Goal: Task Accomplishment & Management: Complete application form

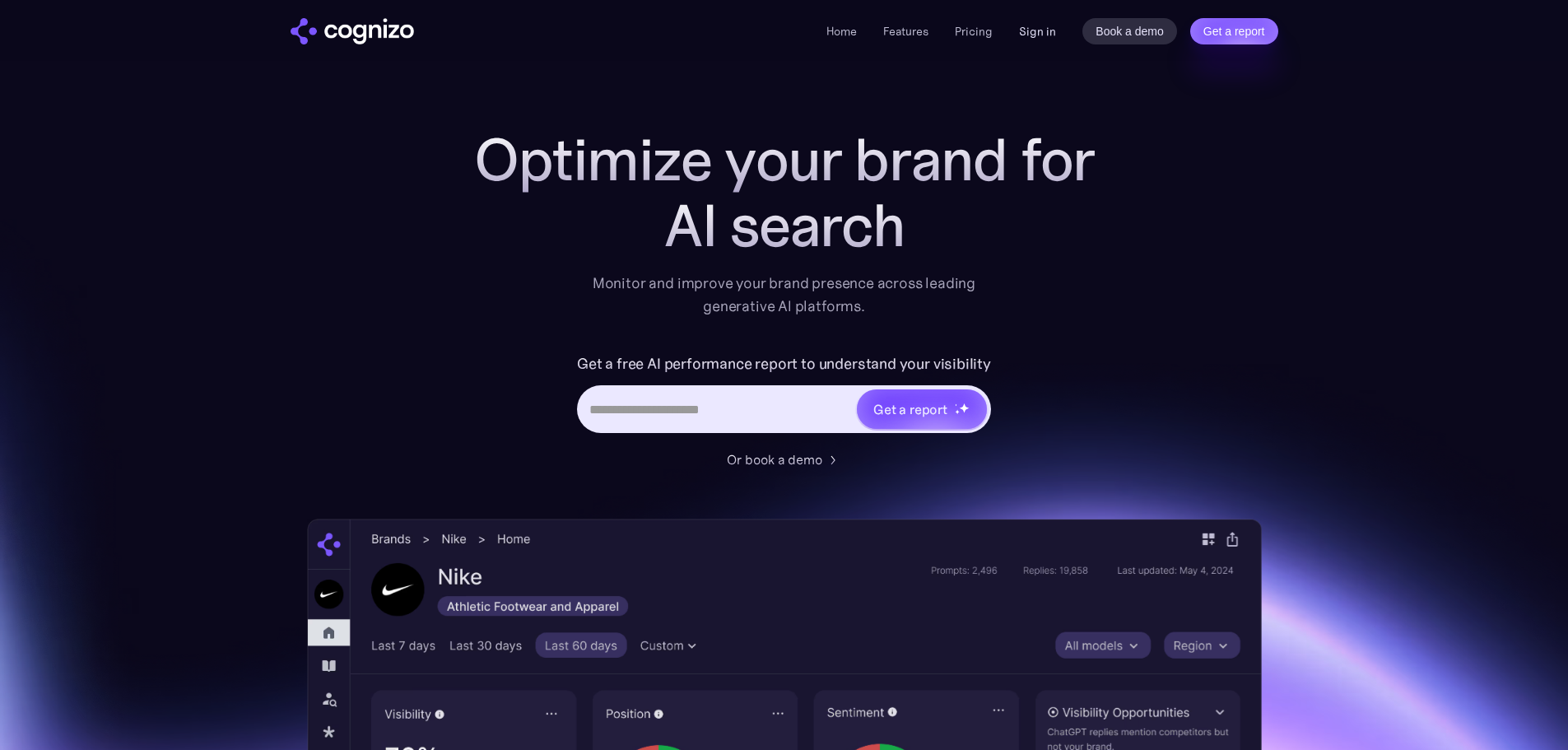
click at [1021, 34] on link "Sign in" at bounding box center [1037, 31] width 37 height 19
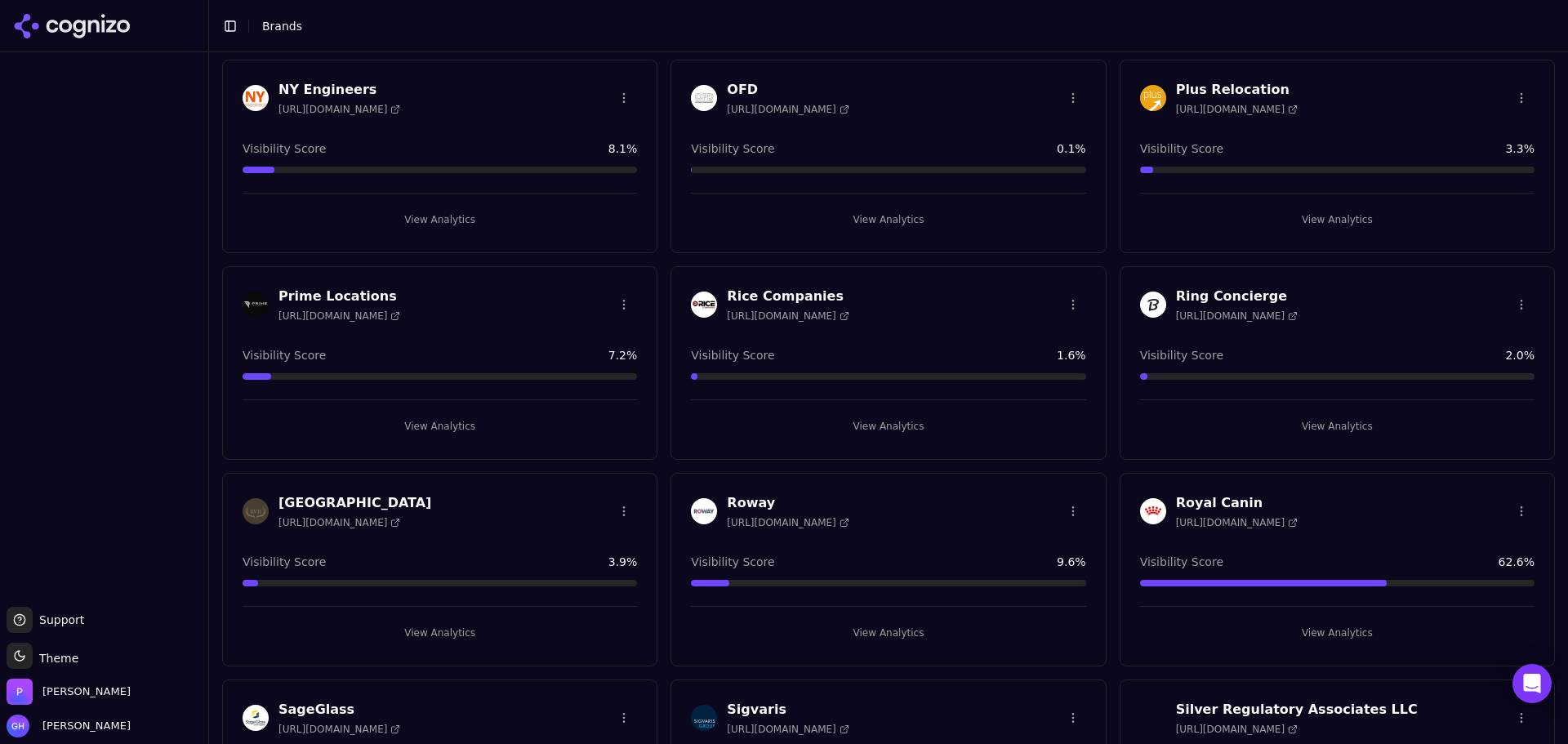
scroll to position [3380, 0]
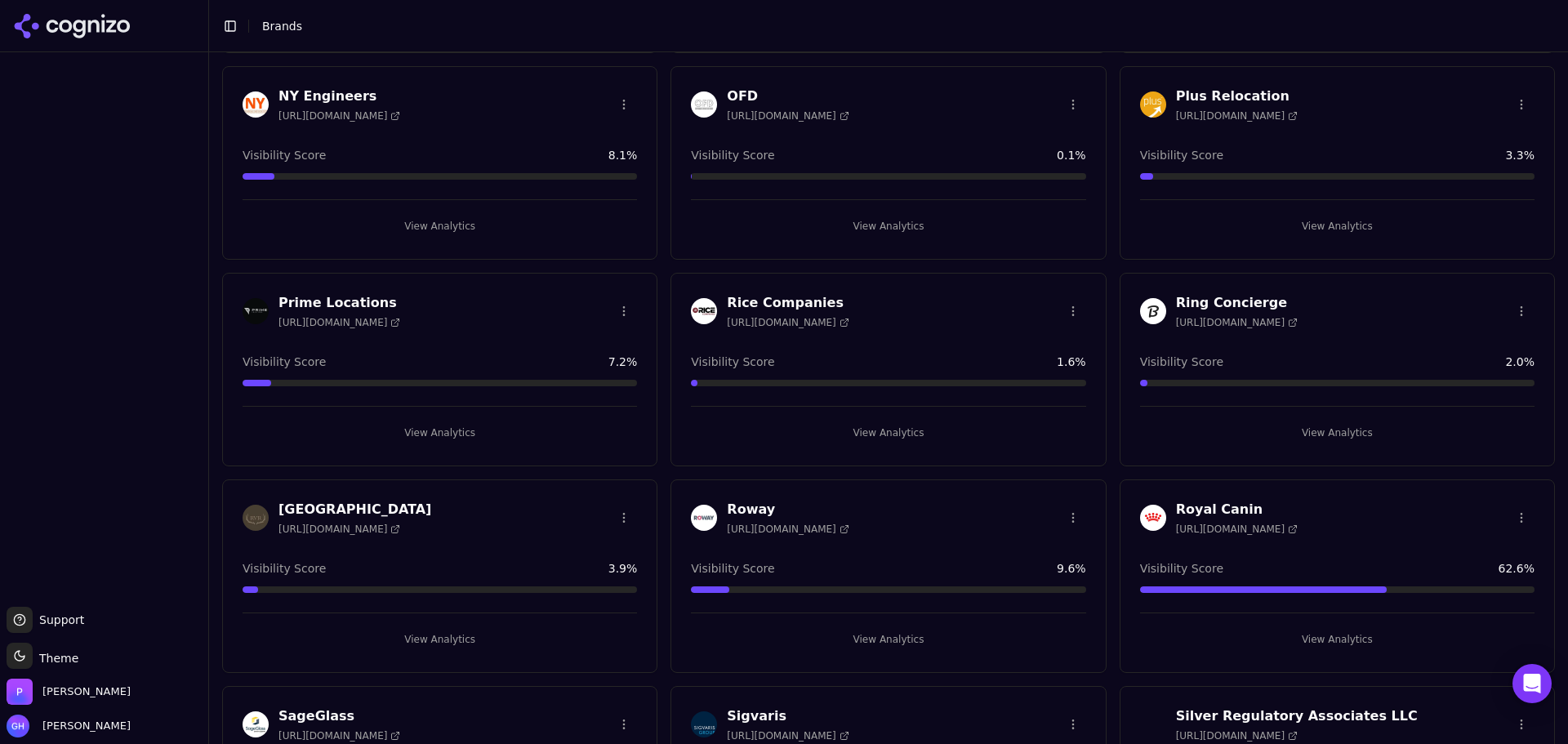
click at [866, 433] on button "View Analytics" at bounding box center [888, 433] width 395 height 26
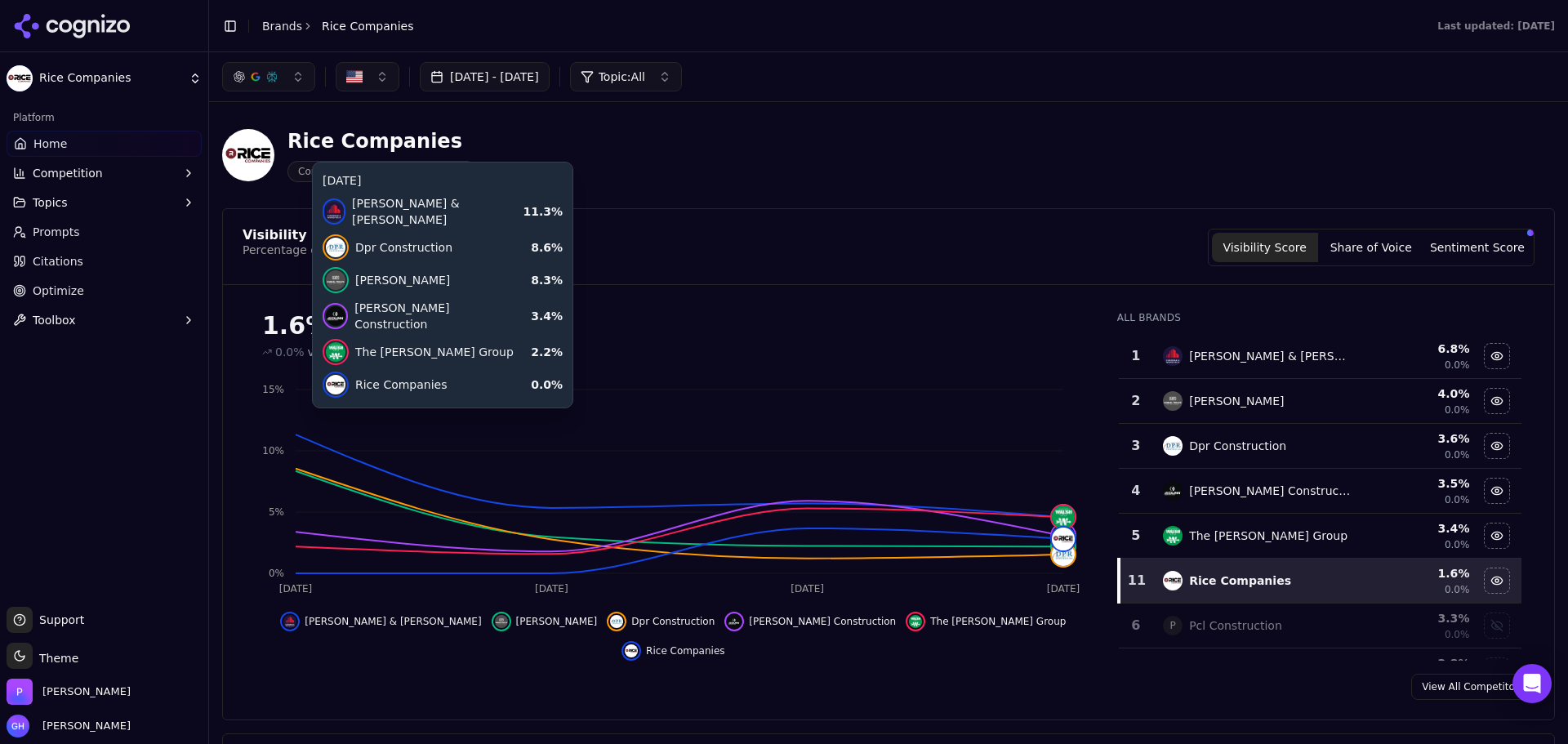
click at [183, 425] on div "Platform Home Competition Topics Prompts Citations Optimize Toolbox" at bounding box center [104, 349] width 208 height 502
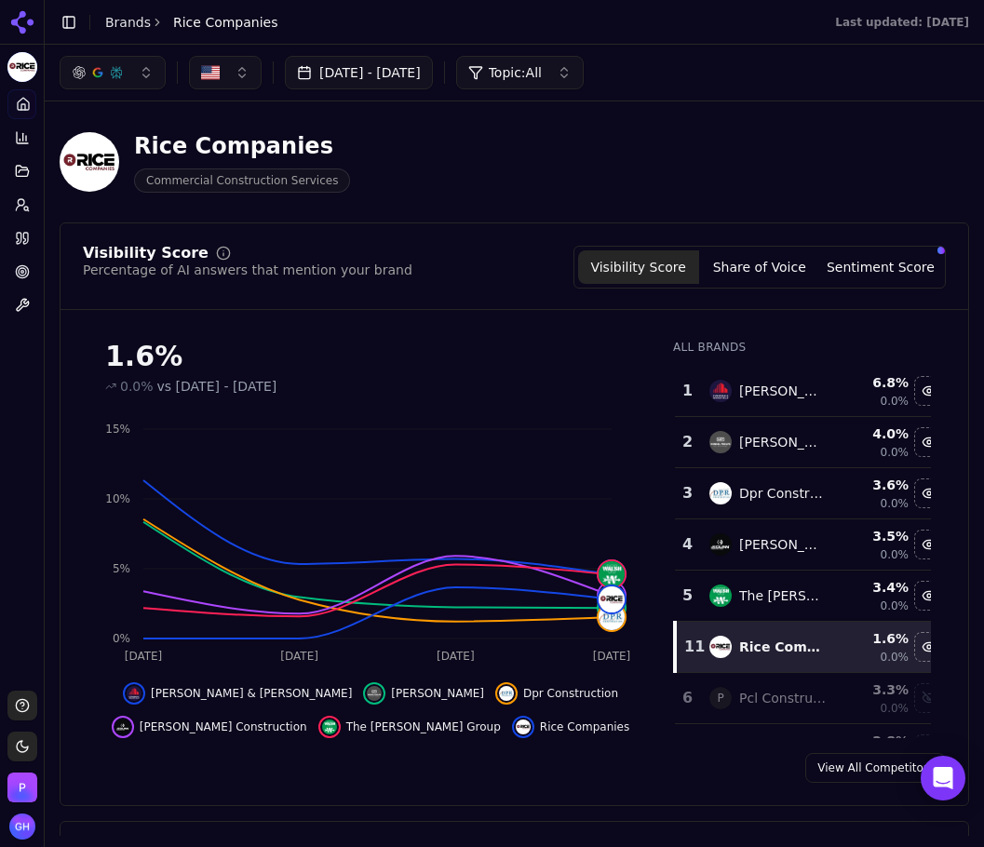
click at [45, 606] on button "Toggle Sidebar" at bounding box center [43, 423] width 15 height 847
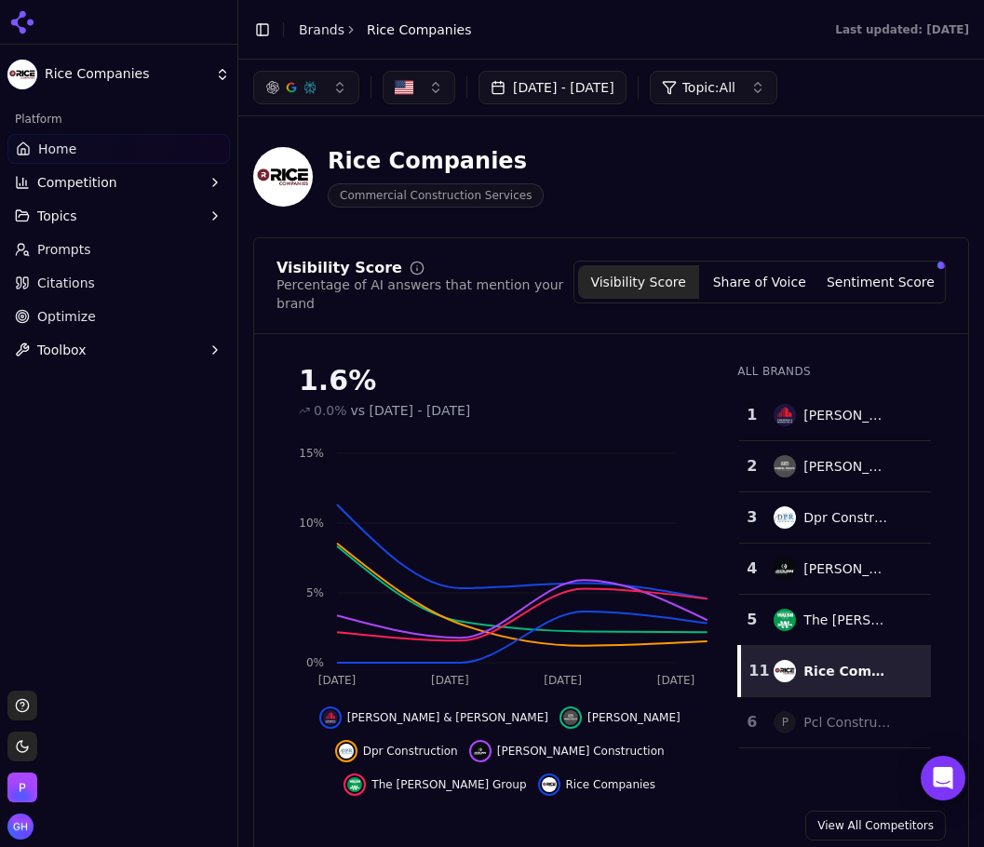
click at [45, 606] on div "Platform Home Competition Topics Prompts Citations Optimize Toolbox" at bounding box center [118, 390] width 237 height 586
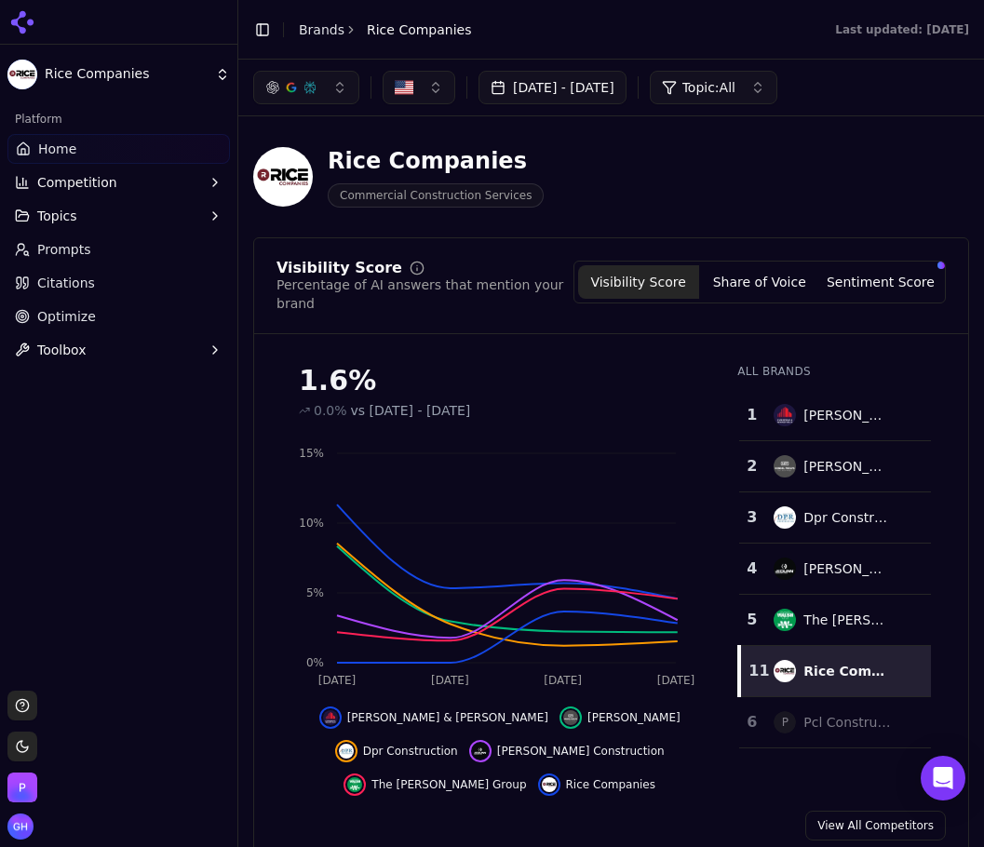
click at [260, 33] on button "Toggle Sidebar" at bounding box center [262, 30] width 26 height 26
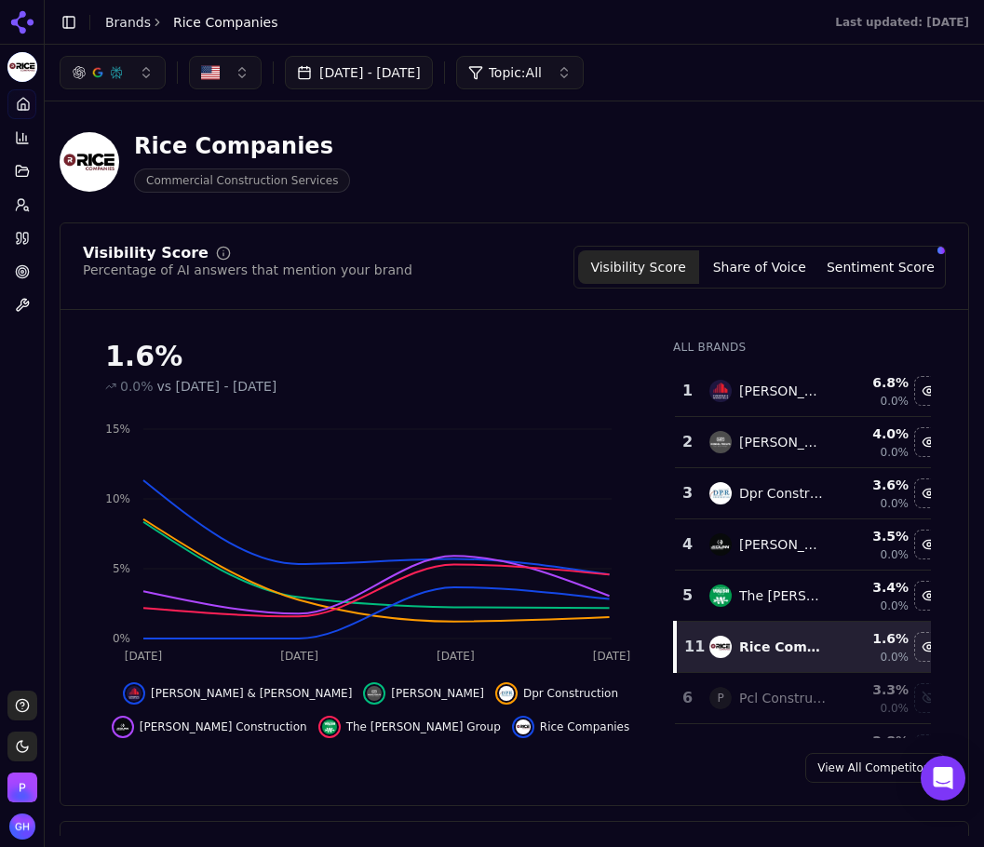
click at [661, 789] on div "Visibility Score Percentage of AI answers that mention your brand Visibility Sc…" at bounding box center [514, 514] width 909 height 584
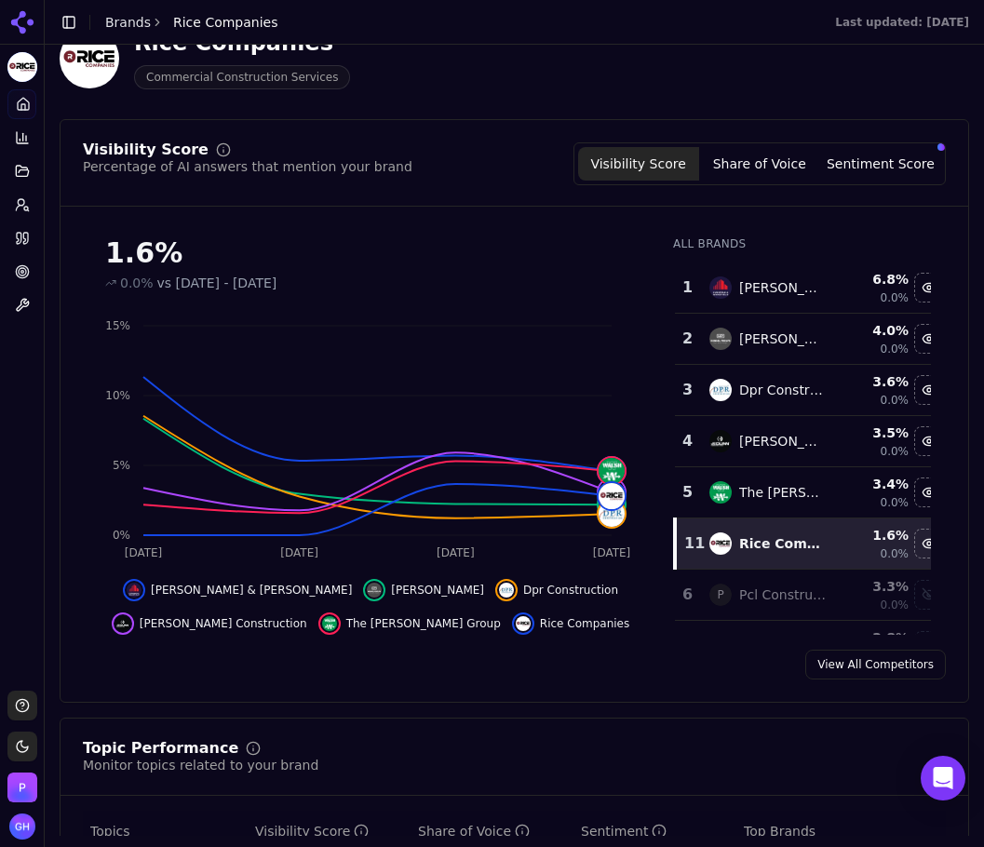
click at [787, 189] on div "Visibility Score Percentage of AI answers that mention your brand Visibility Sc…" at bounding box center [513, 174] width 907 height 64
click at [761, 183] on div "Visibility Score Share of Voice Sentiment Score" at bounding box center [759, 163] width 372 height 43
click at [760, 181] on div "Visibility Score Share of Voice Sentiment Score" at bounding box center [759, 163] width 372 height 43
click at [760, 172] on button "Share of Voice" at bounding box center [759, 164] width 121 height 34
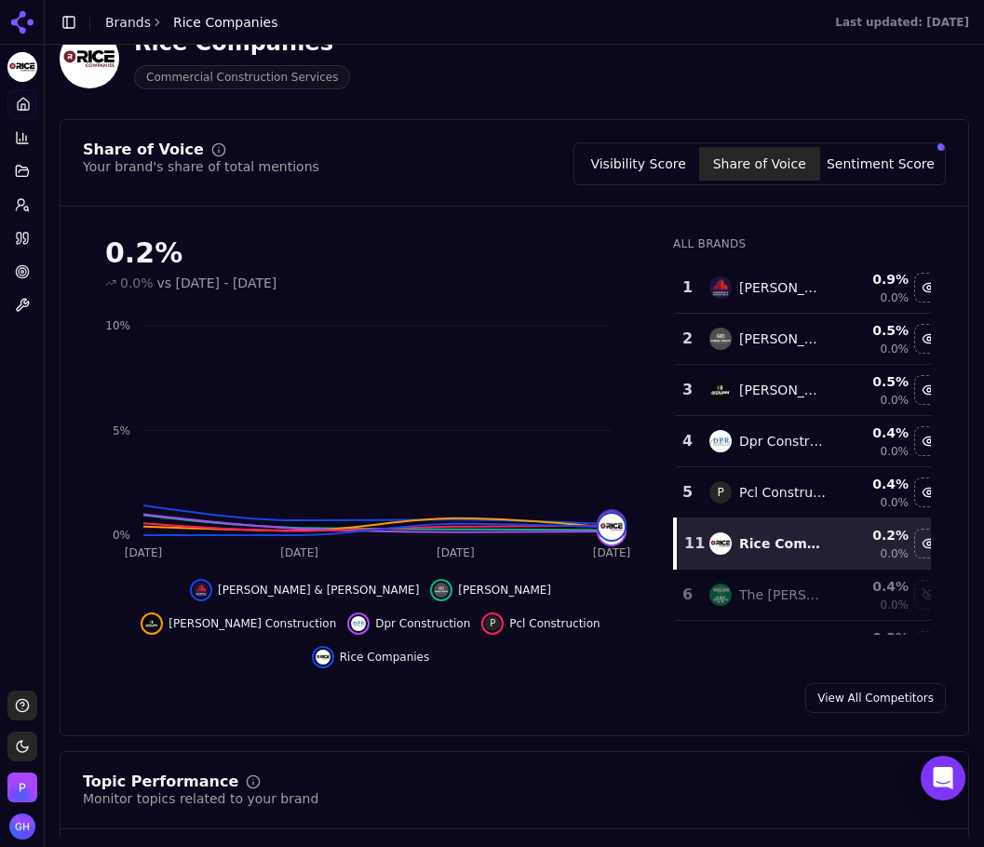
click at [392, 169] on div "Share of Voice Your brand's share of total mentions Visibility Score Share of V…" at bounding box center [514, 163] width 863 height 43
click at [486, 277] on div "0.0% vs Jul 09, 2025 - Aug 08, 2025" at bounding box center [370, 283] width 530 height 19
click at [903, 178] on button "Sentiment Score" at bounding box center [880, 164] width 121 height 34
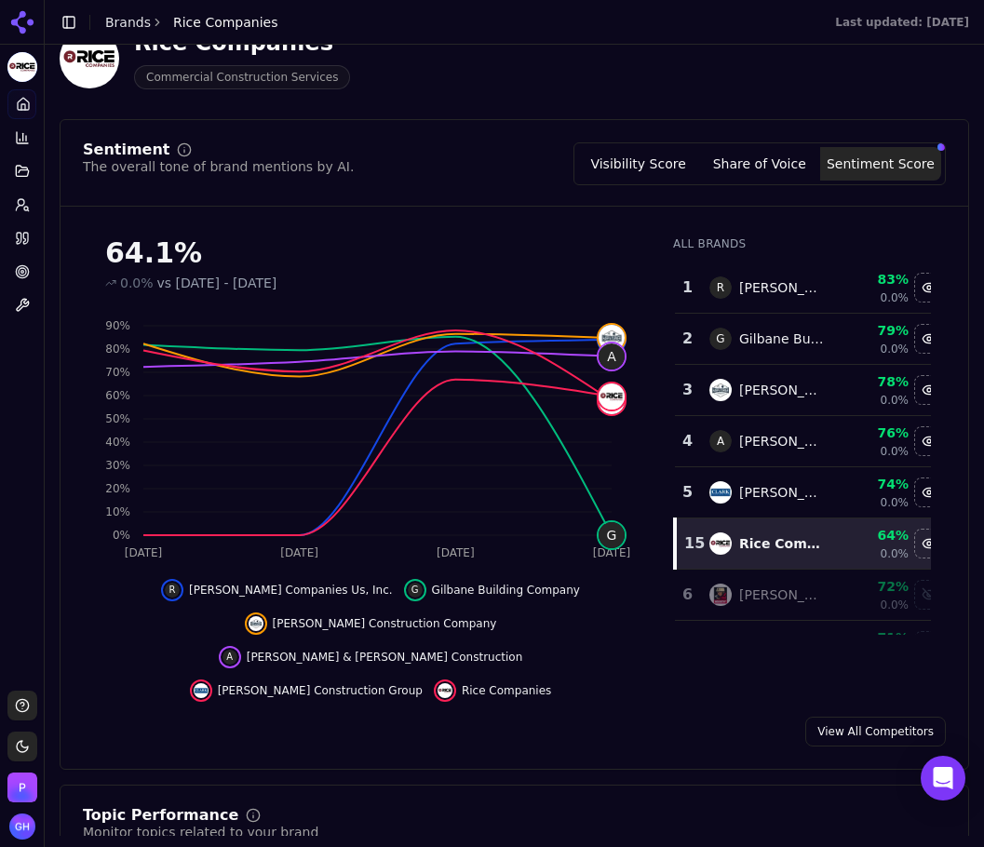
click at [512, 34] on header "Toggle Sidebar Brands Rice Companies Last updated: September 8th, 2025" at bounding box center [514, 22] width 939 height 45
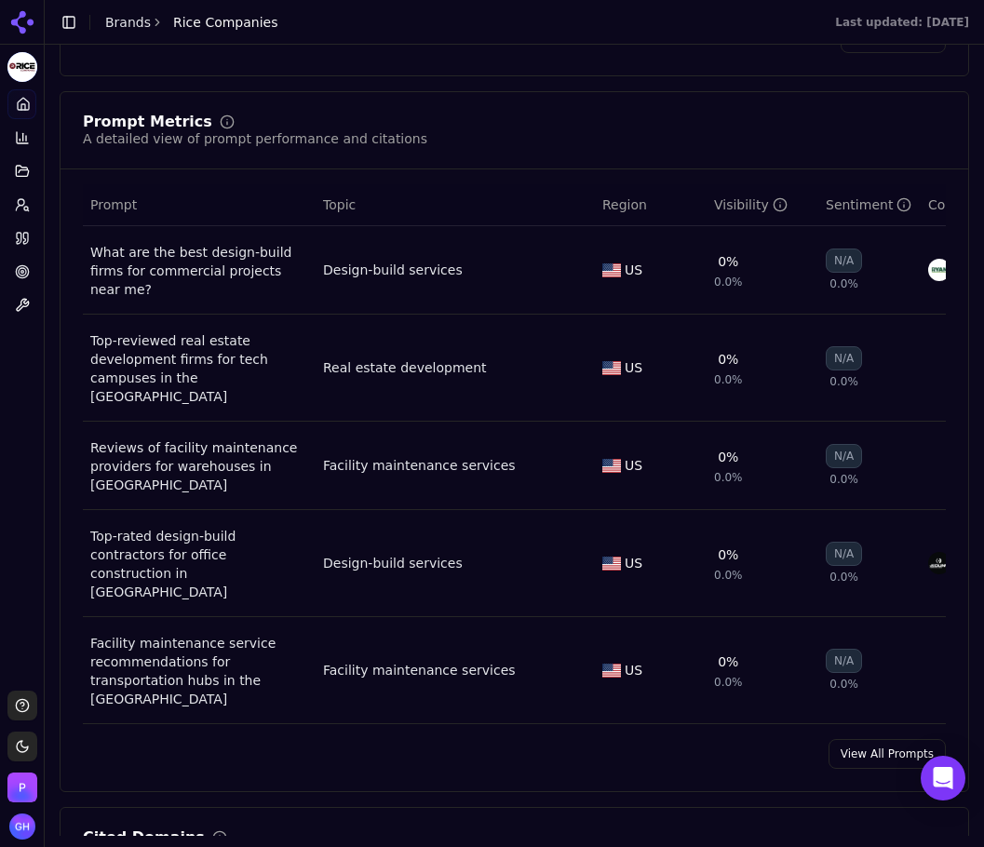
scroll to position [1313, 0]
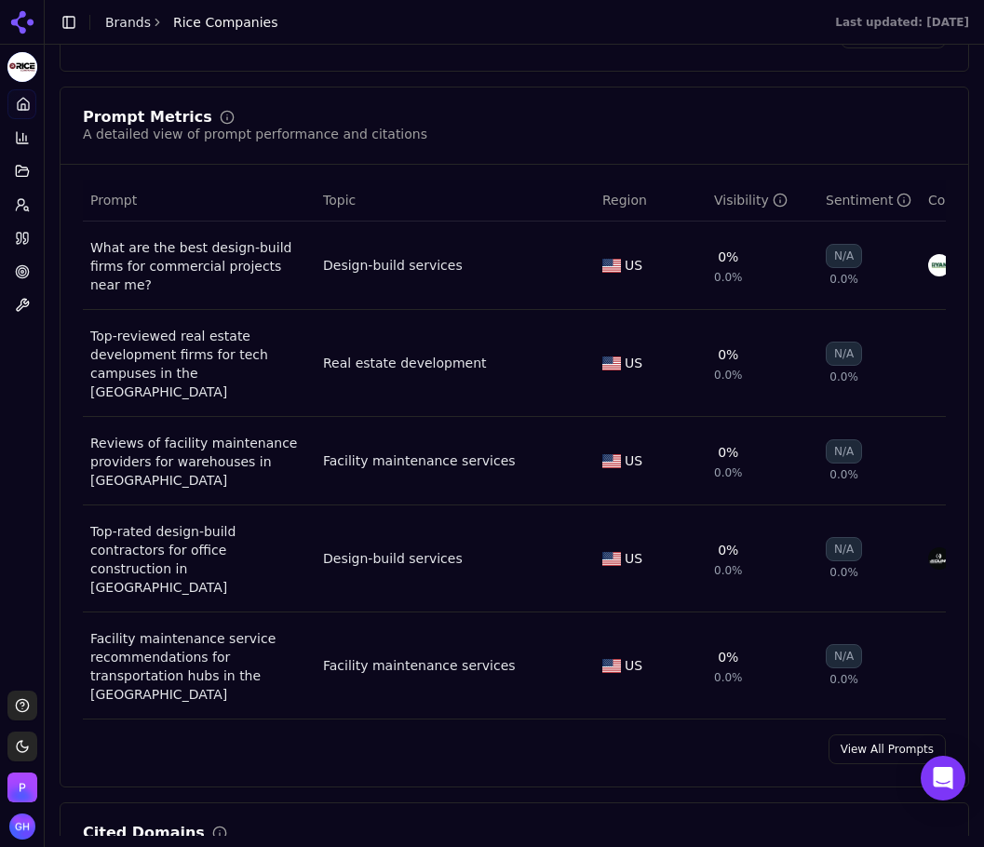
click at [906, 734] on link "View All Prompts" at bounding box center [886, 749] width 117 height 30
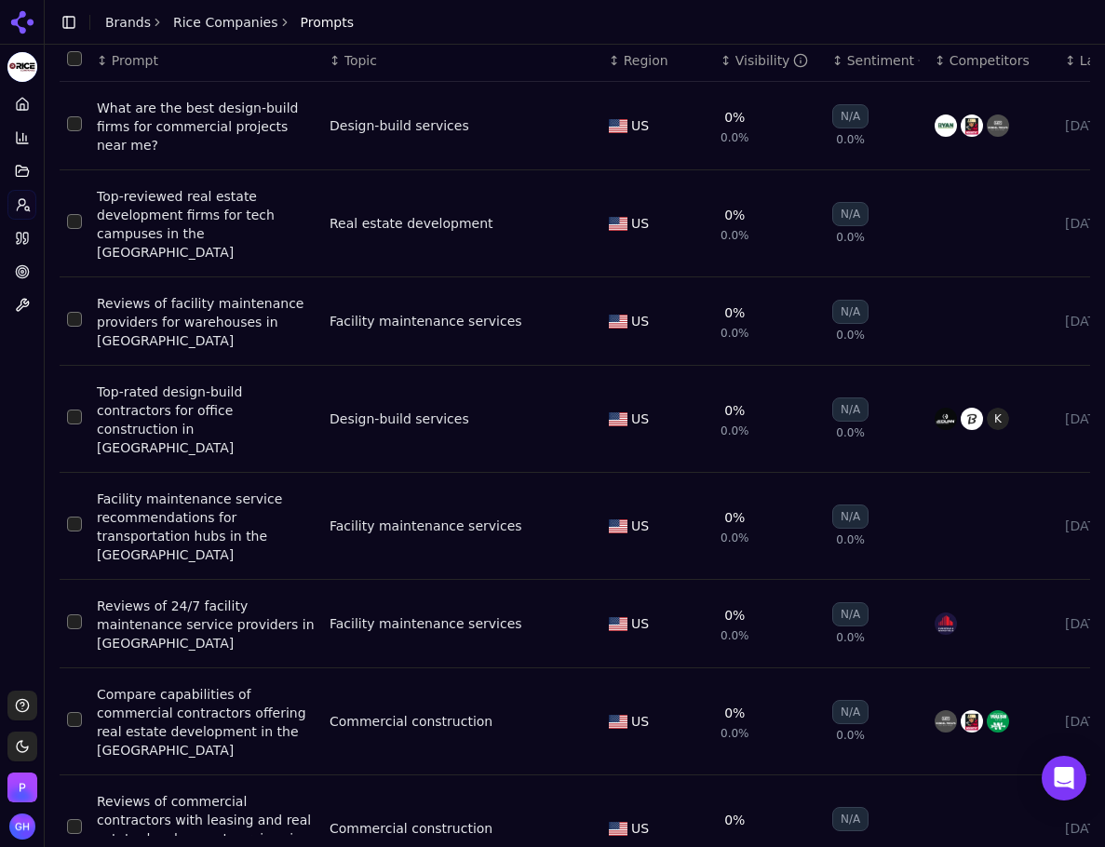
scroll to position [118, 0]
click at [29, 237] on icon at bounding box center [22, 238] width 15 height 15
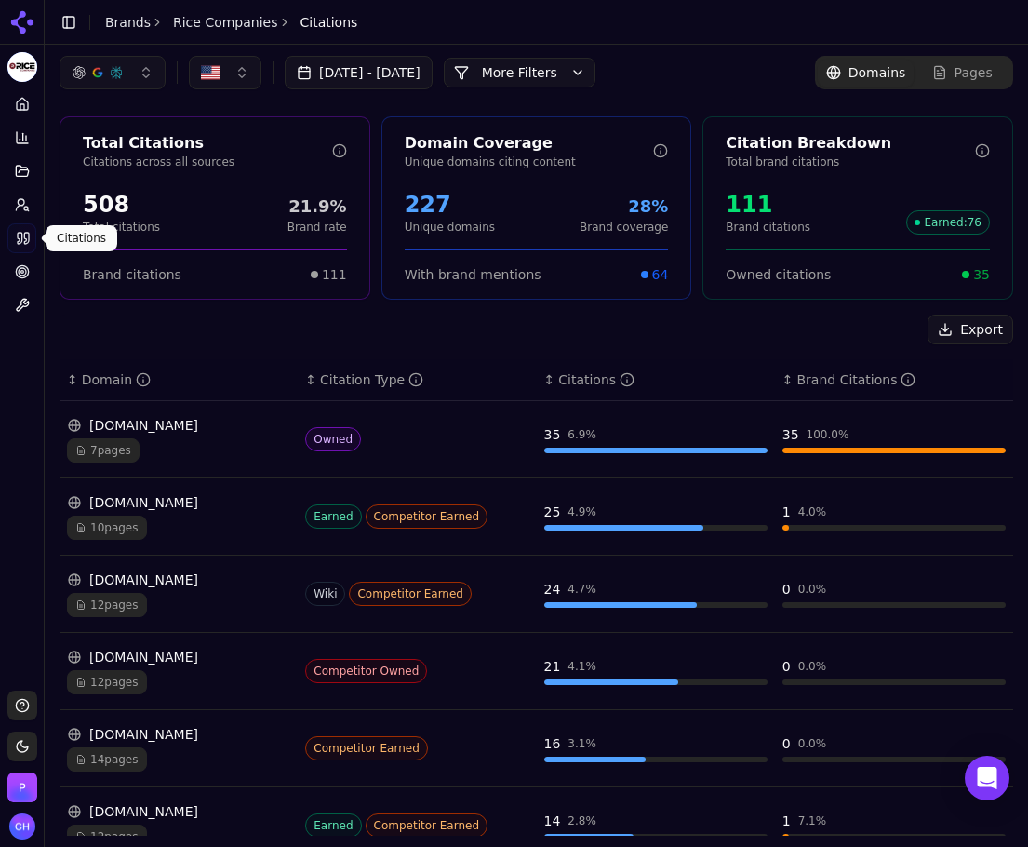
click at [43, 329] on button "Toggle Sidebar" at bounding box center [43, 423] width 15 height 847
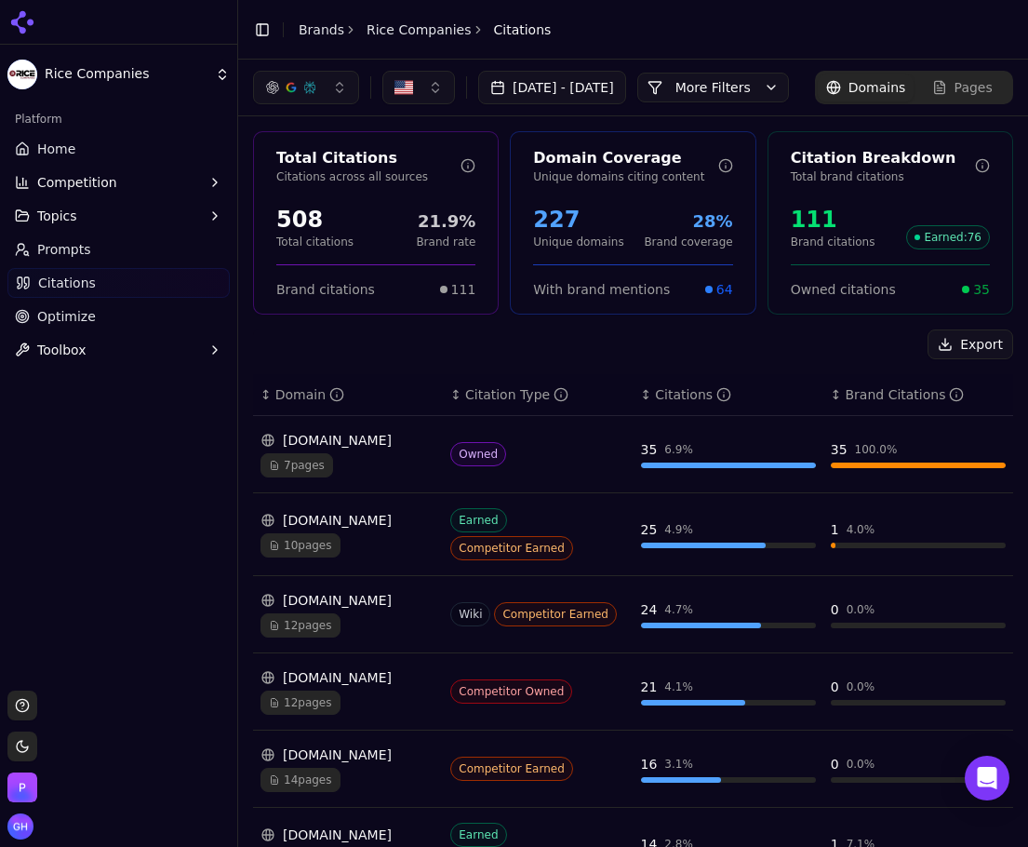
drag, startPoint x: 255, startPoint y: 33, endPoint x: 240, endPoint y: 45, distance: 19.2
click at [255, 33] on button "Toggle Sidebar" at bounding box center [262, 30] width 26 height 26
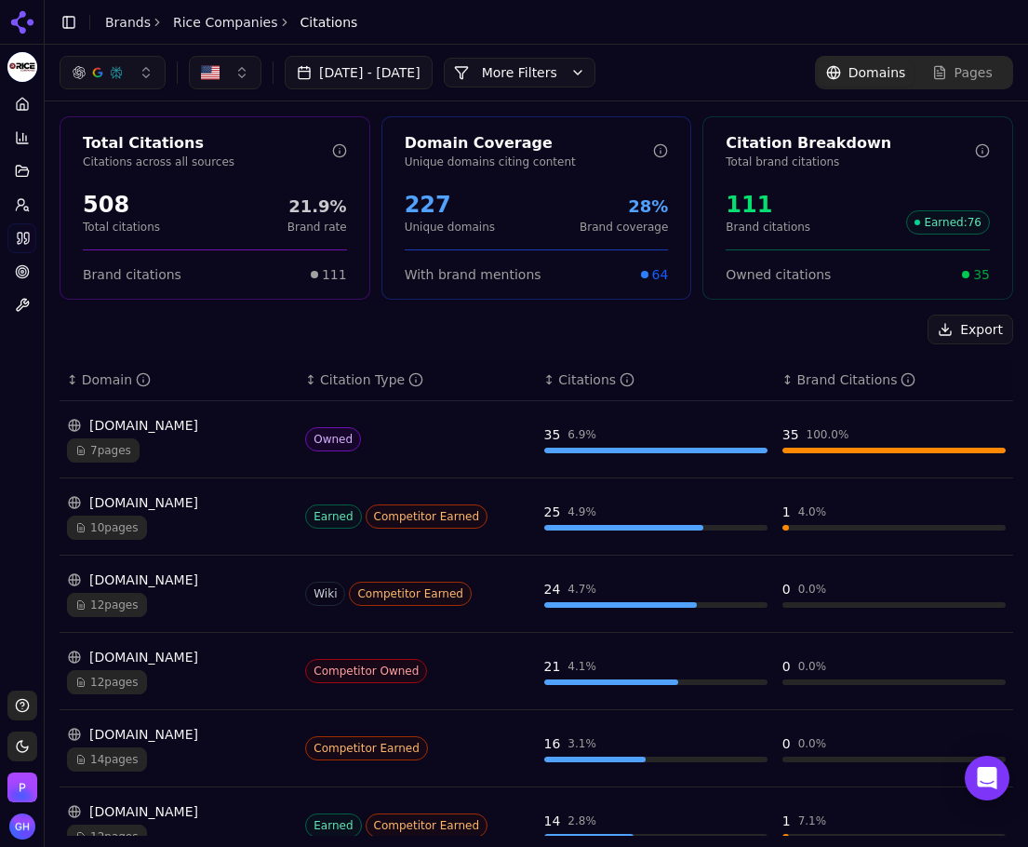
click at [596, 87] on button "More Filters" at bounding box center [520, 73] width 152 height 30
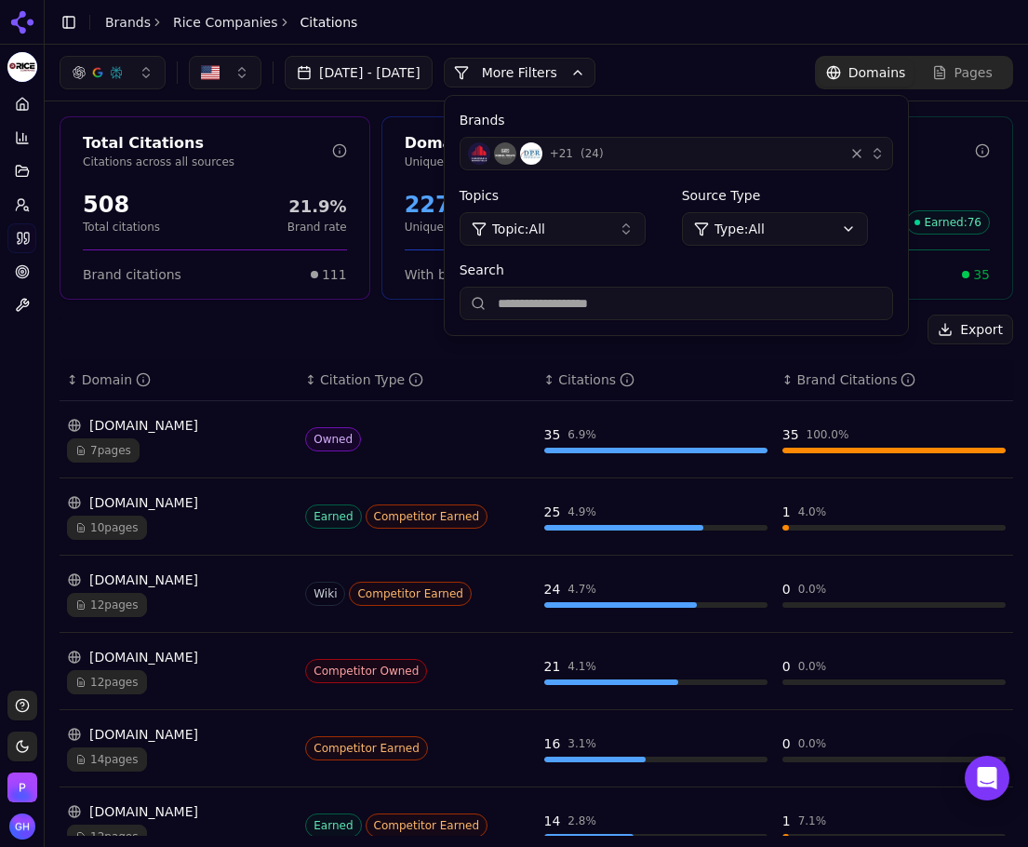
click at [802, 163] on div "+ 21 ( 24 )" at bounding box center [652, 153] width 369 height 22
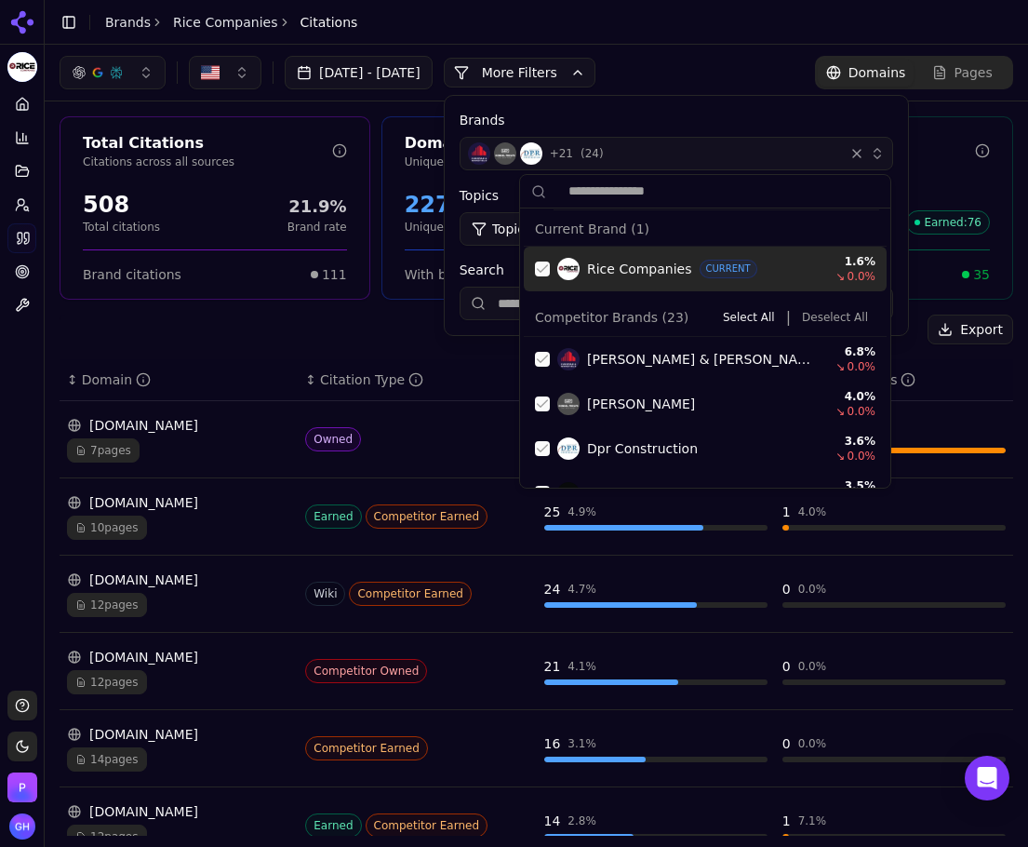
click at [829, 312] on button "Deselect All" at bounding box center [835, 317] width 81 height 22
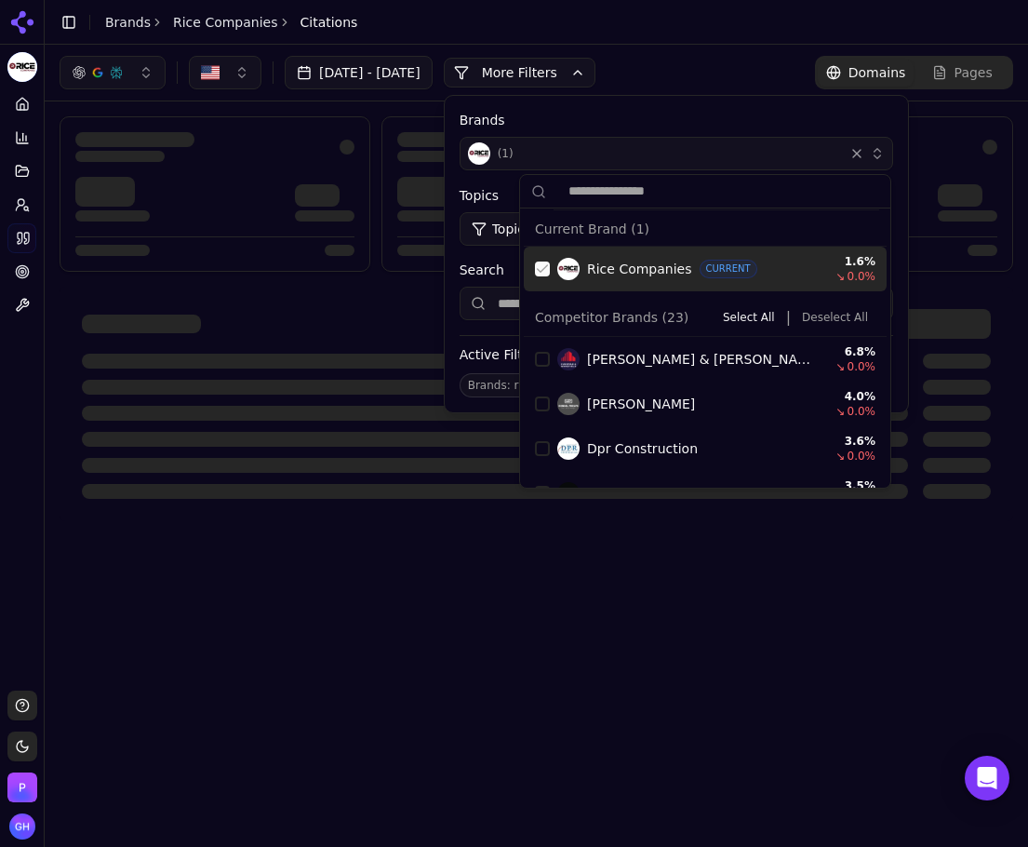
drag, startPoint x: 530, startPoint y: 265, endPoint x: 540, endPoint y: 268, distance: 10.6
click at [530, 266] on div "Rice Companies CURRENT 1.6 % ↘ 0.0 %" at bounding box center [705, 269] width 363 height 45
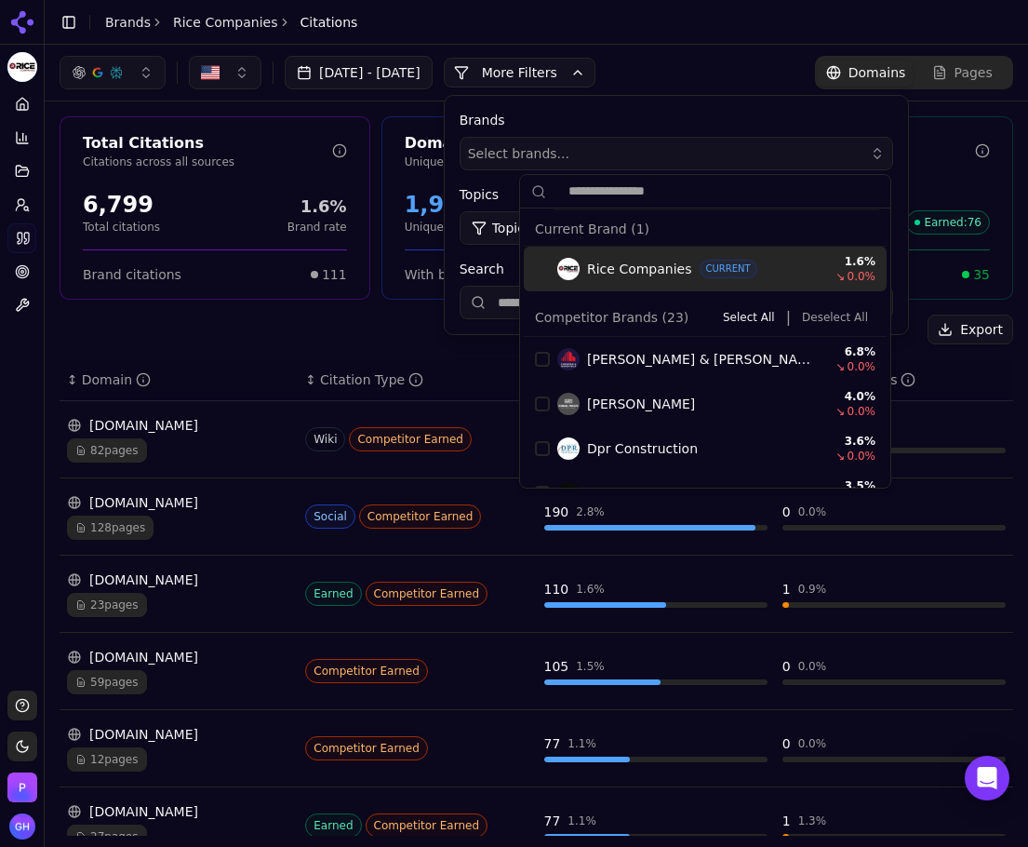
click at [573, 74] on button "More Filters" at bounding box center [520, 73] width 152 height 30
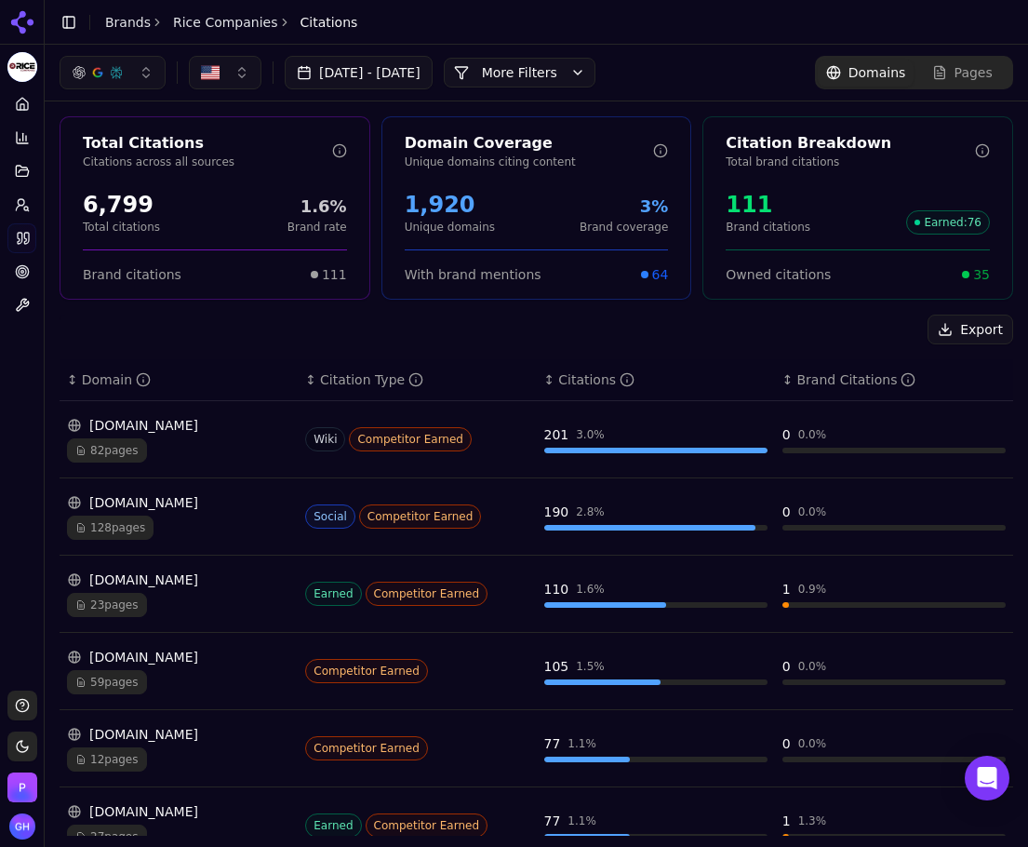
click at [31, 236] on link "Citations" at bounding box center [21, 238] width 29 height 30
click at [13, 208] on link "Prompts" at bounding box center [21, 205] width 29 height 30
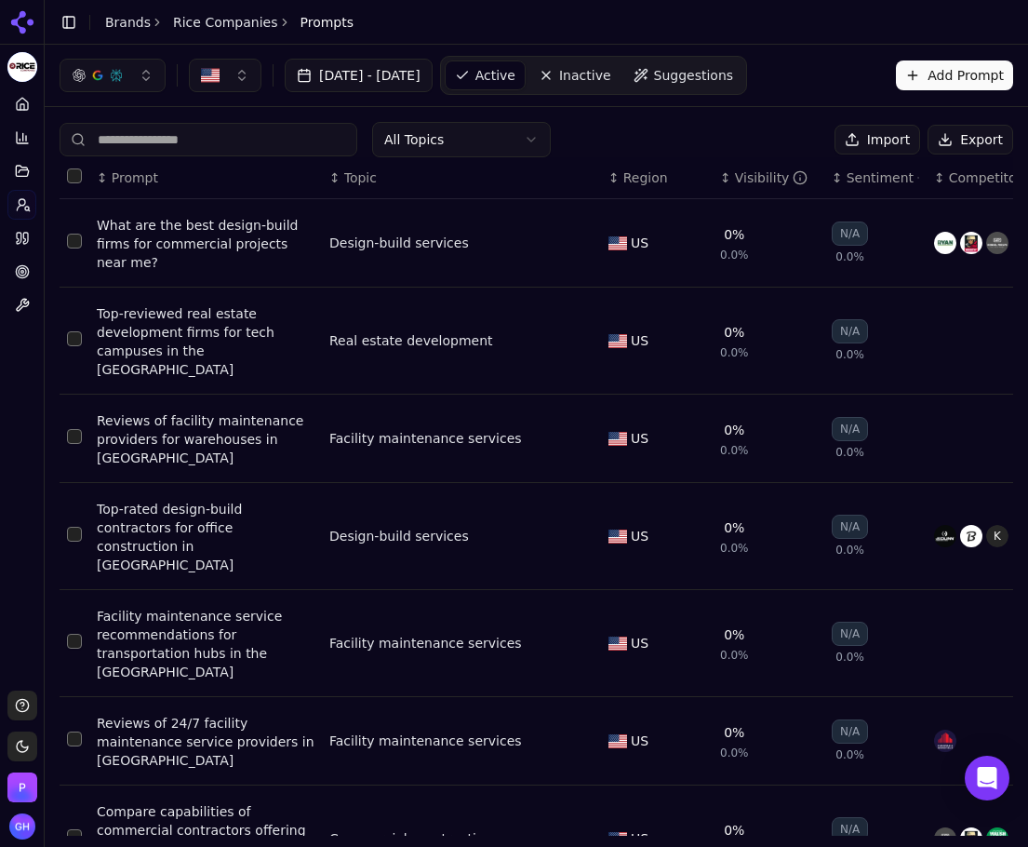
click at [966, 126] on button "Export" at bounding box center [971, 140] width 86 height 30
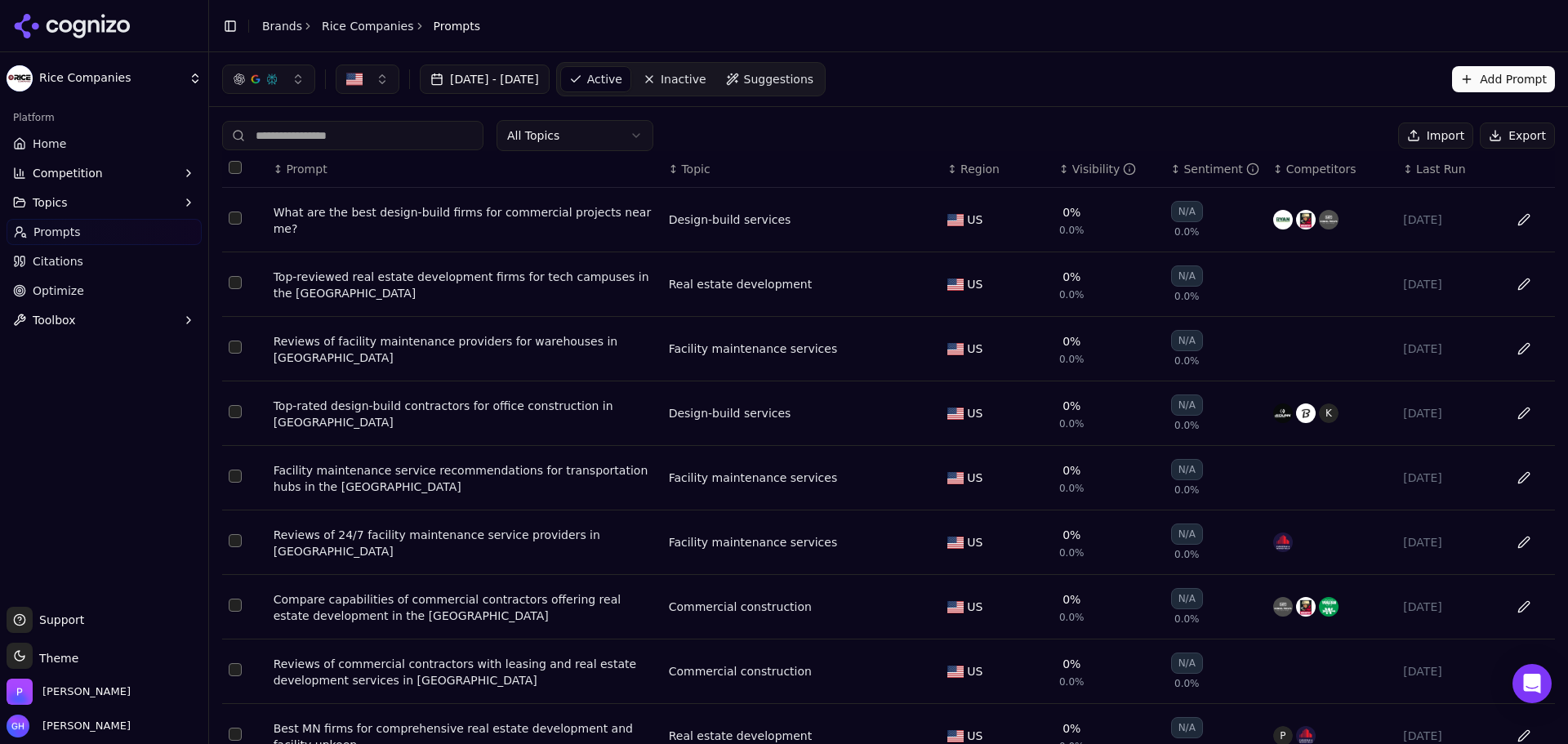
click at [226, 21] on button "Toggle Sidebar" at bounding box center [230, 26] width 23 height 23
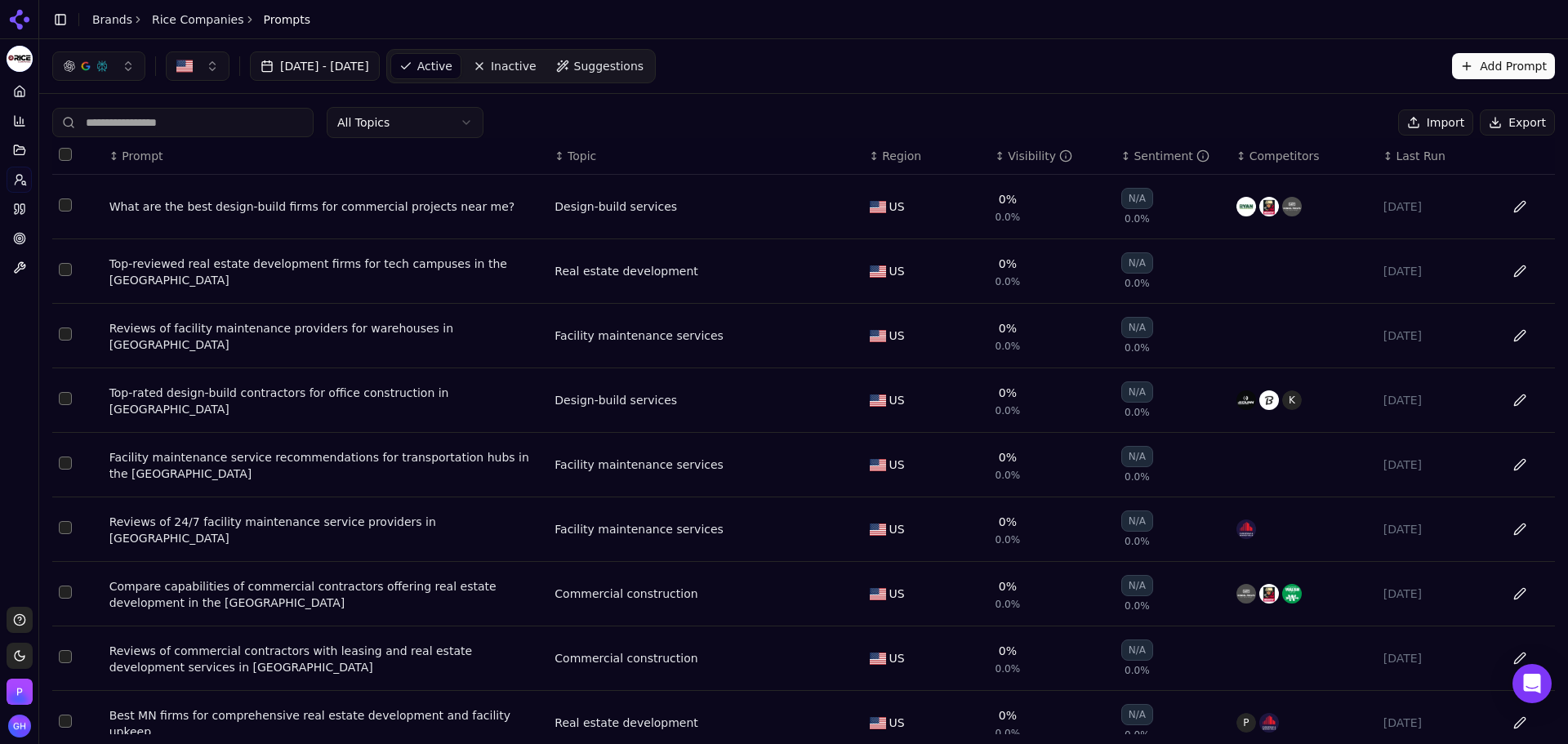
click at [89, 18] on div "Toggle Sidebar Brands Rice Companies Prompts" at bounding box center [182, 19] width 284 height 23
click at [108, 16] on link "Brands" at bounding box center [112, 19] width 40 height 13
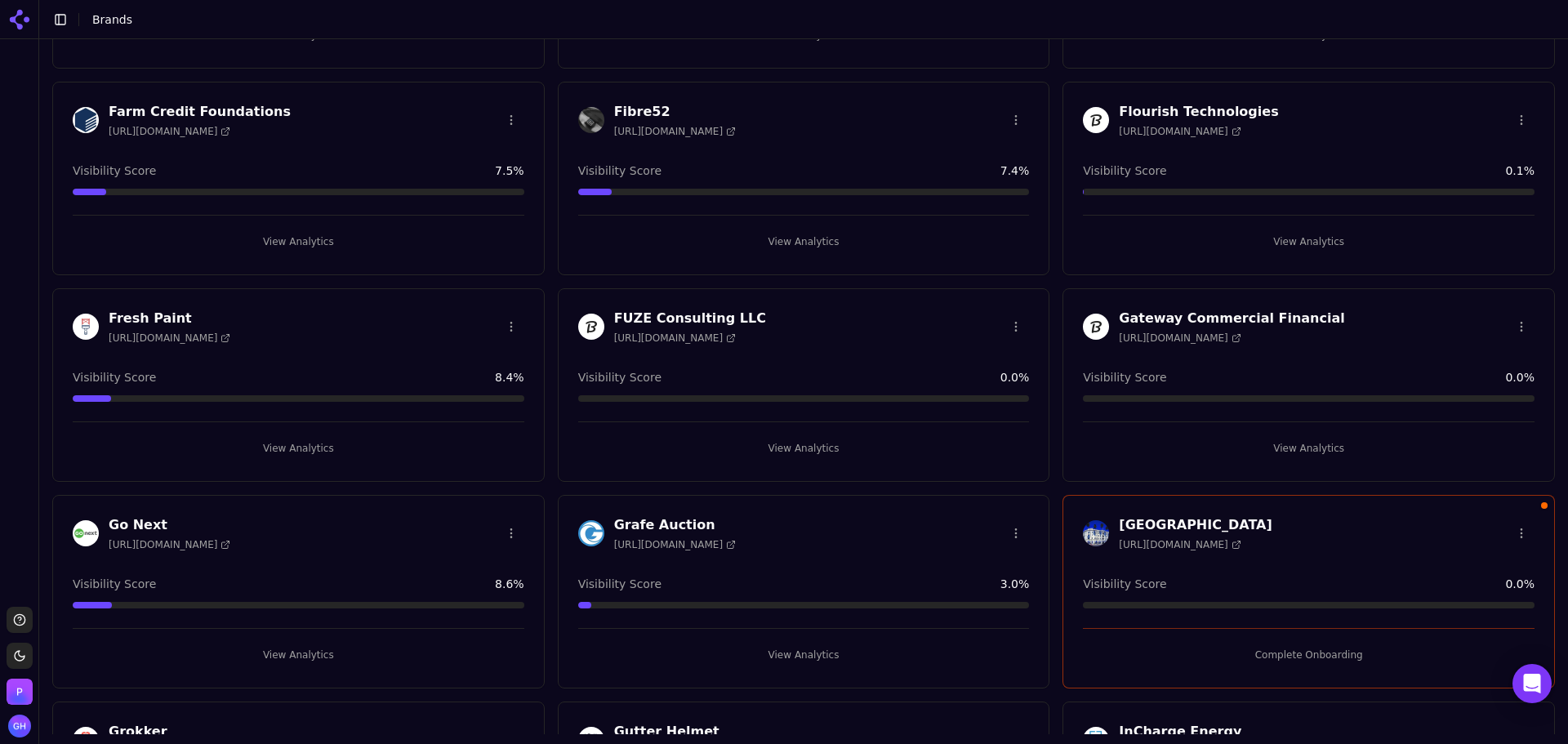
scroll to position [1551, 0]
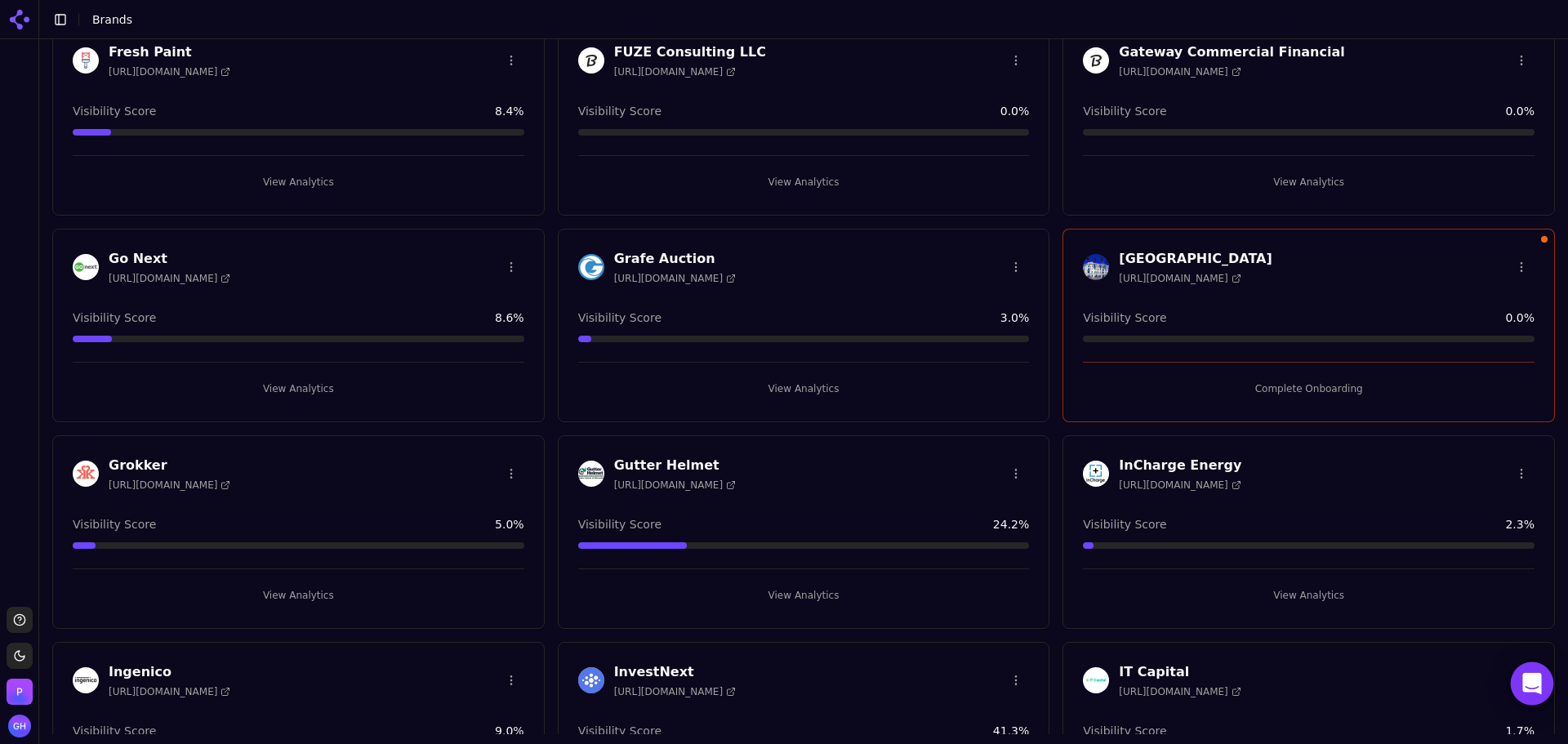
click at [1539, 677] on icon "Open Intercom Messenger" at bounding box center [1531, 683] width 18 height 21
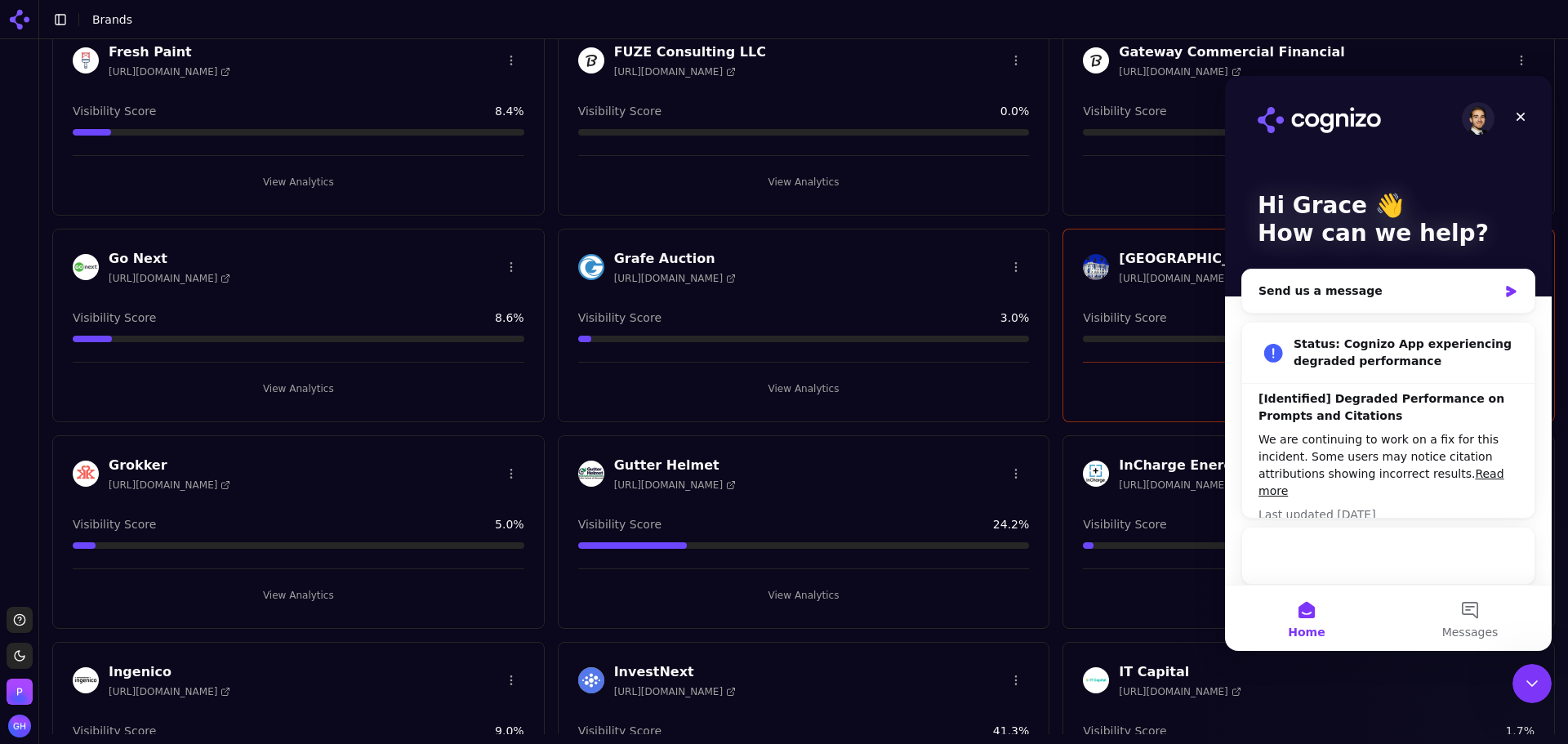
scroll to position [0, 0]
click at [1493, 277] on div "Send us a message" at bounding box center [1388, 290] width 292 height 43
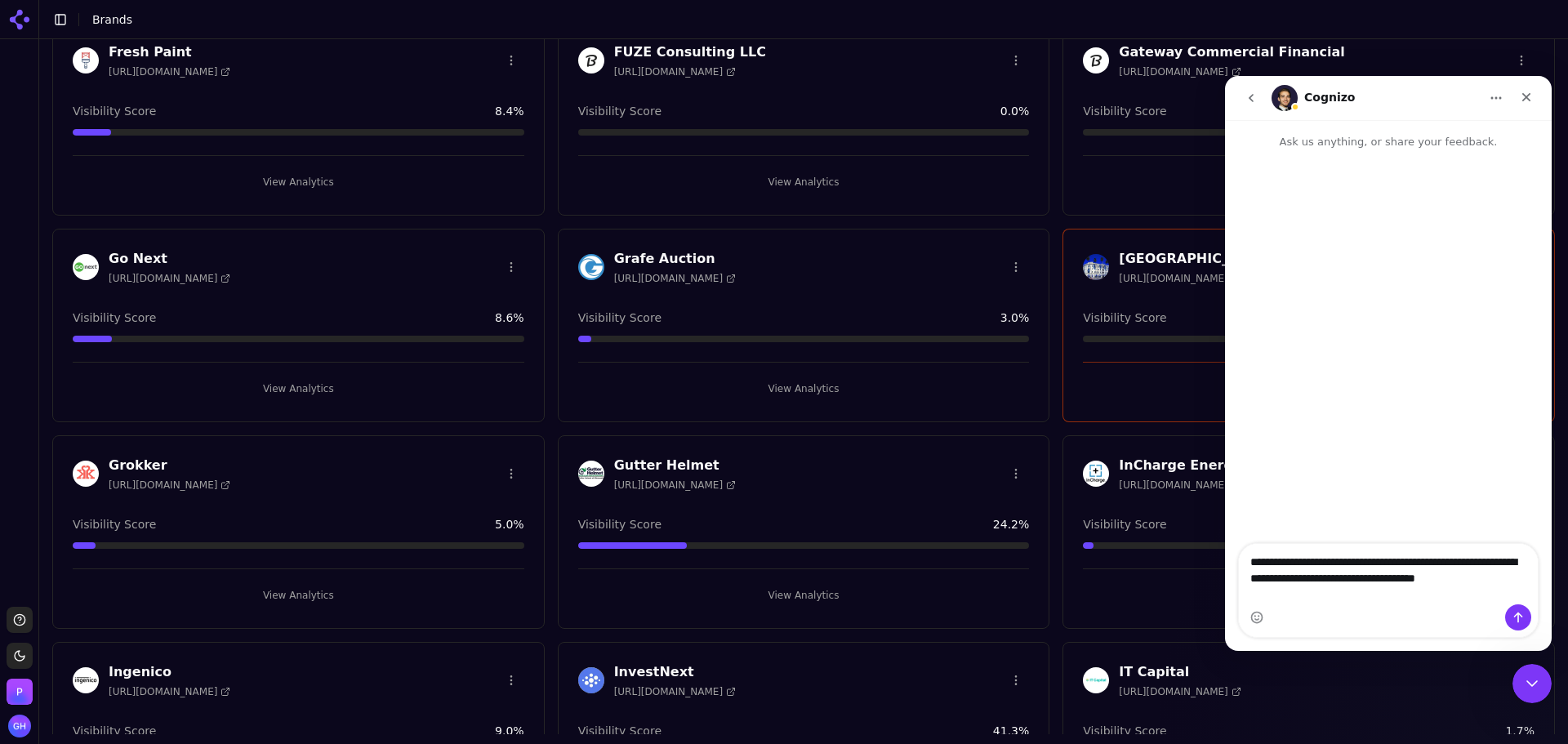
type textarea "**********"
drag, startPoint x: 1531, startPoint y: 619, endPoint x: 1530, endPoint y: 607, distance: 12.0
click at [1532, 619] on div "Intercom messenger" at bounding box center [1388, 618] width 299 height 26
click at [1522, 630] on button "Send a message…" at bounding box center [1518, 618] width 26 height 26
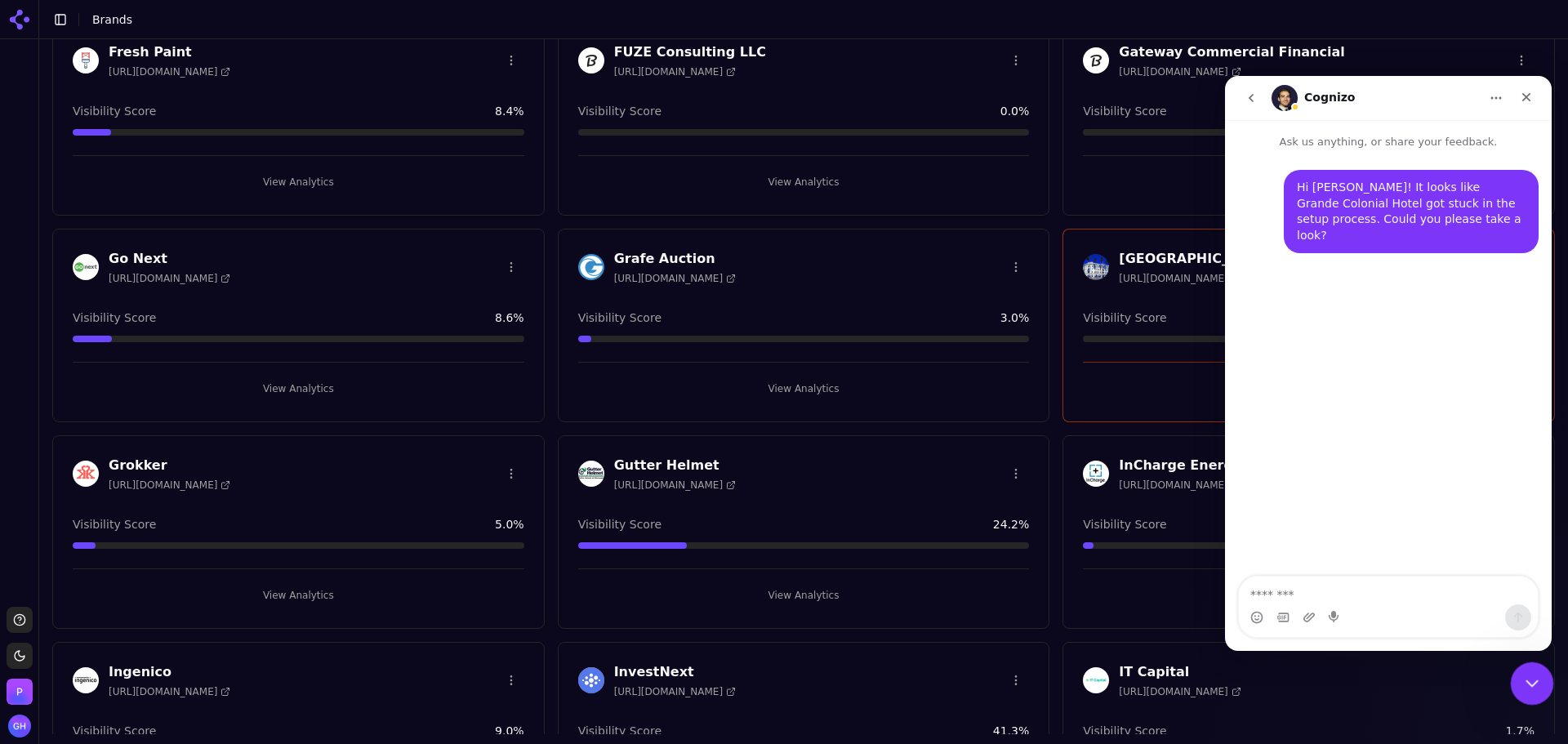
click at [1529, 665] on div "Close Intercom Messenger" at bounding box center [1529, 681] width 39 height 39
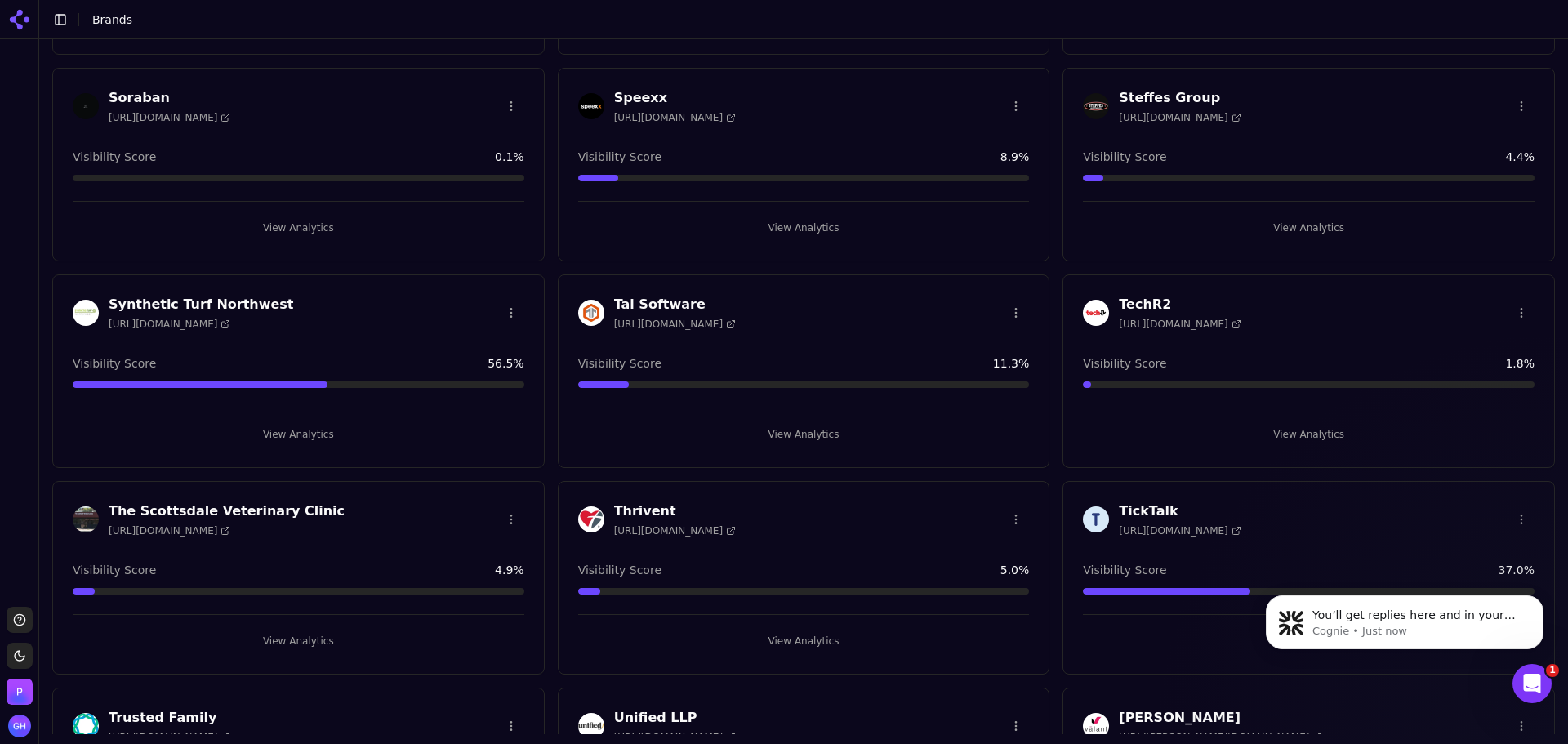
scroll to position [4491, 0]
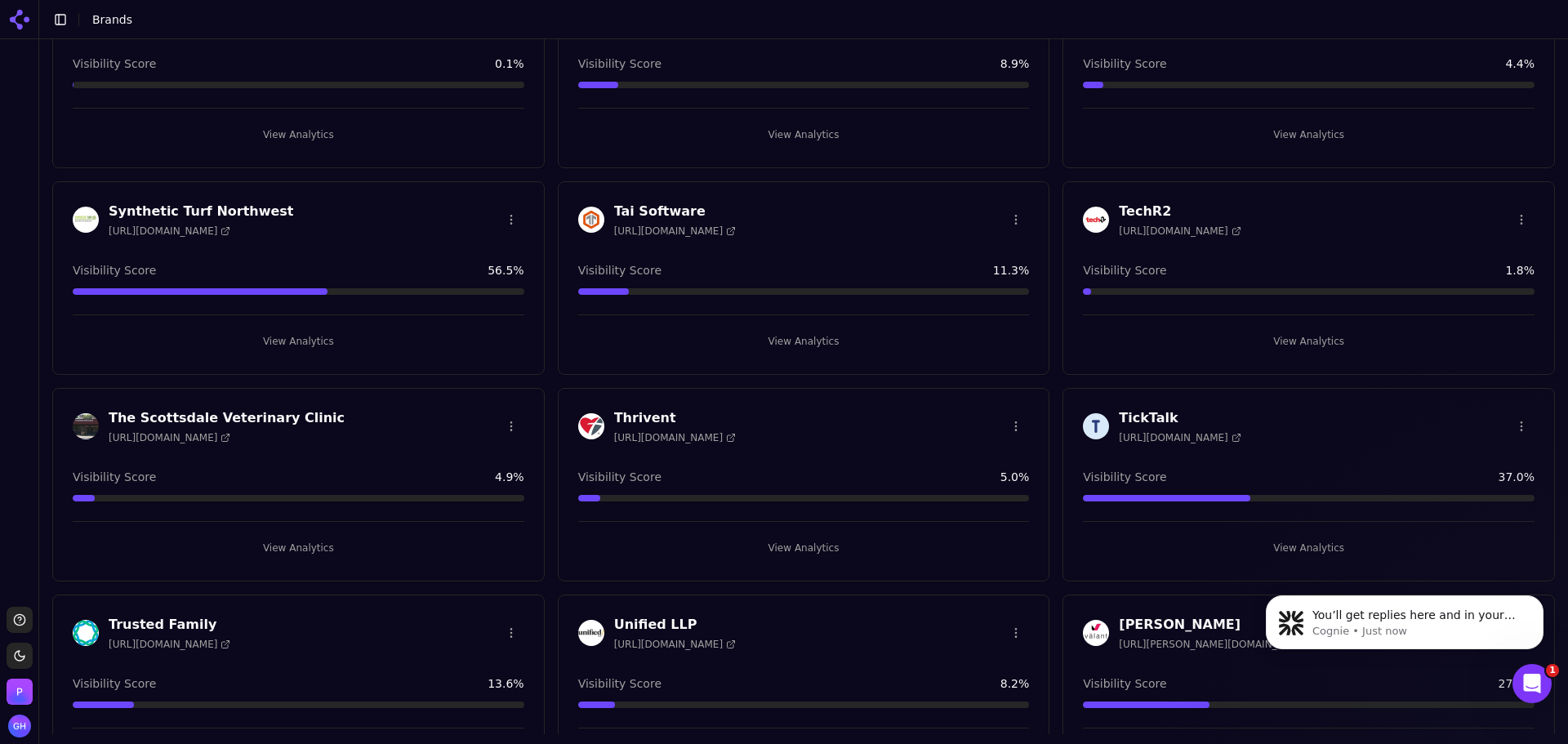
click at [818, 341] on button "View Analytics" at bounding box center [804, 341] width 452 height 26
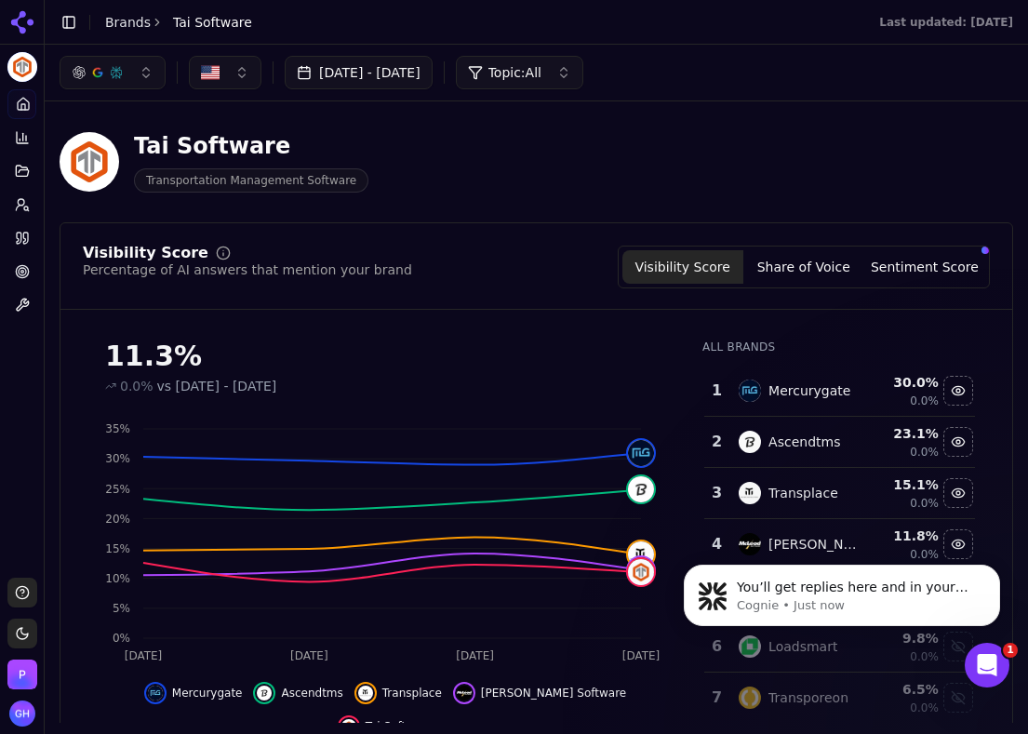
click at [404, 731] on main "Toggle Sidebar Brands Tai Software Last updated: September 8th, 2025 Aug 09, 20…" at bounding box center [537, 367] width 984 height 734
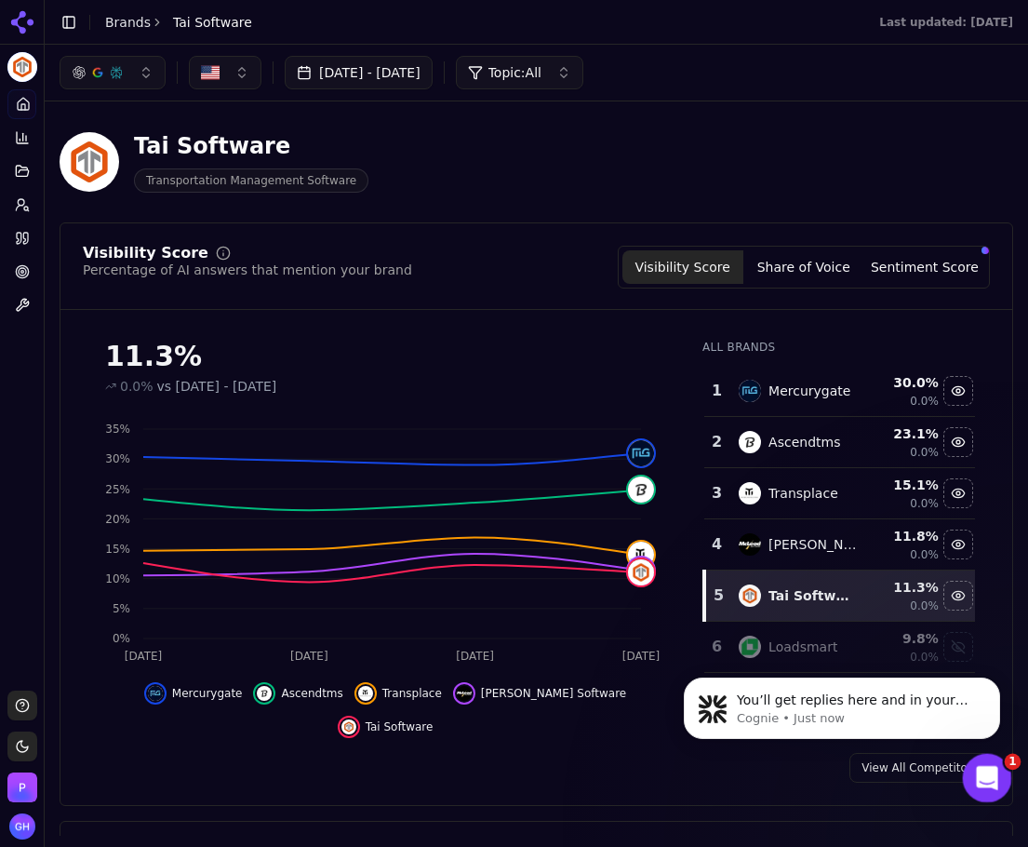
click at [987, 773] on icon "Open Intercom Messenger" at bounding box center [985, 775] width 31 height 31
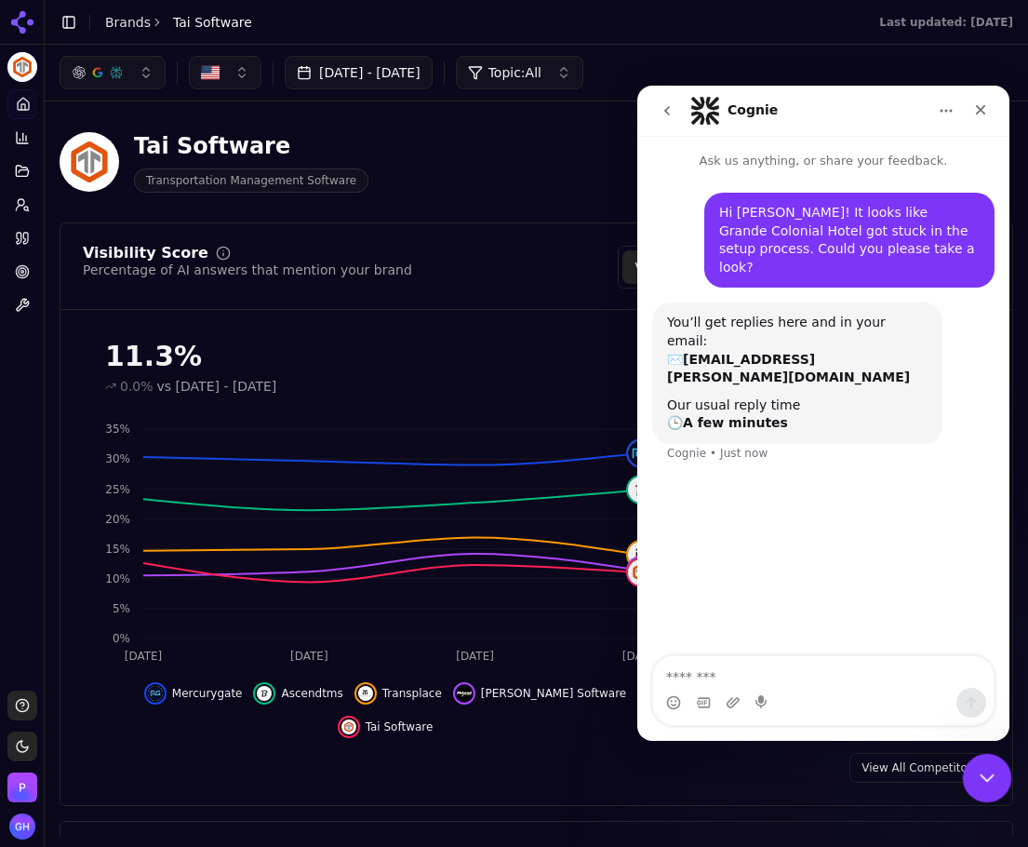
click at [987, 772] on icon "Close Intercom Messenger" at bounding box center [984, 775] width 22 height 22
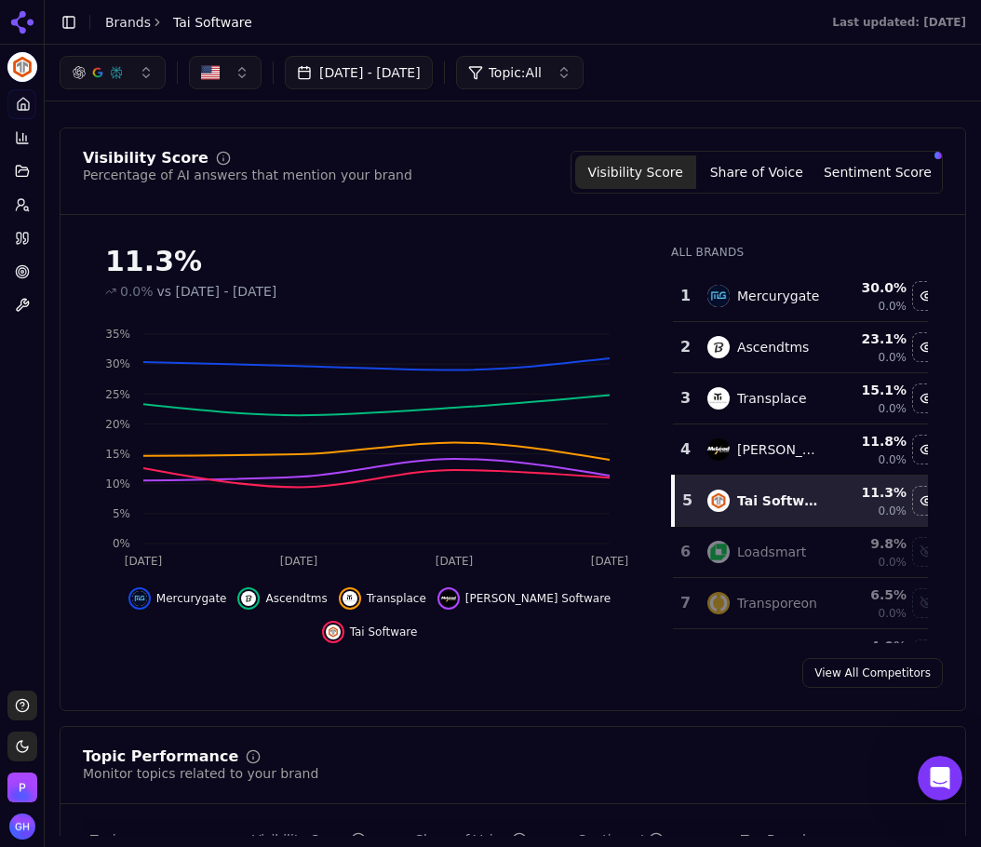
scroll to position [100, 0]
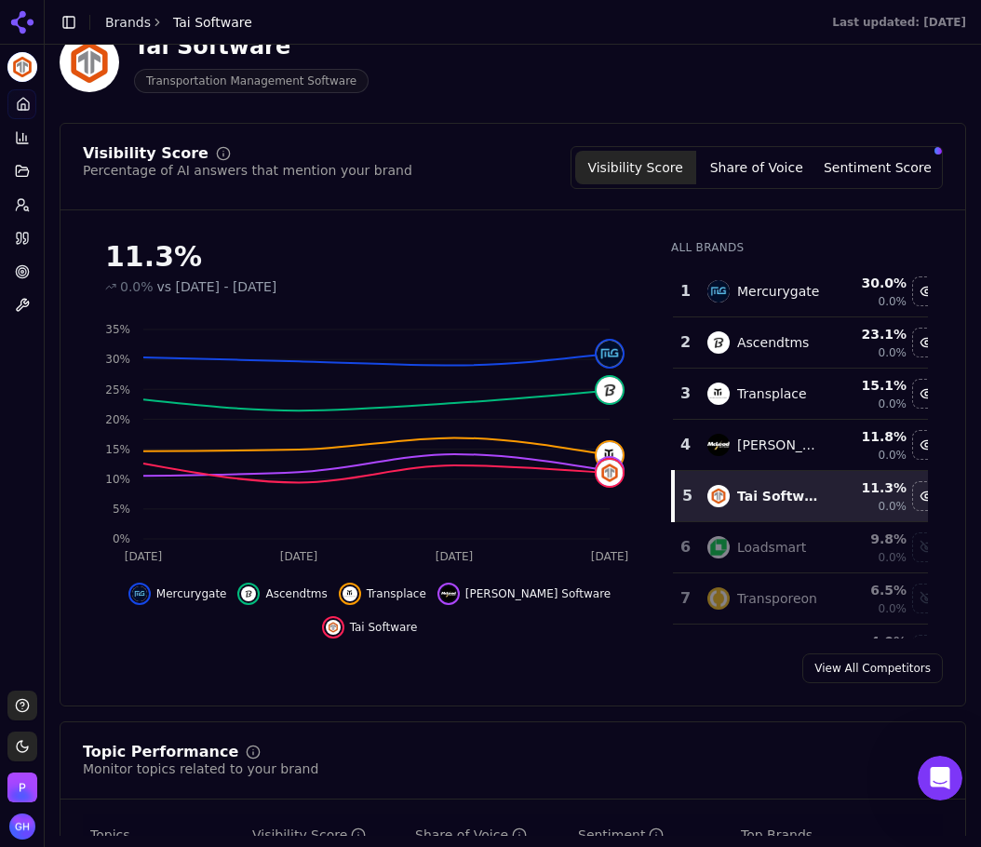
click at [757, 168] on button "Share of Voice" at bounding box center [756, 168] width 121 height 34
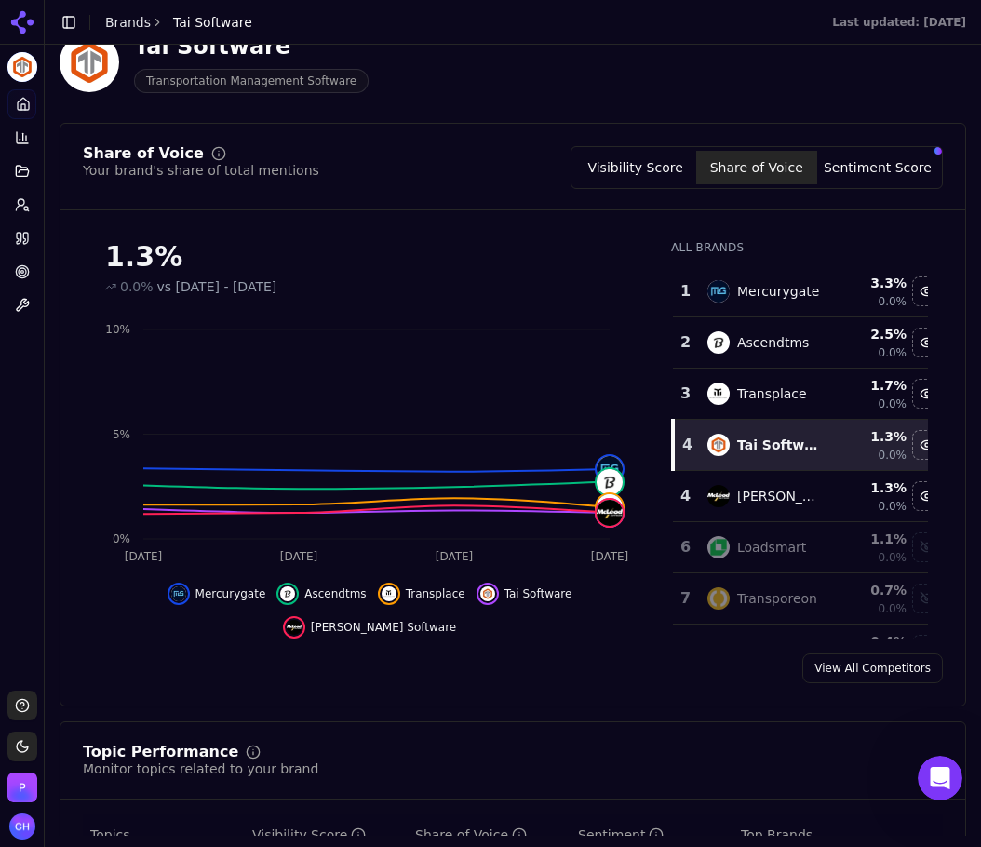
click at [30, 429] on div "Platform Home Competition Topics Prompts Citations Optimize Toolbox" at bounding box center [22, 382] width 44 height 601
click at [858, 161] on button "Sentiment Score" at bounding box center [877, 168] width 121 height 34
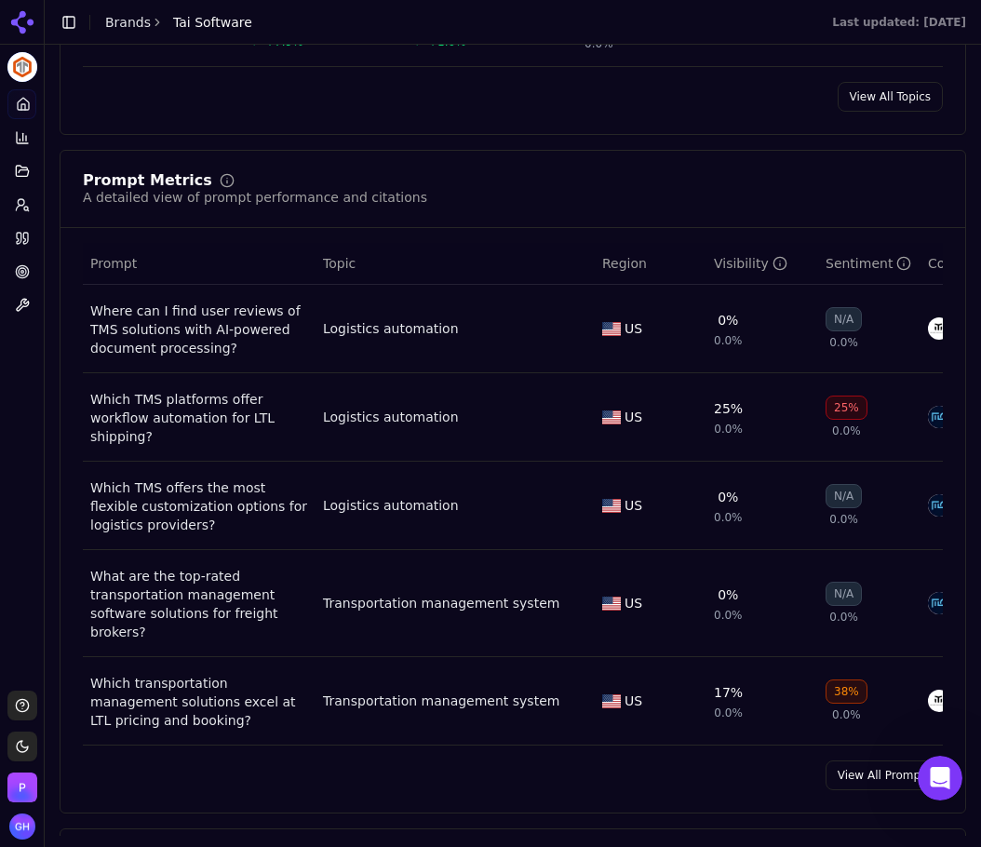
scroll to position [1216, 0]
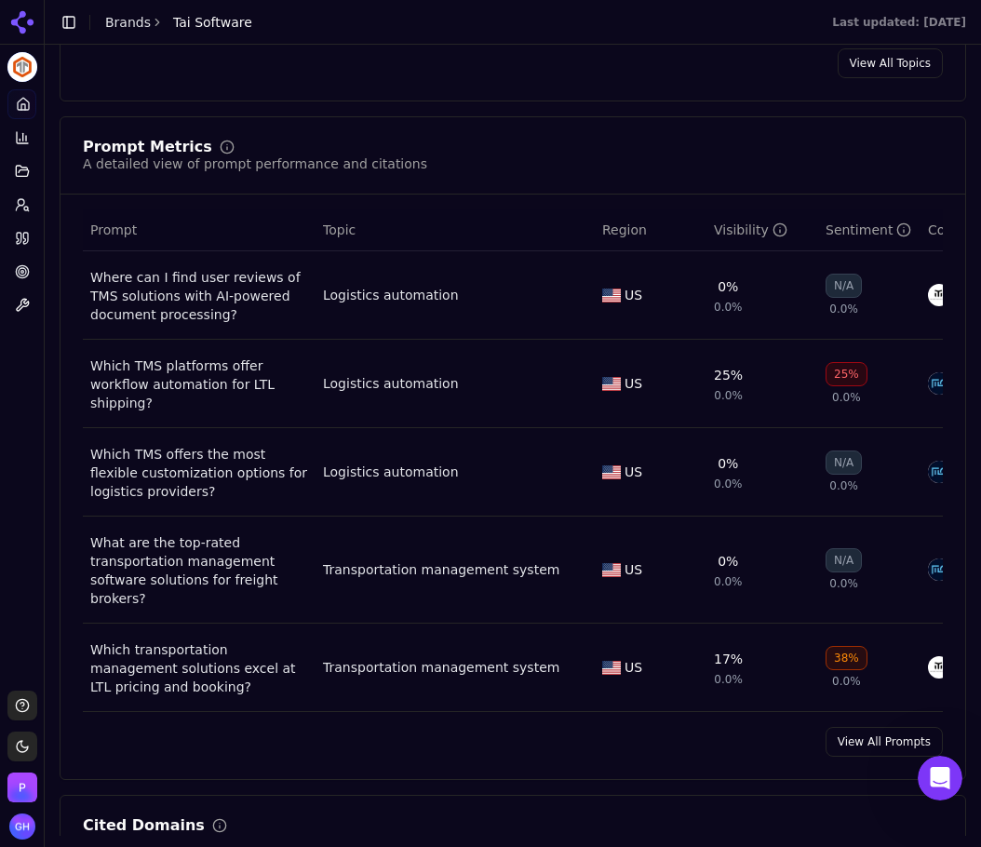
click at [856, 757] on link "View All Prompts" at bounding box center [884, 742] width 117 height 30
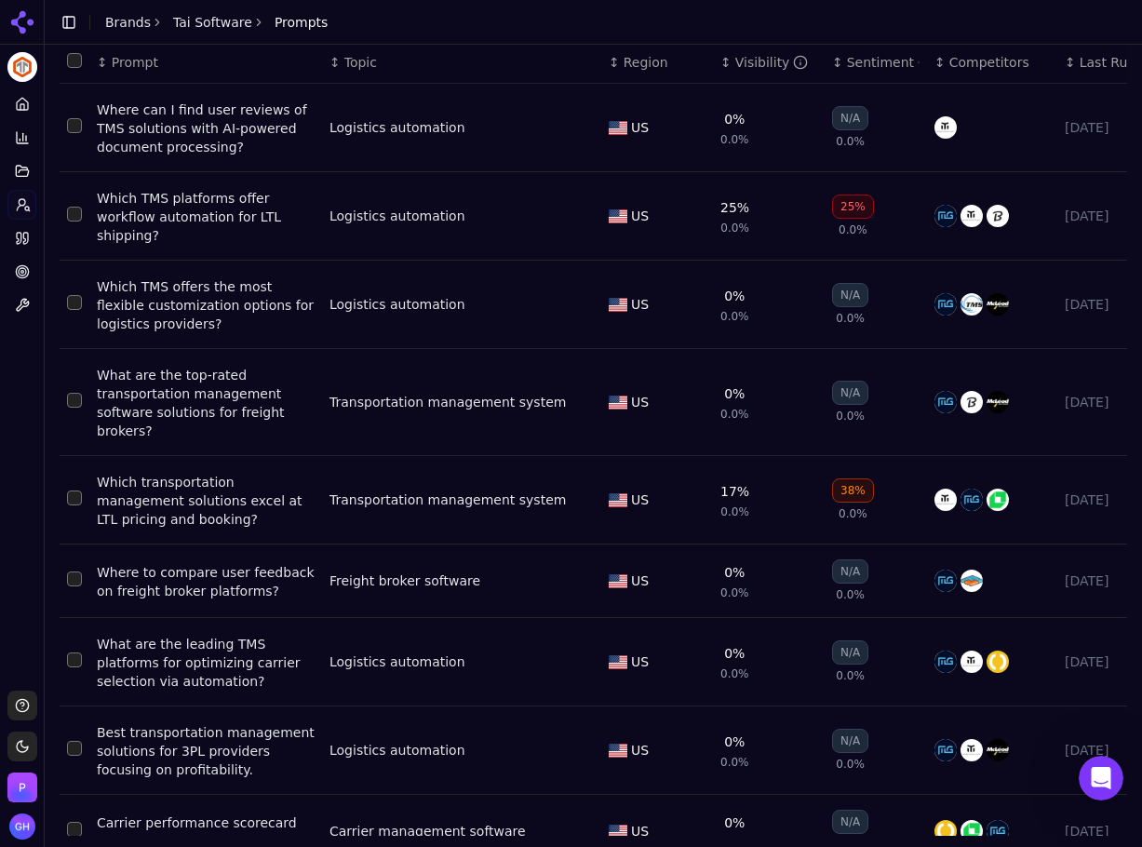
scroll to position [116, 0]
click at [19, 241] on icon at bounding box center [19, 238] width 5 height 11
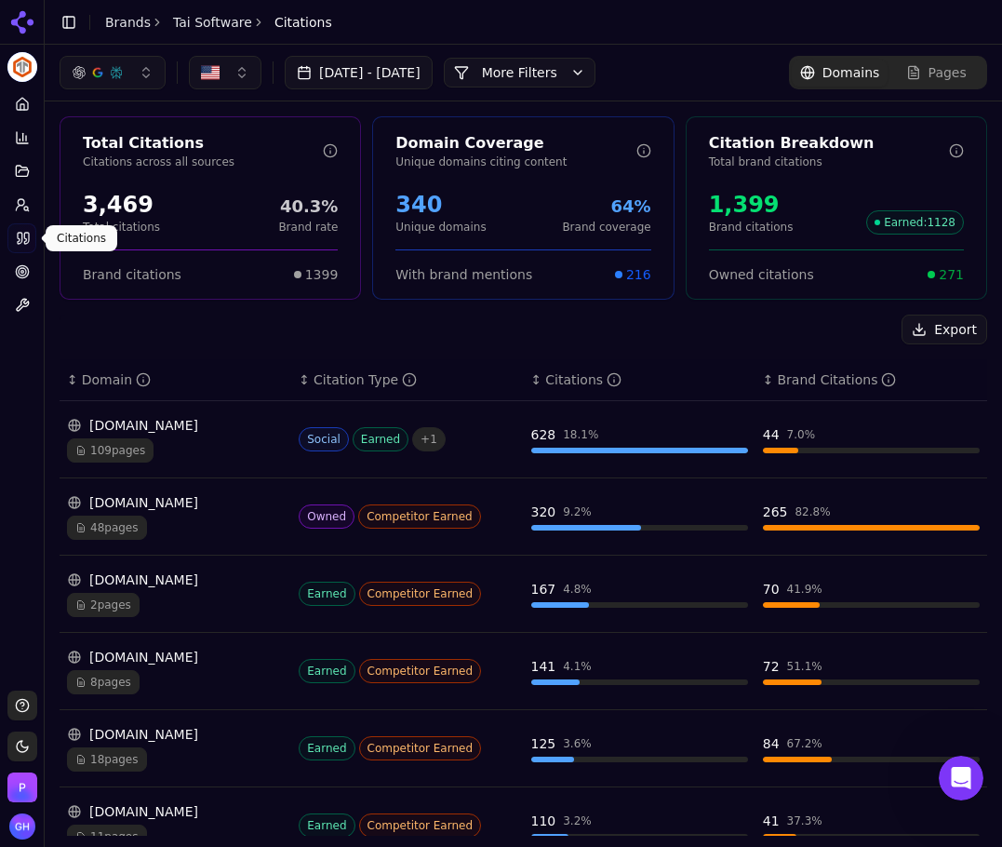
click at [184, 349] on div "Export ↕ Domain ↕ Citation Type ↕ Citations ↕ Brand Citations reddit.com 109 pa…" at bounding box center [524, 767] width 928 height 904
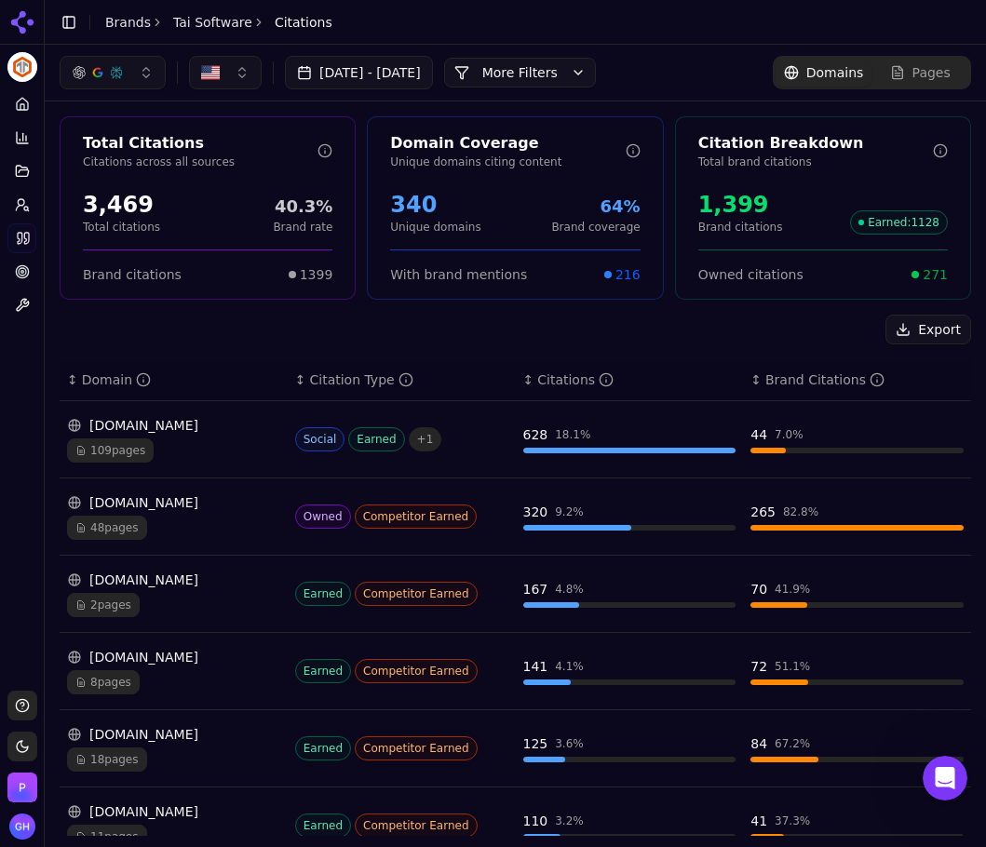
click at [564, 63] on button "More Filters" at bounding box center [520, 73] width 152 height 30
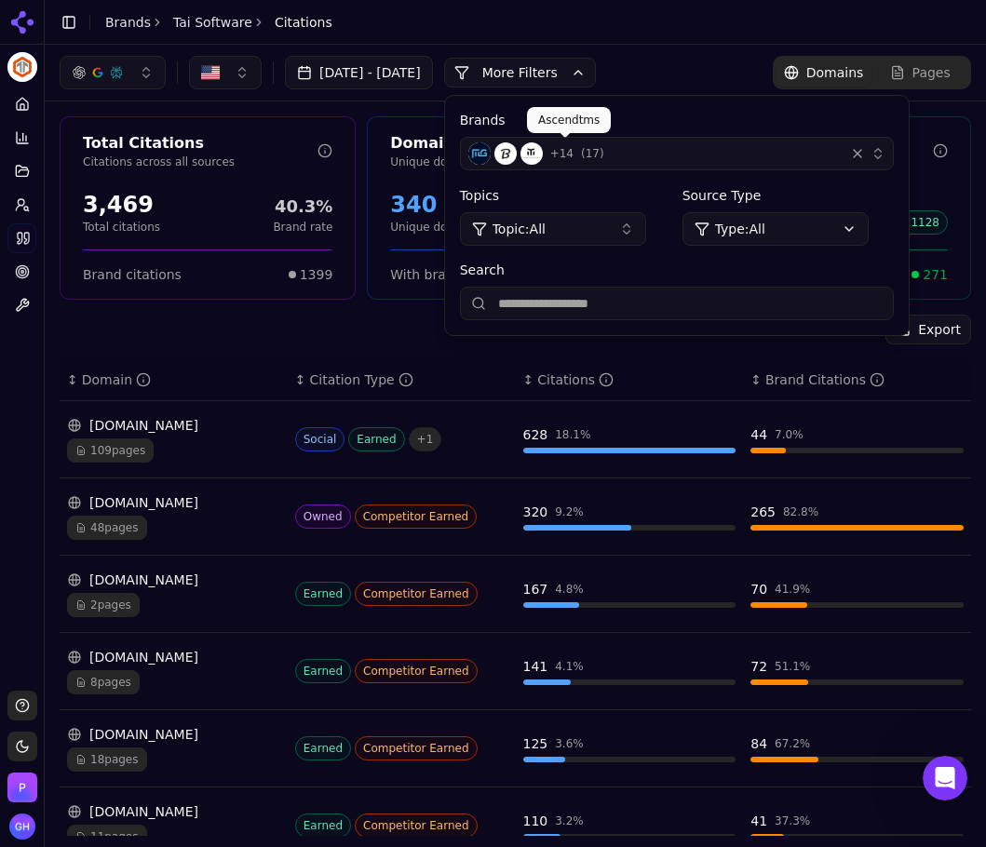
click at [517, 151] on img "button" at bounding box center [505, 153] width 22 height 22
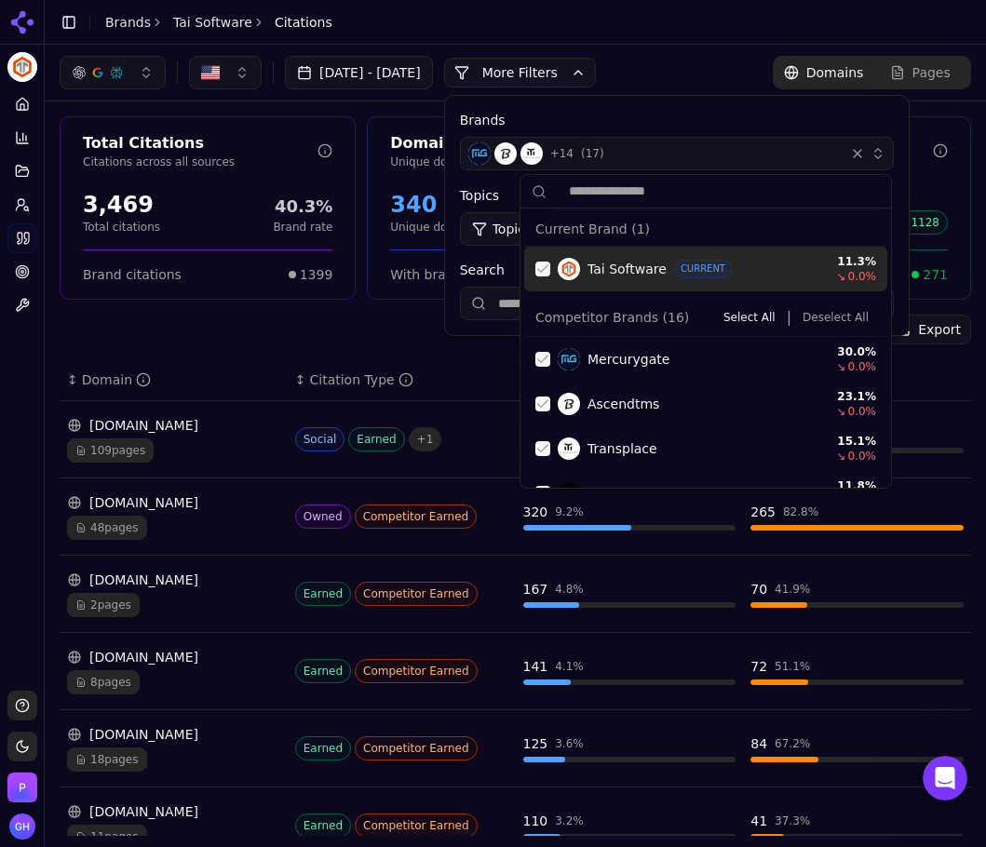
click at [819, 325] on button "Deselect All" at bounding box center [835, 317] width 81 height 22
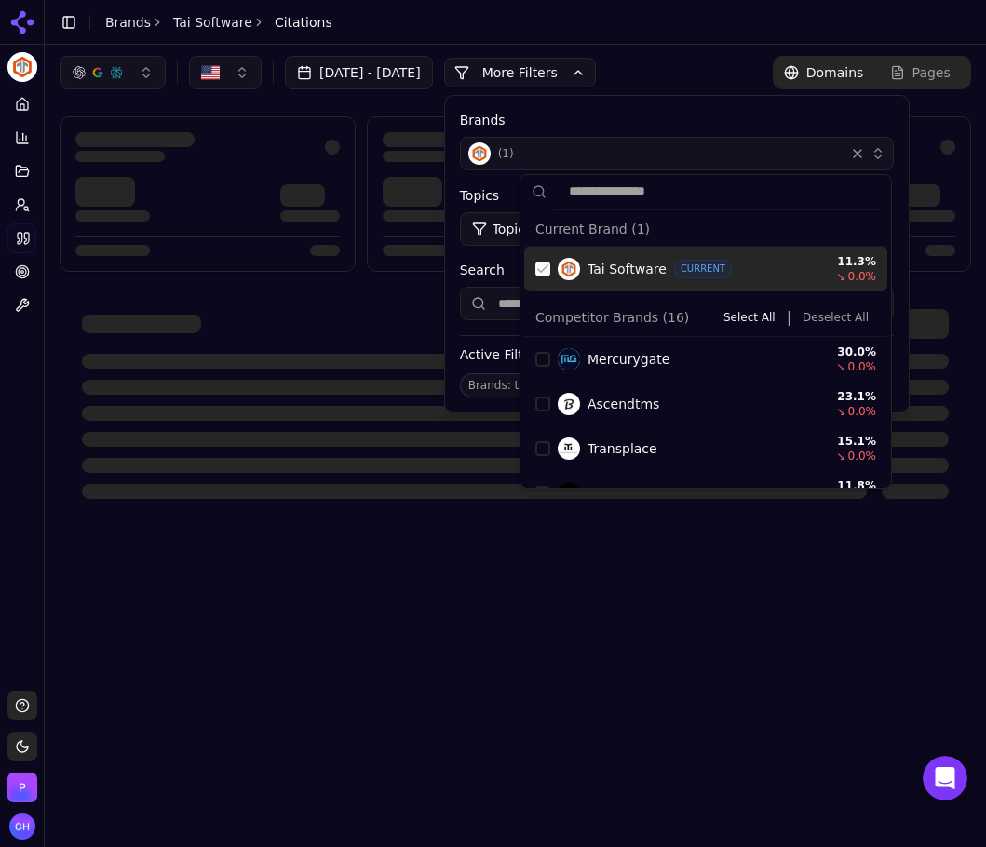
click at [545, 272] on div "Suggestions" at bounding box center [542, 269] width 15 height 15
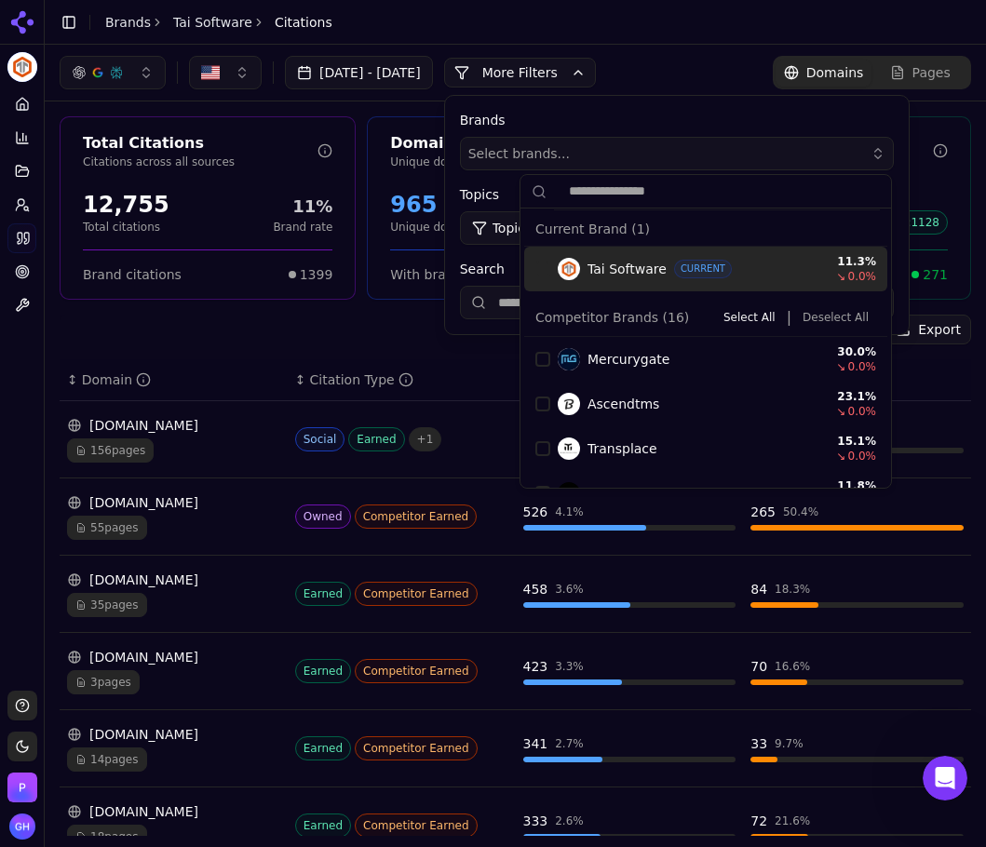
click at [556, 74] on button "More Filters" at bounding box center [520, 73] width 152 height 30
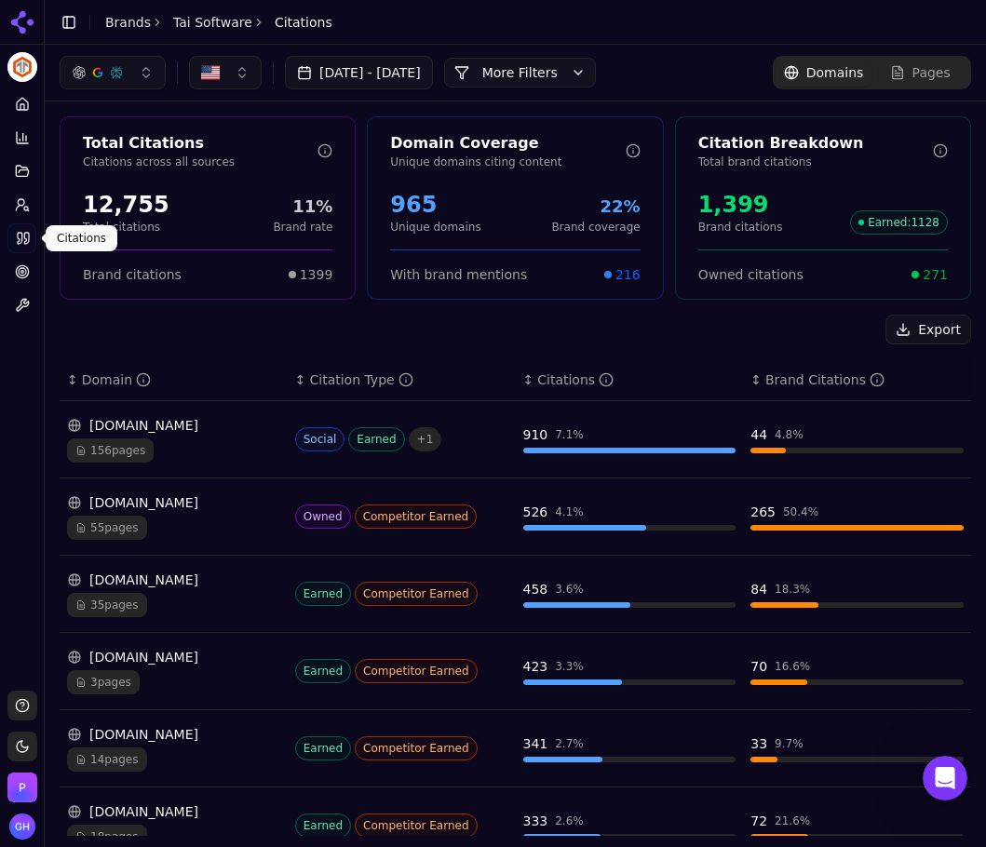
click at [20, 200] on circle at bounding box center [21, 202] width 7 height 7
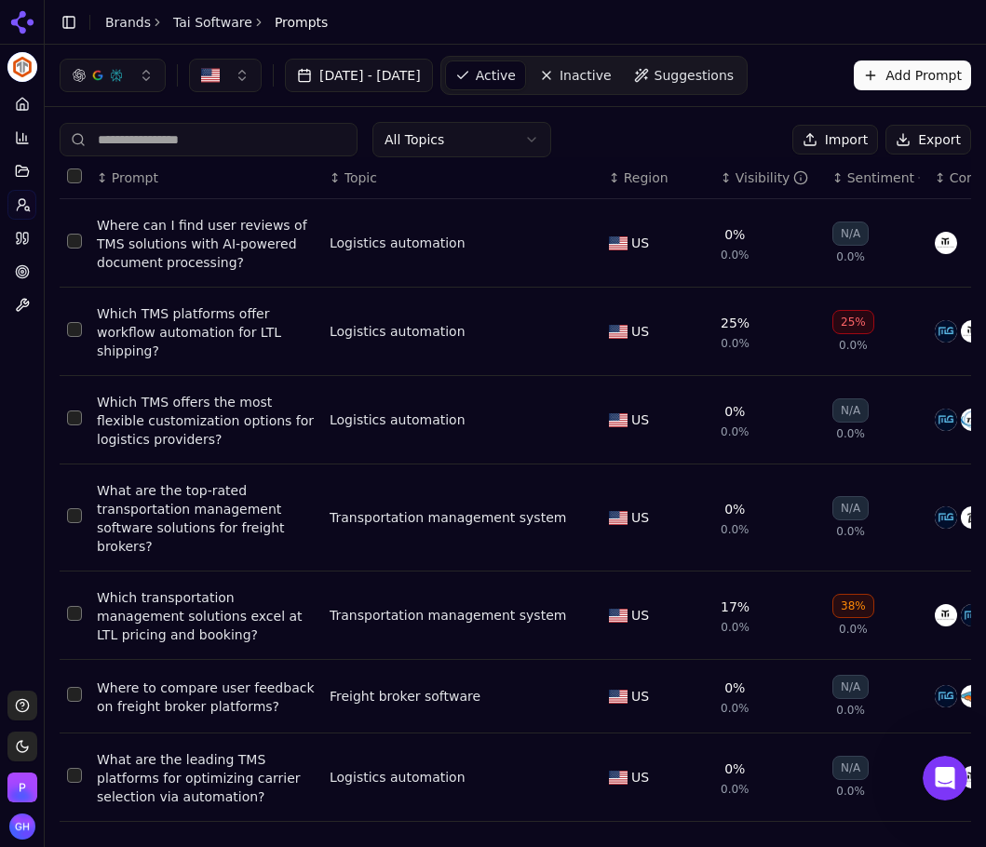
click at [916, 123] on div "All Topics Import Export" at bounding box center [515, 139] width 911 height 35
click at [919, 131] on button "Export" at bounding box center [928, 140] width 86 height 30
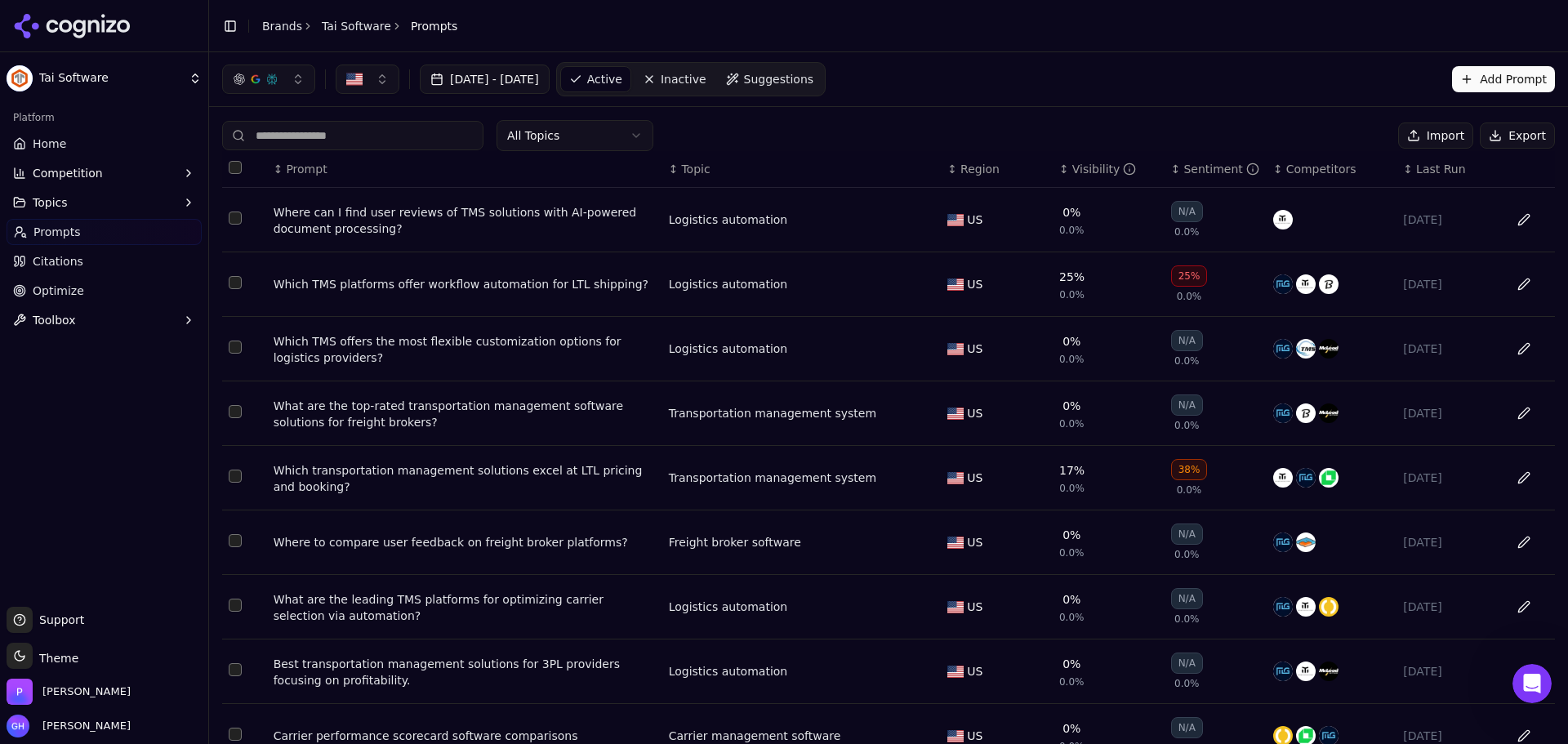
click at [99, 41] on div at bounding box center [104, 26] width 208 height 53
click at [75, 30] on icon at bounding box center [72, 26] width 118 height 25
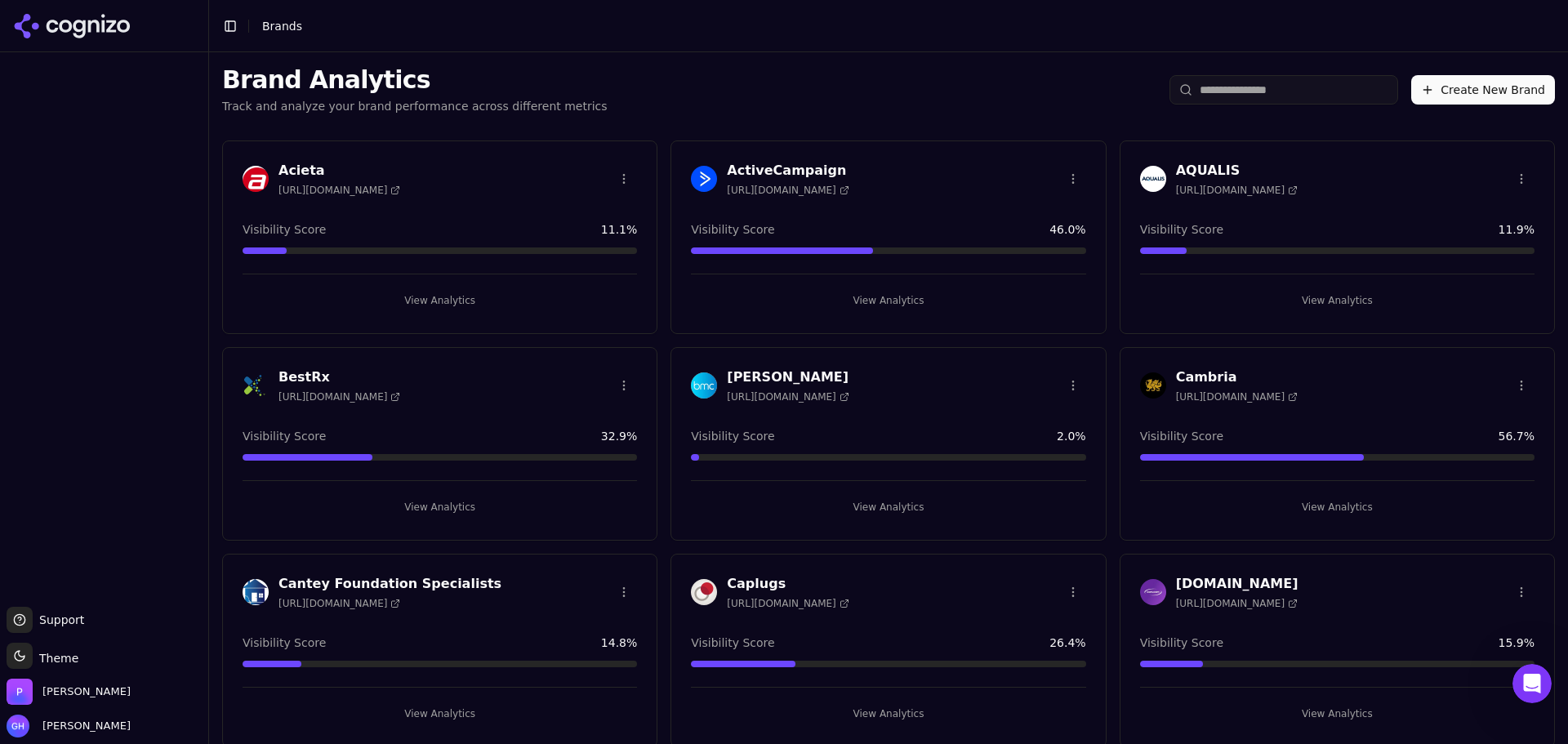
click at [1477, 92] on button "Create New Brand" at bounding box center [1483, 90] width 144 height 30
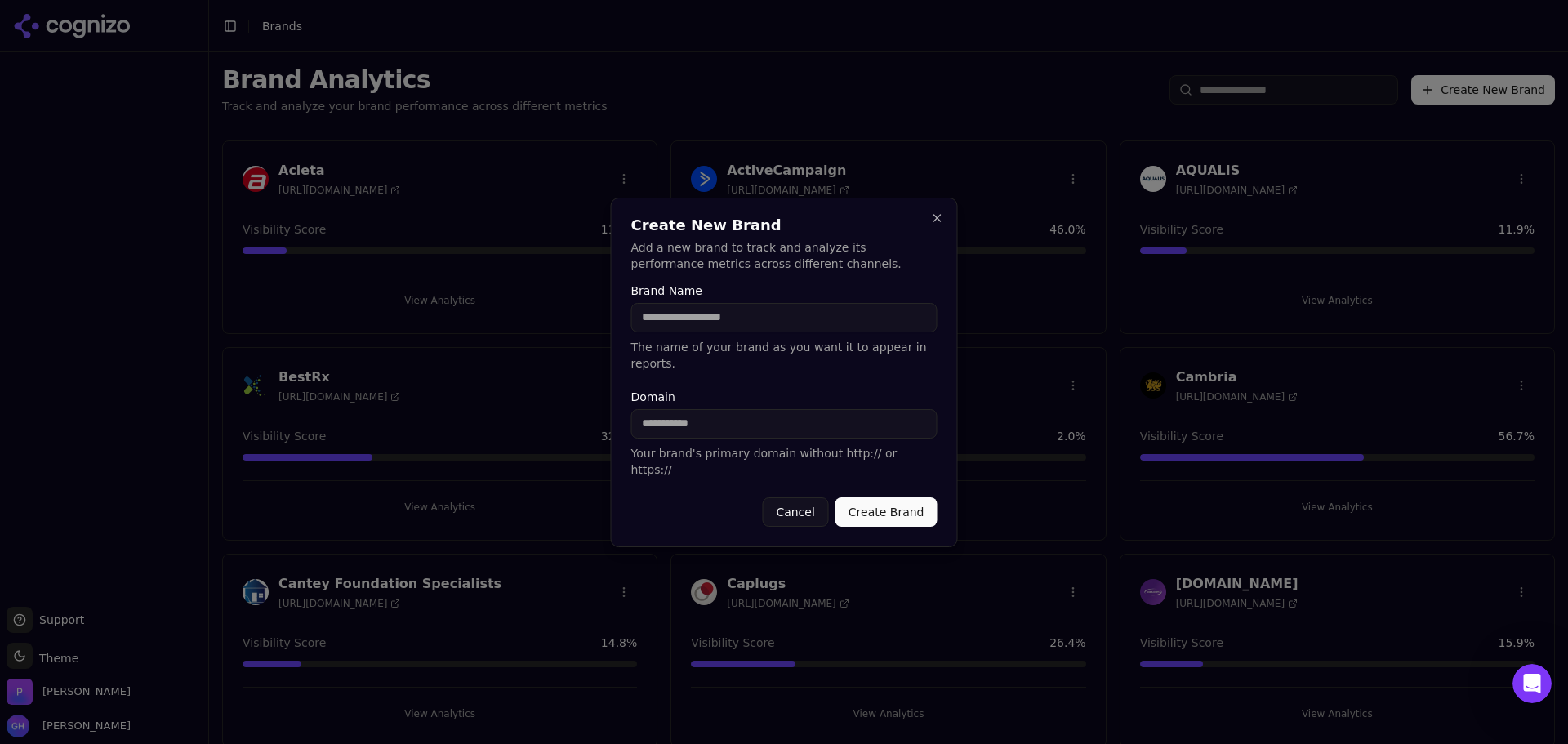
click at [701, 333] on input "Brand Name" at bounding box center [784, 318] width 306 height 30
type input "******"
click at [665, 431] on input "Domain" at bounding box center [784, 424] width 306 height 30
type input "**********"
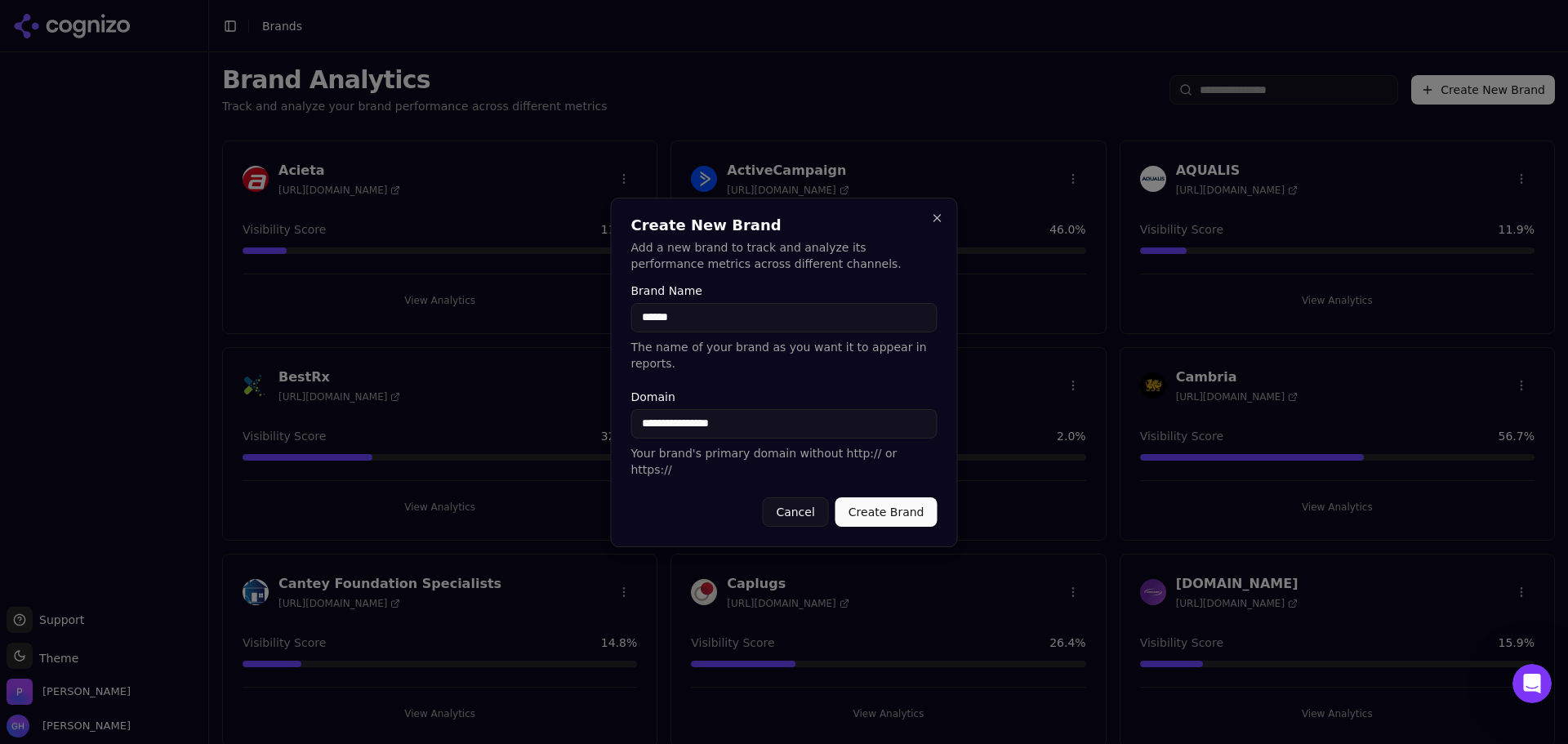
click at [901, 507] on button "Create Brand" at bounding box center [886, 512] width 102 height 30
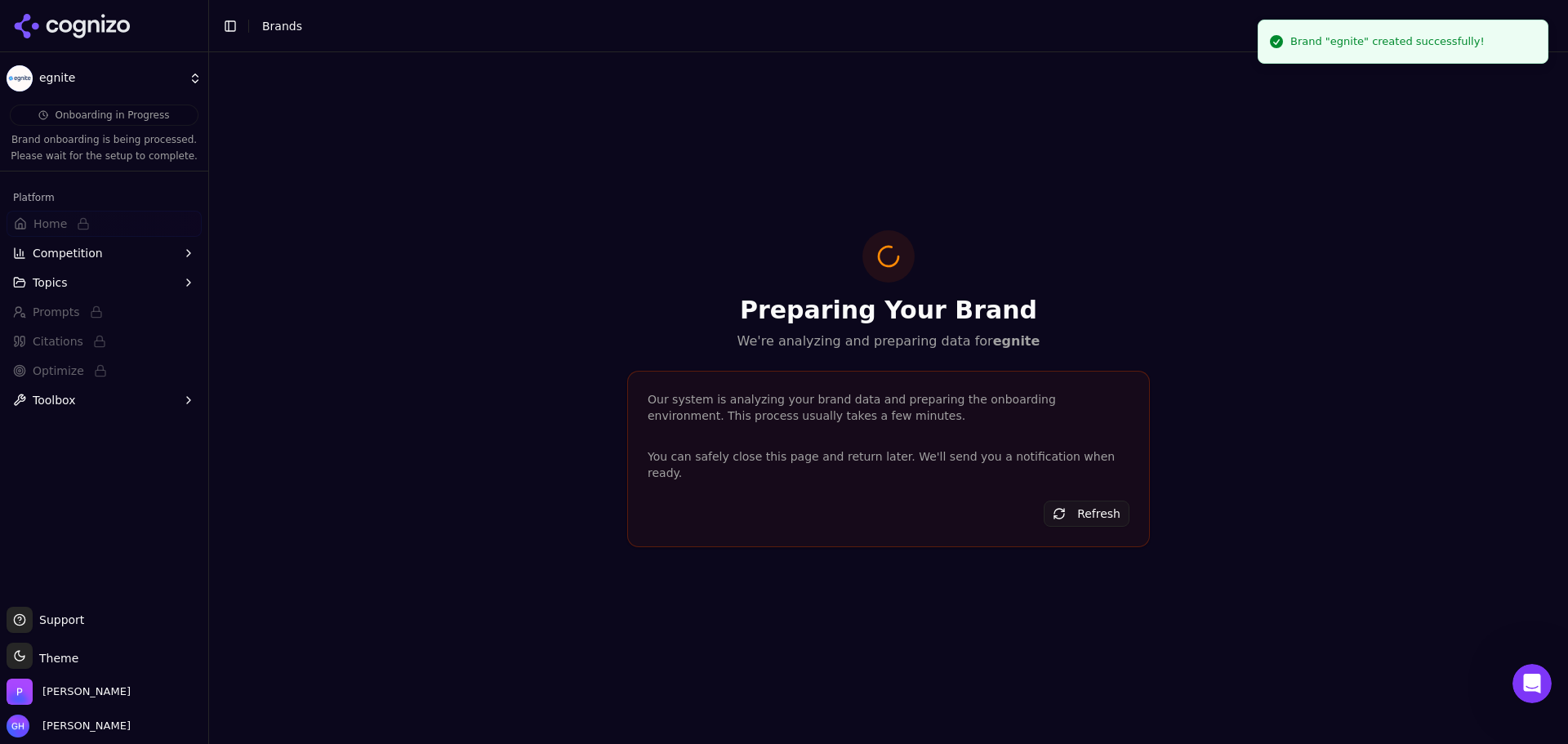
click at [98, 23] on icon at bounding box center [94, 25] width 11 height 12
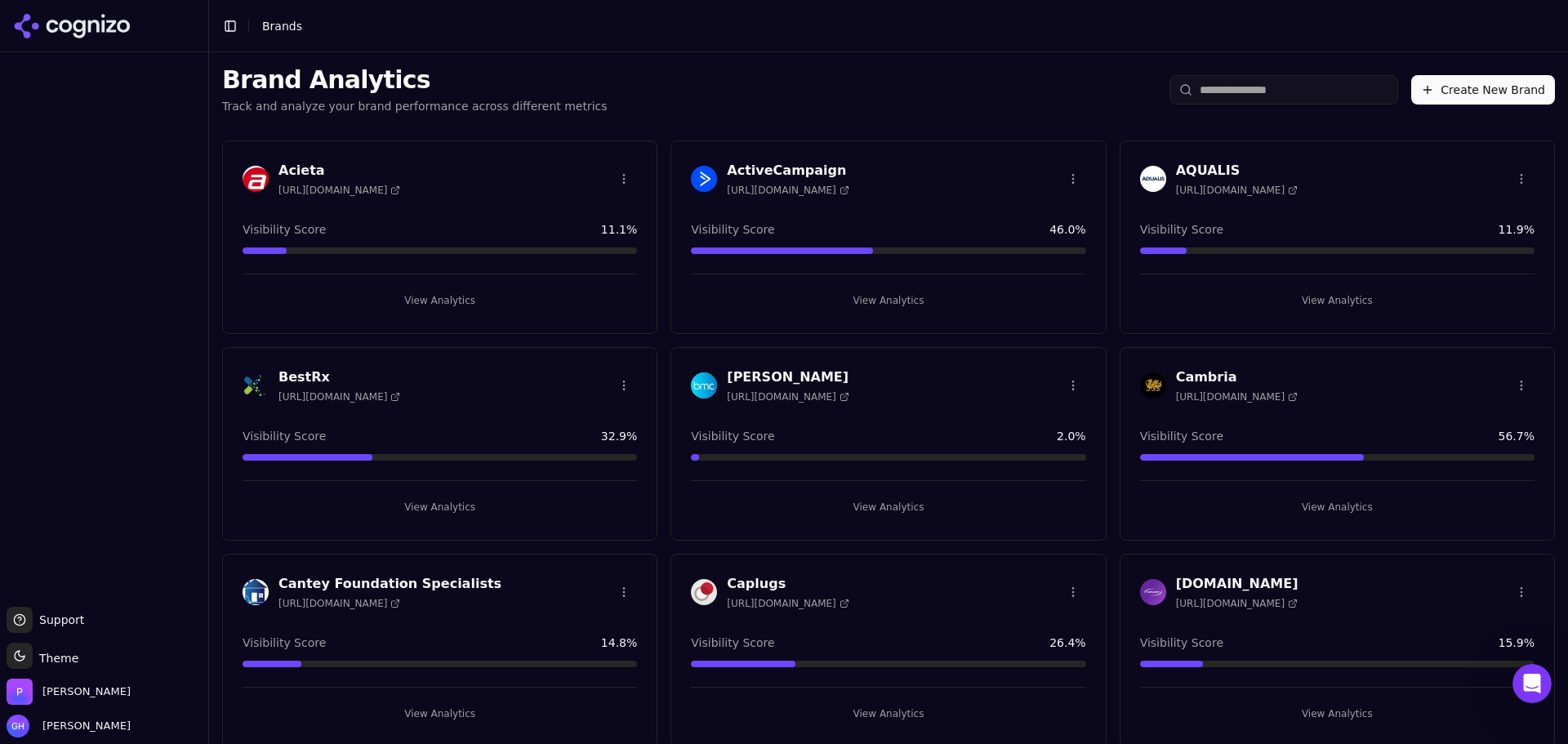
click at [1486, 68] on div "Brand Analytics Track and analyze your brand performance across different metri…" at bounding box center [888, 90] width 1359 height 75
click at [1479, 83] on button "Create New Brand" at bounding box center [1483, 90] width 144 height 30
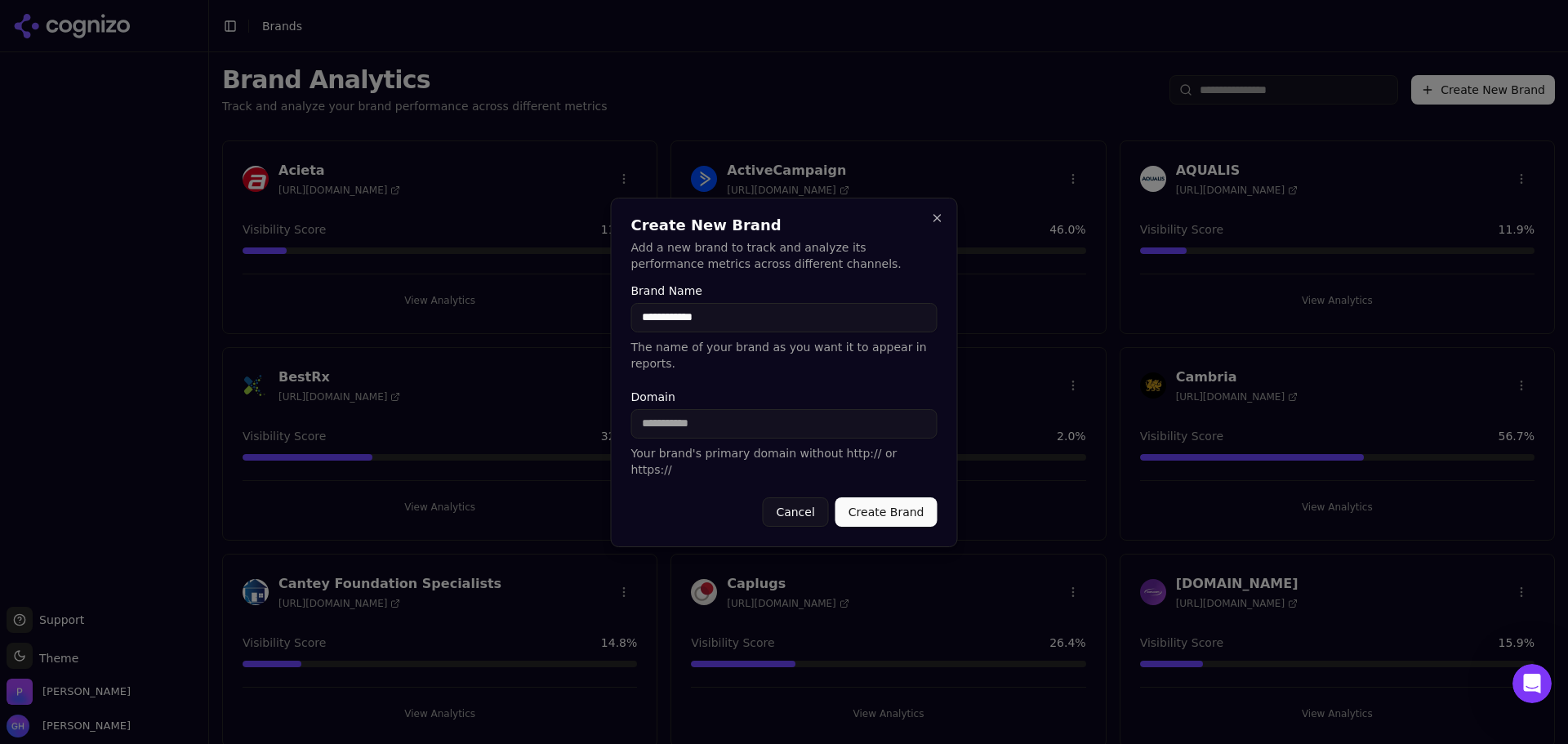
type input "**********"
click at [714, 432] on input "Domain" at bounding box center [784, 424] width 306 height 30
type input "**********"
click at [888, 497] on button "Create Brand" at bounding box center [886, 512] width 102 height 30
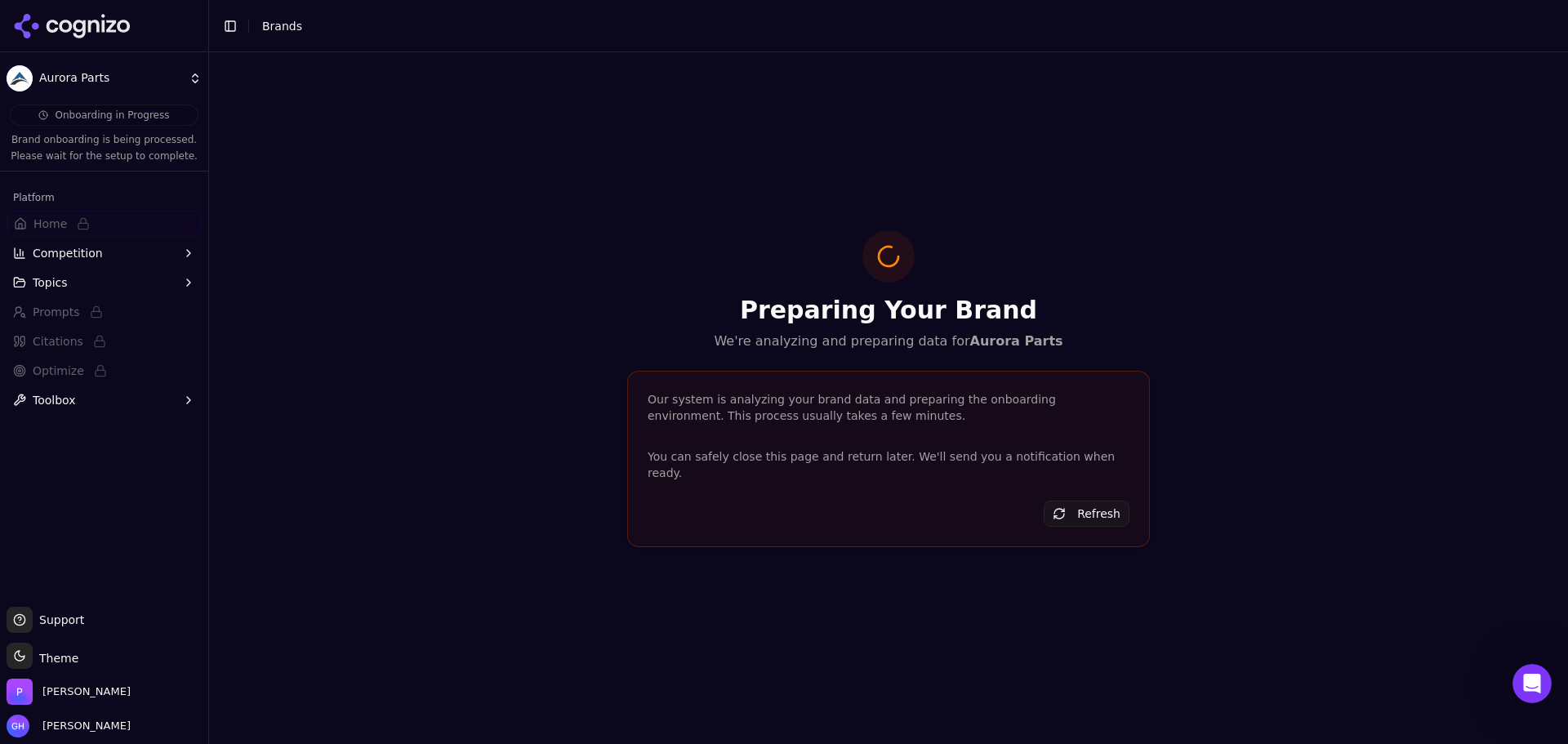
click at [105, 23] on icon at bounding box center [72, 26] width 118 height 25
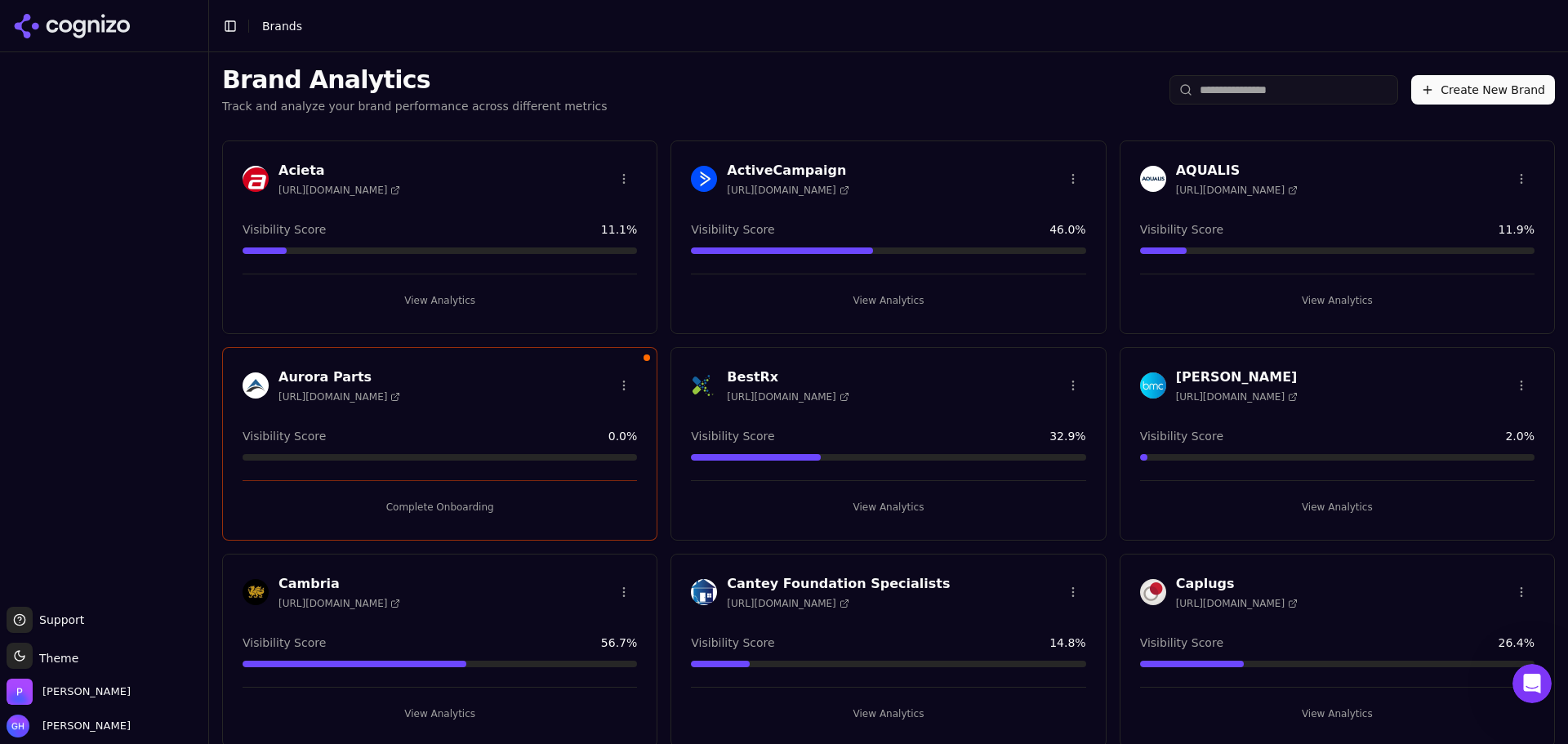
click at [1523, 69] on div "Brand Analytics Track and analyze your brand performance across different metri…" at bounding box center [888, 90] width 1359 height 75
click at [1456, 89] on button "Create New Brand" at bounding box center [1483, 90] width 144 height 30
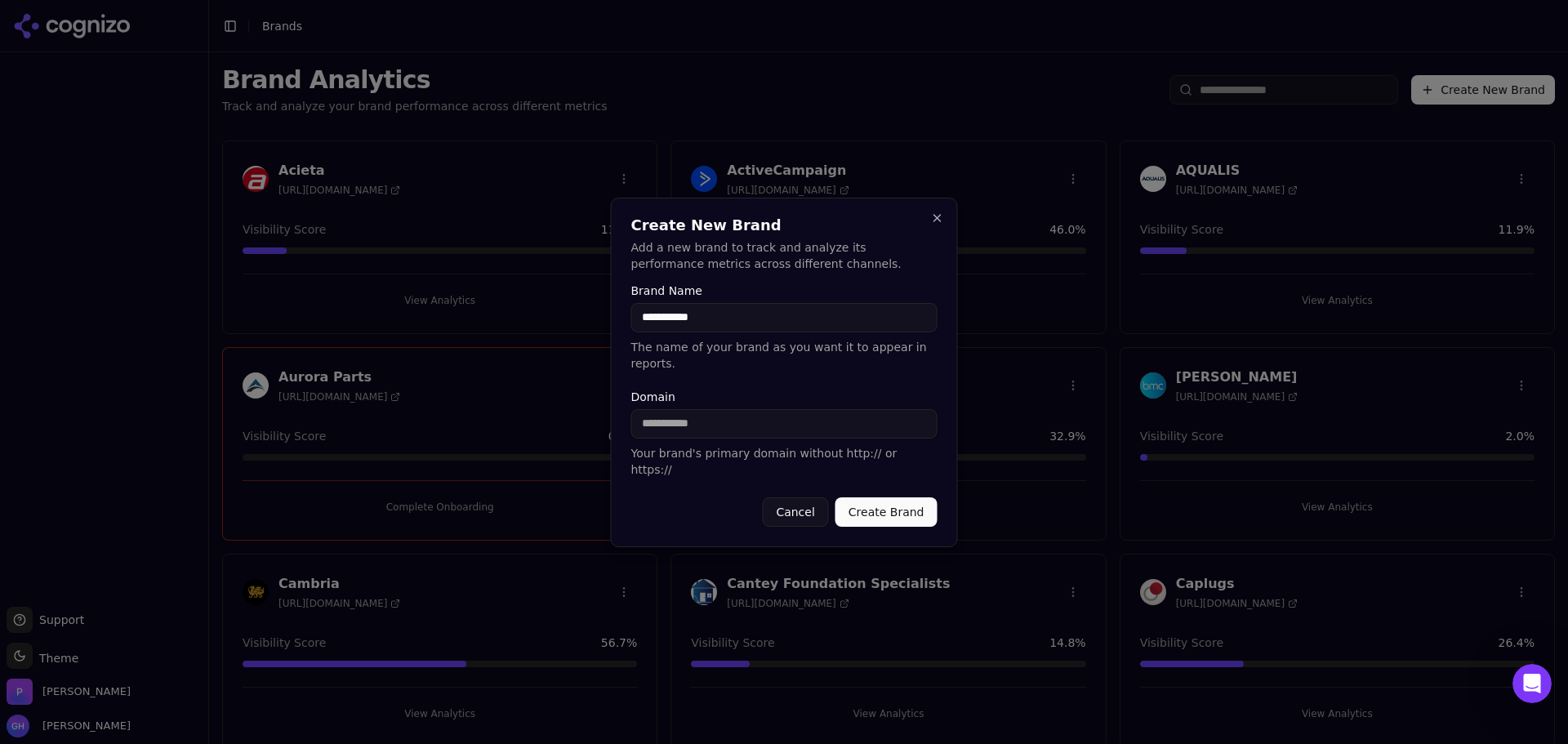
type input "**********"
click at [679, 413] on input "Domain" at bounding box center [784, 424] width 306 height 30
type input "**********"
click at [864, 497] on button "Create Brand" at bounding box center [886, 512] width 102 height 30
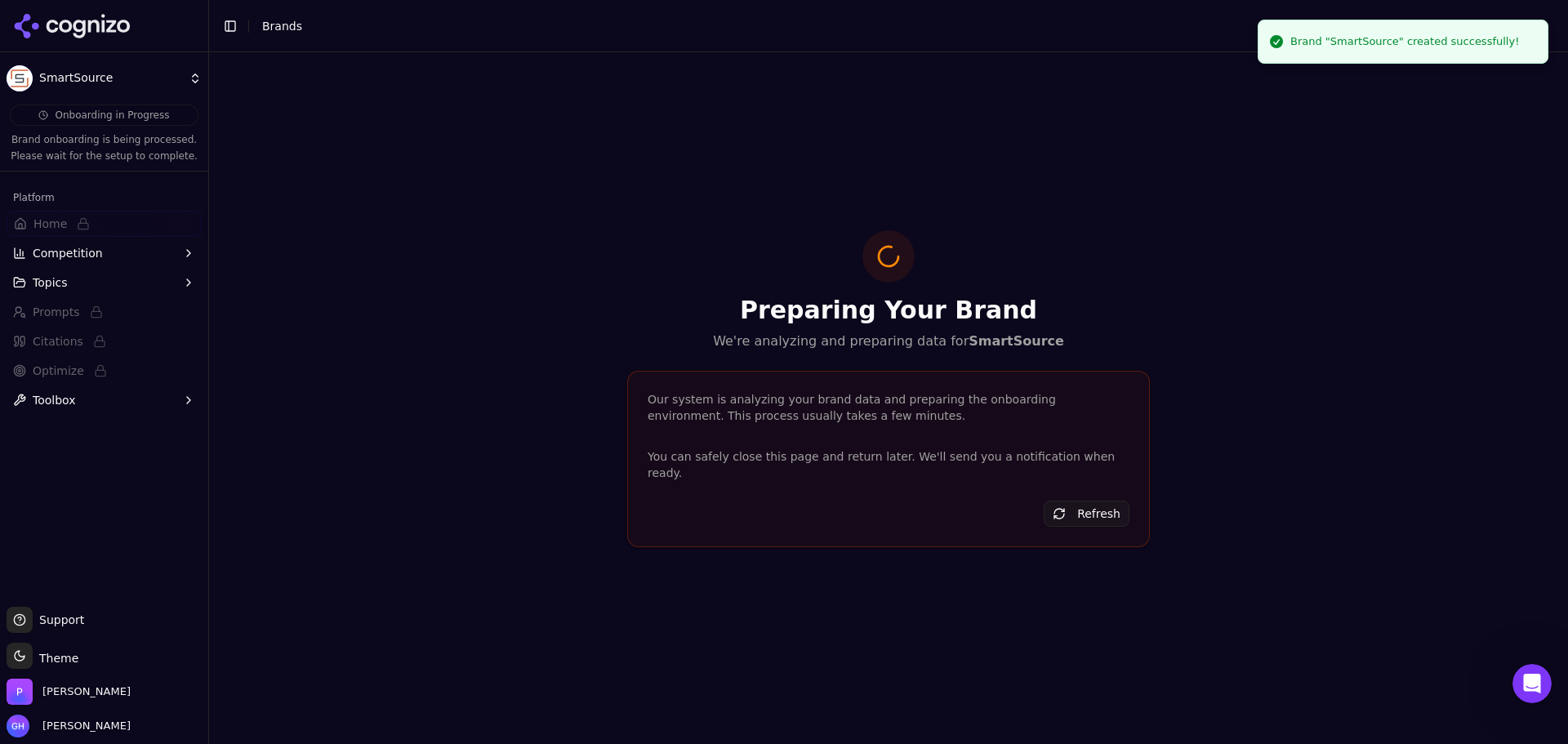
drag, startPoint x: 87, startPoint y: 33, endPoint x: 74, endPoint y: 32, distance: 13.0
click at [87, 33] on icon at bounding box center [72, 26] width 118 height 25
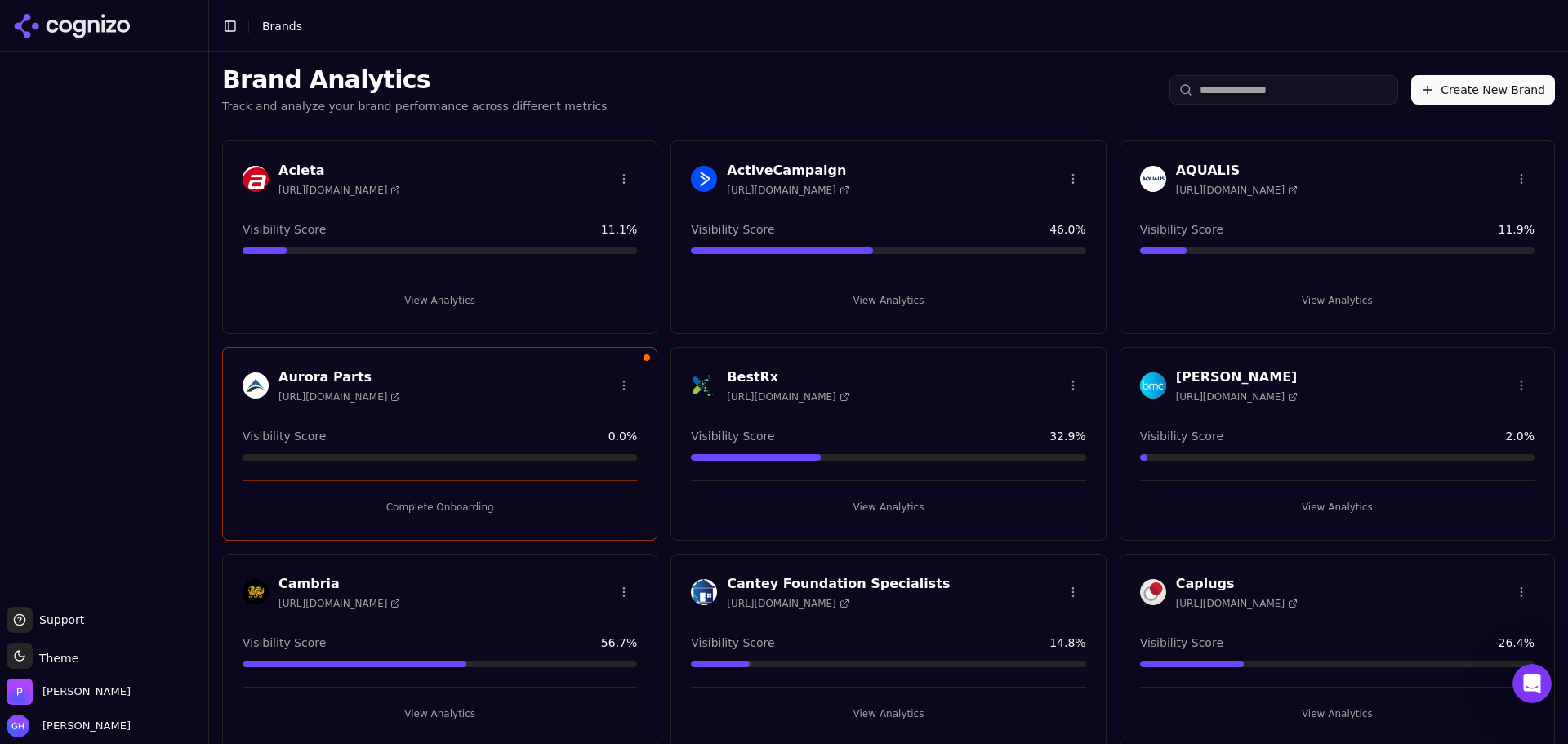
click at [1500, 80] on button "Create New Brand" at bounding box center [1483, 90] width 144 height 30
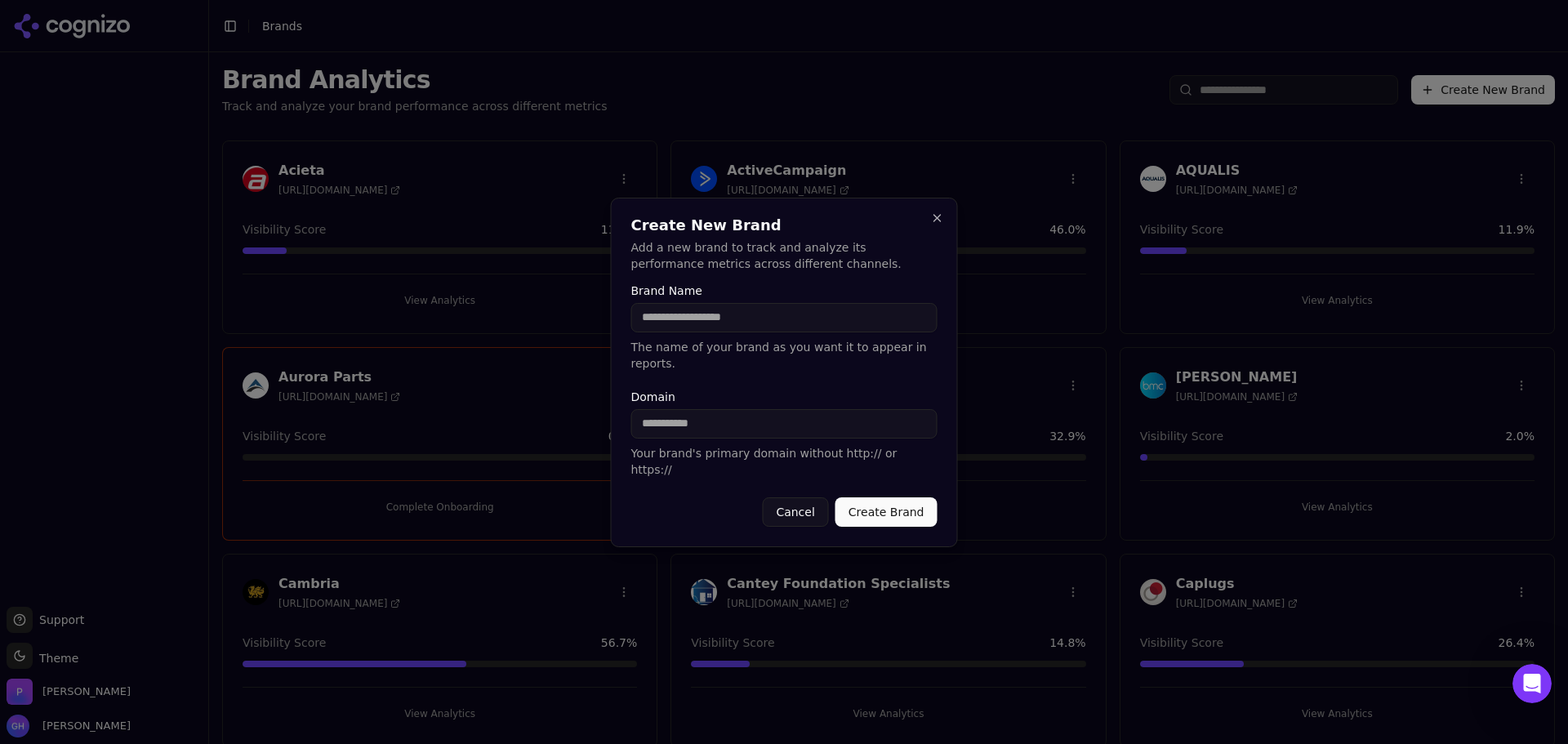
click at [726, 333] on input "Brand Name" at bounding box center [784, 318] width 306 height 30
type input "*******"
type input "**********"
click at [900, 497] on button "Create Brand" at bounding box center [886, 512] width 102 height 30
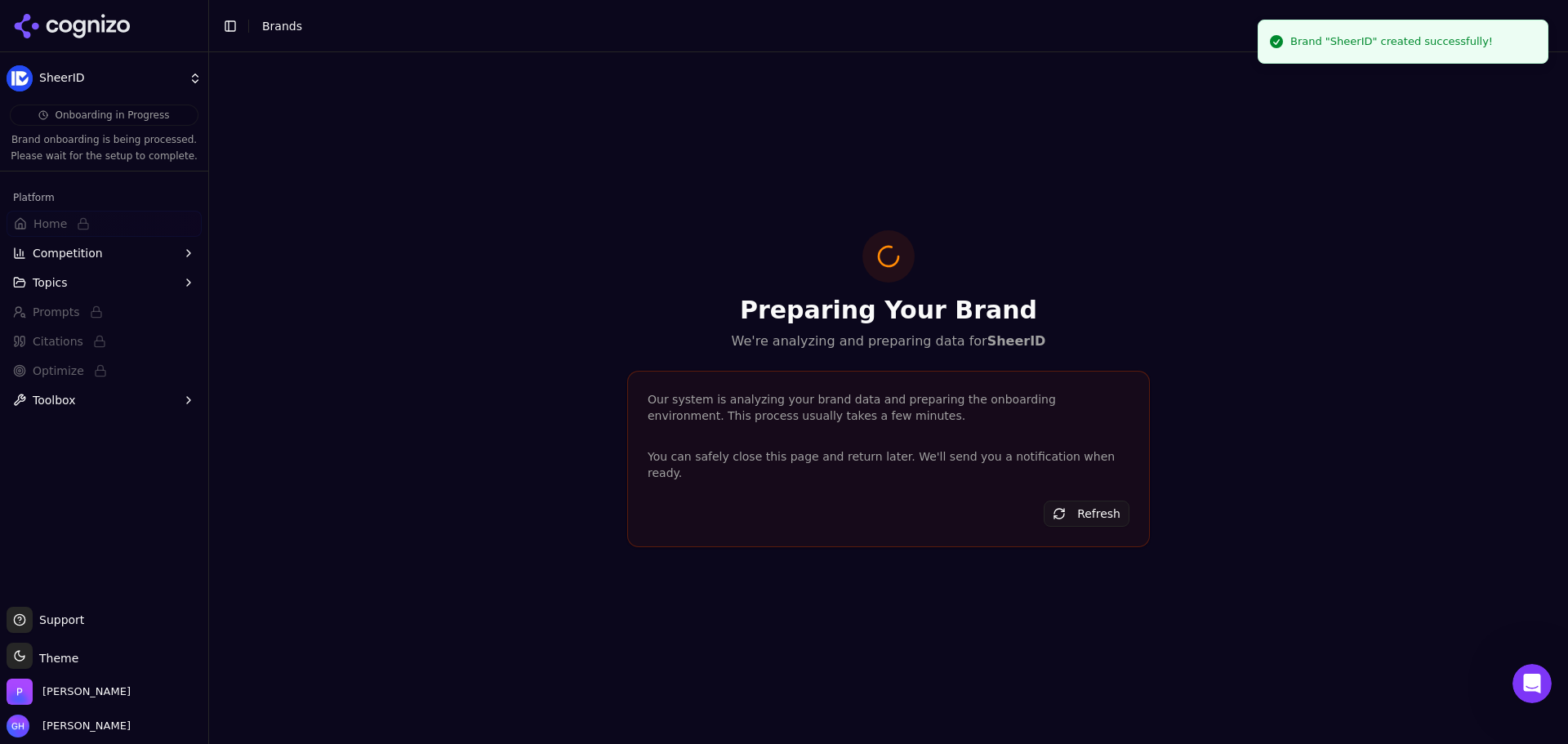
click at [83, 24] on icon at bounding box center [79, 28] width 12 height 18
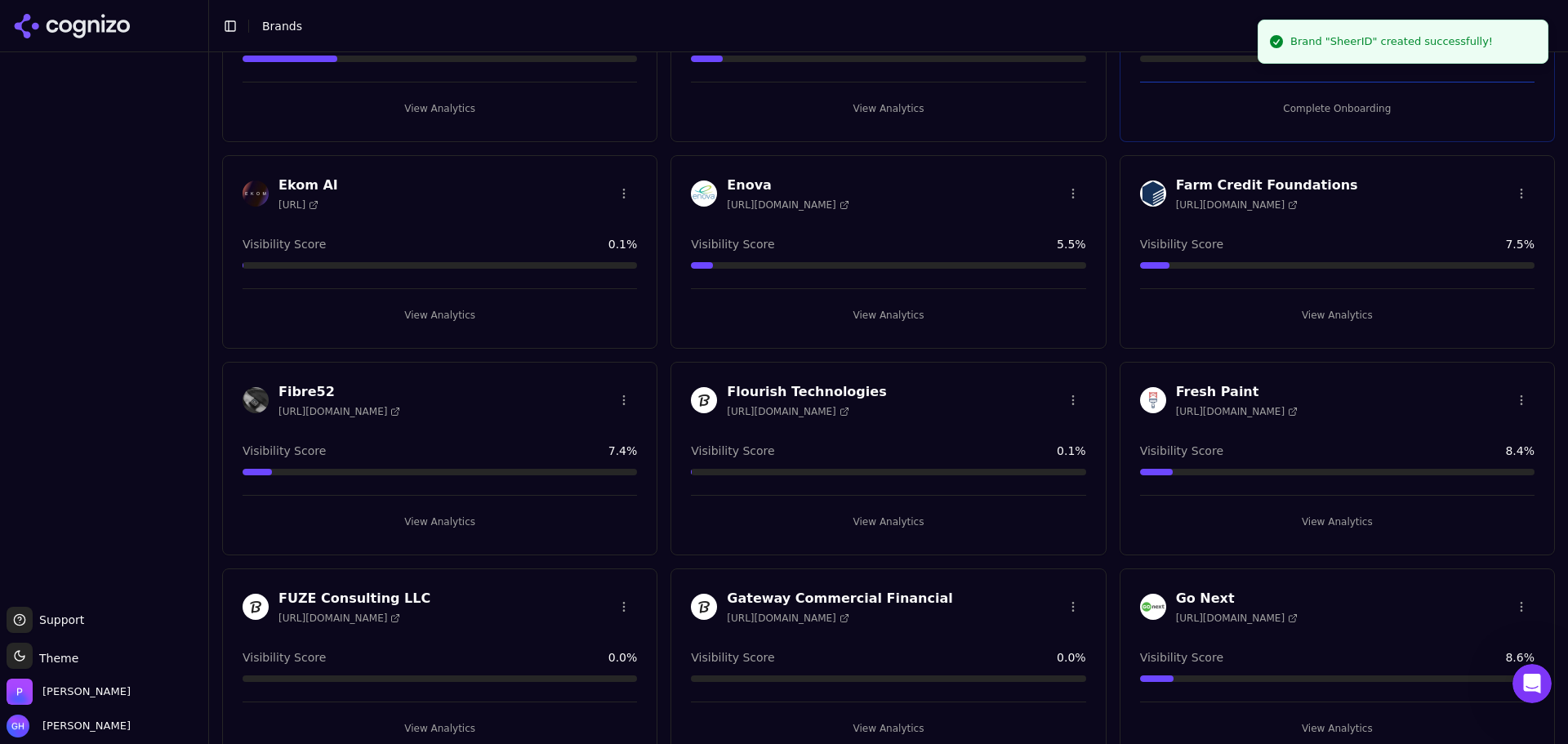
scroll to position [1062, 0]
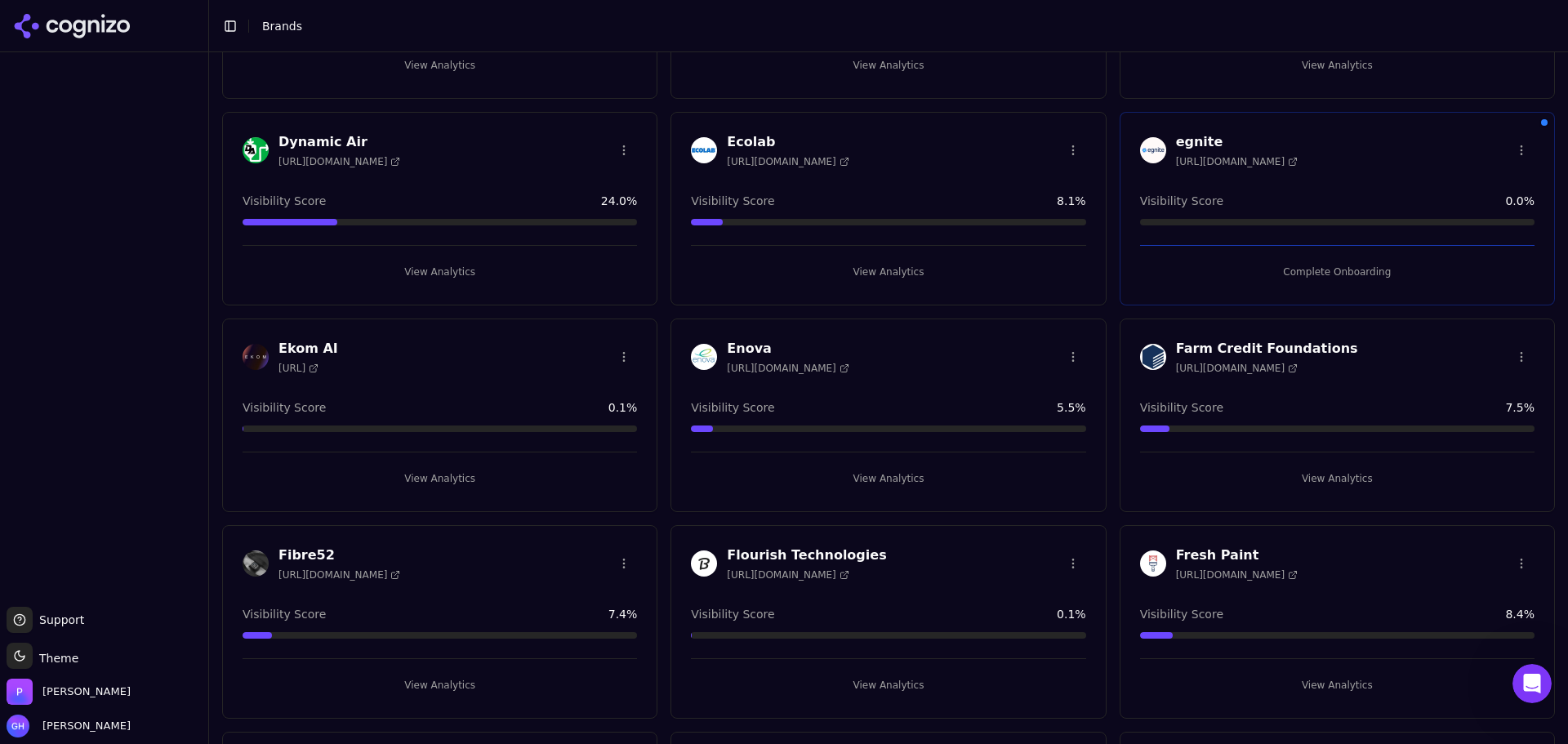
click at [1335, 268] on button "Complete Onboarding" at bounding box center [1337, 272] width 395 height 26
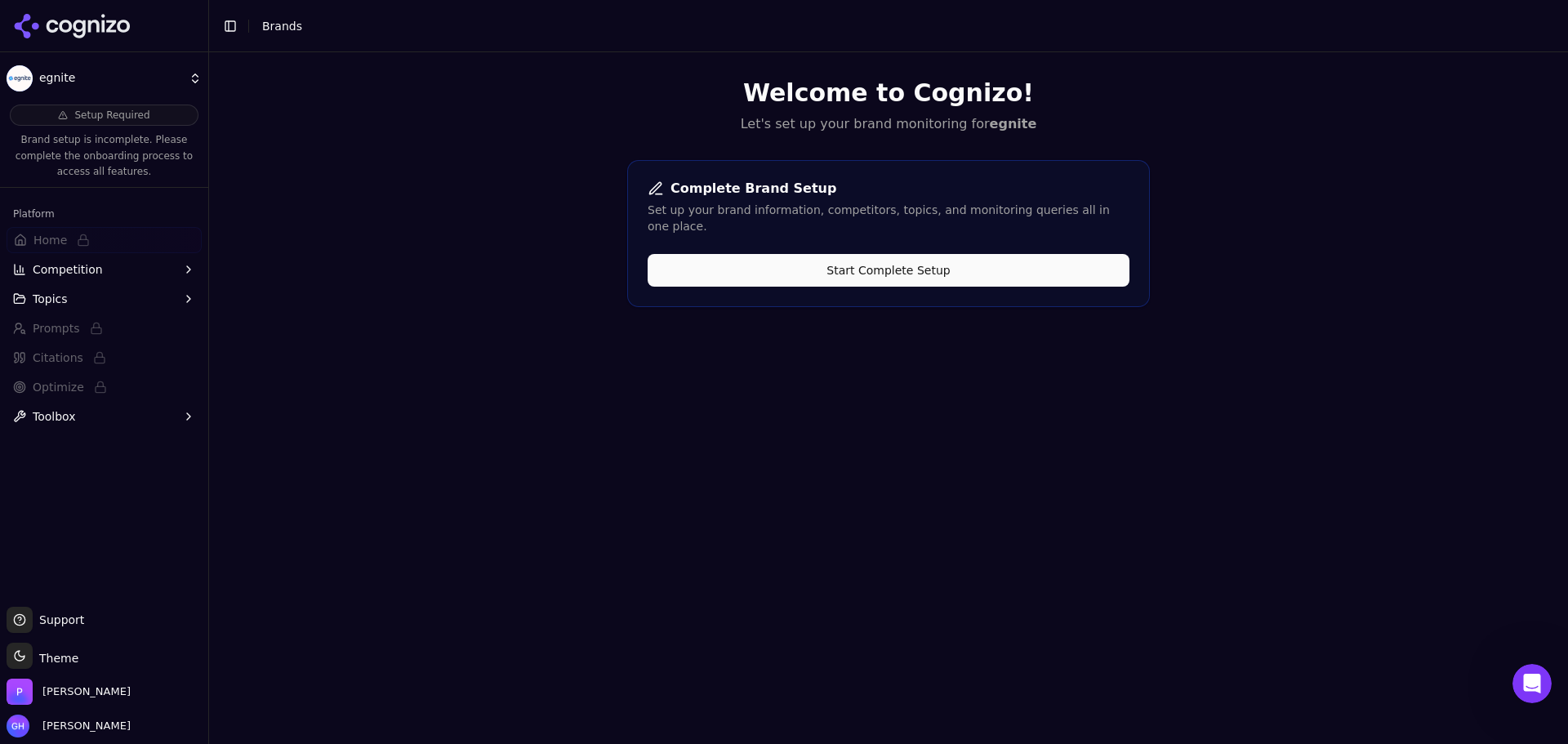
click at [757, 254] on button "Start Complete Setup" at bounding box center [888, 269] width 482 height 32
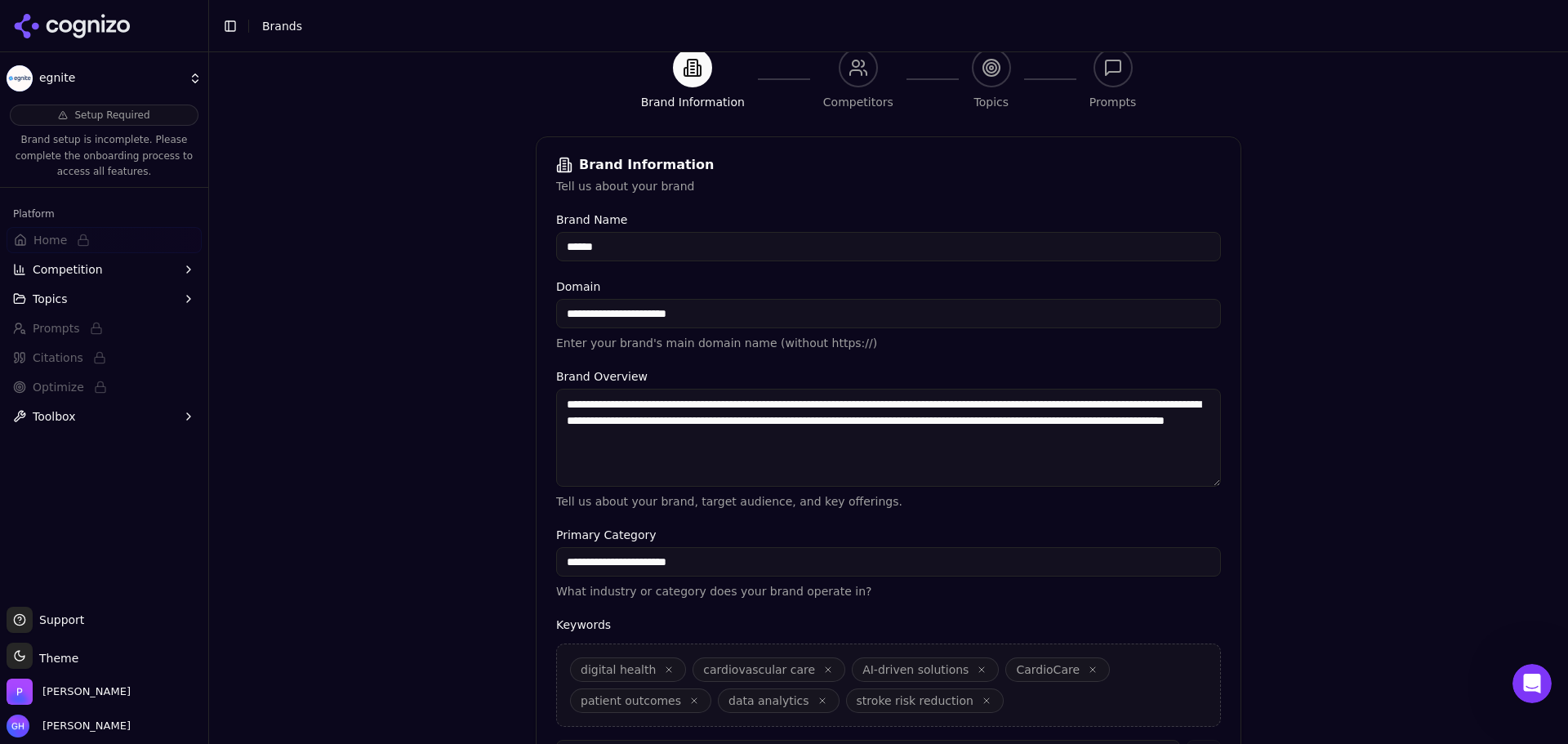
scroll to position [311, 0]
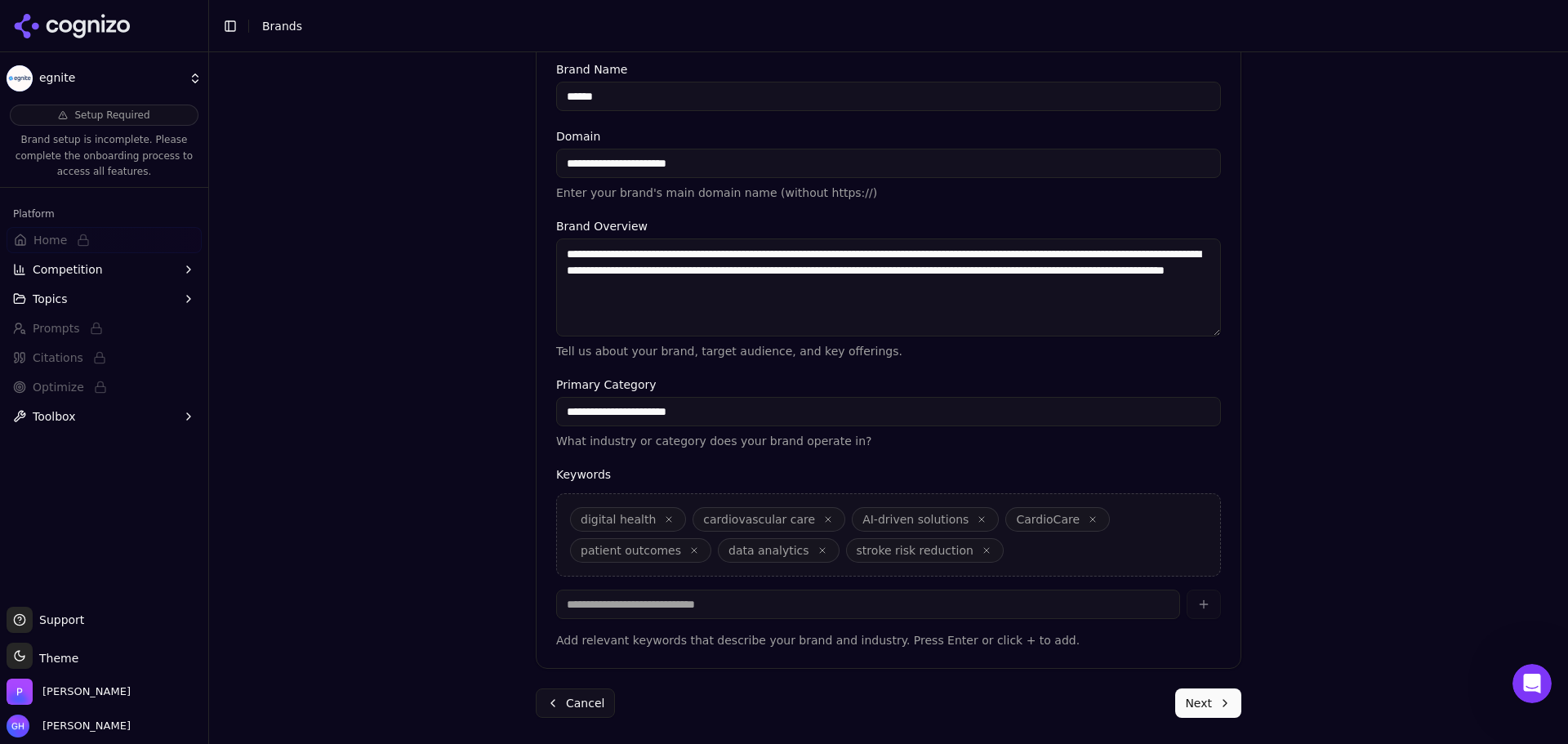
click at [1217, 702] on button "Next" at bounding box center [1207, 704] width 66 height 30
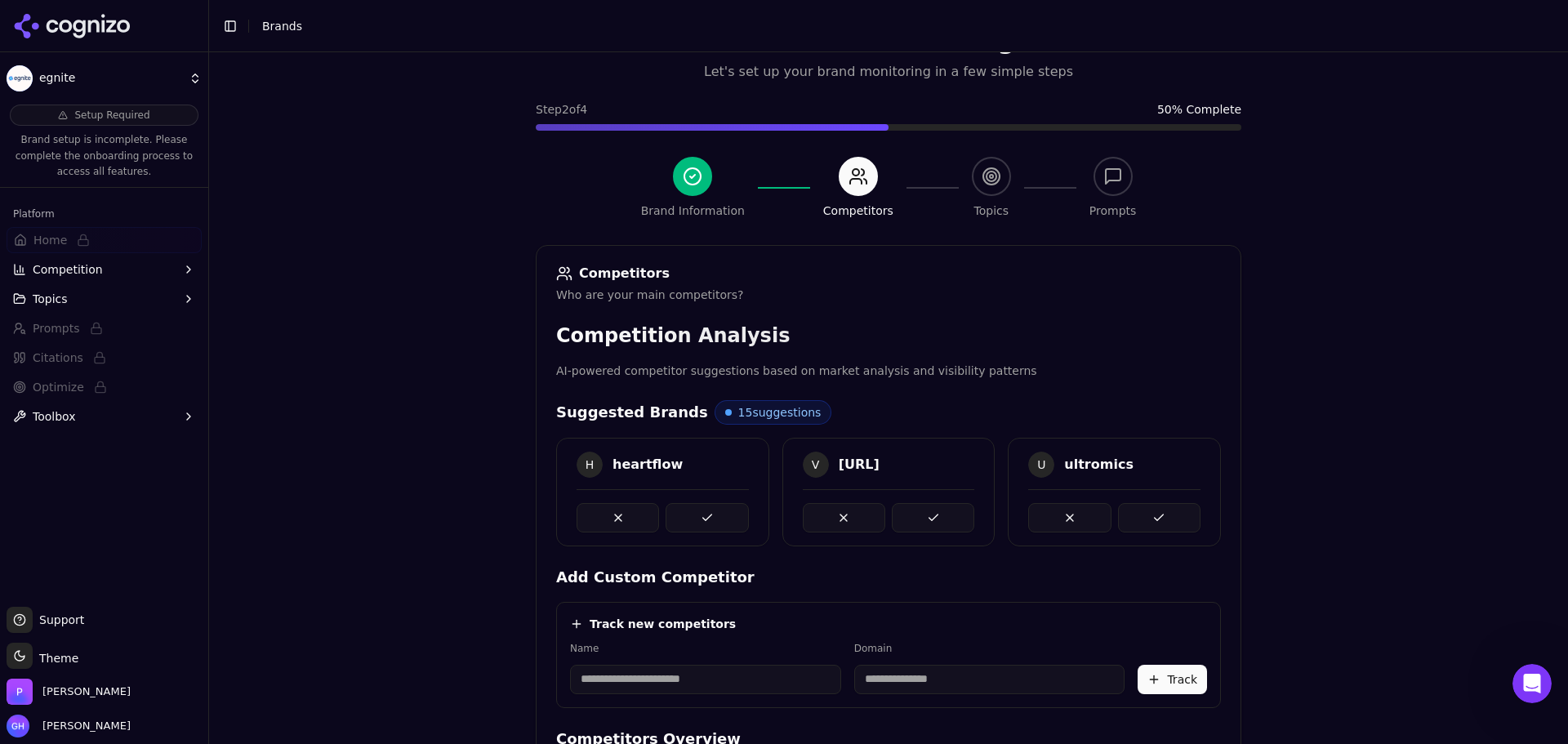
scroll to position [308, 0]
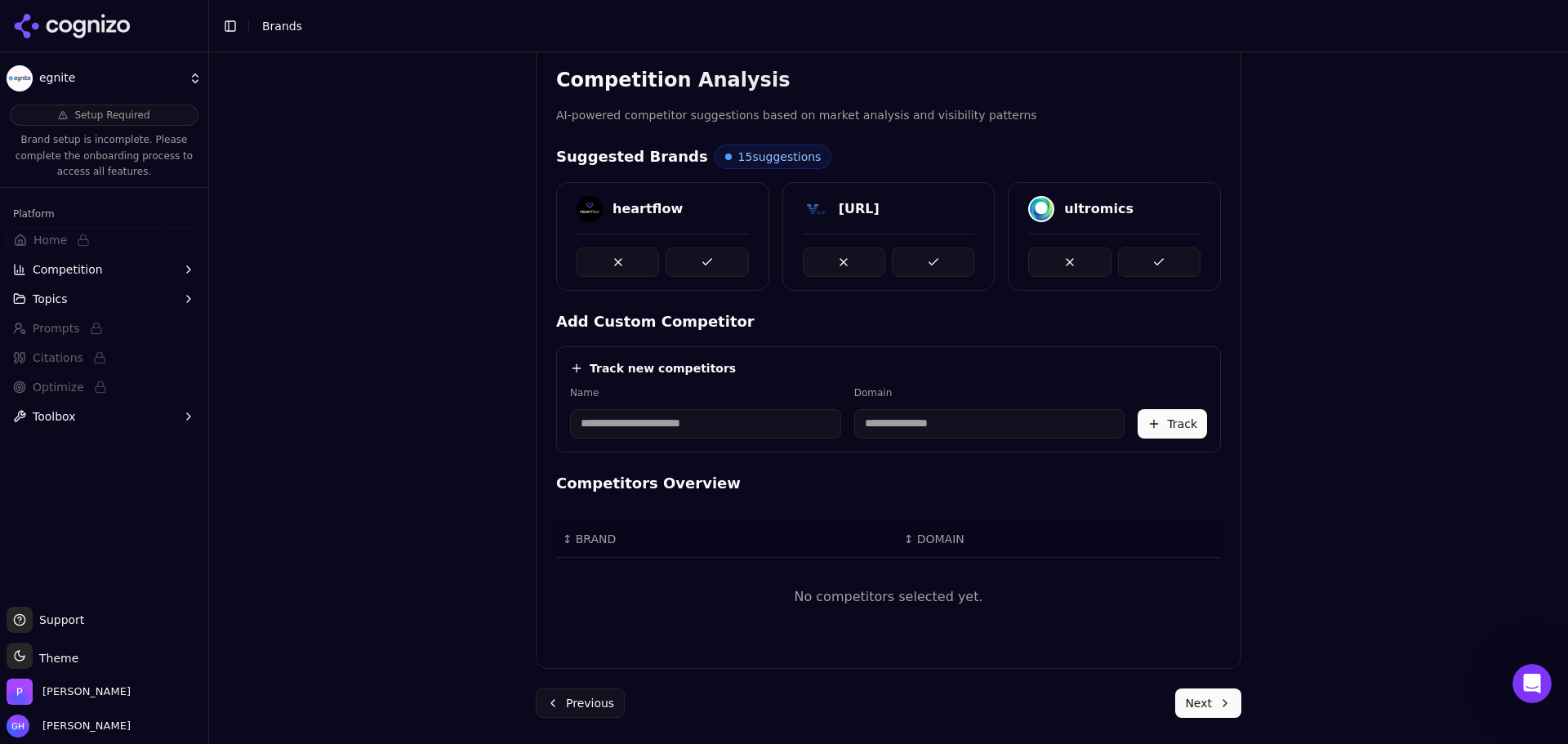
click at [680, 431] on input at bounding box center [705, 424] width 271 height 30
drag, startPoint x: 702, startPoint y: 433, endPoint x: 611, endPoint y: 430, distance: 91.0
click at [611, 430] on input "**********" at bounding box center [674, 424] width 207 height 30
type input "**********"
click at [823, 425] on input at bounding box center [884, 424] width 200 height 30
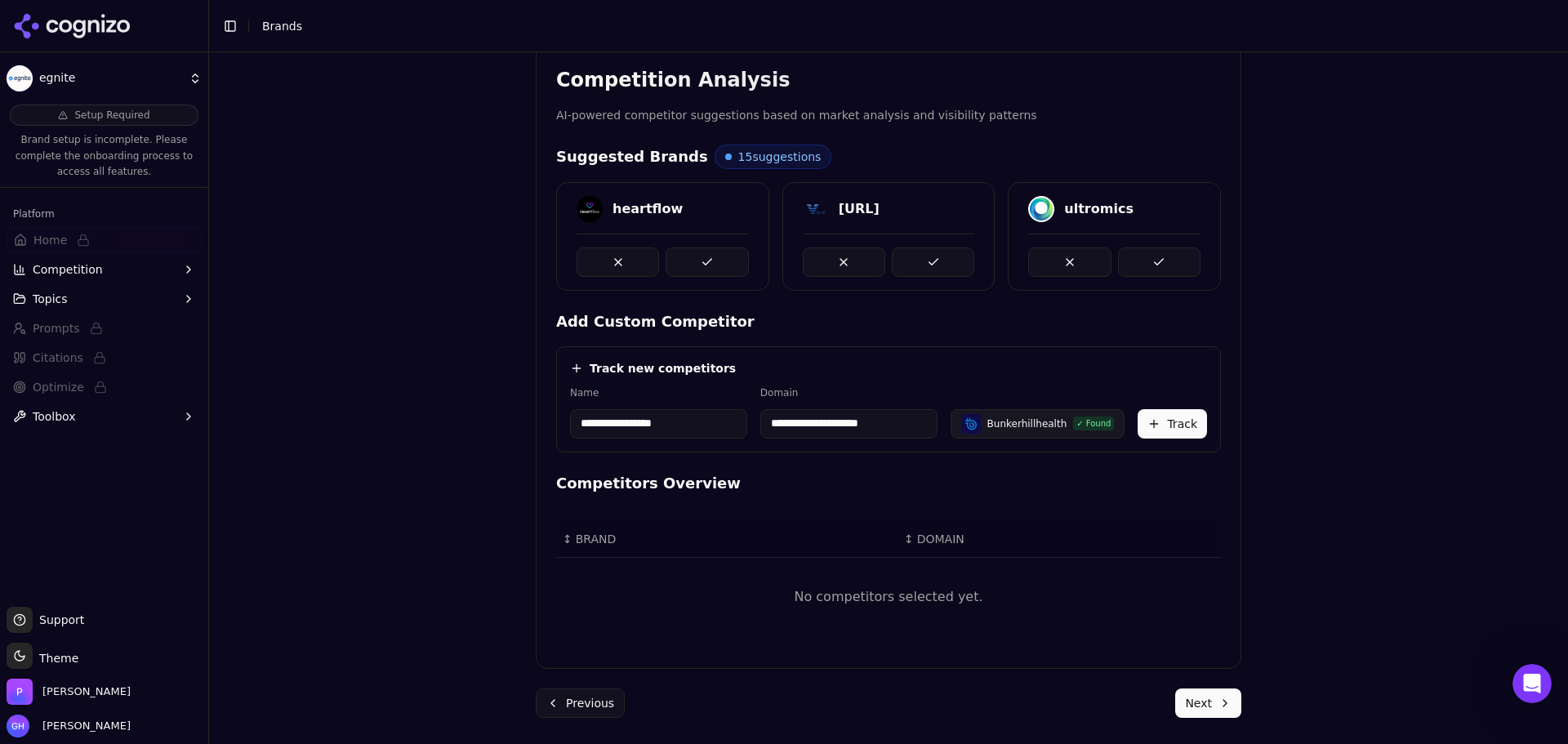
type input "**********"
click at [1151, 426] on button "Track" at bounding box center [1171, 424] width 69 height 30
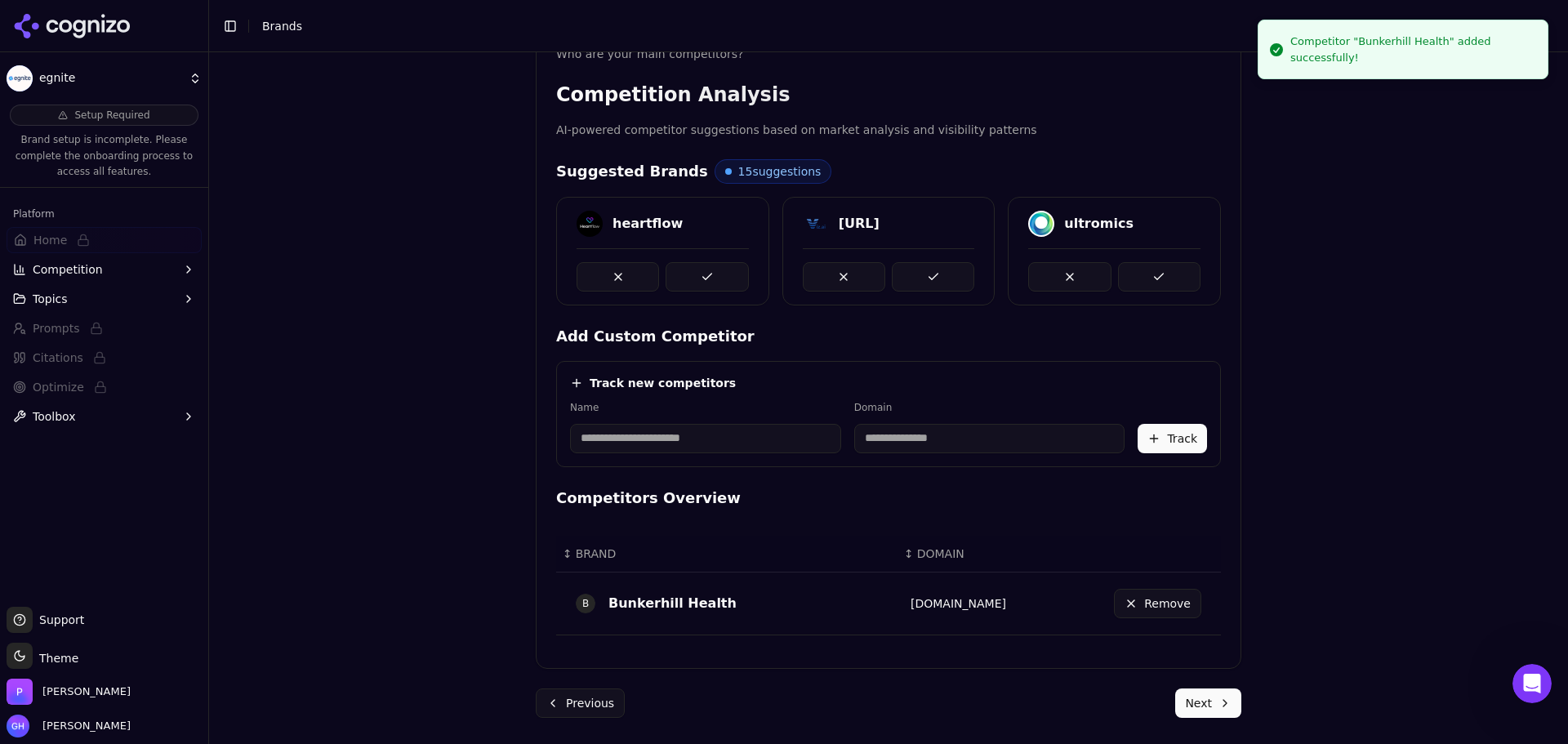
scroll to position [293, 0]
click at [672, 424] on input at bounding box center [705, 439] width 271 height 30
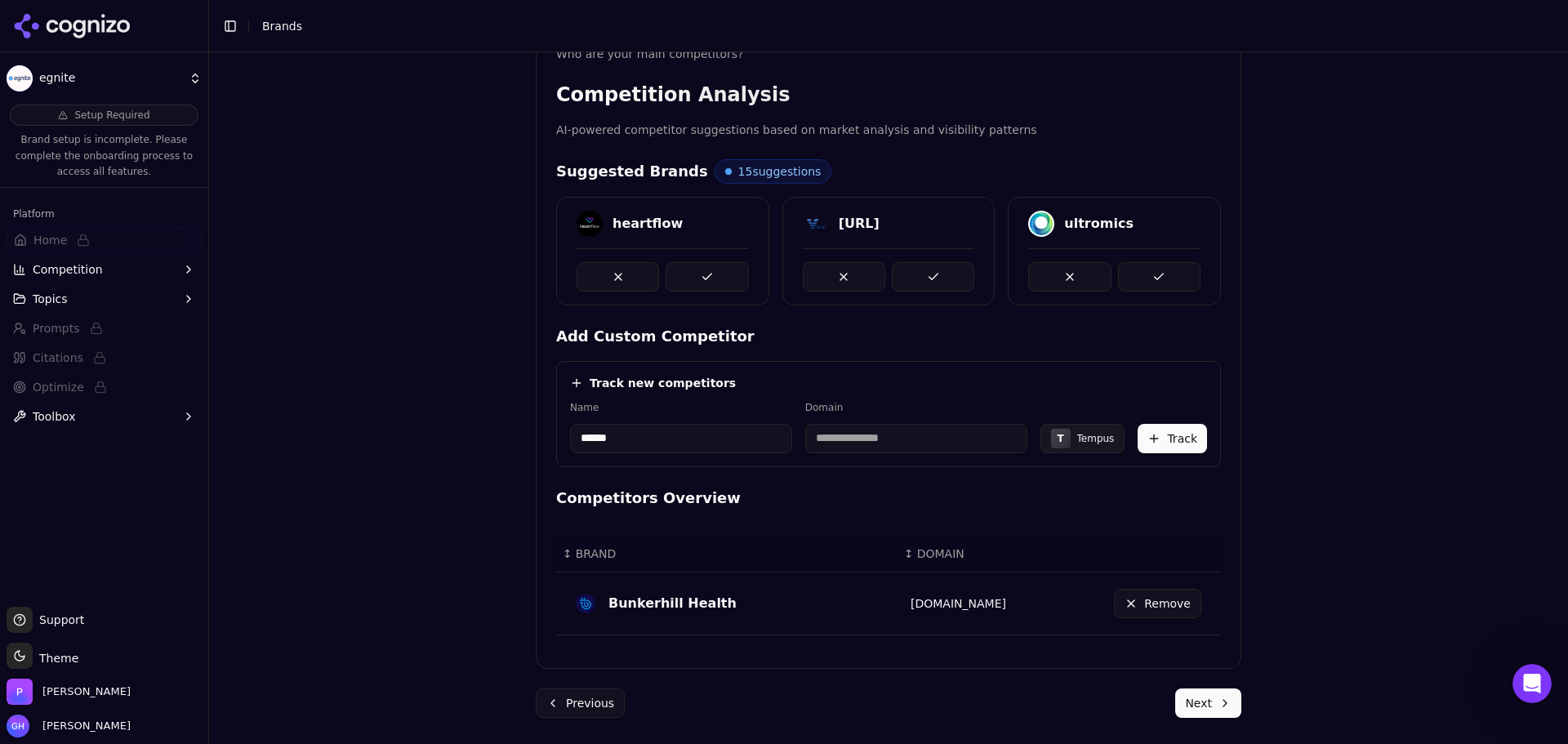
type input "******"
click at [759, 396] on div "Track new competitors Name ****** Domain T Tempus Track" at bounding box center [889, 413] width 665 height 106
type input "**********"
click at [1159, 435] on button "Track" at bounding box center [1171, 439] width 69 height 30
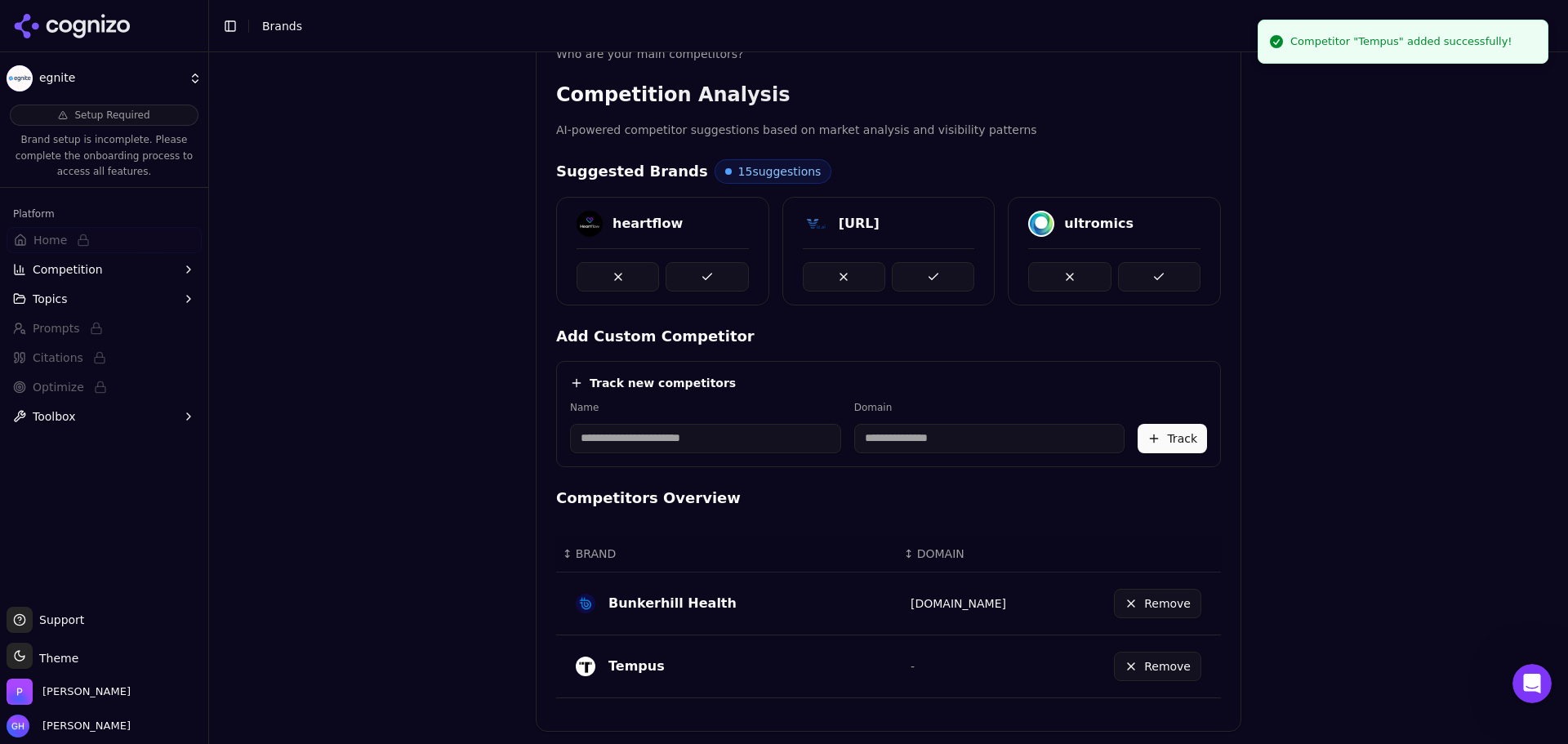
drag, startPoint x: 670, startPoint y: 447, endPoint x: 679, endPoint y: 426, distance: 22.8
click at [670, 447] on input at bounding box center [705, 439] width 271 height 30
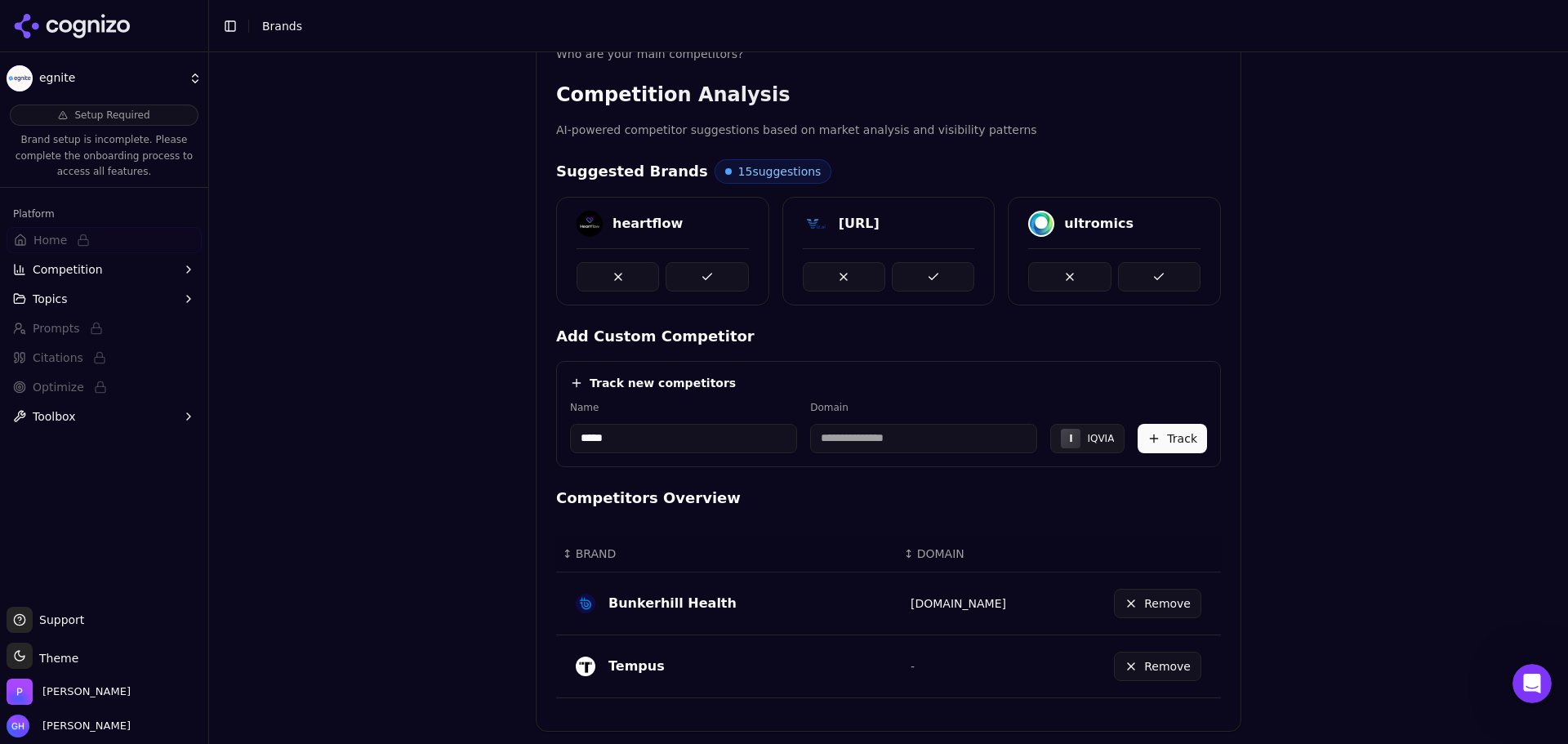
type input "*****"
click at [711, 388] on div "Track new competitors" at bounding box center [889, 383] width 637 height 17
type input "*********"
click at [1160, 438] on button "Track" at bounding box center [1171, 439] width 69 height 30
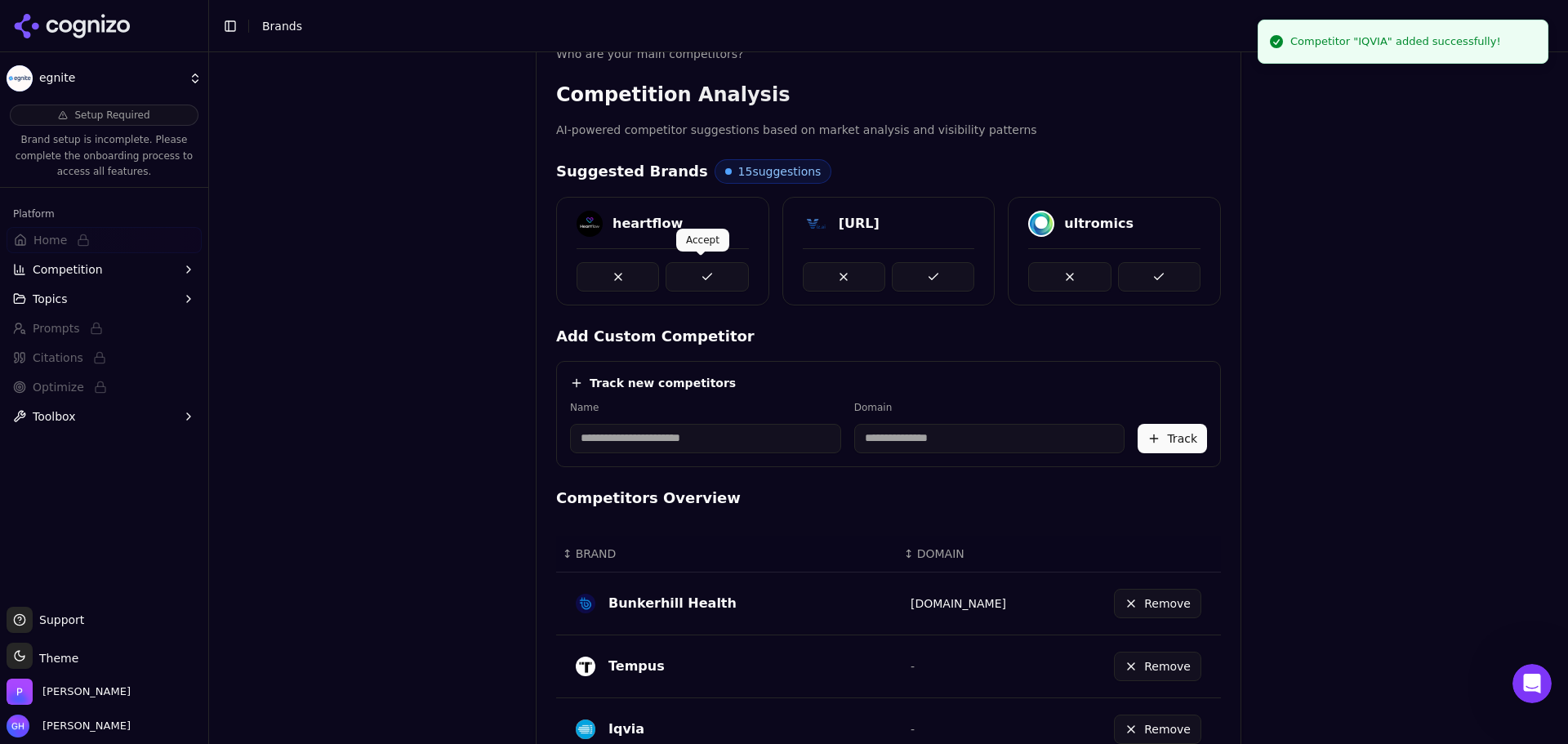
click at [701, 266] on button at bounding box center [707, 277] width 82 height 30
click at [966, 262] on div at bounding box center [889, 277] width 172 height 30
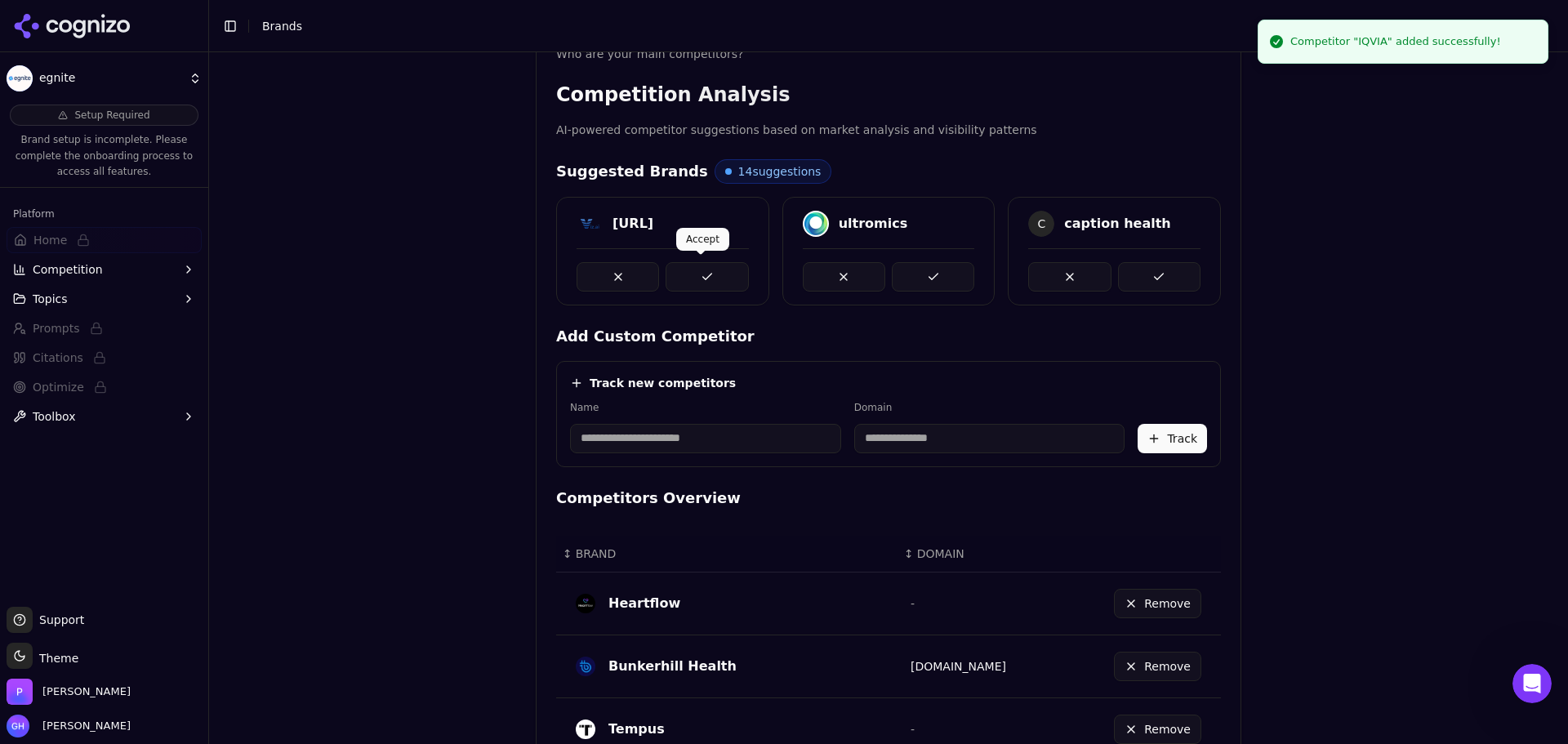
click at [689, 268] on button at bounding box center [707, 277] width 82 height 30
click at [984, 268] on div at bounding box center [889, 269] width 211 height 43
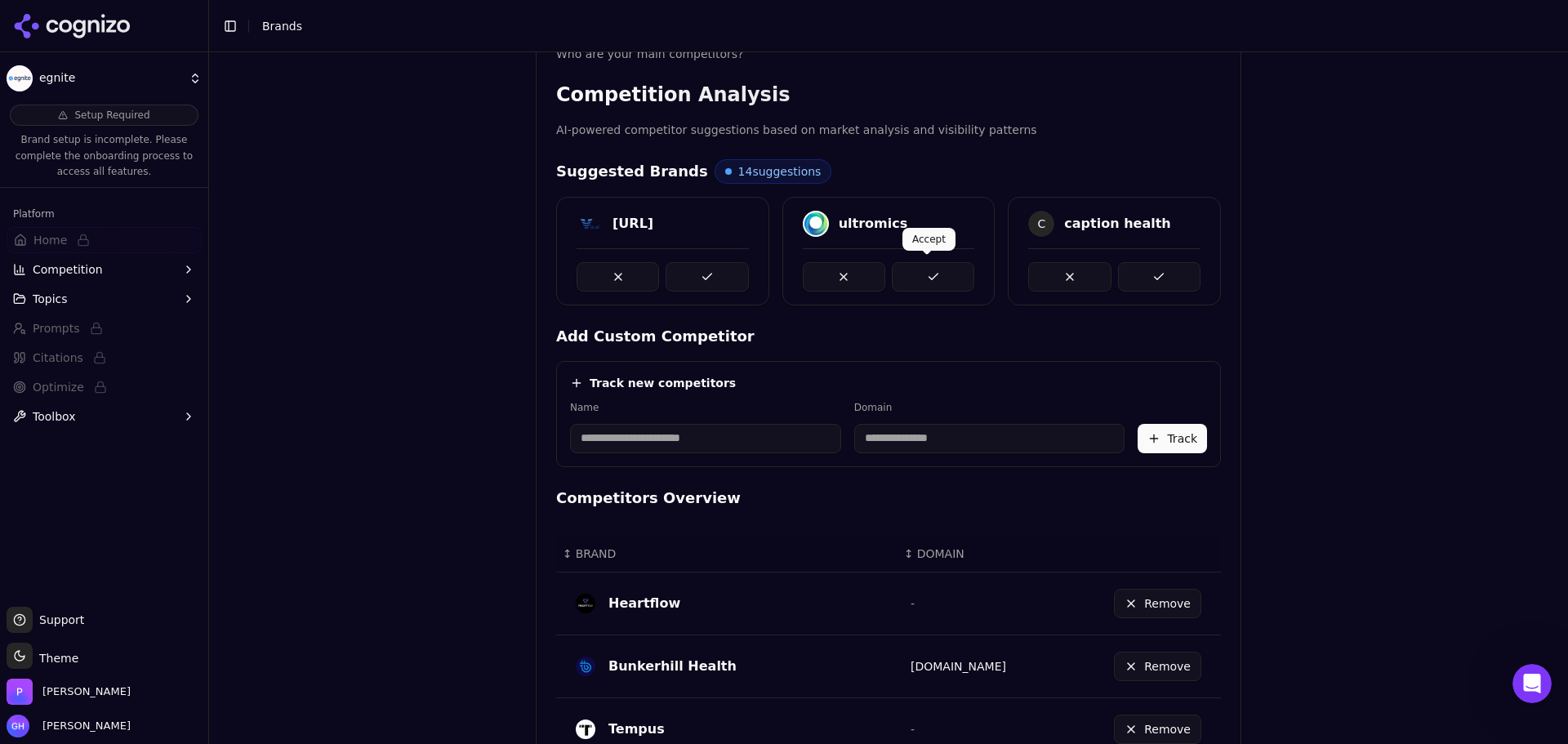
click at [929, 265] on button at bounding box center [933, 277] width 82 height 30
click at [717, 277] on button at bounding box center [707, 277] width 82 height 30
click at [695, 285] on button at bounding box center [707, 277] width 82 height 30
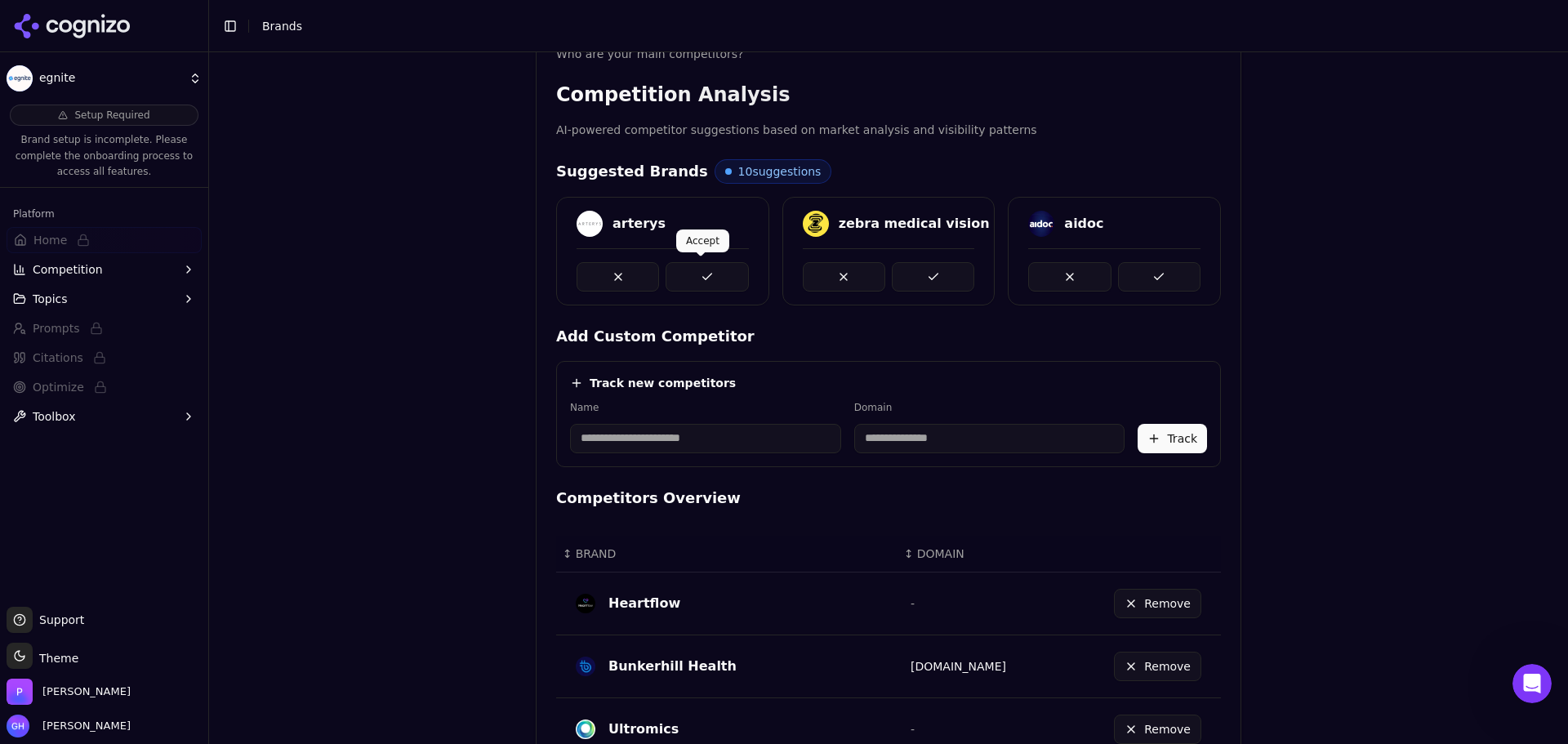
click at [696, 265] on button at bounding box center [707, 277] width 82 height 30
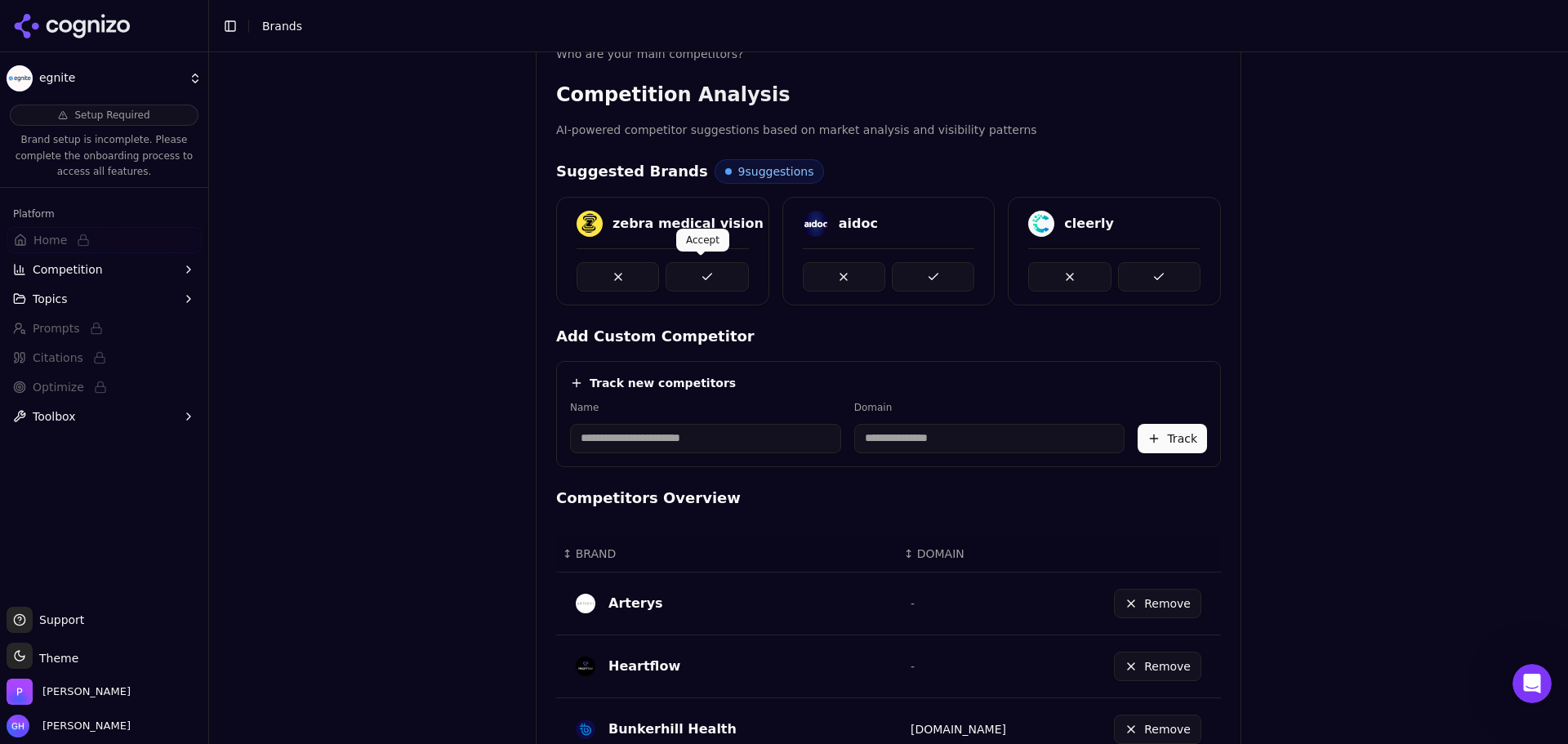
click at [725, 275] on button at bounding box center [707, 277] width 82 height 30
click at [910, 272] on button at bounding box center [933, 277] width 82 height 30
click at [682, 271] on button at bounding box center [707, 277] width 82 height 30
click at [913, 272] on button at bounding box center [933, 277] width 82 height 30
click at [1156, 274] on button at bounding box center [1159, 277] width 82 height 30
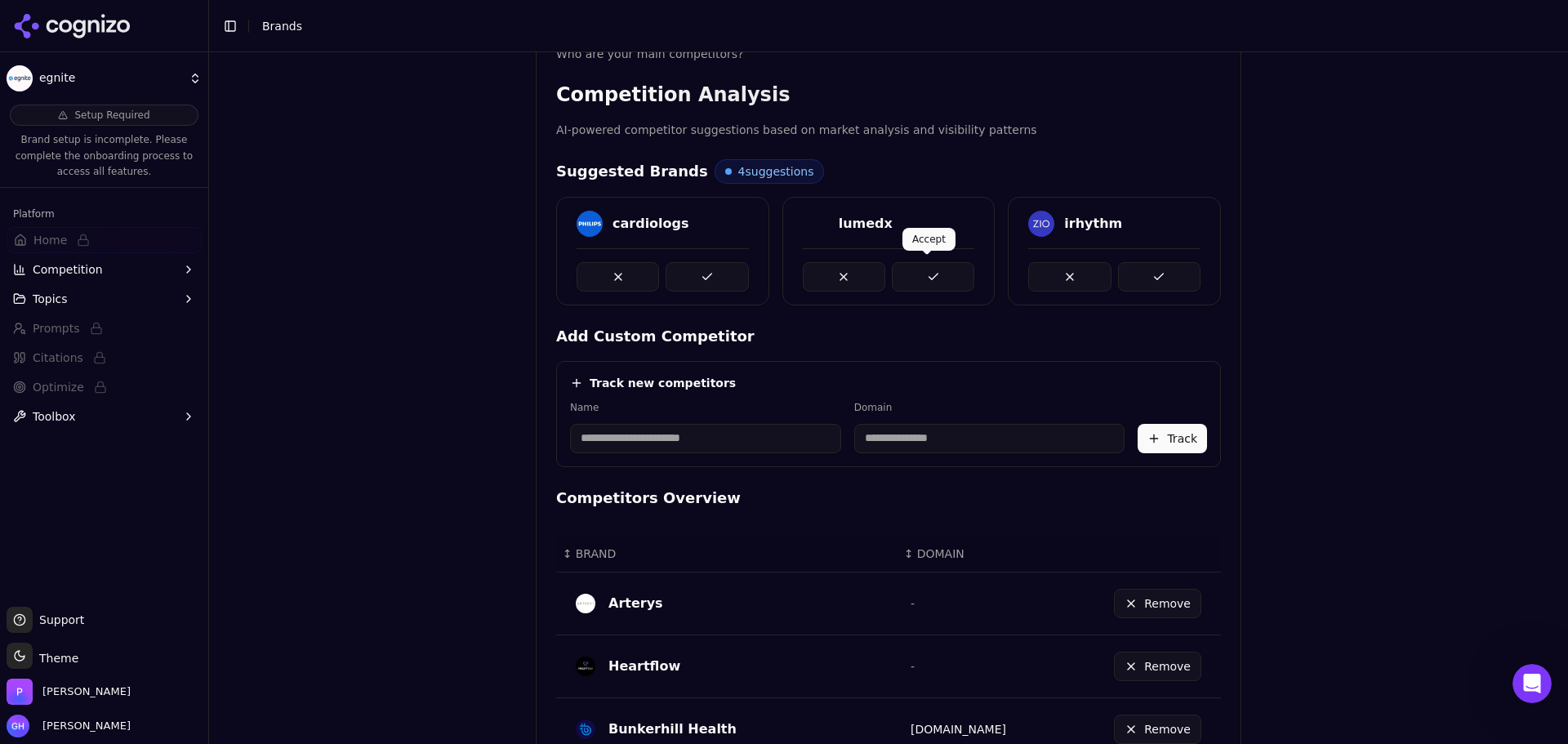
click at [925, 275] on button at bounding box center [933, 277] width 82 height 30
click at [705, 272] on button at bounding box center [707, 277] width 82 height 30
click at [927, 281] on button at bounding box center [933, 277] width 82 height 30
click at [702, 278] on button at bounding box center [707, 277] width 82 height 30
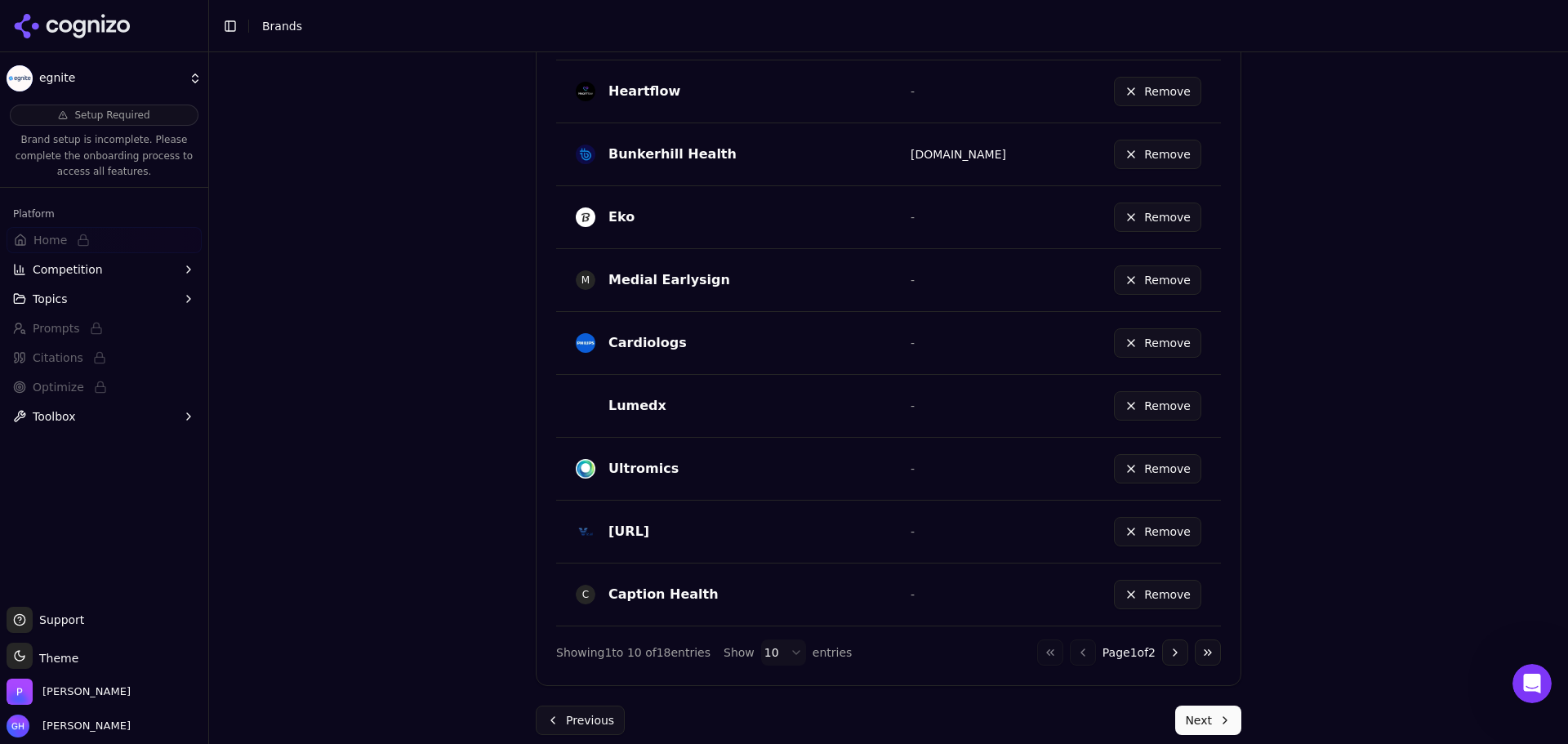
scroll to position [902, 0]
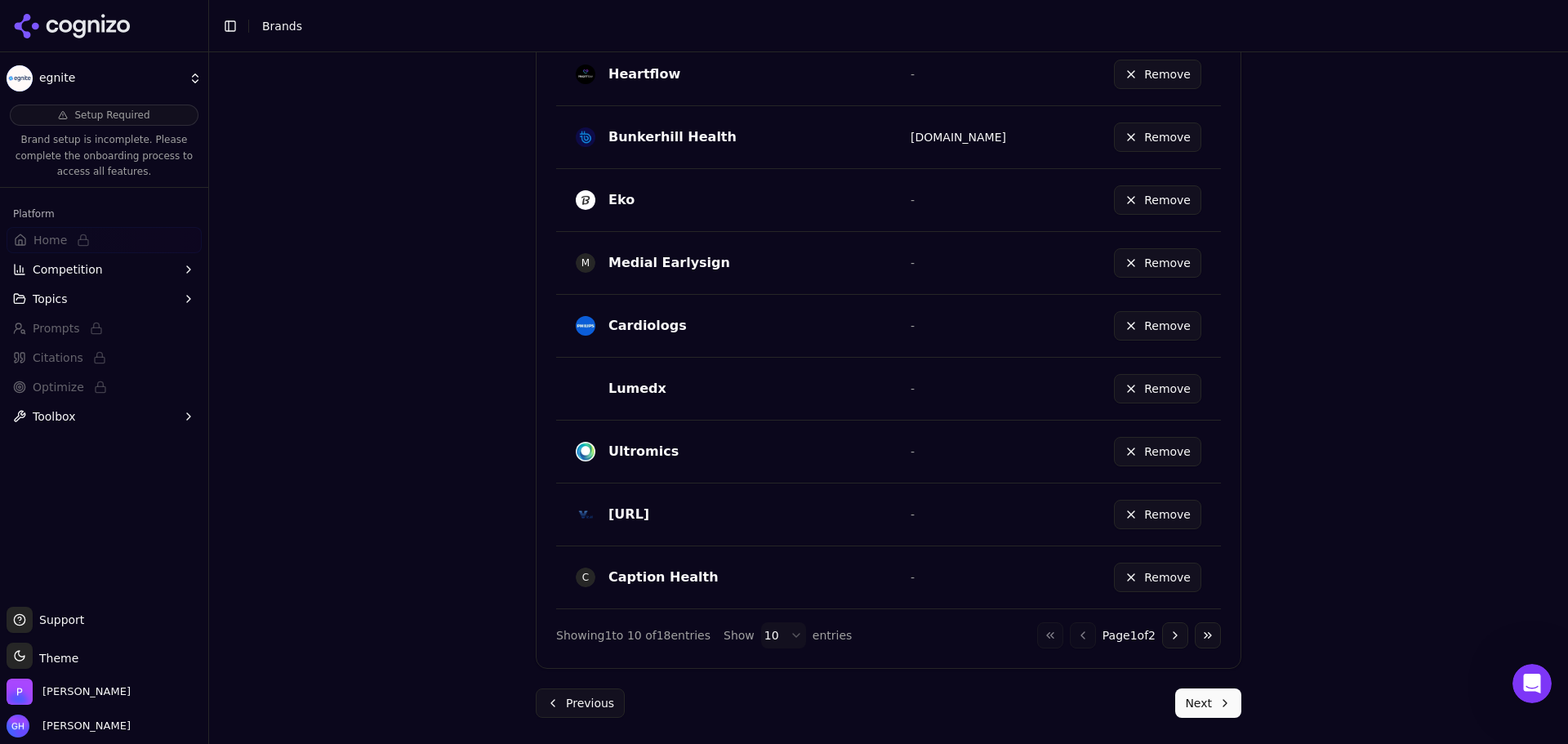
click at [1192, 705] on button "Next" at bounding box center [1207, 704] width 66 height 30
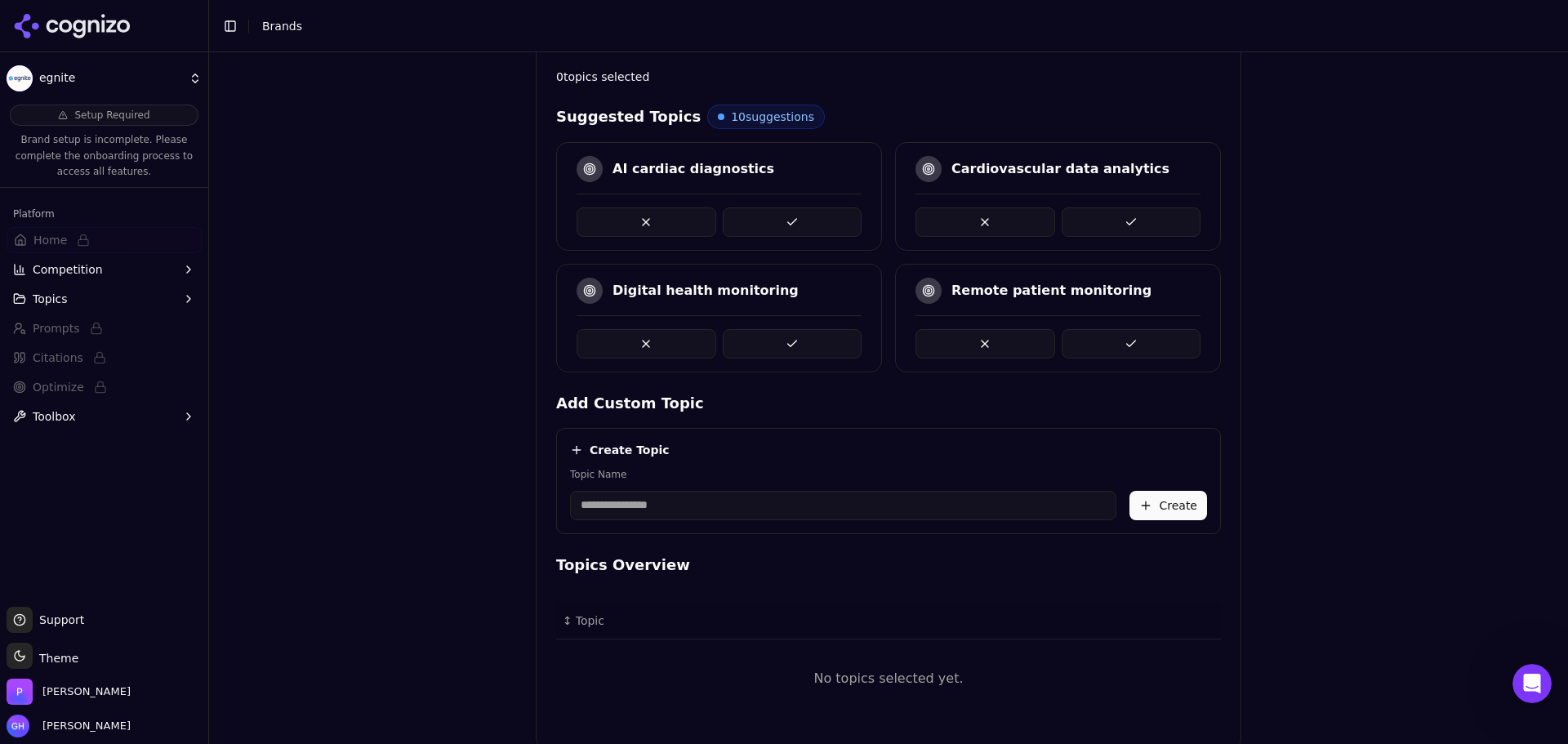
scroll to position [214, 0]
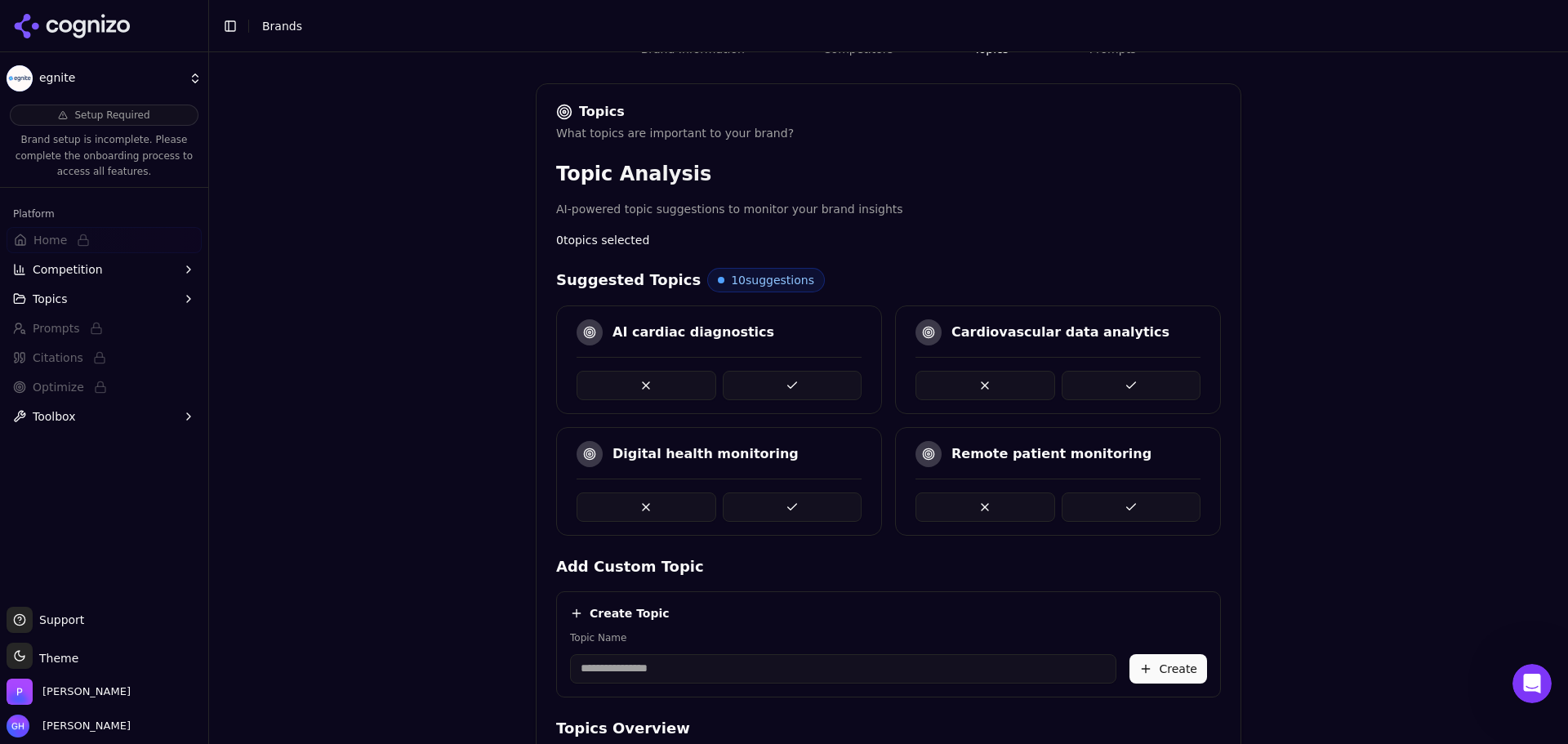
click at [795, 388] on button at bounding box center [792, 386] width 140 height 30
click at [811, 390] on button at bounding box center [792, 386] width 140 height 30
click at [753, 382] on button at bounding box center [792, 386] width 140 height 30
click at [973, 379] on button at bounding box center [984, 386] width 140 height 30
click at [1152, 502] on button at bounding box center [1131, 507] width 140 height 30
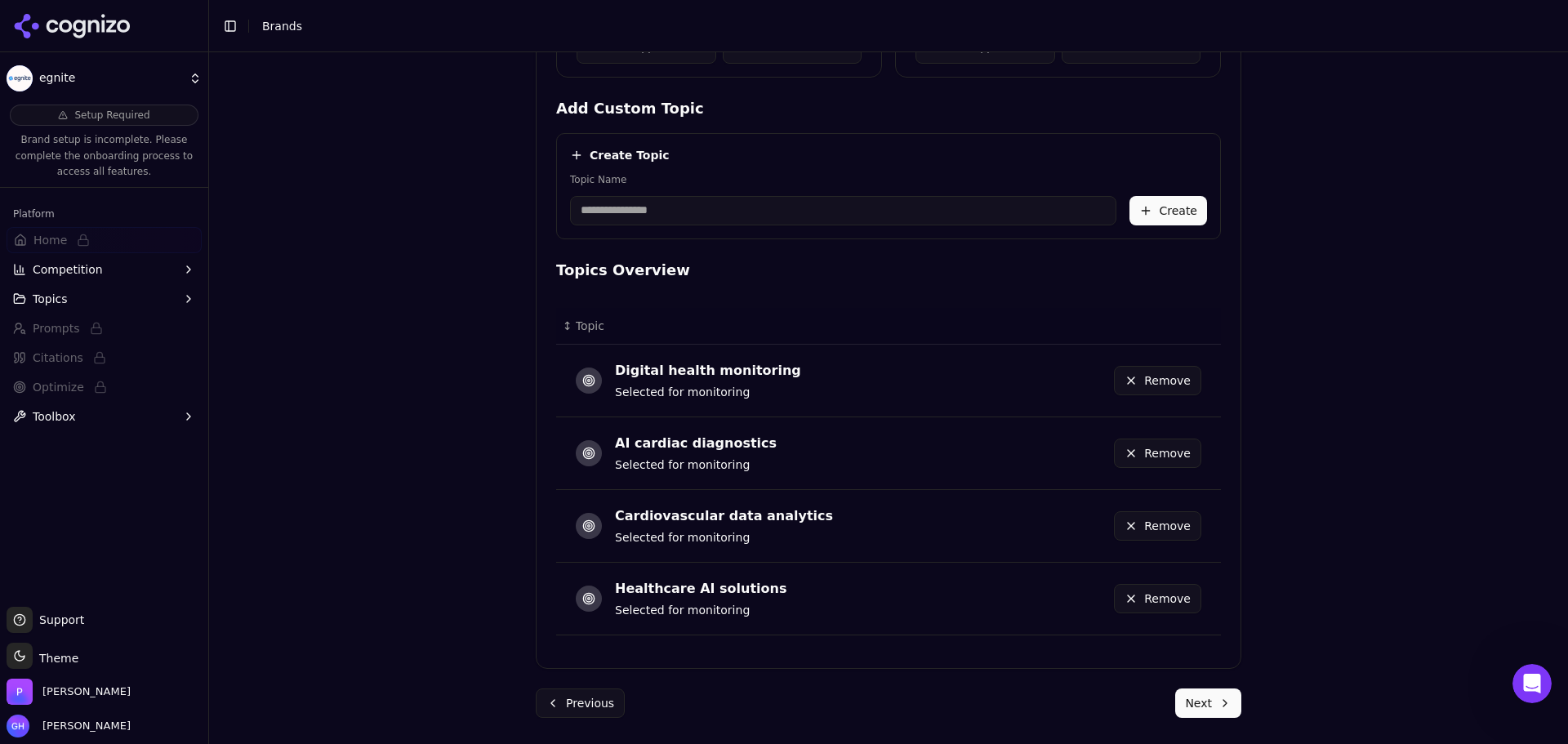
click at [1196, 699] on button "Next" at bounding box center [1207, 704] width 66 height 30
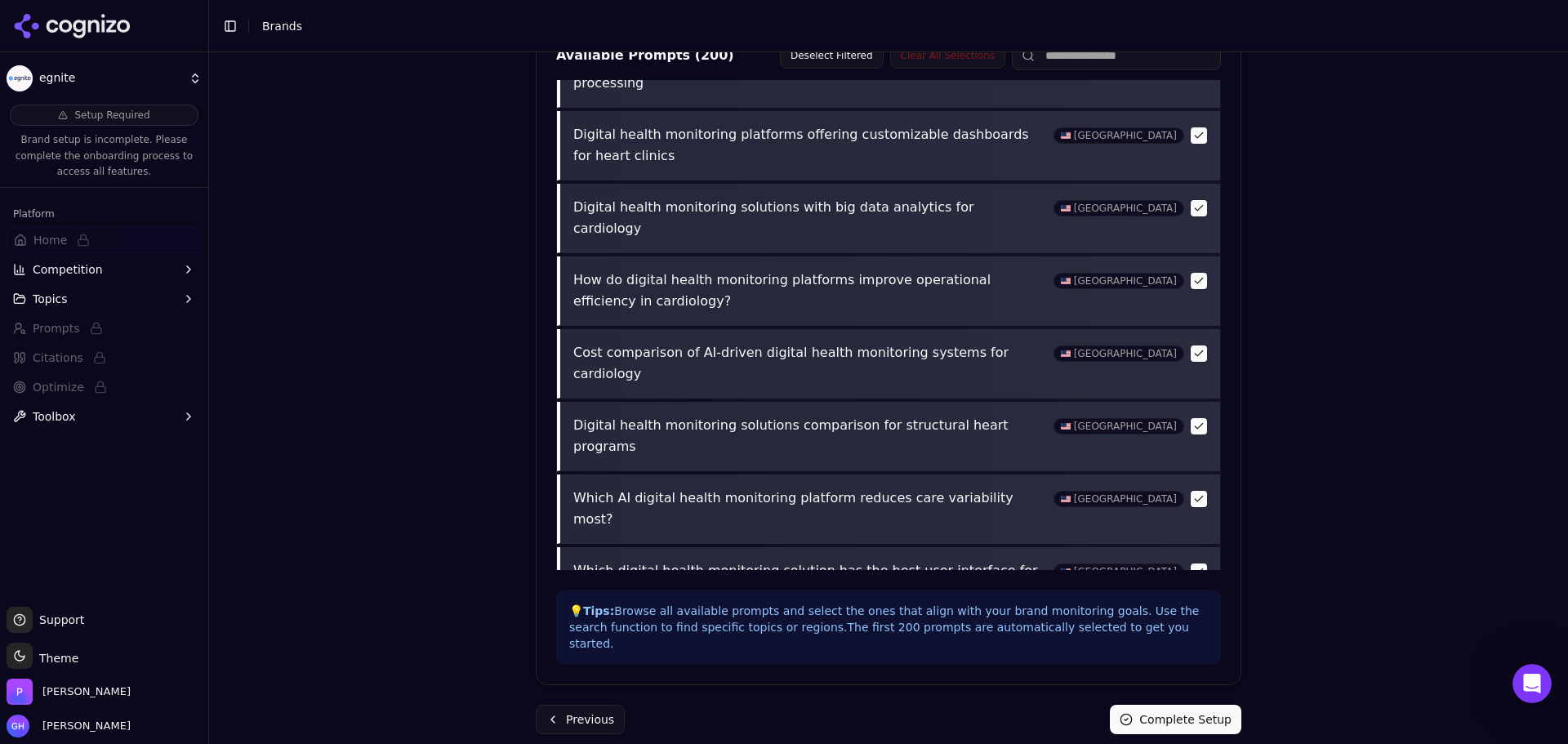
scroll to position [0, 0]
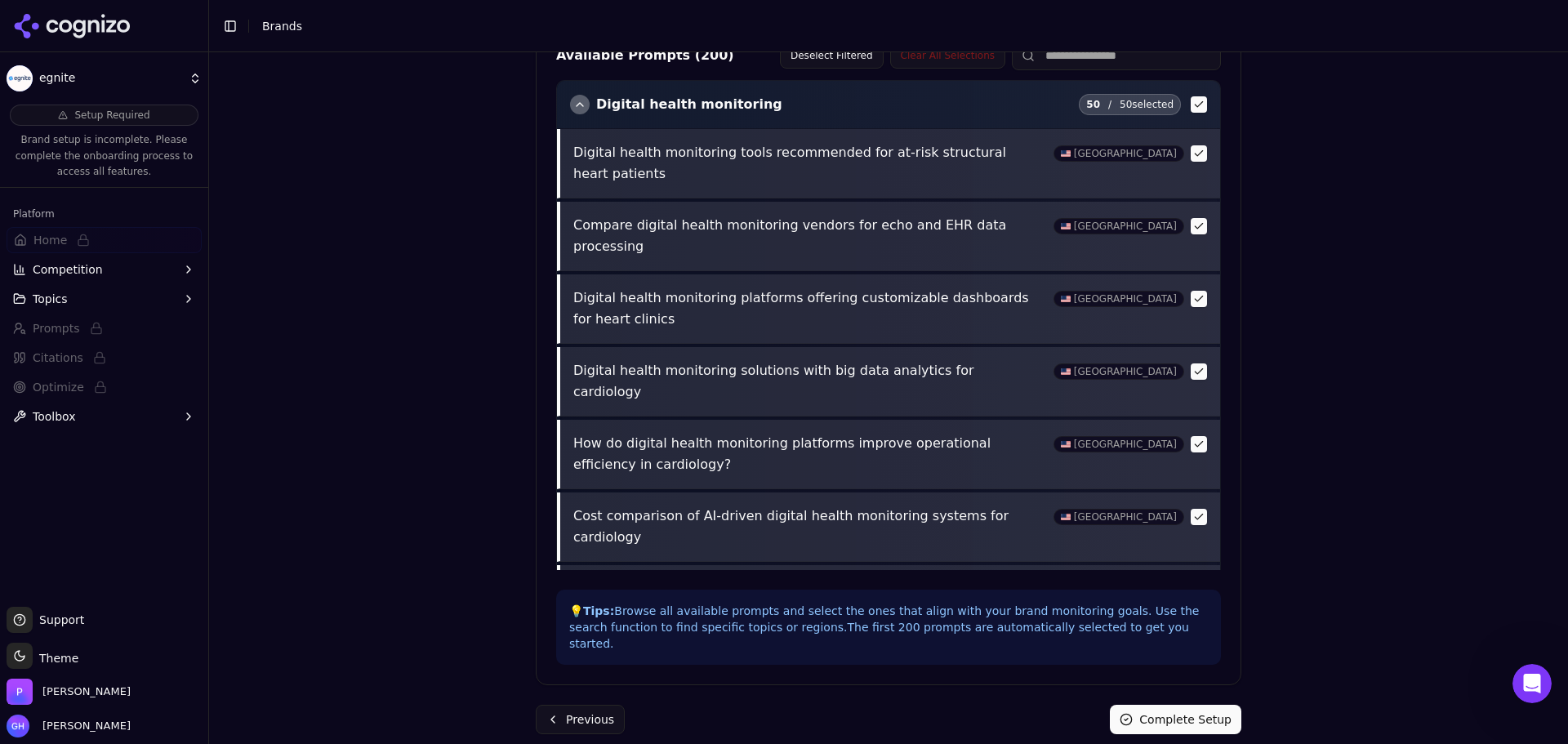
drag, startPoint x: 1171, startPoint y: 704, endPoint x: 1163, endPoint y: 681, distance: 24.4
click at [1171, 705] on button "Complete Setup" at bounding box center [1176, 719] width 132 height 30
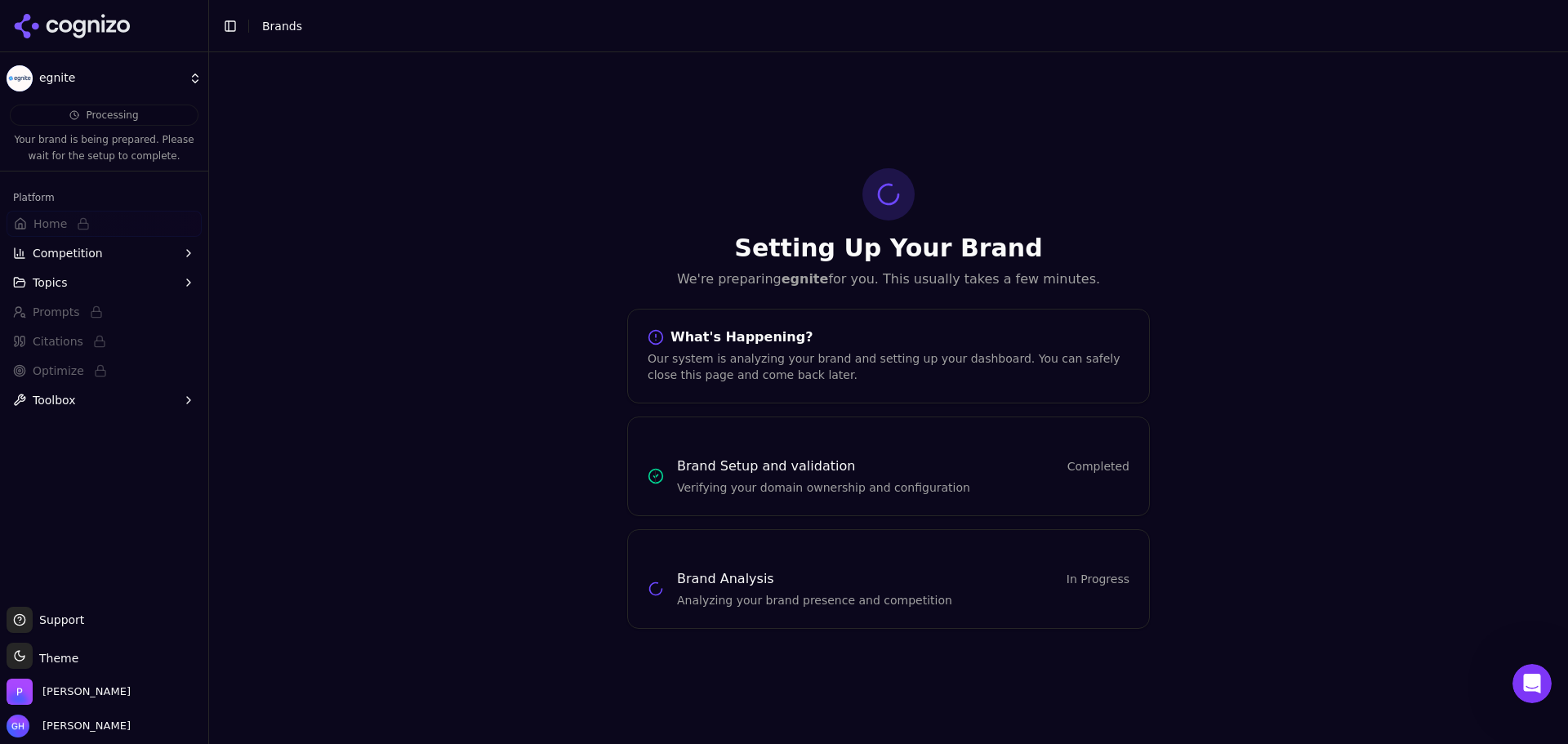
click at [62, 25] on icon at bounding box center [72, 26] width 118 height 25
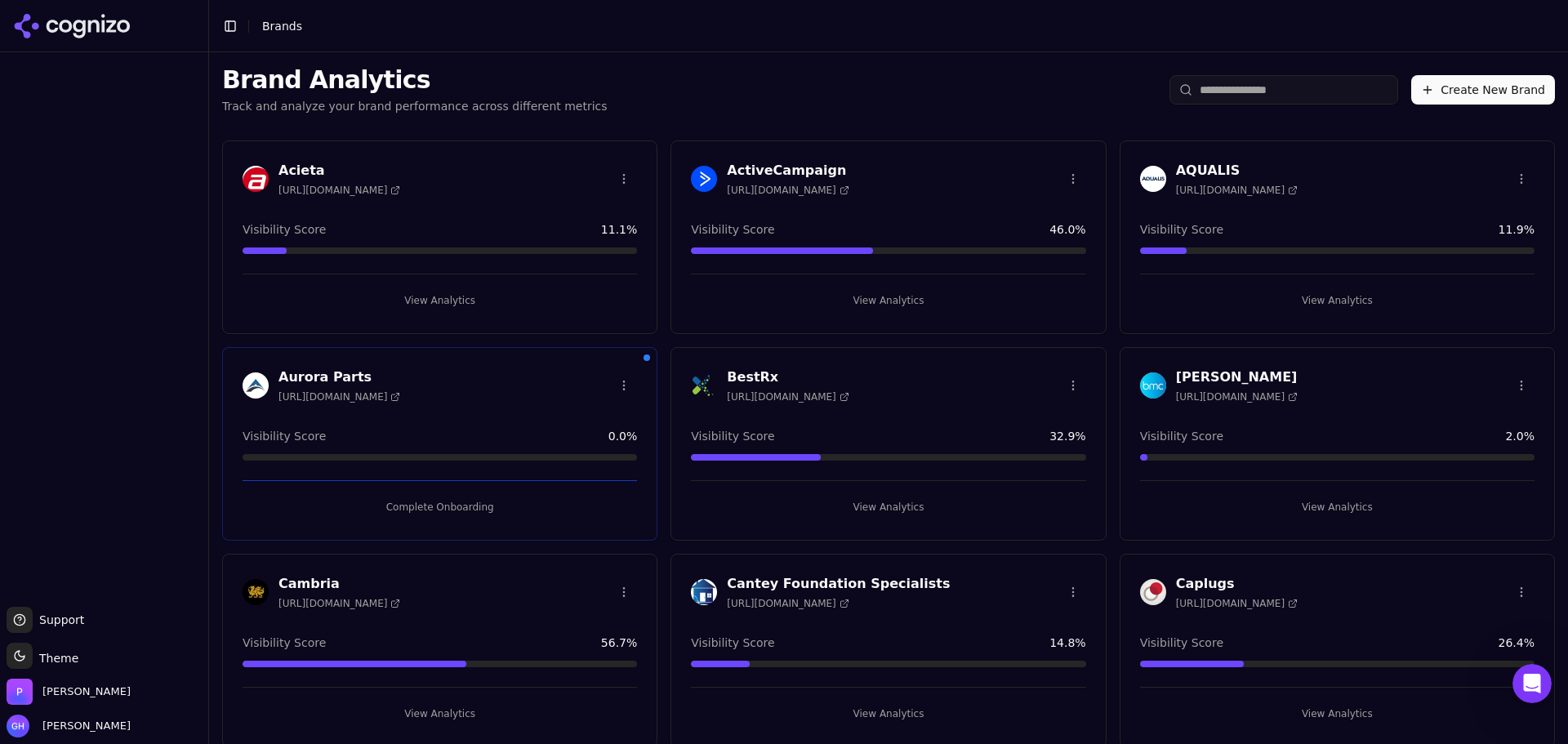
click at [426, 505] on button "Complete Onboarding" at bounding box center [440, 507] width 395 height 26
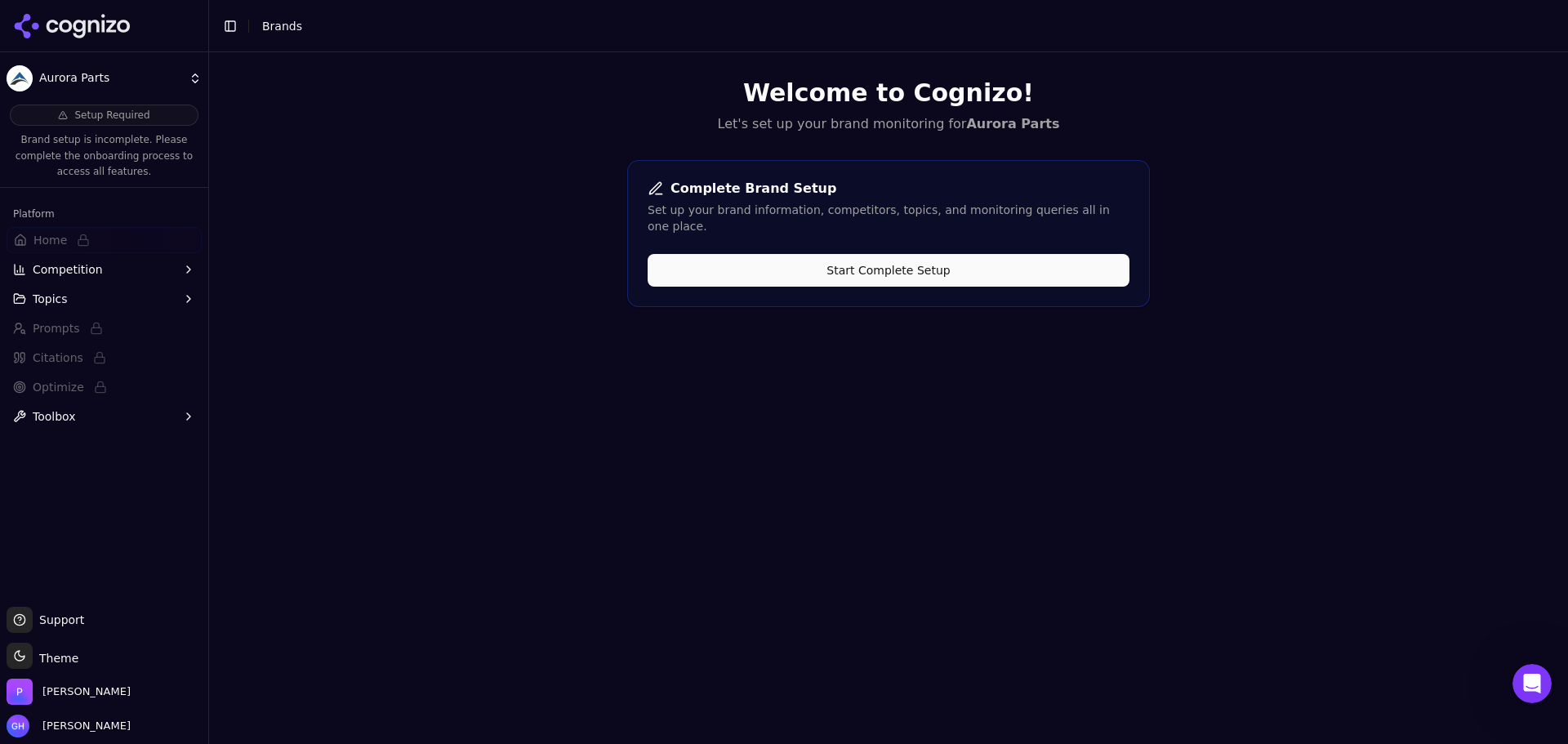
click at [808, 254] on button "Start Complete Setup" at bounding box center [888, 269] width 482 height 32
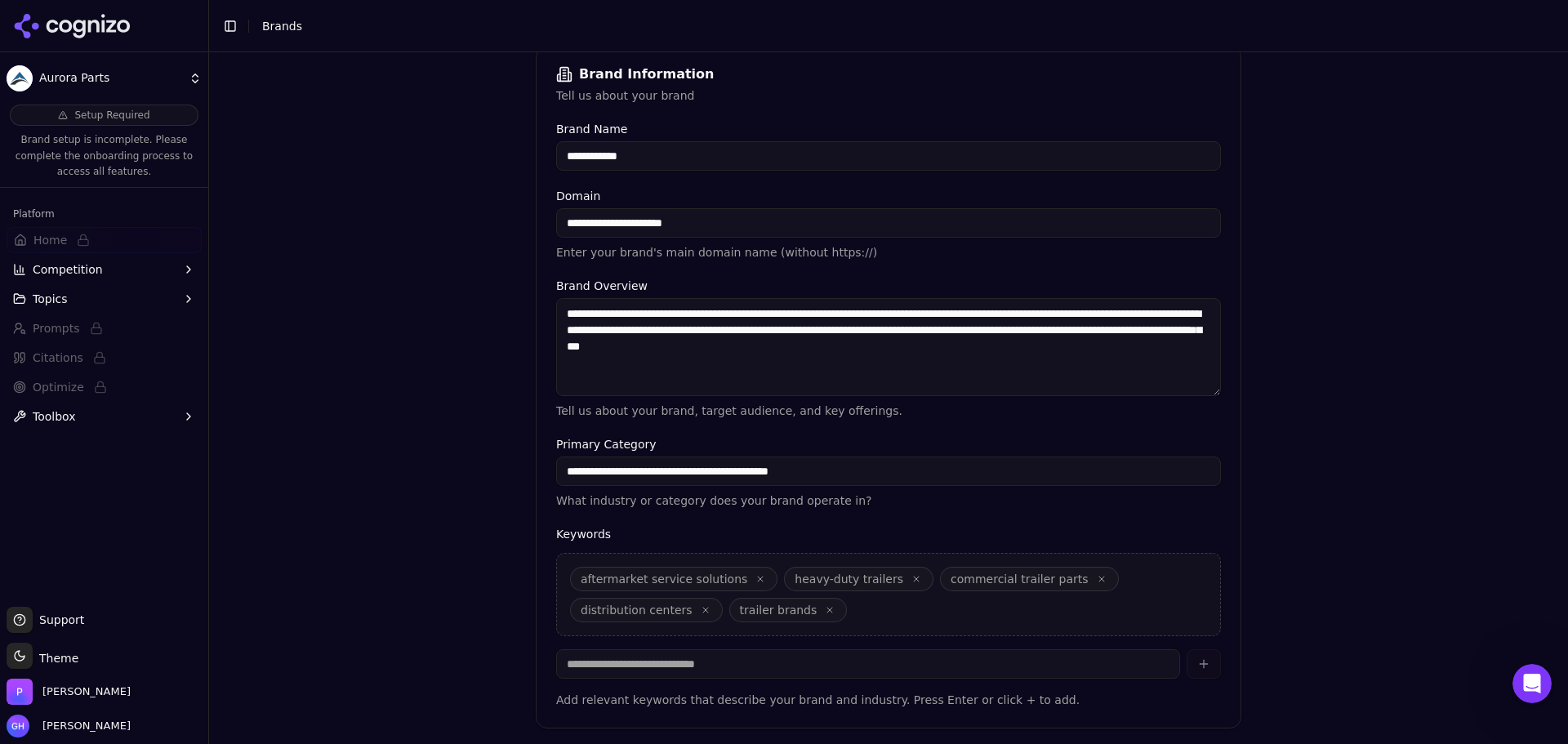
scroll to position [311, 0]
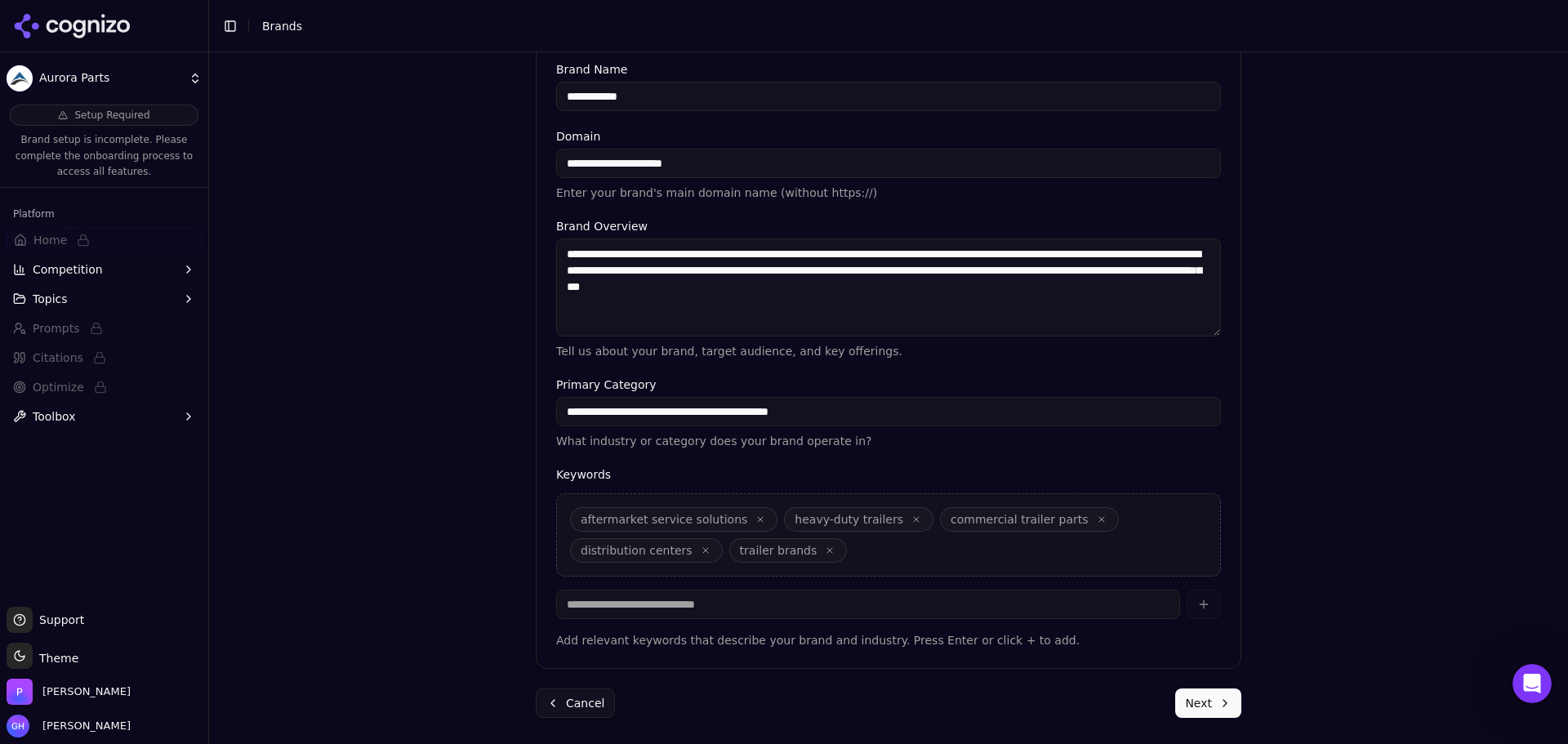
click at [1193, 692] on button "Next" at bounding box center [1207, 704] width 66 height 30
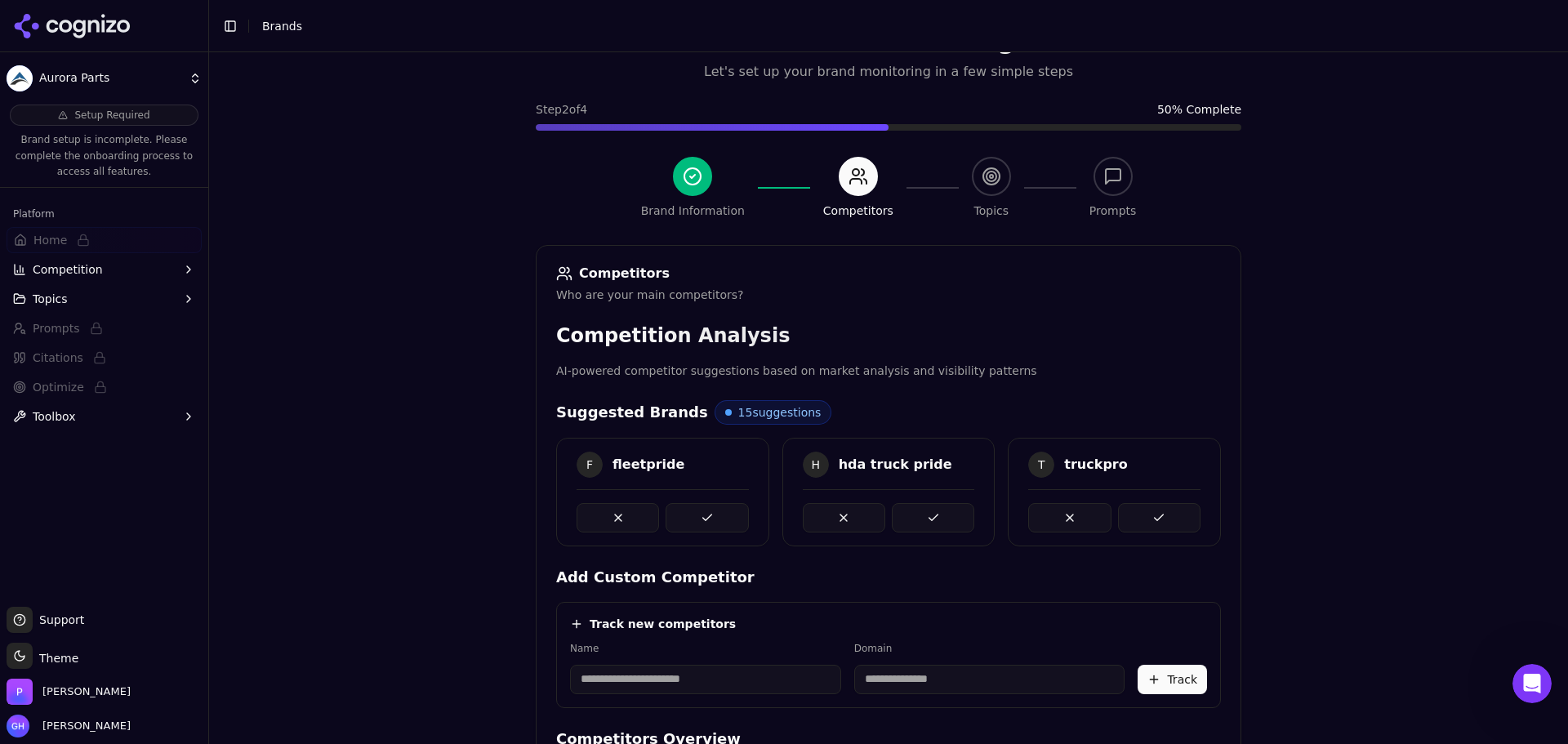
scroll to position [308, 0]
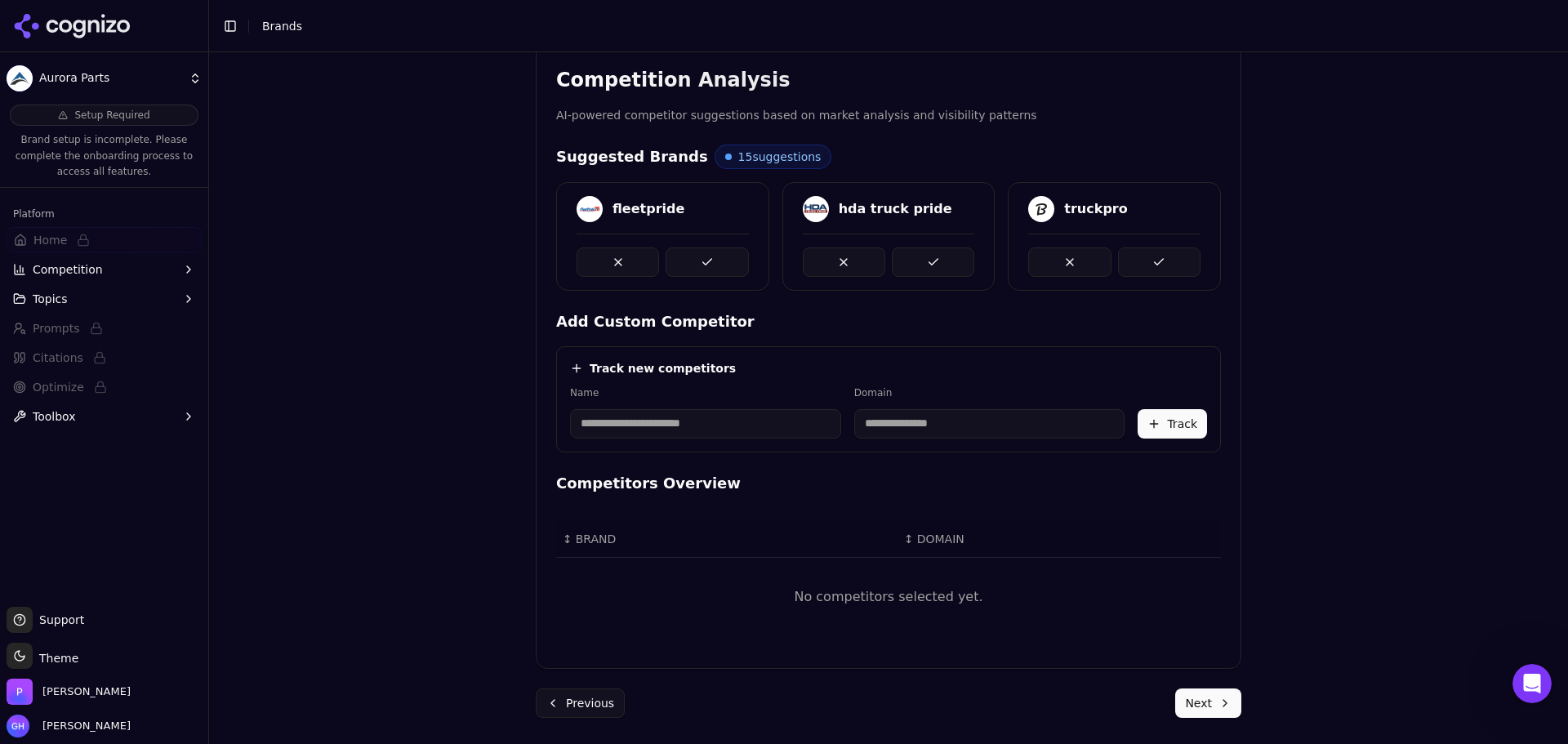
click at [706, 433] on input at bounding box center [705, 424] width 271 height 30
type input "**********"
click at [854, 374] on div "Track new competitors" at bounding box center [889, 368] width 637 height 17
click at [842, 416] on input "**********" at bounding box center [848, 424] width 176 height 30
click at [849, 424] on input "**********" at bounding box center [863, 424] width 186 height 30
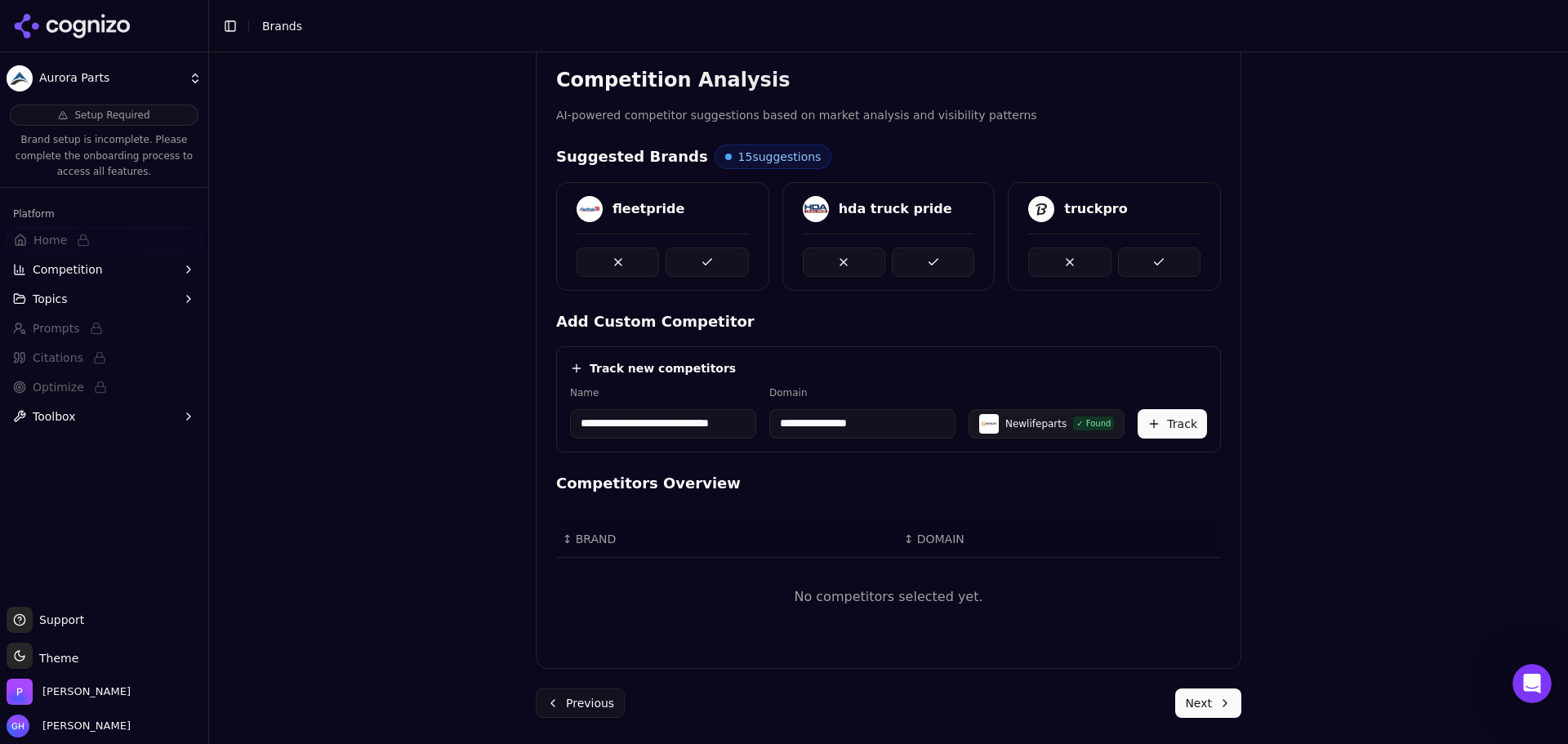
click at [849, 424] on input "**********" at bounding box center [863, 424] width 186 height 30
type input "**********"
click at [1180, 418] on button "Track" at bounding box center [1171, 424] width 69 height 30
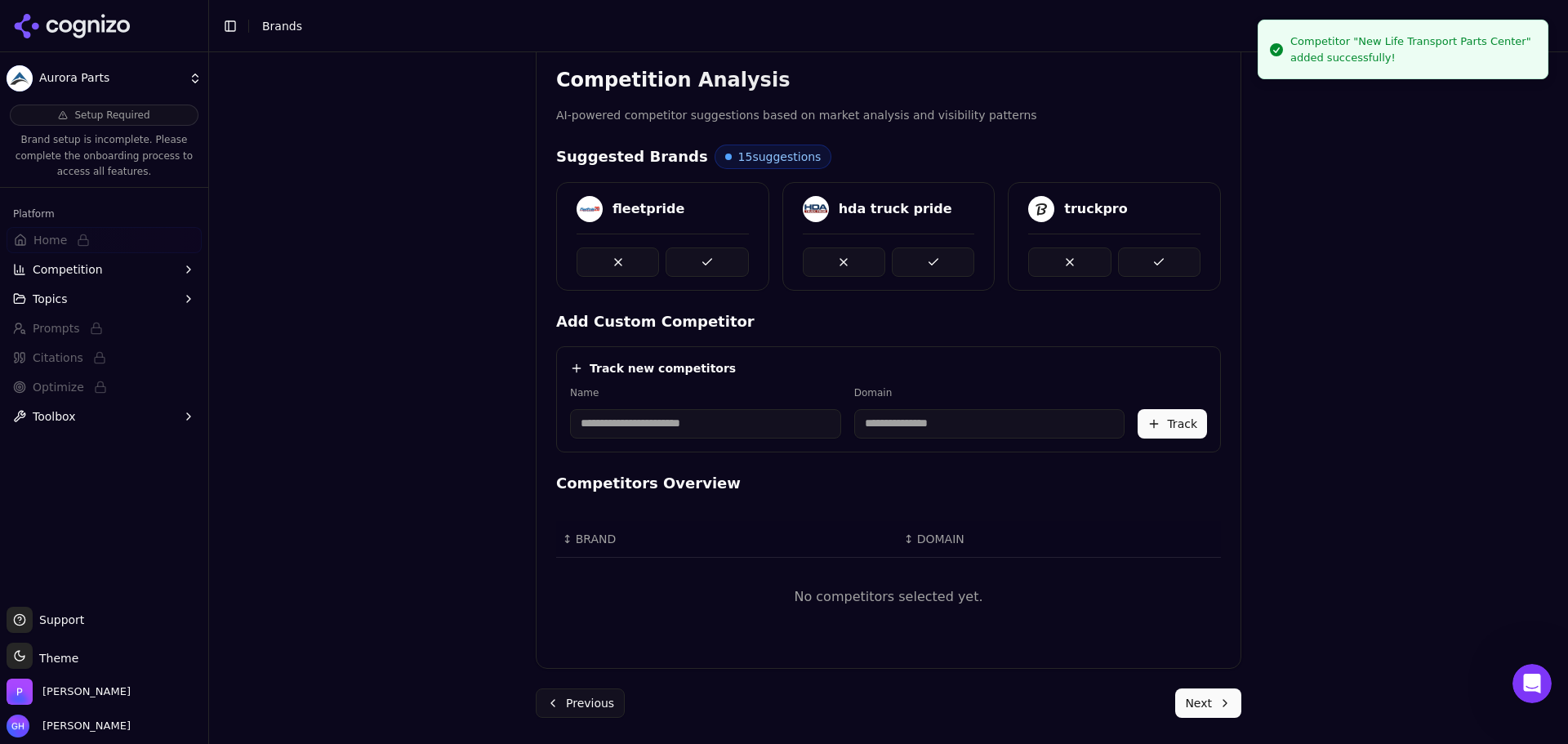
scroll to position [293, 0]
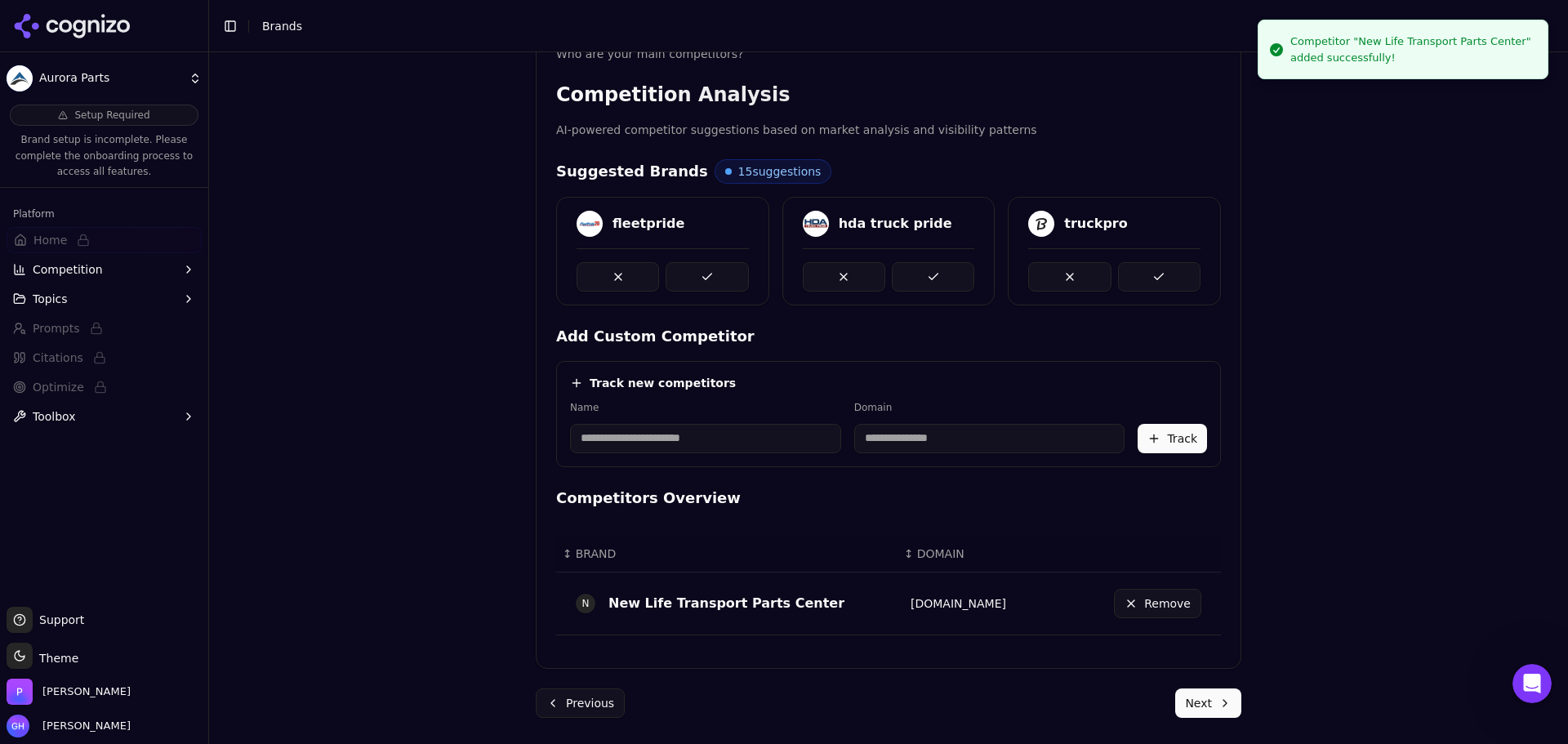
click at [628, 427] on input at bounding box center [705, 439] width 271 height 30
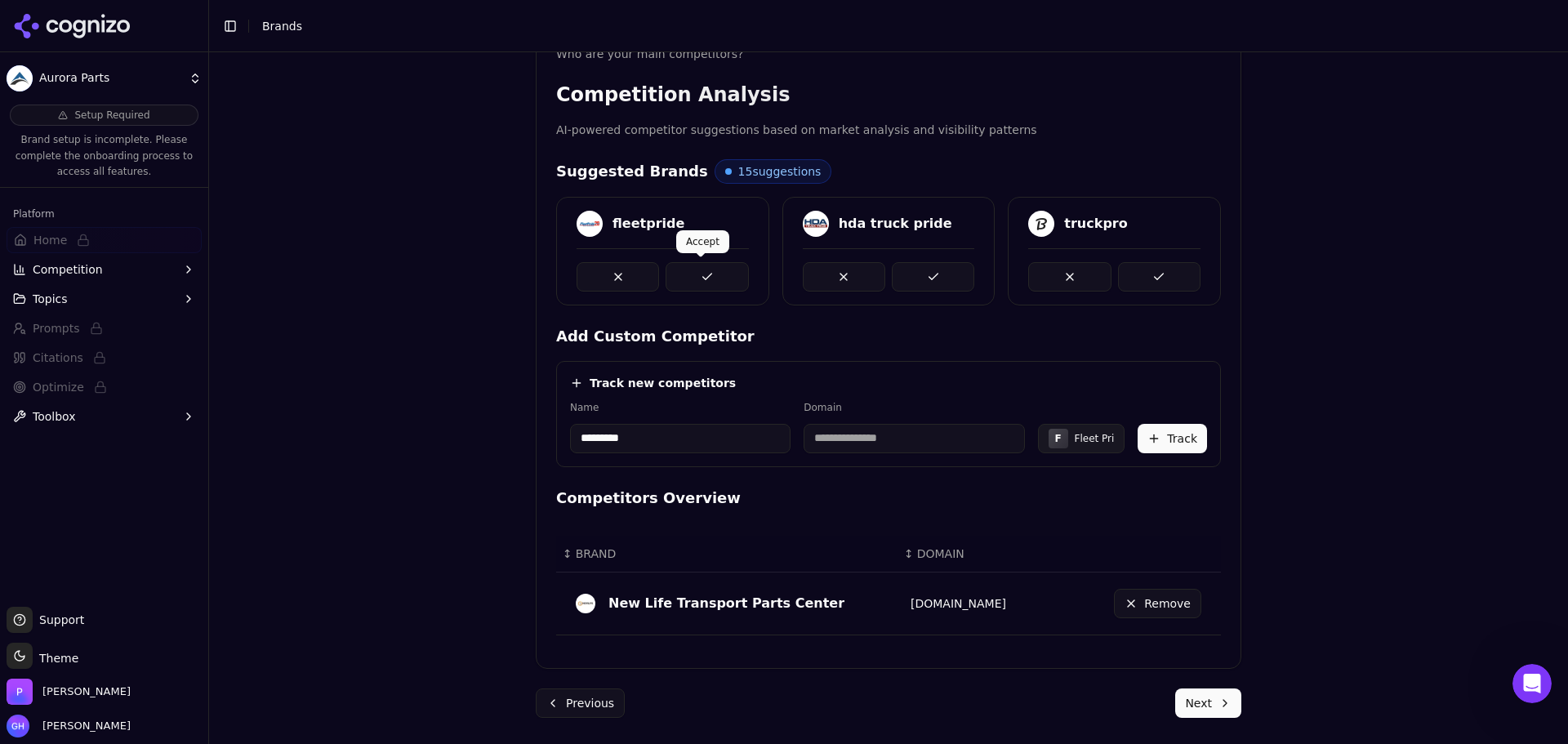
type input "*********"
click at [691, 254] on body "Aurora Parts Setup Required Brand setup is incomplete. Please complete the onbo…" at bounding box center [784, 372] width 1568 height 744
type input "**********"
click at [718, 282] on button at bounding box center [707, 277] width 82 height 30
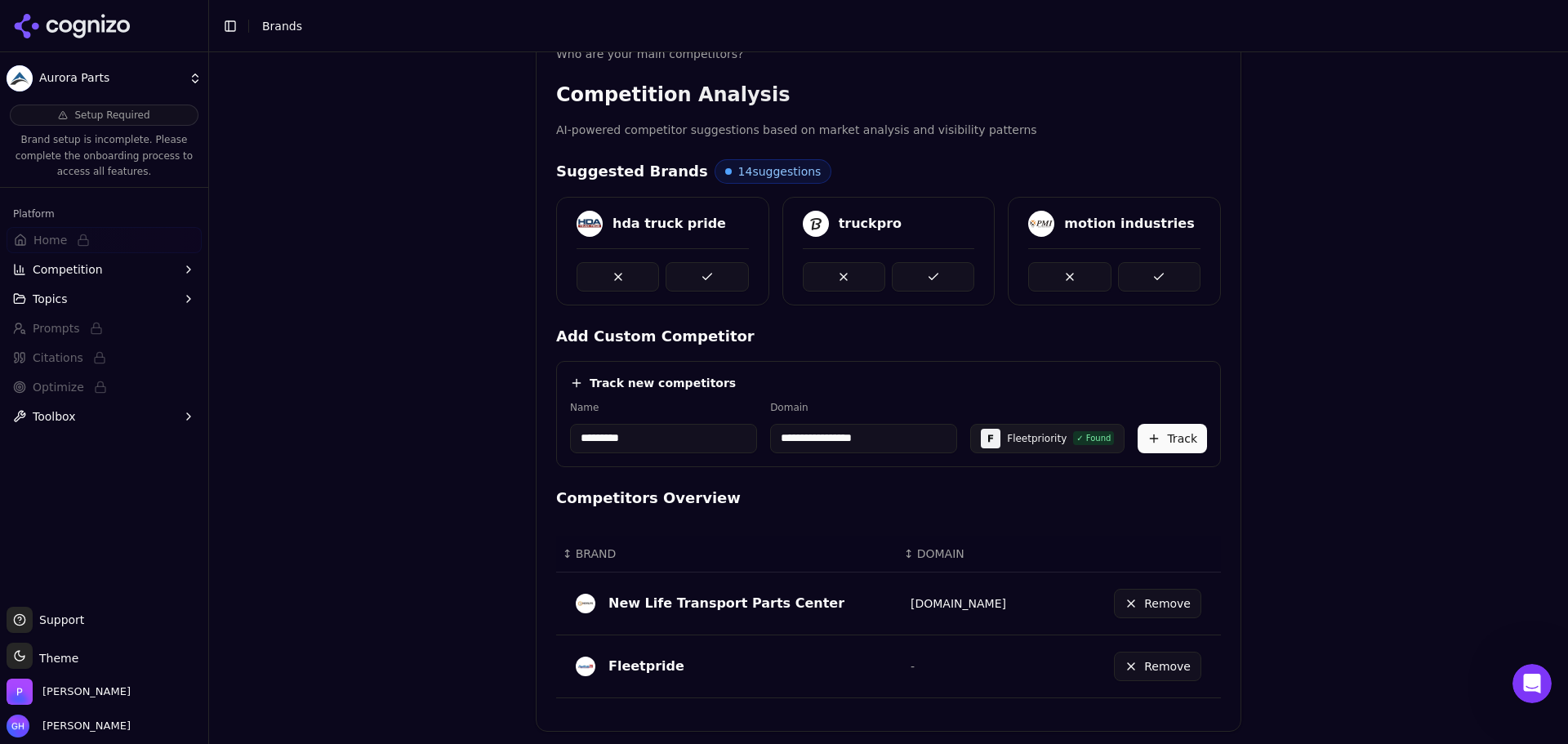
drag, startPoint x: 684, startPoint y: 433, endPoint x: 443, endPoint y: 446, distance: 241.4
click at [447, 446] on div "**********" at bounding box center [888, 131] width 1359 height 744
click at [844, 436] on input "**********" at bounding box center [863, 439] width 187 height 30
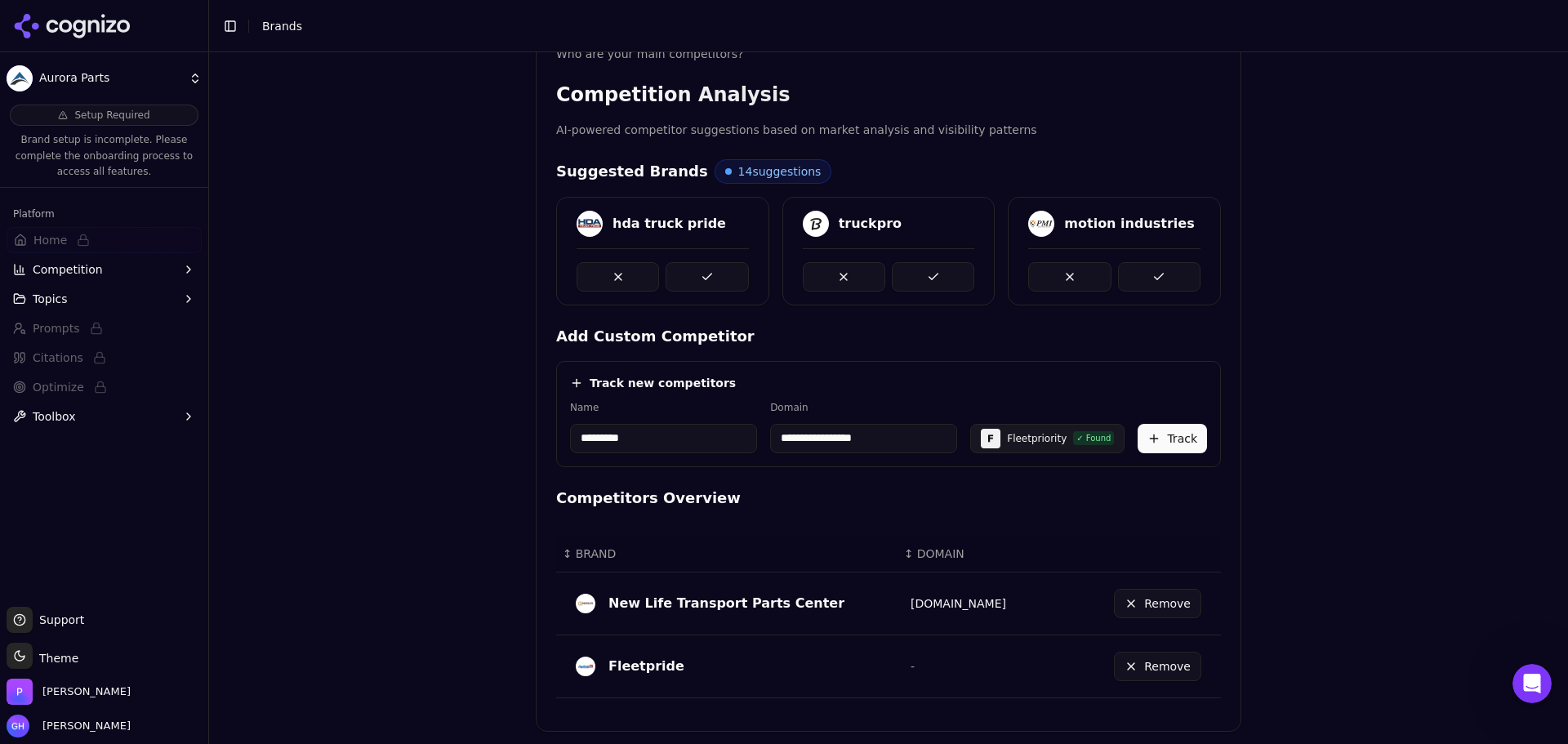
drag, startPoint x: 641, startPoint y: 454, endPoint x: 637, endPoint y: 445, distance: 9.8
click at [637, 451] on div "**********" at bounding box center [889, 413] width 665 height 106
click at [637, 440] on input "*********" at bounding box center [663, 439] width 187 height 30
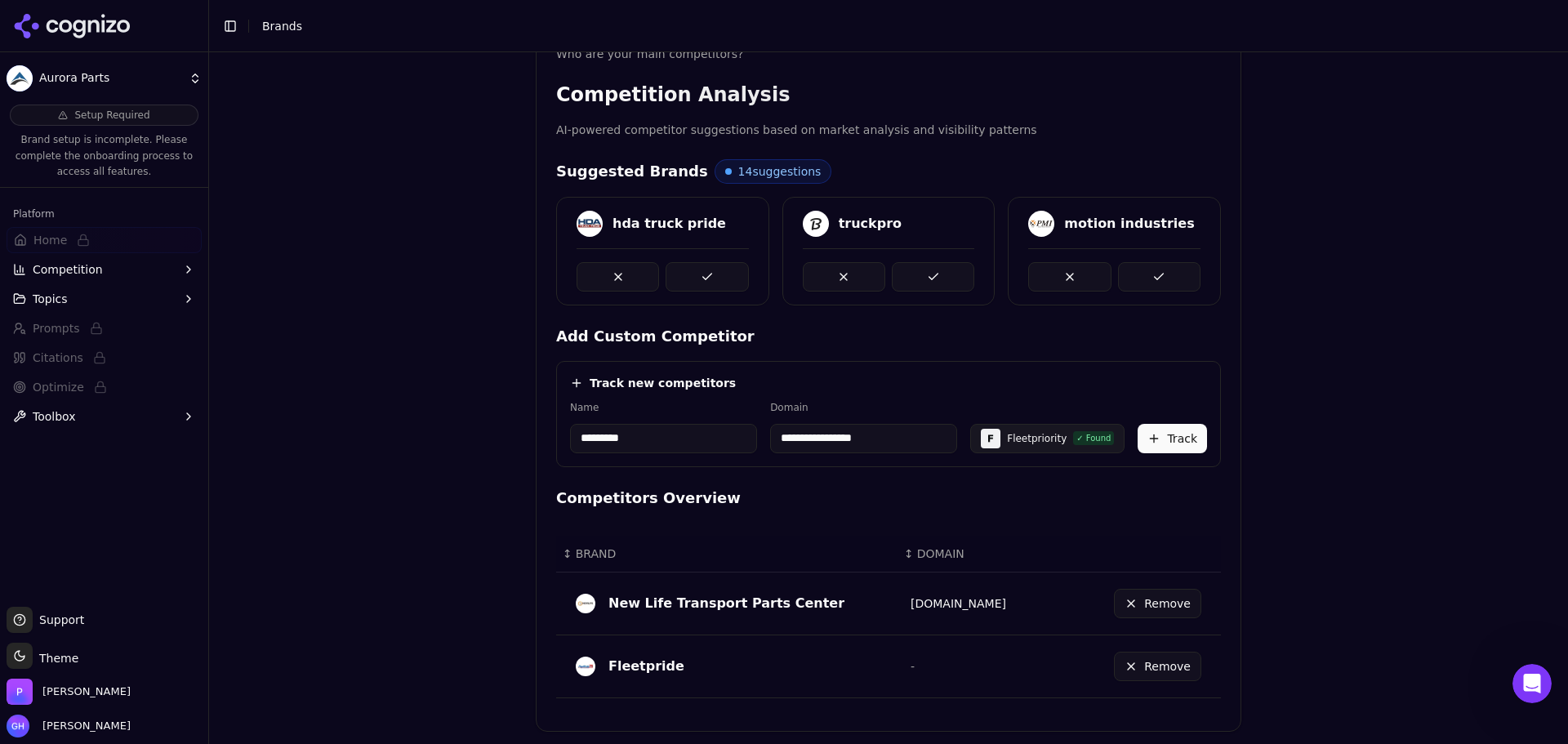
click at [637, 440] on input "*********" at bounding box center [663, 439] width 187 height 30
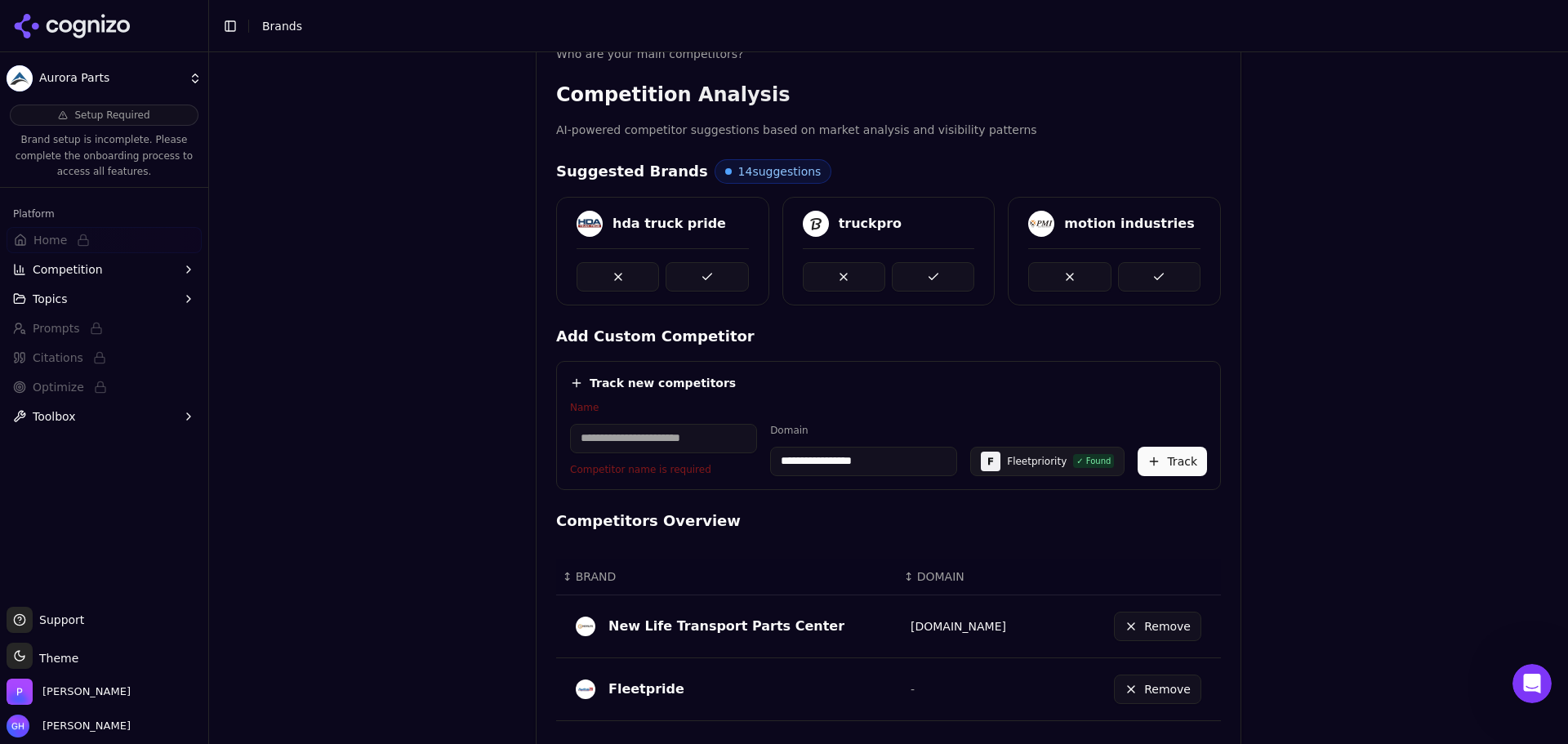
click at [843, 461] on input "**********" at bounding box center [863, 461] width 187 height 30
click at [846, 460] on input "**********" at bounding box center [863, 461] width 187 height 30
type input "**********"
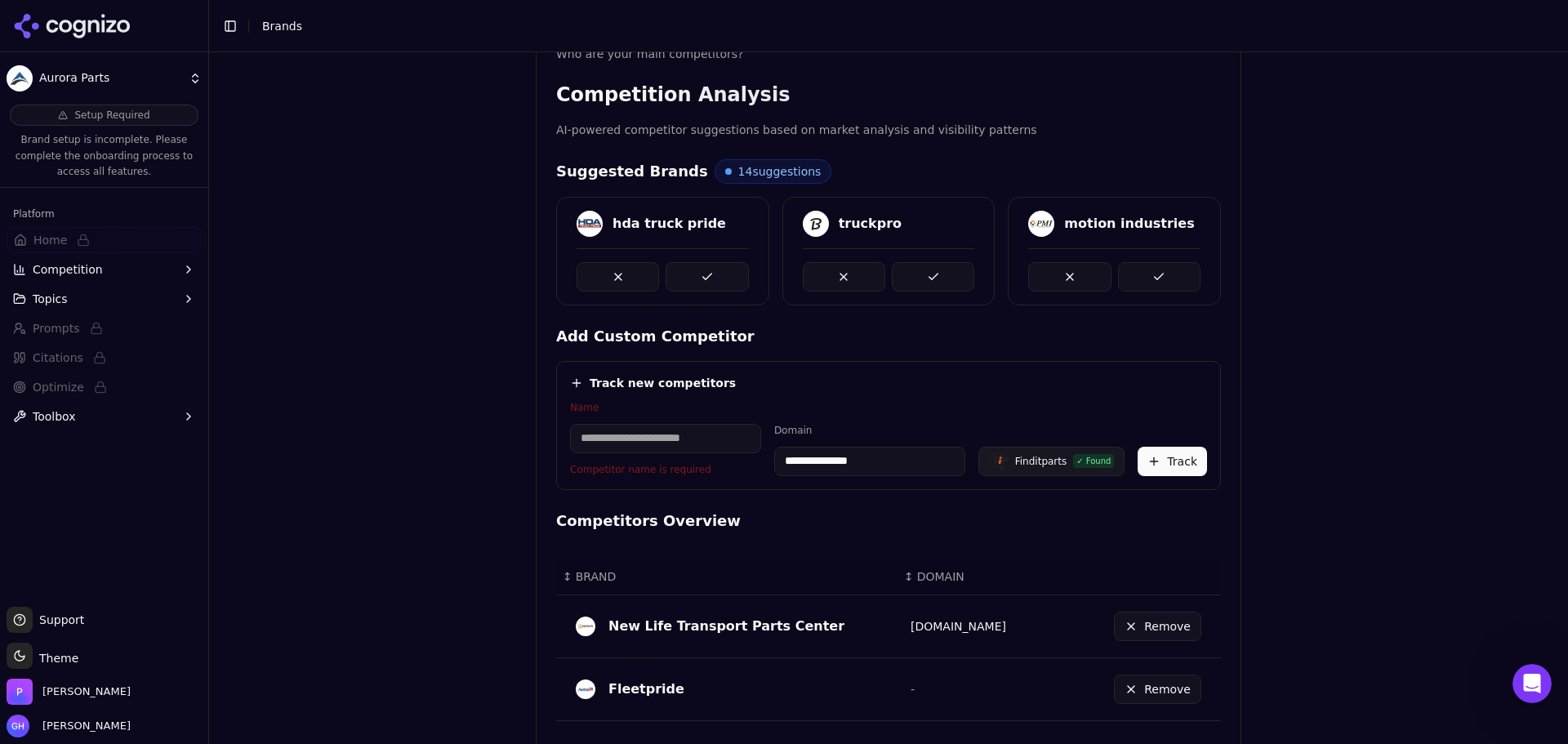
click at [832, 418] on div "**********" at bounding box center [889, 439] width 637 height 75
click at [670, 441] on input at bounding box center [666, 439] width 191 height 30
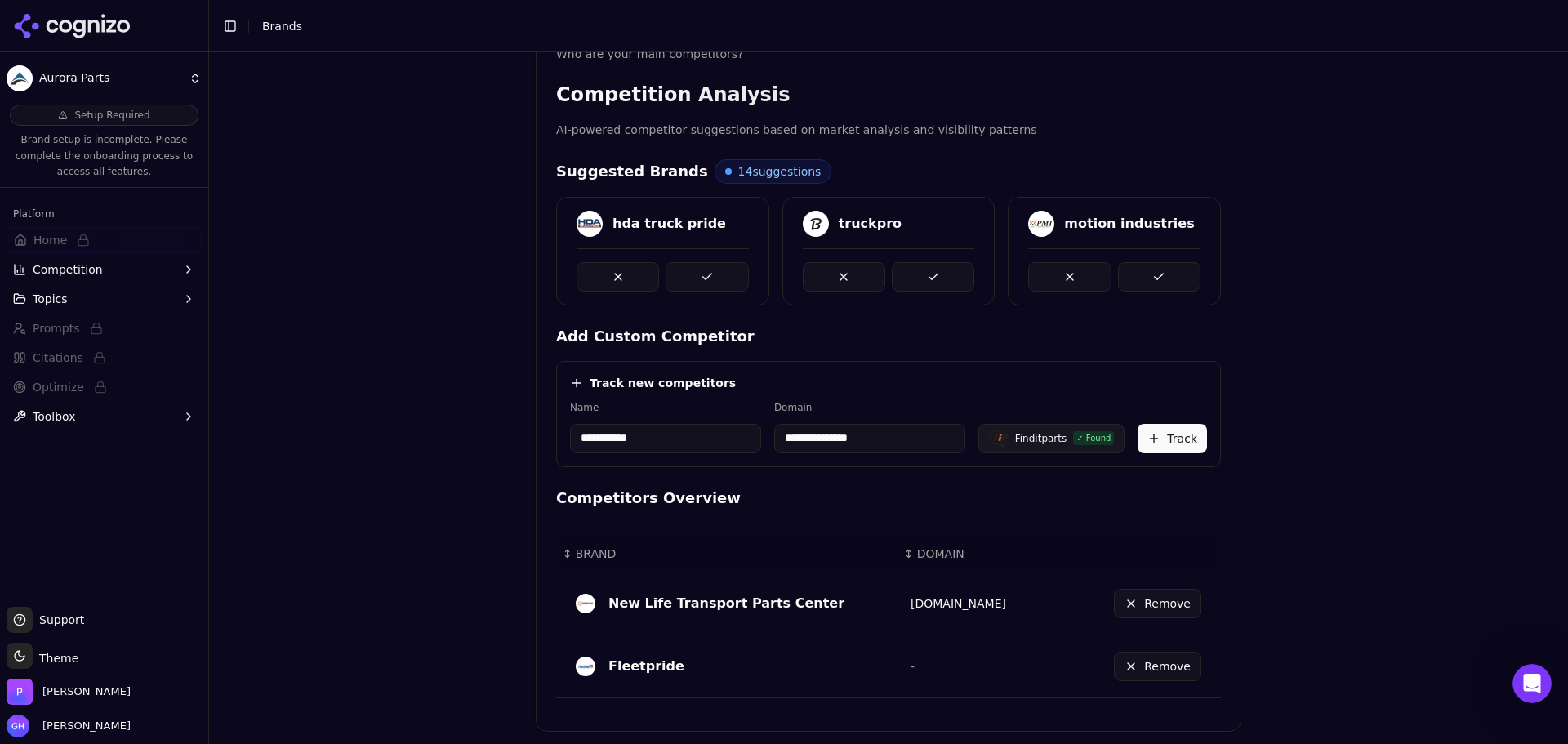
type input "**********"
click at [1198, 441] on button "Track" at bounding box center [1171, 439] width 69 height 30
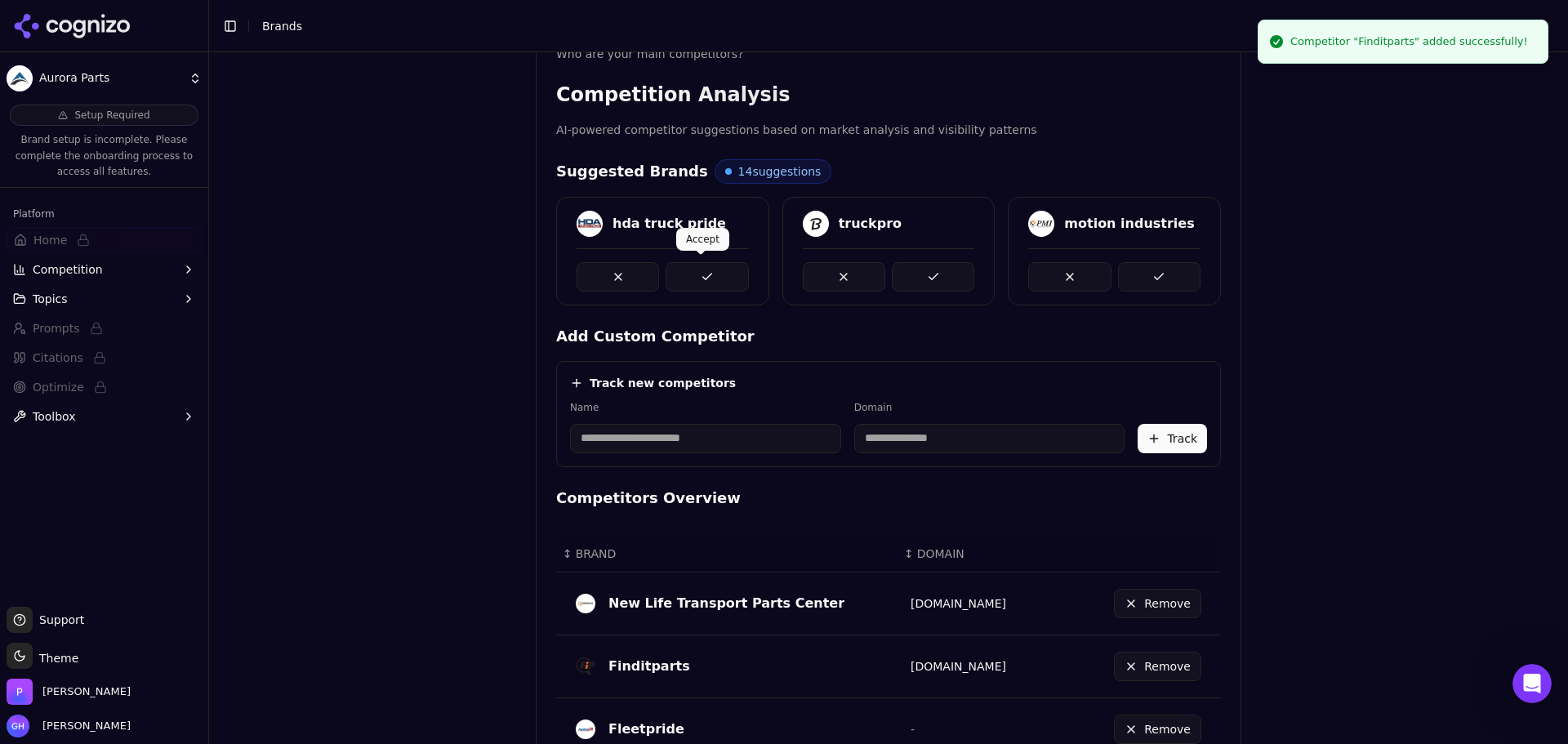
click at [689, 267] on button at bounding box center [707, 277] width 82 height 30
click at [965, 281] on button at bounding box center [933, 277] width 82 height 30
click at [1153, 268] on button at bounding box center [1159, 277] width 82 height 30
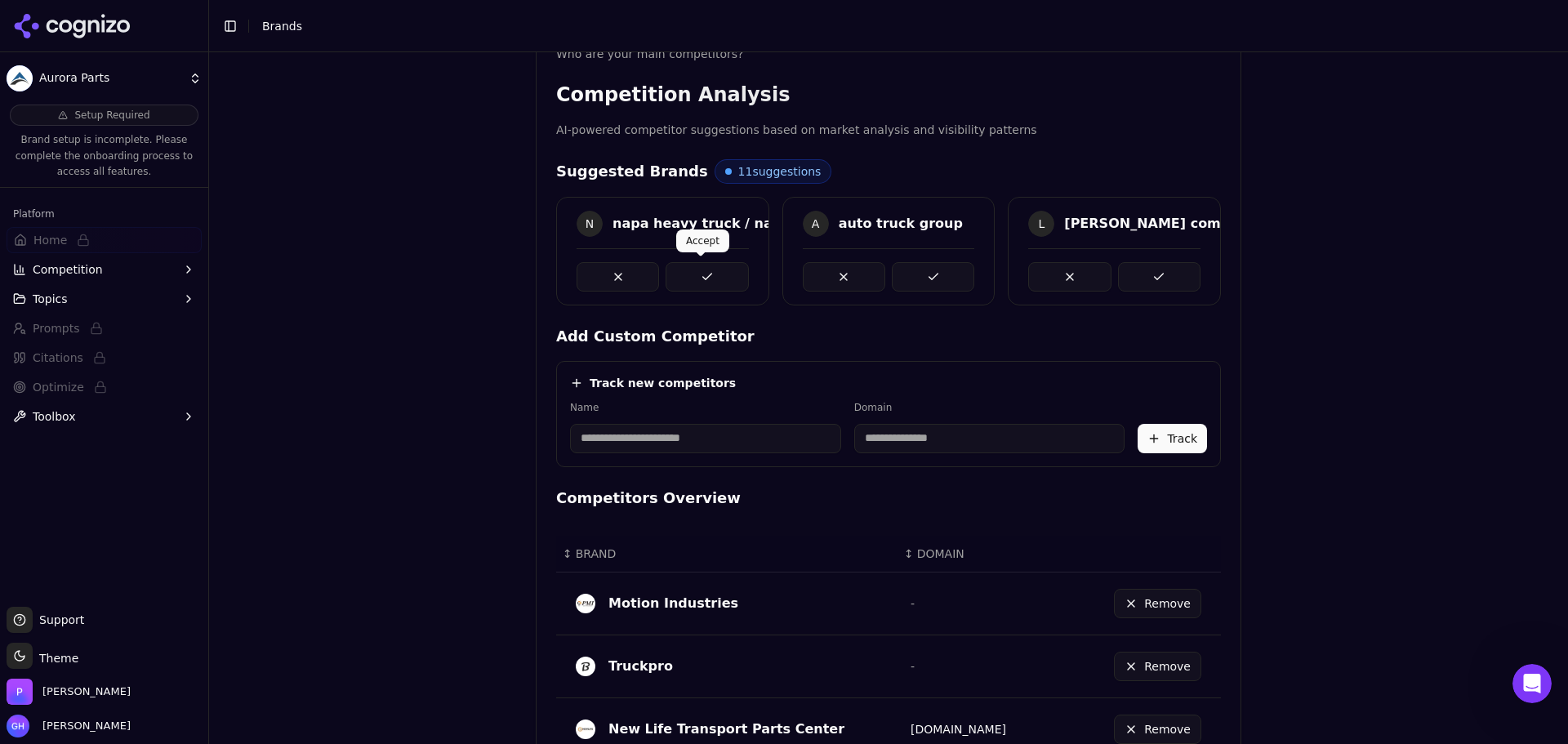
click at [706, 273] on button at bounding box center [707, 277] width 82 height 30
click at [934, 277] on button at bounding box center [933, 277] width 82 height 30
click at [1141, 265] on button at bounding box center [1159, 277] width 82 height 30
click at [947, 264] on button at bounding box center [933, 277] width 82 height 30
click at [711, 268] on button at bounding box center [707, 277] width 82 height 30
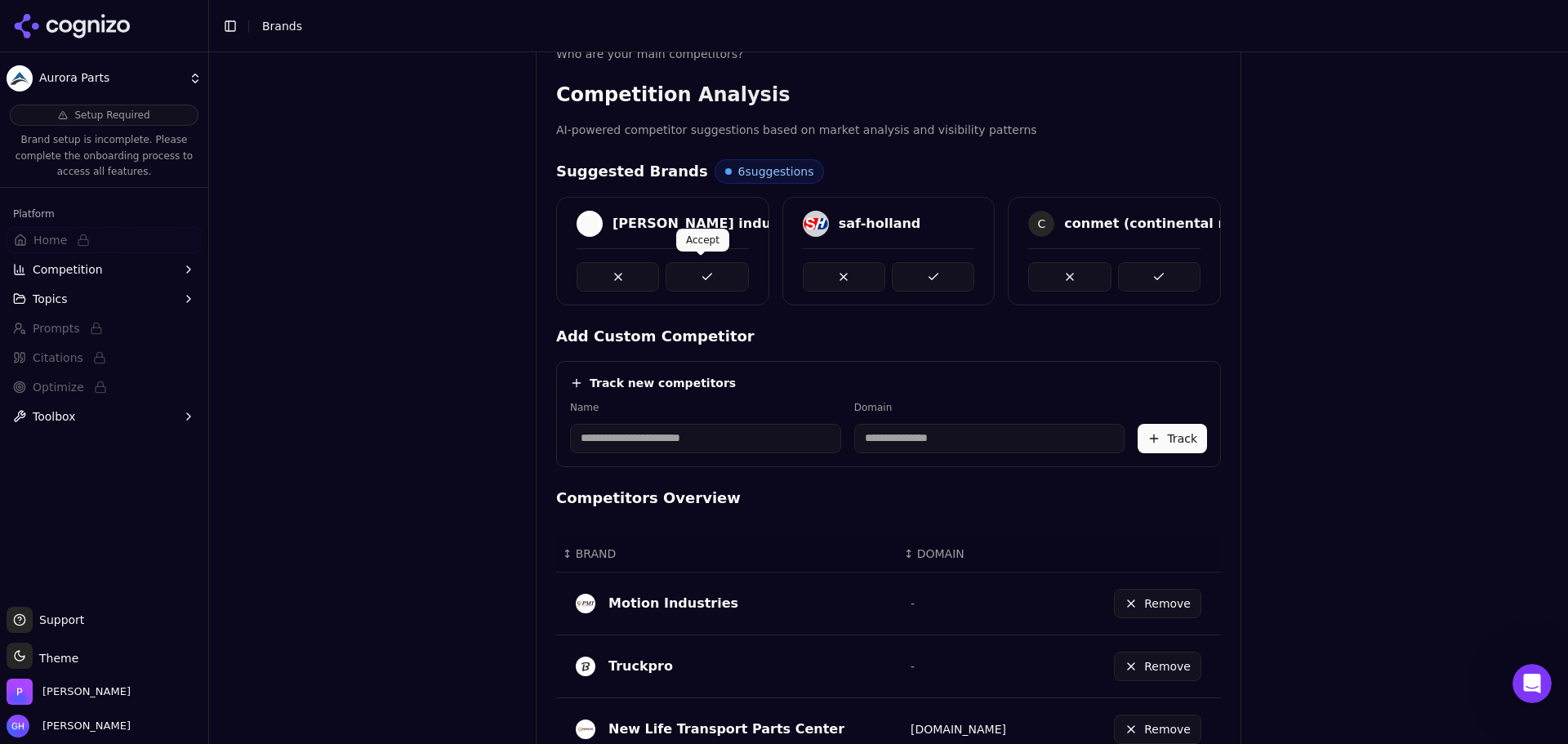
click at [720, 277] on button at bounding box center [707, 277] width 82 height 30
click at [913, 283] on button at bounding box center [933, 277] width 82 height 30
click at [1135, 268] on div "phillips industries saf-holland C conmet (continental metal products)" at bounding box center [889, 251] width 665 height 109
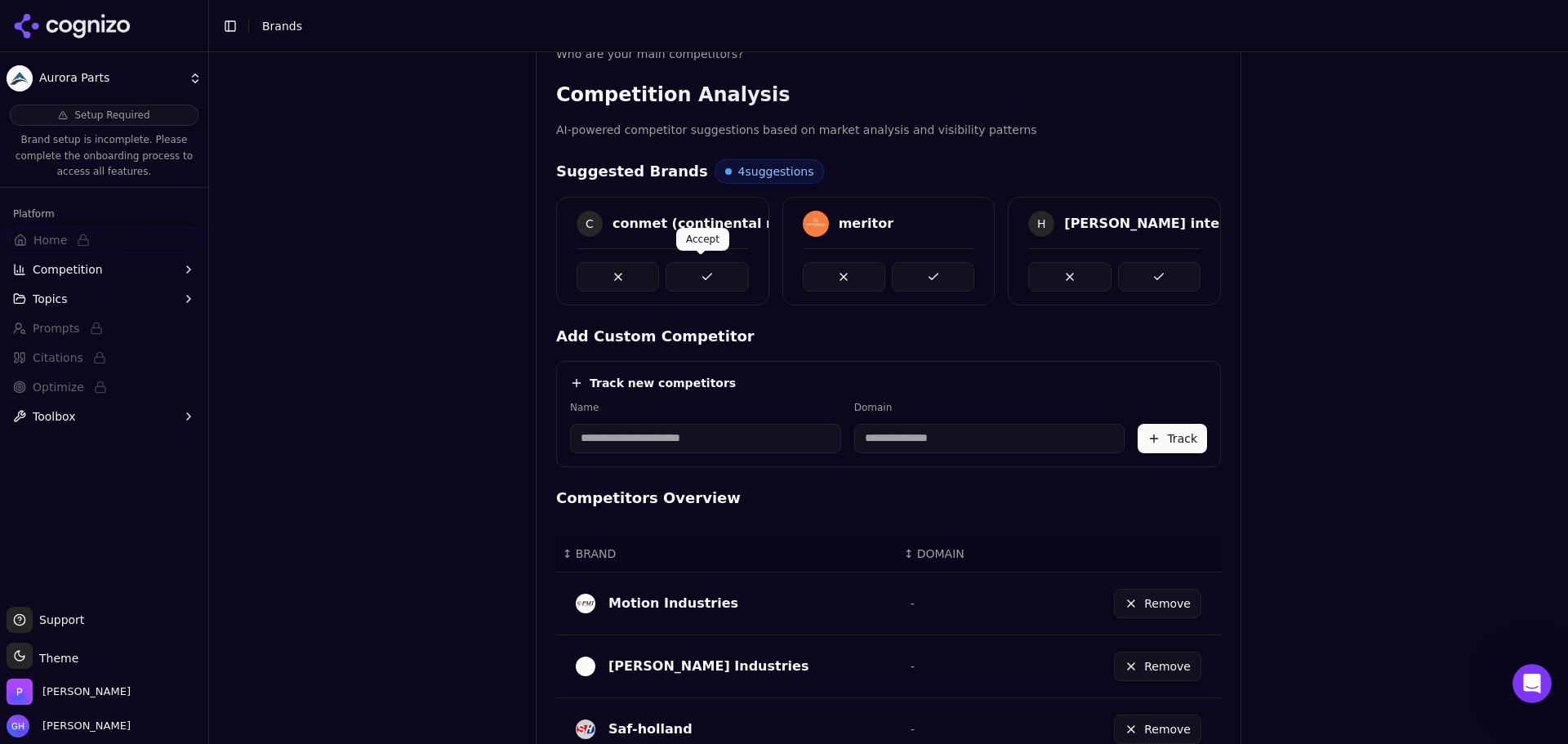
click at [676, 271] on button at bounding box center [707, 277] width 82 height 30
click at [899, 279] on button at bounding box center [933, 277] width 82 height 30
click at [1256, 285] on div "Brand Onboarding Let's set up your brand monitoring in a few simple steps Step …" at bounding box center [888, 131] width 1359 height 744
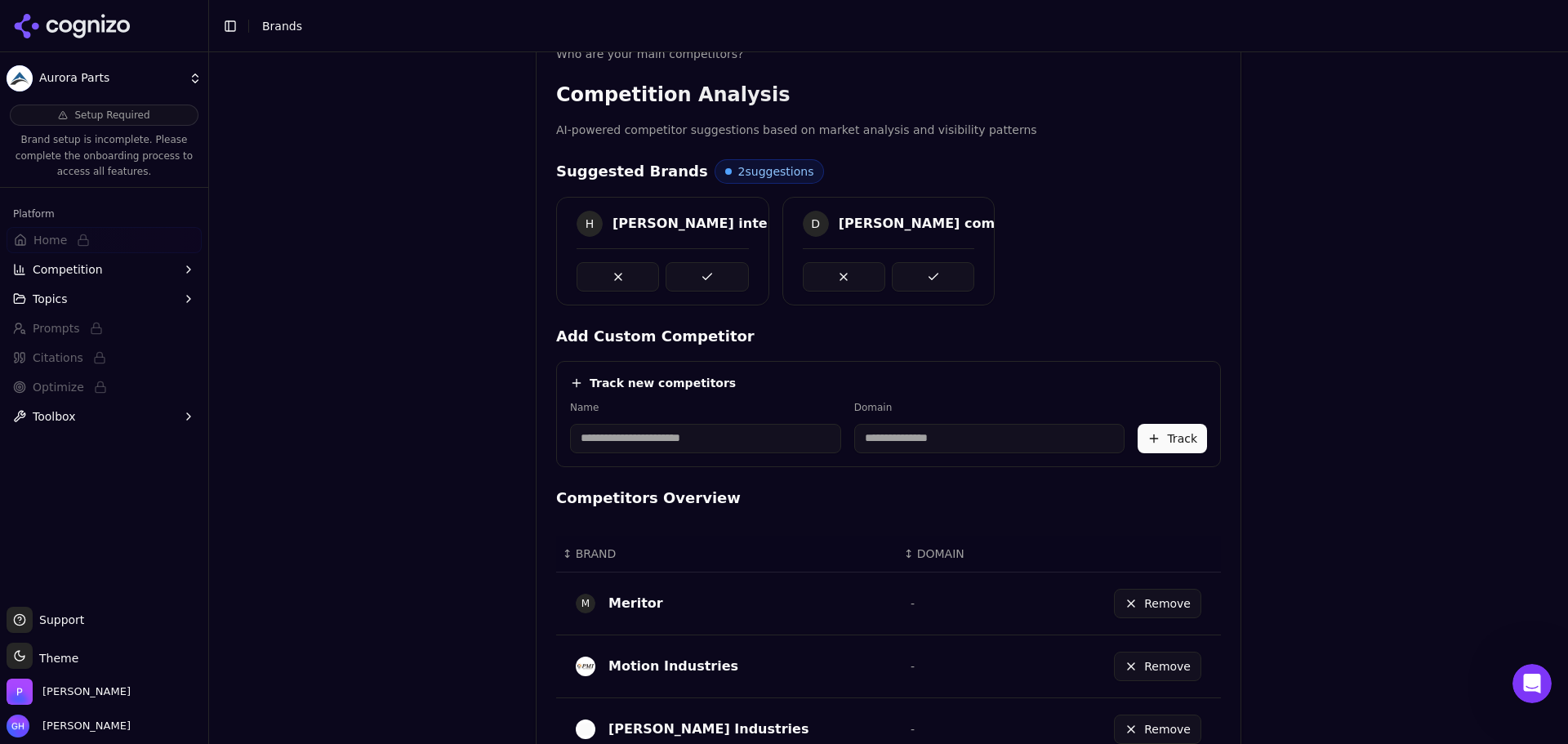
click at [1123, 299] on div "H hendrickson international D dana commercial vehicle systems" at bounding box center [889, 251] width 665 height 109
click at [931, 272] on button at bounding box center [933, 277] width 82 height 30
click at [708, 265] on button at bounding box center [707, 277] width 82 height 30
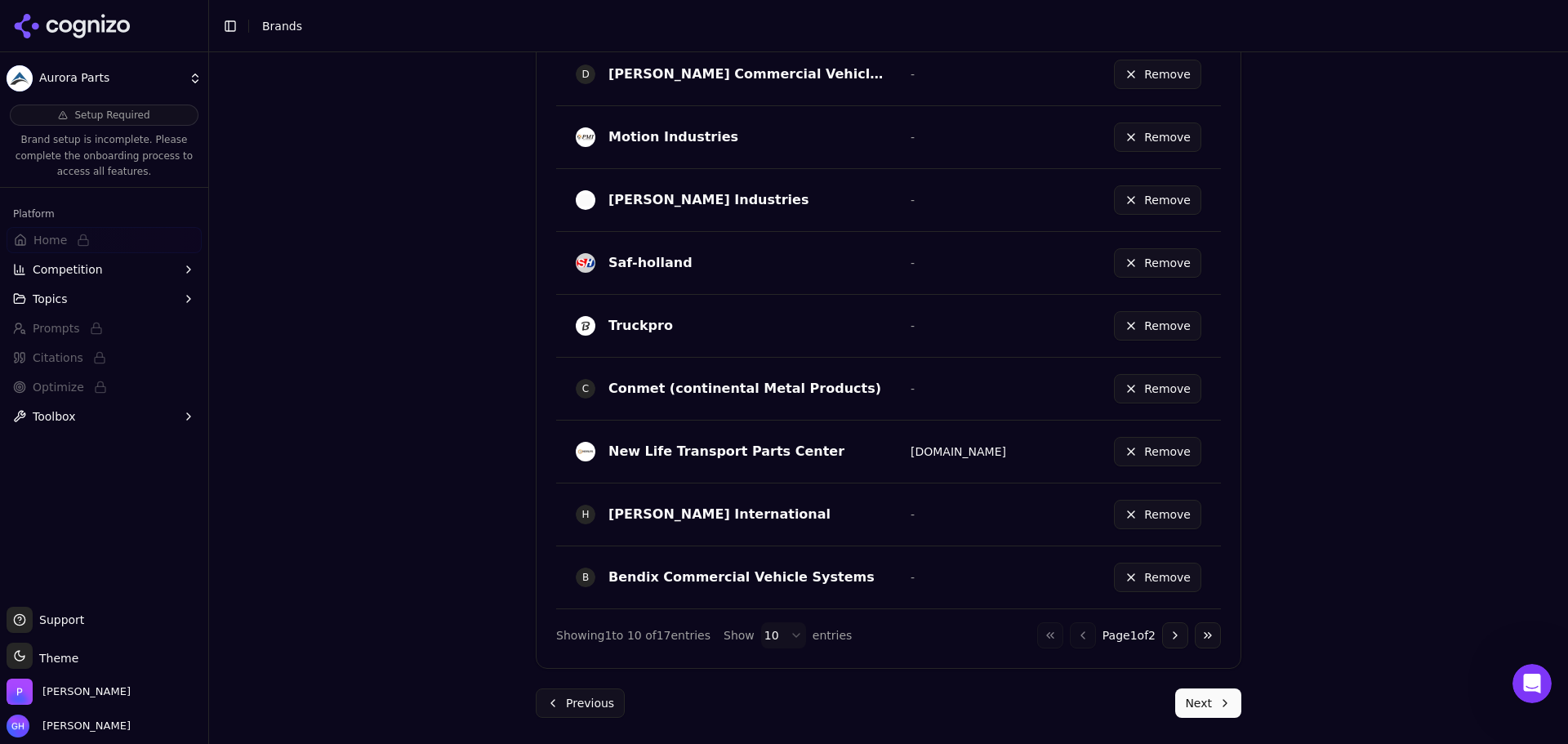
click at [1207, 705] on button "Next" at bounding box center [1207, 704] width 66 height 30
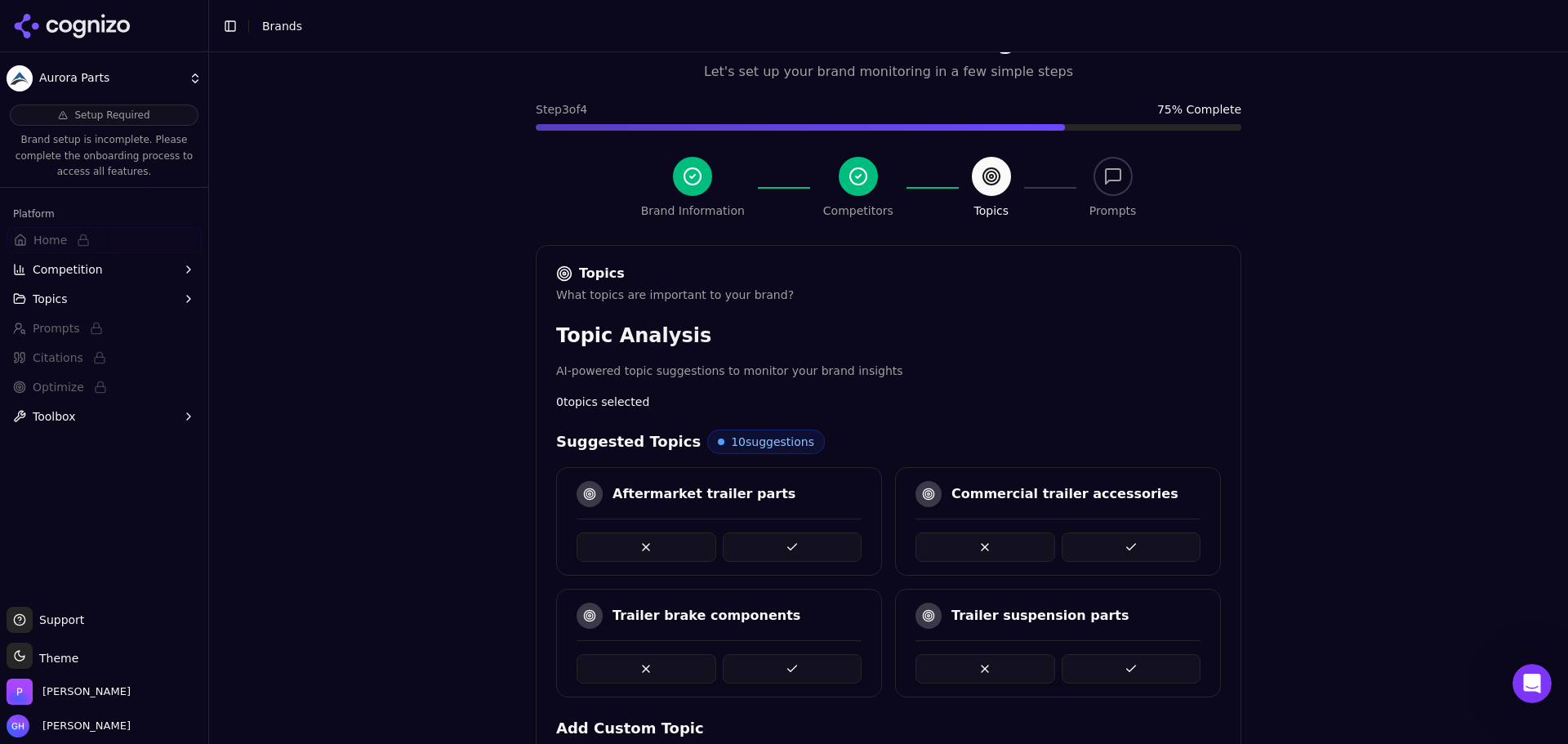
scroll to position [459, 0]
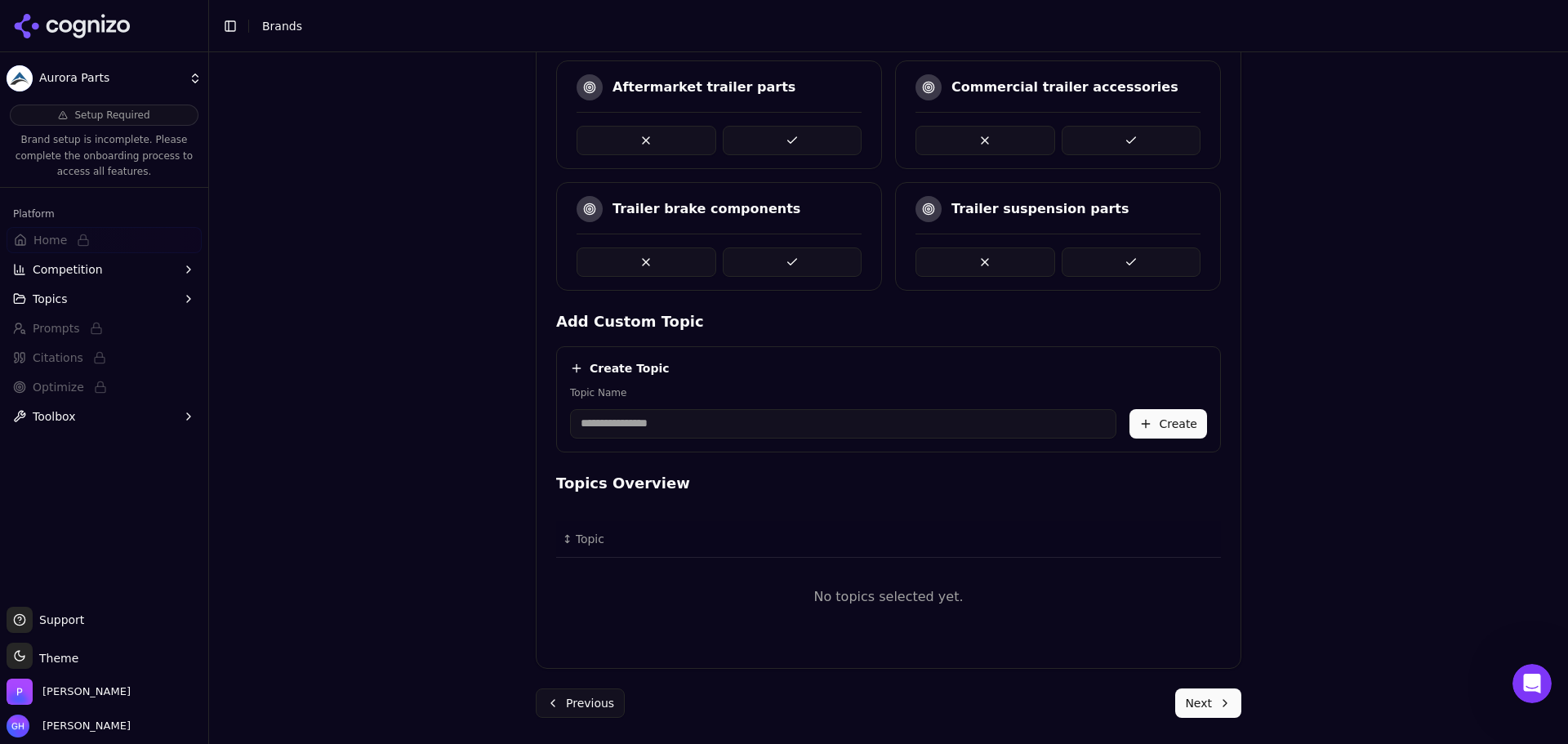
click at [818, 131] on button at bounding box center [792, 140] width 140 height 30
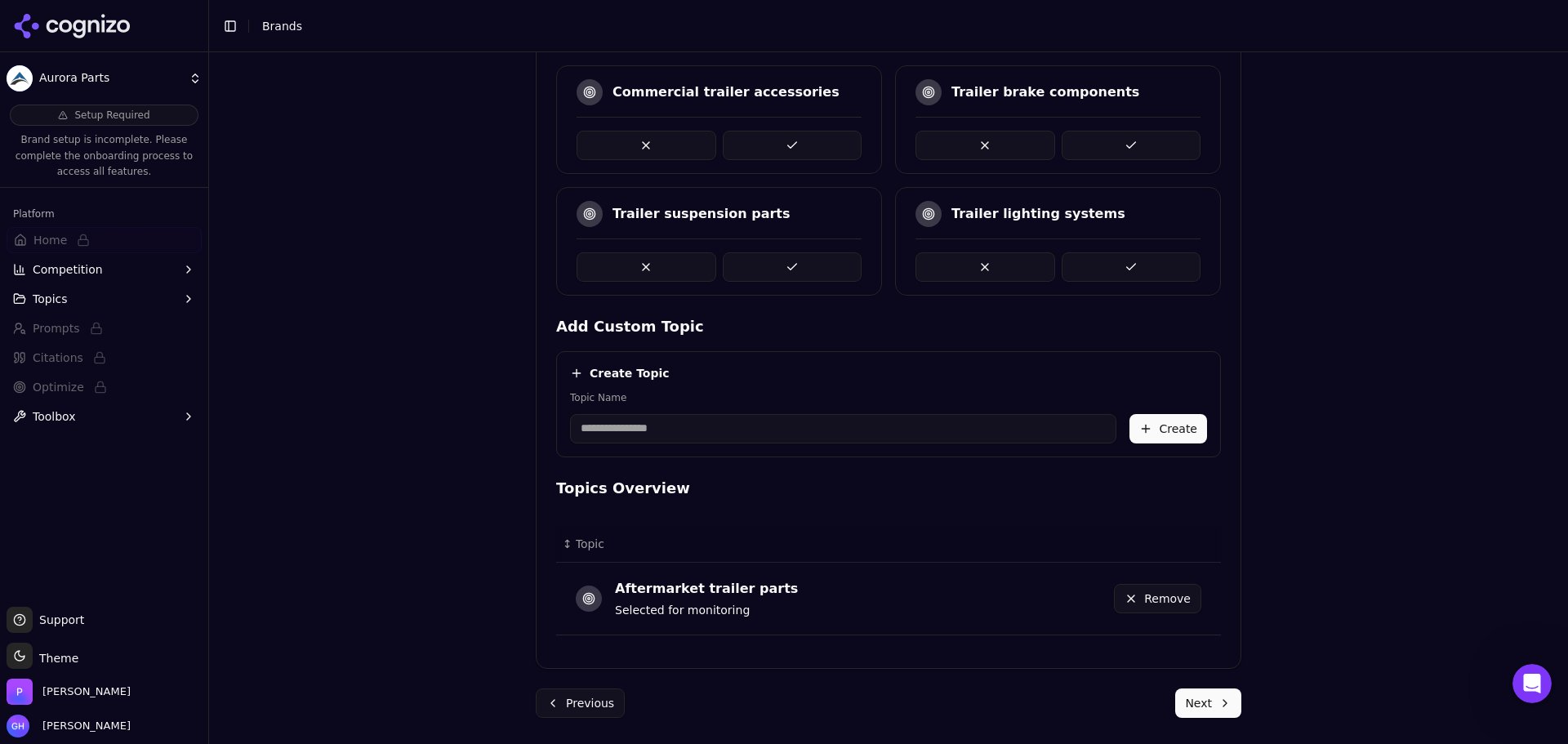
scroll to position [372, 0]
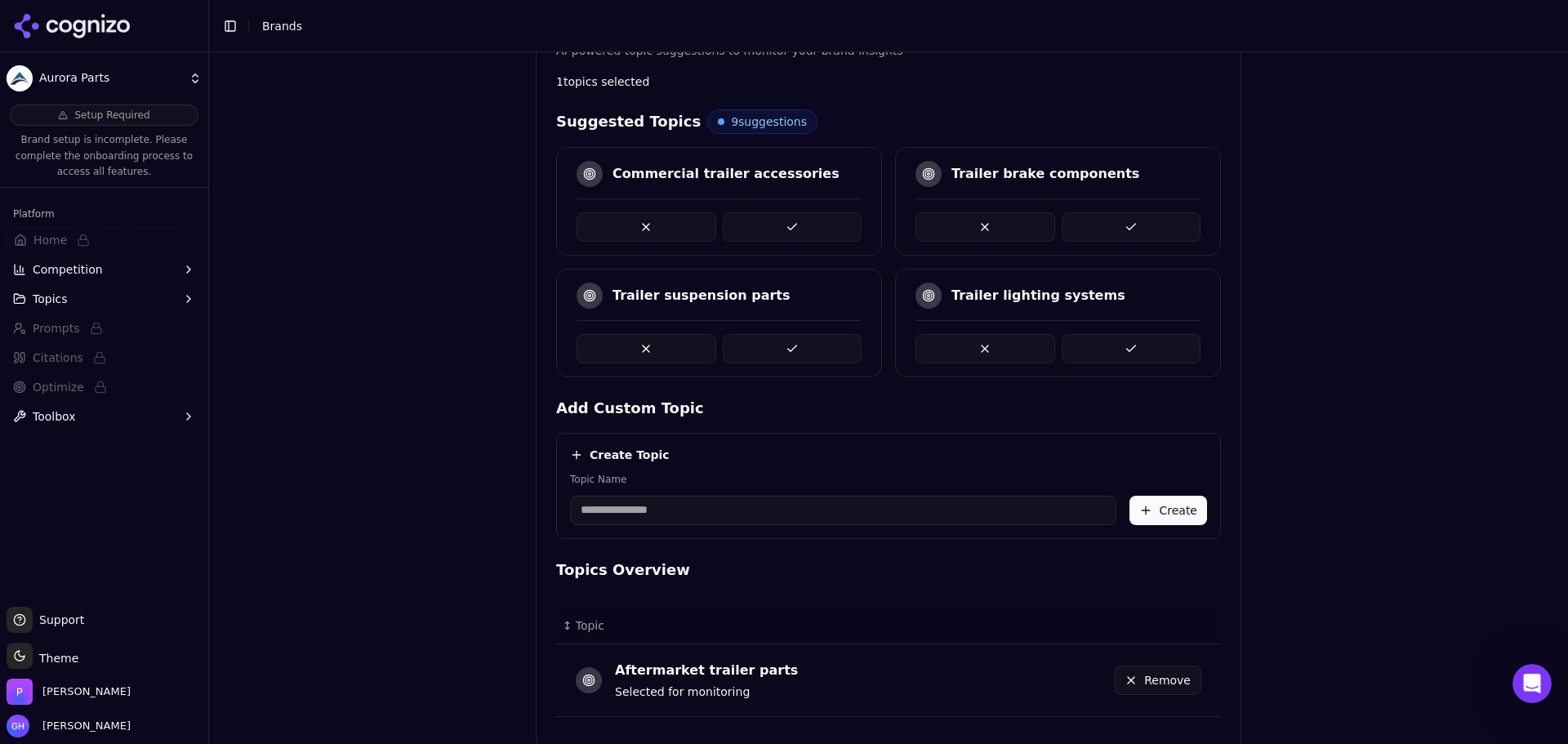
click at [1440, 383] on div "Brand Onboarding Let's set up your brand monitoring in a few simple steps Step …" at bounding box center [888, 52] width 1359 height 744
click at [754, 348] on button at bounding box center [792, 349] width 140 height 30
click at [934, 218] on button at bounding box center [984, 227] width 140 height 30
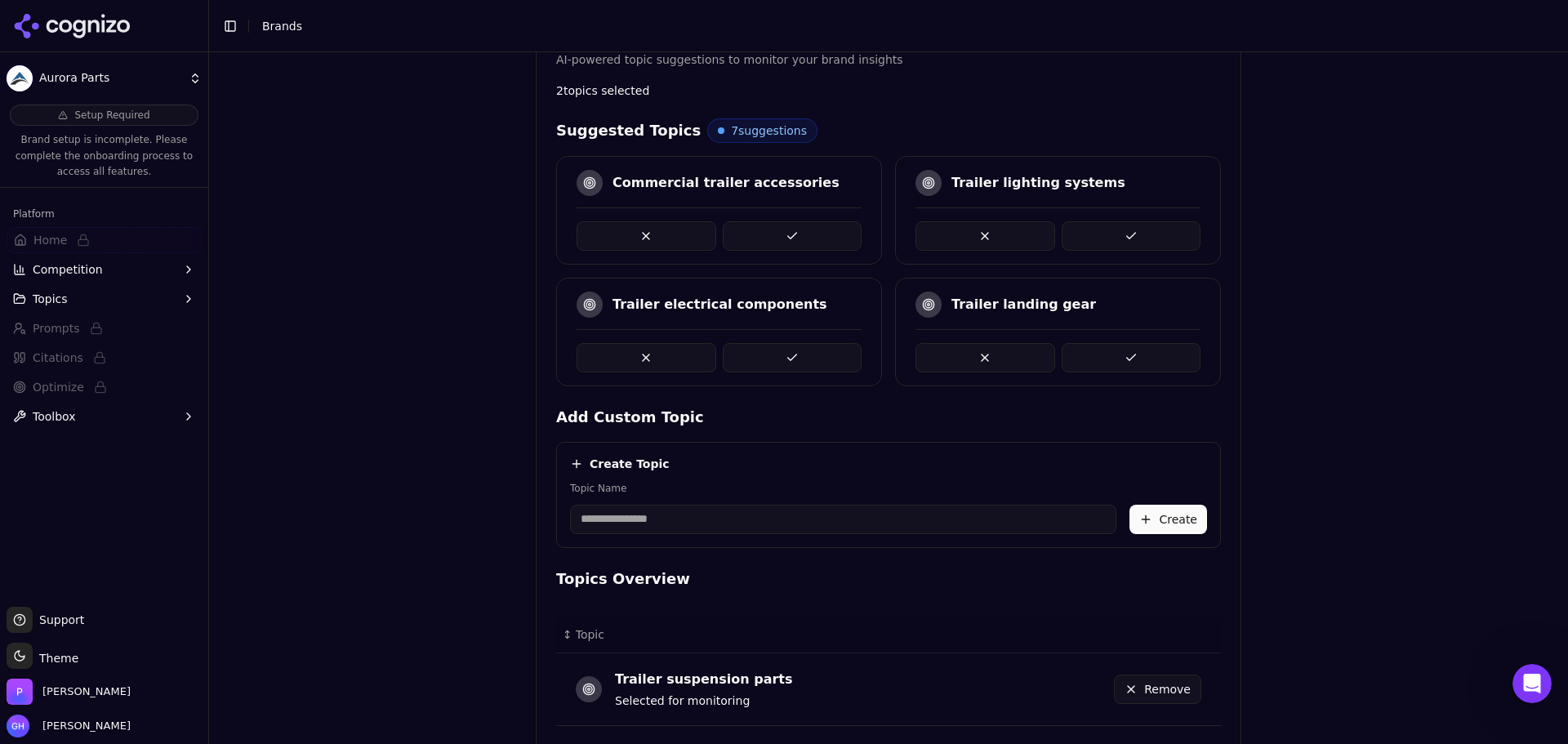
scroll to position [526, 0]
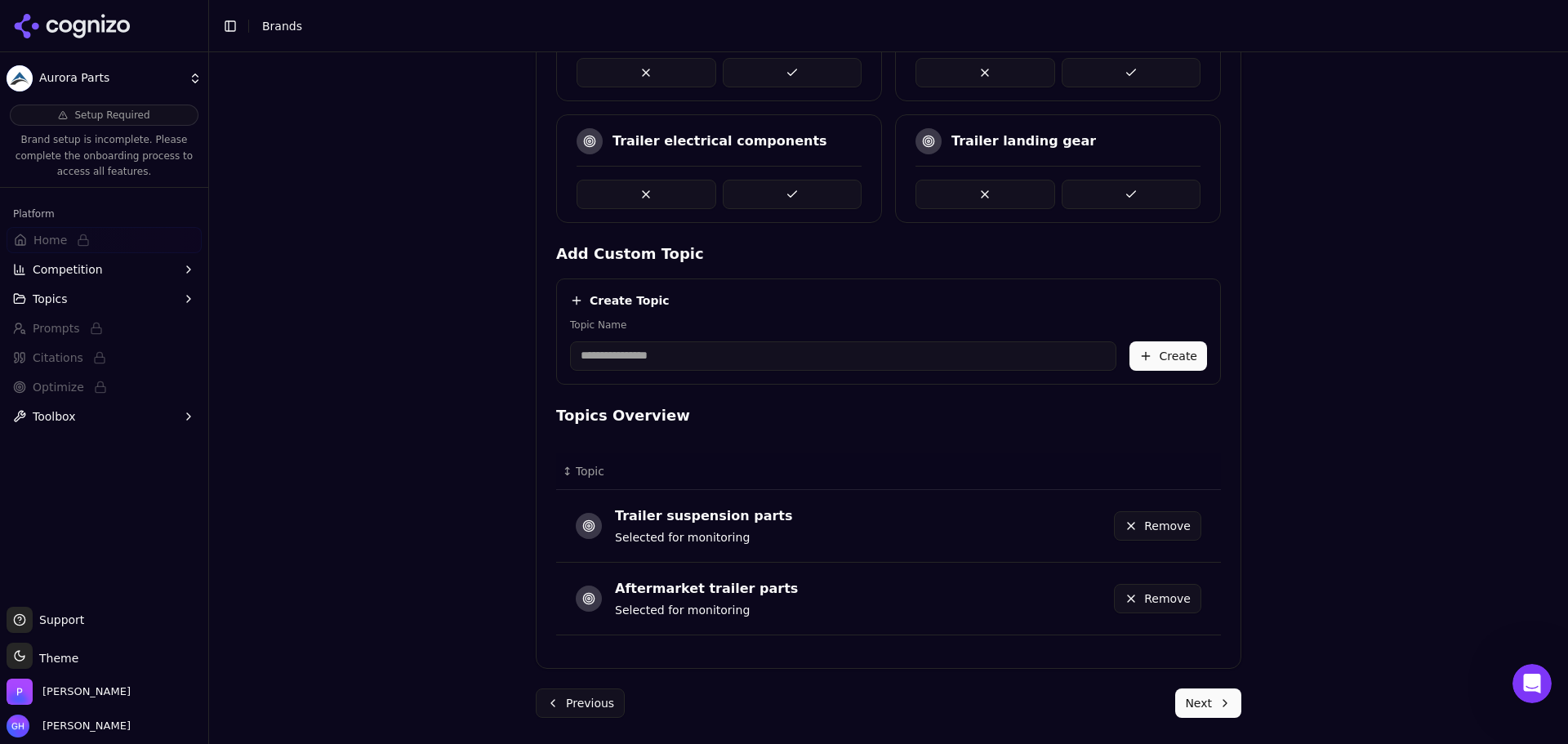
click at [675, 357] on input "Topic Name" at bounding box center [843, 356] width 547 height 30
click at [675, 357] on input "*" at bounding box center [843, 356] width 547 height 30
type input "*"
type input "**********"
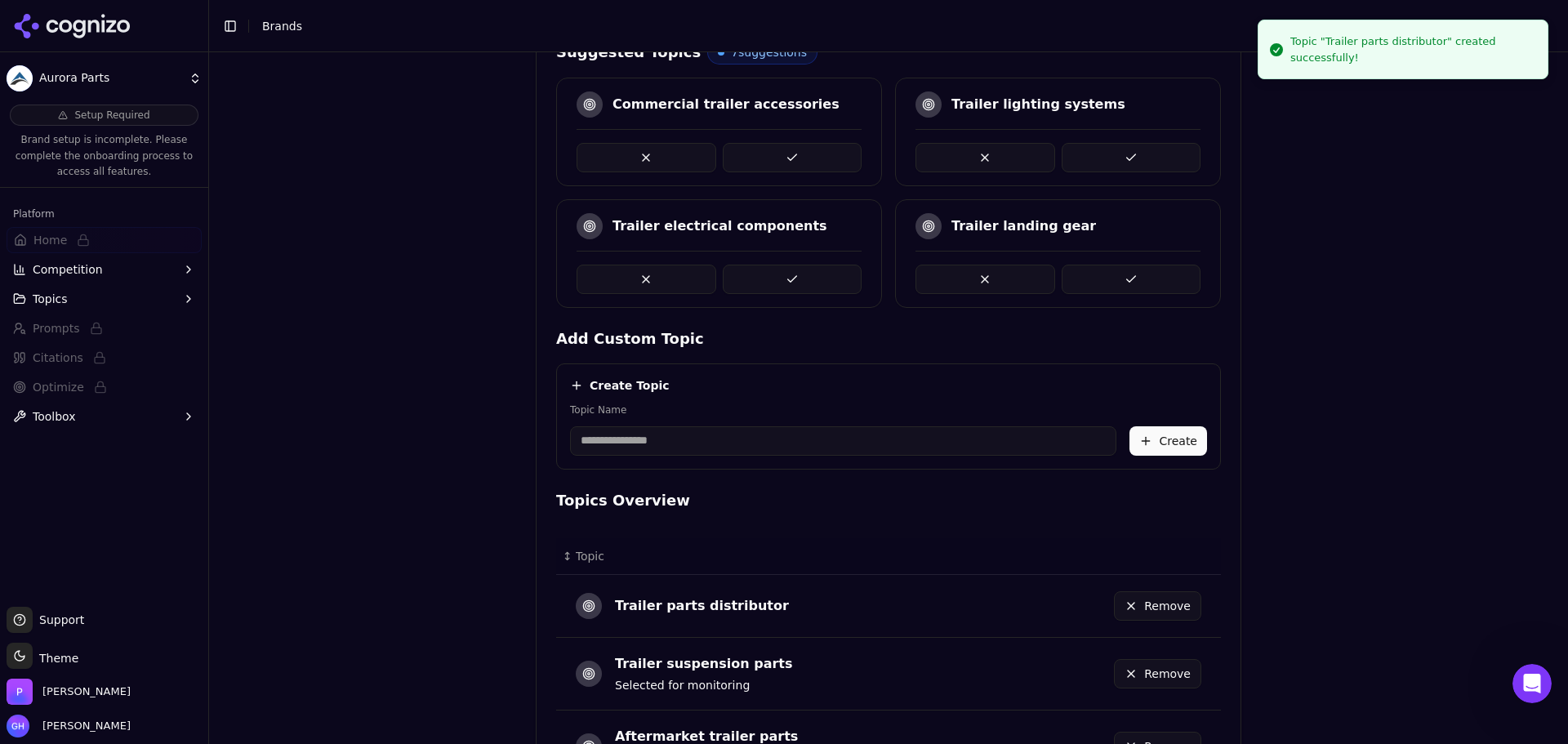
scroll to position [363, 0]
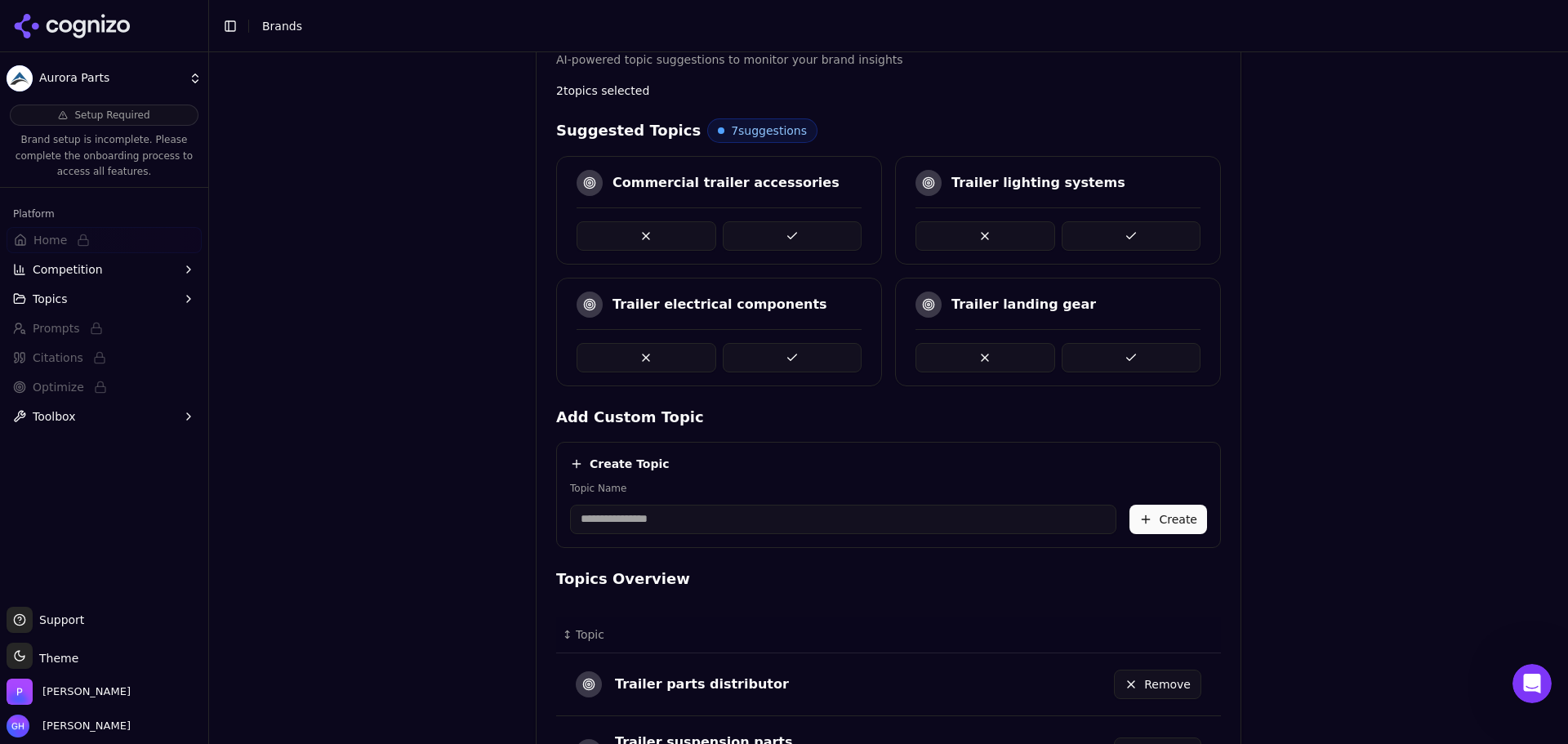
click at [973, 354] on button at bounding box center [984, 358] width 140 height 30
click at [970, 334] on div at bounding box center [1057, 350] width 285 height 43
click at [968, 347] on button at bounding box center [984, 358] width 140 height 30
click at [1113, 353] on button at bounding box center [1131, 358] width 140 height 30
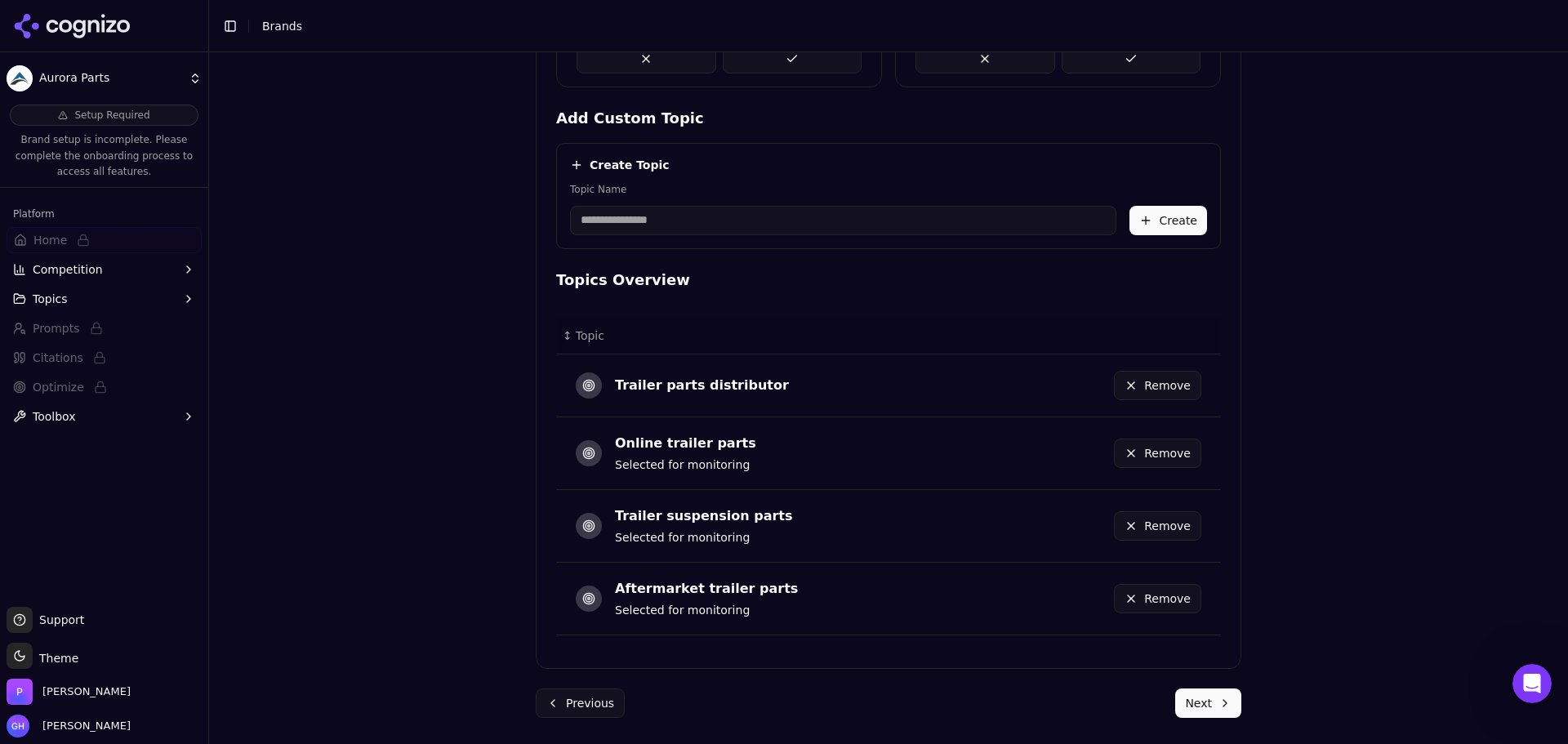
click at [1214, 694] on button "Next" at bounding box center [1207, 704] width 66 height 30
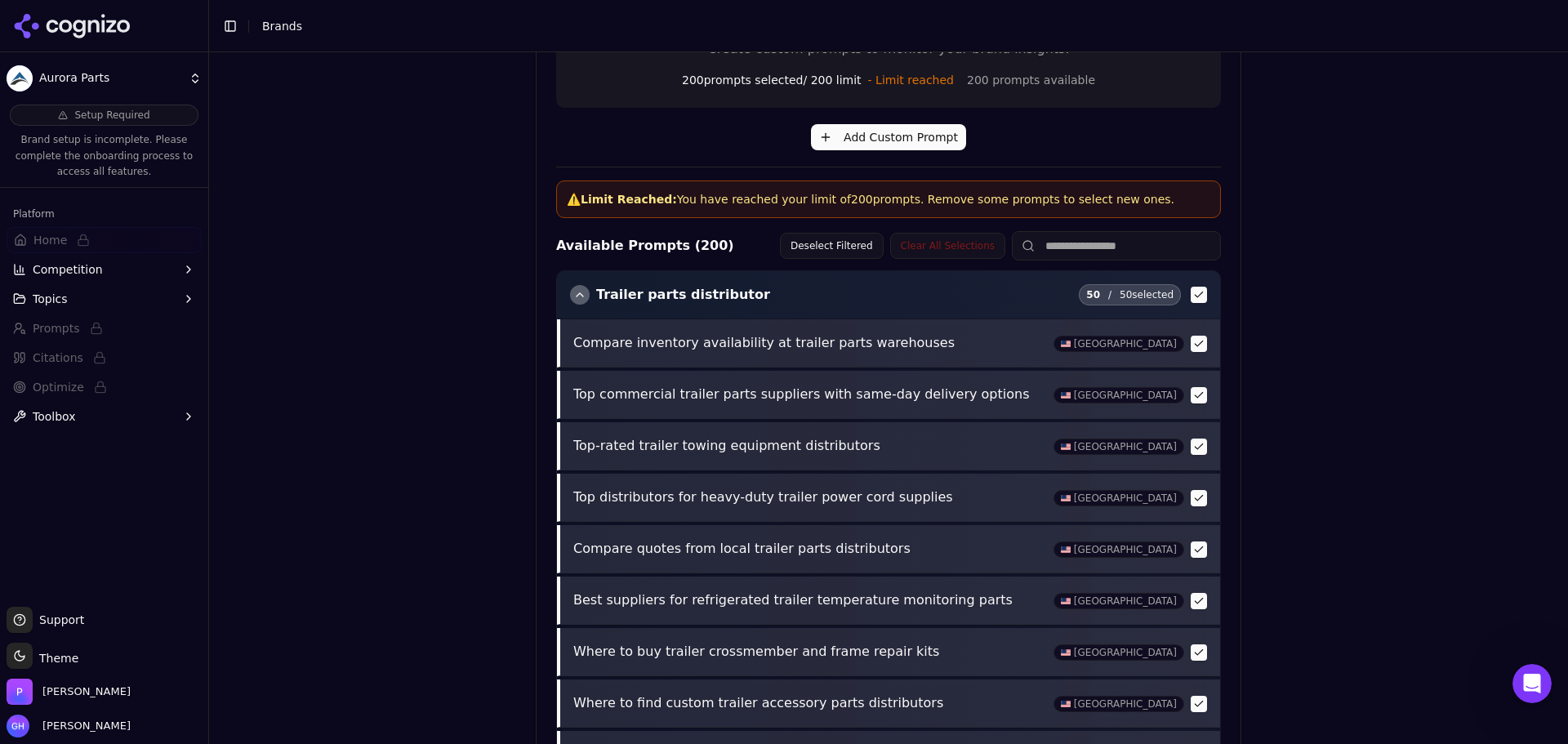
scroll to position [627, 0]
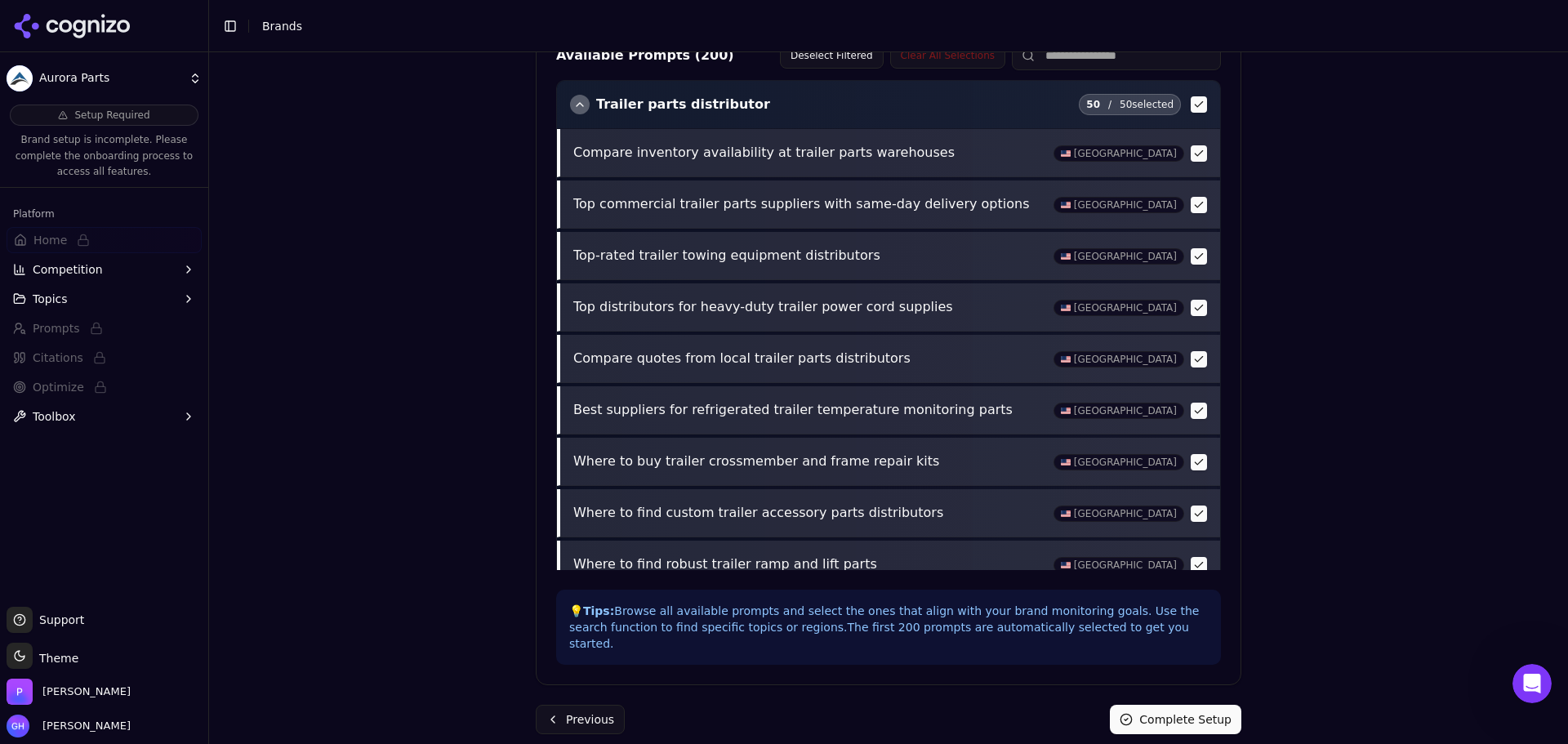
click at [1211, 713] on button "Complete Setup" at bounding box center [1176, 719] width 132 height 30
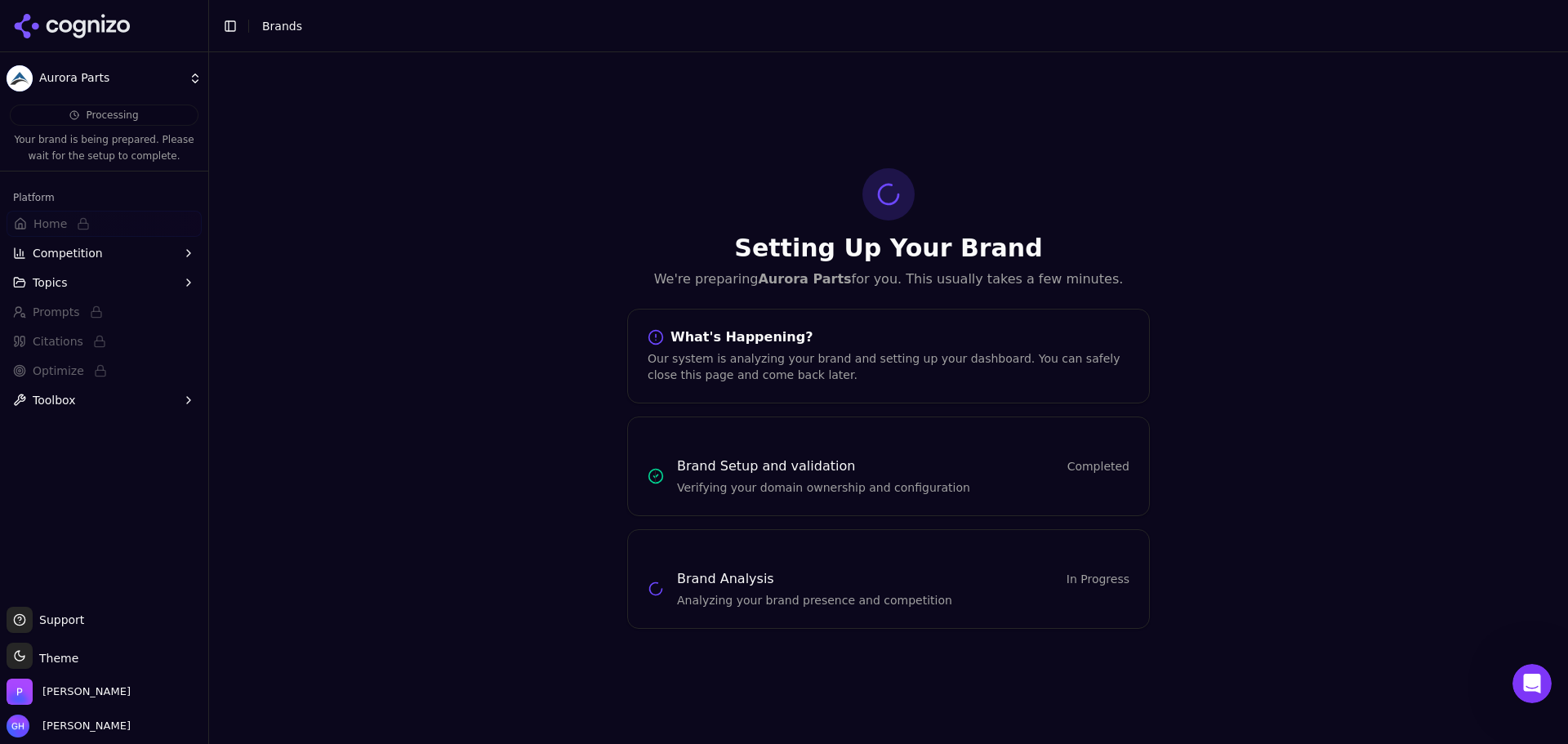
scroll to position [0, 0]
click at [107, 18] on icon at bounding box center [72, 26] width 118 height 25
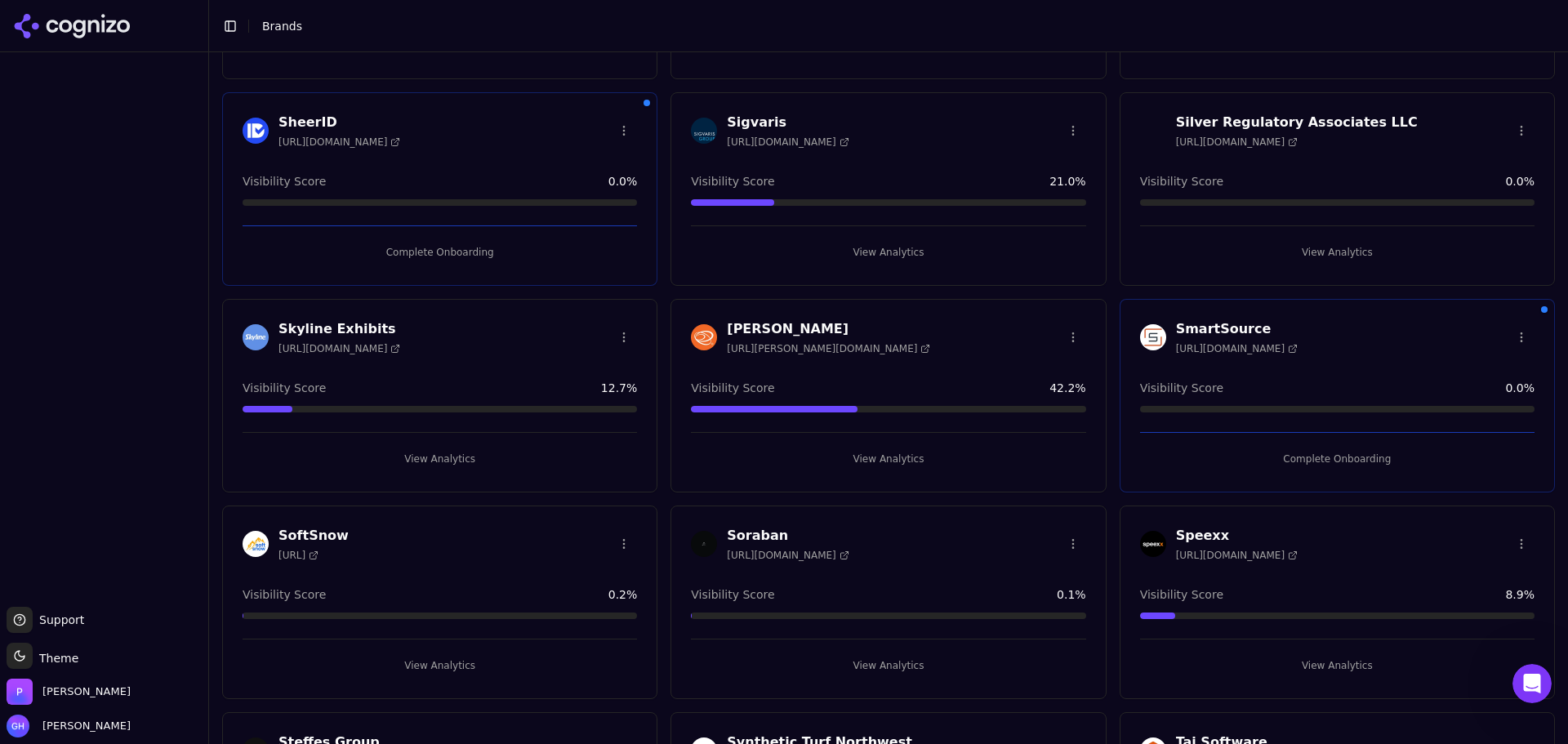
scroll to position [4082, 0]
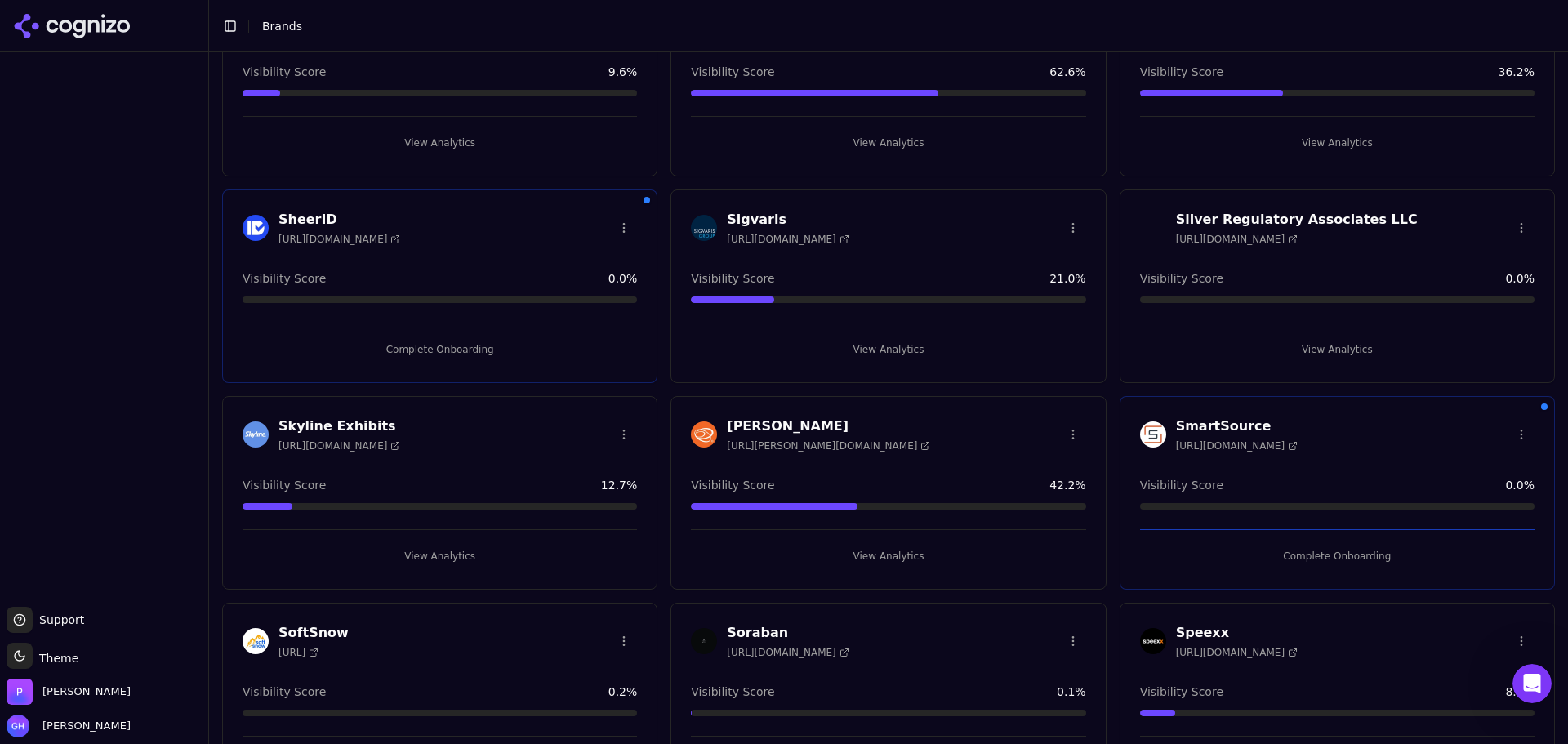
click at [447, 359] on button "Complete Onboarding" at bounding box center [440, 349] width 395 height 26
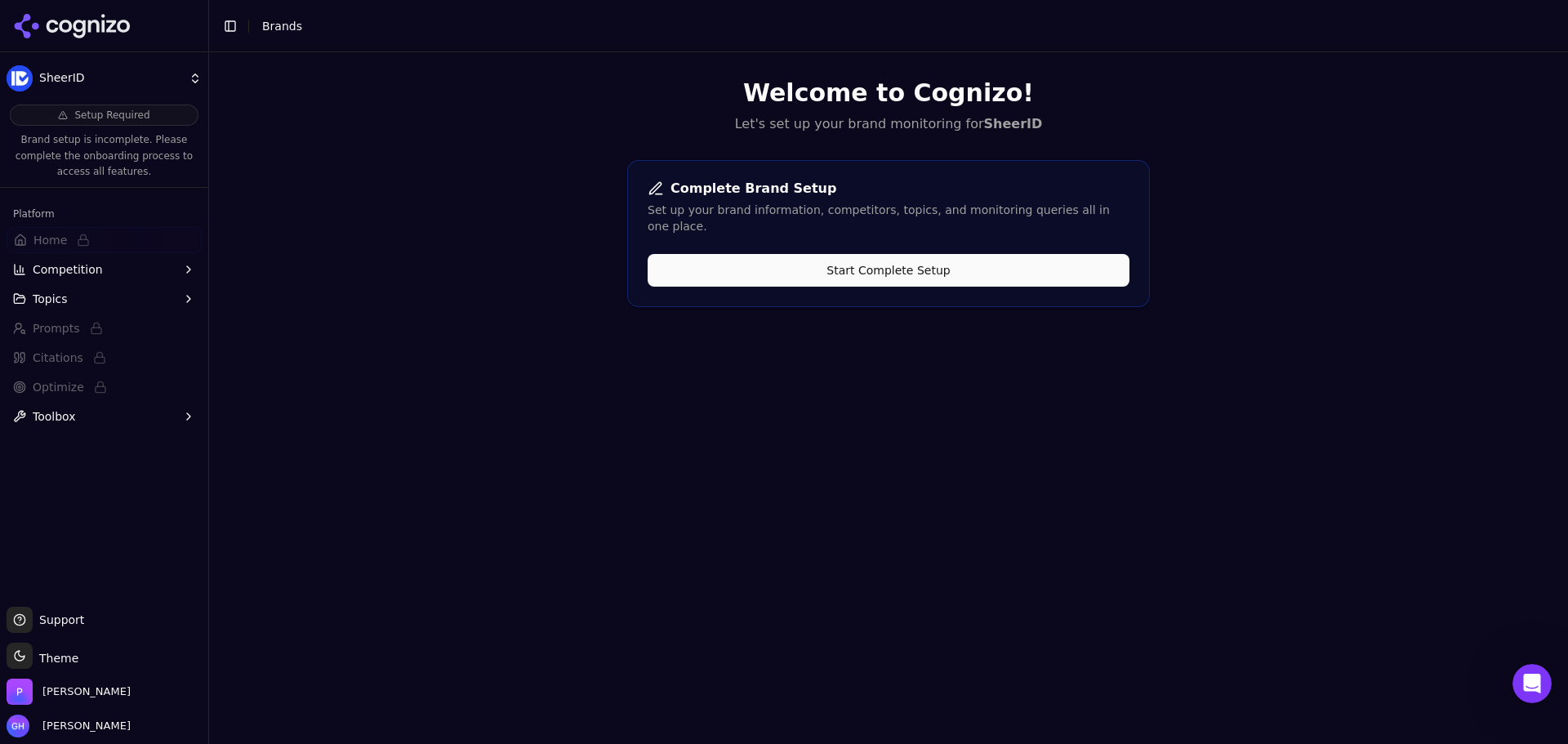
click at [775, 254] on button "Start Complete Setup" at bounding box center [888, 269] width 482 height 32
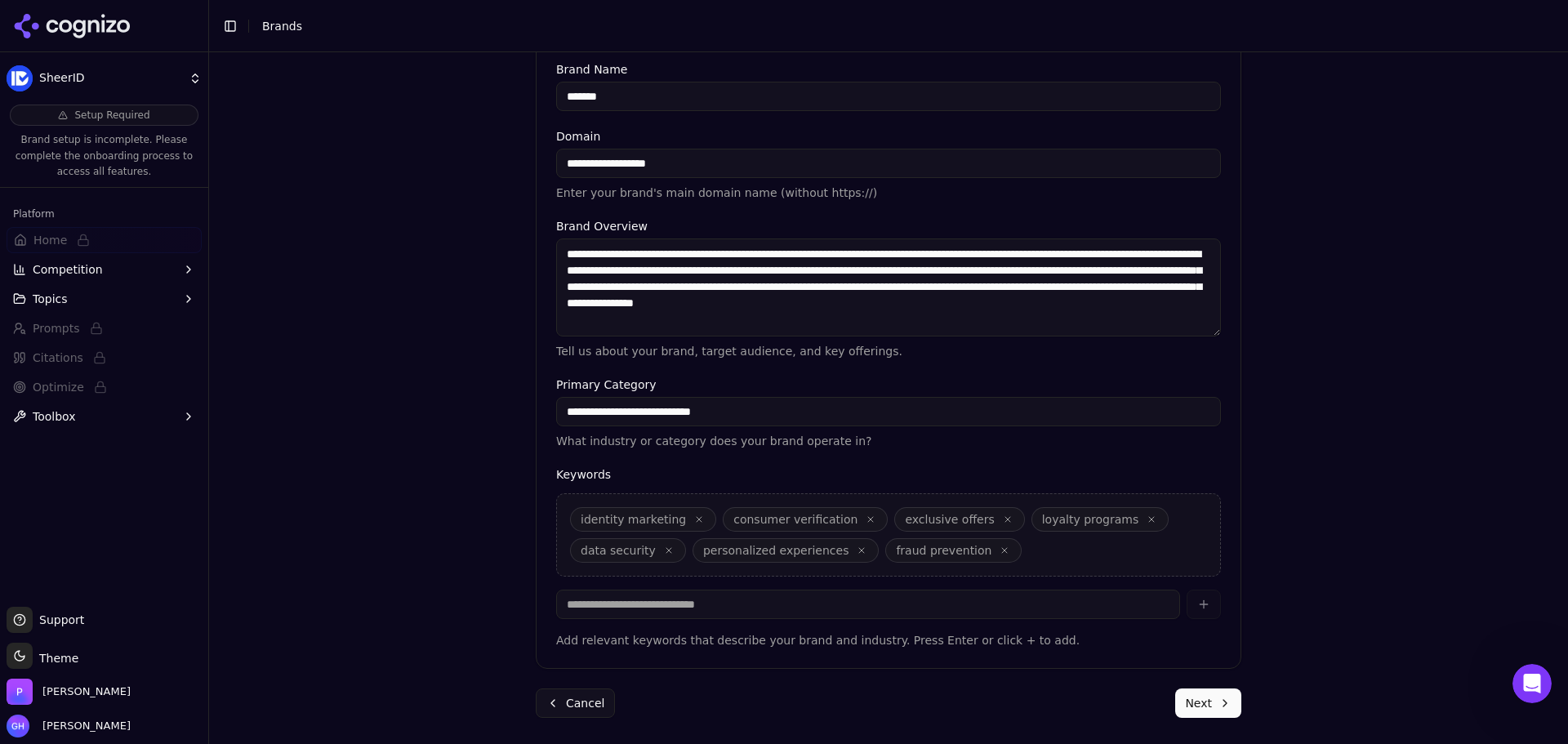
click at [1222, 706] on button "Next" at bounding box center [1207, 704] width 66 height 30
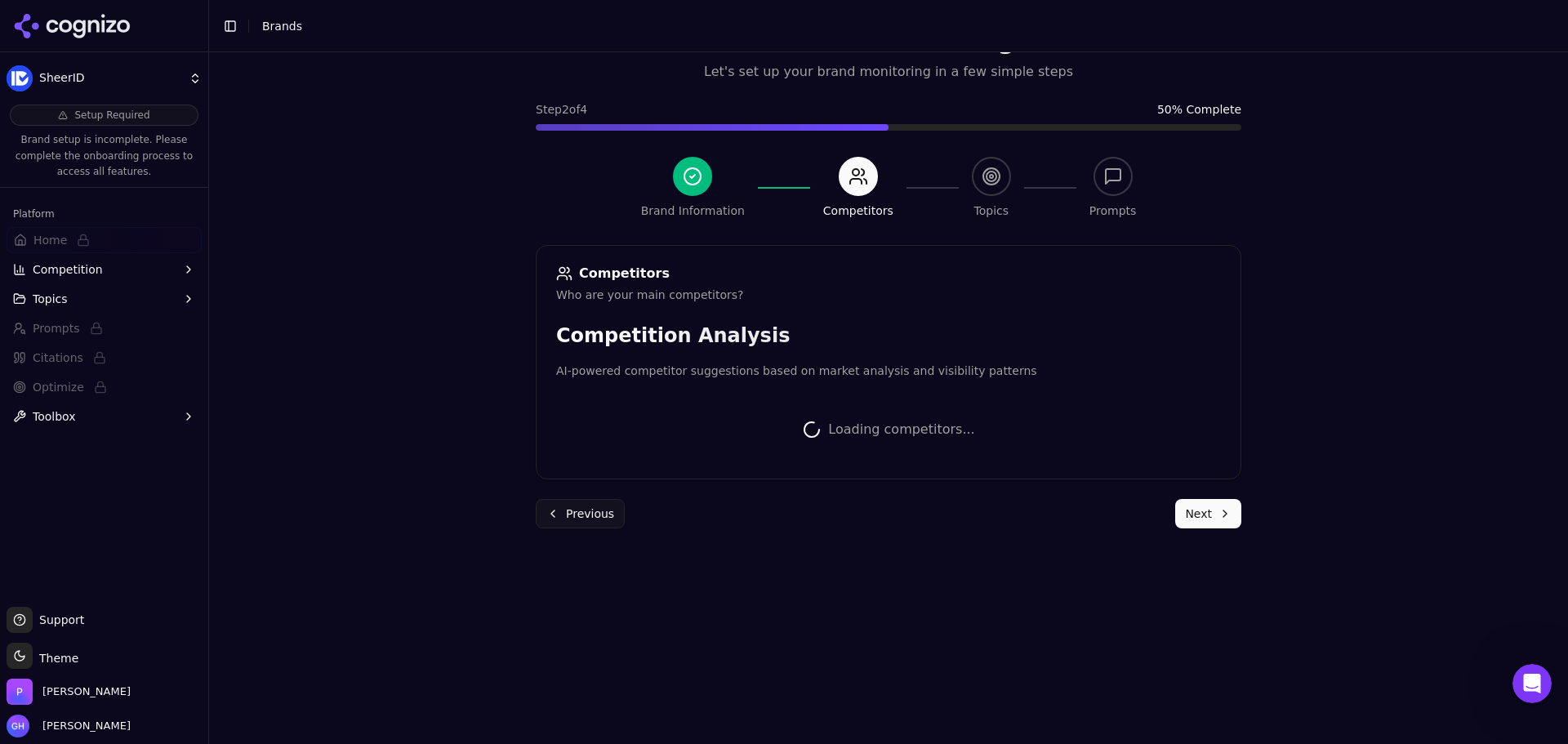
scroll to position [308, 0]
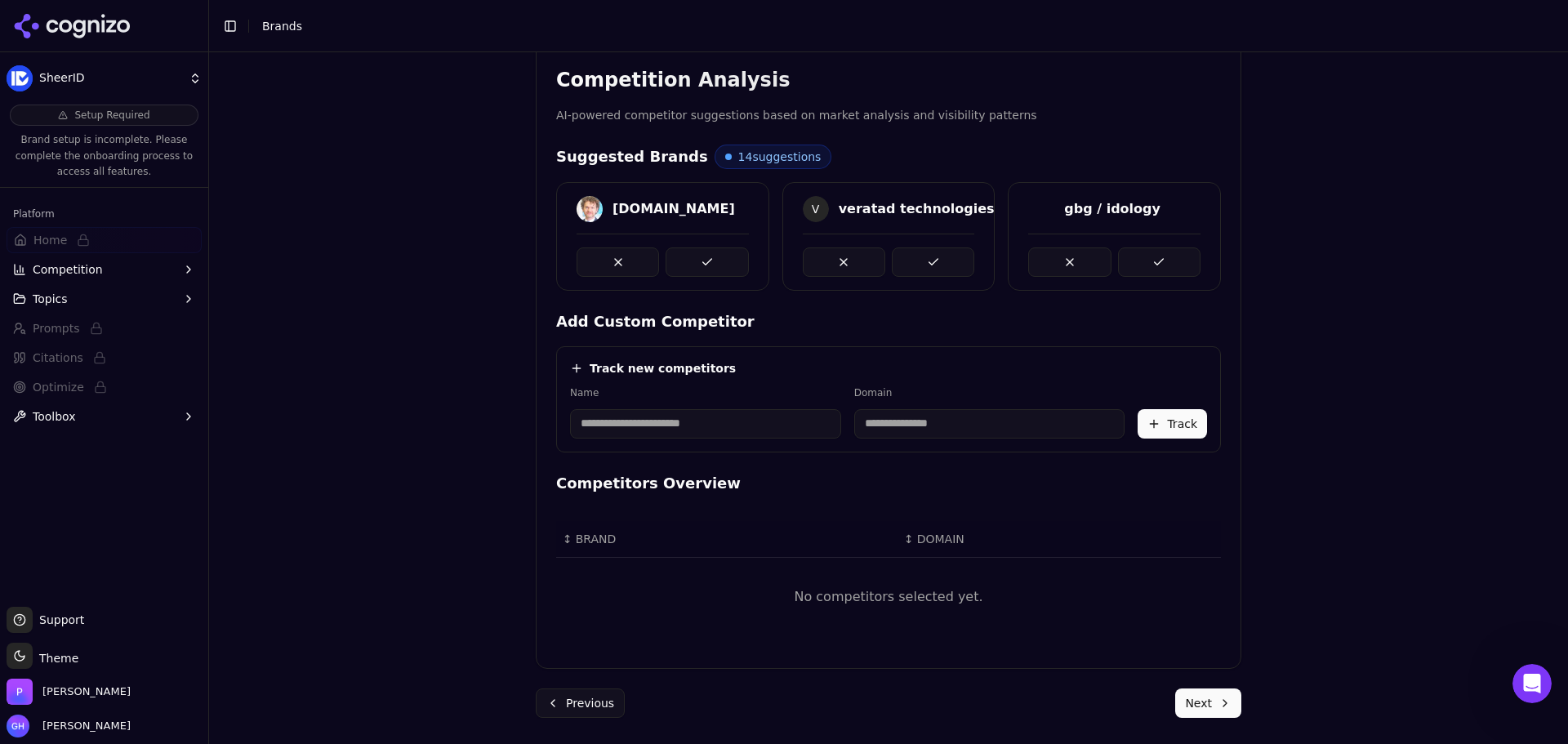
click at [595, 424] on input at bounding box center [705, 424] width 271 height 30
drag, startPoint x: 959, startPoint y: 461, endPoint x: 941, endPoint y: 456, distance: 18.7
click at [959, 461] on div "Suggested Brands 14 suggestions id.me V veratad technologies gbg / idology Add …" at bounding box center [889, 397] width 665 height 504
click at [916, 419] on input at bounding box center [989, 424] width 271 height 30
type input "*****"
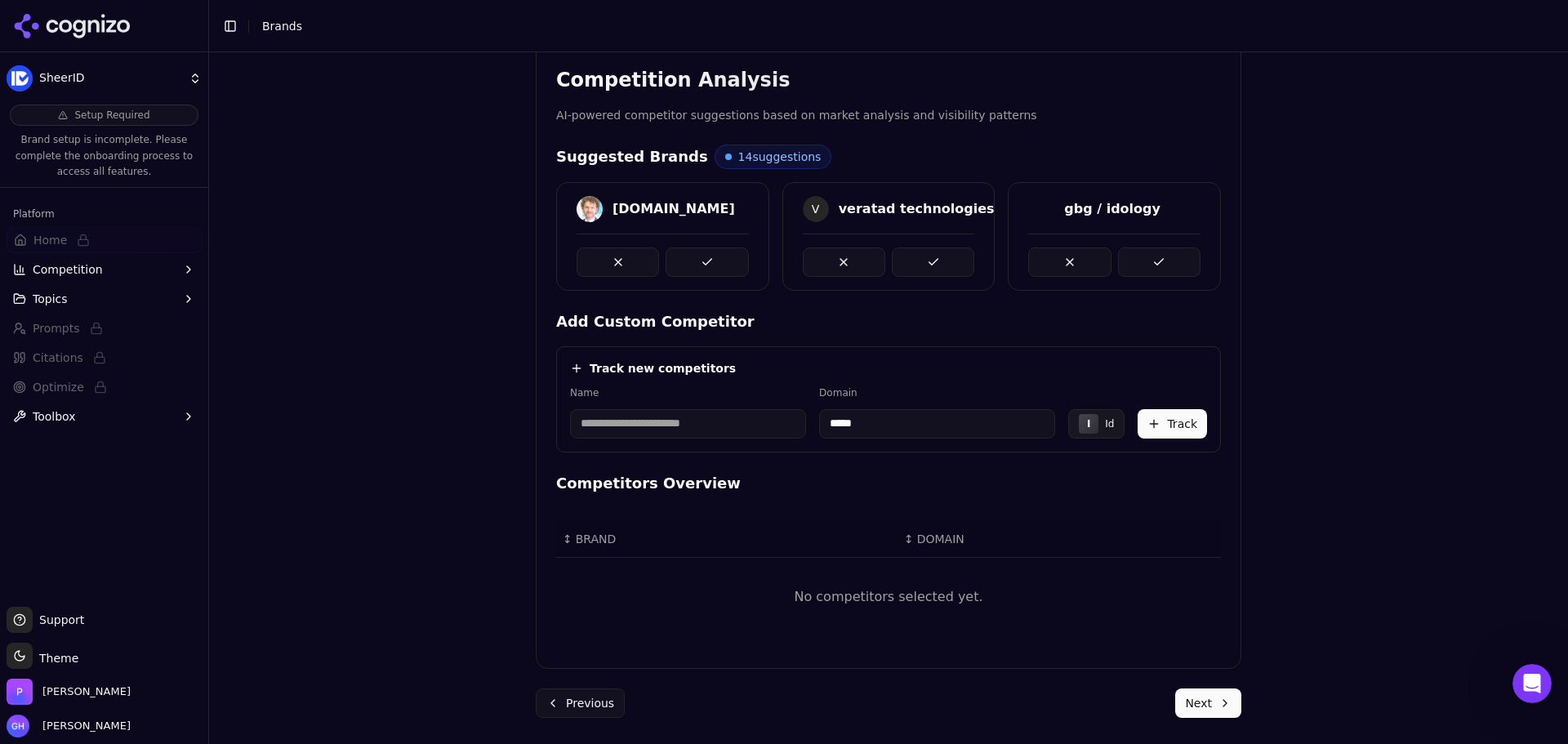
click at [914, 354] on div "Track new competitors Name Domain ***** I Id Track" at bounding box center [889, 399] width 665 height 106
click at [626, 422] on input at bounding box center [688, 424] width 236 height 30
type input "*****"
click at [987, 359] on div "Track new competitors Name ***** Domain ***** I ID.me Track" at bounding box center [889, 399] width 665 height 106
click at [1167, 427] on button "Track" at bounding box center [1171, 424] width 69 height 30
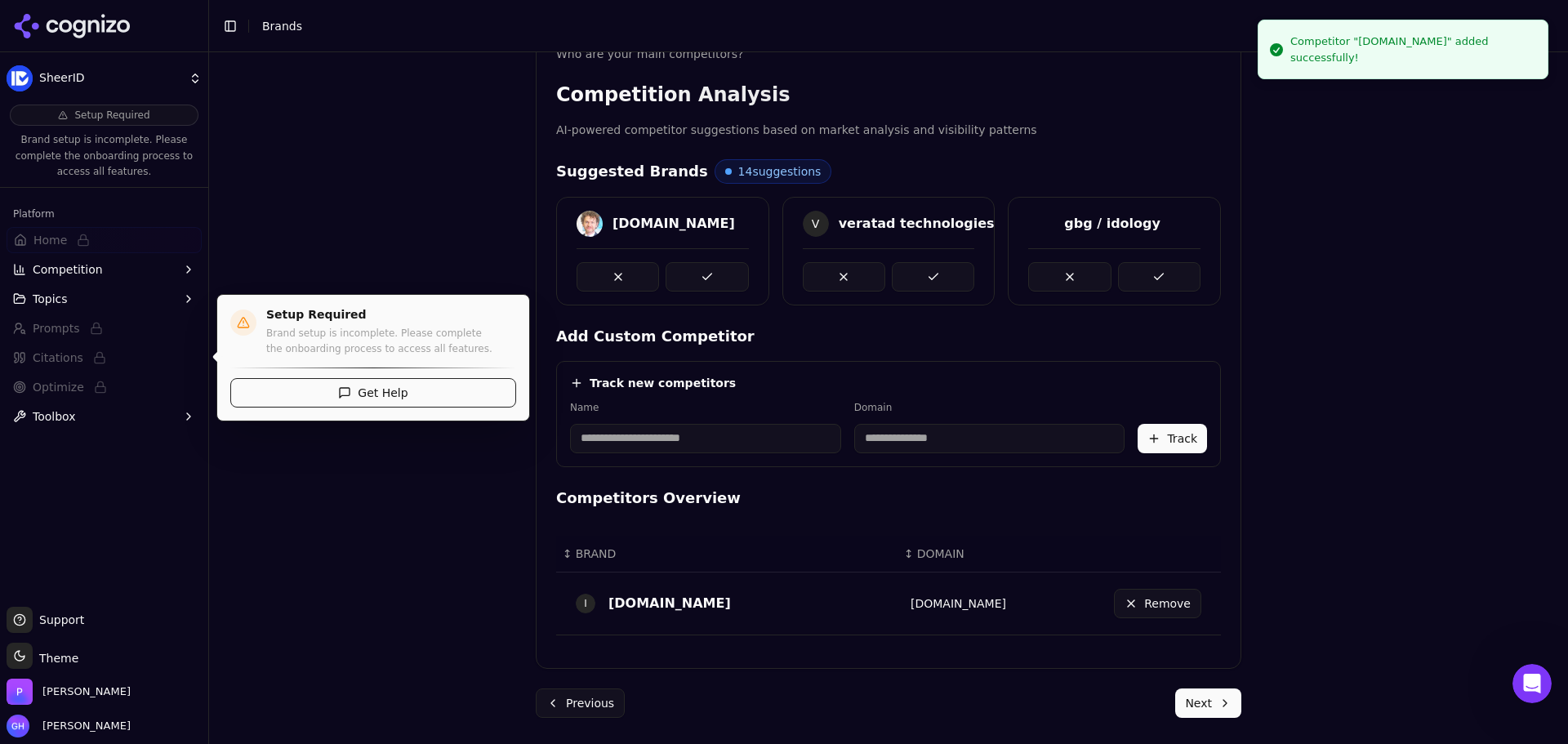
scroll to position [293, 0]
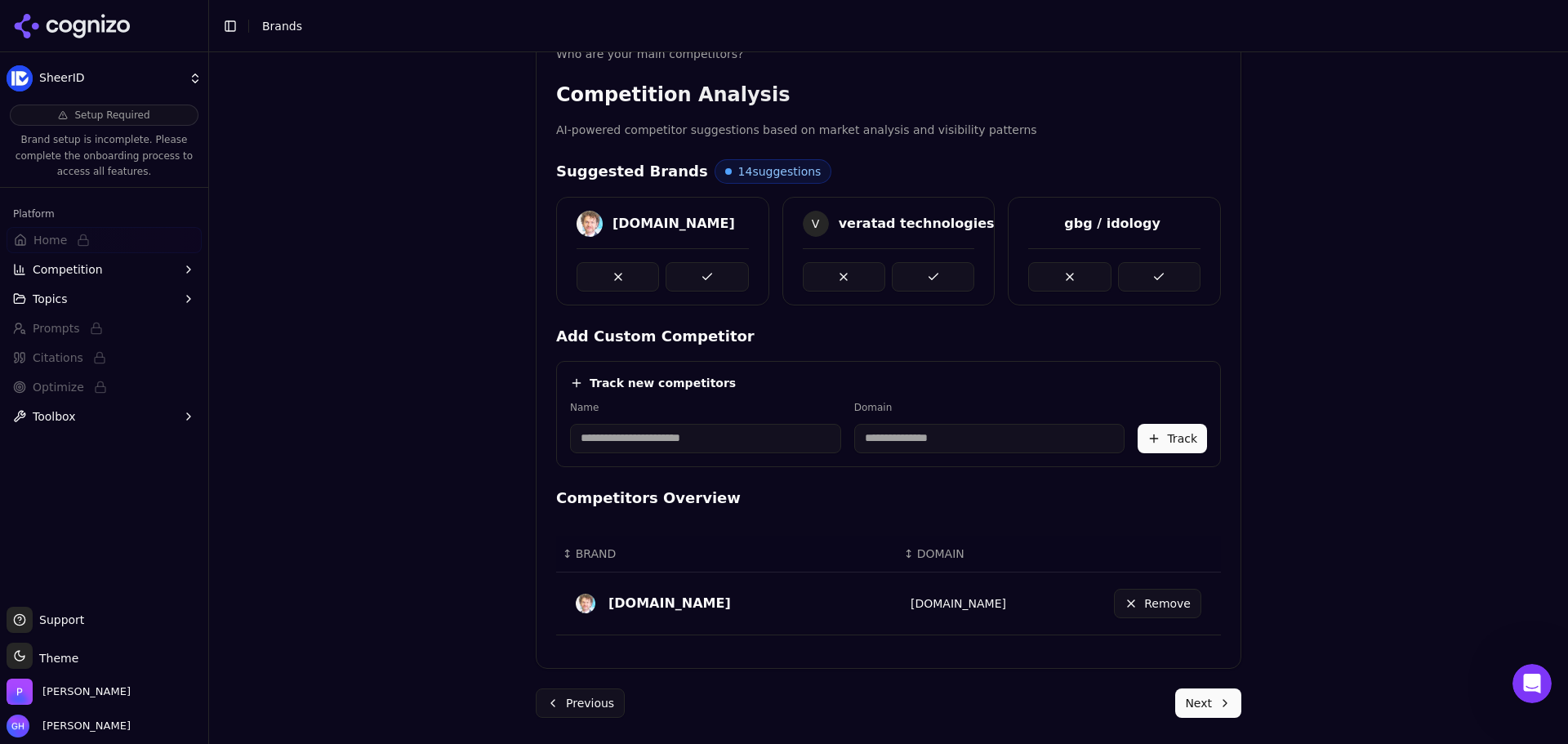
click at [648, 438] on input at bounding box center [705, 439] width 271 height 30
type input "**********"
click at [697, 399] on div "**********" at bounding box center [889, 413] width 665 height 106
type input "**********"
click at [1152, 437] on button "Track" at bounding box center [1171, 439] width 69 height 30
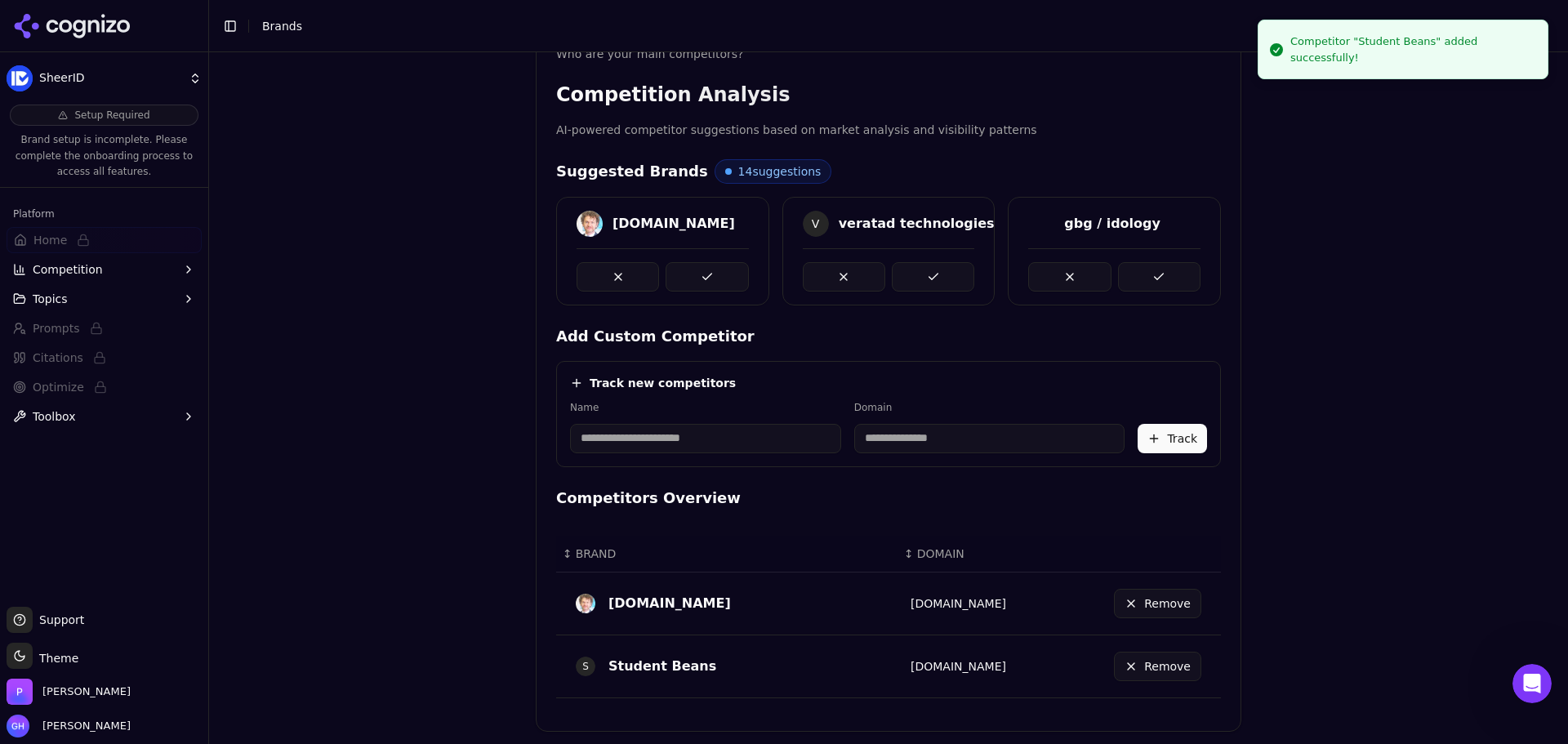
click at [698, 448] on input at bounding box center [705, 439] width 271 height 30
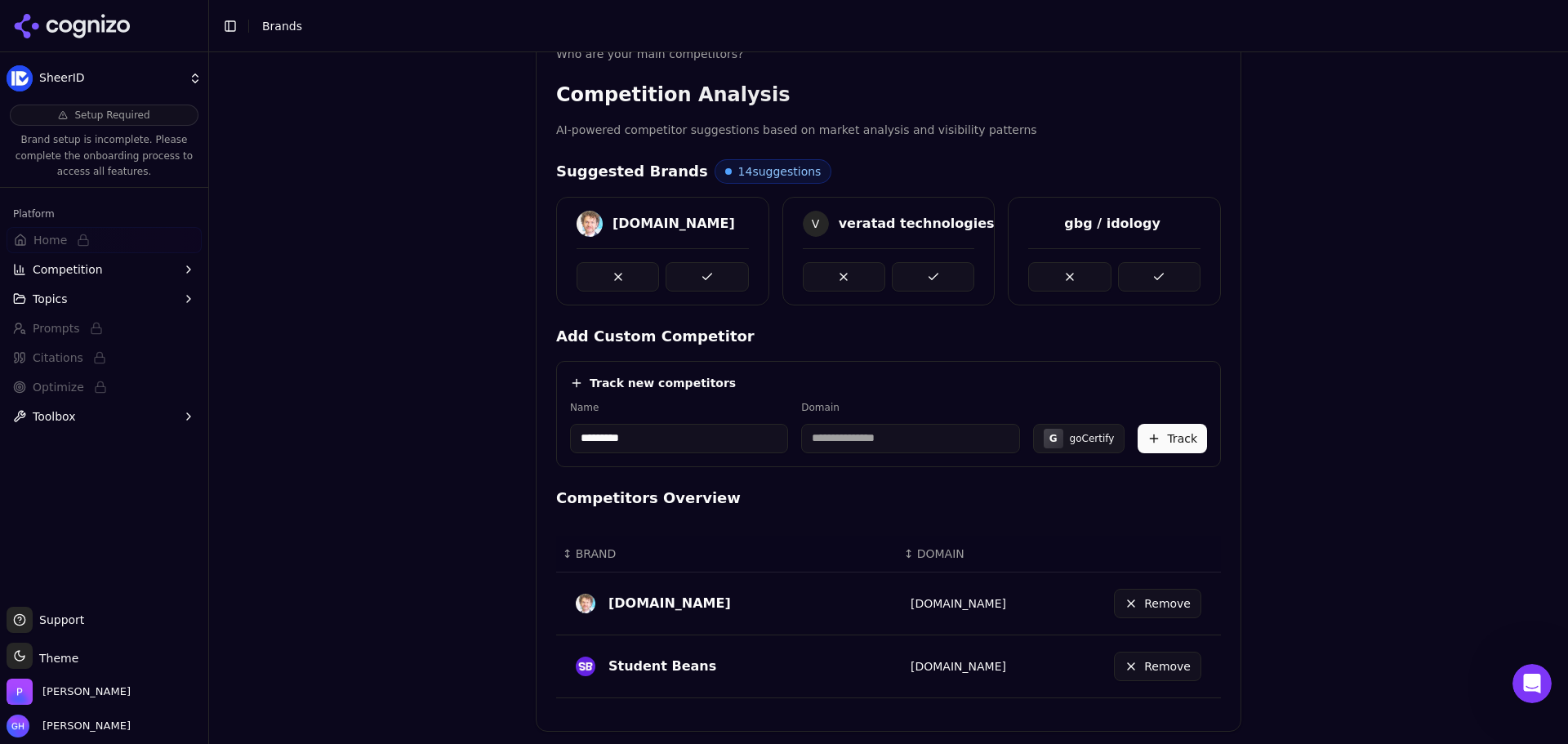
type input "*********"
click at [818, 354] on div "Add Custom Competitor Track new competitors Name ********* Domain G goCertify T…" at bounding box center [889, 396] width 665 height 142
type input "**********"
click at [1185, 441] on button "Track" at bounding box center [1171, 439] width 69 height 30
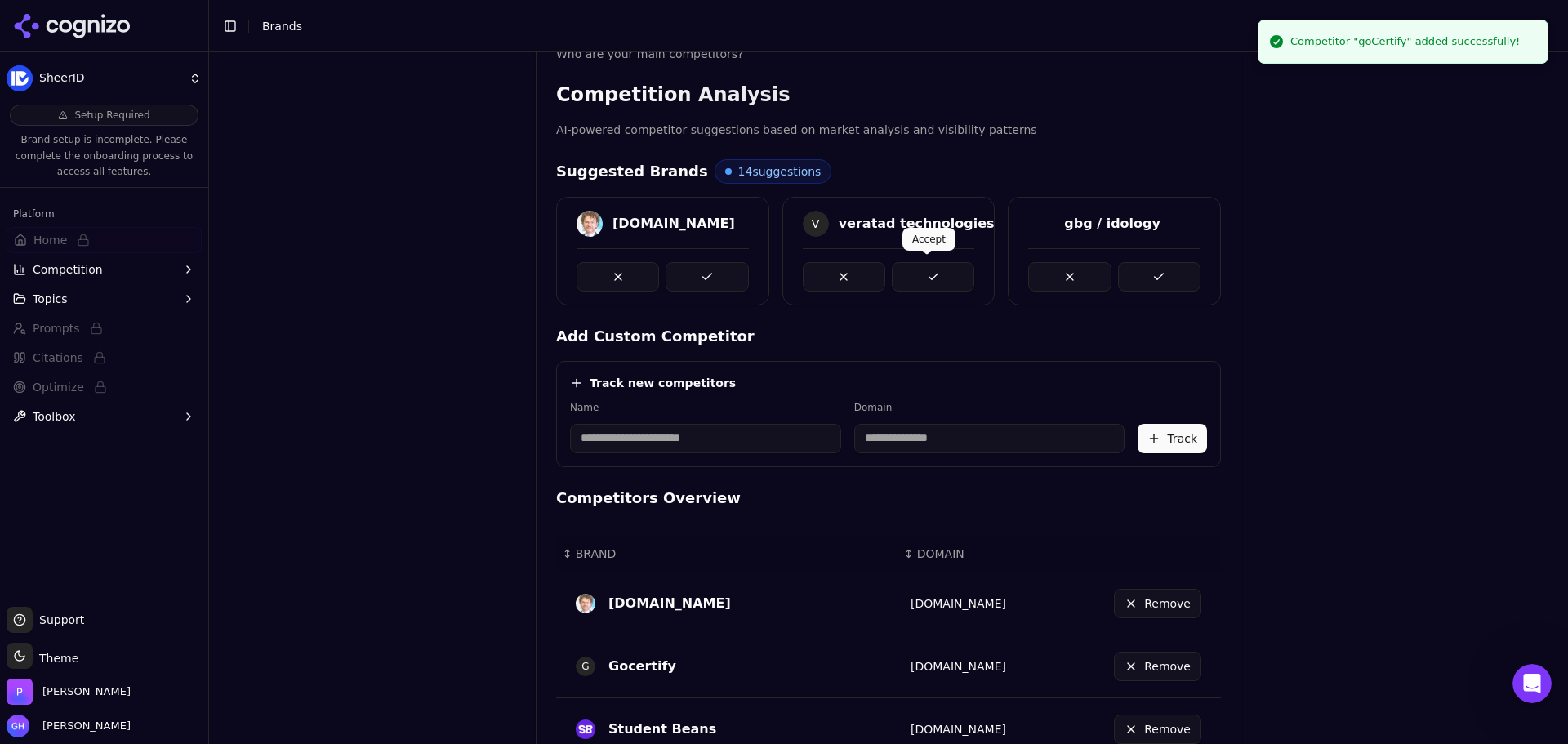
click at [949, 257] on div at bounding box center [889, 269] width 172 height 43
click at [946, 268] on button at bounding box center [933, 277] width 82 height 30
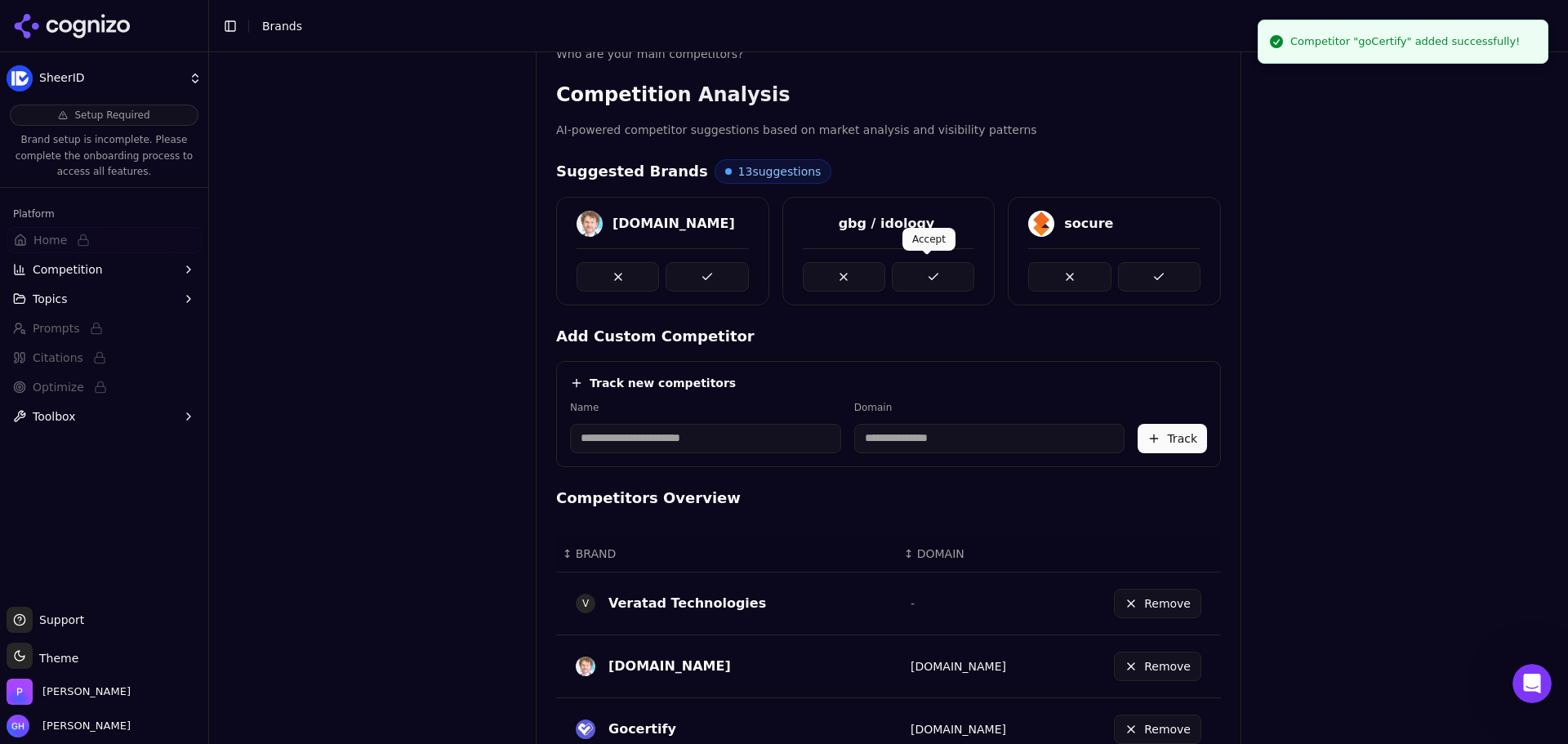
click at [932, 281] on button at bounding box center [933, 277] width 82 height 30
click at [1145, 275] on button at bounding box center [1159, 277] width 82 height 30
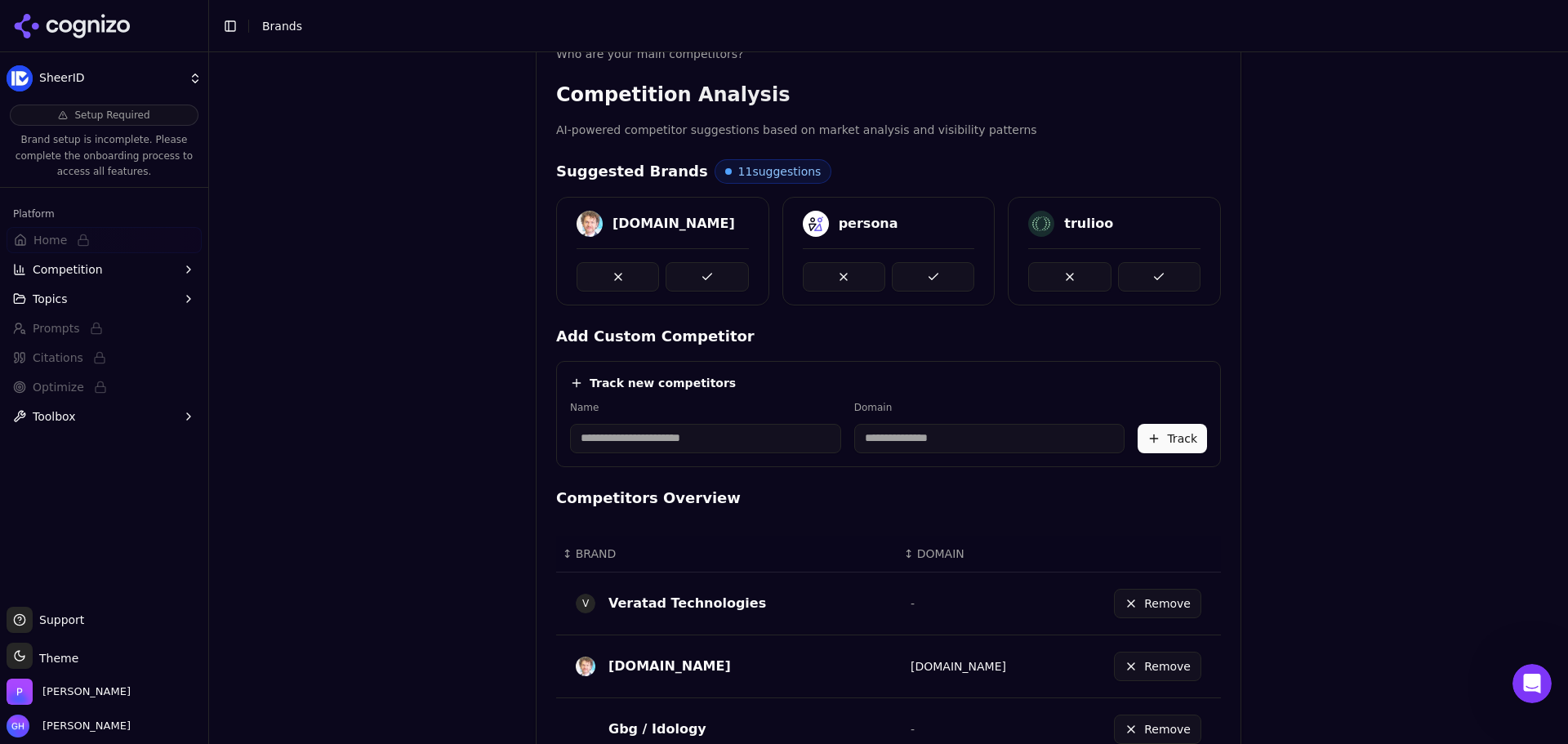
click at [937, 281] on button at bounding box center [933, 277] width 82 height 30
click at [1170, 283] on button at bounding box center [1159, 277] width 82 height 30
click at [934, 272] on button at bounding box center [933, 277] width 82 height 30
click at [934, 270] on button at bounding box center [933, 277] width 82 height 30
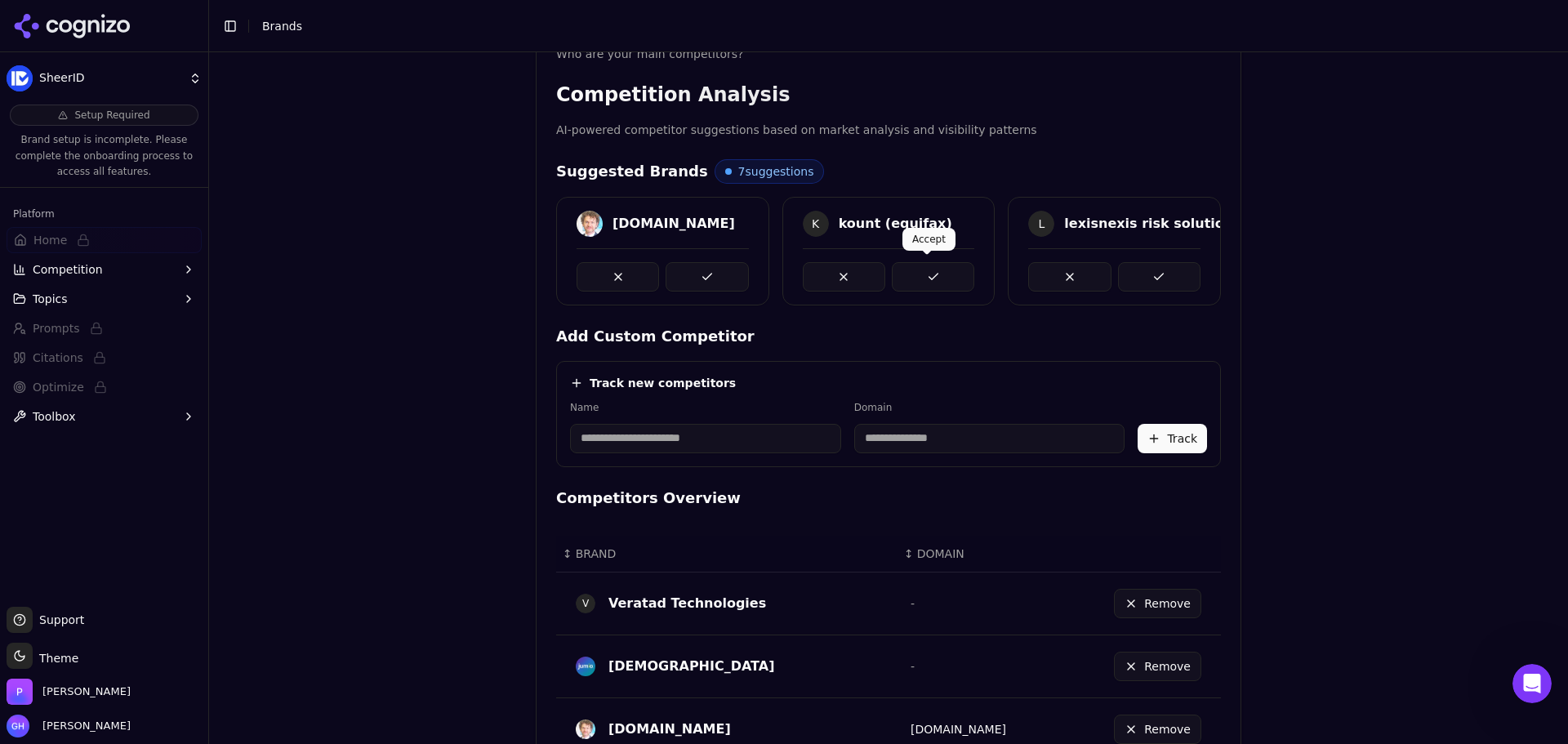
click at [909, 266] on button at bounding box center [933, 277] width 82 height 30
click at [919, 270] on button at bounding box center [933, 277] width 82 height 30
click at [733, 279] on button at bounding box center [707, 277] width 82 height 30
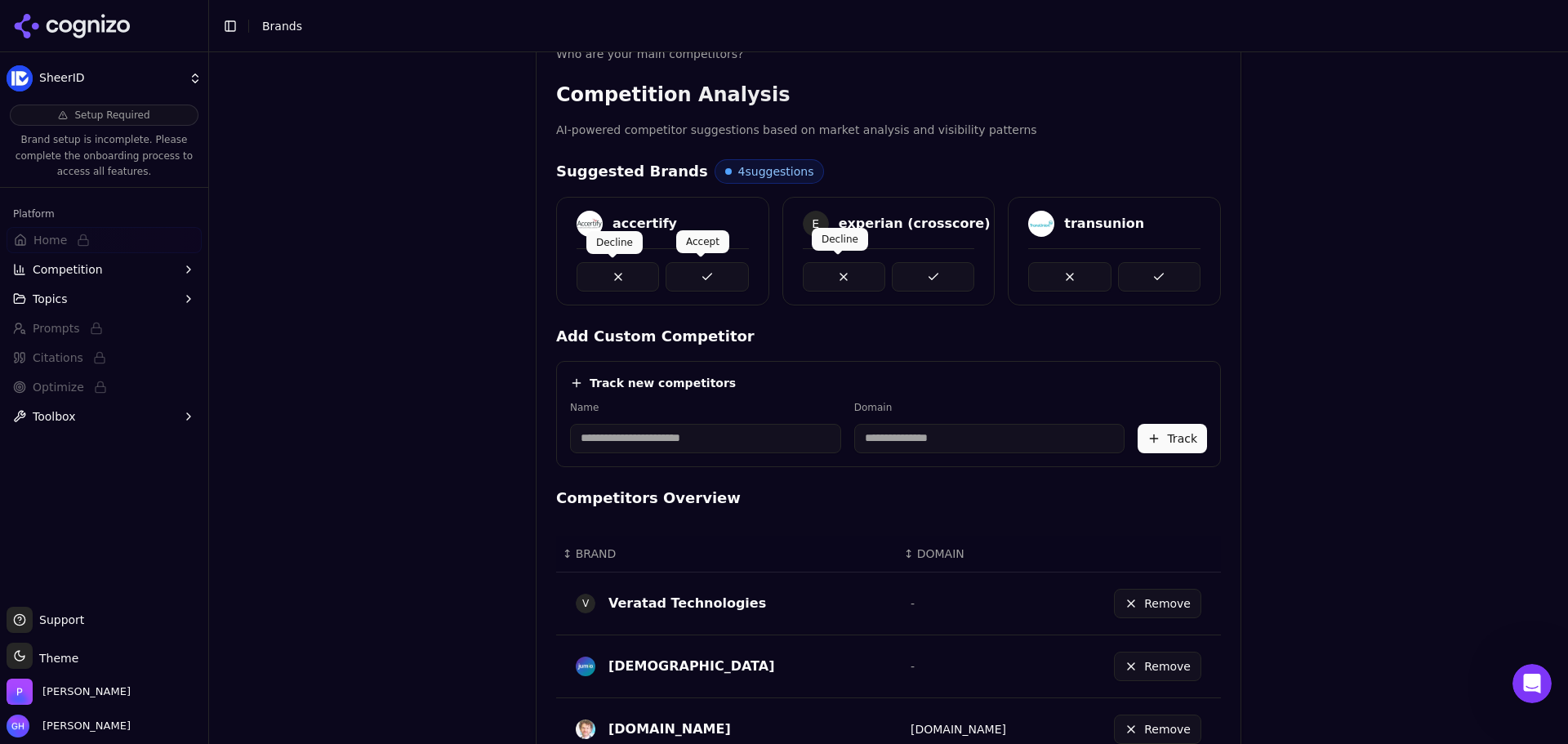
click at [696, 278] on button at bounding box center [707, 277] width 82 height 30
drag, startPoint x: 935, startPoint y: 279, endPoint x: 1140, endPoint y: 279, distance: 205.0
click at [936, 279] on button at bounding box center [933, 277] width 82 height 30
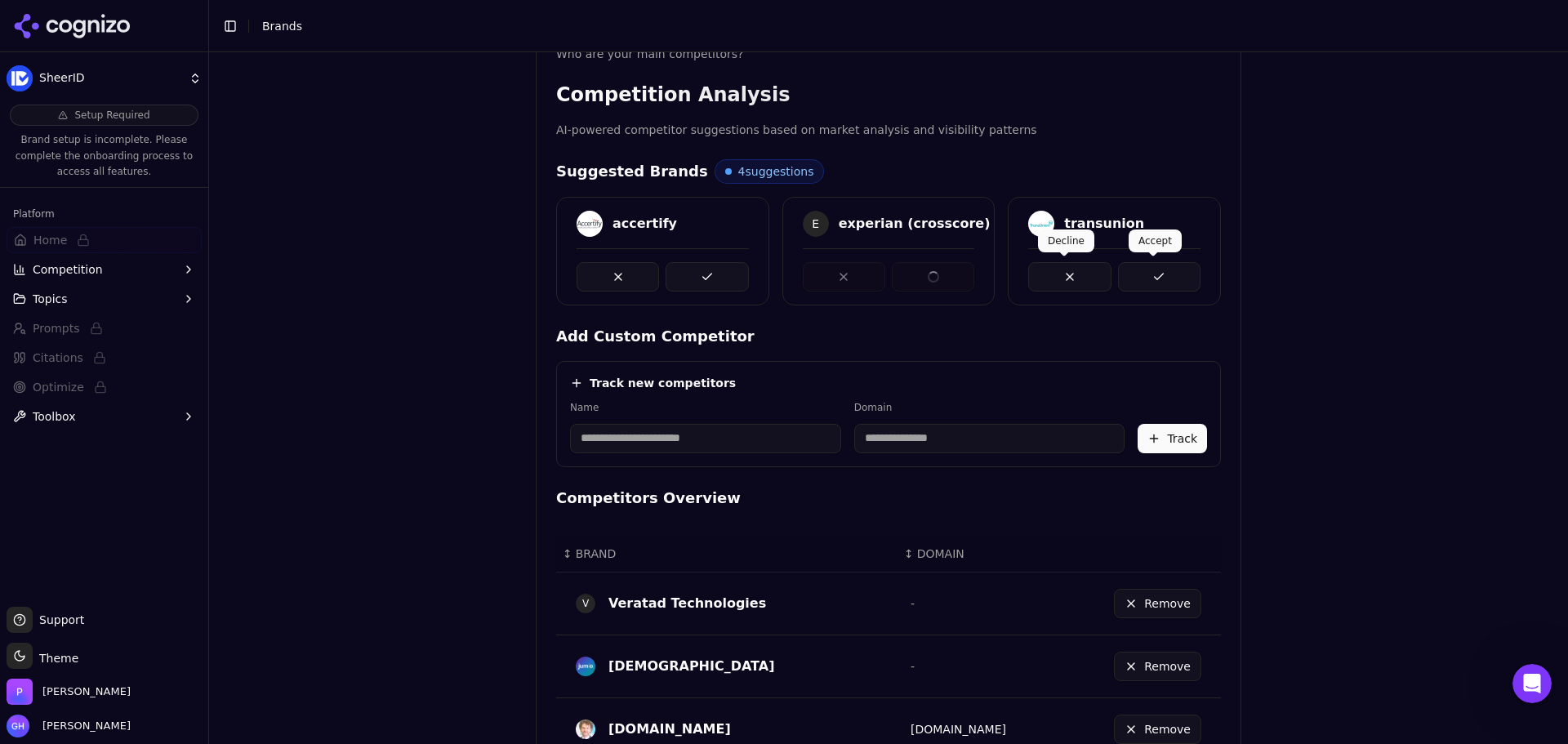
click at [1140, 279] on div "accertify E experian (crosscore) transunion" at bounding box center [889, 251] width 665 height 109
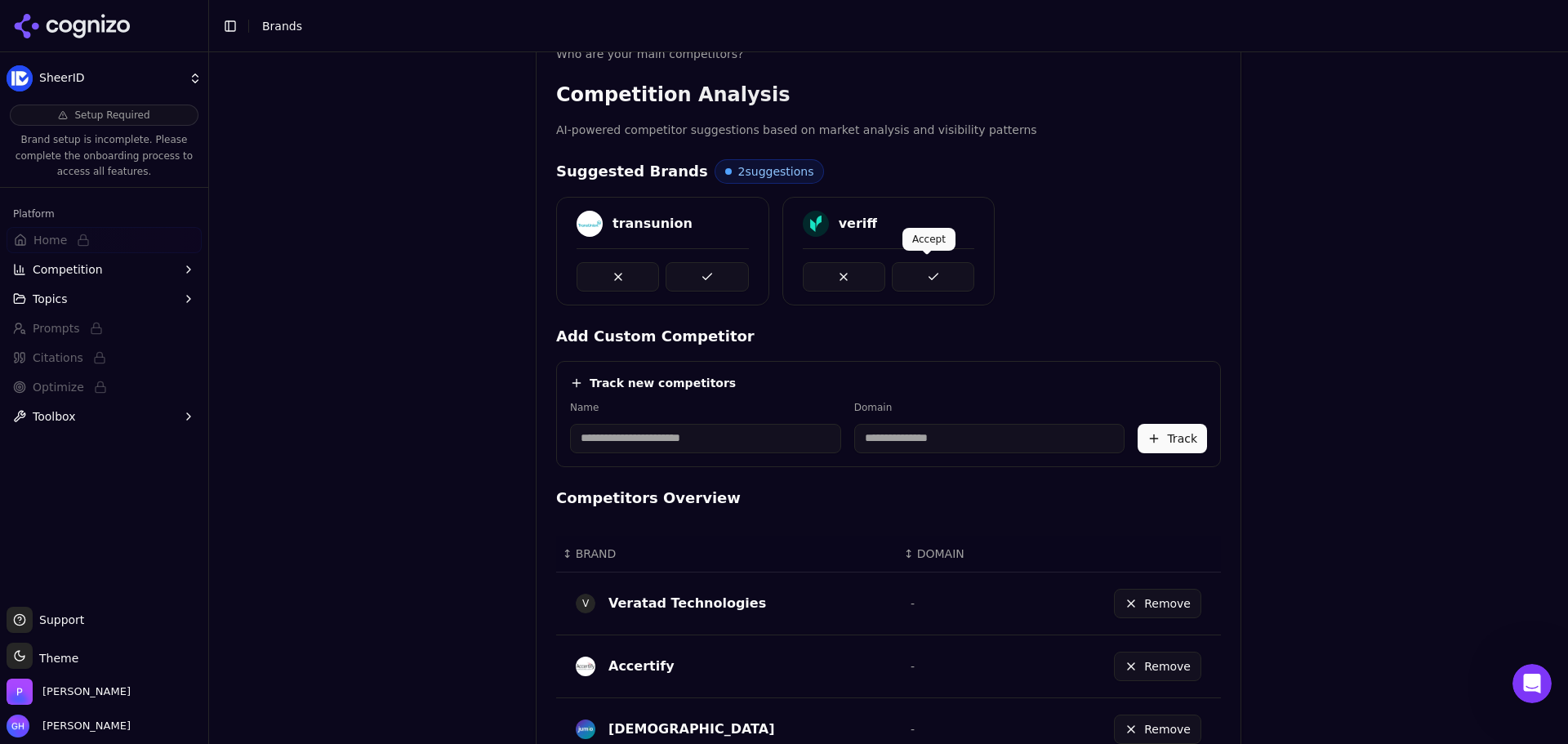
click at [925, 275] on button at bounding box center [933, 277] width 82 height 30
click at [713, 280] on button at bounding box center [707, 277] width 82 height 30
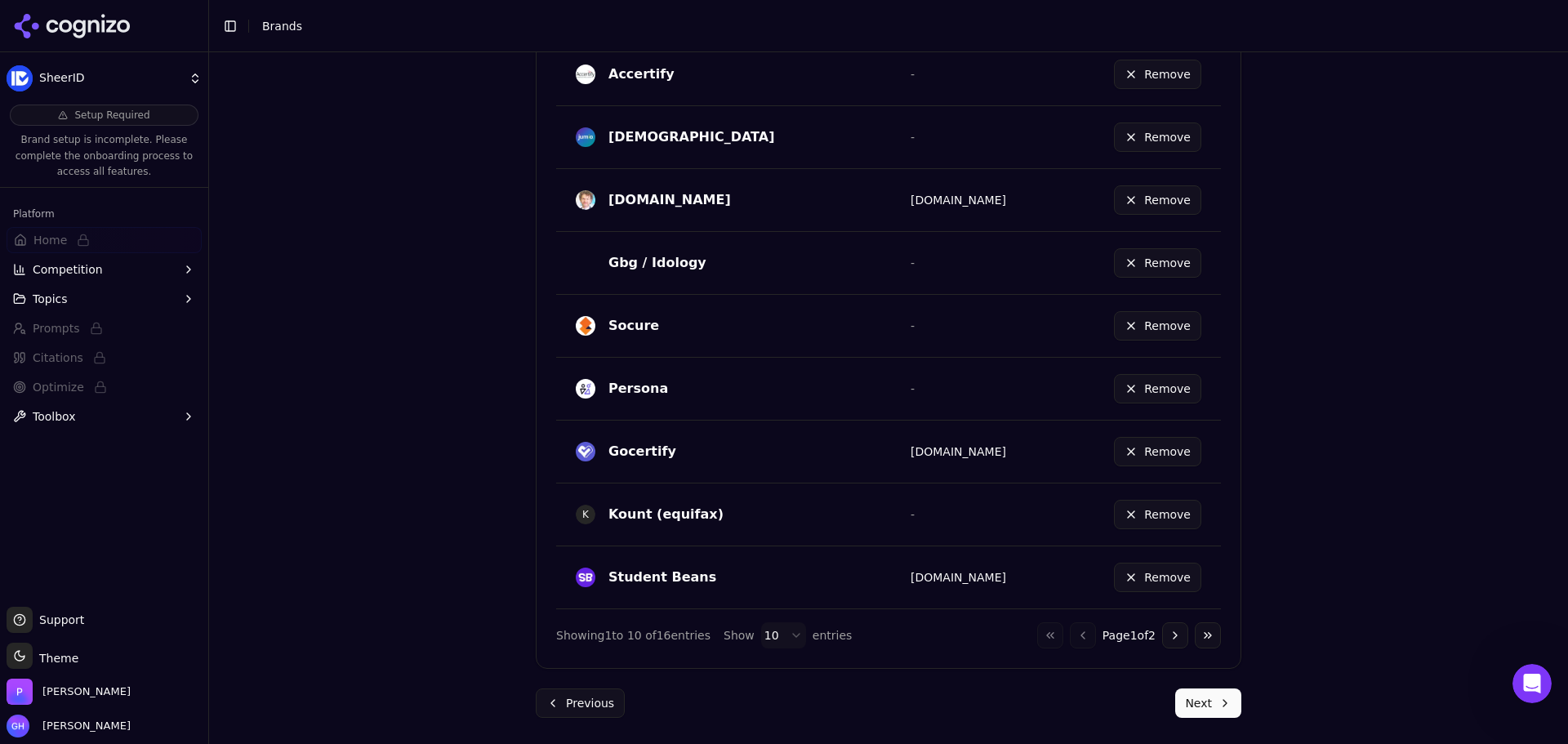
click at [1207, 692] on button "Next" at bounding box center [1207, 704] width 66 height 30
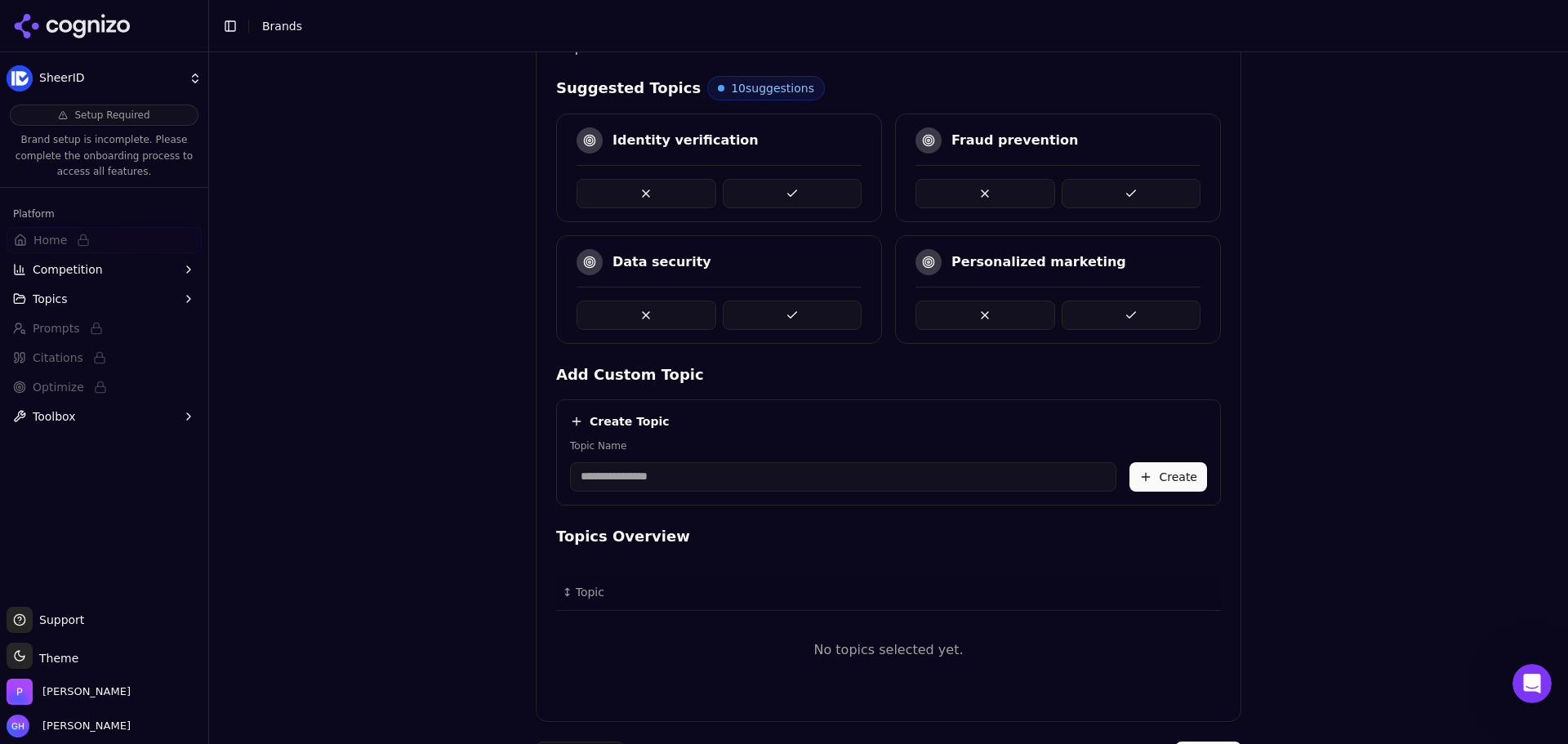
scroll to position [377, 0]
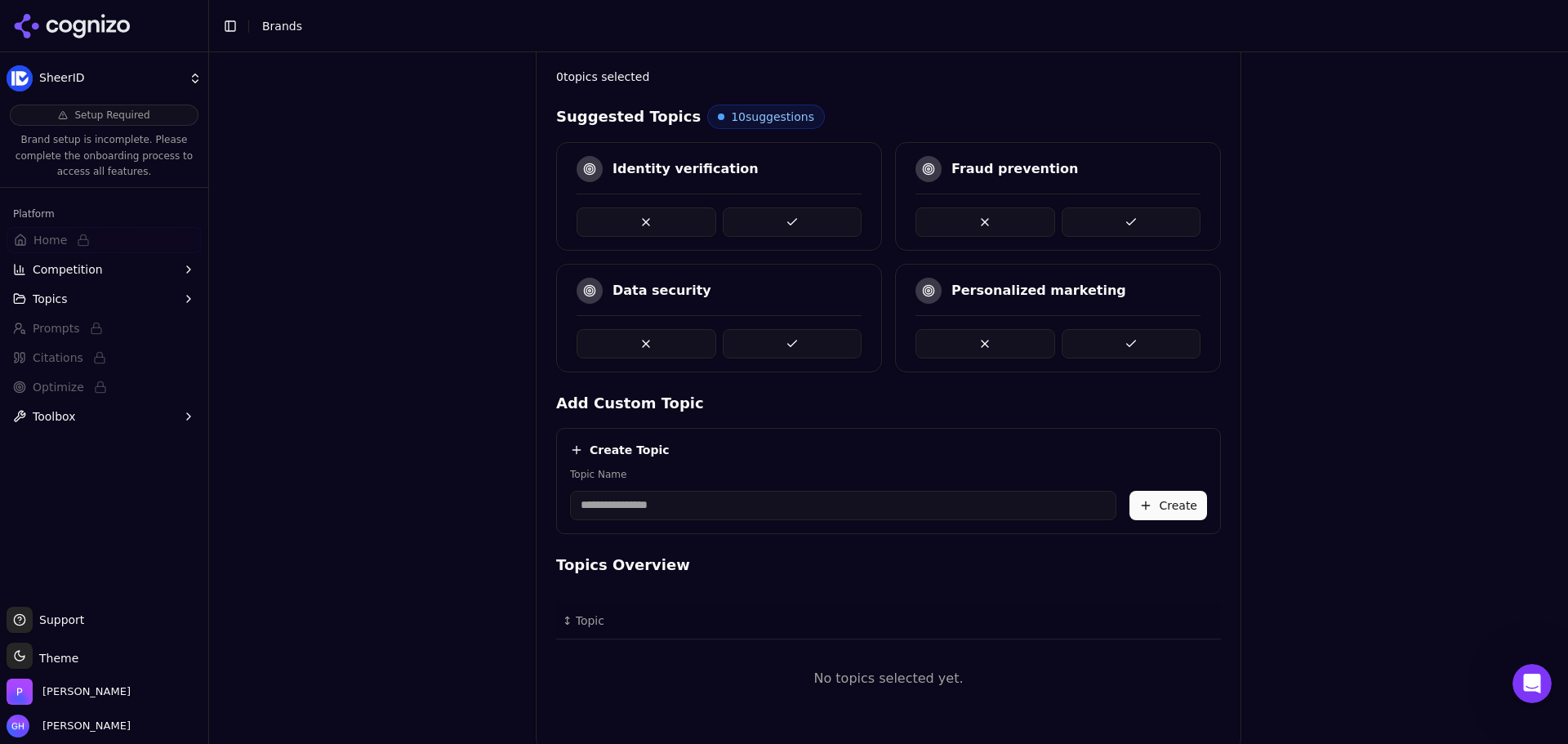
click at [775, 222] on button at bounding box center [792, 222] width 140 height 30
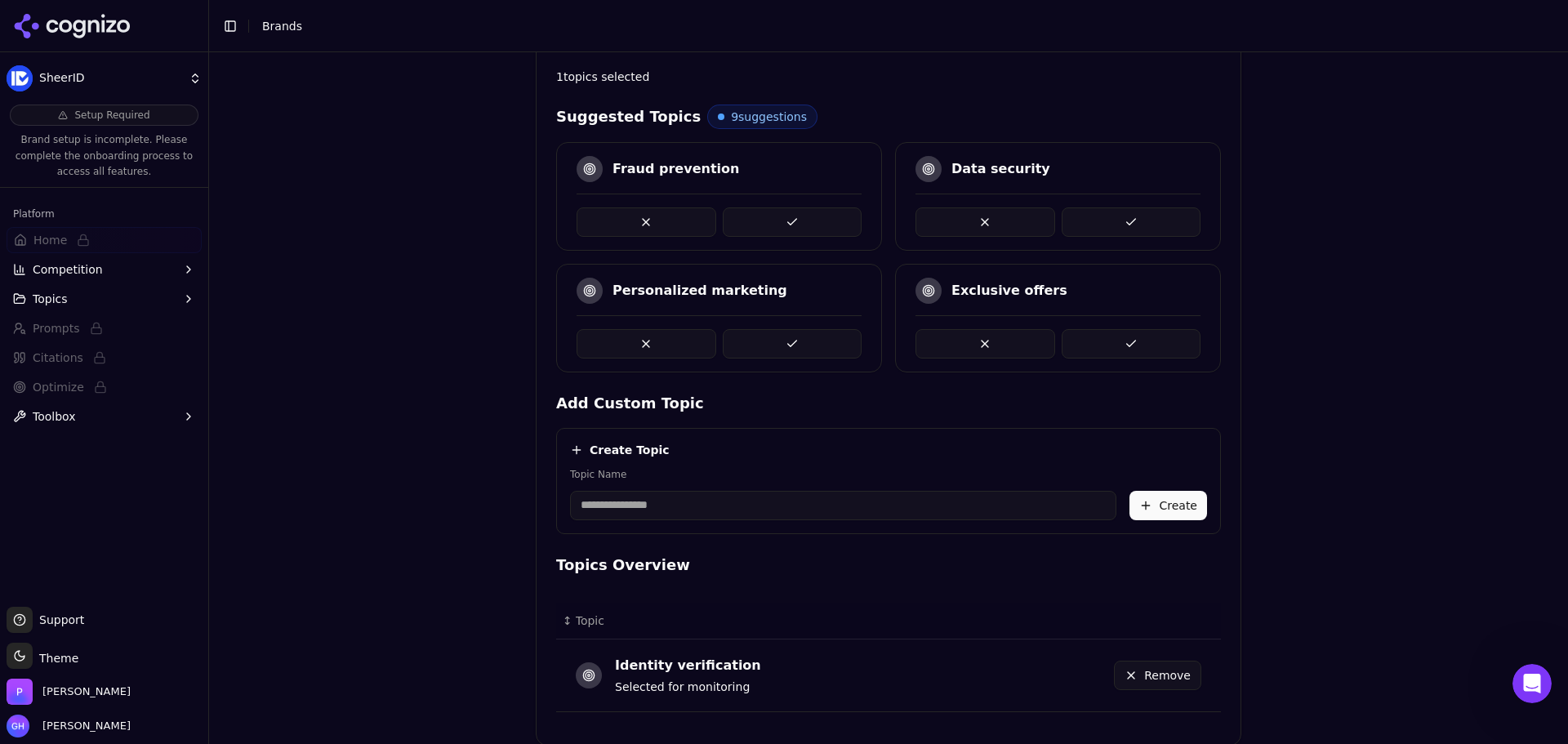
drag, startPoint x: 784, startPoint y: 335, endPoint x: 866, endPoint y: 329, distance: 82.2
click at [784, 335] on button at bounding box center [792, 344] width 140 height 30
click at [1139, 209] on button at bounding box center [1131, 222] width 140 height 30
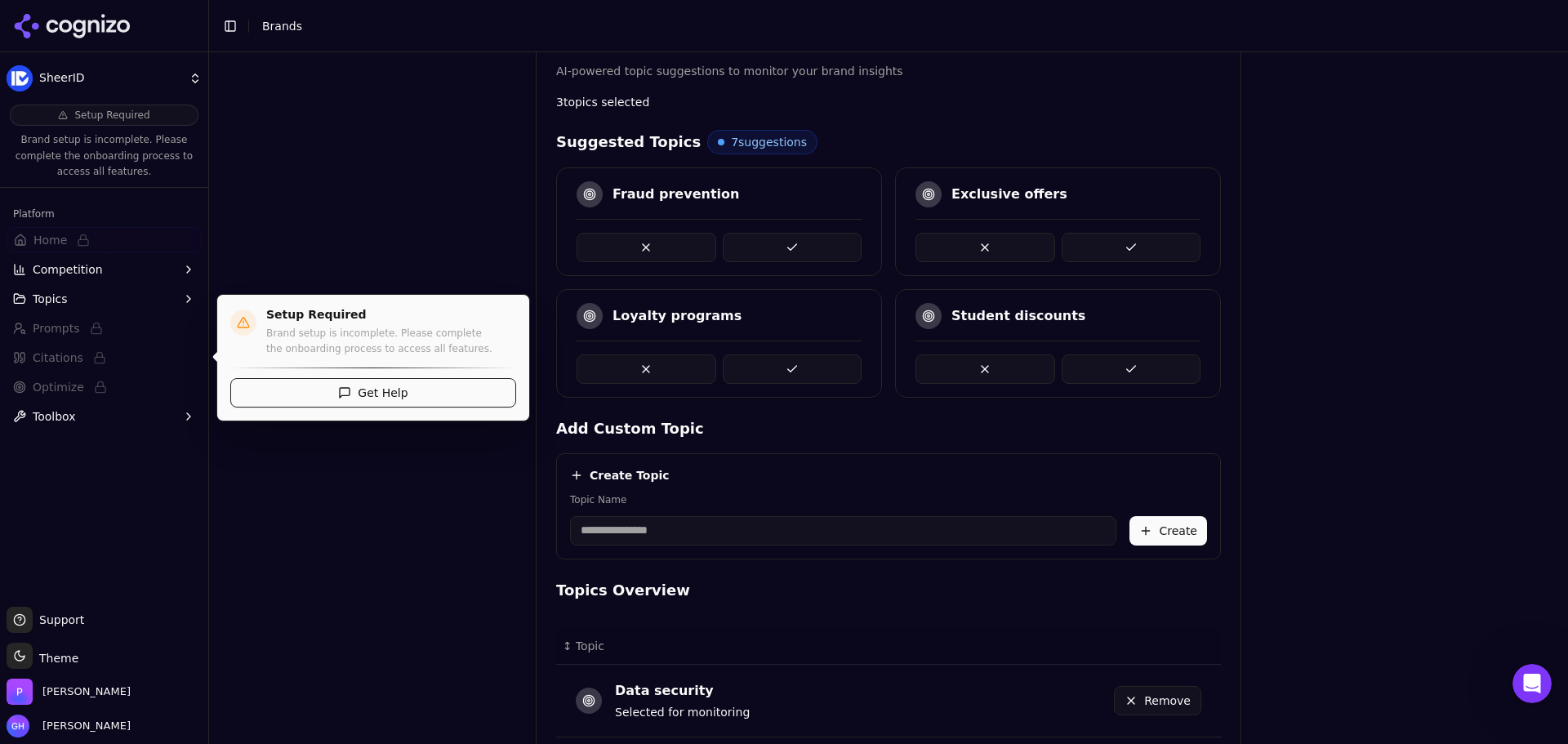
scroll to position [191, 0]
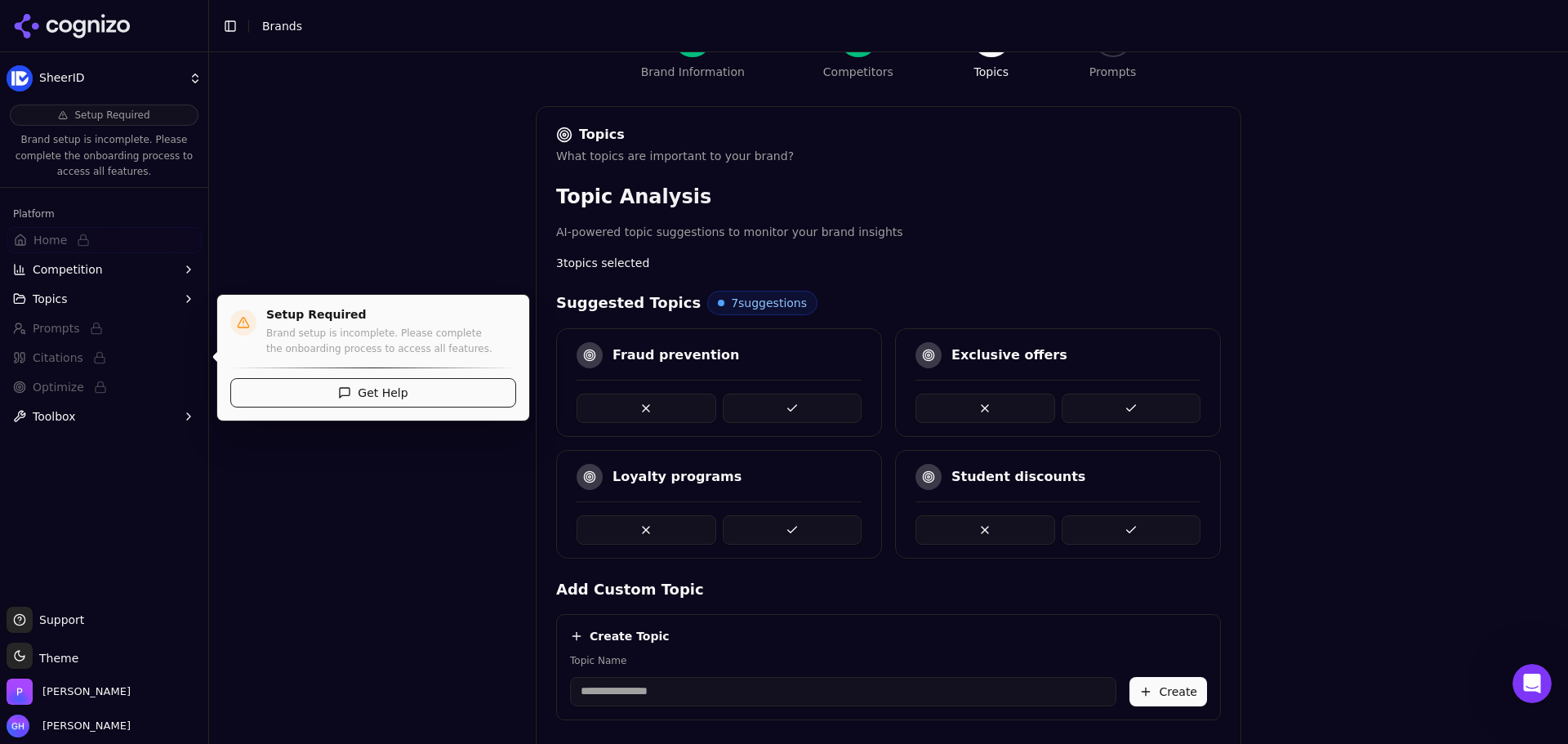
click at [1284, 280] on div "Brand Onboarding Let's set up your brand monitoring in a few simple steps Step …" at bounding box center [888, 233] width 1359 height 744
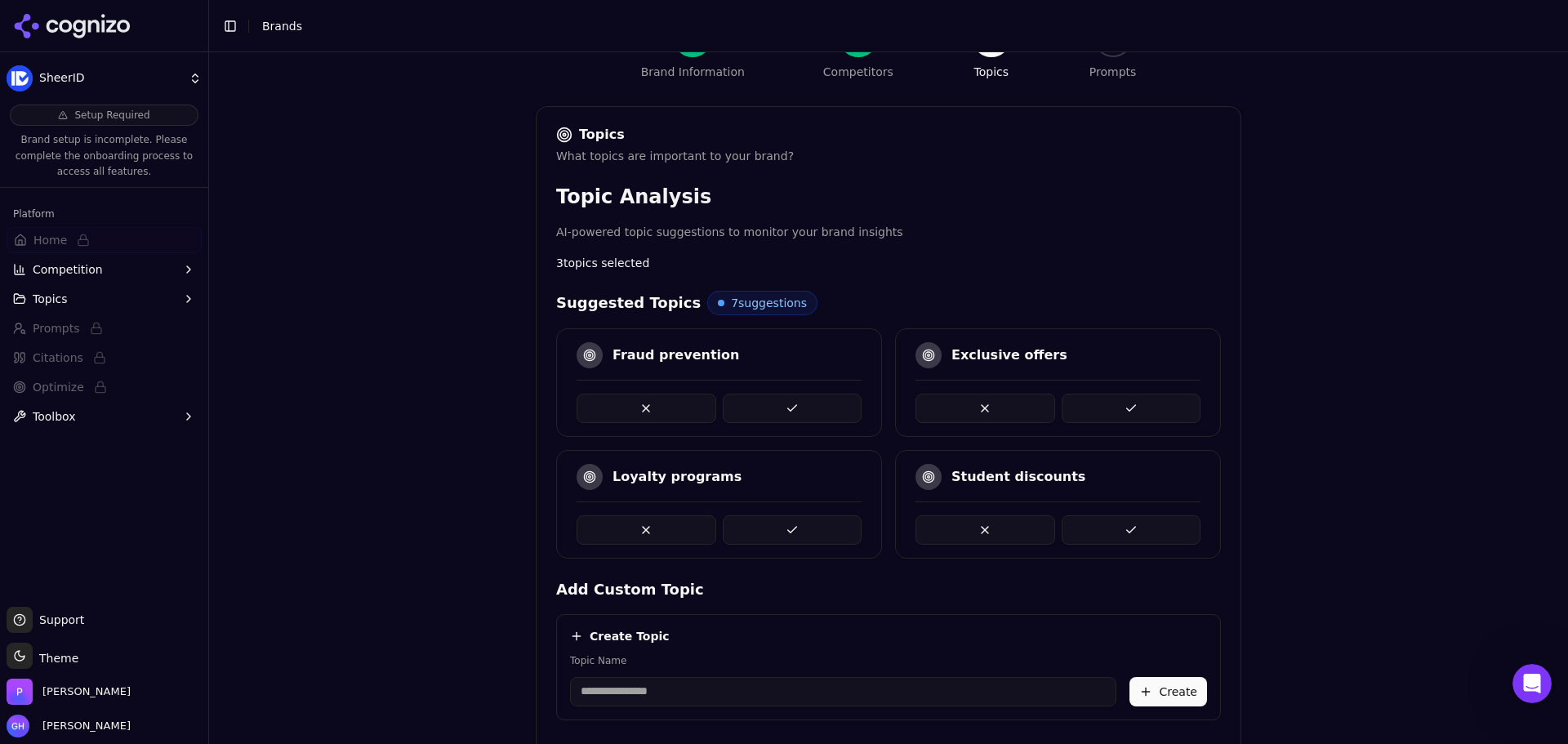
scroll to position [436, 0]
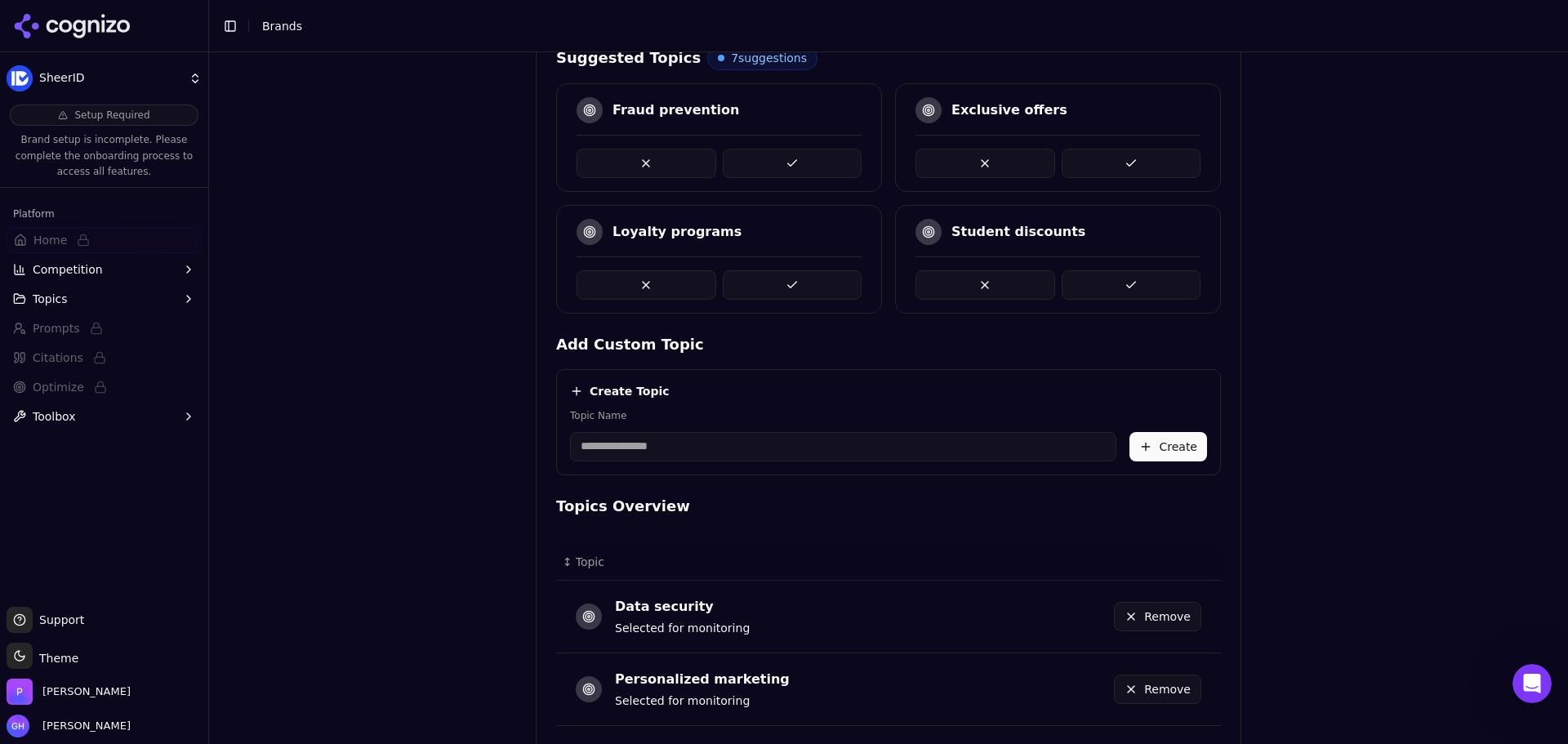
click at [605, 452] on input "Topic Name" at bounding box center [843, 447] width 547 height 30
type input "**********"
click at [1171, 433] on button "Create" at bounding box center [1168, 447] width 77 height 30
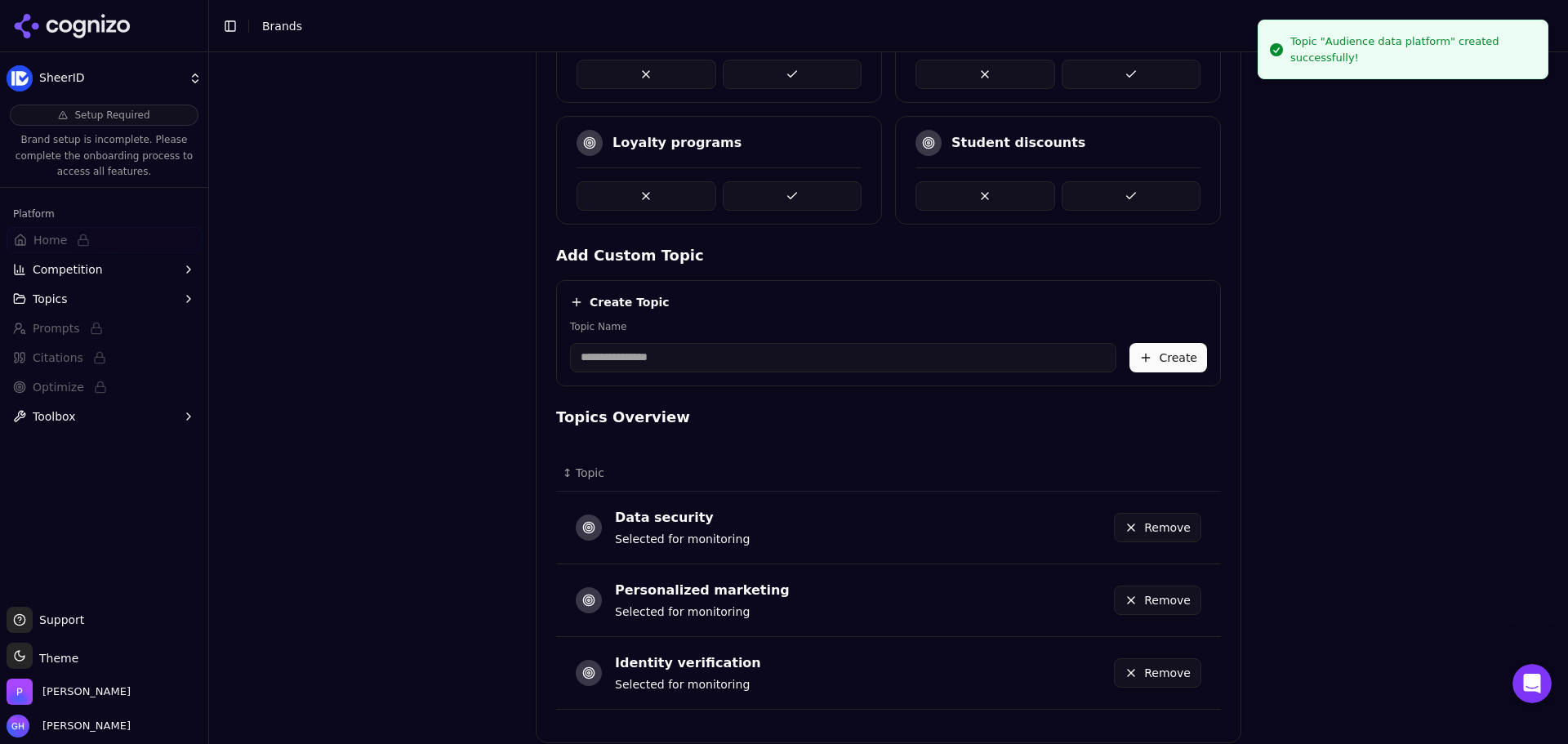
scroll to position [599, 0]
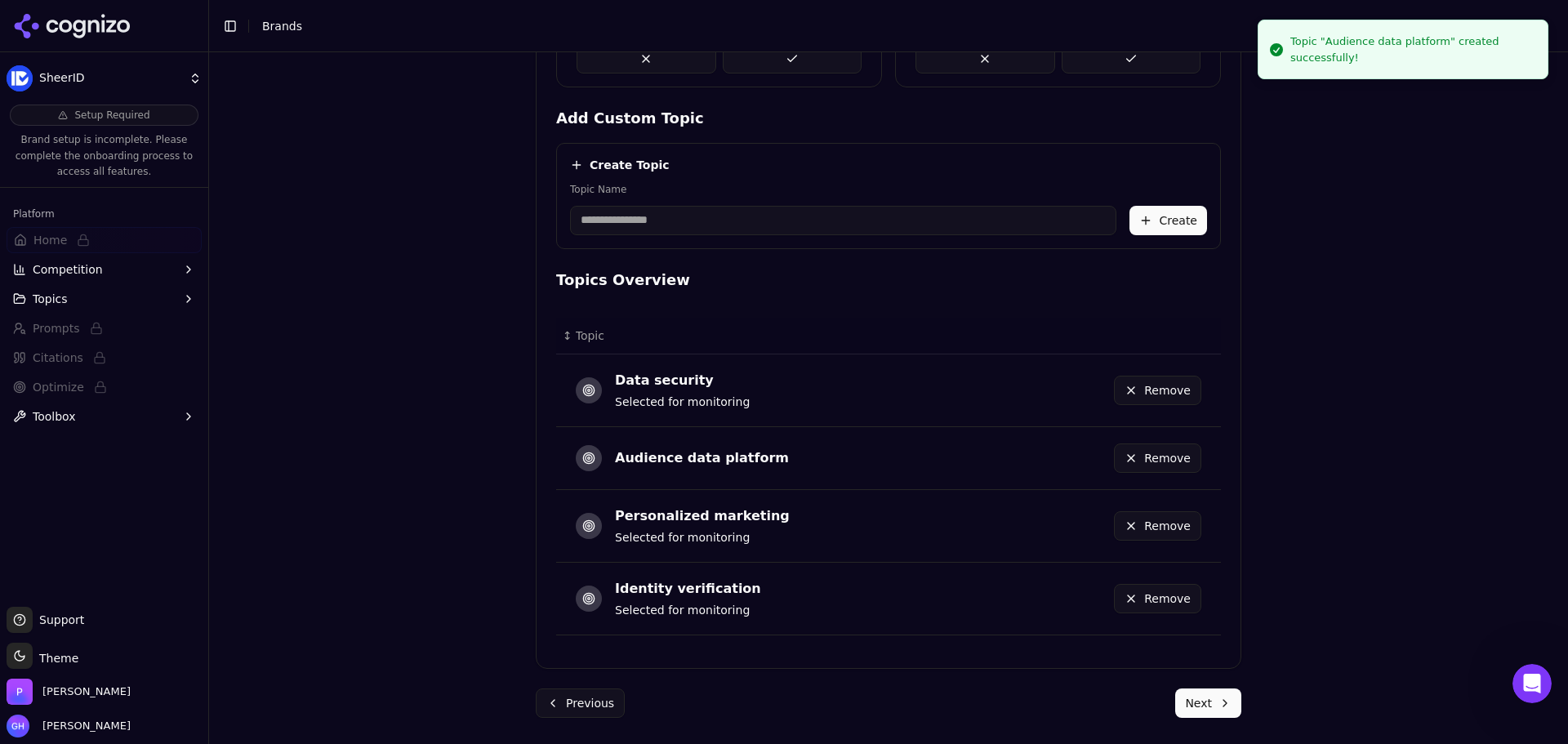
click at [1217, 706] on button "Next" at bounding box center [1207, 704] width 66 height 30
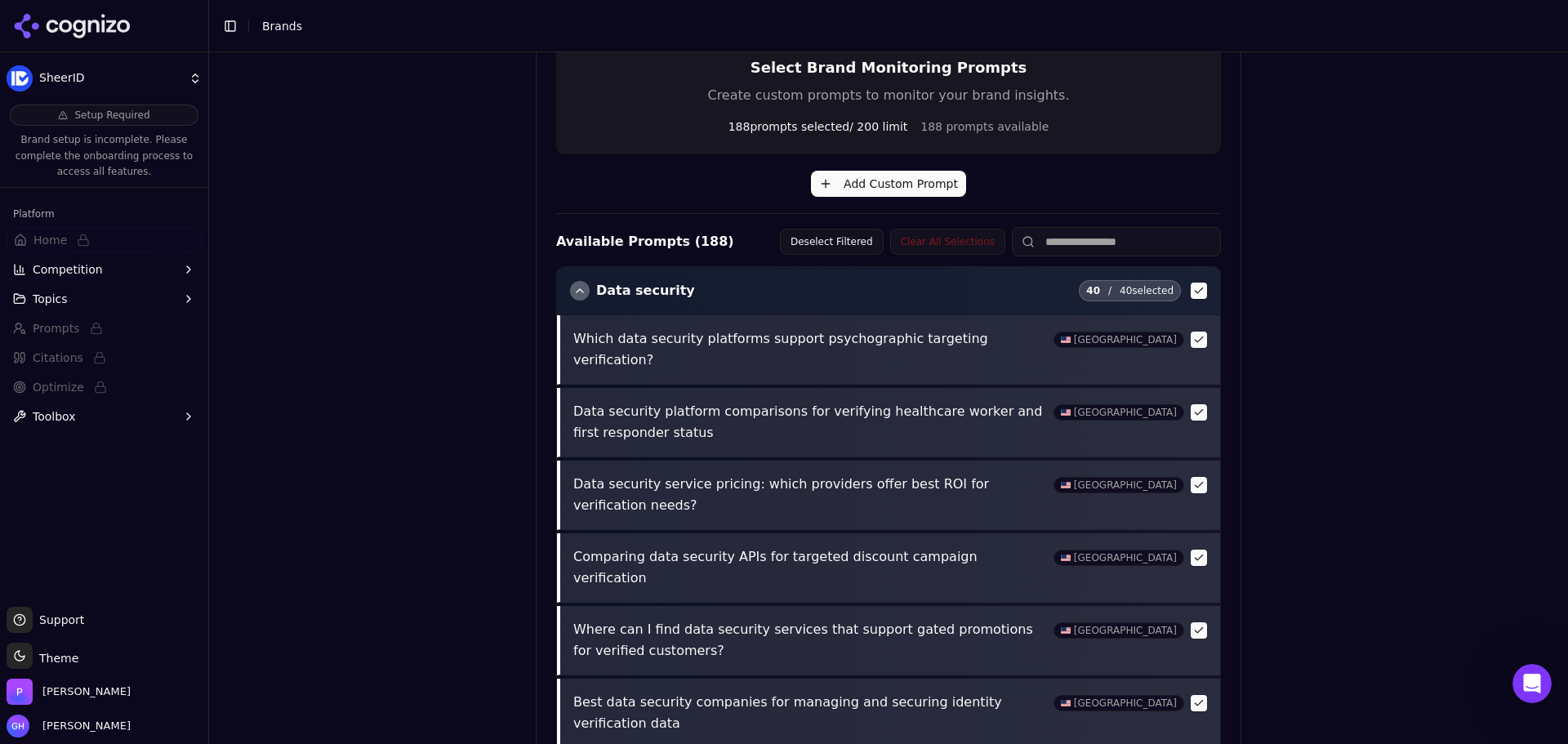
scroll to position [576, 0]
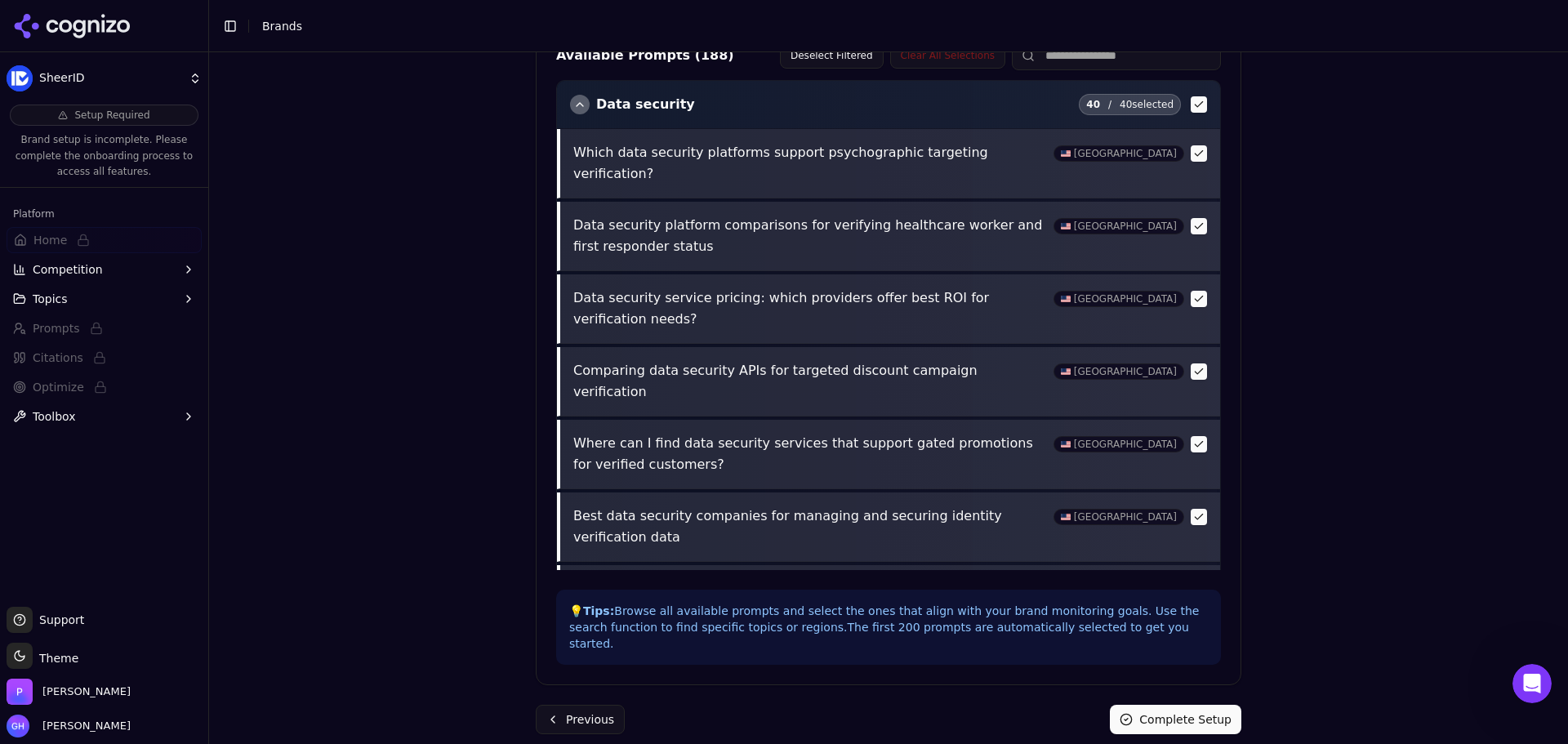
click at [1206, 705] on button "Complete Setup" at bounding box center [1176, 719] width 132 height 30
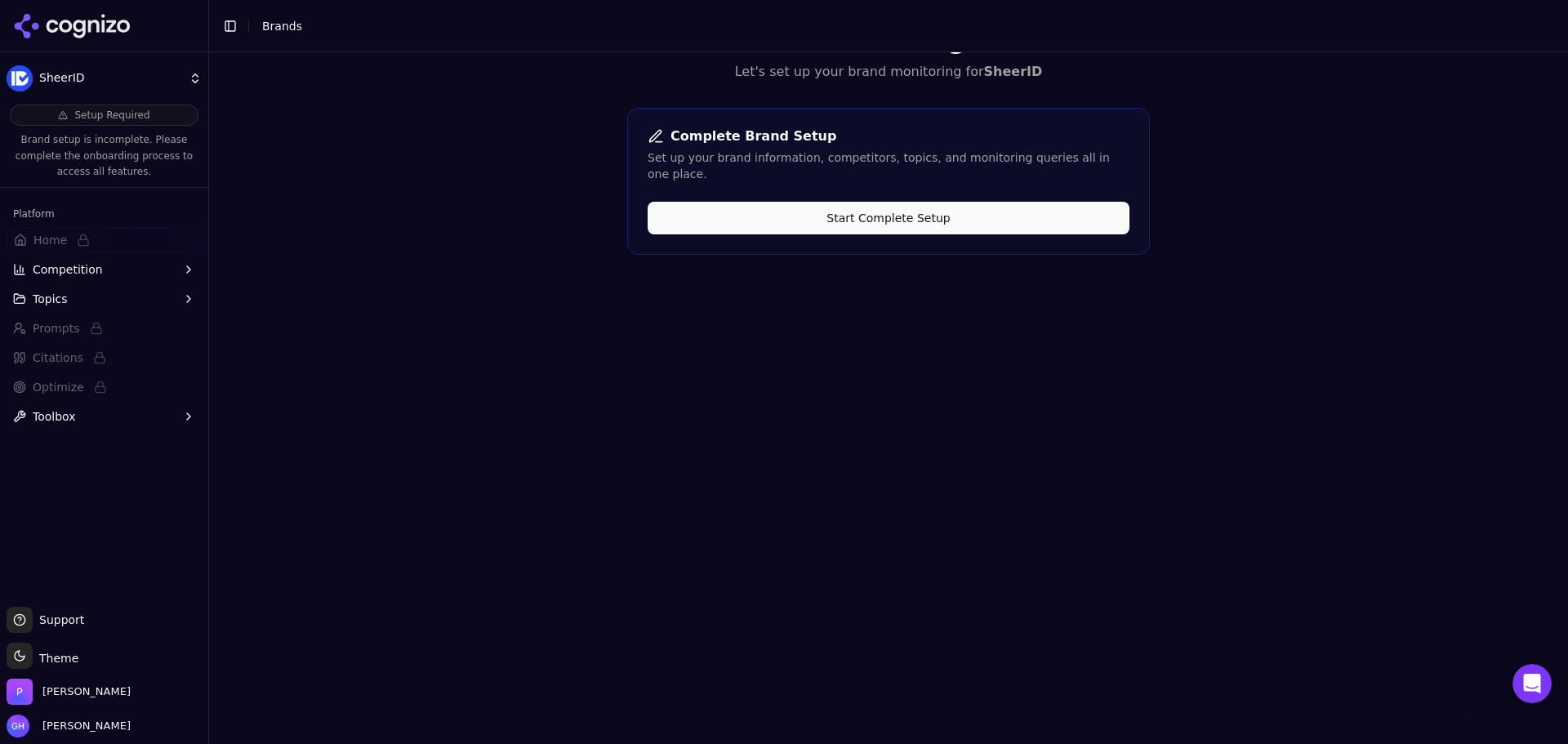
scroll to position [0, 0]
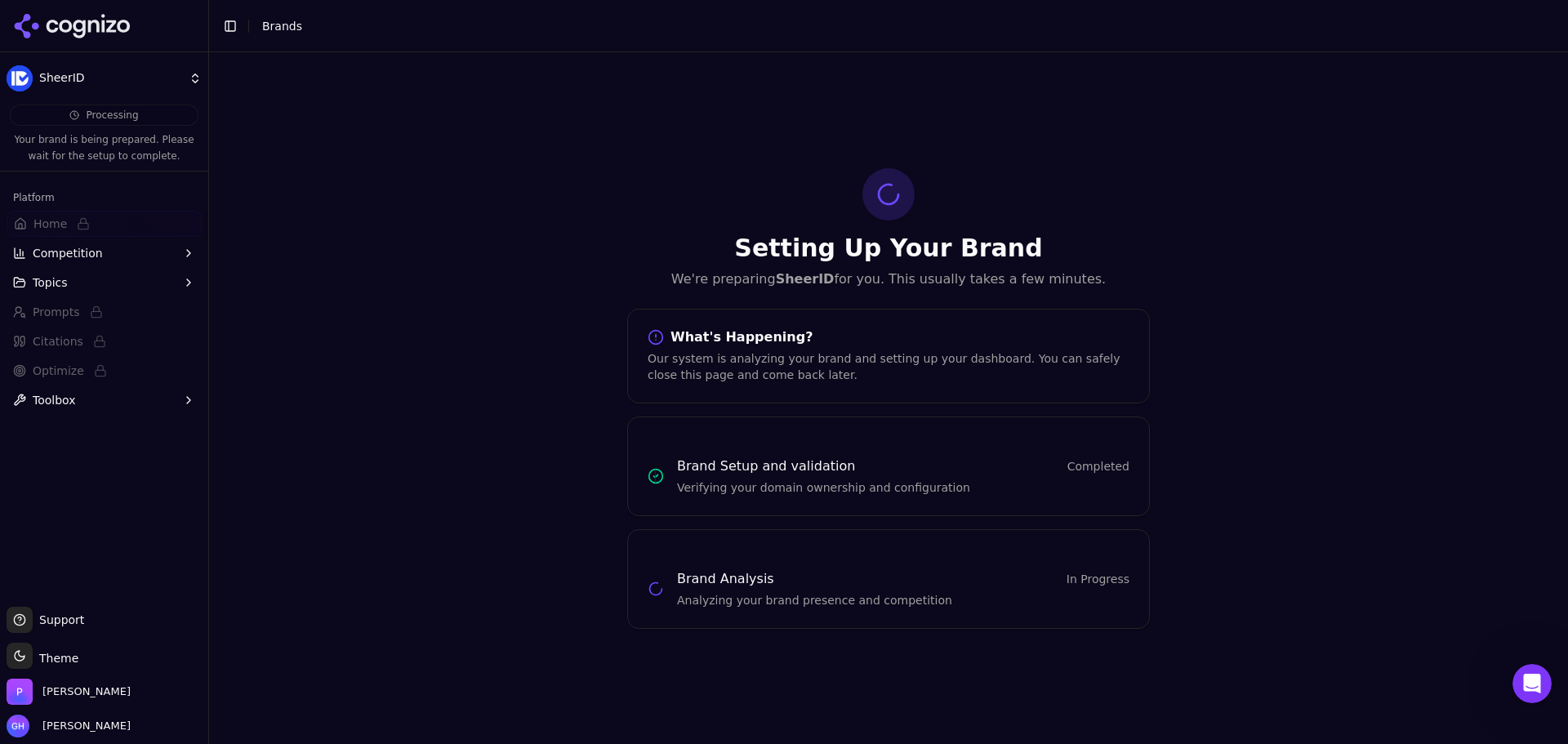
click at [114, 17] on icon at bounding box center [72, 26] width 118 height 25
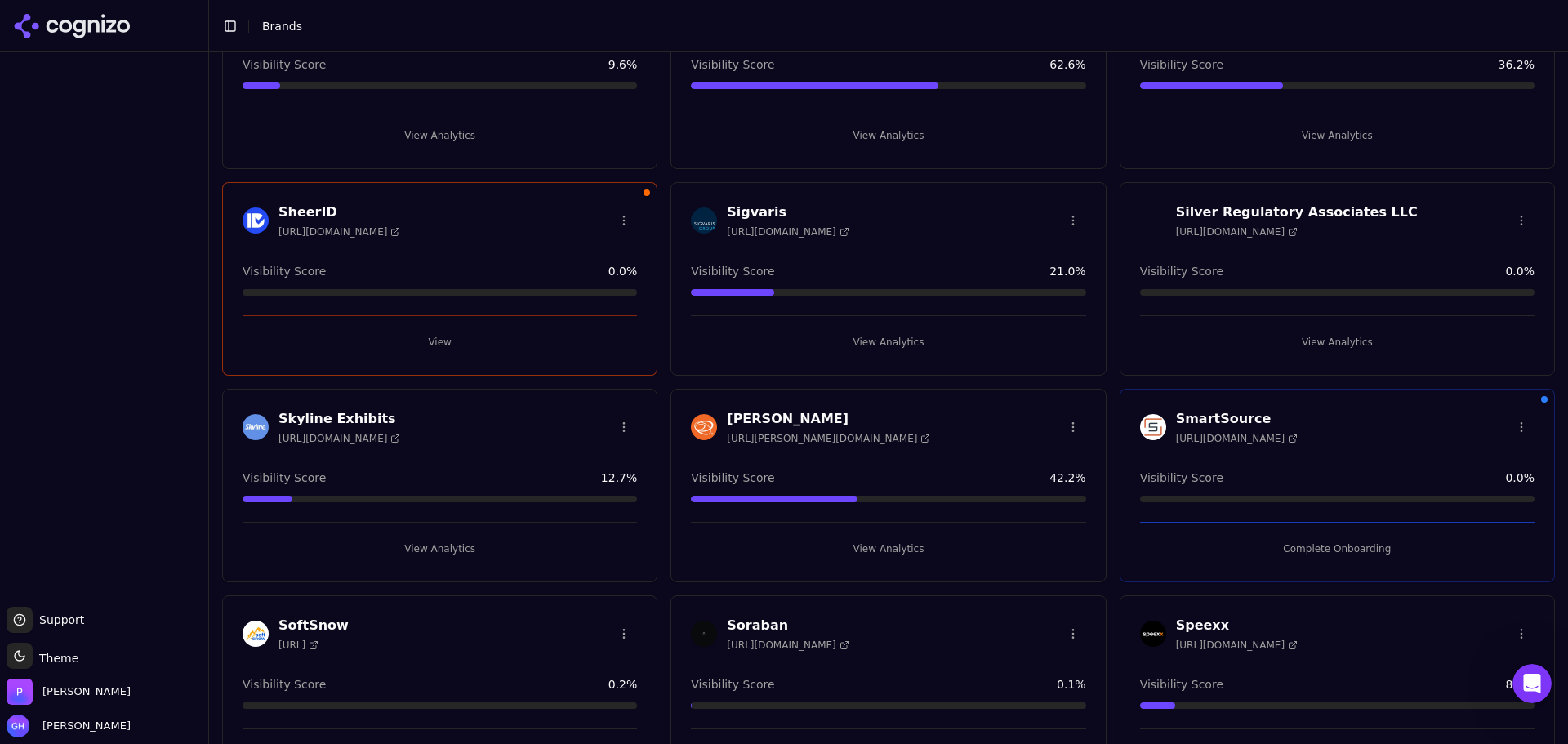
scroll to position [4076, 0]
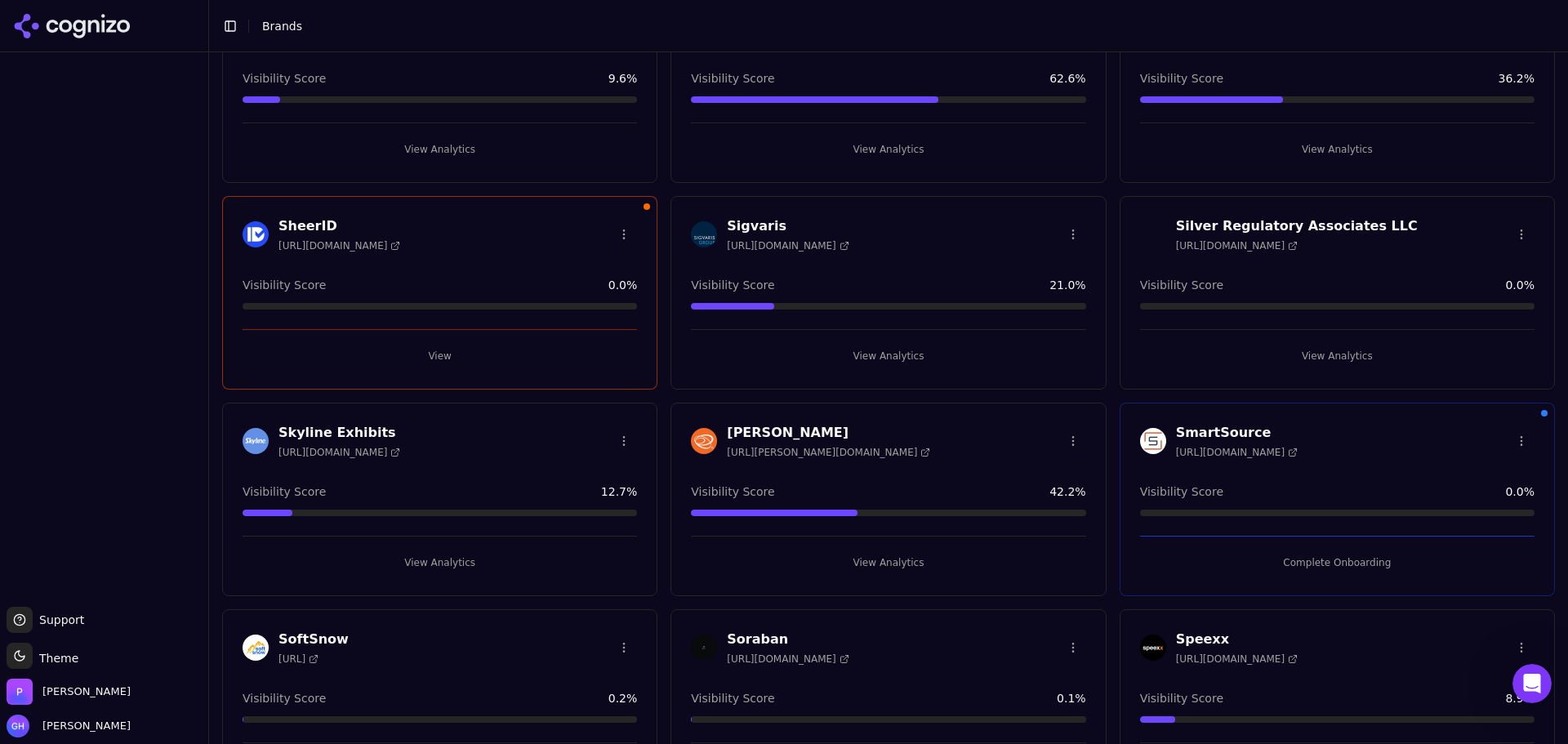
click at [1337, 563] on button "Complete Onboarding" at bounding box center [1337, 562] width 395 height 26
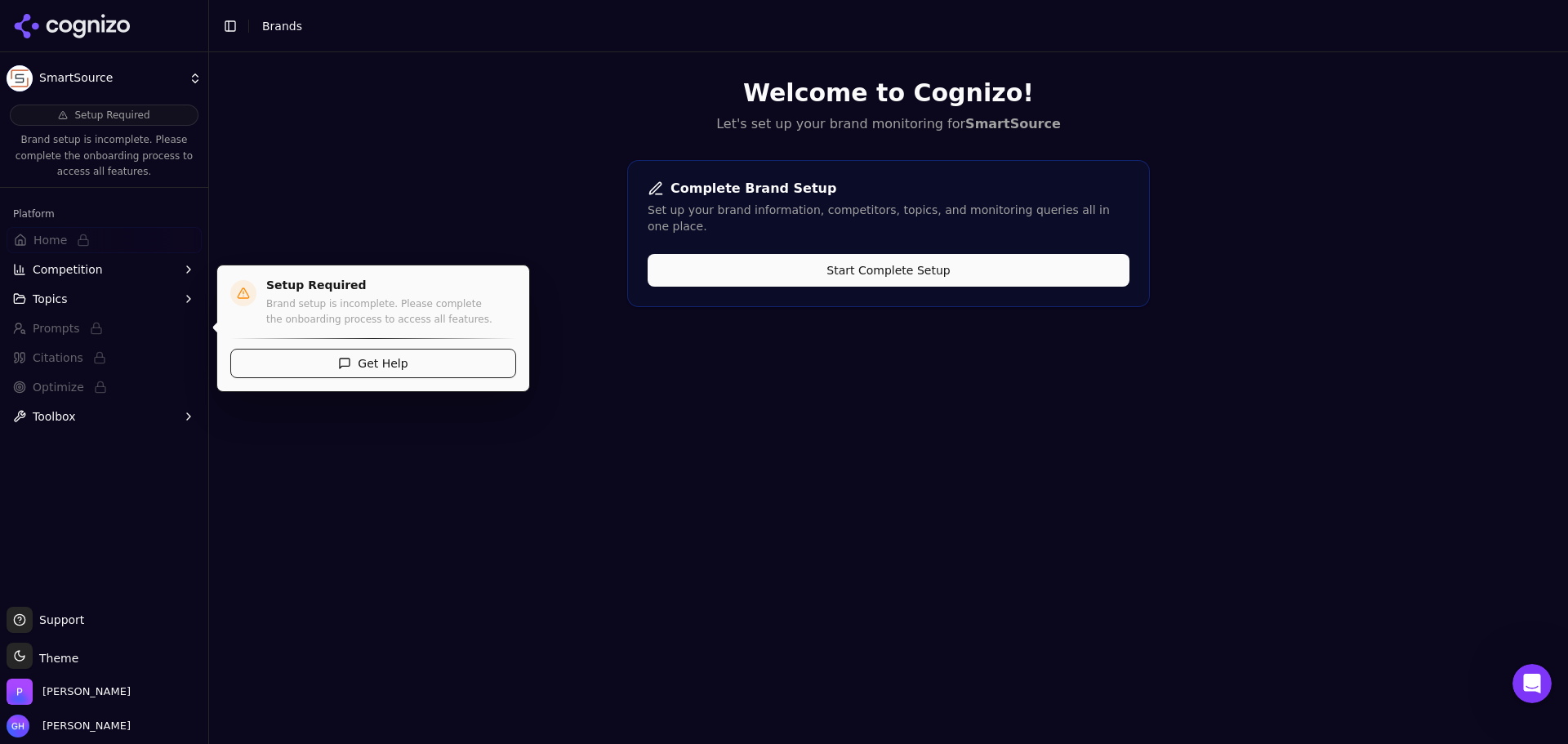
click at [941, 254] on button "Start Complete Setup" at bounding box center [888, 269] width 482 height 32
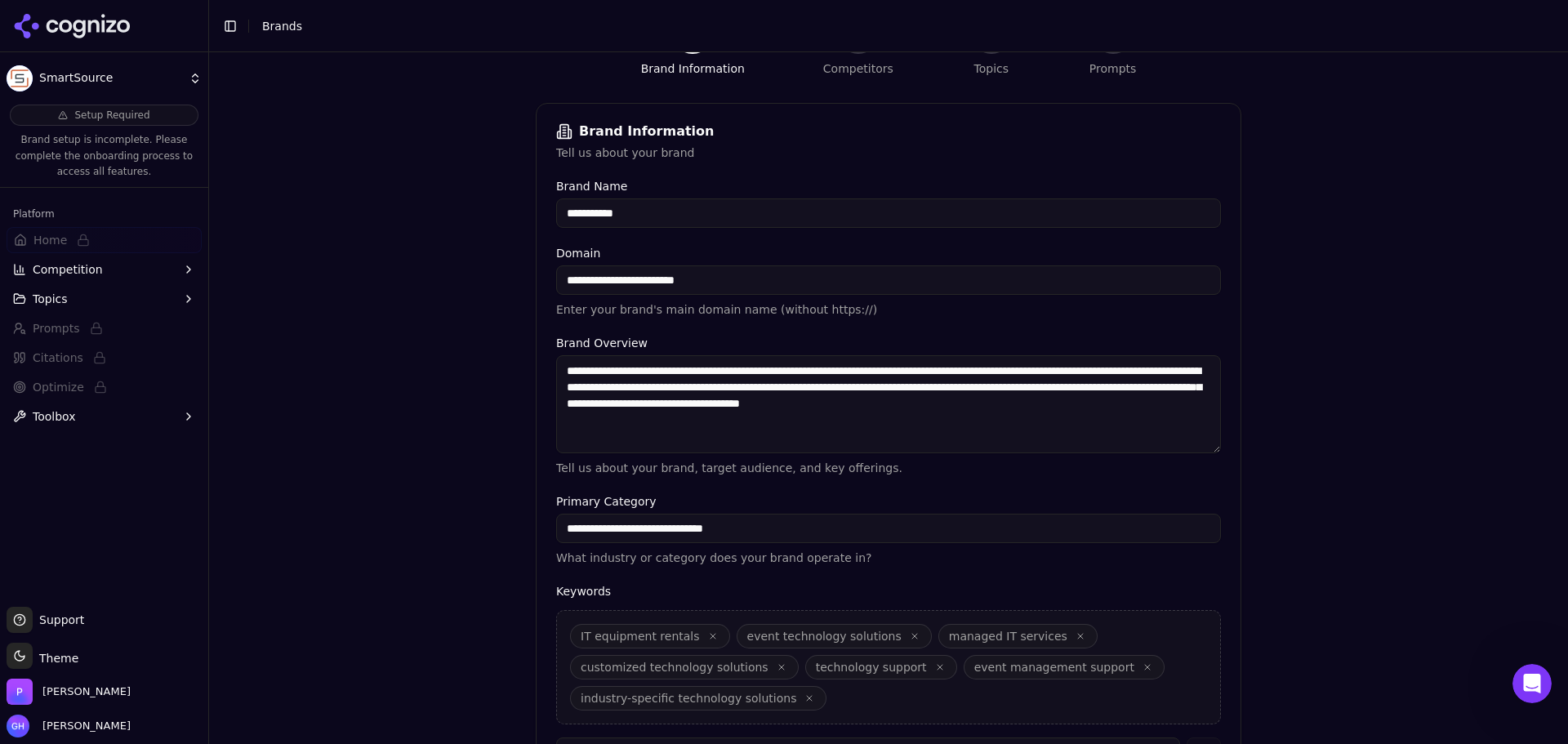
scroll to position [342, 0]
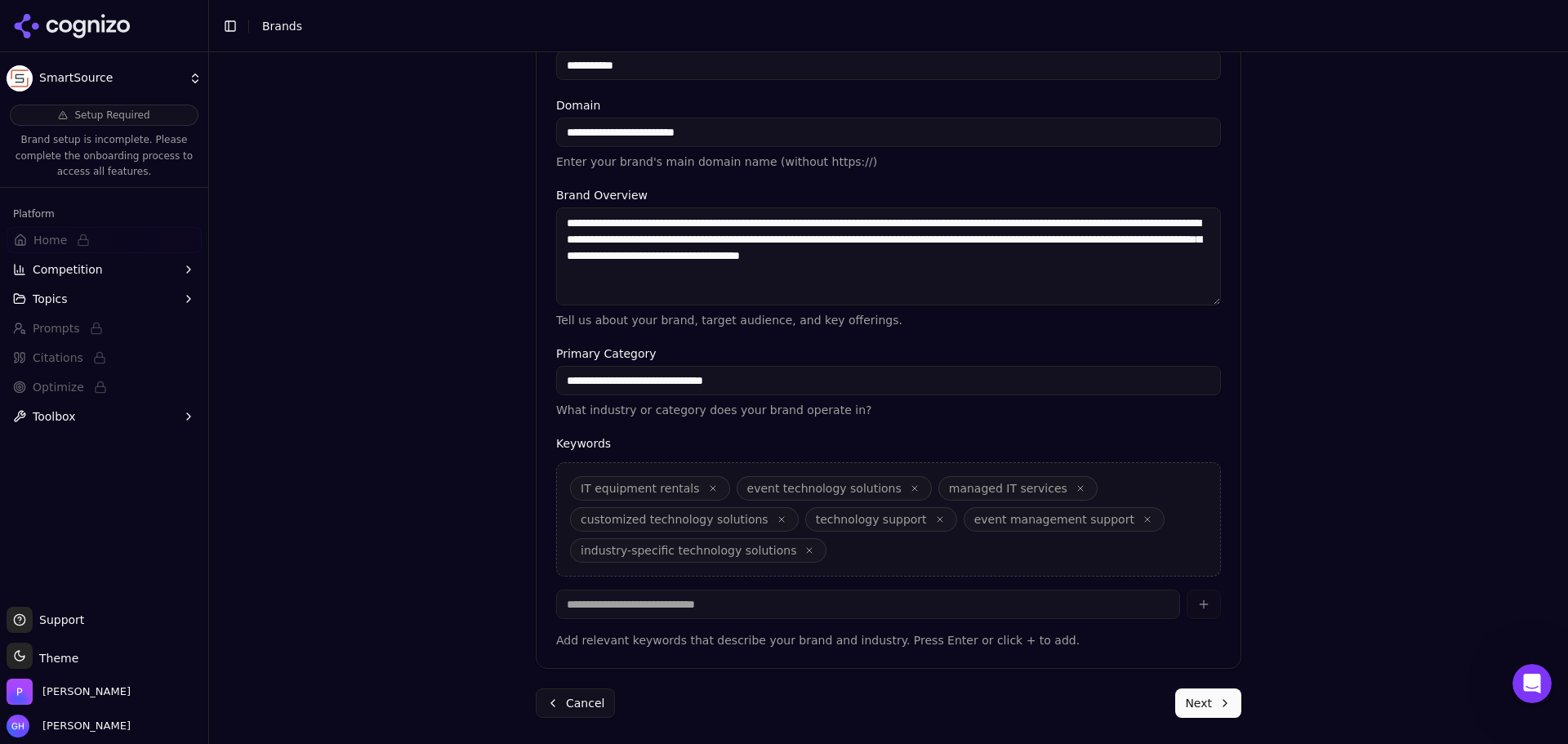
click at [1238, 691] on div "**********" at bounding box center [889, 227] width 732 height 1034
click at [1211, 712] on button "Next" at bounding box center [1207, 704] width 66 height 30
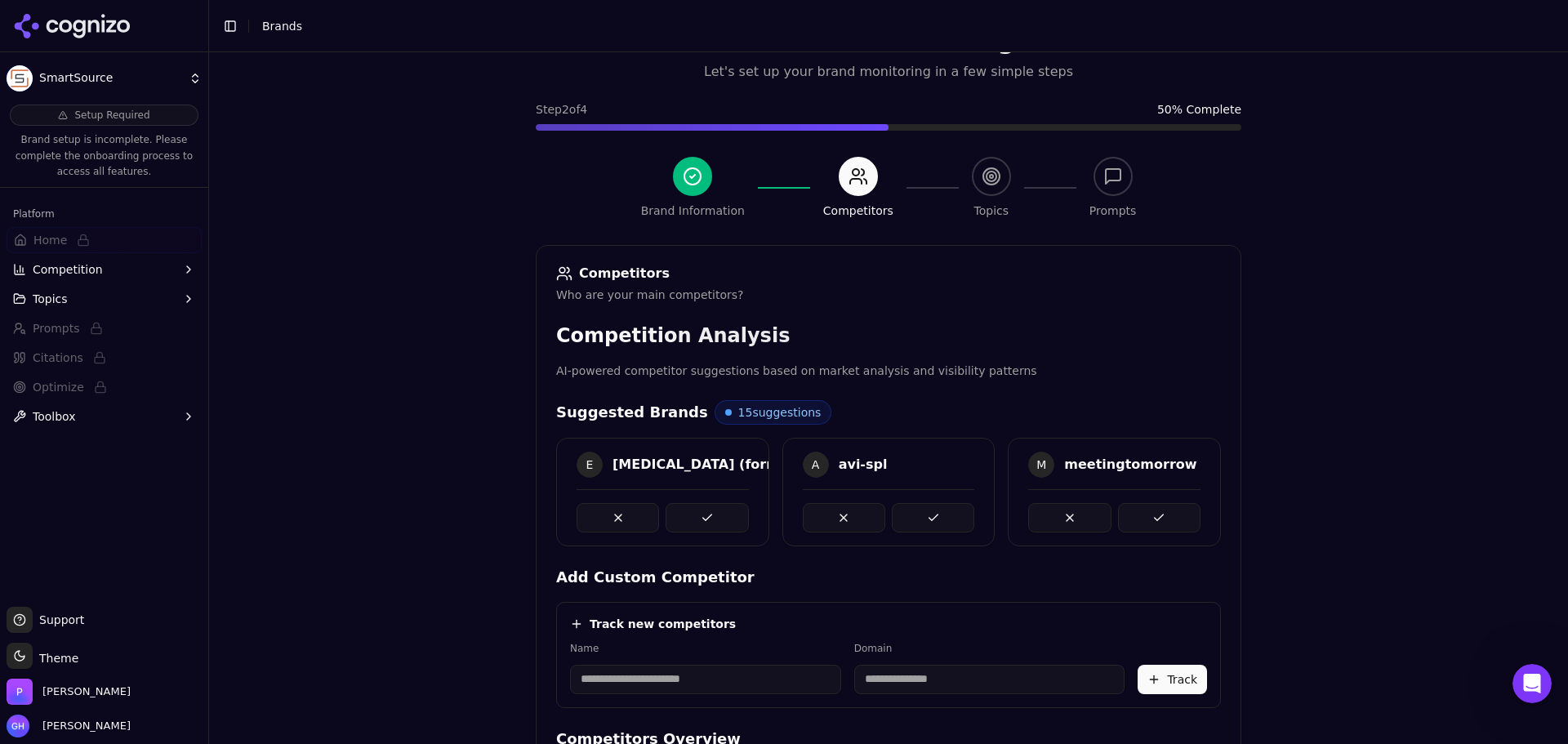
scroll to position [308, 0]
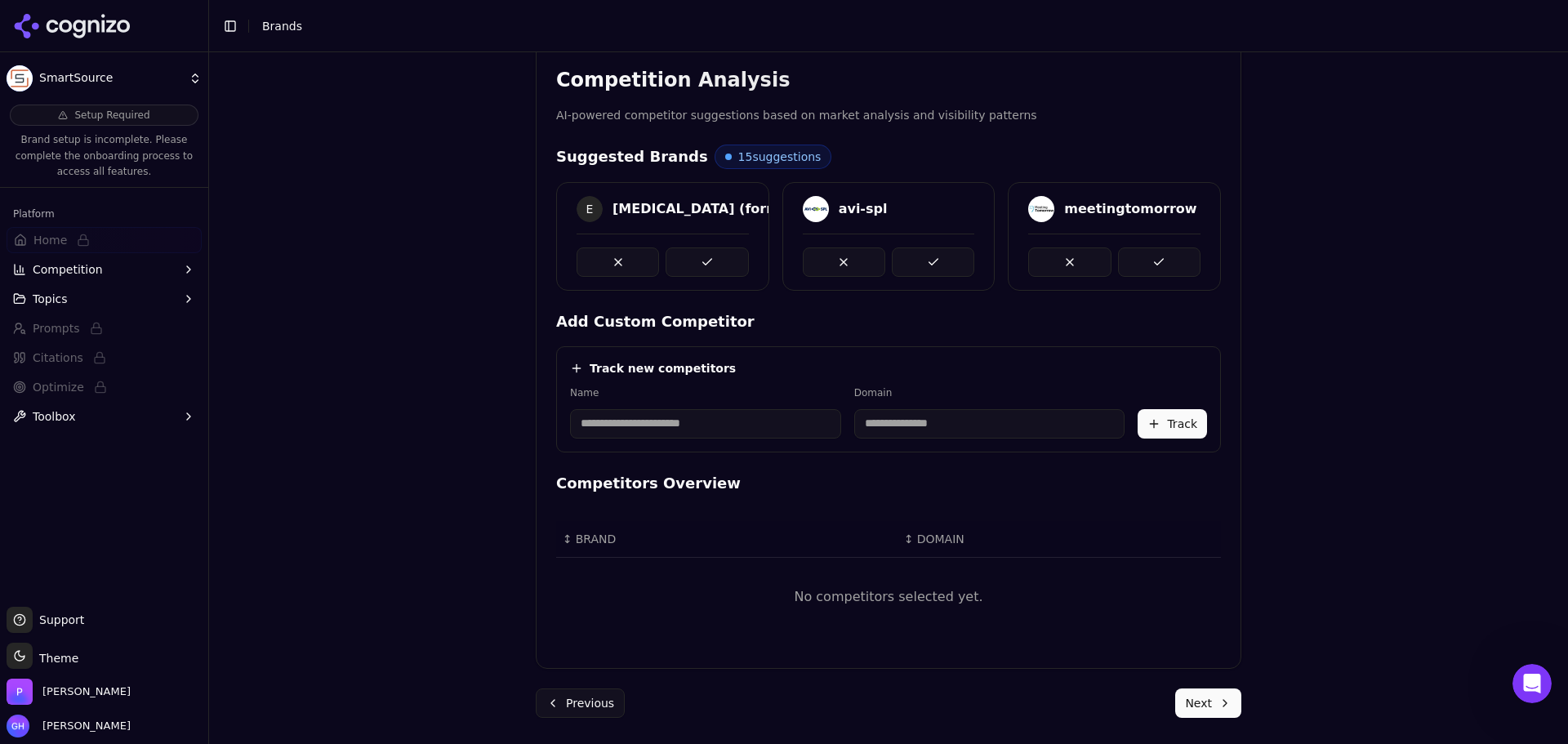
click at [657, 431] on input at bounding box center [705, 424] width 271 height 30
type input "*"
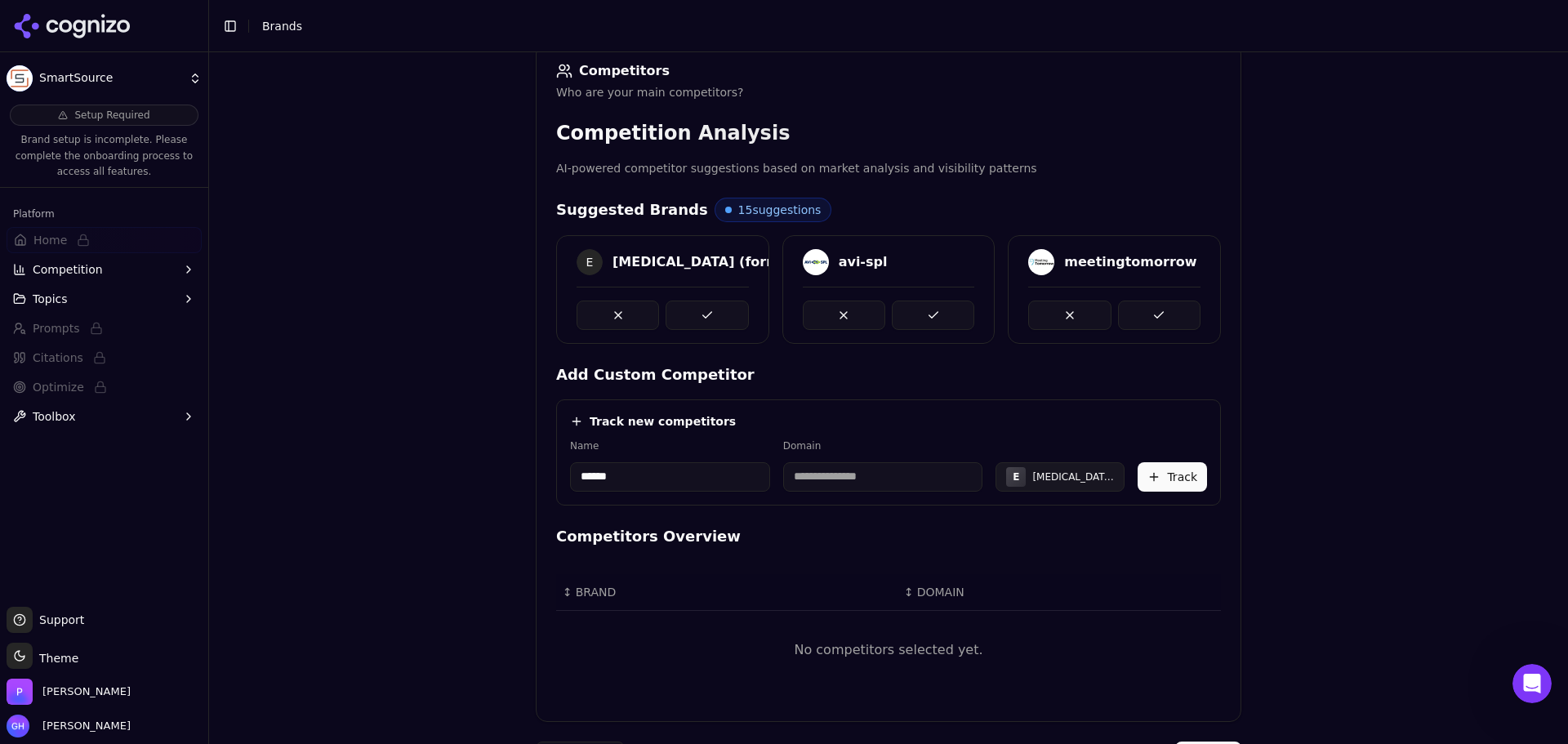
scroll to position [226, 0]
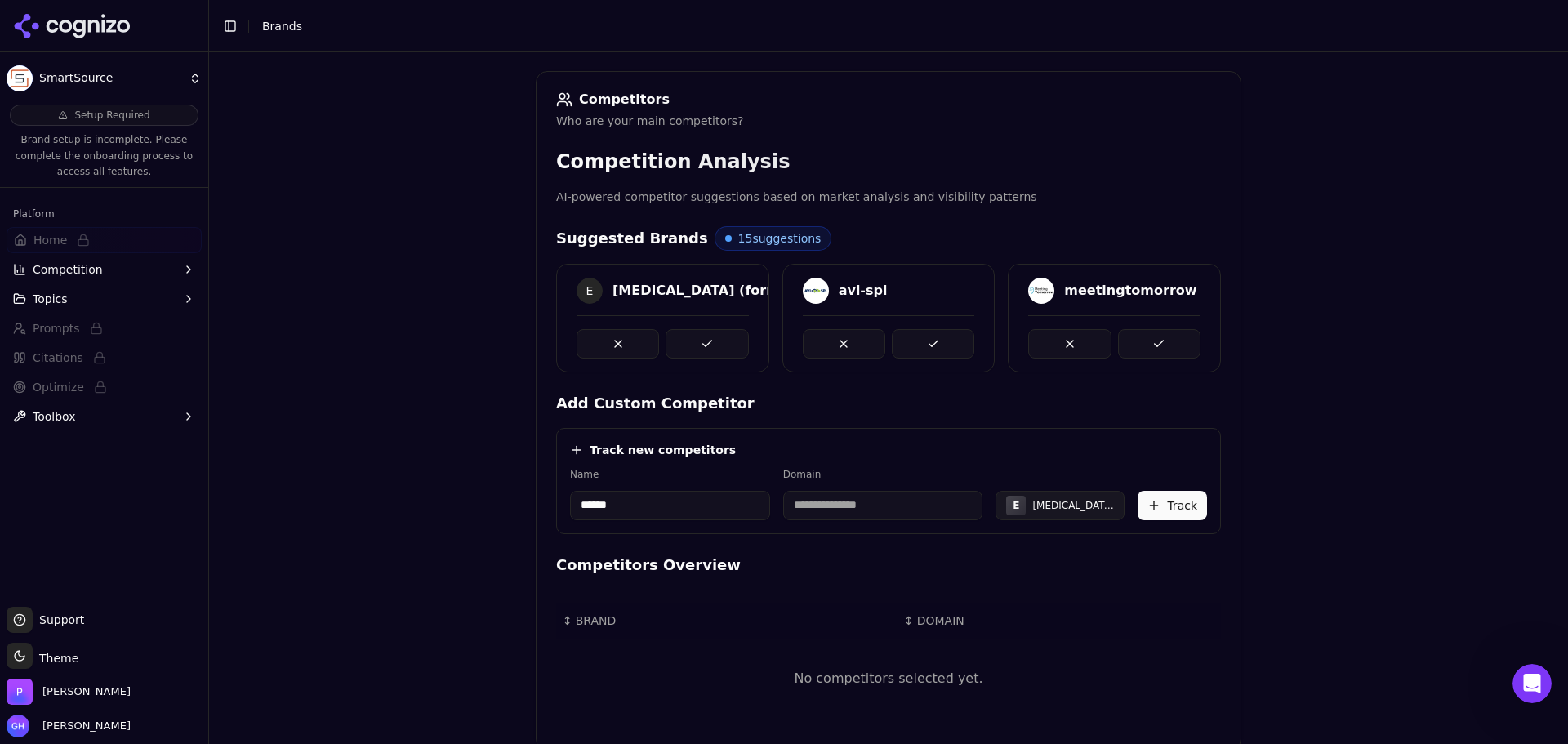
type input "******"
click at [740, 463] on div "Track new competitors Name ****** Domain E Encore Track" at bounding box center [889, 481] width 665 height 106
type input "**********"
click at [708, 329] on button at bounding box center [707, 344] width 82 height 30
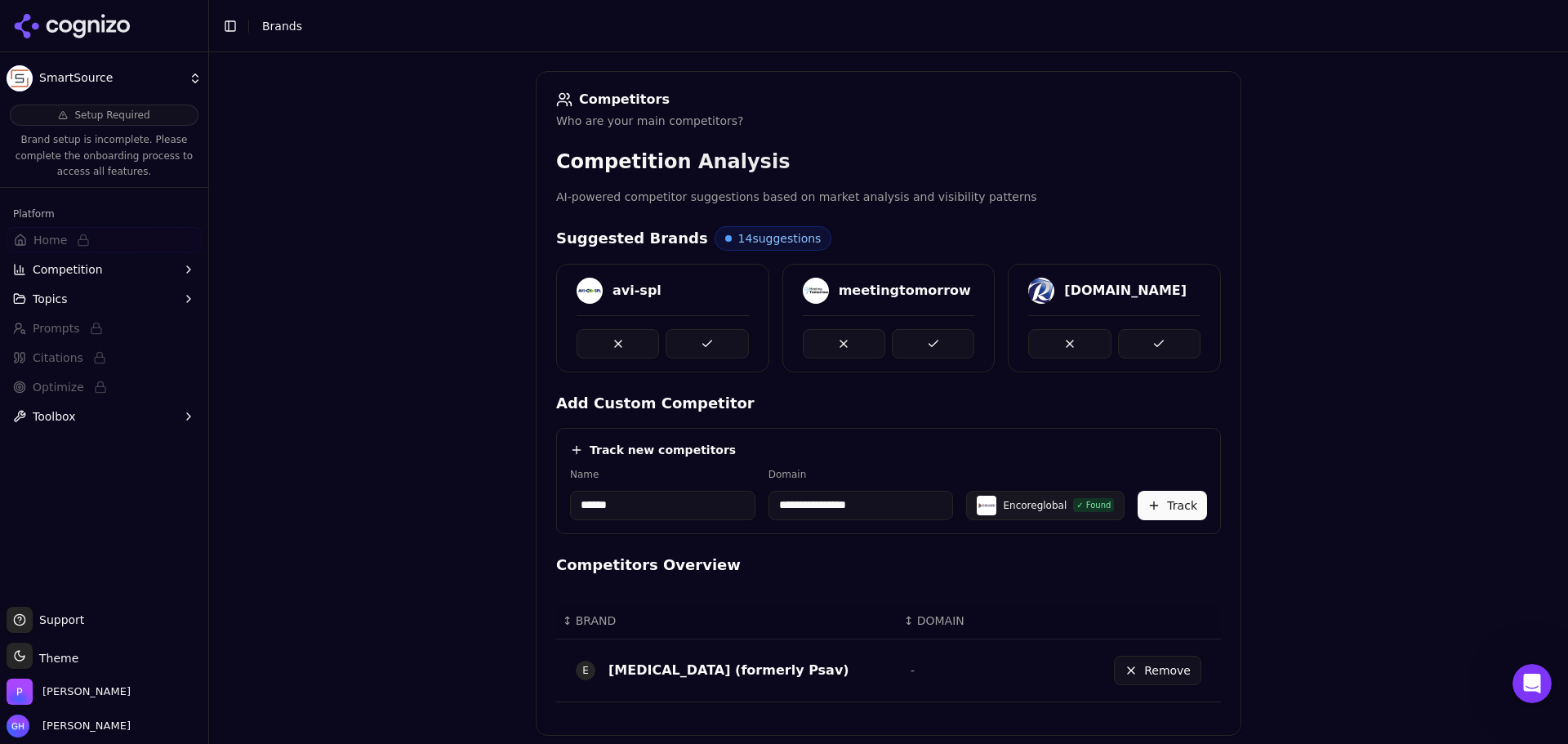
click at [619, 509] on input "******" at bounding box center [662, 505] width 185 height 30
type input "**********"
click at [909, 488] on div "**********" at bounding box center [861, 494] width 185 height 53
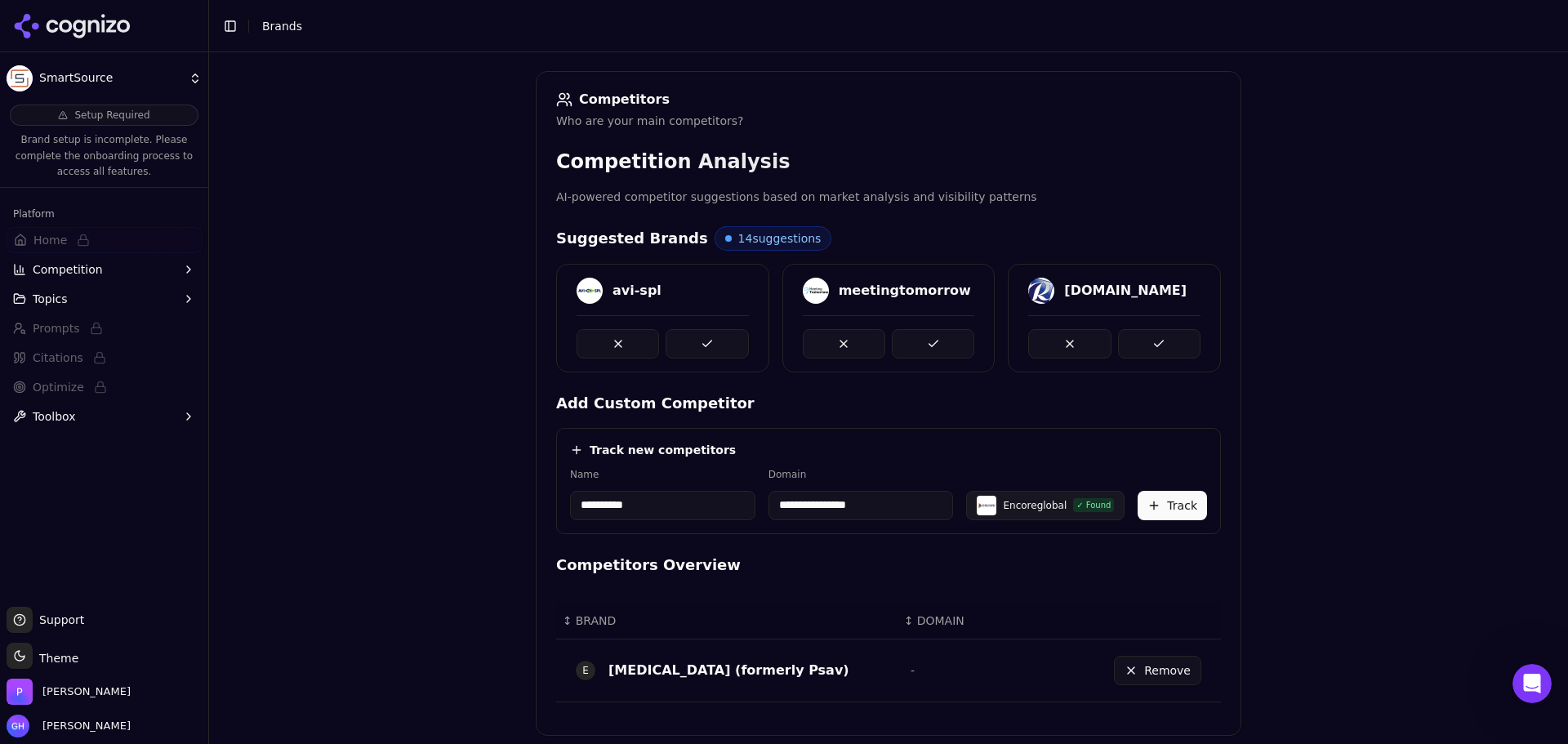
click at [850, 505] on input "**********" at bounding box center [861, 505] width 185 height 30
click at [823, 461] on div "**********" at bounding box center [889, 481] width 665 height 106
click at [894, 510] on input at bounding box center [848, 505] width 176 height 30
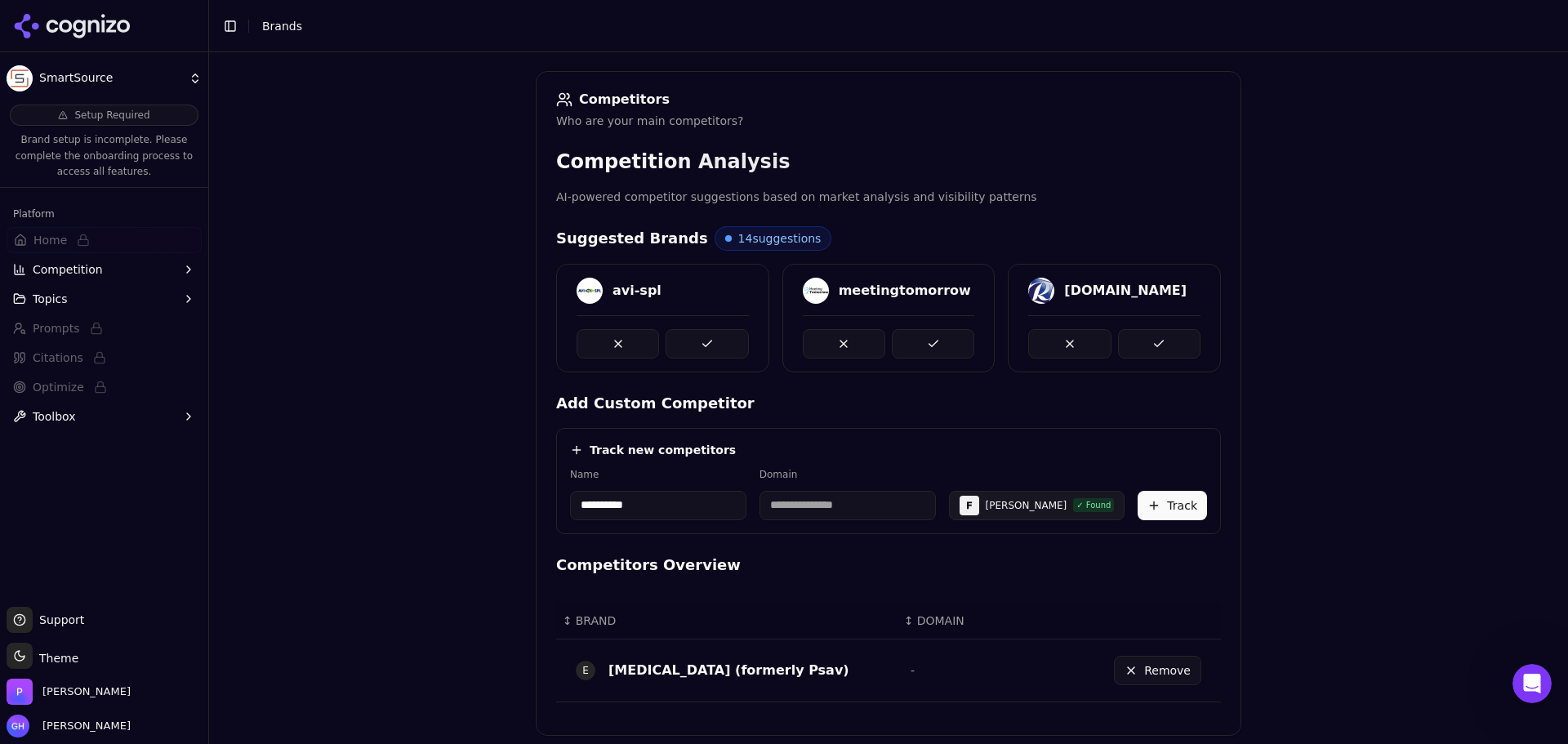
paste input "**********"
drag, startPoint x: 845, startPoint y: 504, endPoint x: 727, endPoint y: 505, distance: 118.0
click at [727, 505] on div "**********" at bounding box center [889, 494] width 637 height 53
click at [959, 503] on input "**********" at bounding box center [884, 505] width 200 height 30
type input "**********"
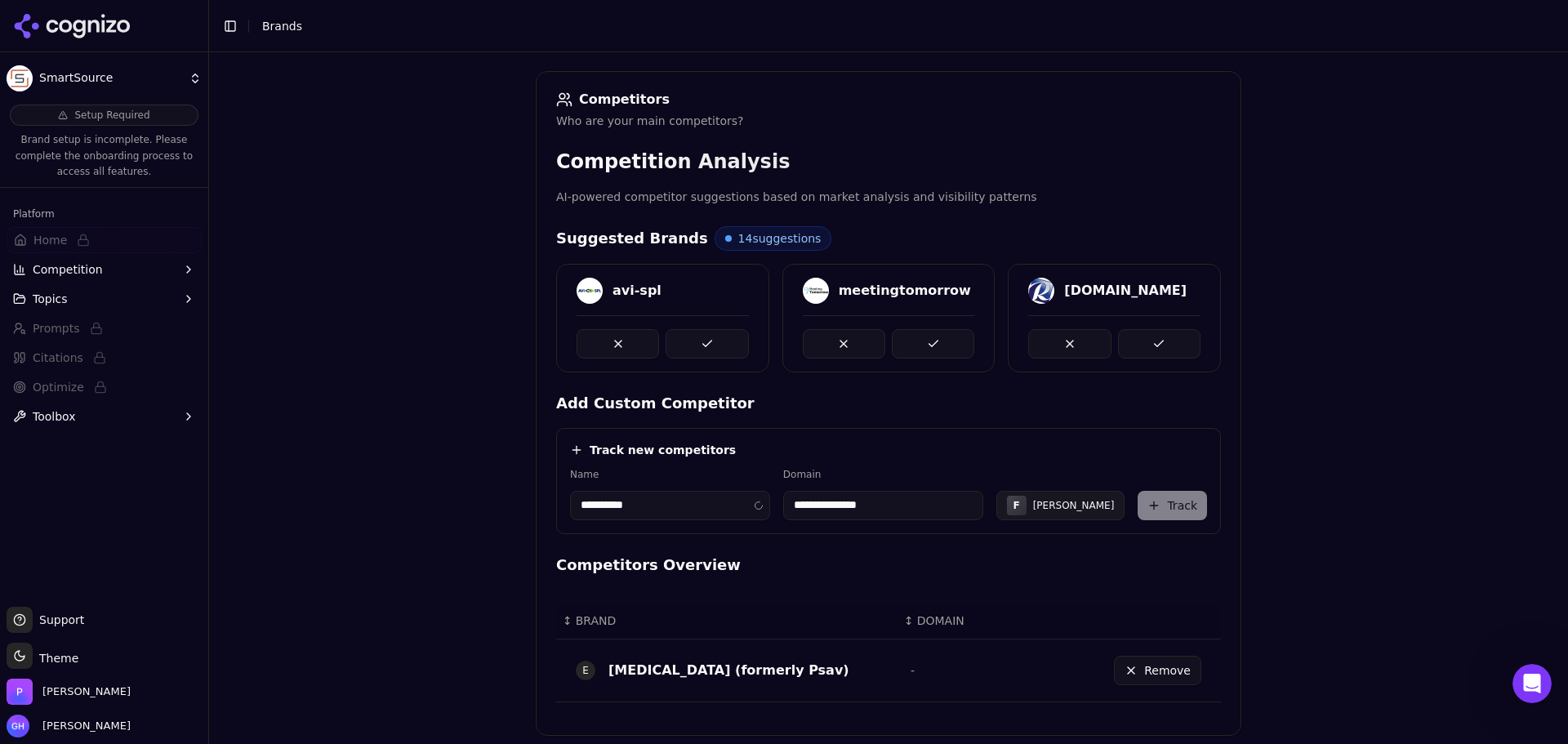
click at [976, 454] on div "Track new competitors" at bounding box center [889, 449] width 637 height 17
click at [1162, 501] on button "Track" at bounding box center [1171, 505] width 69 height 30
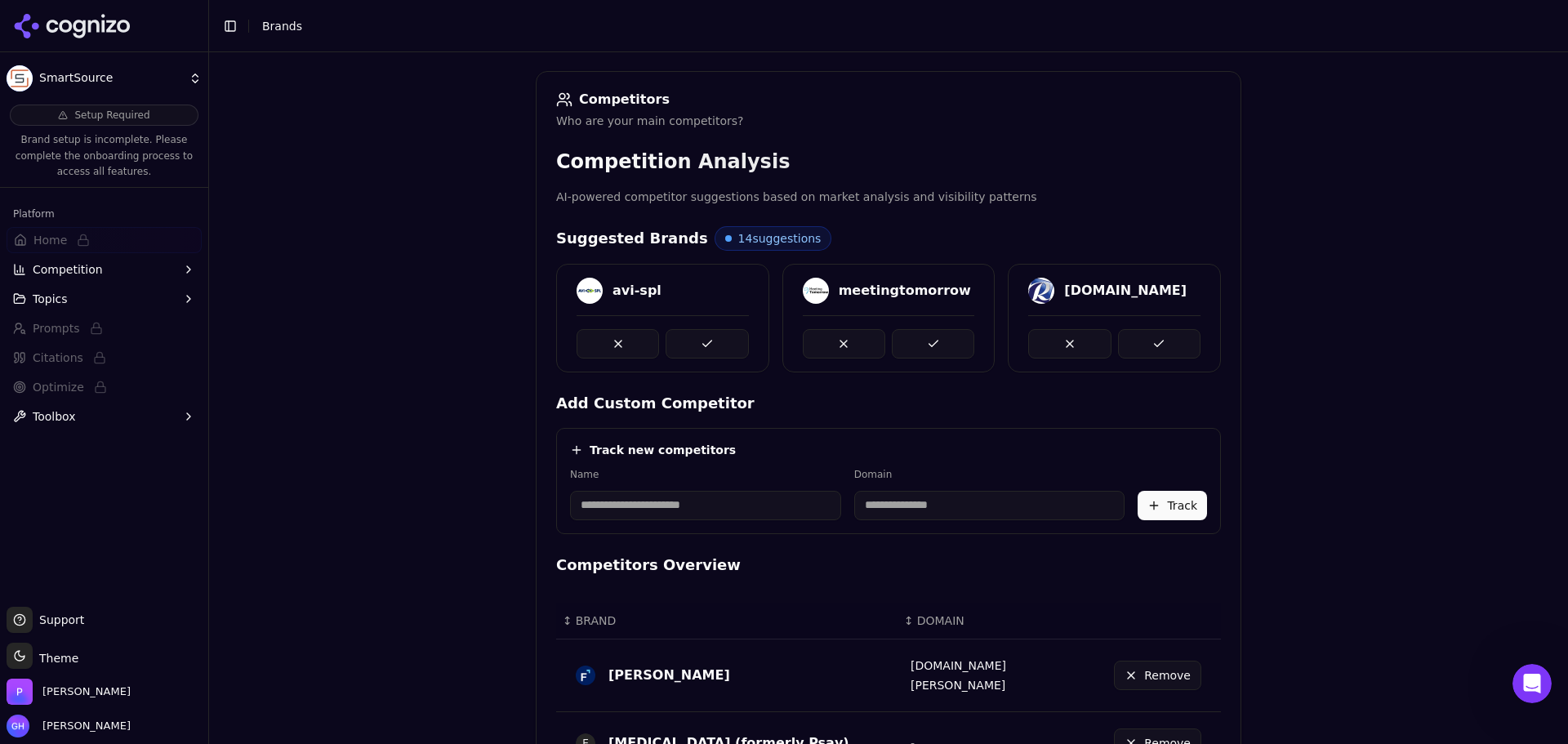
click at [703, 506] on input at bounding box center [705, 505] width 271 height 30
type input "**********"
click at [901, 450] on div "Track new competitors" at bounding box center [889, 449] width 637 height 17
drag, startPoint x: 807, startPoint y: 503, endPoint x: 817, endPoint y: 512, distance: 13.5
click at [807, 503] on input "**********" at bounding box center [875, 505] width 195 height 30
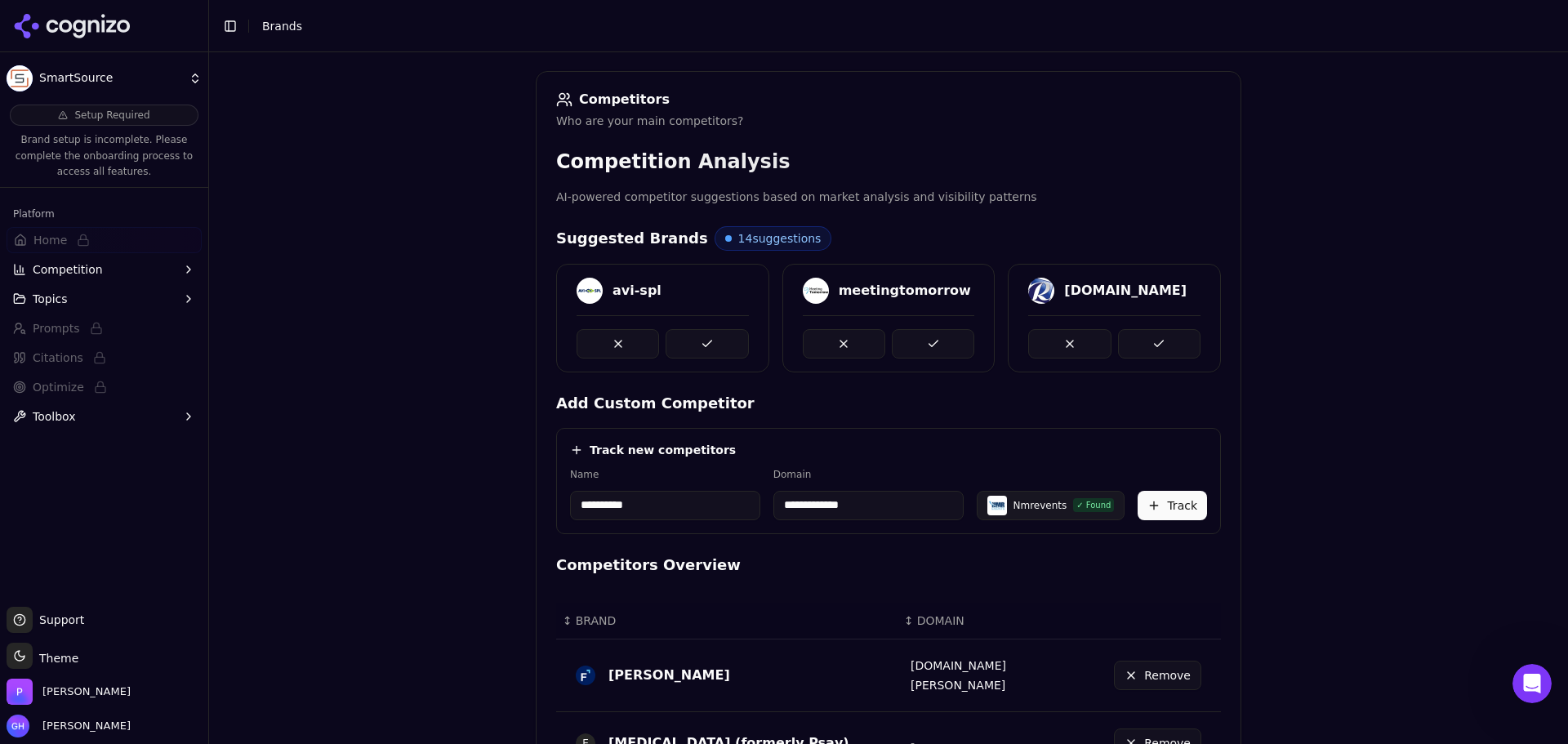
type input "**********"
click at [944, 447] on div "Track new competitors" at bounding box center [889, 449] width 637 height 17
click at [1163, 506] on button "Track" at bounding box center [1171, 505] width 69 height 30
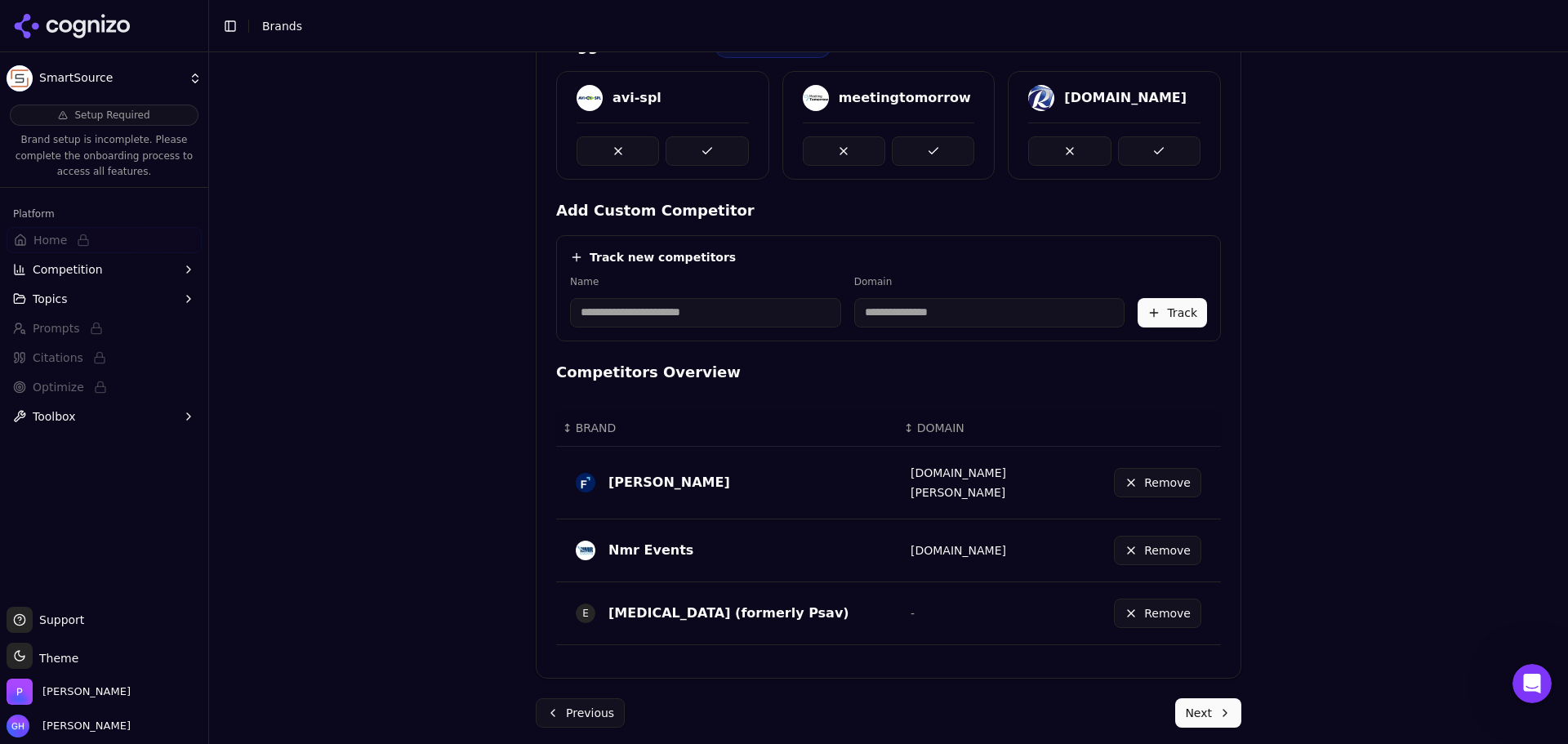
scroll to position [255, 0]
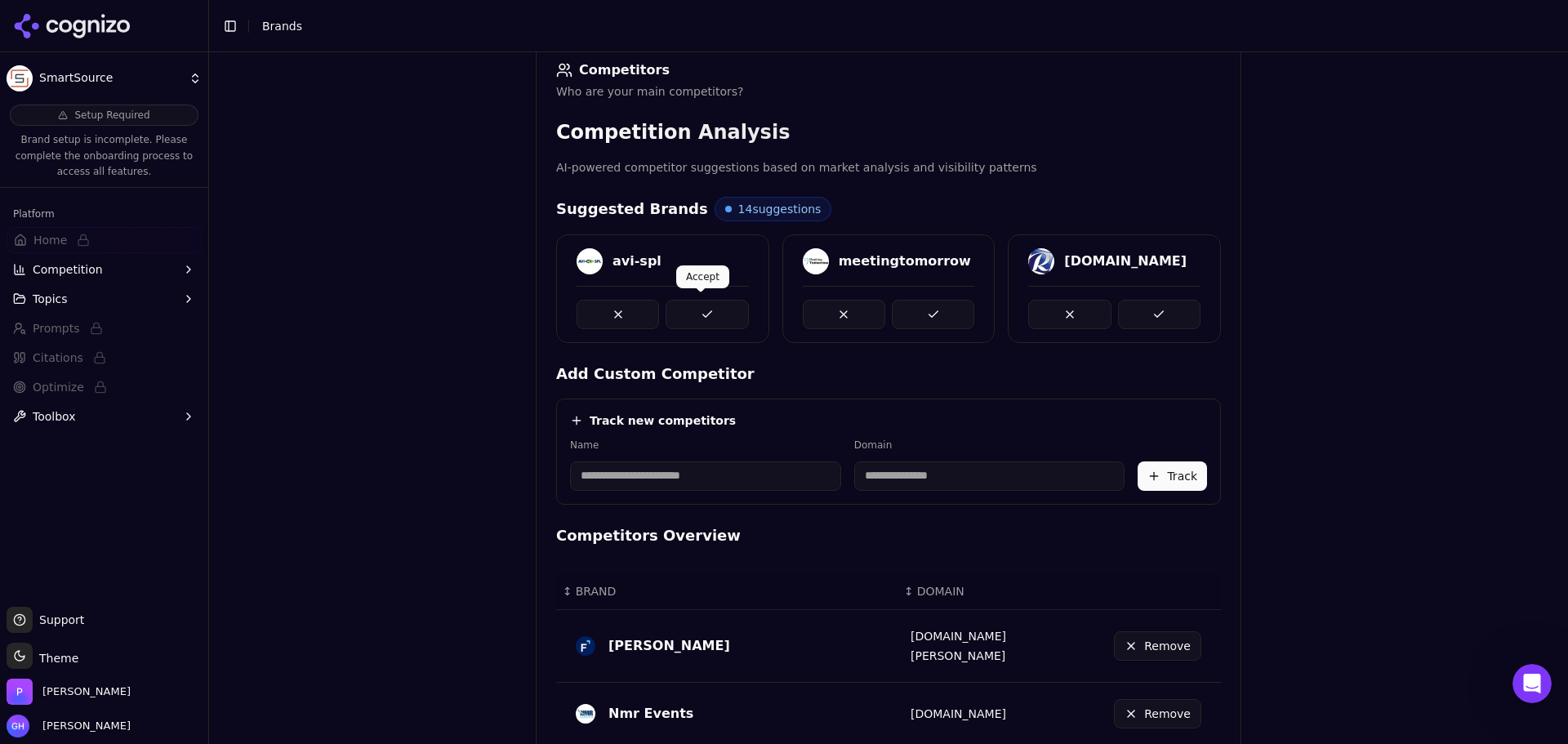
drag, startPoint x: 708, startPoint y: 322, endPoint x: 763, endPoint y: 314, distance: 55.6
click at [708, 322] on button at bounding box center [707, 315] width 82 height 30
click at [956, 306] on button at bounding box center [933, 315] width 82 height 30
click at [1179, 324] on button at bounding box center [1159, 315] width 82 height 30
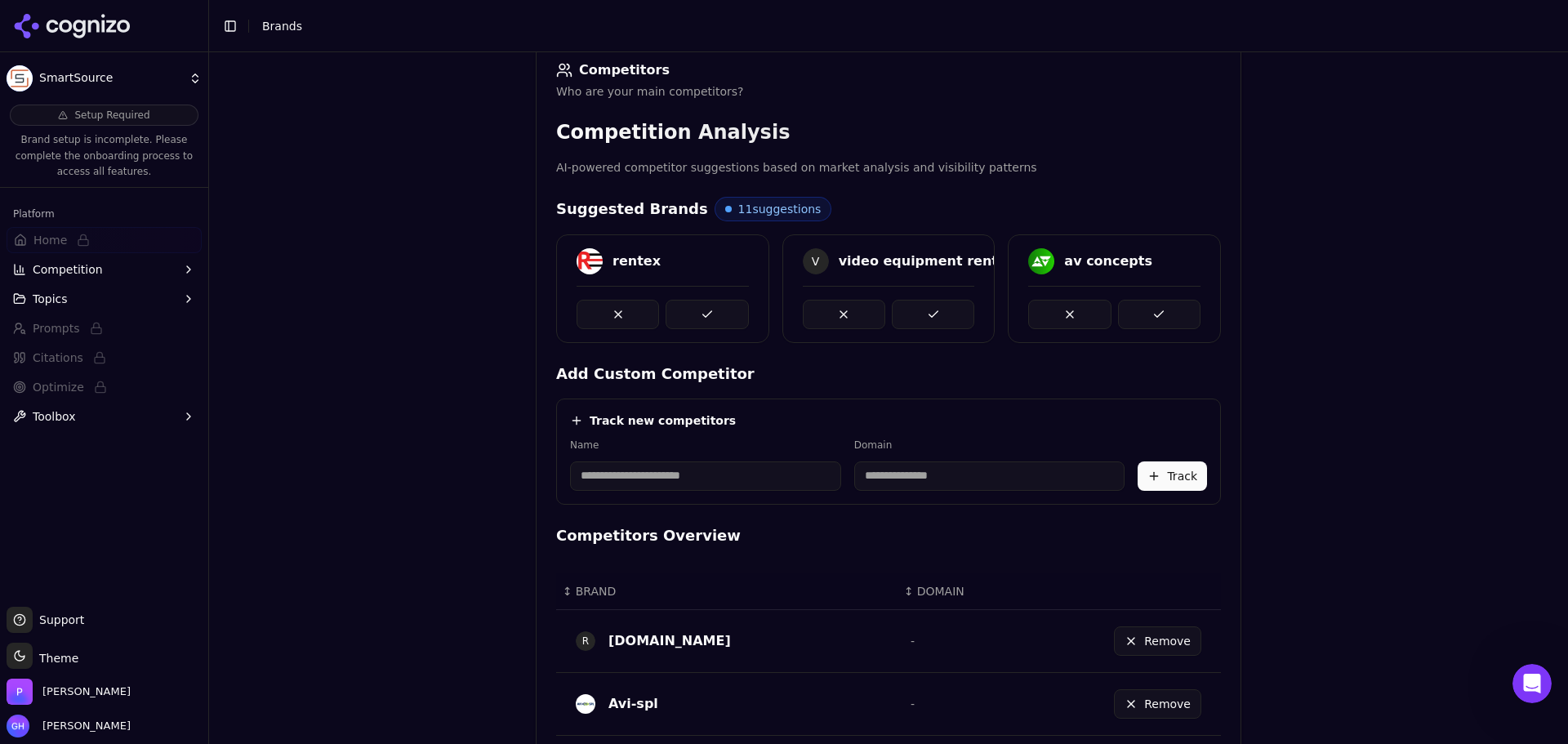
click at [691, 320] on button at bounding box center [707, 315] width 82 height 30
click at [928, 302] on button at bounding box center [933, 315] width 82 height 30
click at [1160, 300] on button at bounding box center [1159, 315] width 82 height 30
click at [701, 305] on button at bounding box center [707, 315] width 82 height 30
click at [1184, 317] on div "diversified freeman G ges (global experience specialists)" at bounding box center [889, 289] width 665 height 109
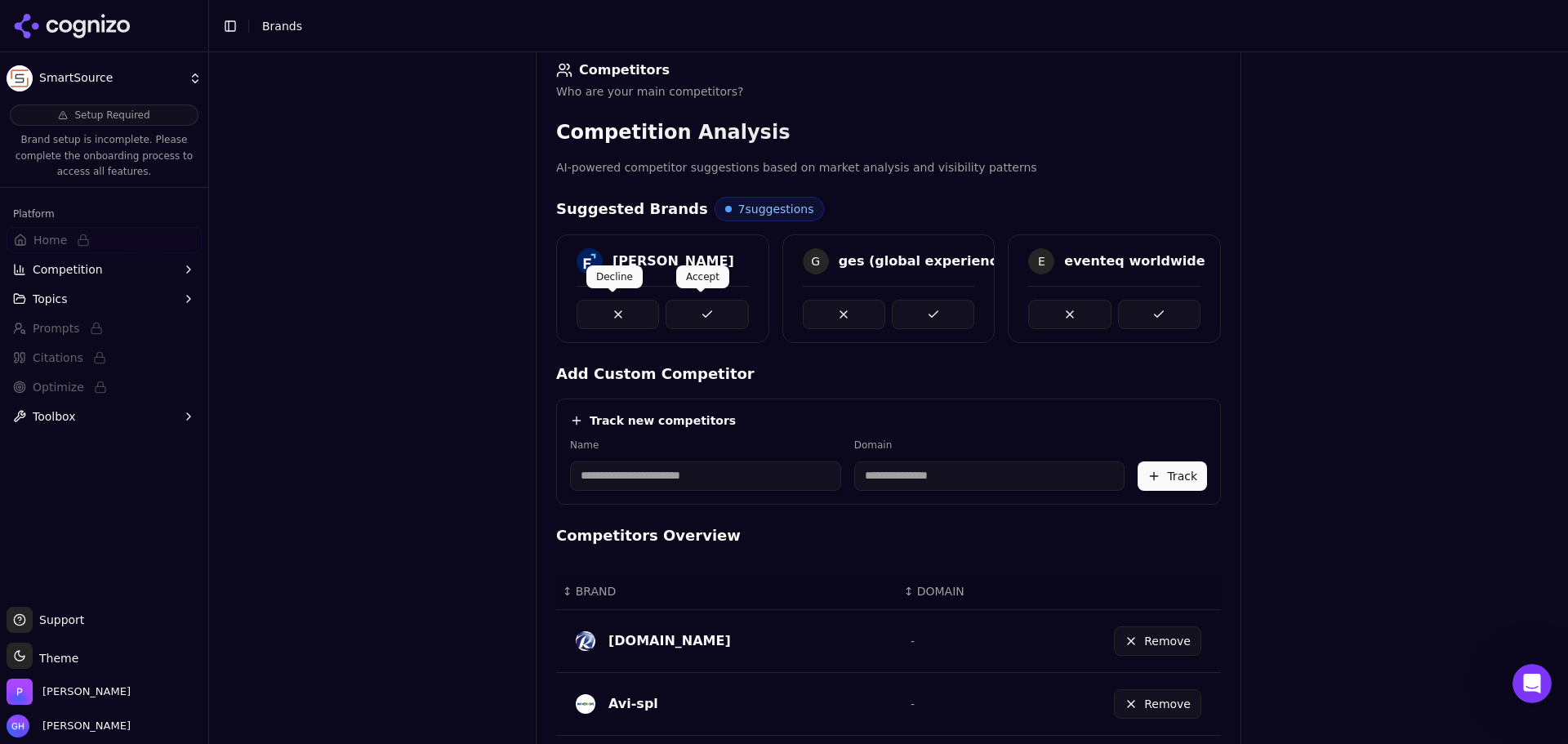
click at [712, 312] on button at bounding box center [707, 315] width 82 height 30
click at [914, 315] on button at bounding box center [933, 315] width 82 height 30
click at [1123, 315] on button at bounding box center [1159, 315] width 82 height 30
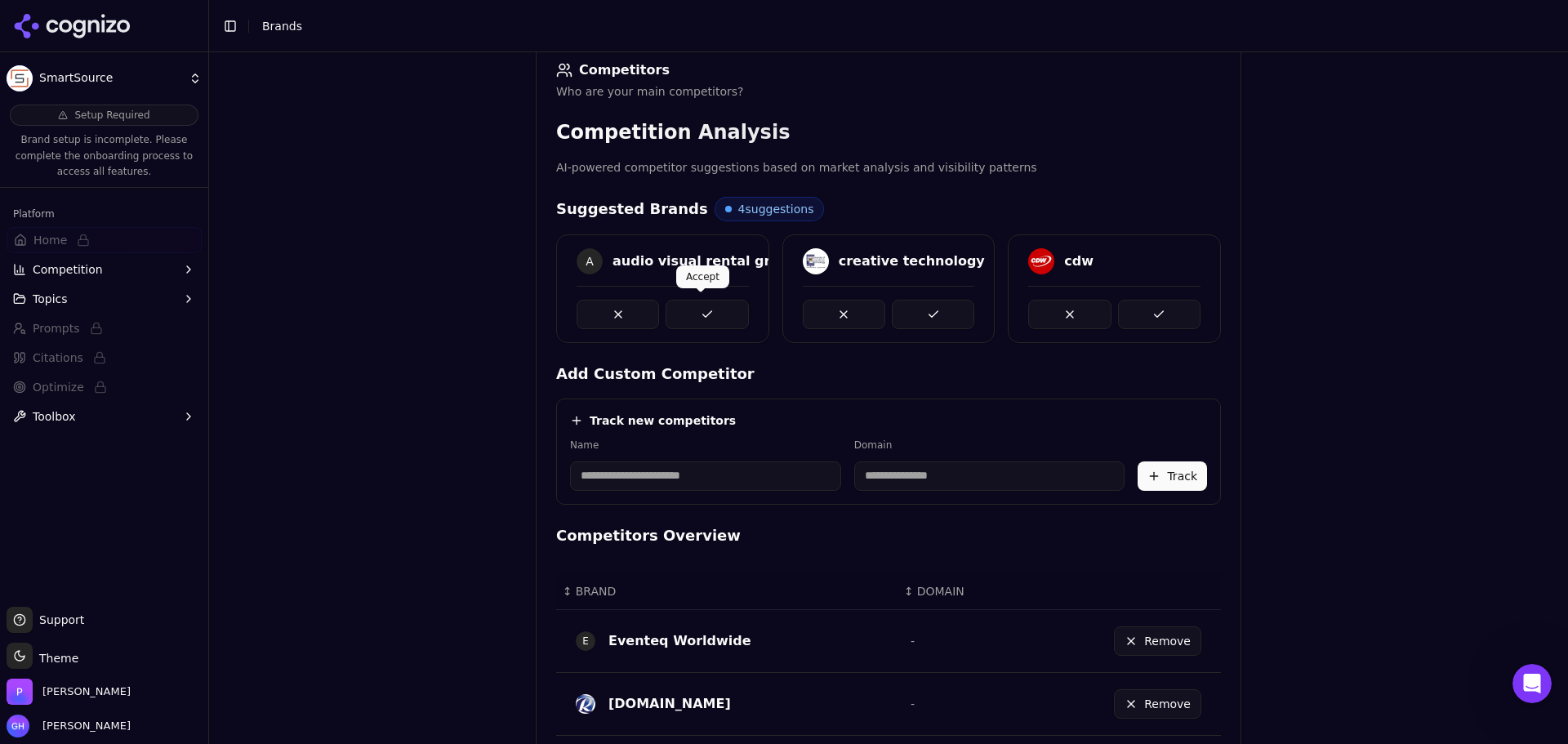
click at [712, 300] on button at bounding box center [707, 315] width 82 height 30
click at [934, 310] on button at bounding box center [933, 315] width 82 height 30
click at [1175, 310] on button at bounding box center [1159, 315] width 82 height 30
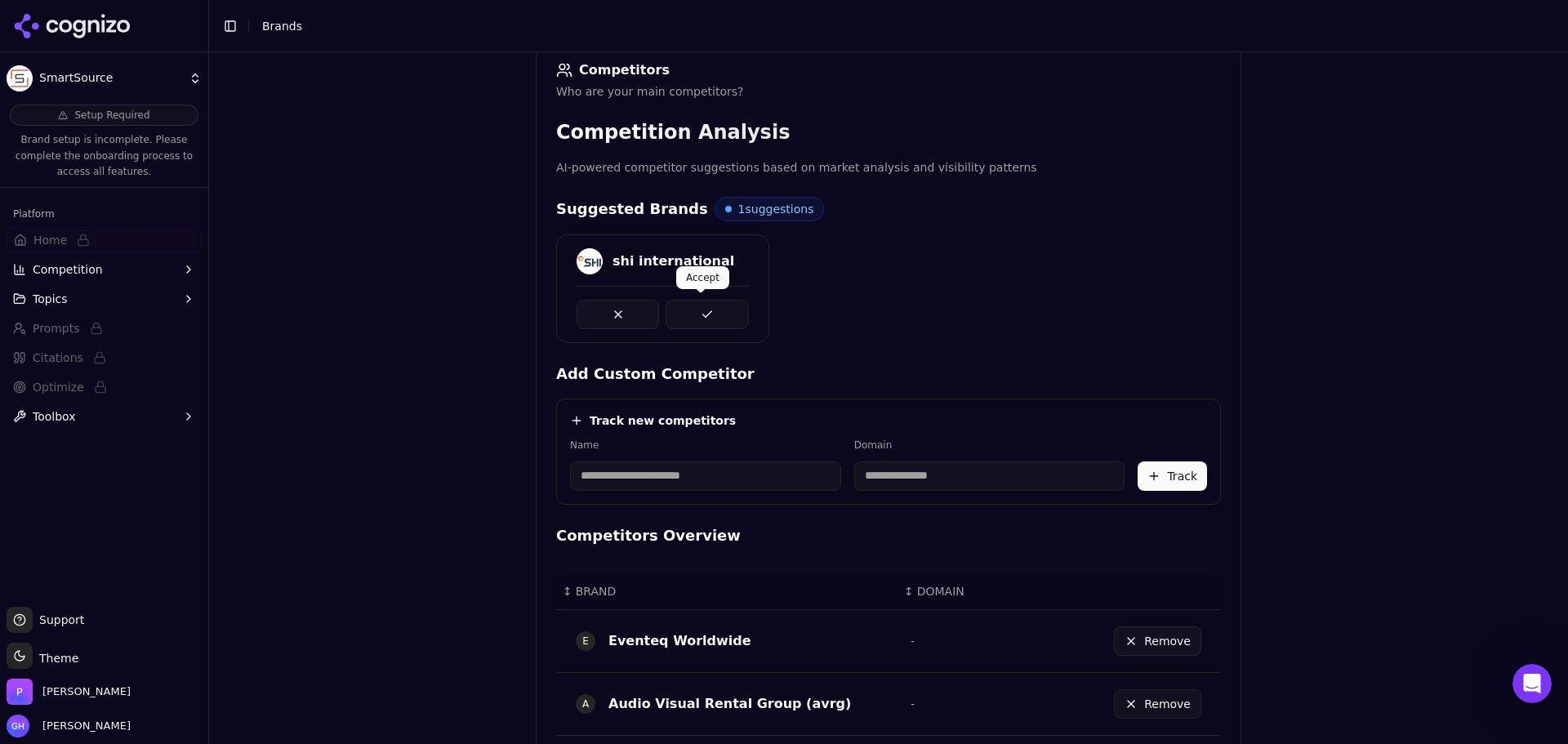
click at [698, 311] on button at bounding box center [707, 315] width 82 height 30
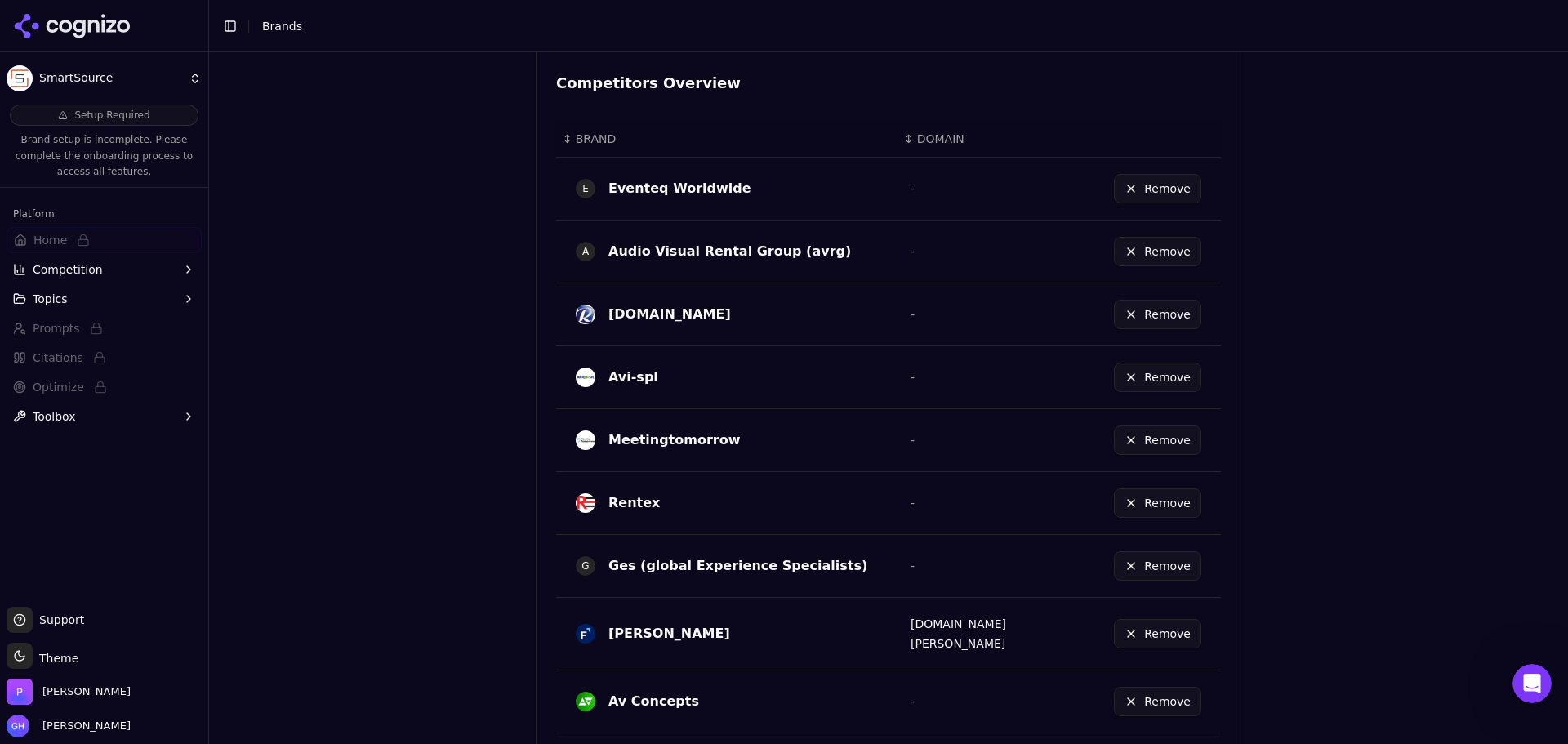
scroll to position [902, 0]
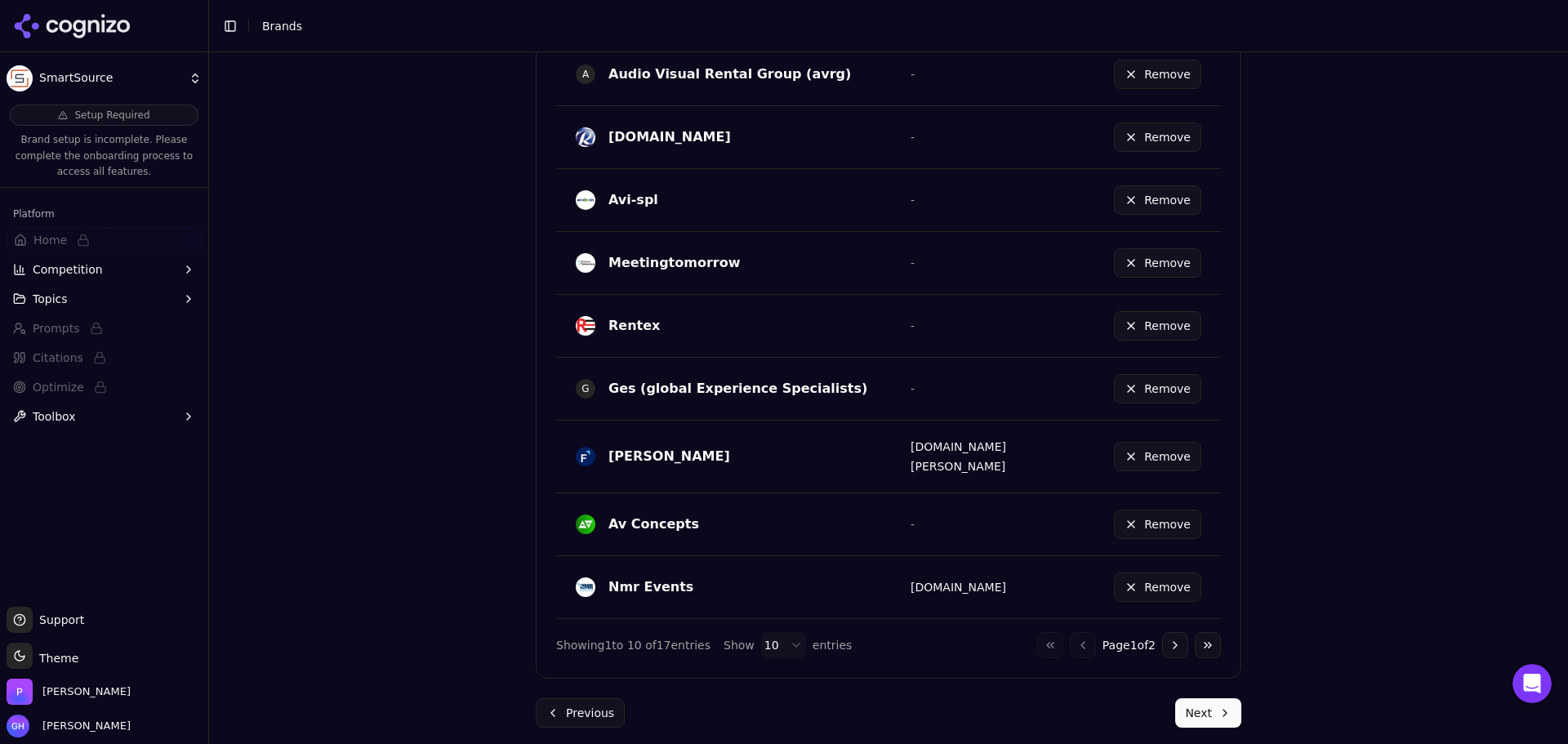
click at [1179, 640] on button "Go to next page" at bounding box center [1175, 645] width 26 height 26
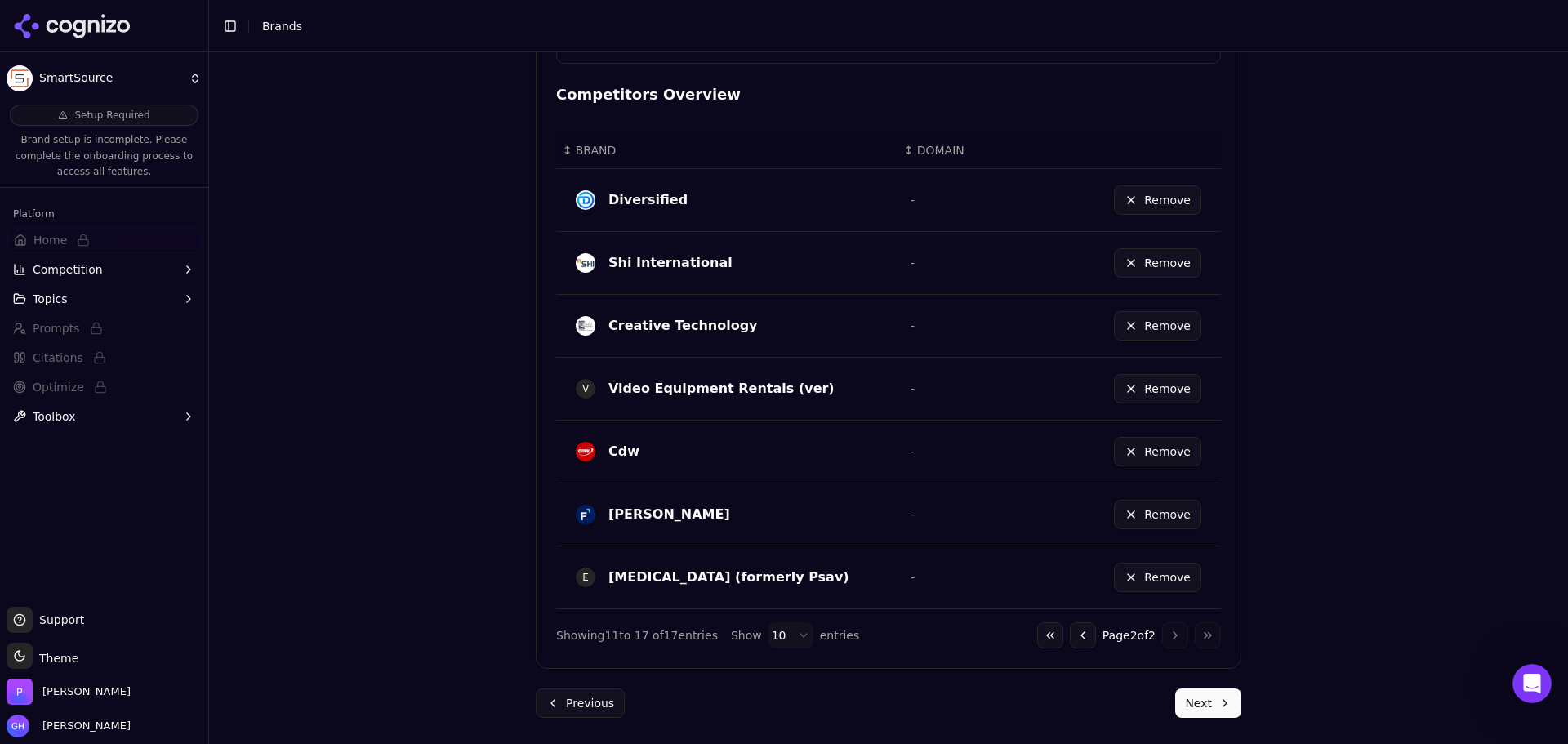
click at [1075, 641] on button "Go to previous page" at bounding box center [1083, 635] width 26 height 26
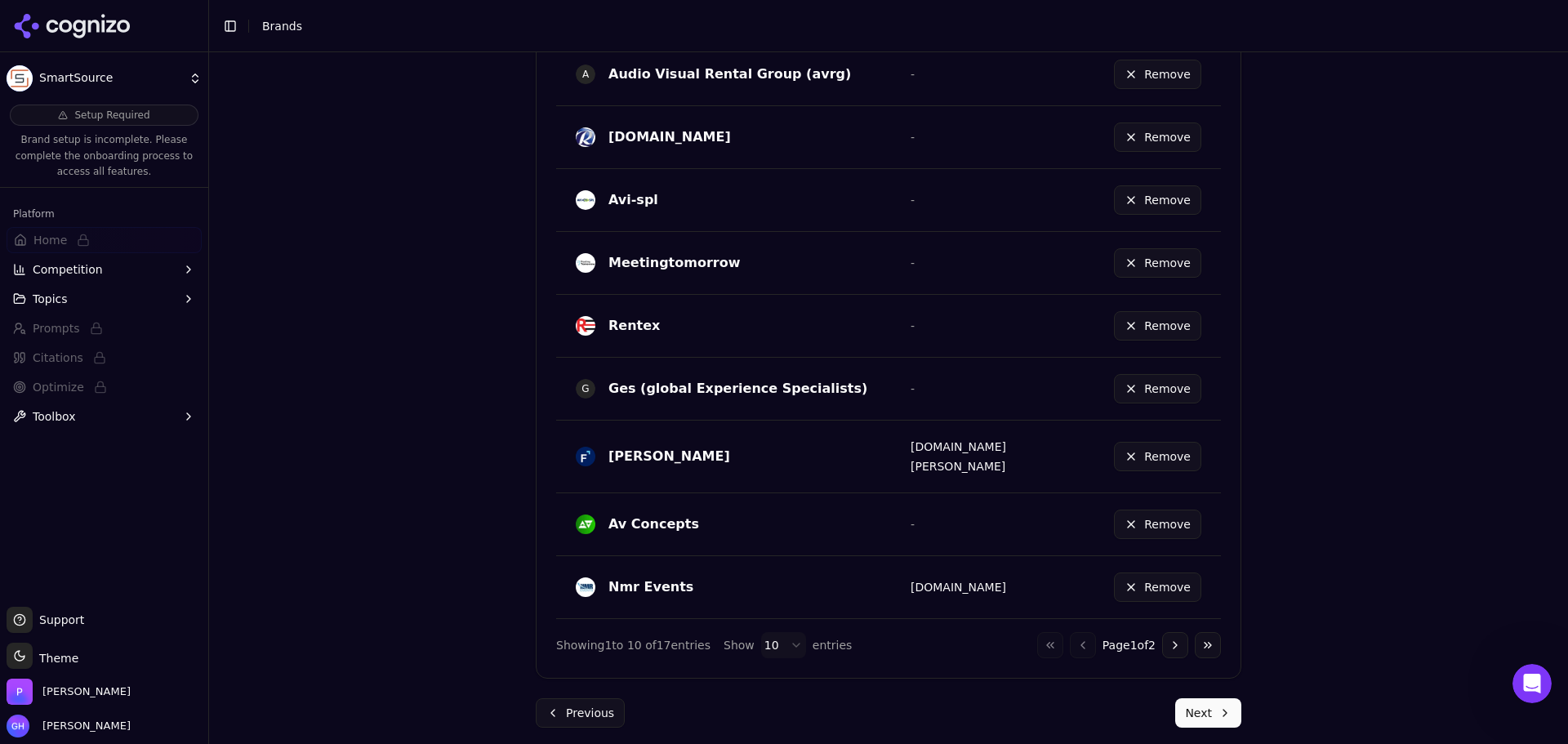
click at [1162, 635] on button "Go to next page" at bounding box center [1175, 645] width 26 height 26
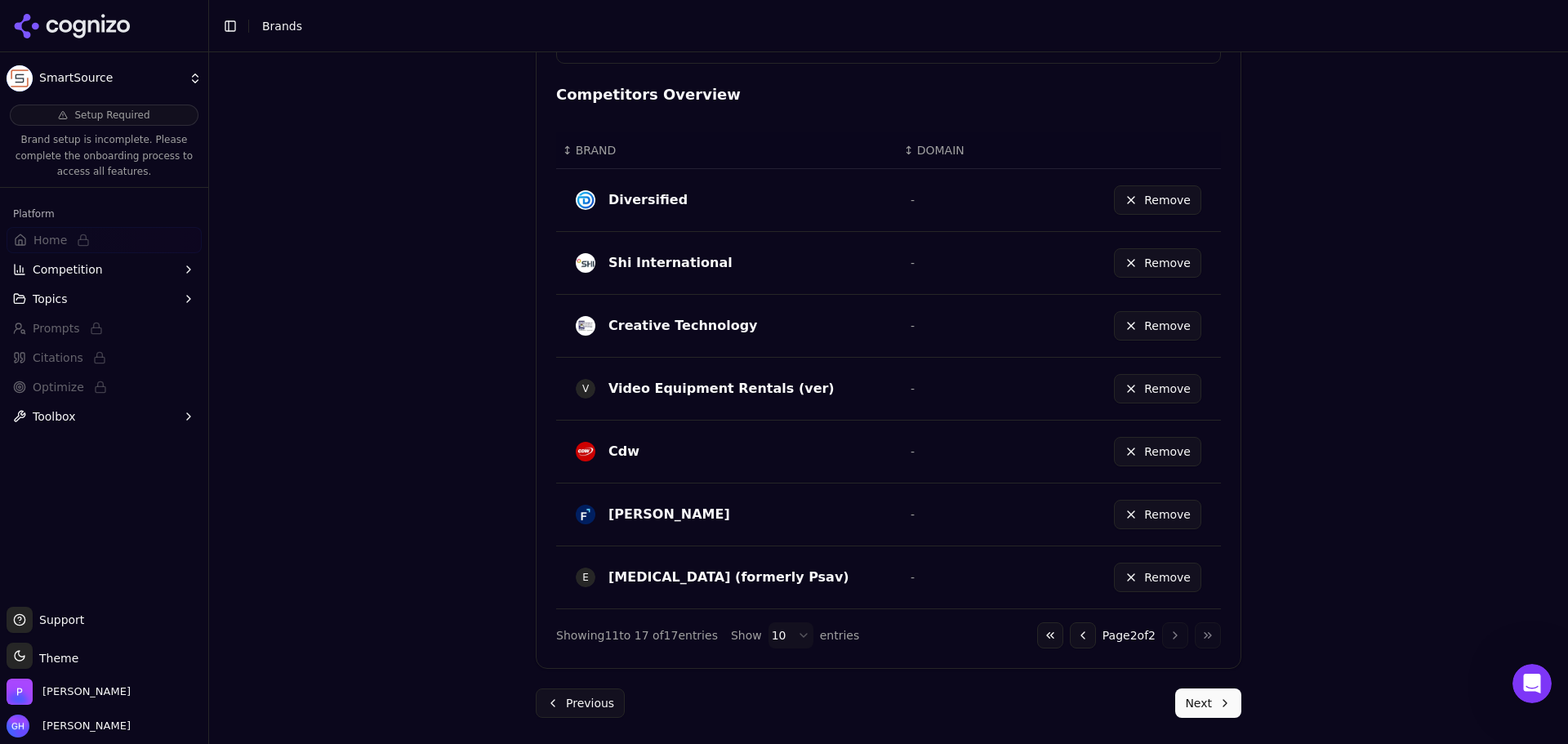
click at [1162, 501] on button "Remove" at bounding box center [1157, 515] width 88 height 30
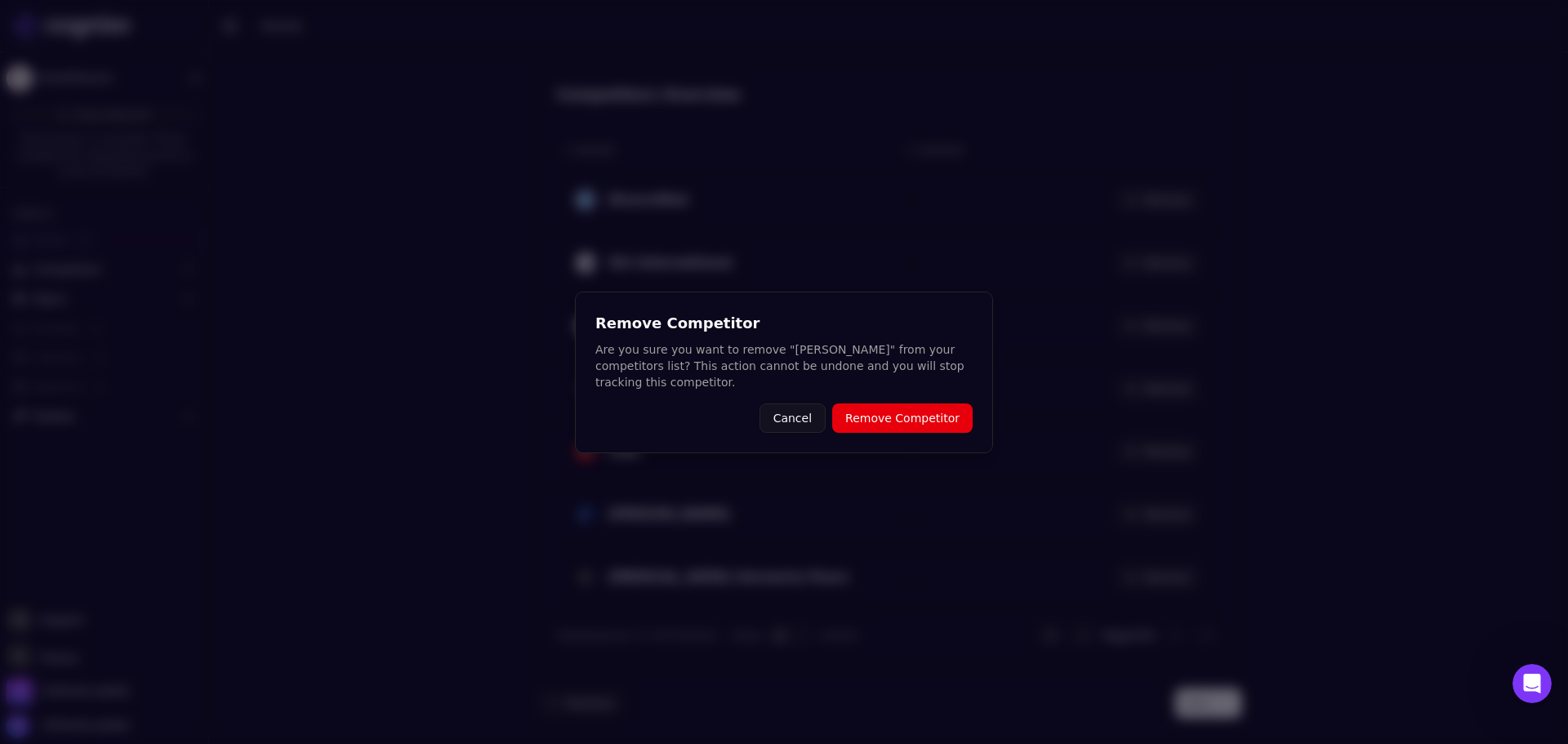
click at [906, 411] on button "Remove Competitor" at bounding box center [902, 418] width 140 height 30
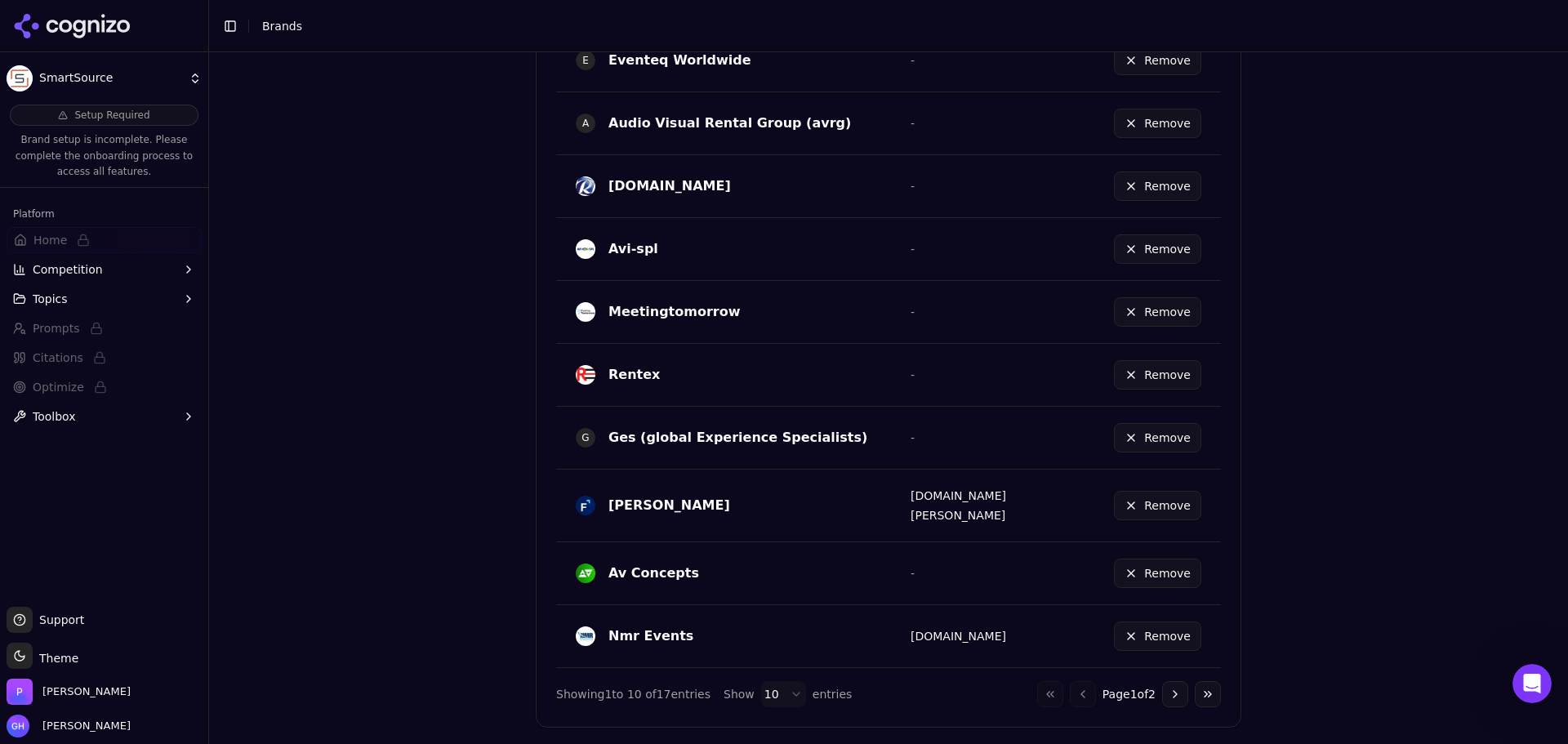
scroll to position [902, 0]
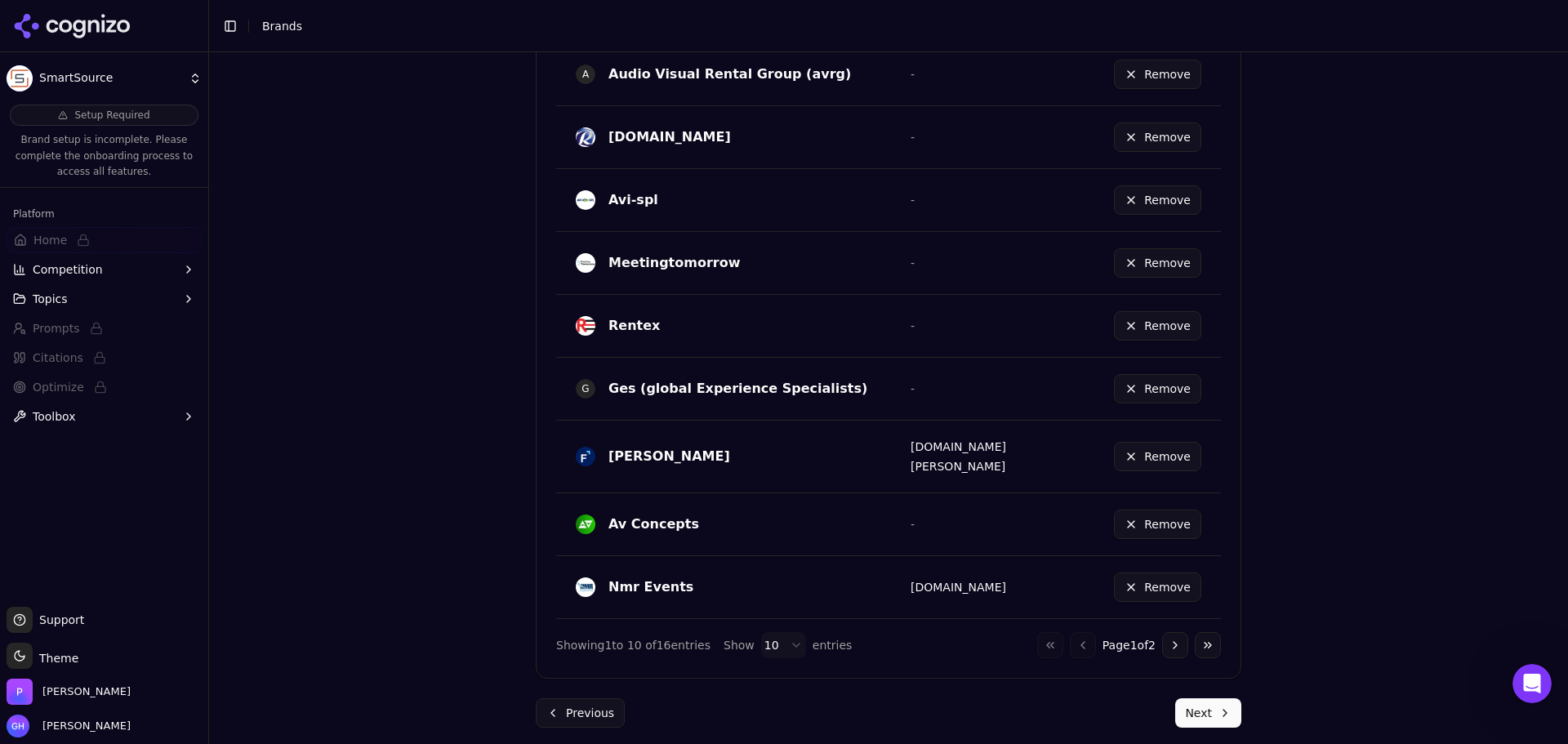
click at [1202, 705] on button "Next" at bounding box center [1207, 713] width 66 height 30
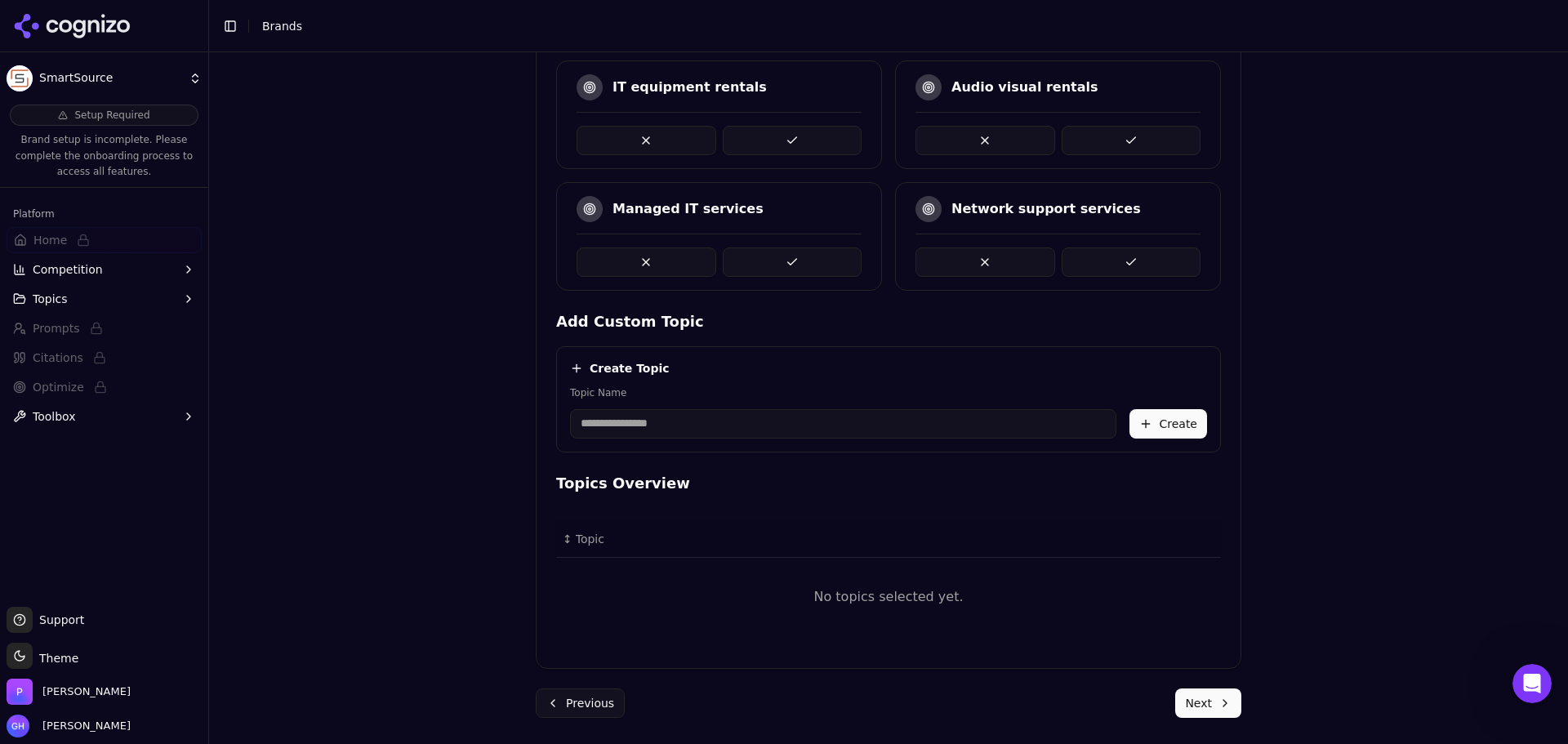
scroll to position [214, 0]
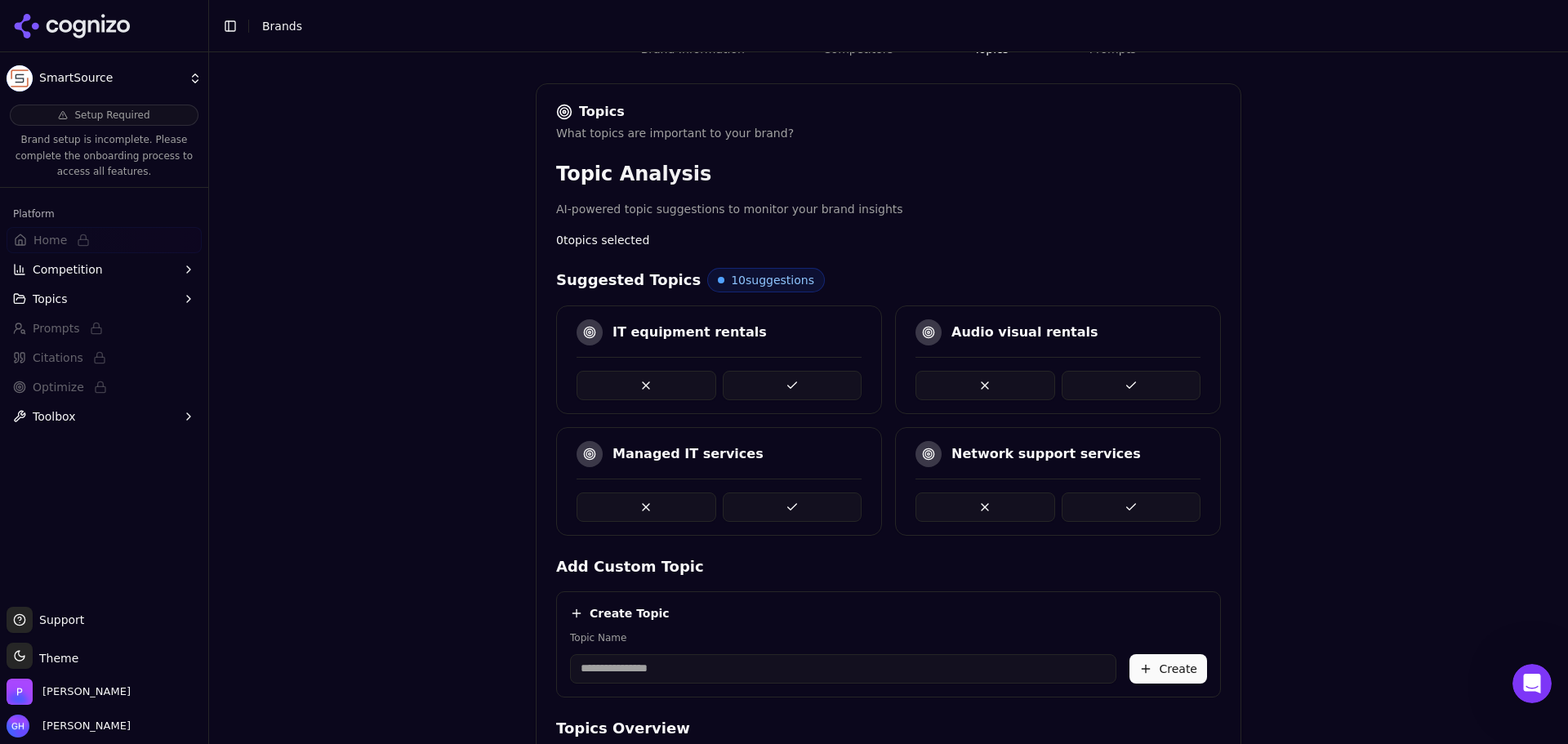
drag, startPoint x: 447, startPoint y: 281, endPoint x: 725, endPoint y: 371, distance: 292.2
click at [447, 281] on div "Brand Onboarding Let's set up your brand monitoring in a few simple steps Step …" at bounding box center [888, 211] width 1359 height 744
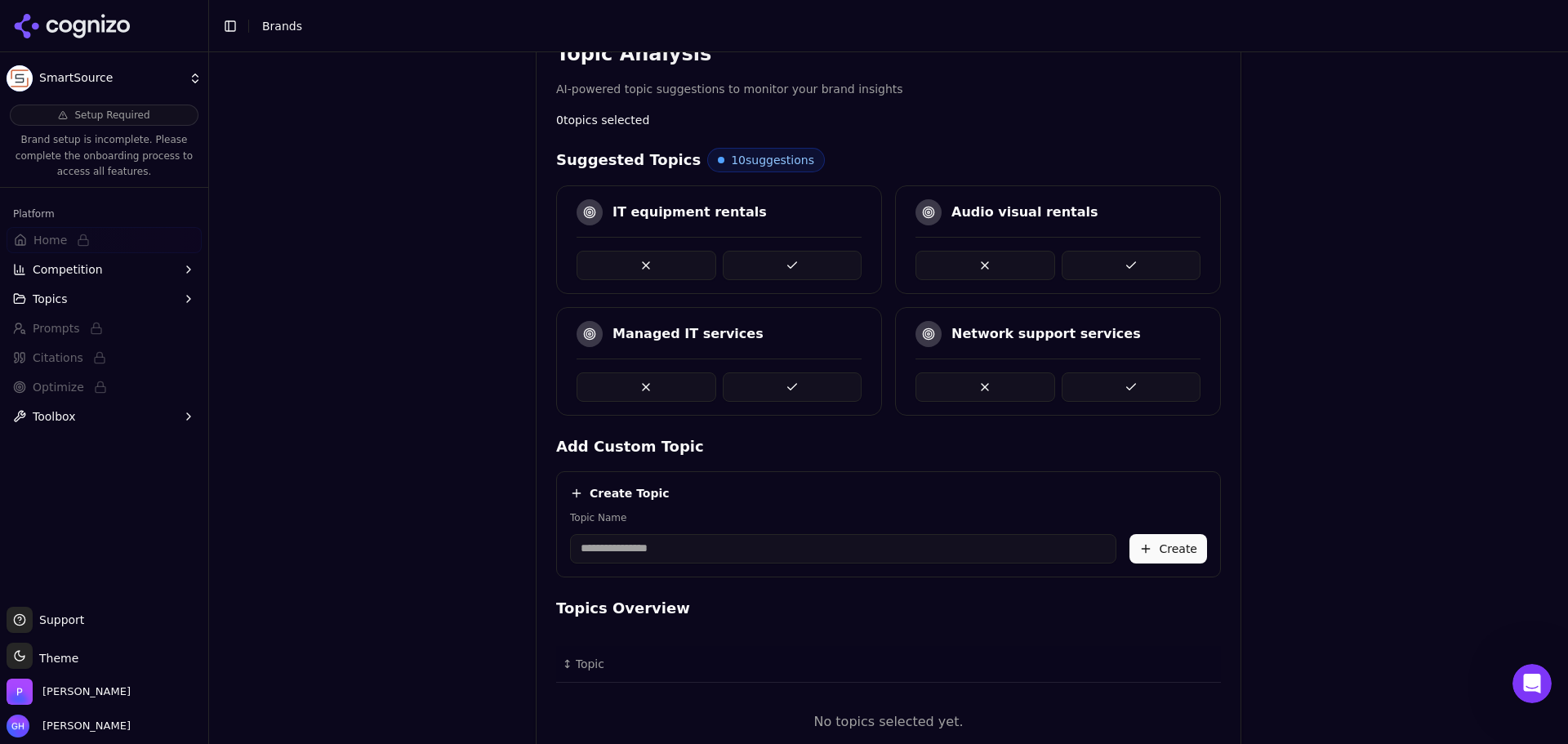
scroll to position [82, 0]
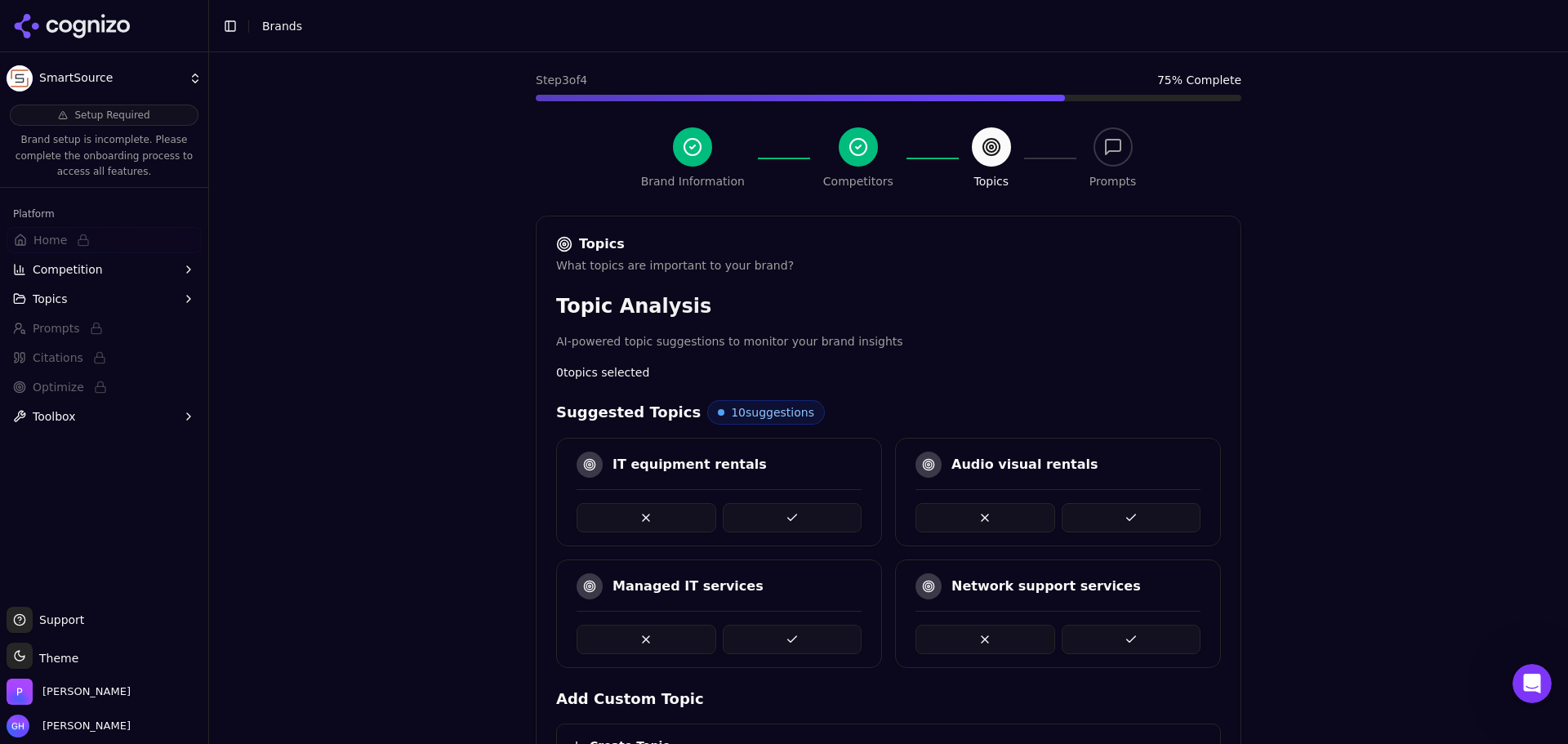
drag, startPoint x: 1353, startPoint y: 463, endPoint x: 1360, endPoint y: 456, distance: 9.9
click at [1353, 463] on div "Brand Onboarding Let's set up your brand monitoring in a few simple steps Step …" at bounding box center [888, 342] width 1359 height 744
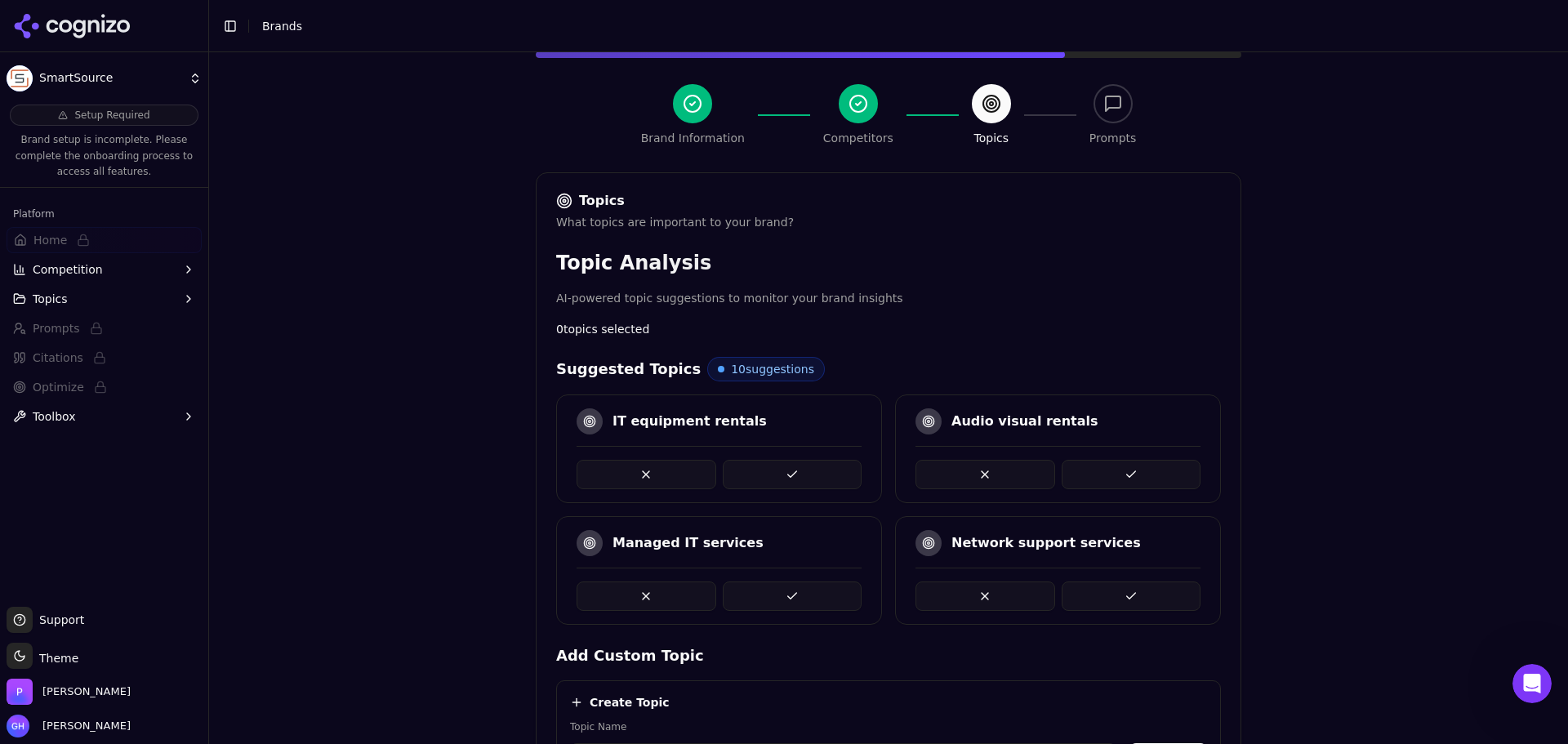
scroll to position [163, 0]
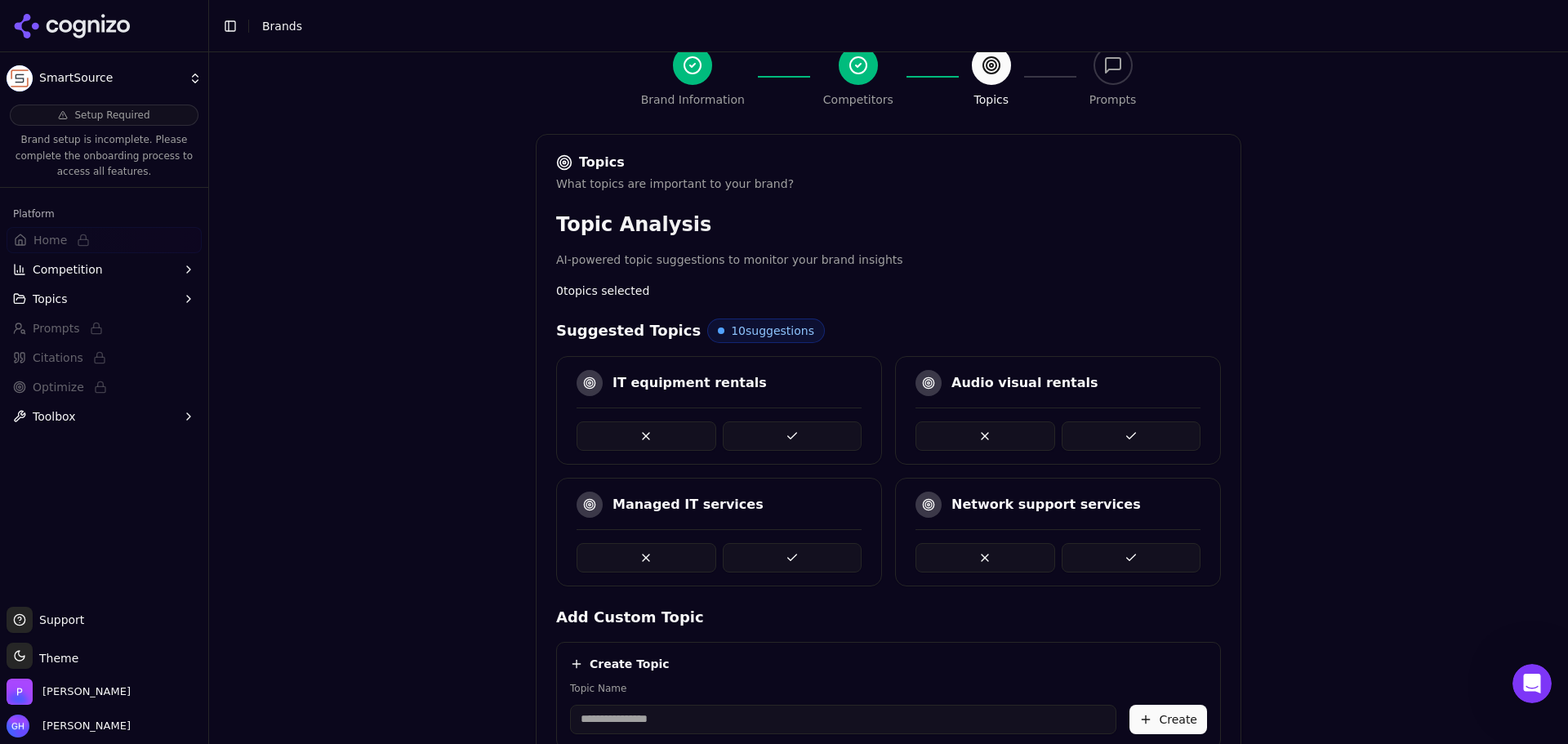
click at [1161, 447] on div "Audio visual rentals" at bounding box center [1057, 411] width 326 height 109
click at [1156, 428] on button at bounding box center [1131, 436] width 140 height 30
click at [755, 430] on button at bounding box center [792, 436] width 140 height 30
drag, startPoint x: 1479, startPoint y: 483, endPoint x: 1431, endPoint y: 524, distance: 63.1
click at [1479, 483] on div "Brand Onboarding Let's set up your brand monitoring in a few simple steps Step …" at bounding box center [888, 261] width 1359 height 744
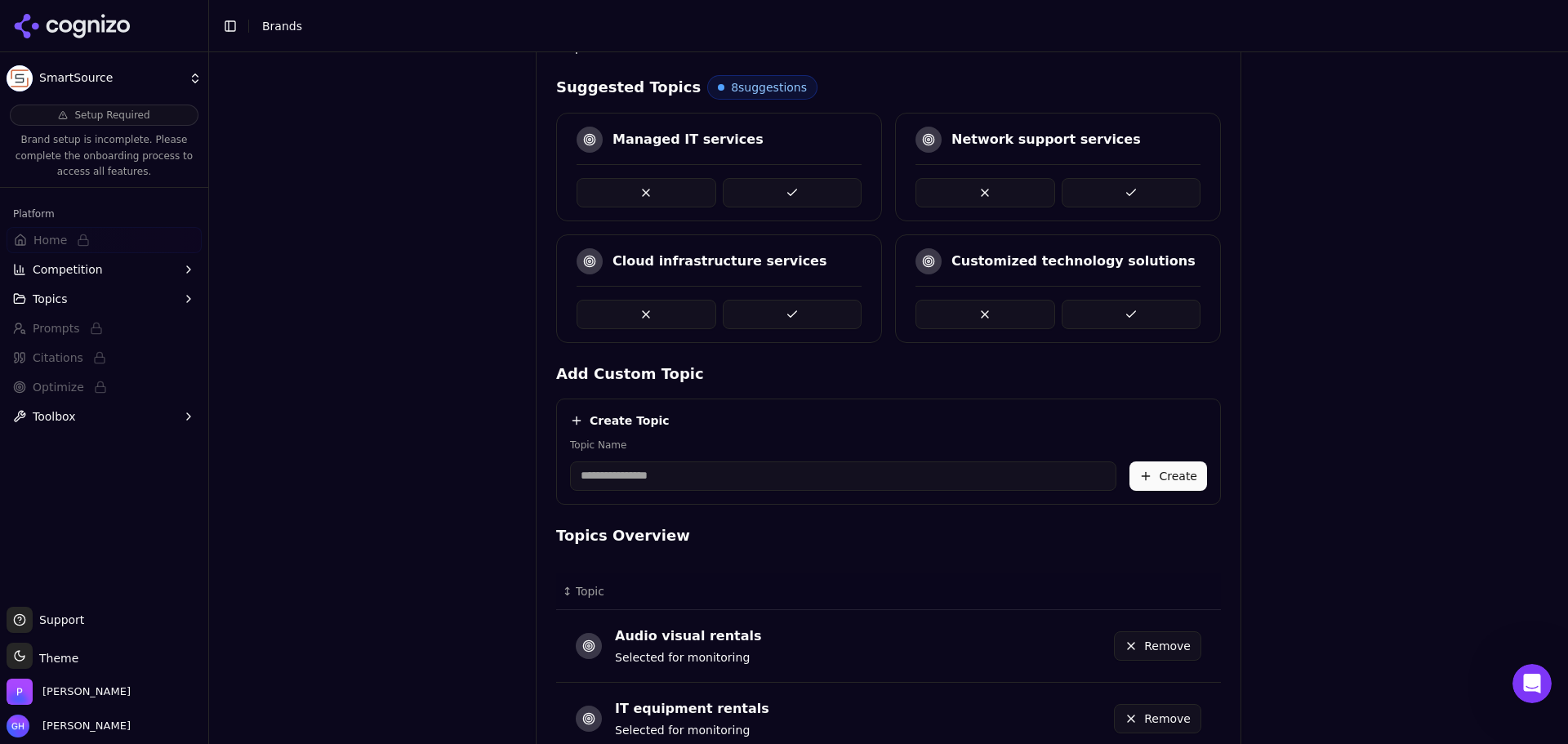
scroll to position [282, 0]
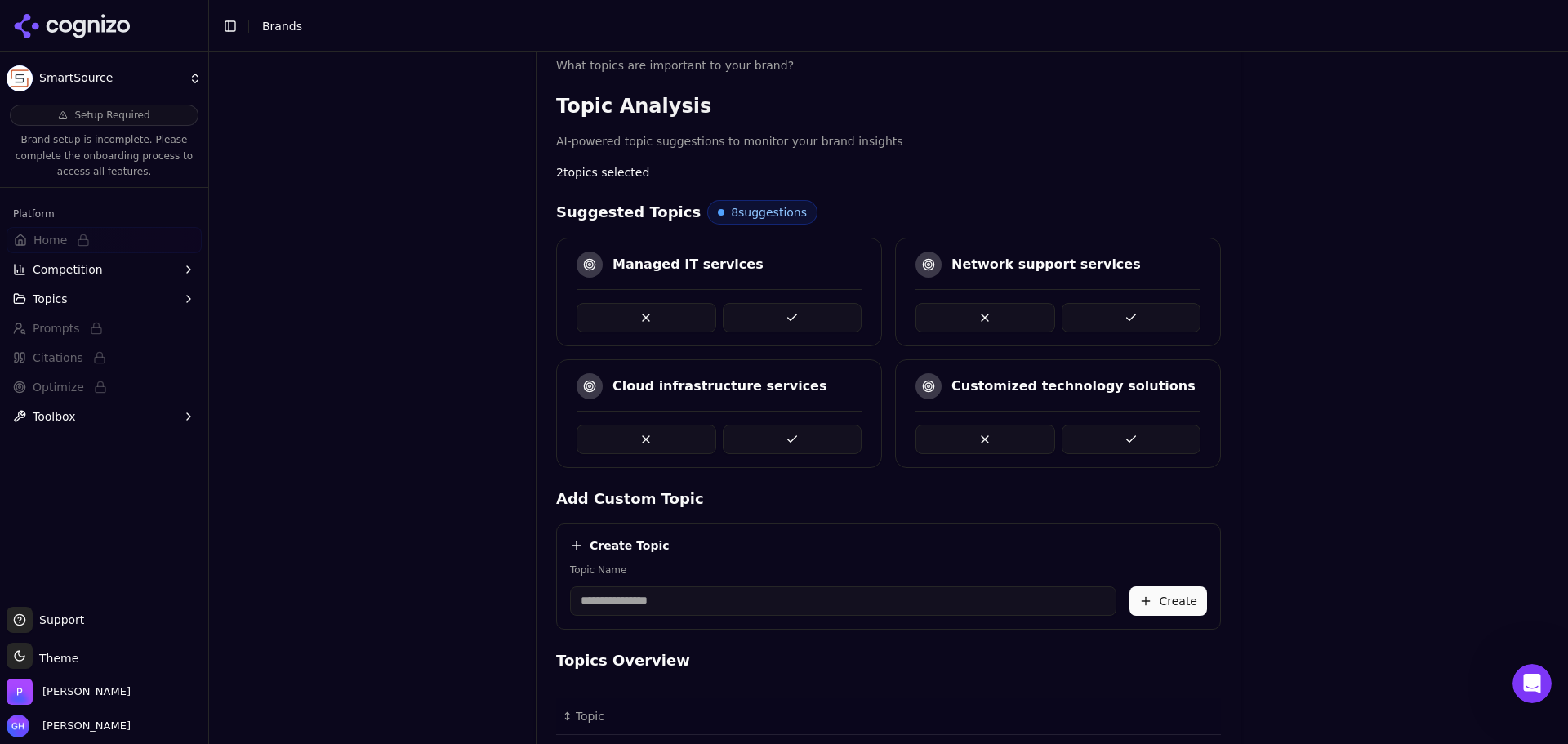
click at [790, 324] on button at bounding box center [792, 318] width 140 height 30
click at [817, 437] on button at bounding box center [792, 440] width 140 height 30
click at [1255, 406] on div "Brand Onboarding Let's set up your brand monitoring in a few simple steps Step …" at bounding box center [888, 142] width 1359 height 744
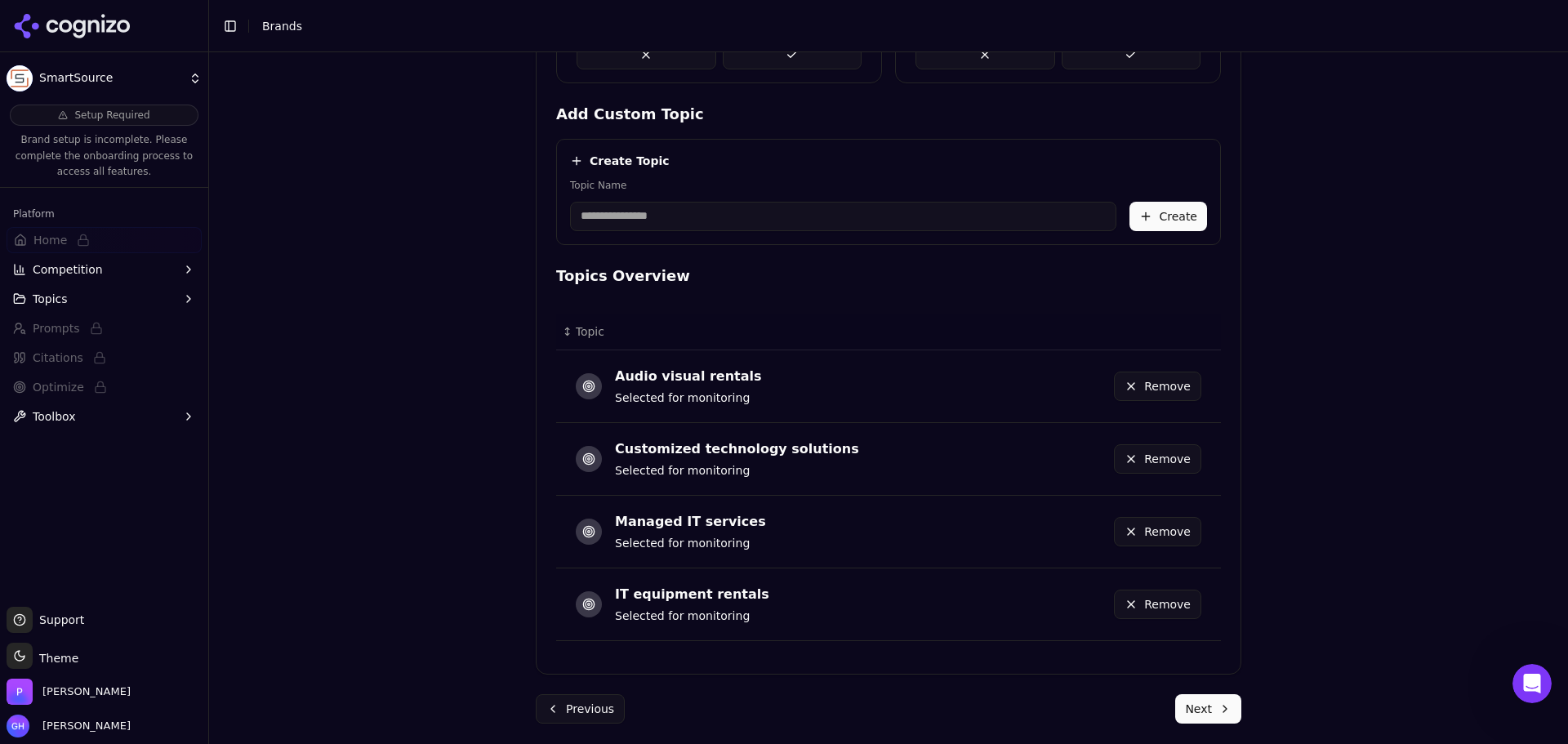
scroll to position [672, 0]
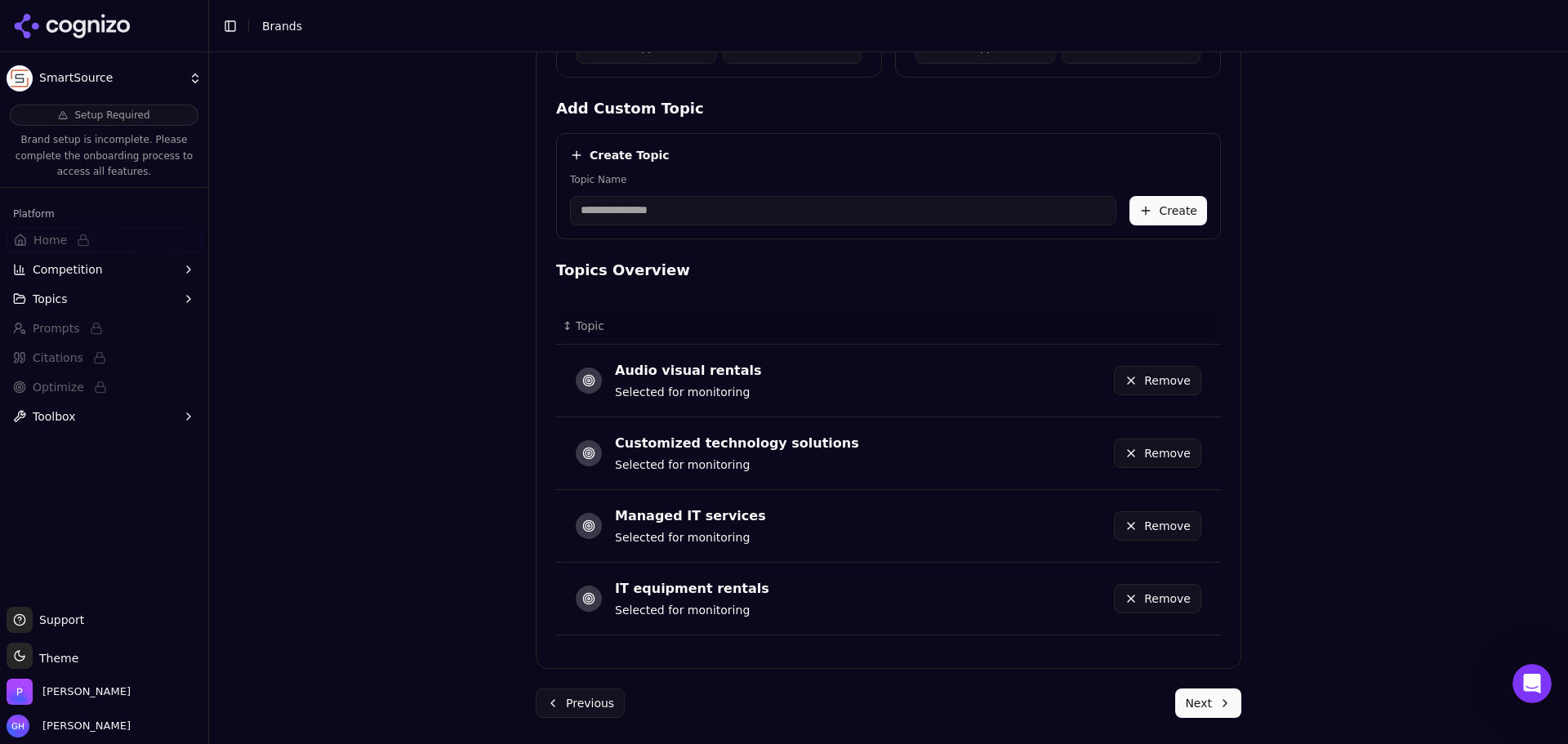
click at [1249, 702] on div "Brand Onboarding Let's set up your brand monitoring in a few simple steps Step …" at bounding box center [888, 398] width 1359 height 691
click at [1197, 708] on button "Next" at bounding box center [1207, 704] width 66 height 30
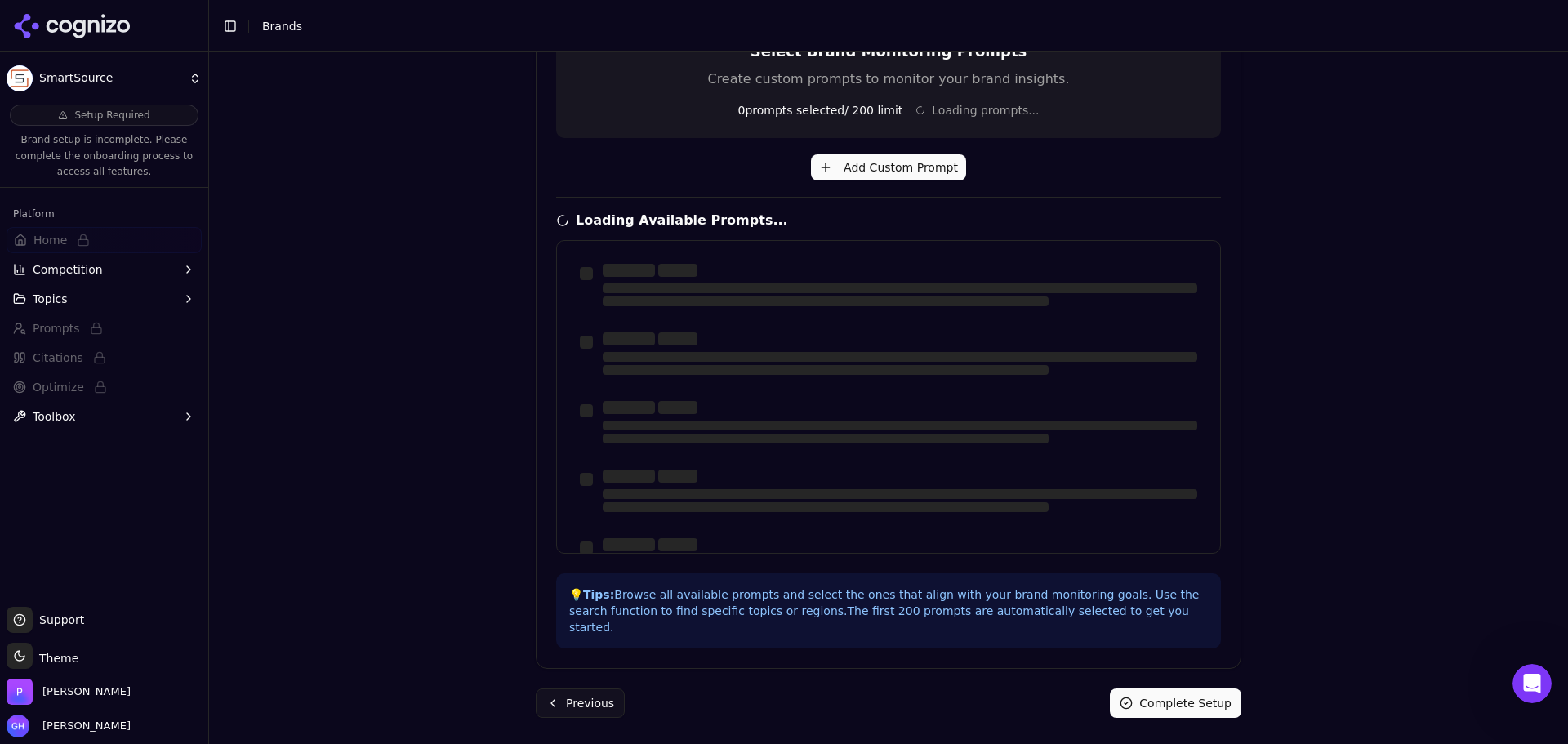
scroll to position [390, 0]
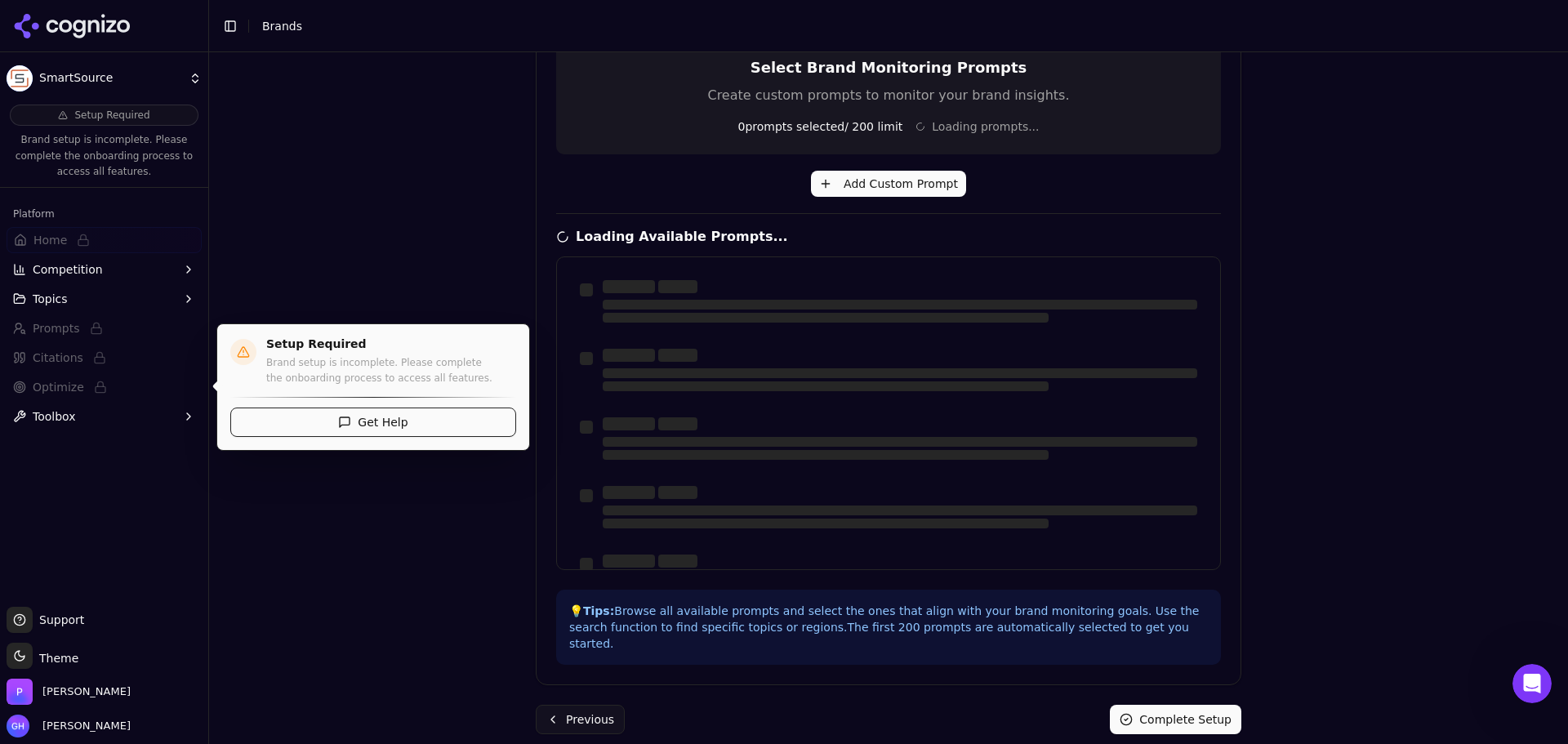
click at [380, 566] on div "Brand Onboarding Let's set up your brand monitoring in a few simple steps Step …" at bounding box center [888, 398] width 1359 height 691
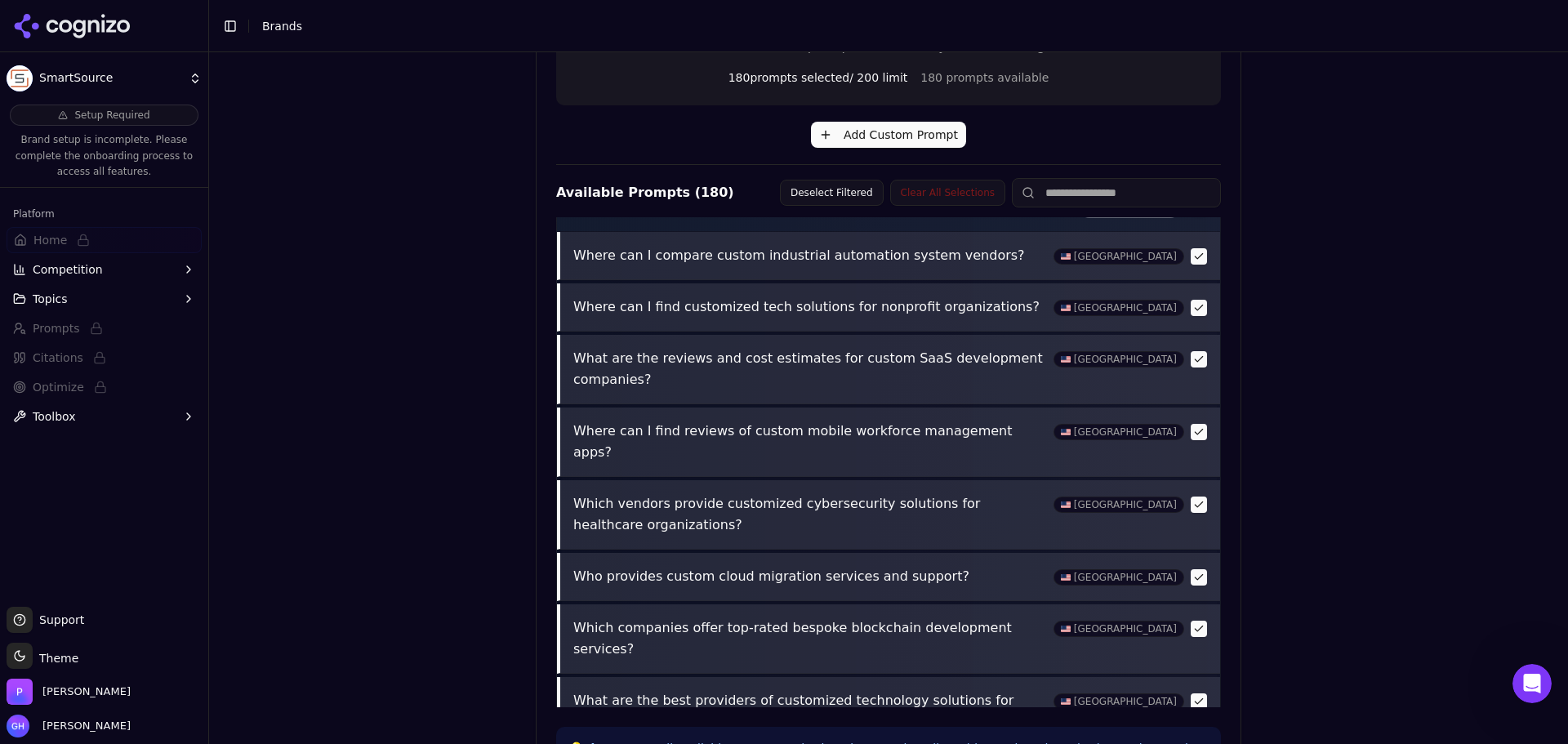
scroll to position [576, 0]
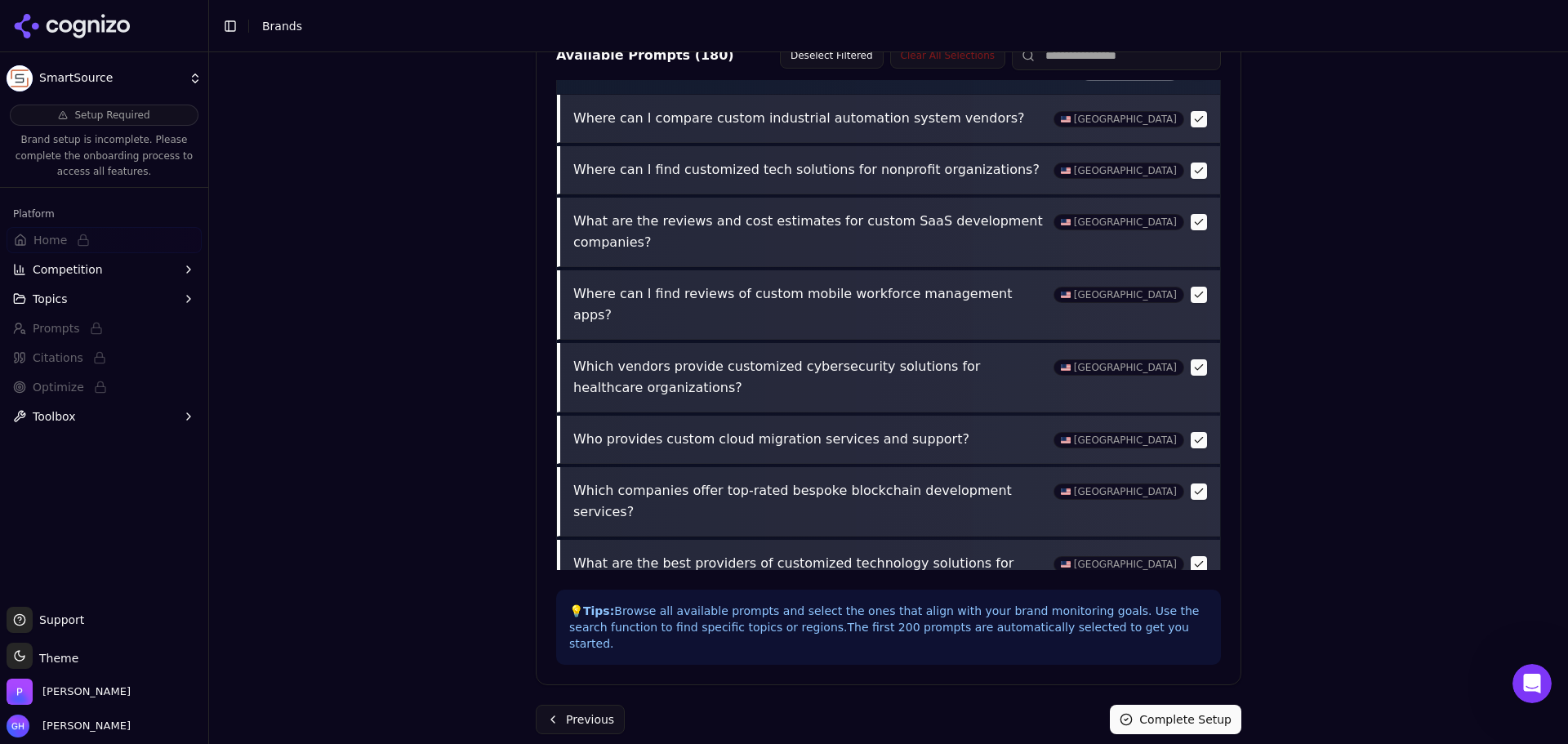
click at [1197, 715] on button "Complete Setup" at bounding box center [1176, 719] width 132 height 30
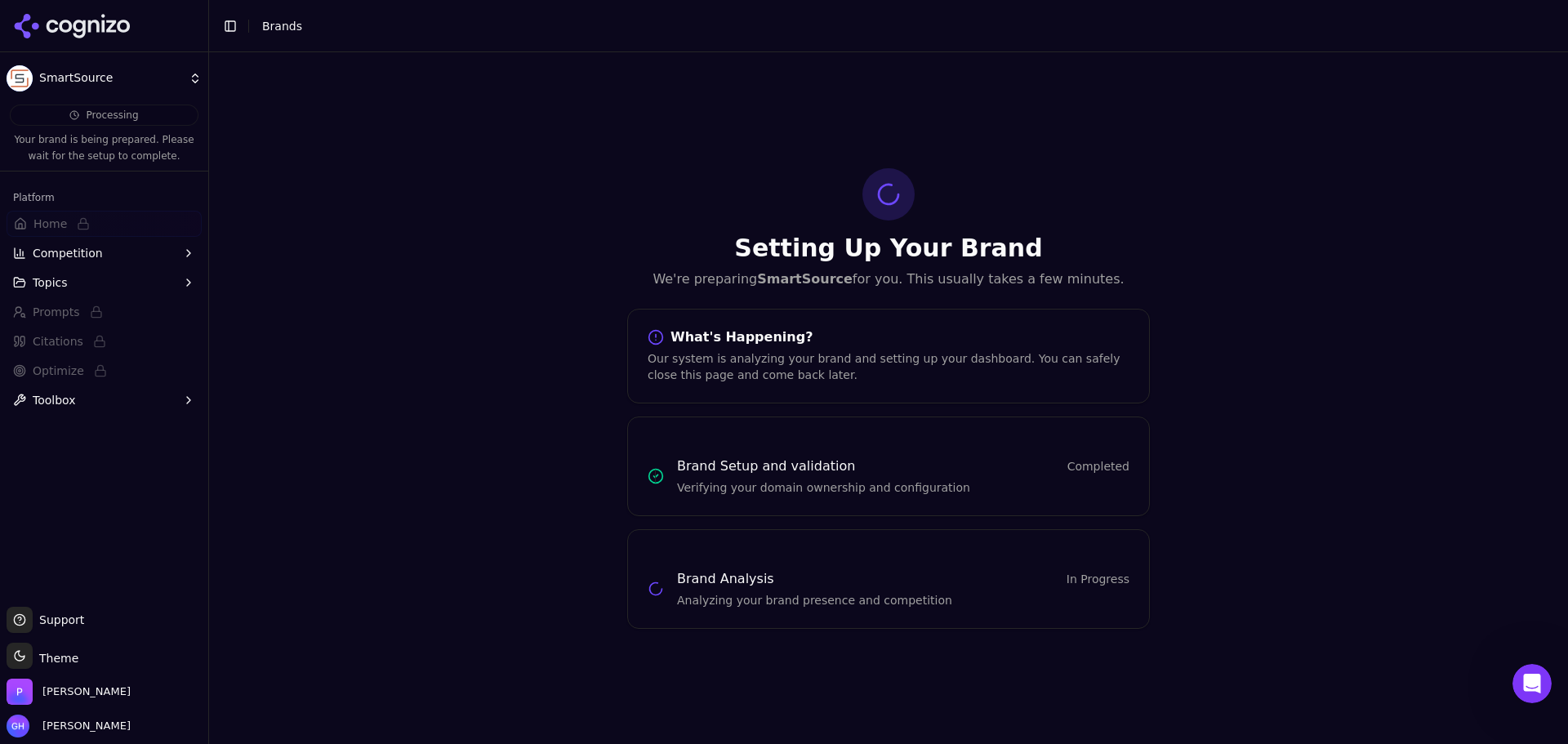
scroll to position [0, 0]
click at [116, 31] on icon at bounding box center [111, 25] width 10 height 12
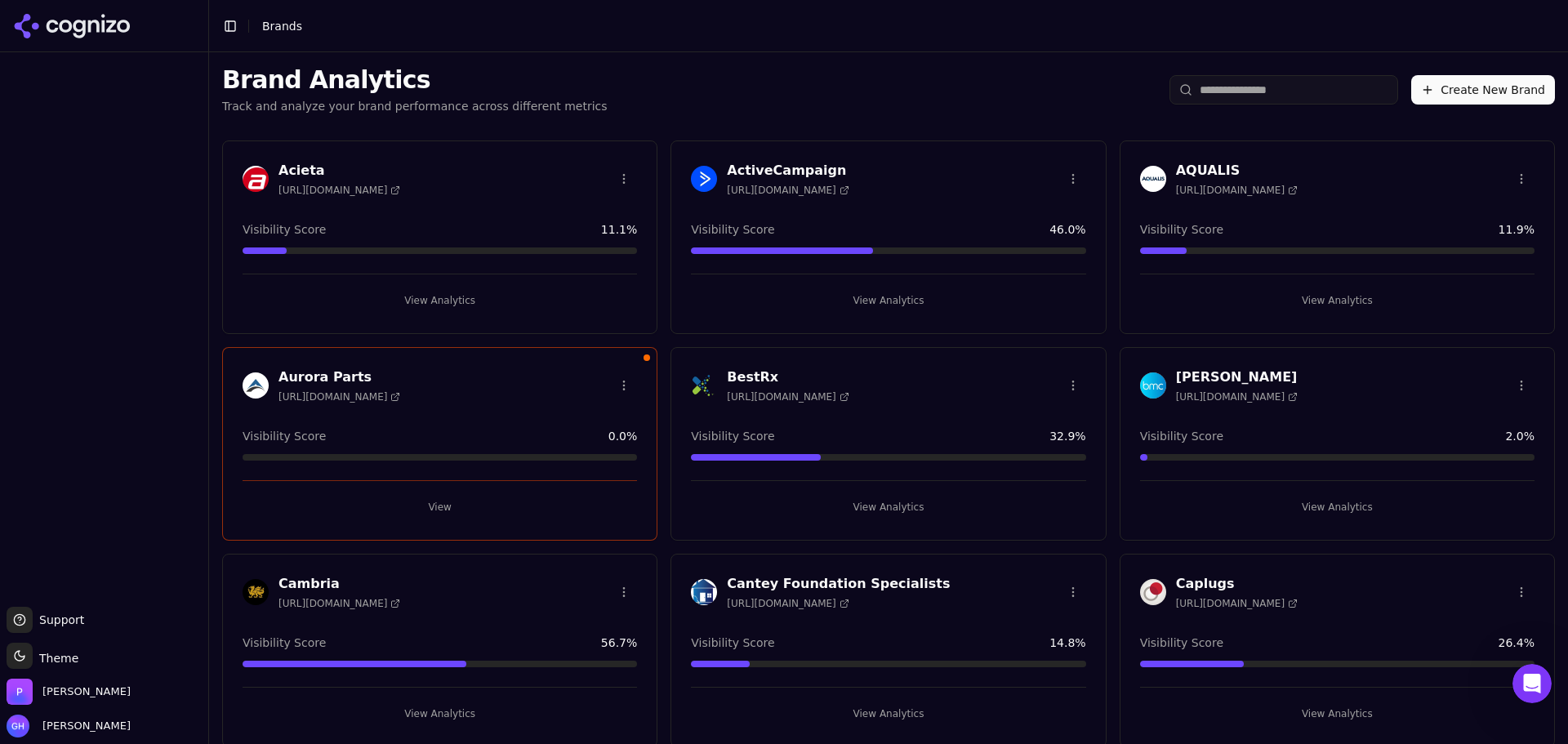
click at [1424, 116] on div "Brand Analytics Track and analyze your brand performance across different metri…" at bounding box center [888, 90] width 1359 height 75
click at [1443, 91] on button "Create New Brand" at bounding box center [1483, 90] width 144 height 30
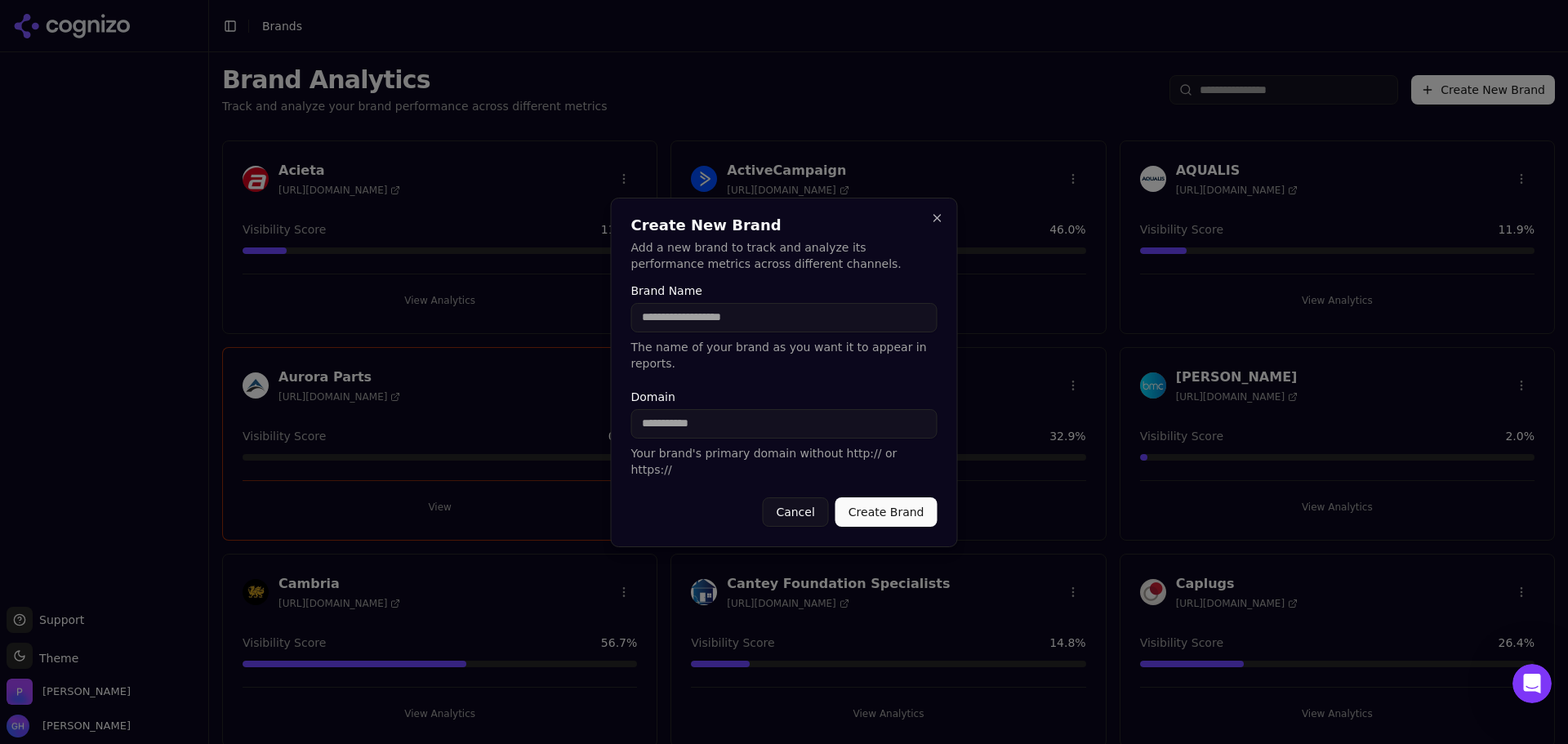
click at [723, 333] on input "Brand Name" at bounding box center [784, 318] width 306 height 30
click at [732, 333] on input "Brand Name" at bounding box center [784, 318] width 306 height 30
type input "**********"
click at [755, 409] on input "Domain" at bounding box center [784, 424] width 306 height 30
type input "*"
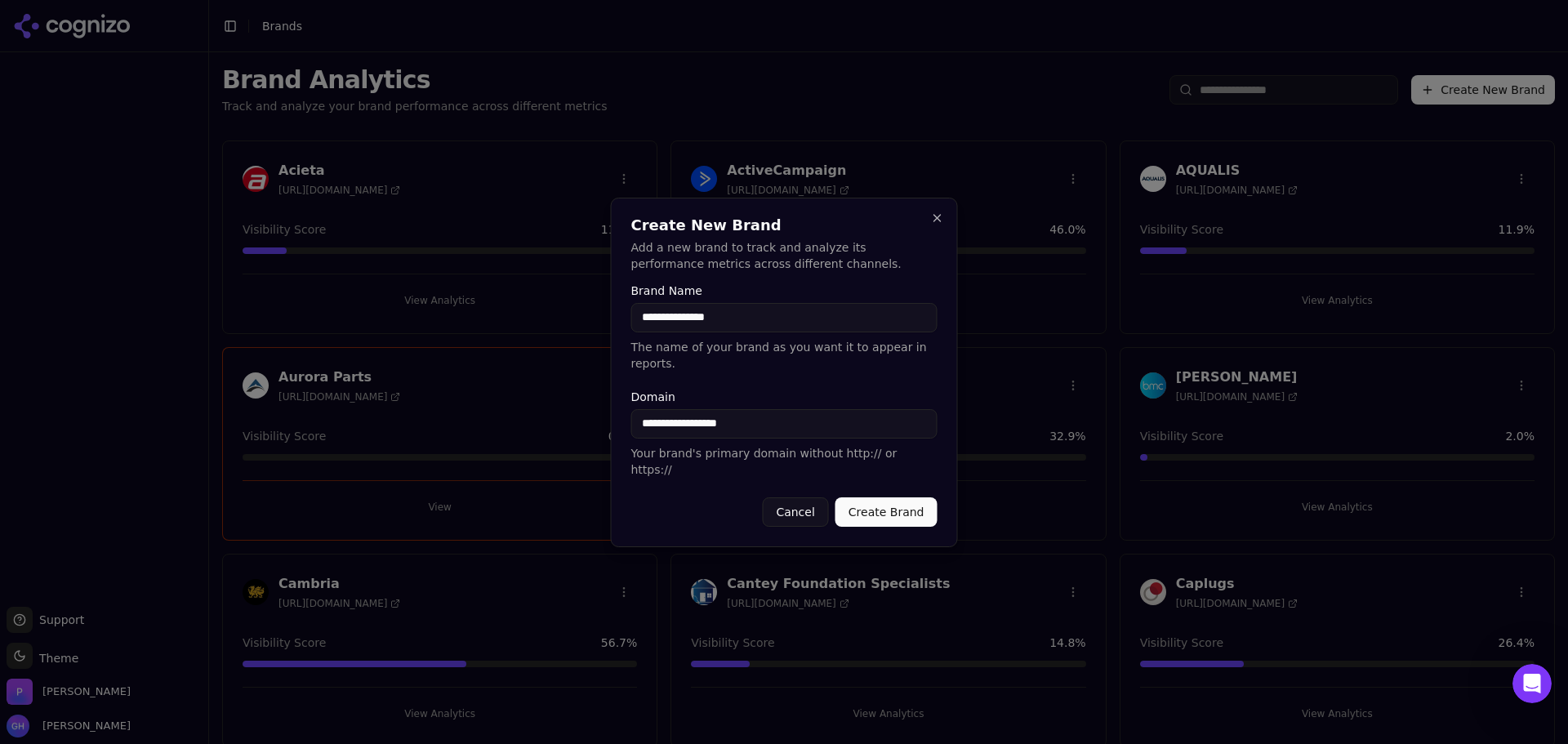
type input "**********"
click at [886, 497] on button "Create Brand" at bounding box center [886, 512] width 102 height 30
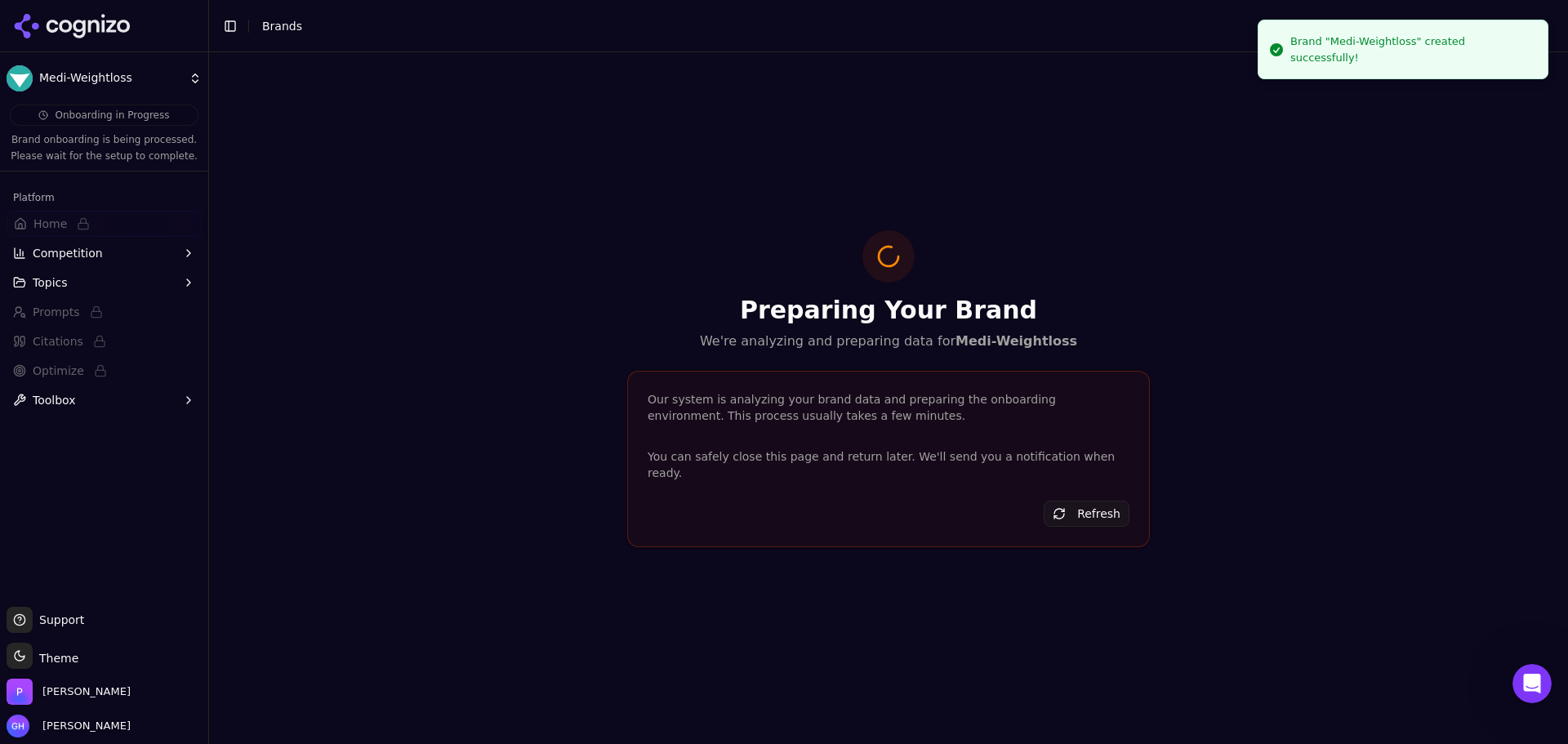
drag, startPoint x: 104, startPoint y: 18, endPoint x: 630, endPoint y: 260, distance: 579.0
click at [104, 18] on icon at bounding box center [72, 26] width 118 height 25
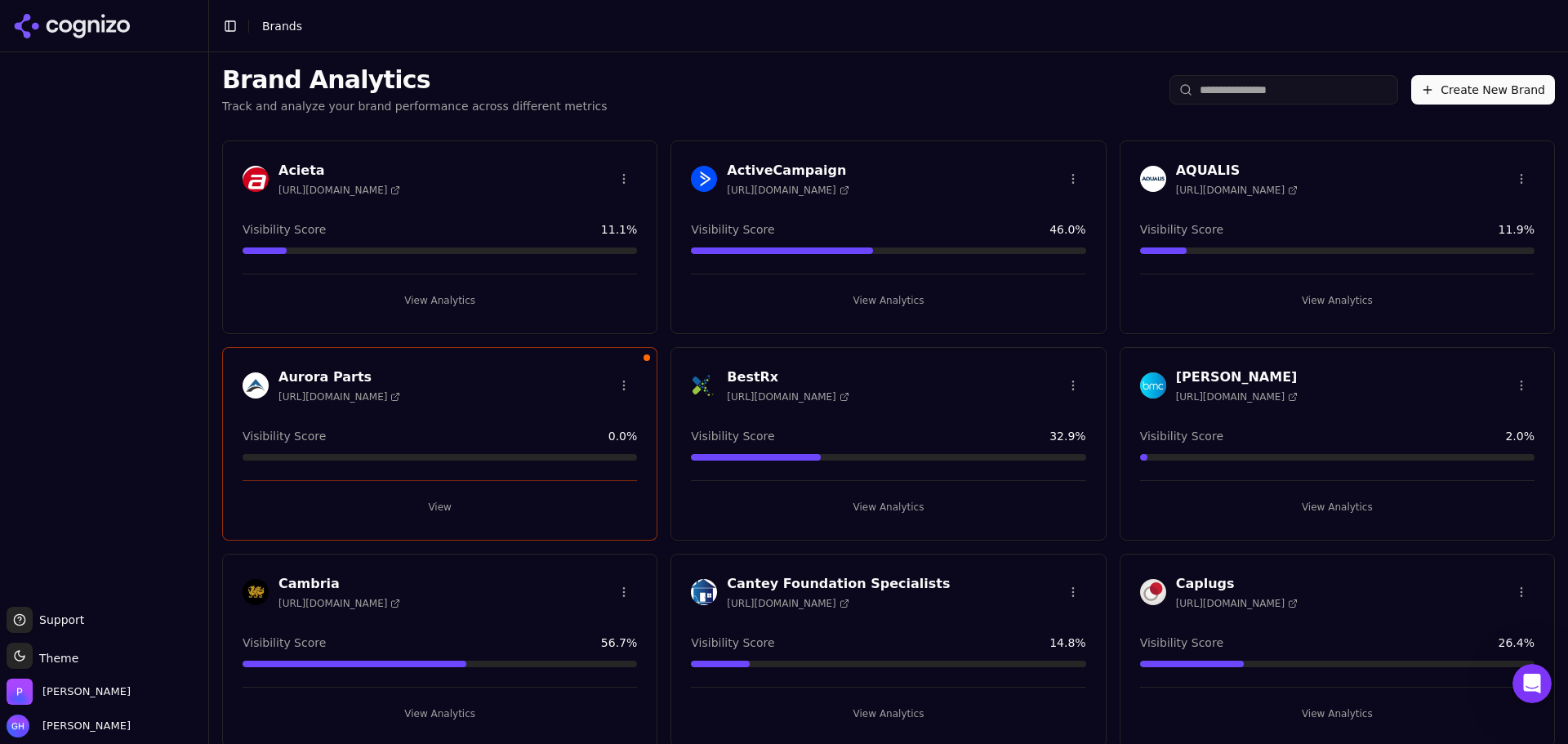
click at [1443, 83] on button "Create New Brand" at bounding box center [1483, 90] width 144 height 30
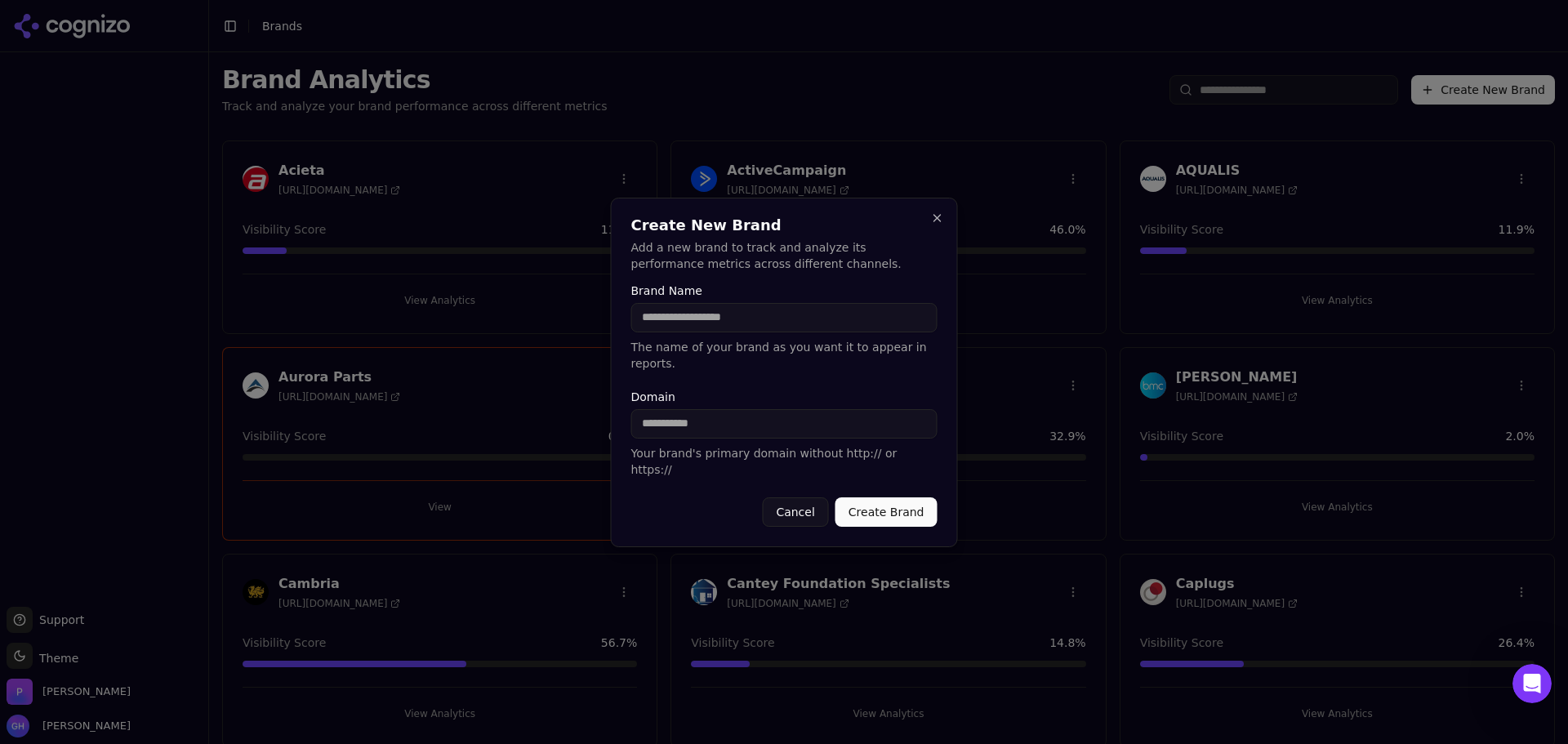
click at [710, 319] on input "Brand Name" at bounding box center [784, 318] width 306 height 30
type input "**********"
click at [739, 425] on input "Domain" at bounding box center [784, 424] width 306 height 30
type input "**********"
click at [756, 333] on input "**********" at bounding box center [784, 318] width 306 height 30
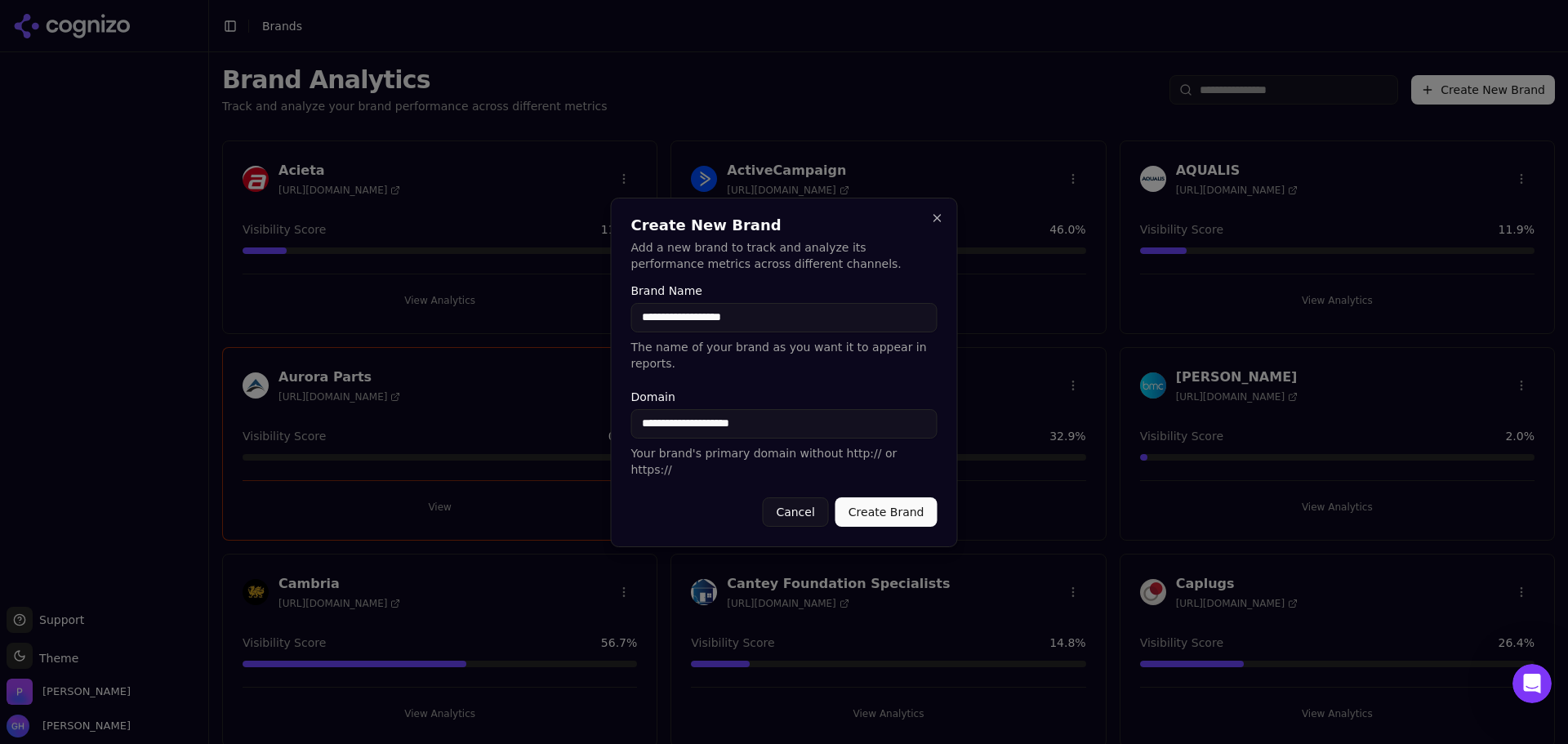
type input "**********"
click at [902, 497] on button "Create Brand" at bounding box center [886, 512] width 102 height 30
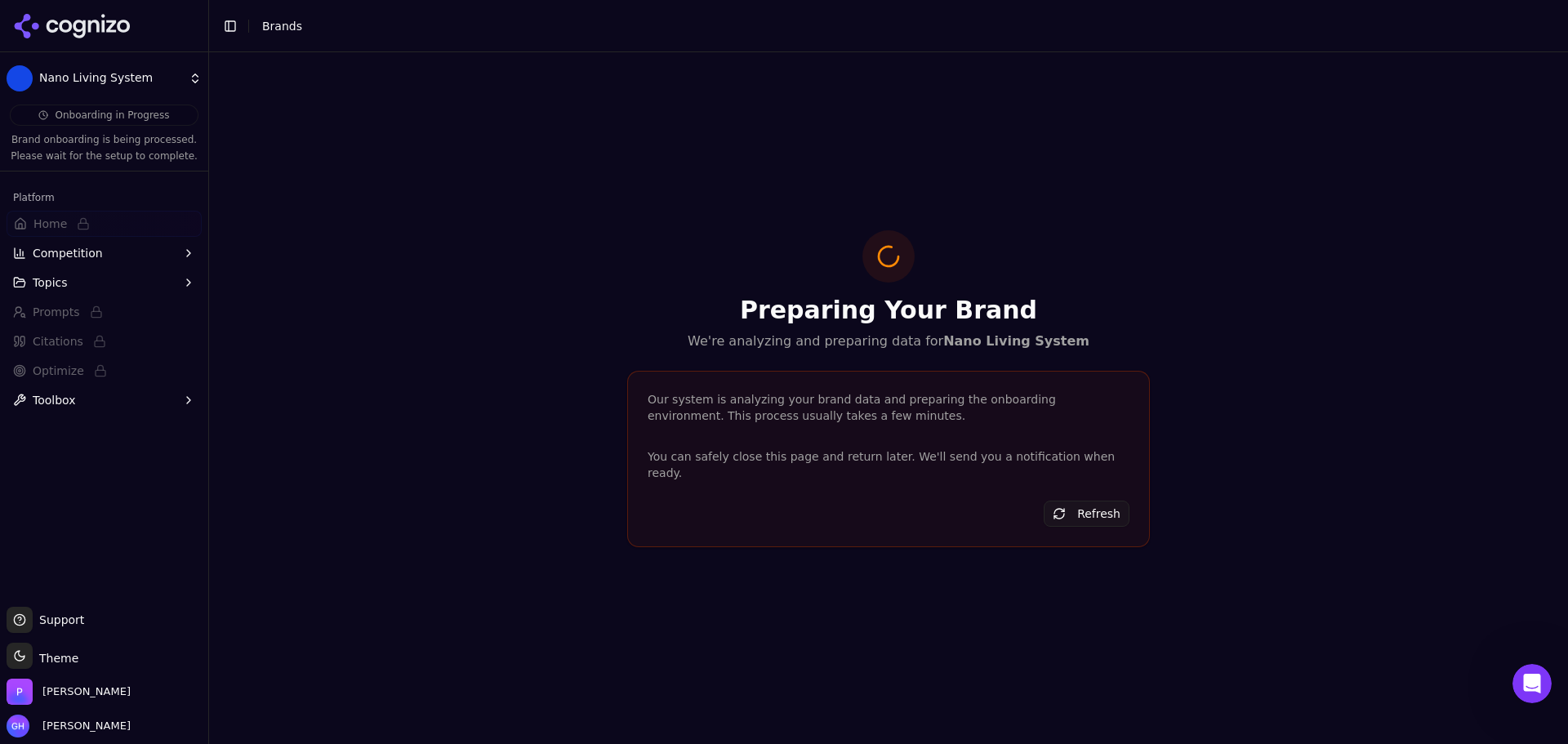
click at [42, 28] on icon at bounding box center [72, 26] width 118 height 25
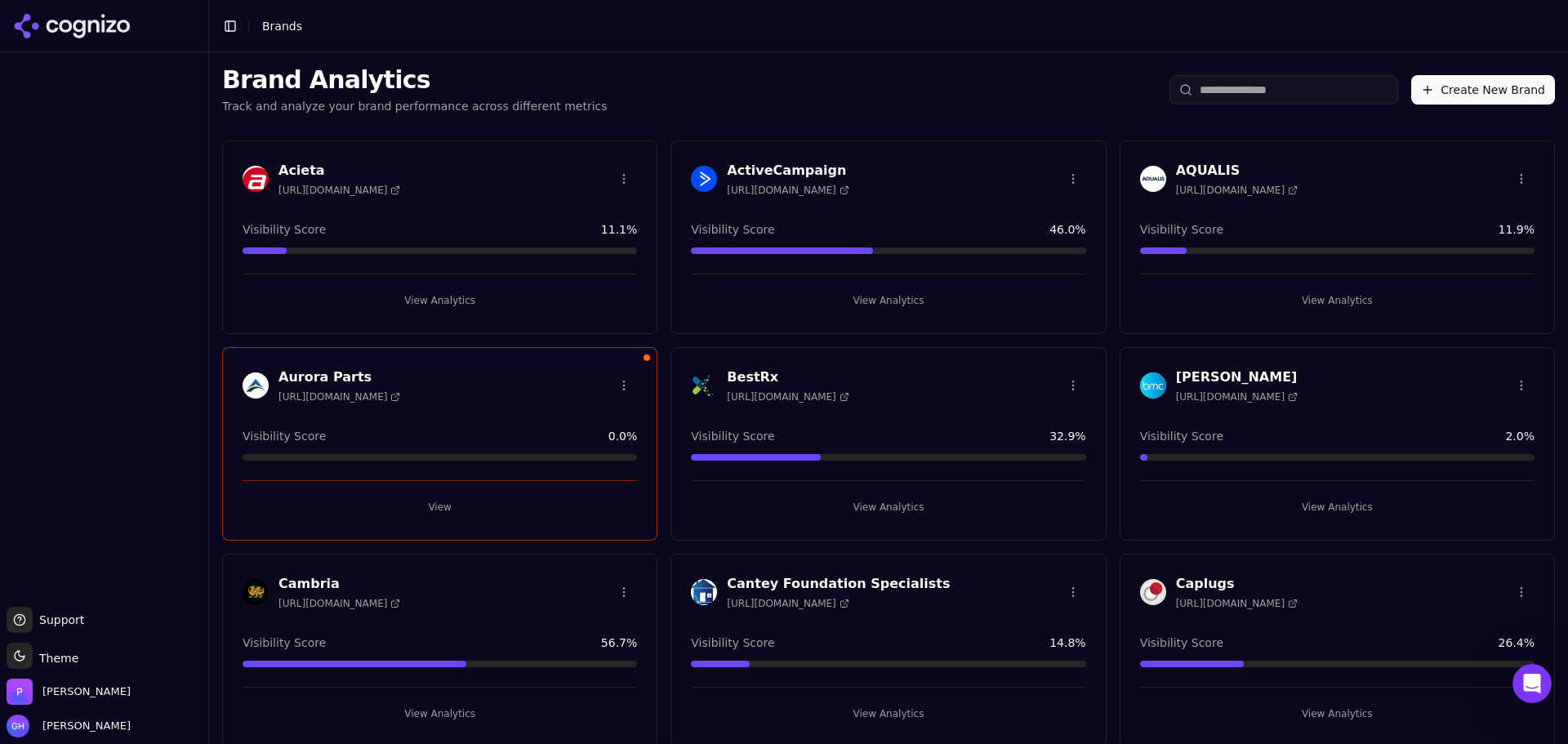
click at [1526, 96] on button "Create New Brand" at bounding box center [1483, 90] width 144 height 30
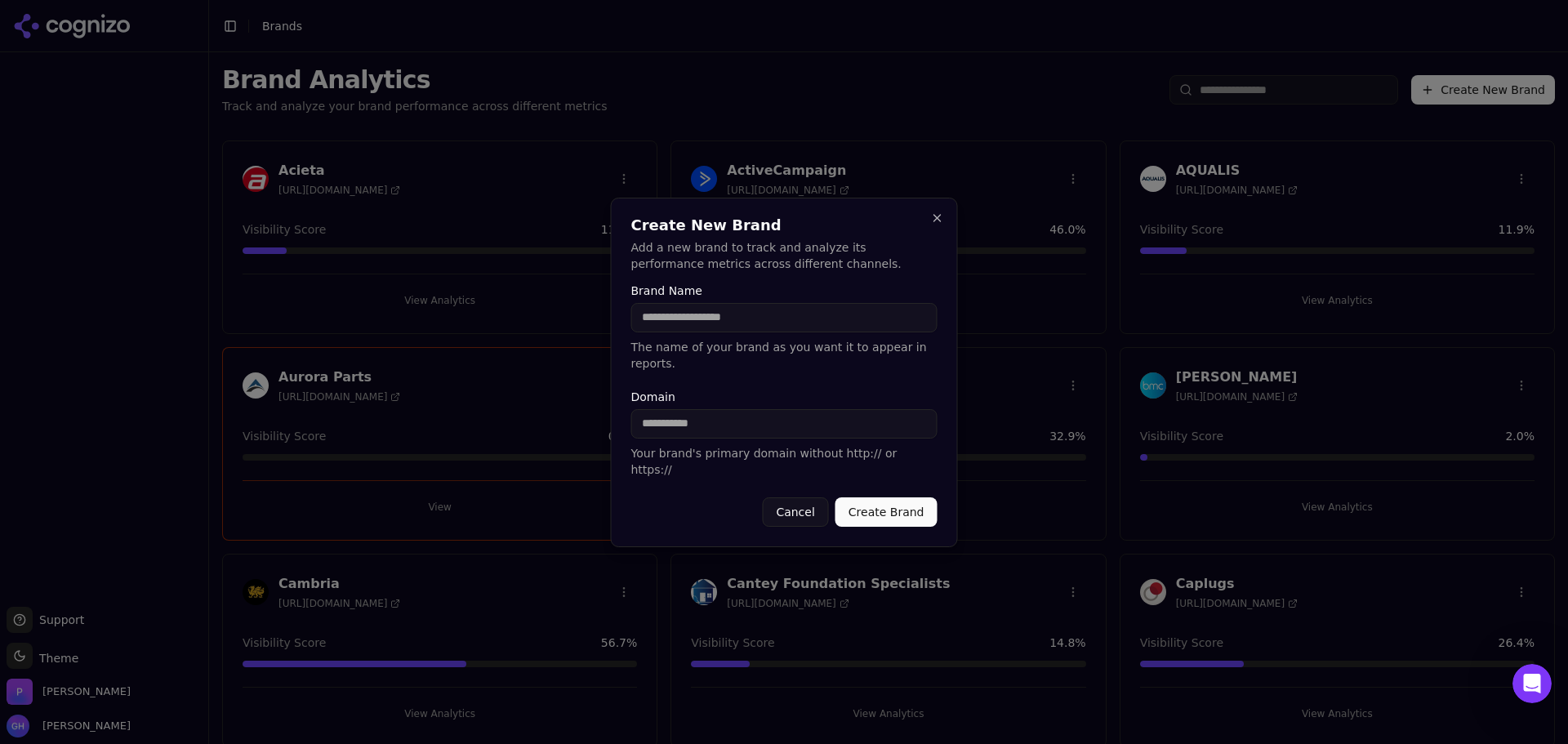
click at [720, 331] on input "Brand Name" at bounding box center [784, 318] width 306 height 30
type input "**********"
click at [721, 414] on input "Domain" at bounding box center [784, 424] width 306 height 30
paste input "**********"
drag, startPoint x: 679, startPoint y: 420, endPoint x: 598, endPoint y: 420, distance: 81.0
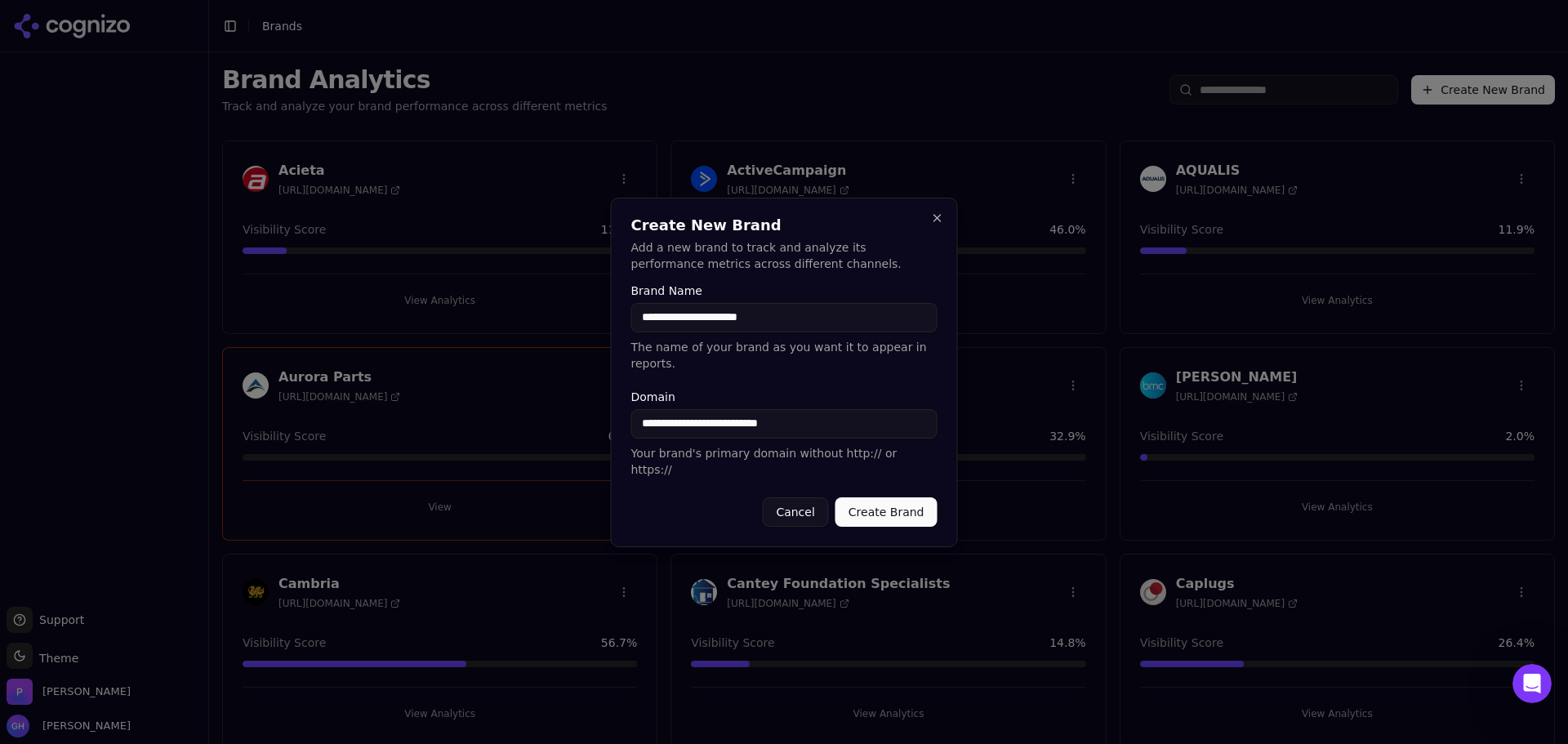
click at [598, 420] on body "Support Support Toggle theme Theme Perrill Grace Hallen Toggle Sidebar Brands B…" at bounding box center [784, 372] width 1568 height 744
type input "**********"
click at [936, 497] on button "Create Brand" at bounding box center [886, 512] width 102 height 30
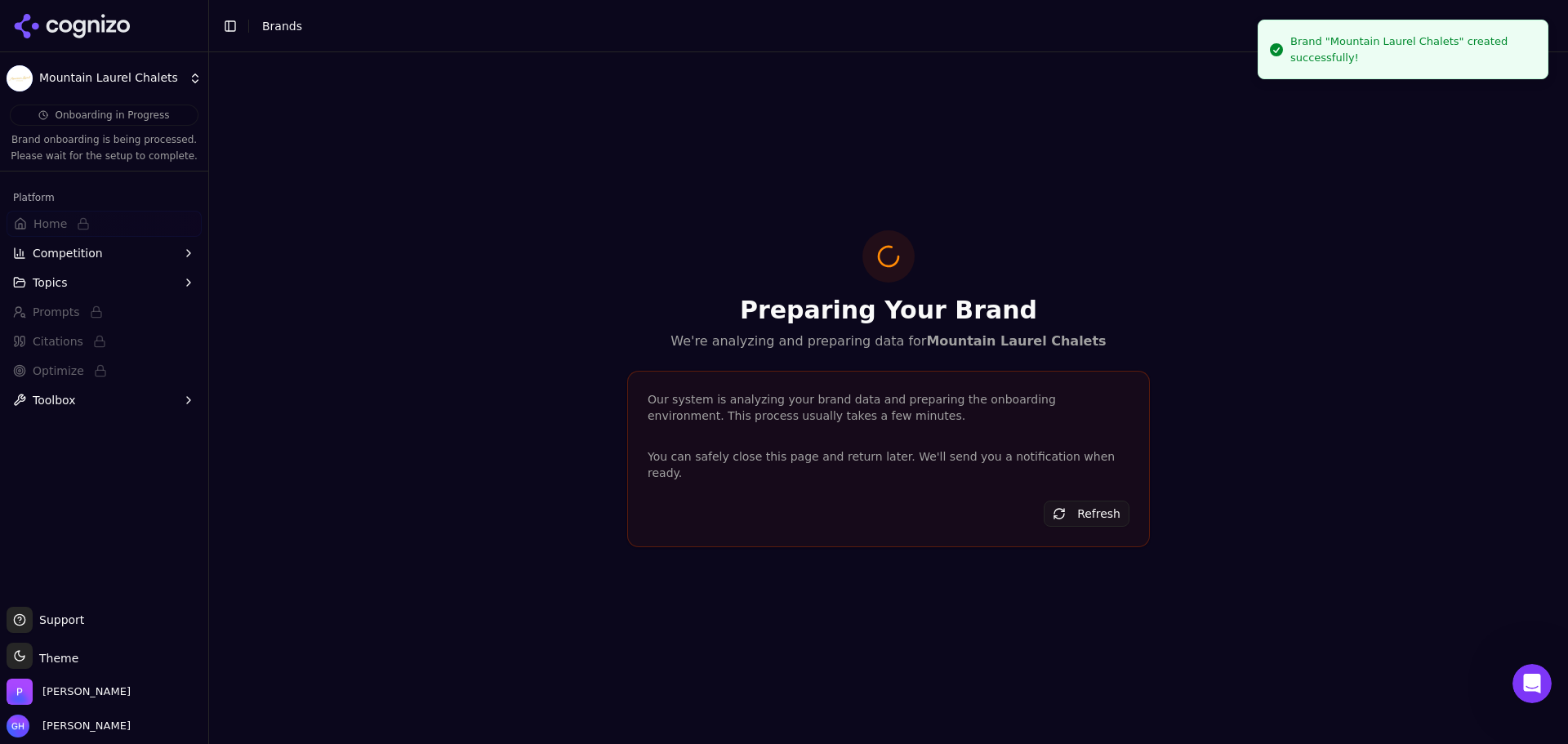
click at [41, 23] on icon at bounding box center [72, 26] width 118 height 25
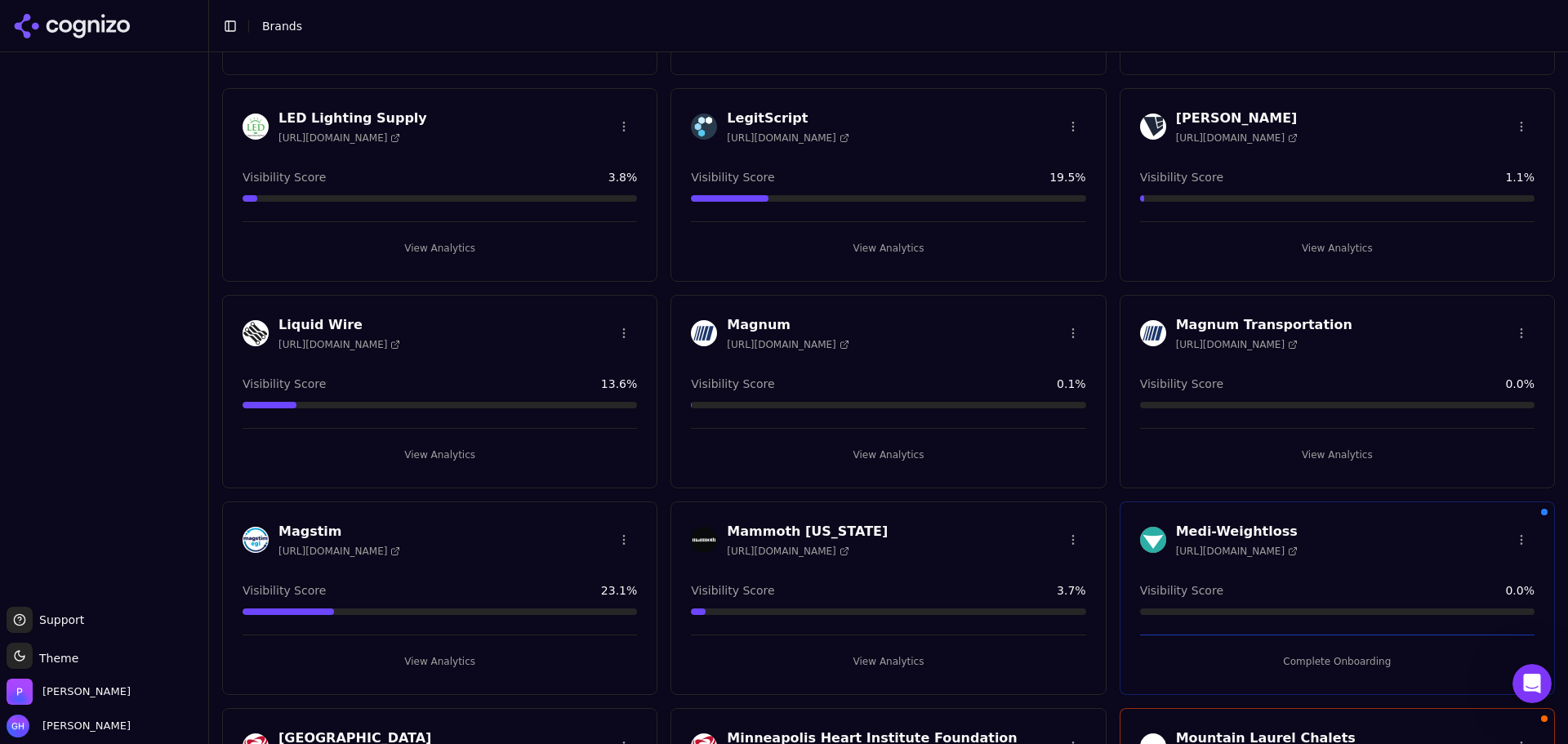
scroll to position [2858, 0]
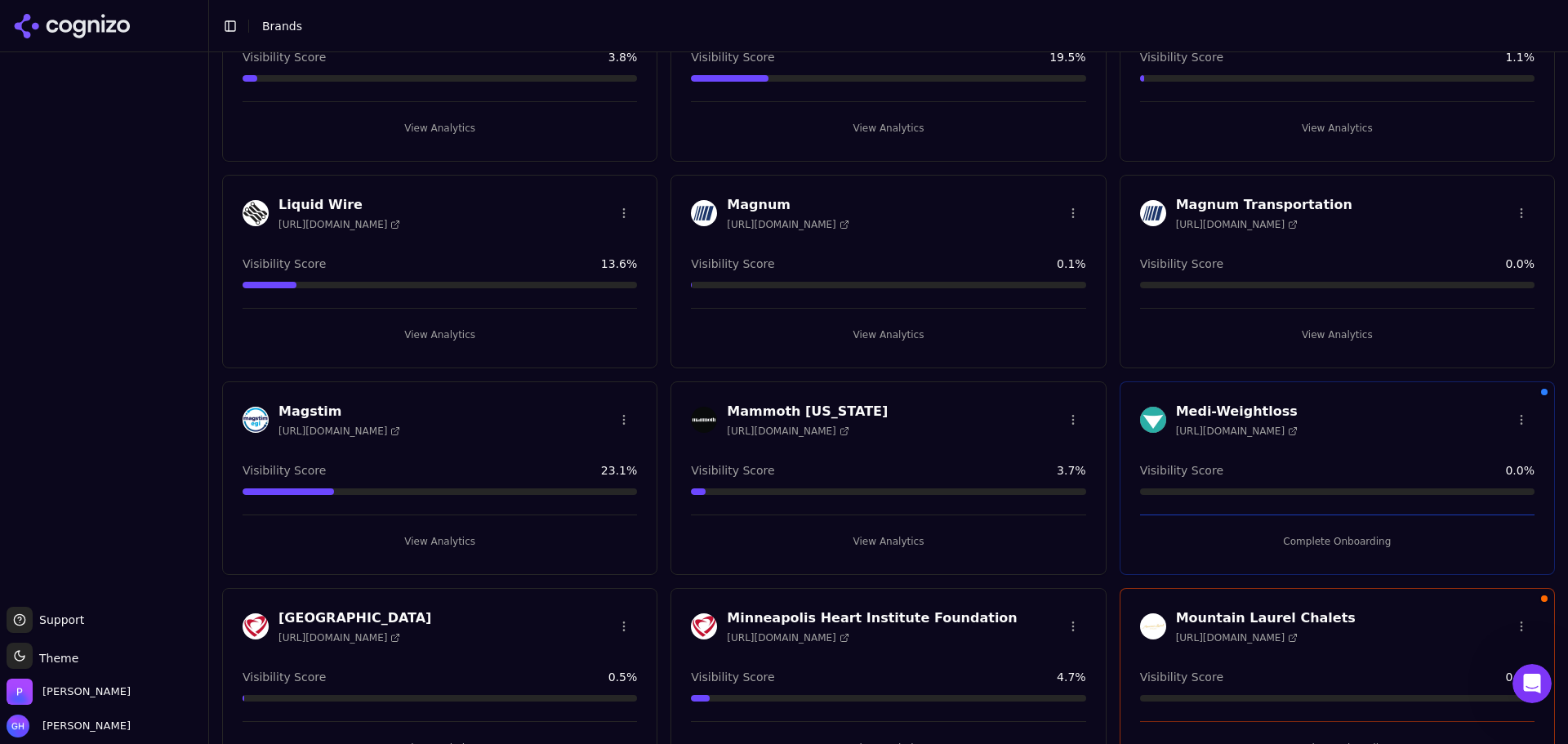
click at [1349, 486] on div "Visibility Score 0.0 %" at bounding box center [1337, 478] width 395 height 32
click at [1316, 541] on button "Complete Onboarding" at bounding box center [1337, 541] width 395 height 26
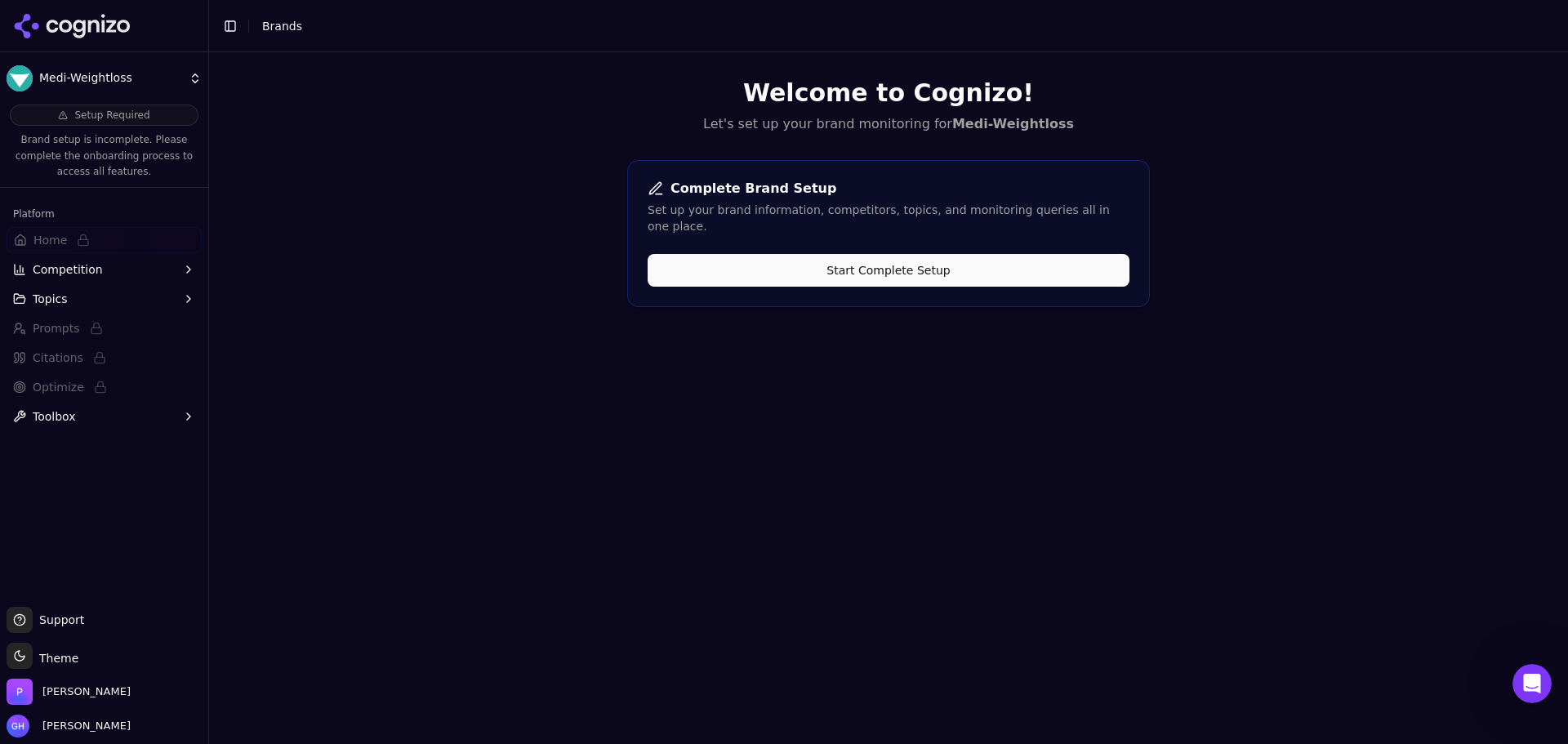
click at [850, 269] on button "Start Complete Setup" at bounding box center [888, 269] width 482 height 32
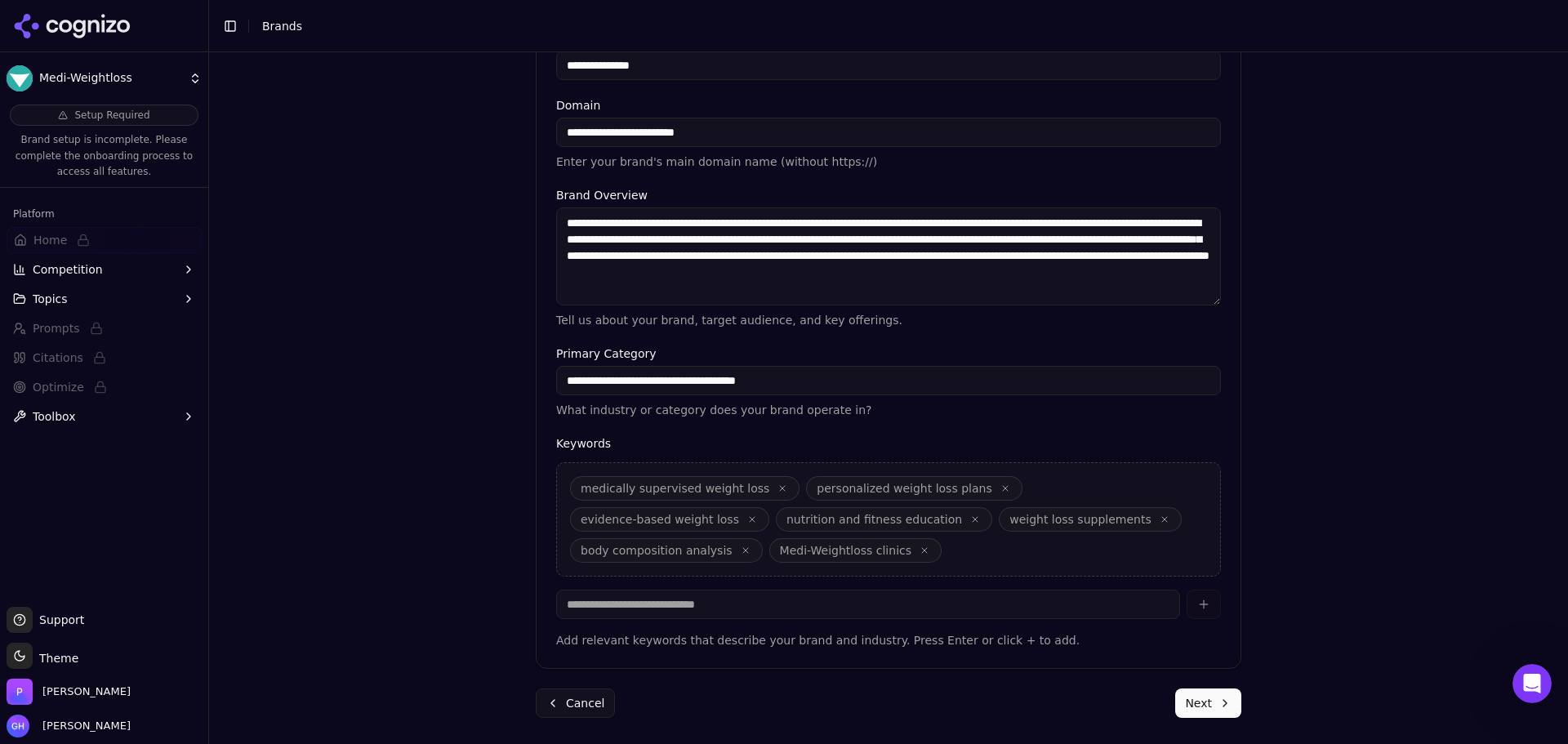
click at [1206, 701] on button "Next" at bounding box center [1207, 704] width 66 height 30
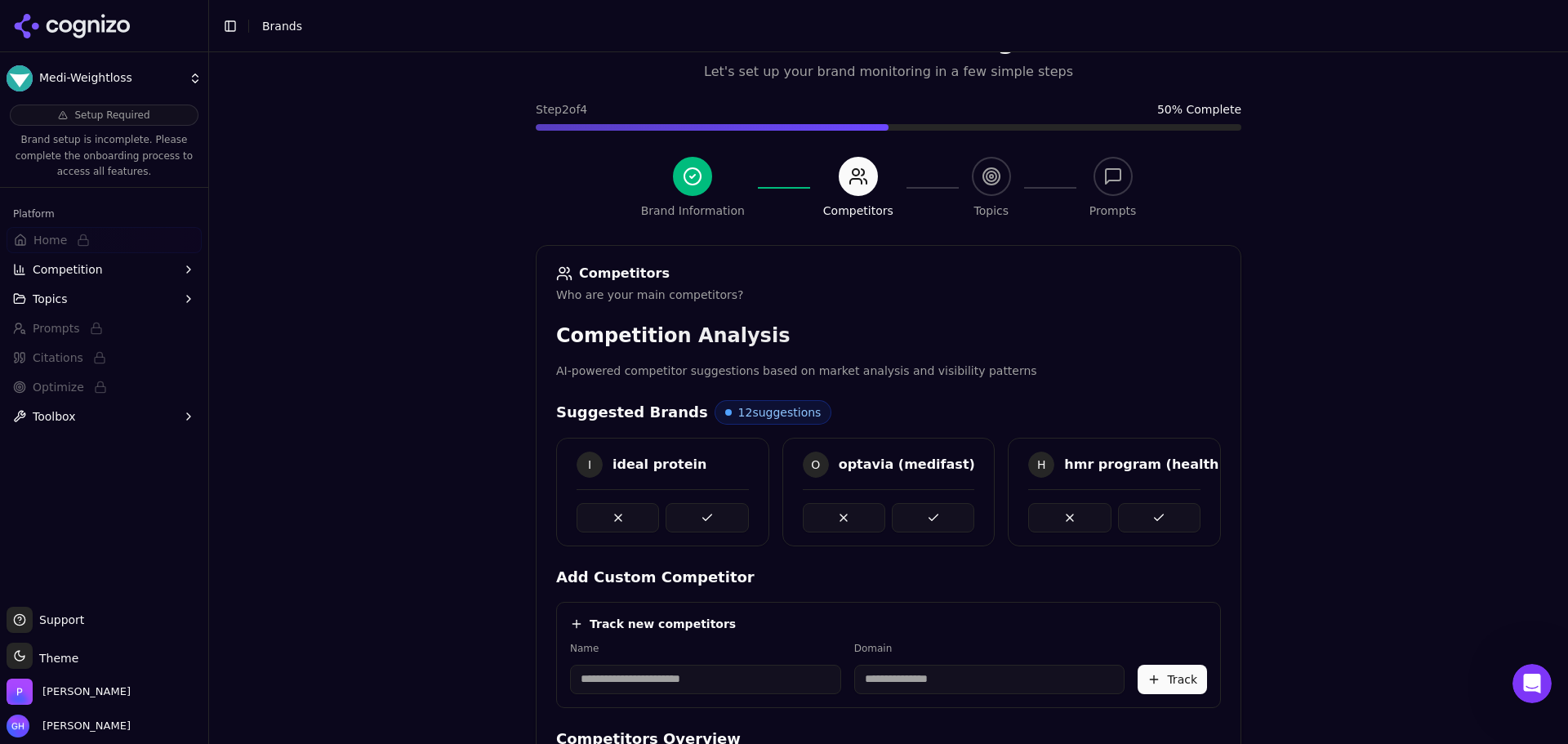
scroll to position [308, 0]
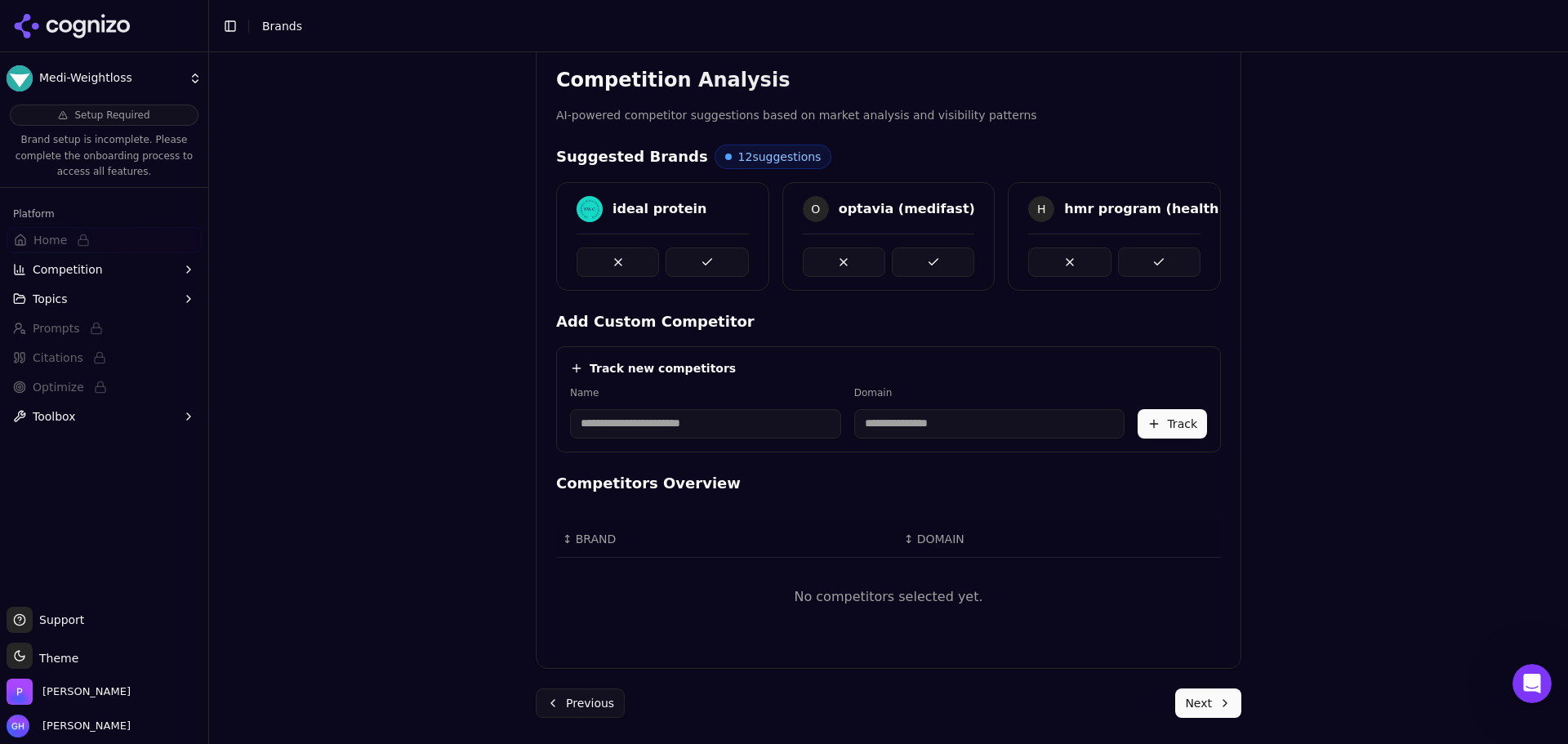
click at [425, 307] on div "Brand Onboarding Let's set up your brand monitoring in a few simple steps Step …" at bounding box center [888, 117] width 1359 height 744
click at [764, 429] on input at bounding box center [705, 424] width 271 height 30
type input "**"
click at [454, 400] on div "Brand Onboarding Let's set up your brand monitoring in a few simple steps Step …" at bounding box center [888, 117] width 1359 height 744
type input "**********"
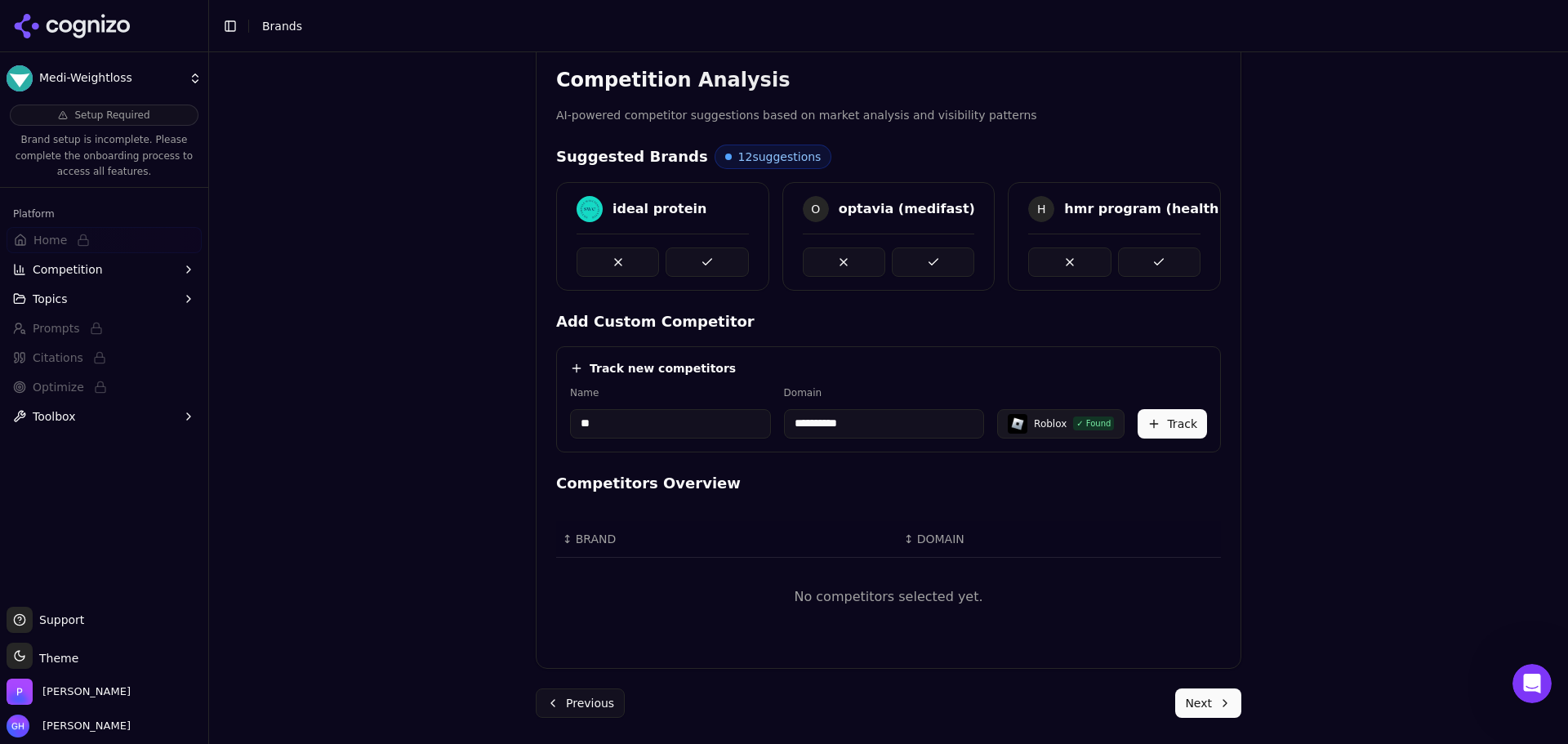
click at [663, 418] on input "**" at bounding box center [670, 424] width 201 height 30
type input "**********"
drag, startPoint x: 868, startPoint y: 431, endPoint x: 775, endPoint y: 433, distance: 93.0
click at [775, 433] on div "**********" at bounding box center [889, 412] width 637 height 53
type input "*****"
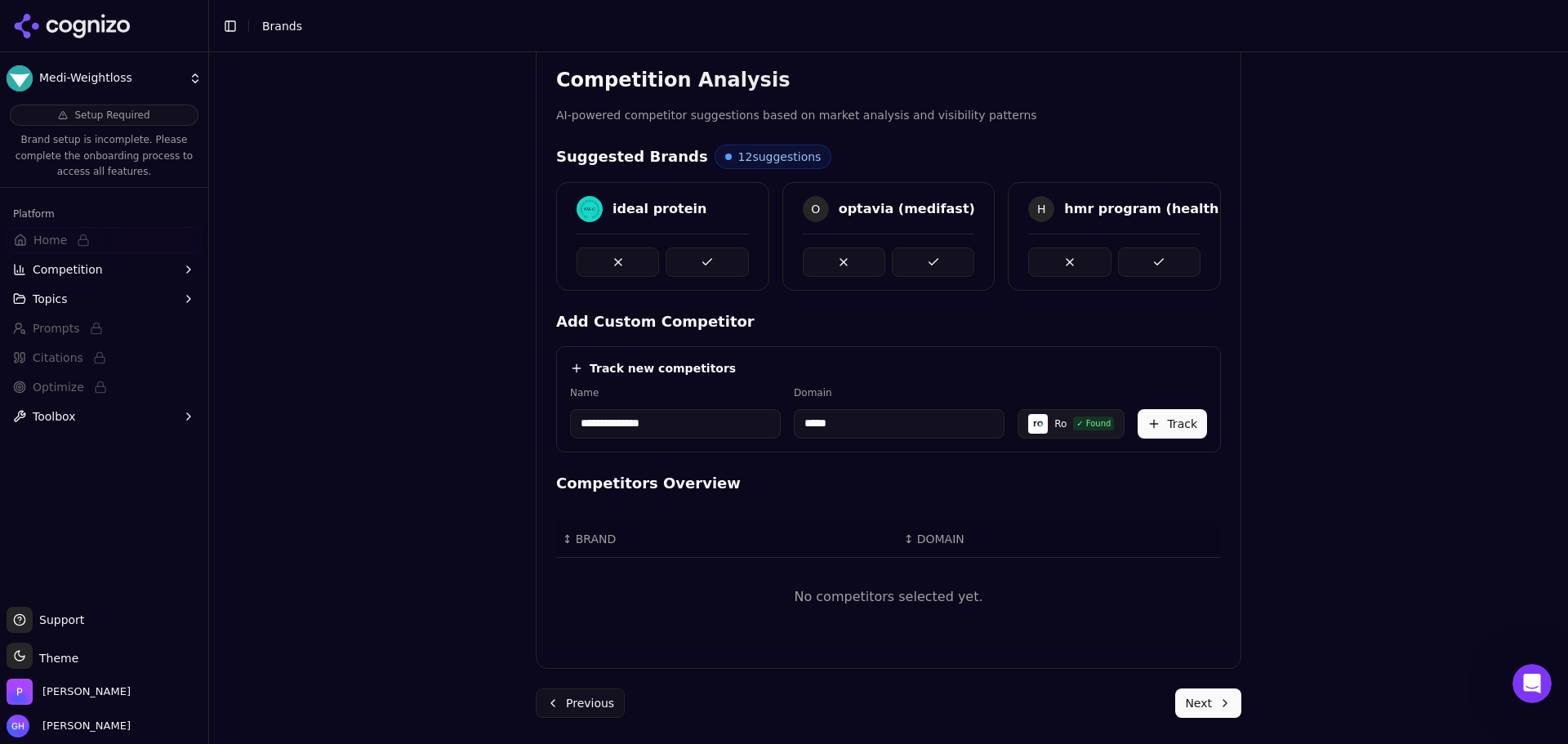
click at [1378, 439] on div "**********" at bounding box center [888, 117] width 1359 height 744
click at [1162, 426] on button "Track" at bounding box center [1171, 424] width 69 height 30
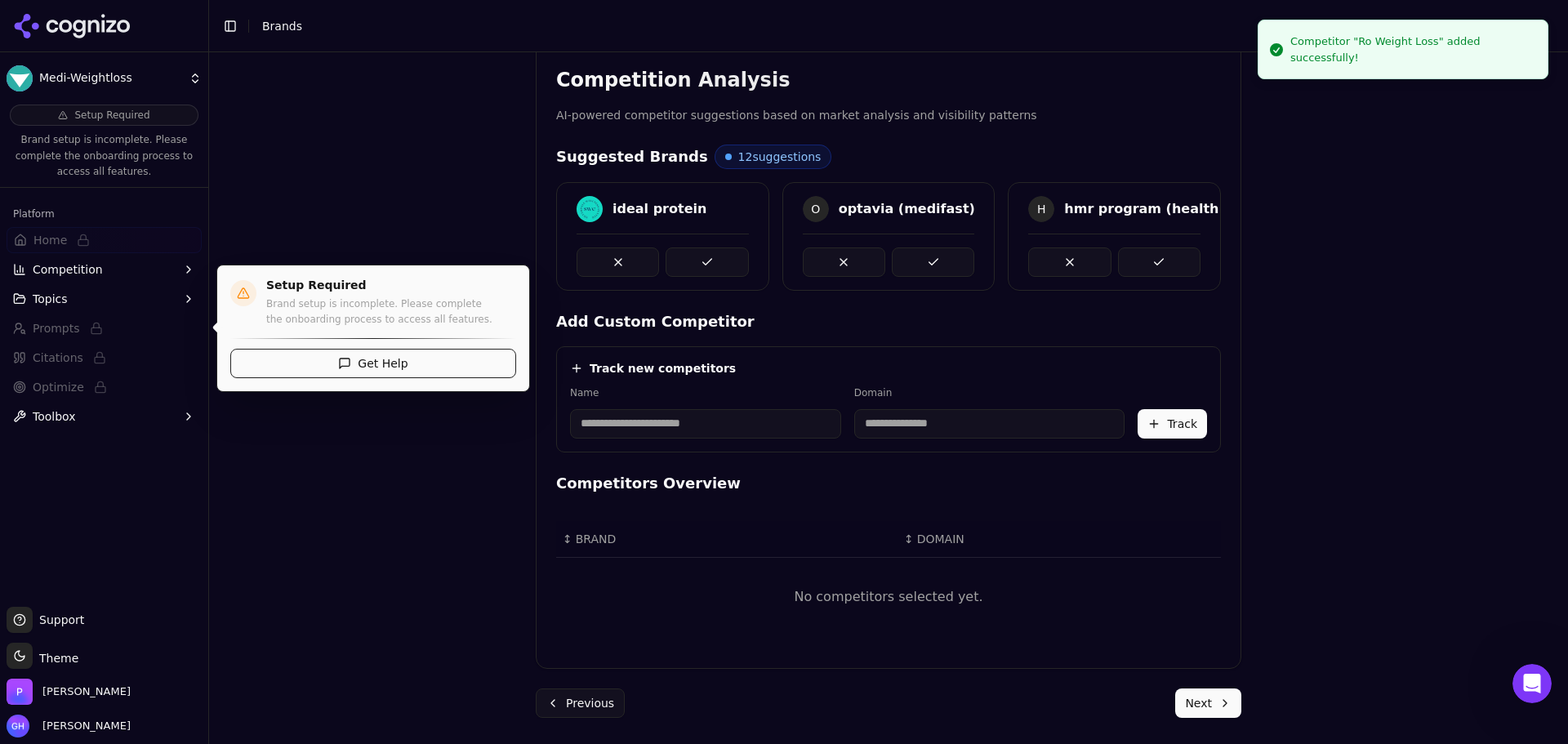
scroll to position [293, 0]
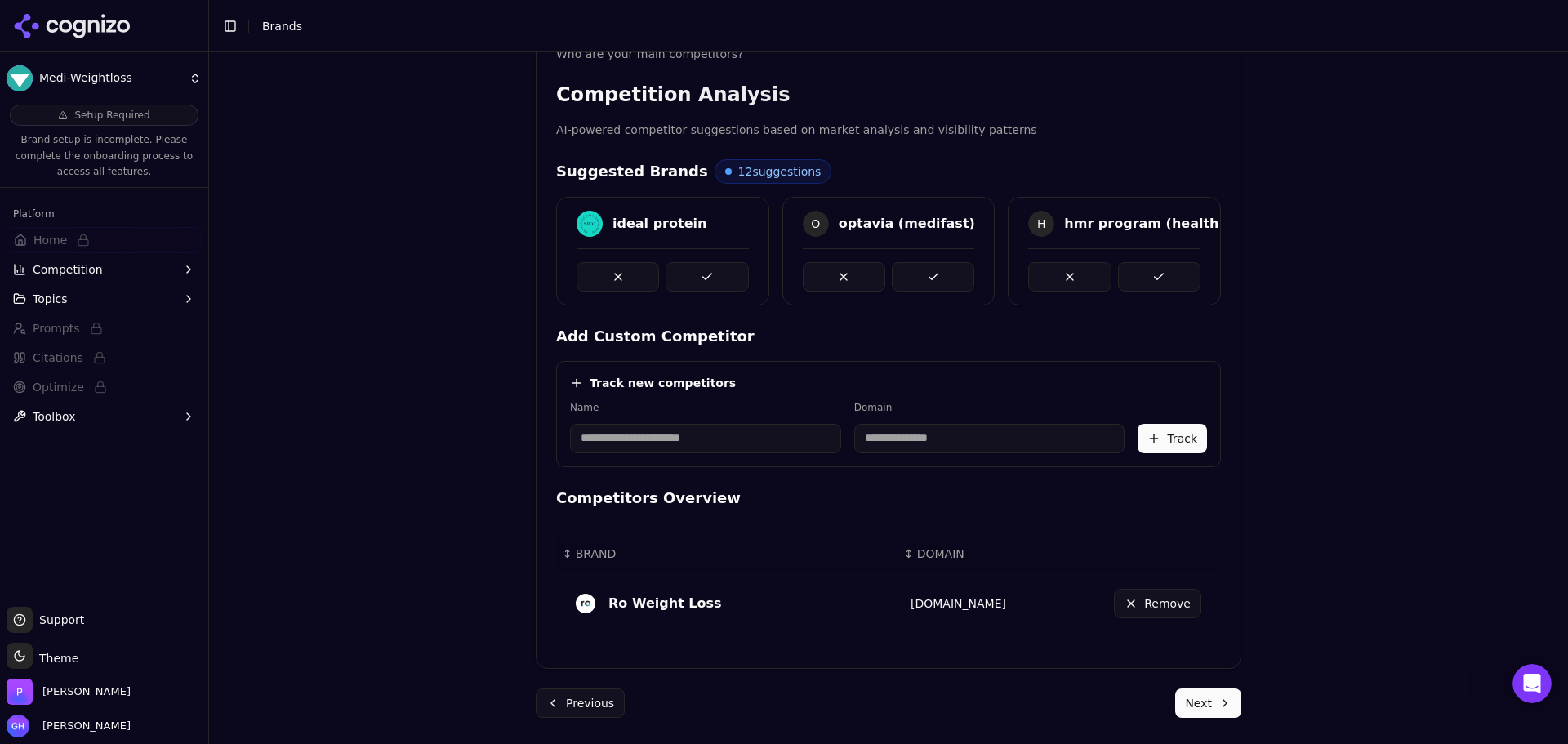
click at [628, 448] on input at bounding box center [705, 439] width 271 height 30
type input "****"
click at [702, 420] on div "Name ****" at bounding box center [685, 427] width 230 height 53
type input "**********"
click at [1177, 434] on button "Track" at bounding box center [1171, 439] width 69 height 30
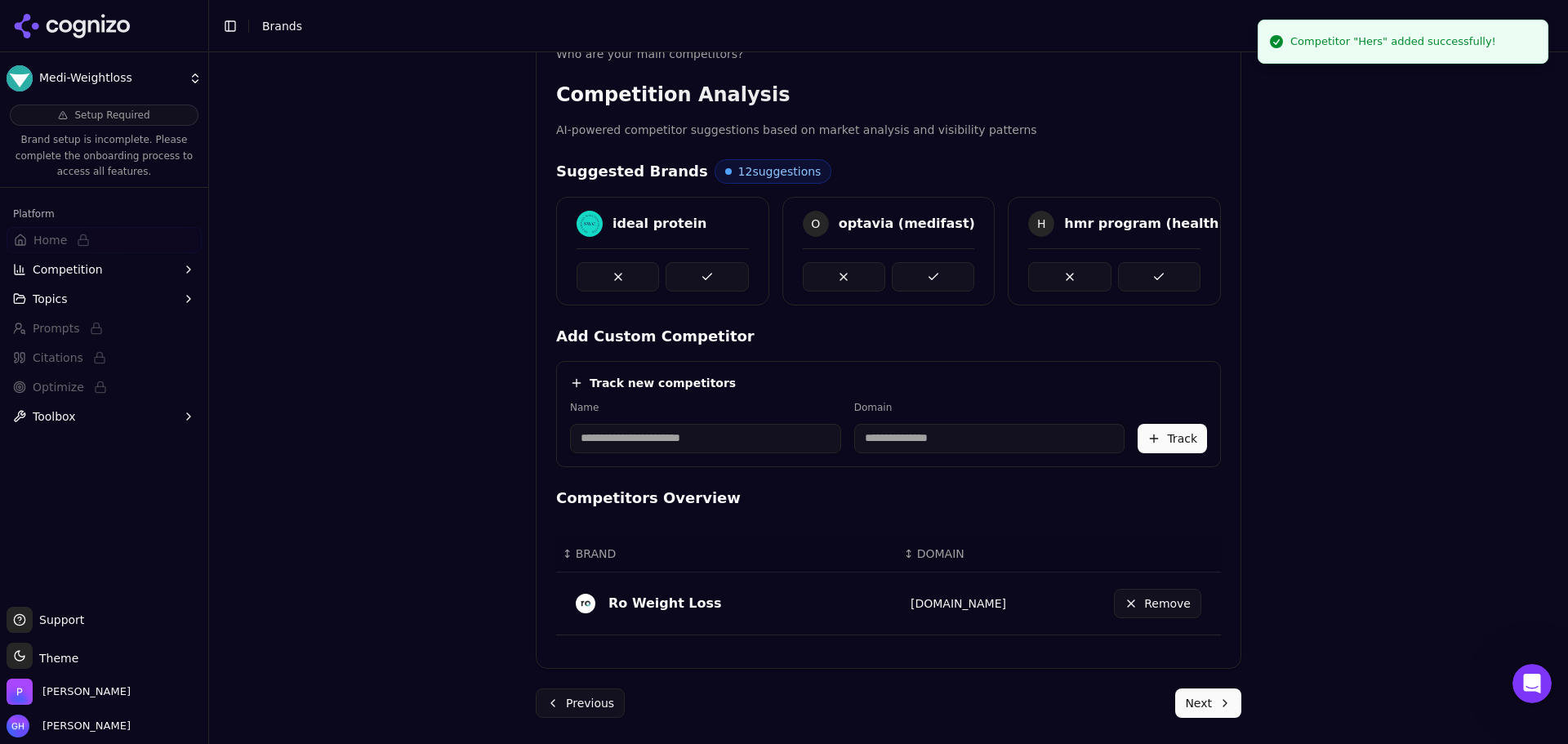
click at [606, 438] on input at bounding box center [705, 439] width 271 height 30
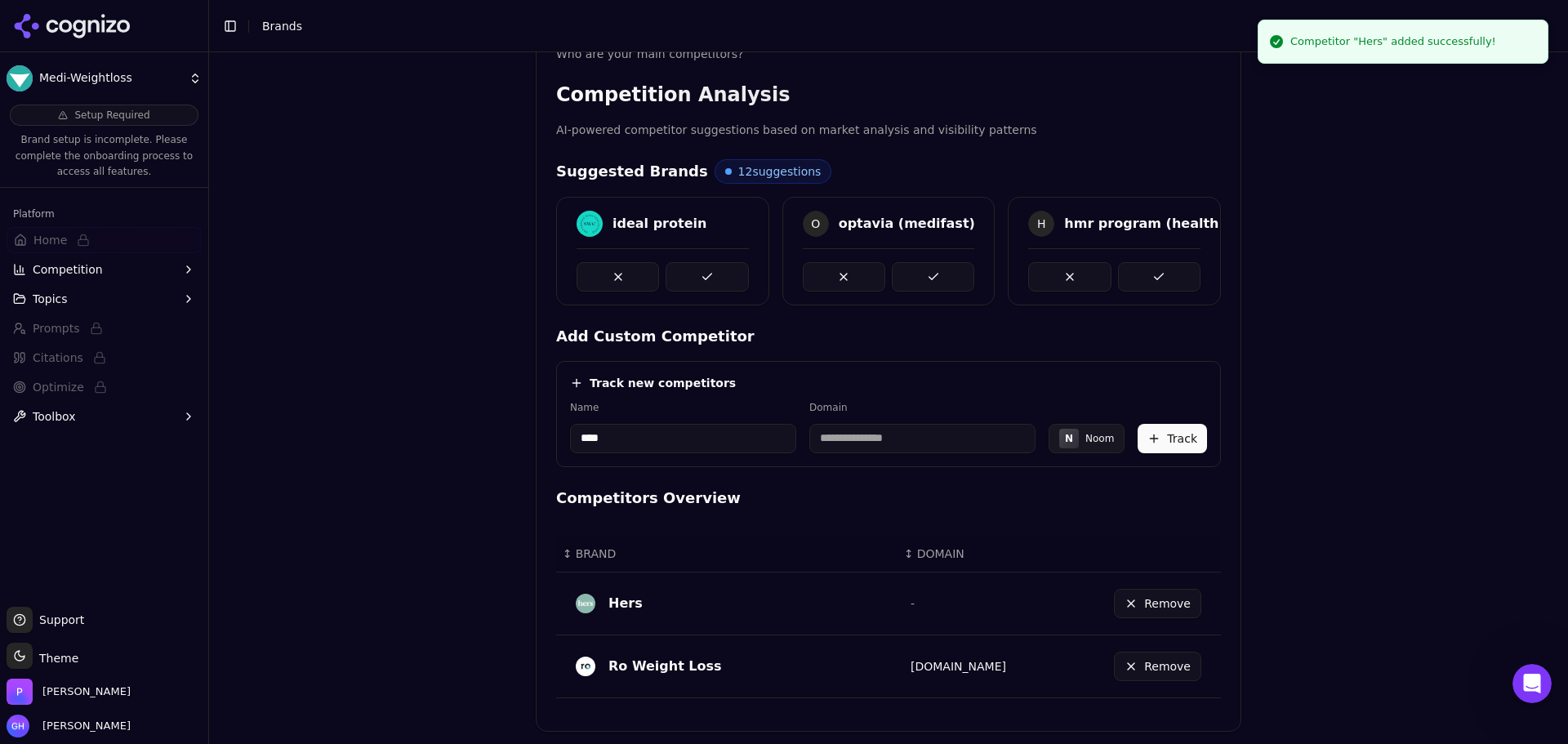
type input "****"
click at [779, 390] on div "Track new competitors" at bounding box center [889, 383] width 637 height 17
type input "********"
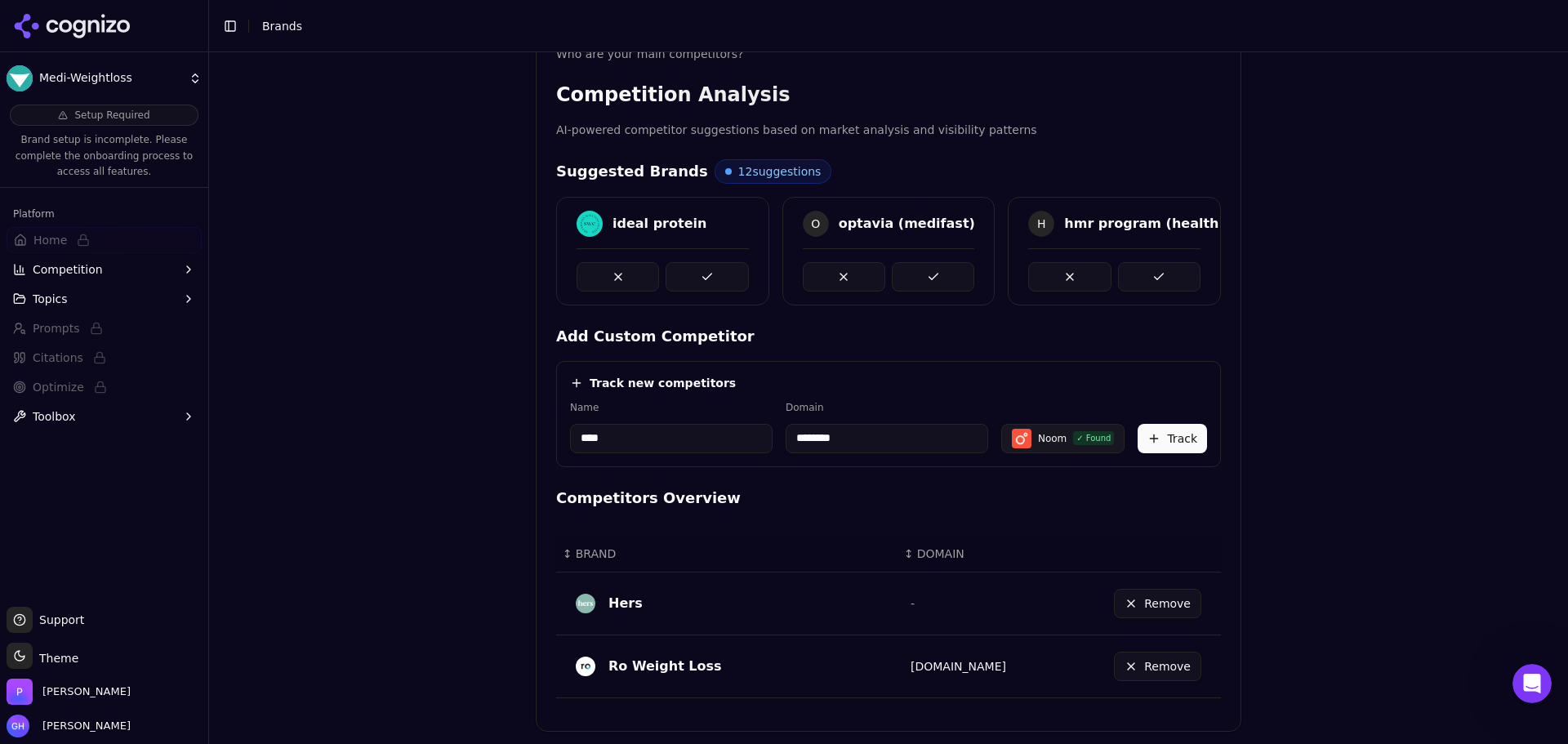
click at [1163, 430] on button "Track" at bounding box center [1171, 439] width 69 height 30
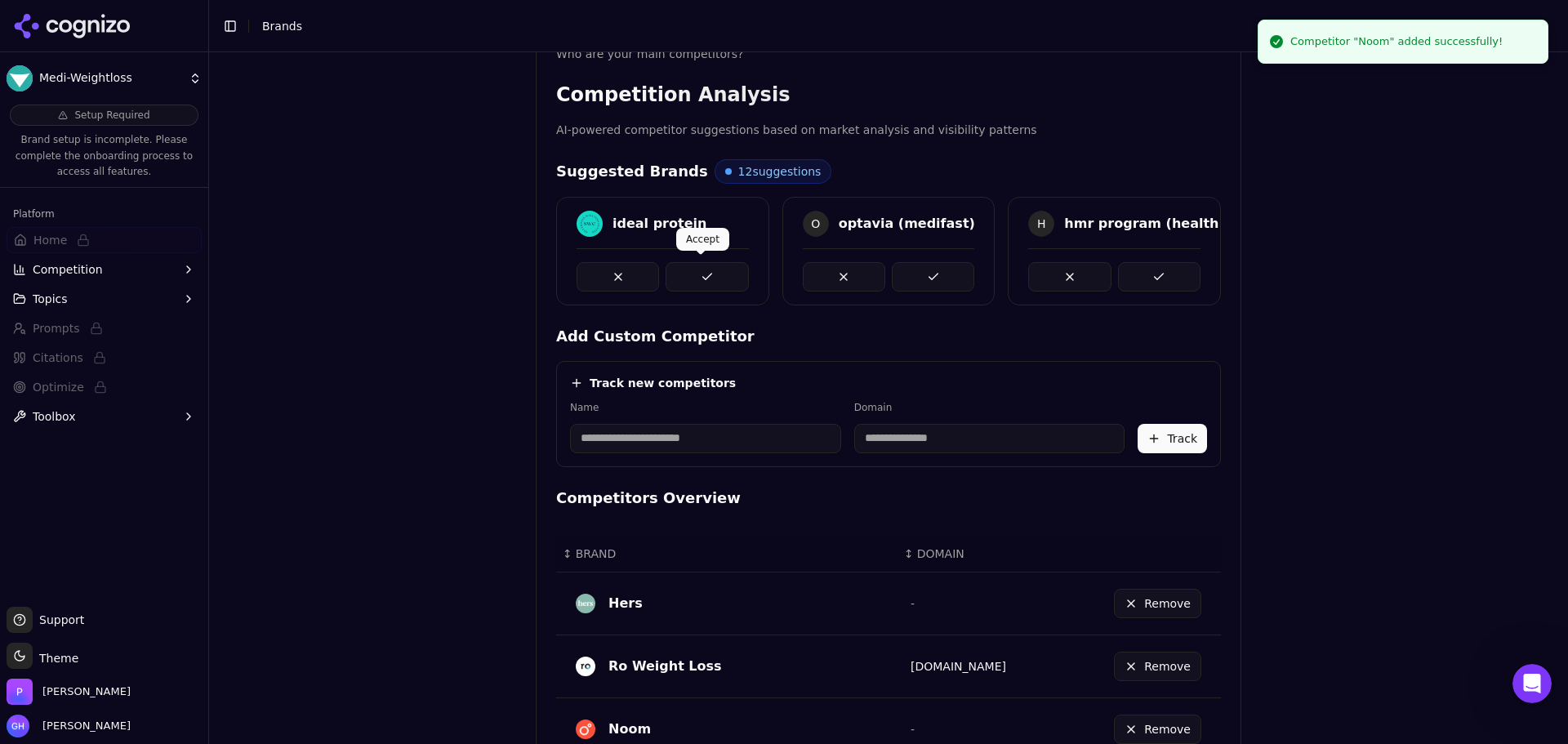
click at [697, 262] on button at bounding box center [707, 277] width 82 height 30
click at [709, 268] on button at bounding box center [707, 277] width 82 height 30
click at [927, 277] on button at bounding box center [933, 277] width 82 height 30
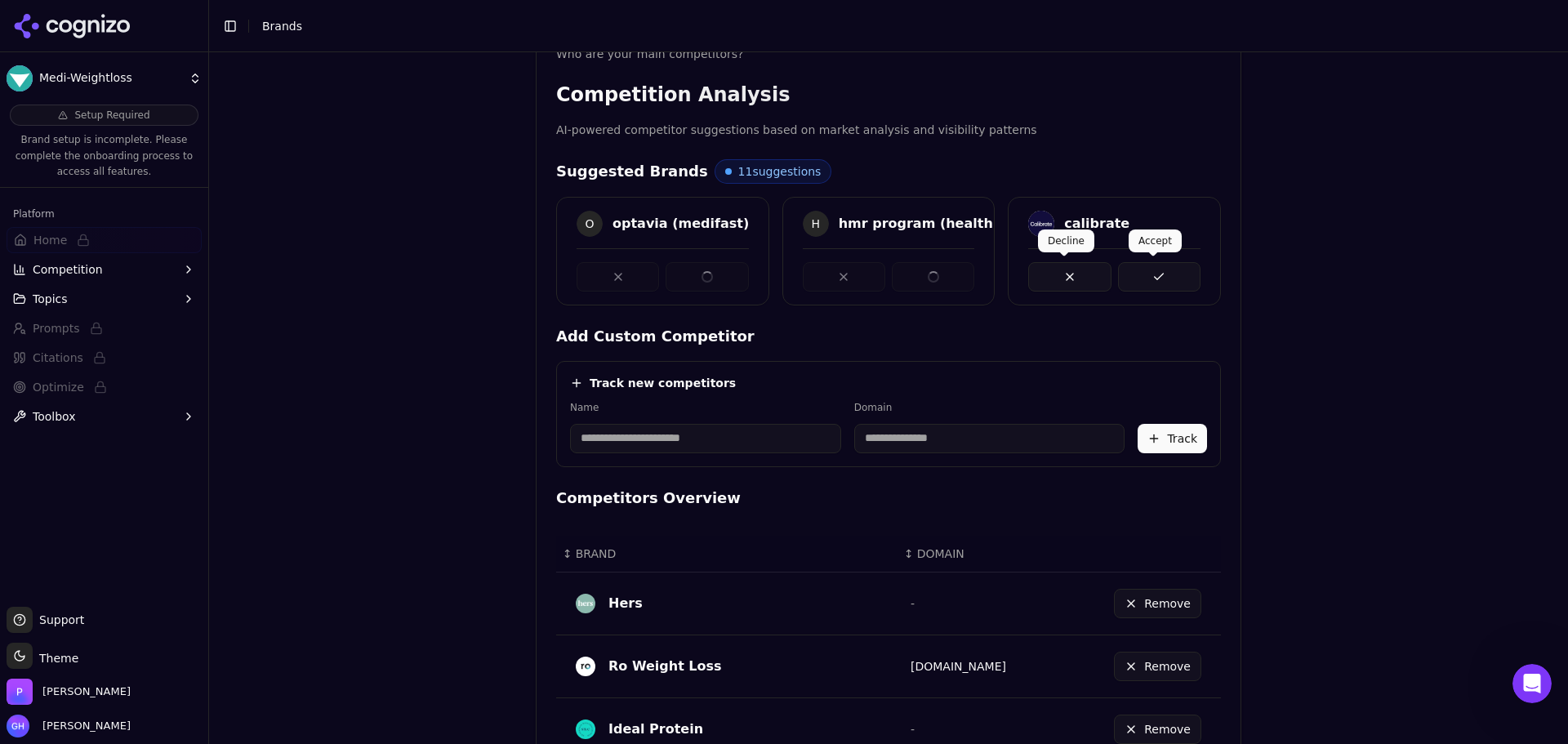
click at [1156, 277] on button at bounding box center [1159, 277] width 82 height 30
click at [693, 272] on button at bounding box center [707, 277] width 82 height 30
click at [960, 263] on button at bounding box center [933, 277] width 82 height 30
click at [1158, 275] on div "M md weight loss & med spa R renewal medical weight loss P physicians weight lo…" at bounding box center [889, 251] width 665 height 109
click at [684, 274] on button at bounding box center [707, 277] width 82 height 30
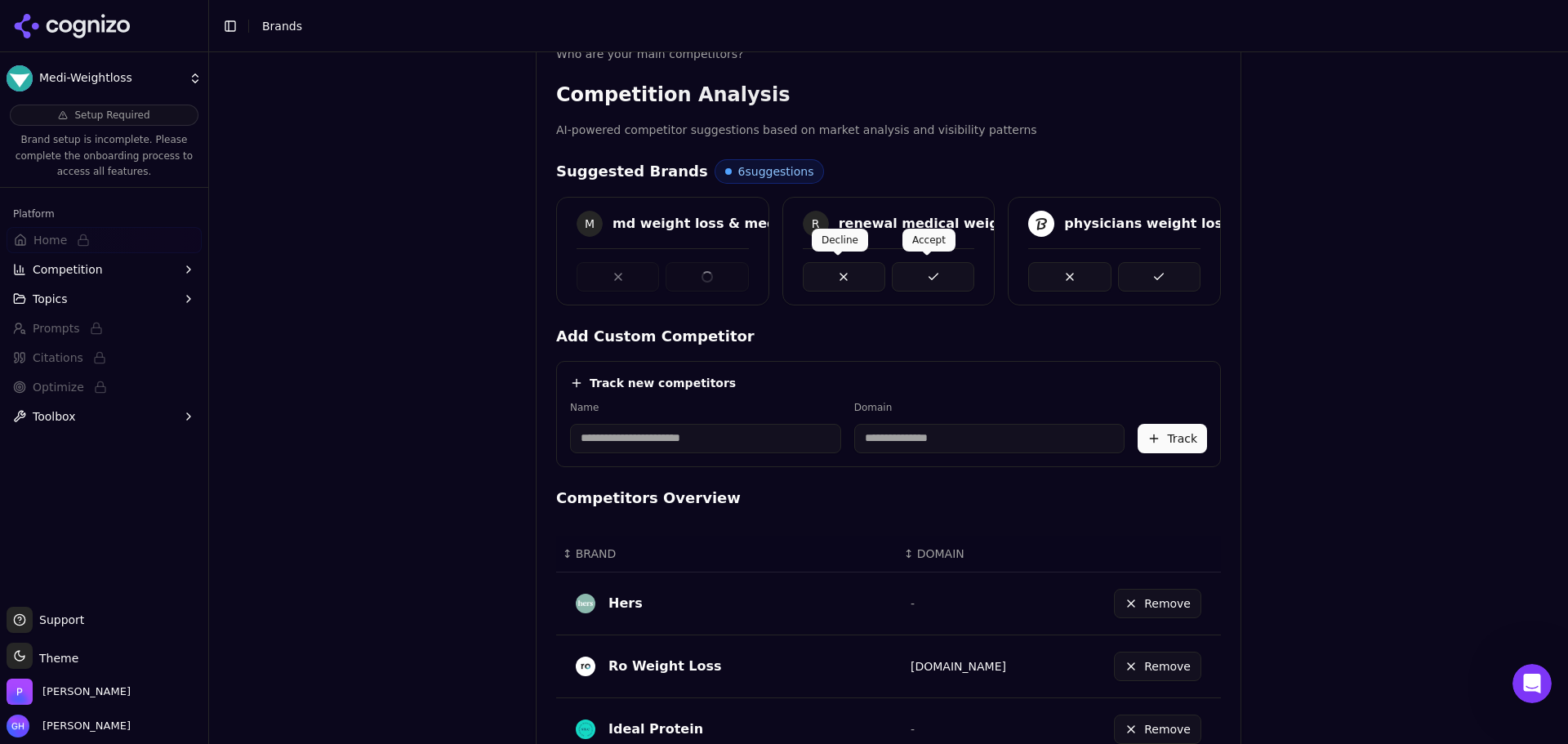
click at [892, 286] on button at bounding box center [933, 277] width 82 height 30
click at [1129, 277] on button at bounding box center [1159, 277] width 82 height 30
click at [707, 278] on button at bounding box center [707, 277] width 82 height 30
click at [894, 275] on button at bounding box center [933, 277] width 82 height 30
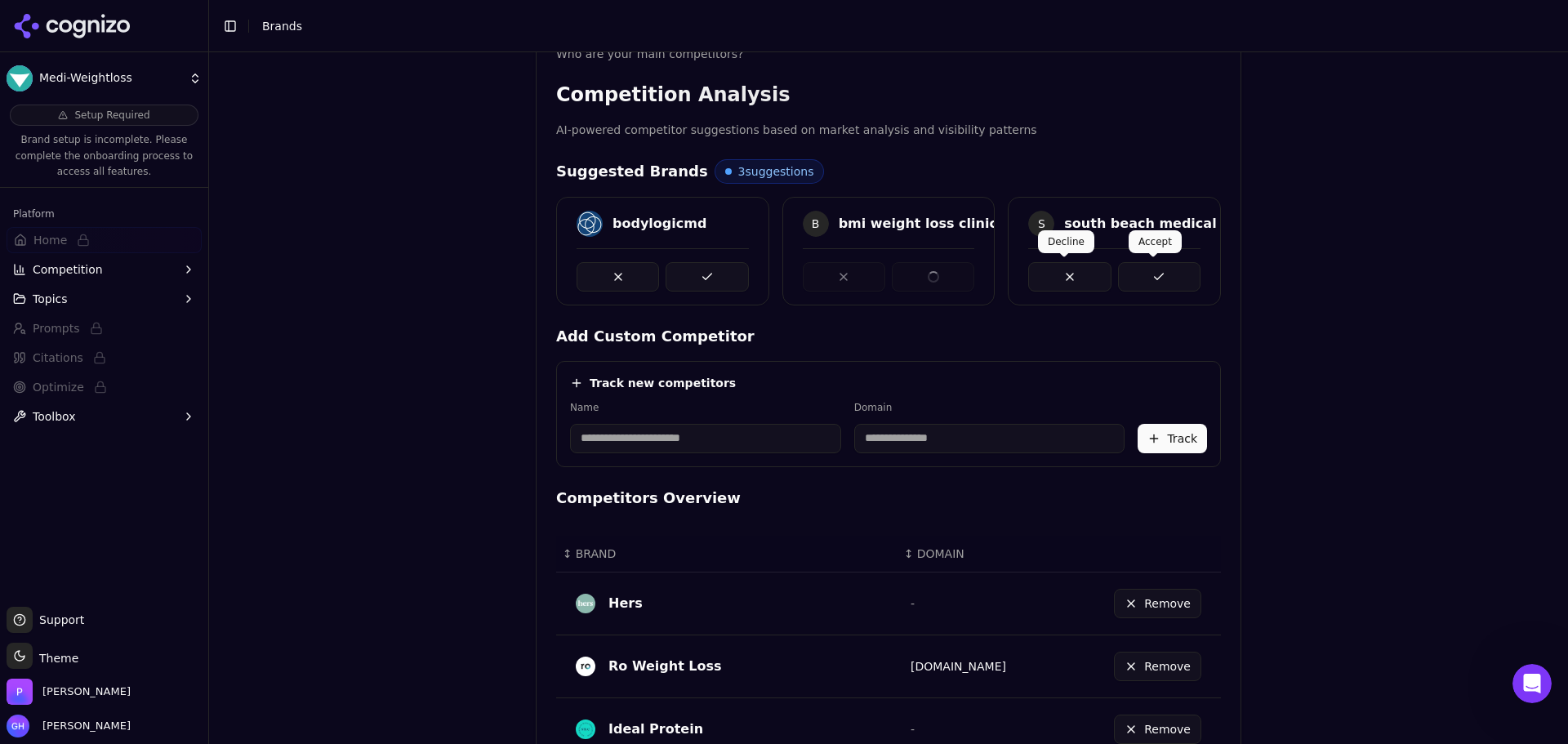
click at [1165, 275] on button at bounding box center [1159, 277] width 82 height 30
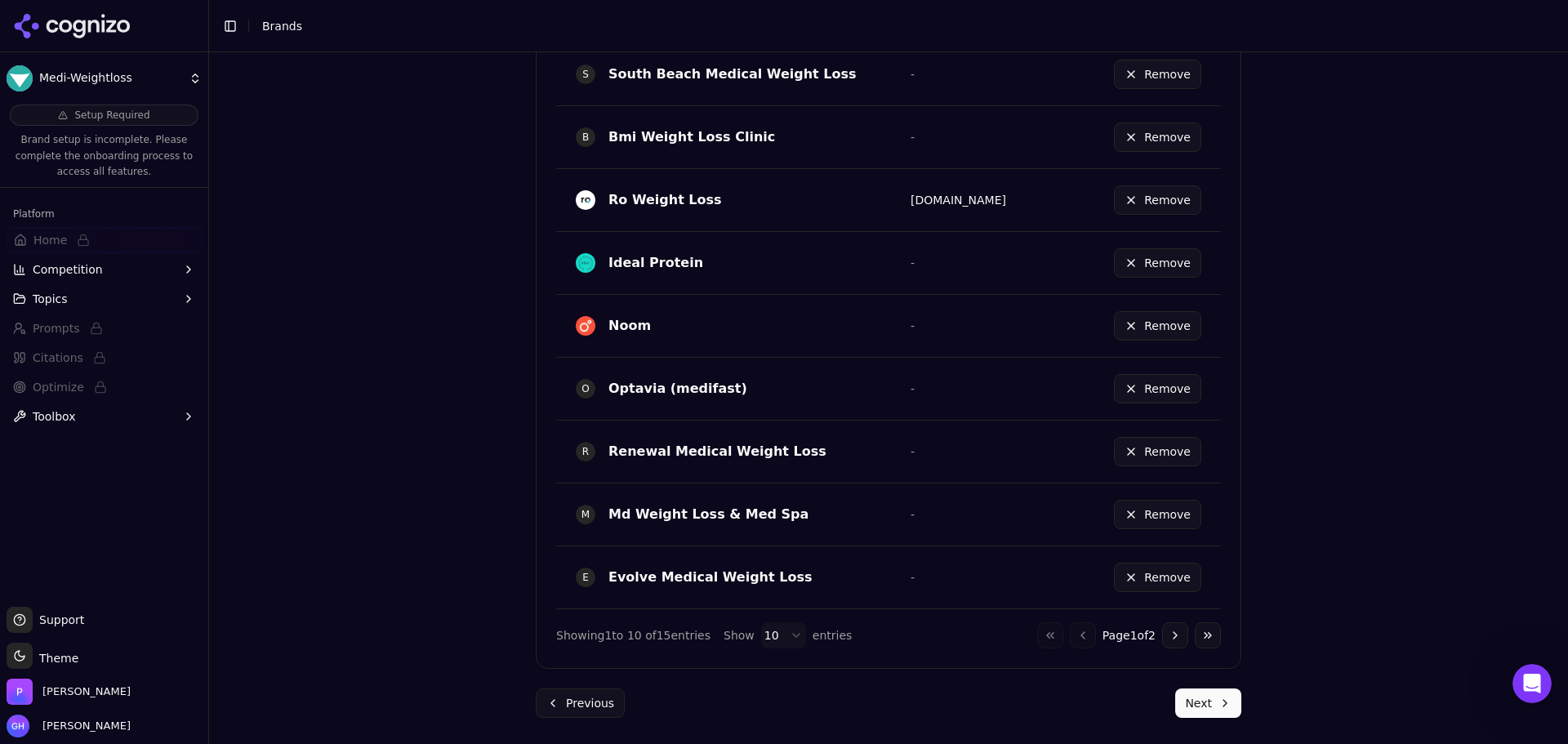
click at [1209, 712] on button "Next" at bounding box center [1207, 704] width 66 height 30
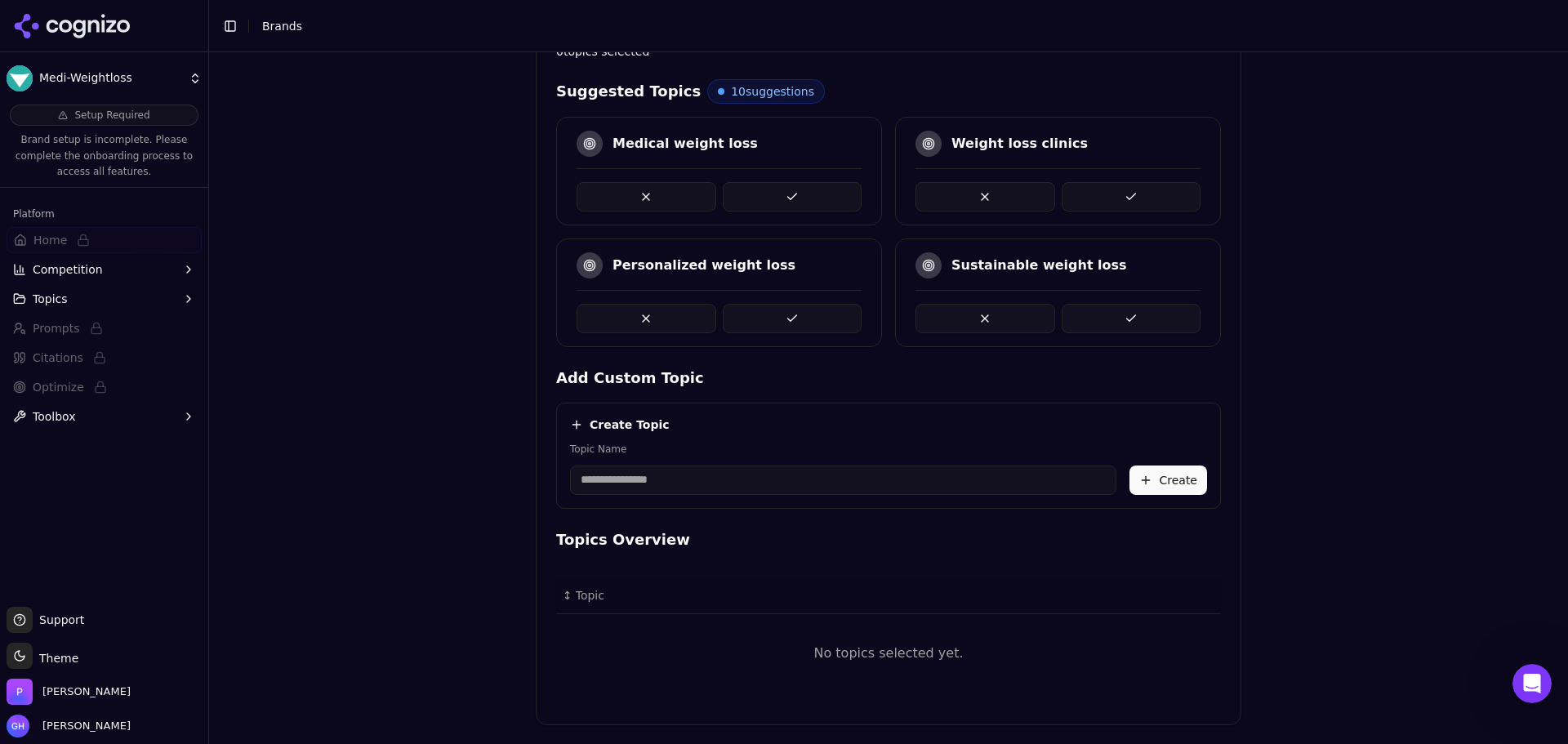
scroll to position [377, 0]
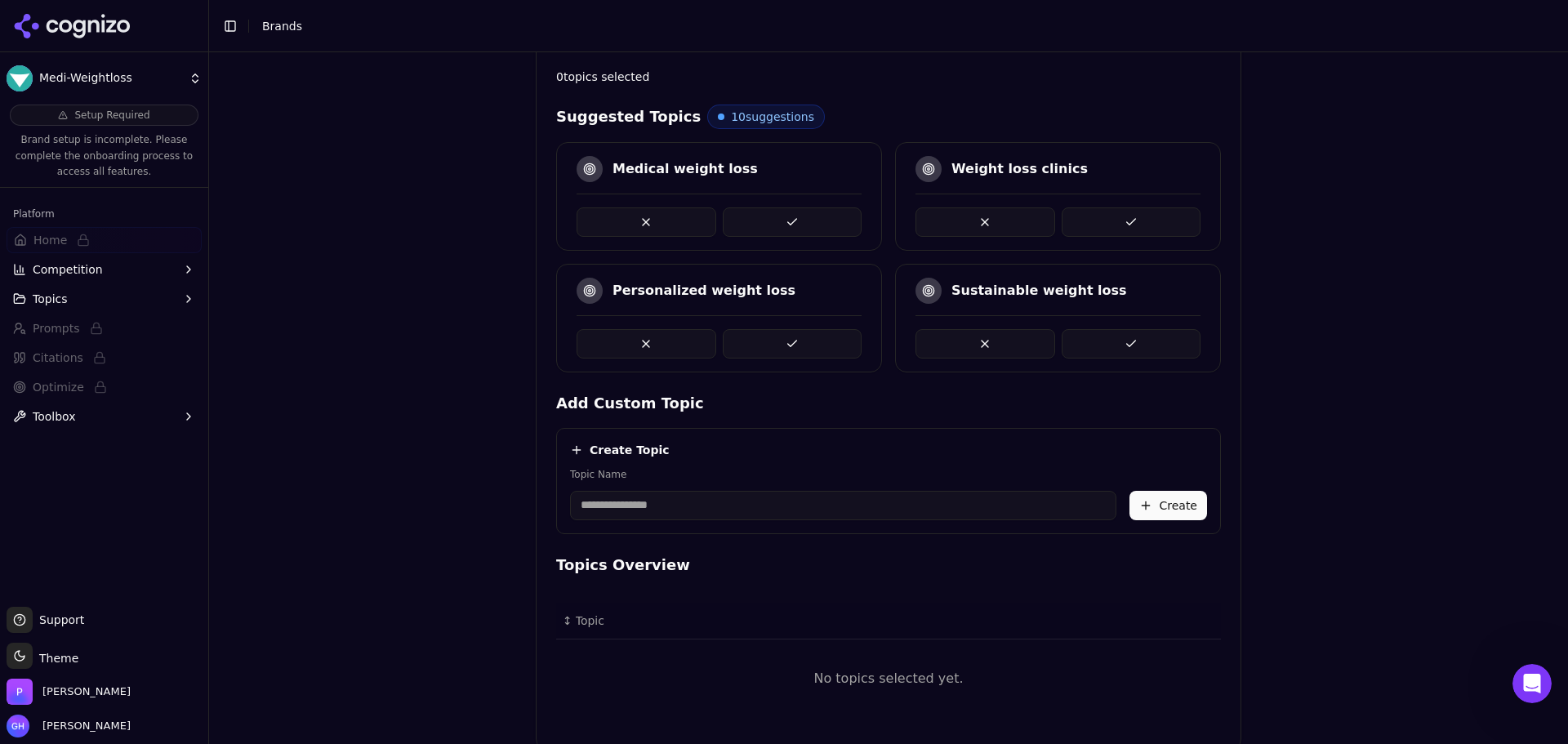
drag, startPoint x: 786, startPoint y: 227, endPoint x: 95, endPoint y: 225, distance: 691.0
click at [786, 227] on button at bounding box center [792, 222] width 140 height 30
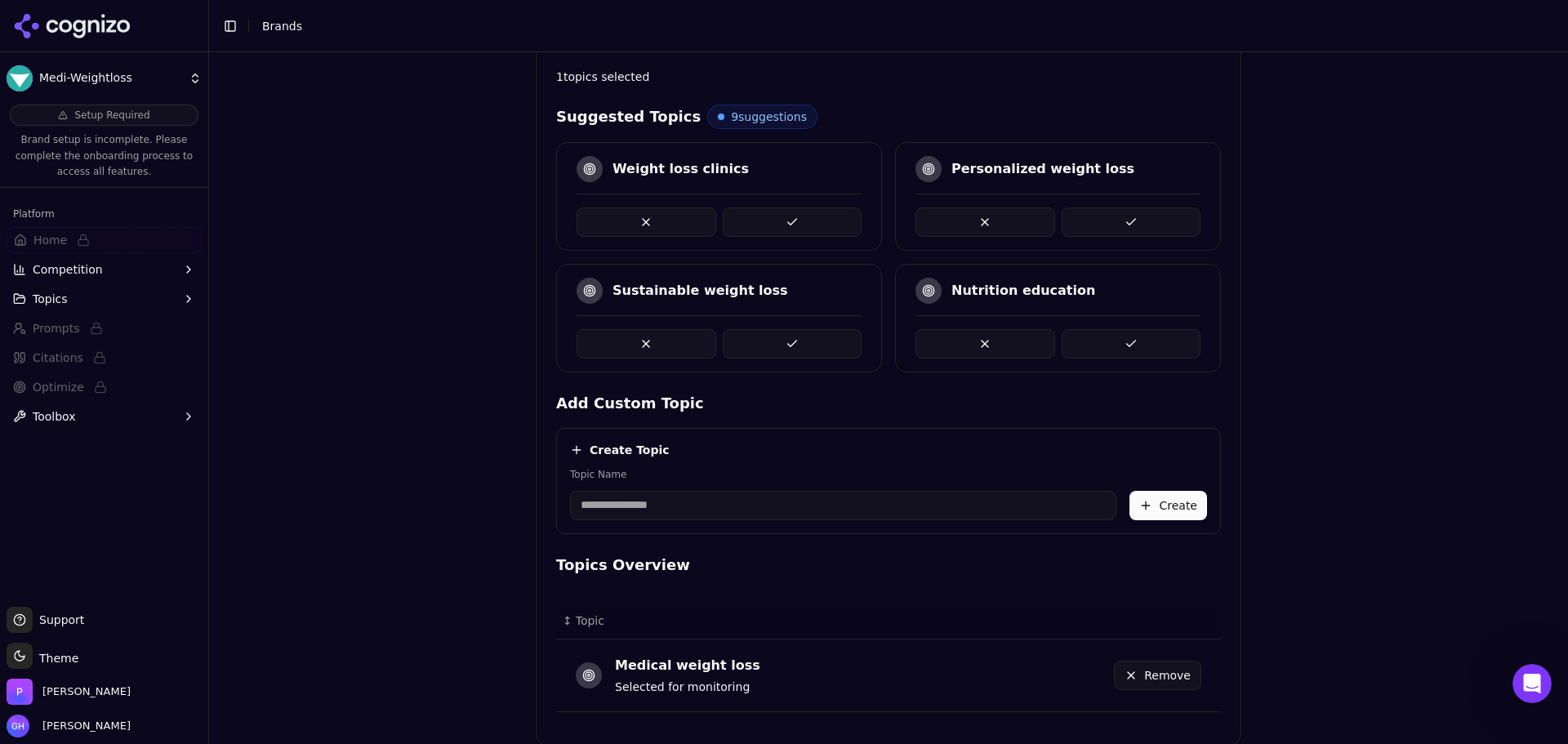
click at [1131, 226] on button at bounding box center [1131, 222] width 140 height 30
click at [812, 218] on button at bounding box center [792, 222] width 140 height 30
click at [1155, 347] on button at bounding box center [1131, 344] width 140 height 30
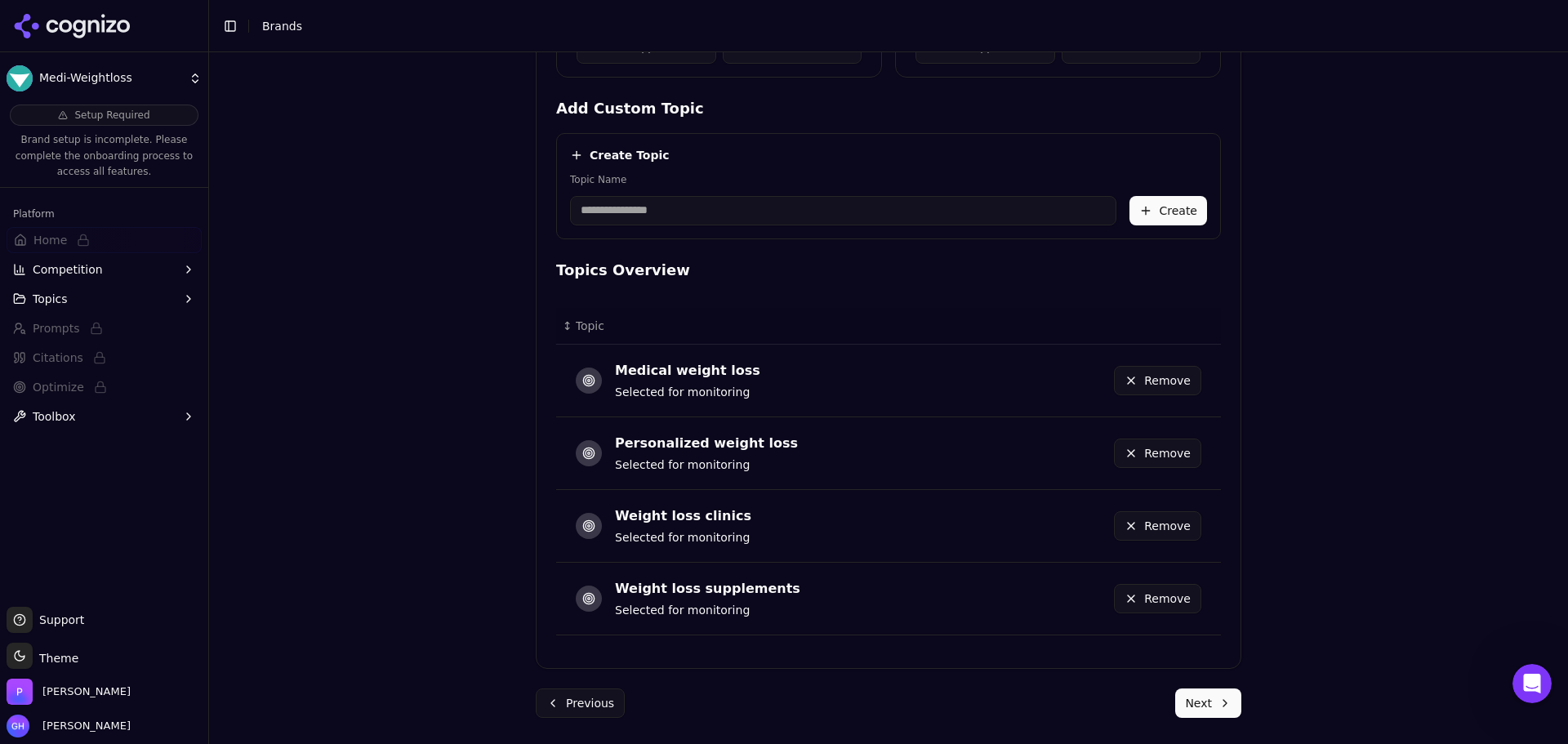
click at [1189, 704] on button "Next" at bounding box center [1207, 704] width 66 height 30
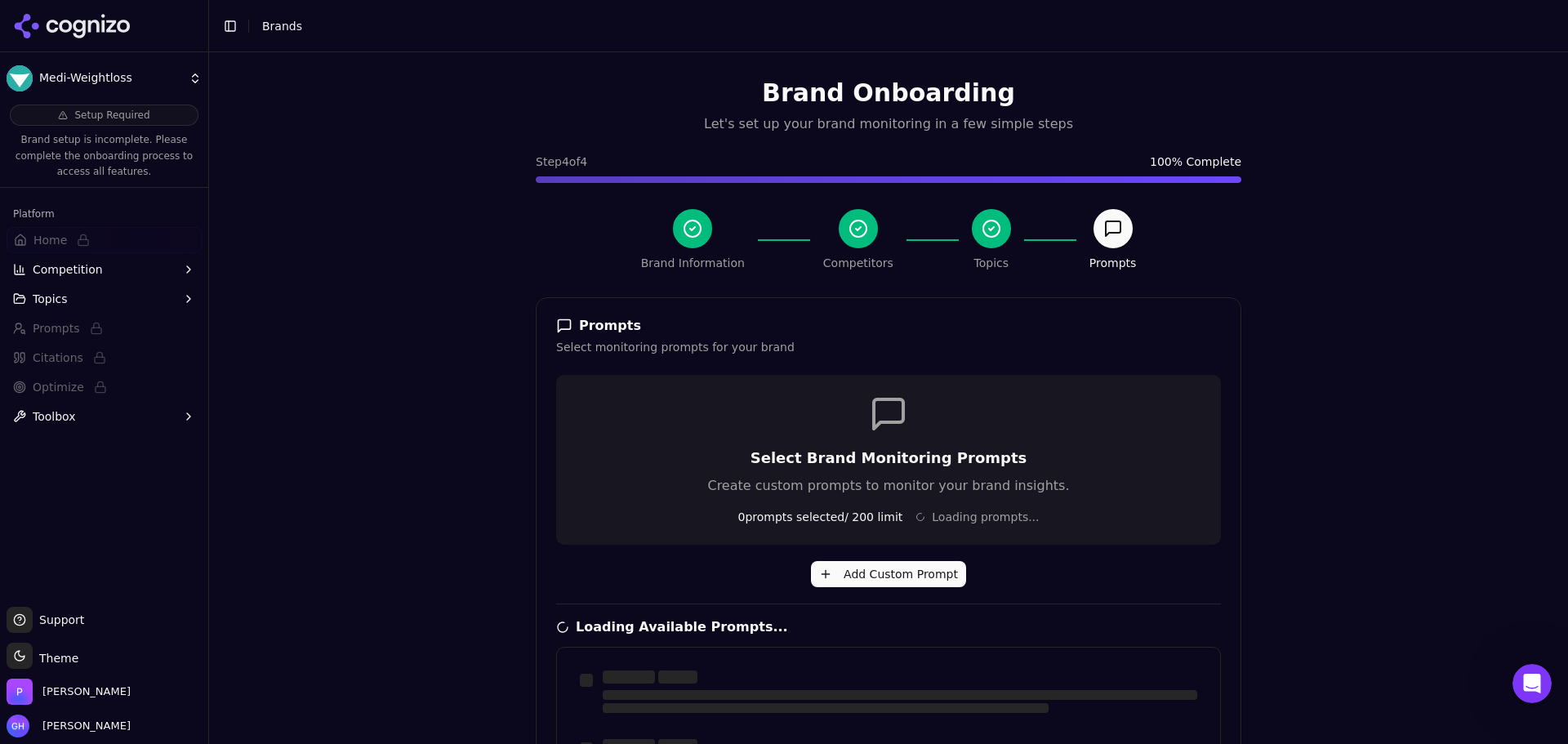
scroll to position [390, 0]
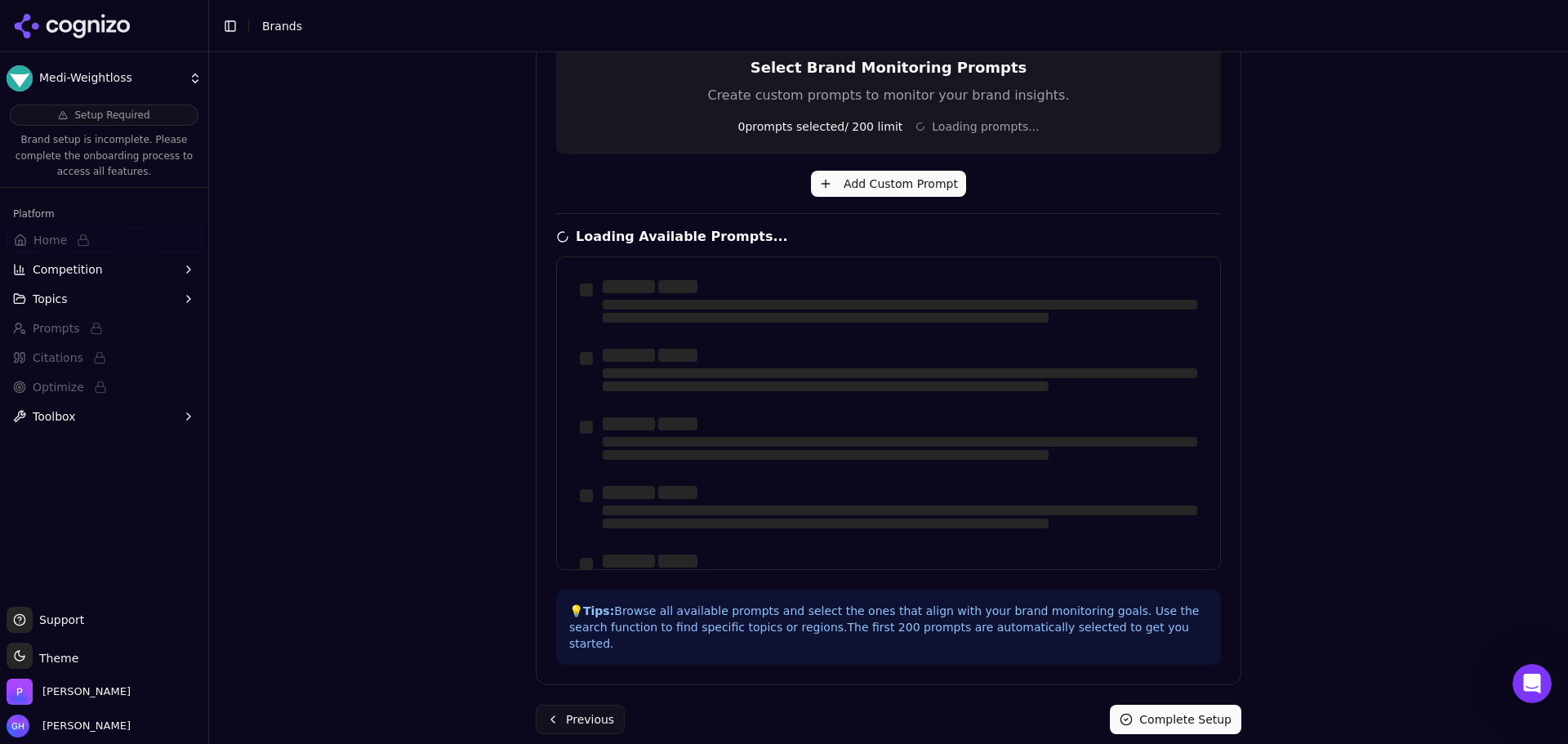
click at [1510, 478] on div "Brand Onboarding Let's set up your brand monitoring in a few simple steps Step …" at bounding box center [888, 398] width 1359 height 691
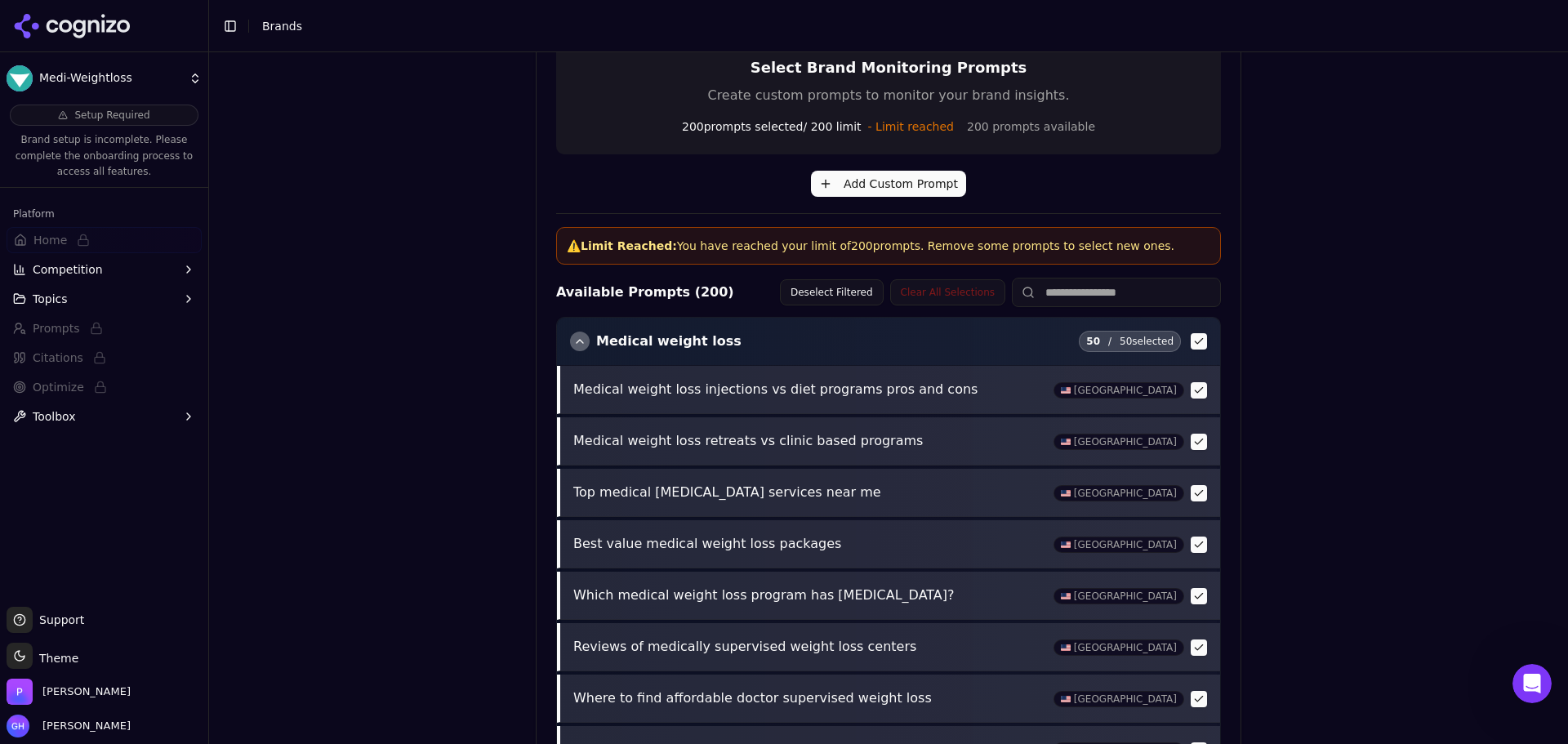
scroll to position [627, 0]
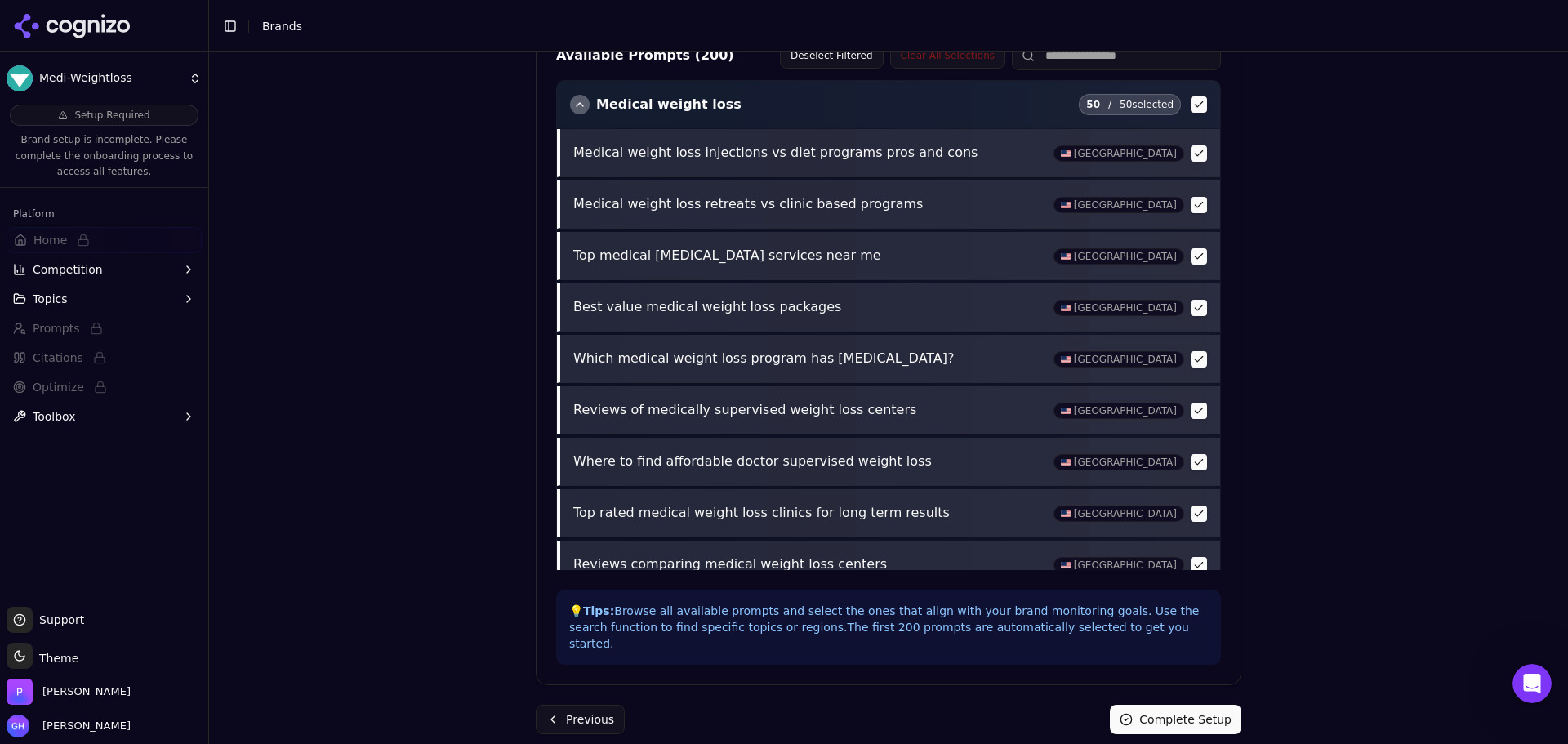
click at [1179, 705] on button "Complete Setup" at bounding box center [1176, 719] width 132 height 30
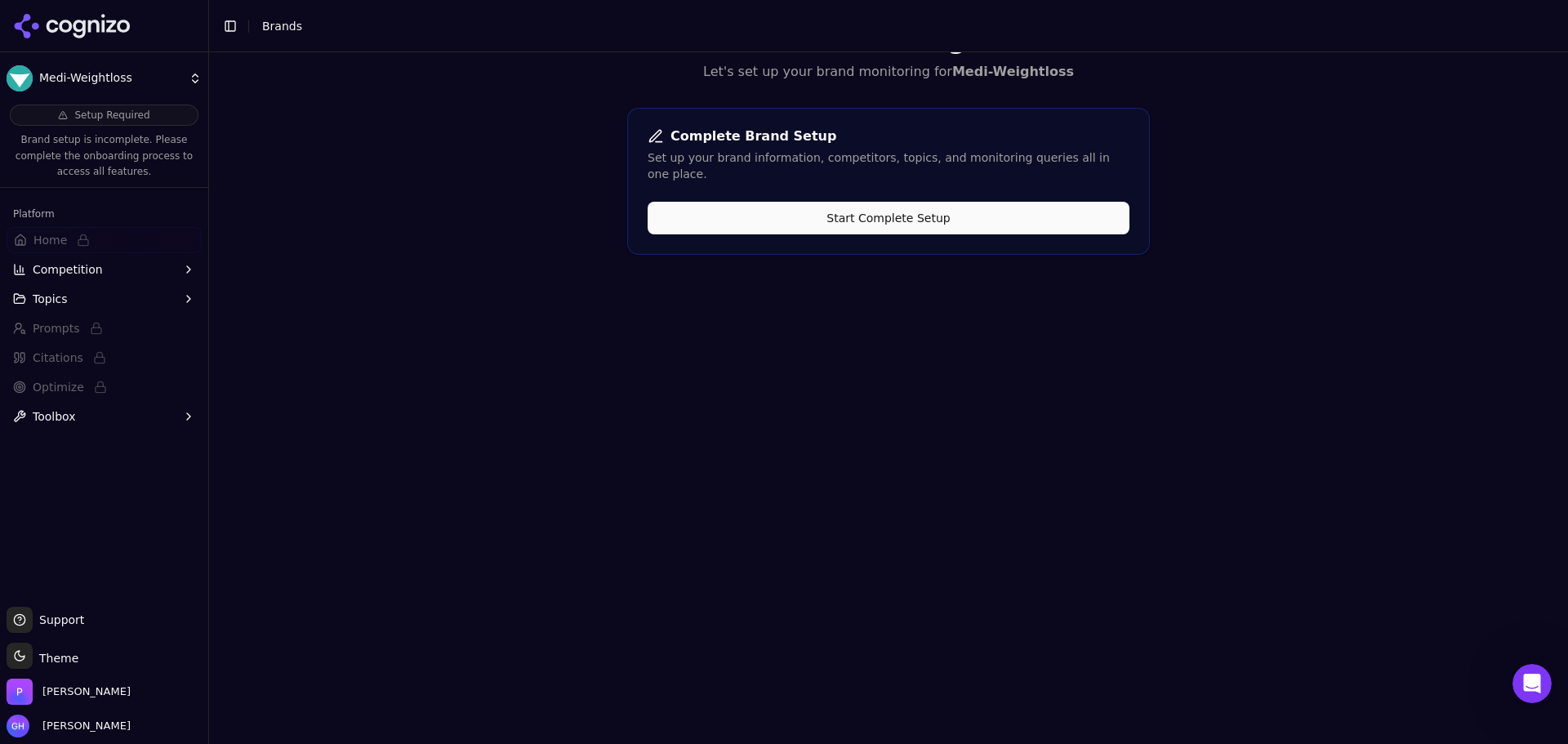
scroll to position [0, 0]
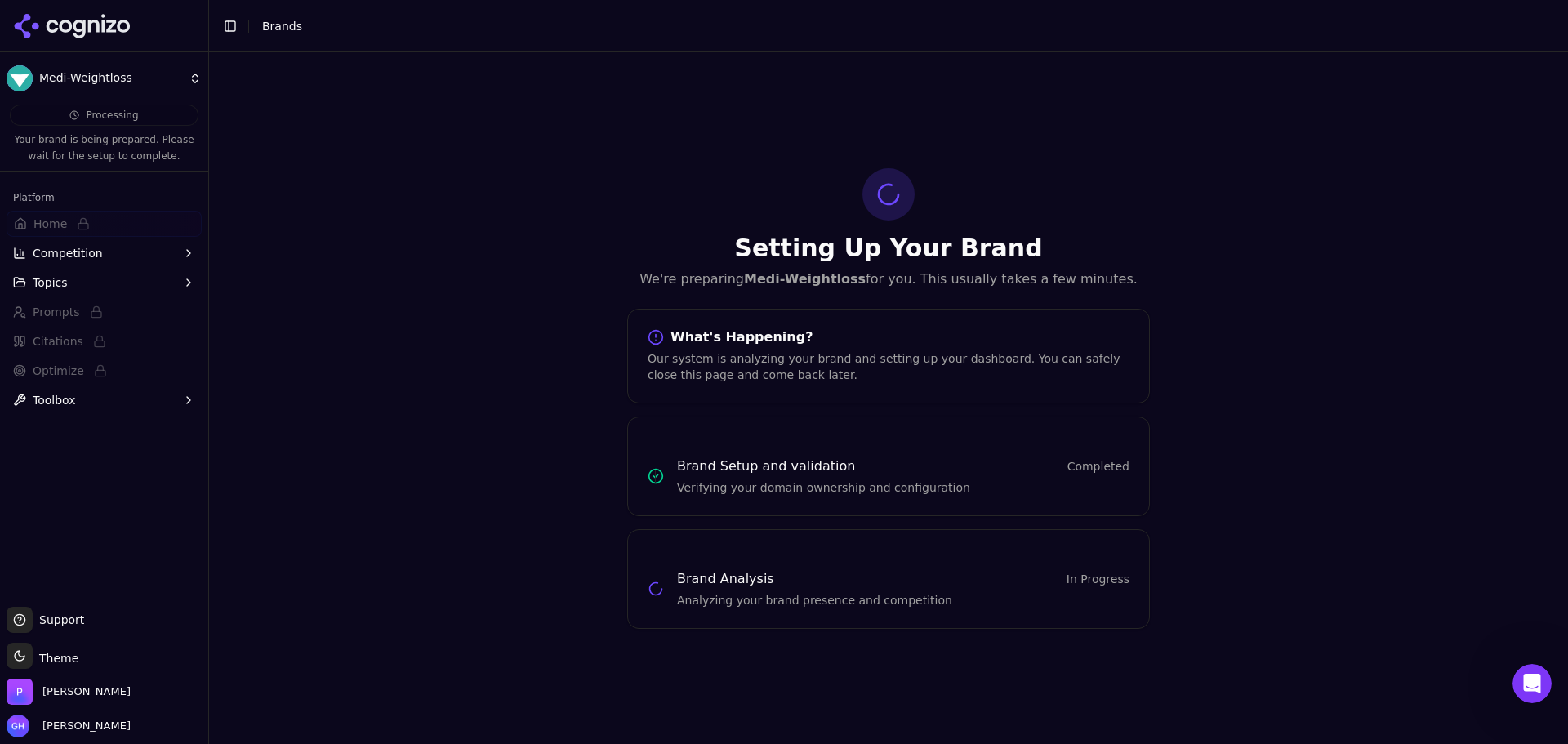
click at [1364, 172] on div "Setting Up Your Brand We're preparing Medi-Weightloss for you. This usually tak…" at bounding box center [888, 398] width 1359 height 691
click at [110, 25] on icon at bounding box center [72, 26] width 118 height 25
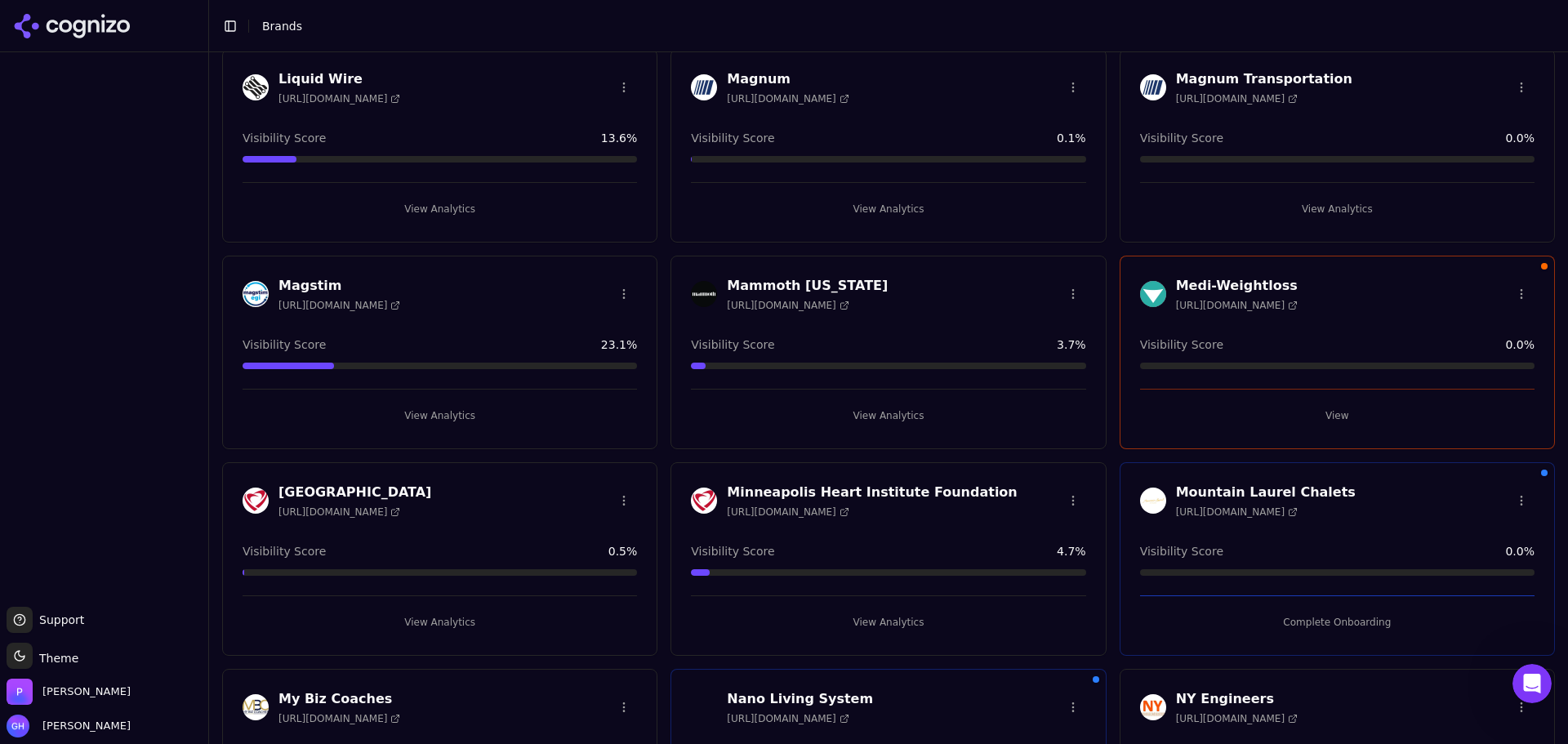
scroll to position [3185, 0]
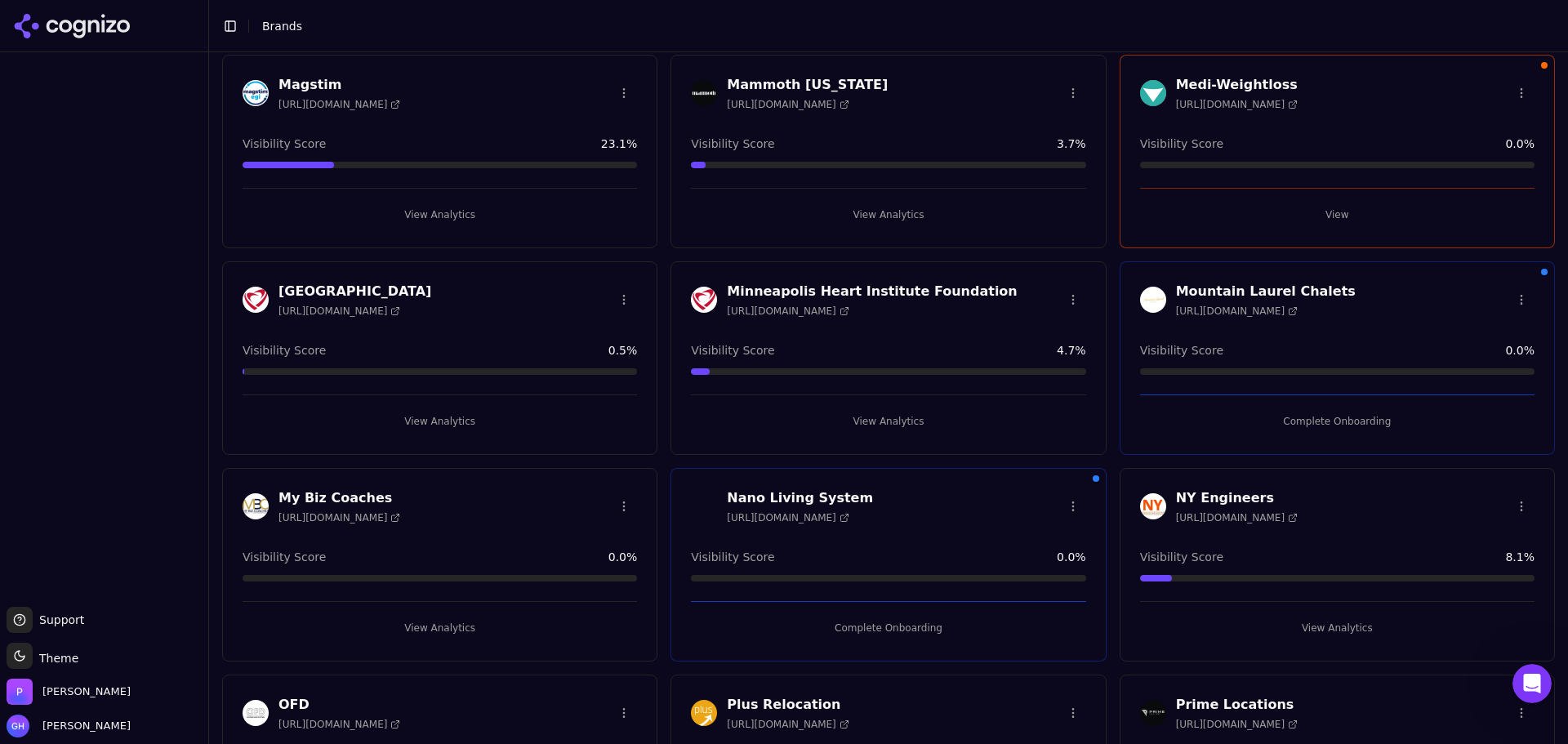
click at [1319, 418] on button "Complete Onboarding" at bounding box center [1337, 421] width 395 height 26
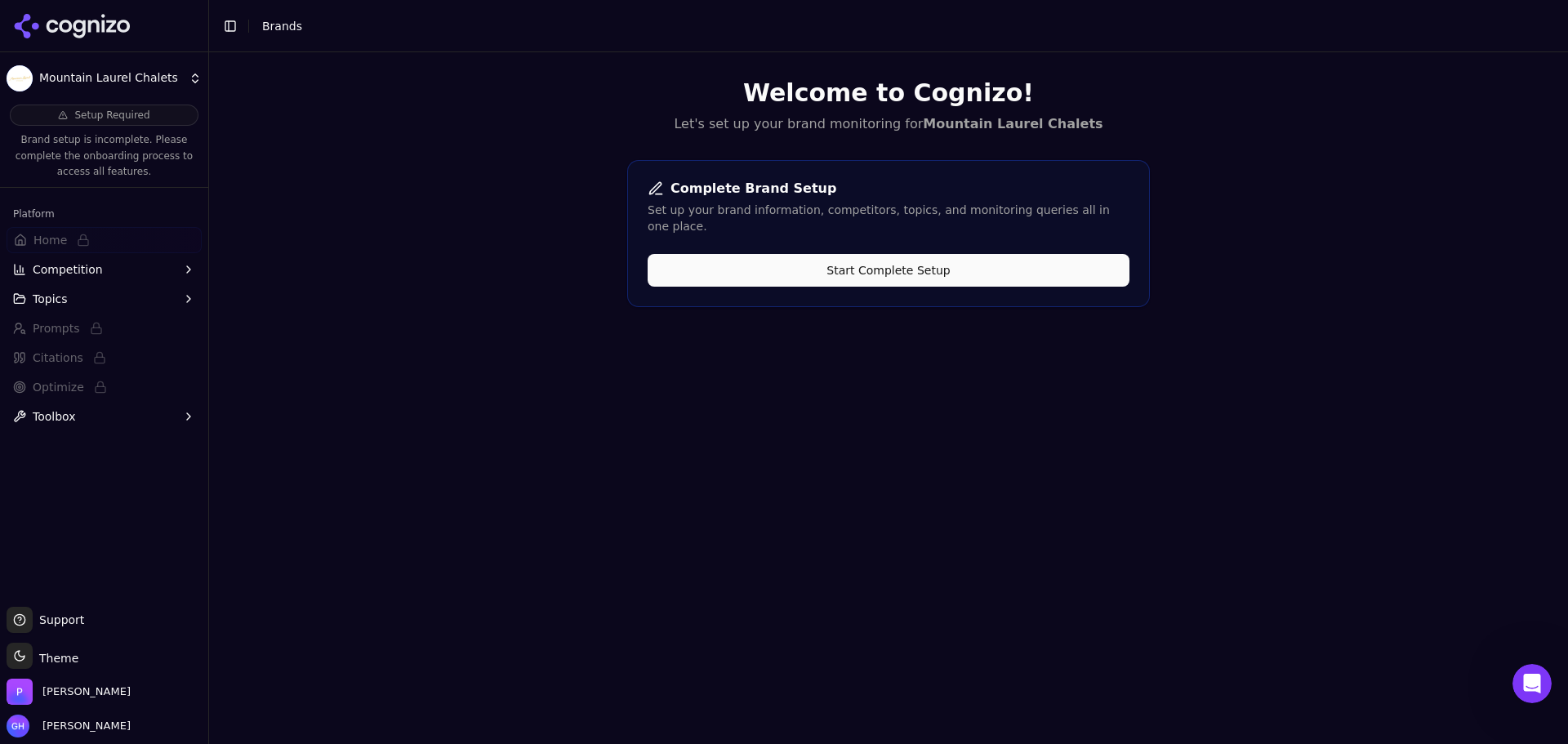
click at [944, 254] on button "Start Complete Setup" at bounding box center [888, 269] width 482 height 32
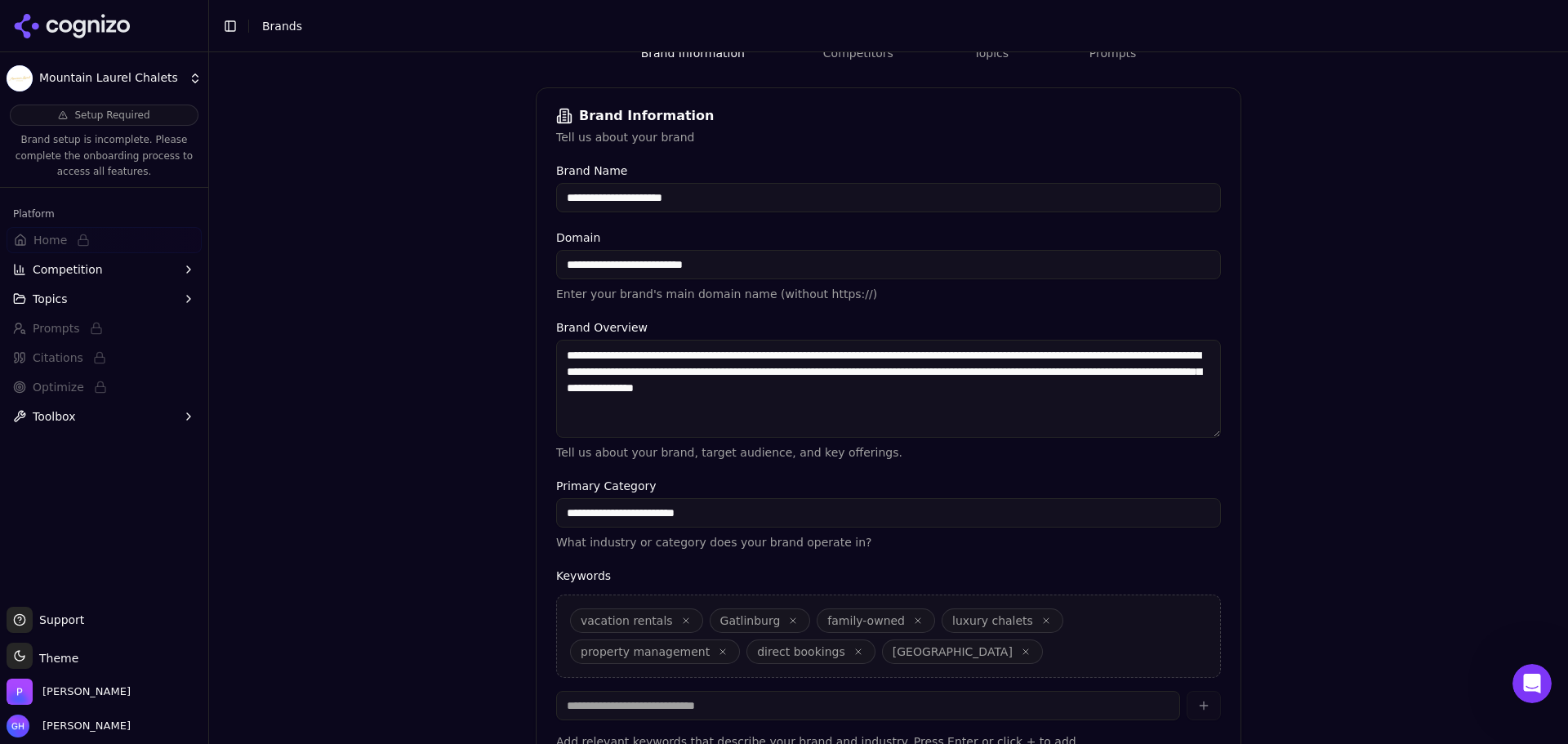
scroll to position [311, 0]
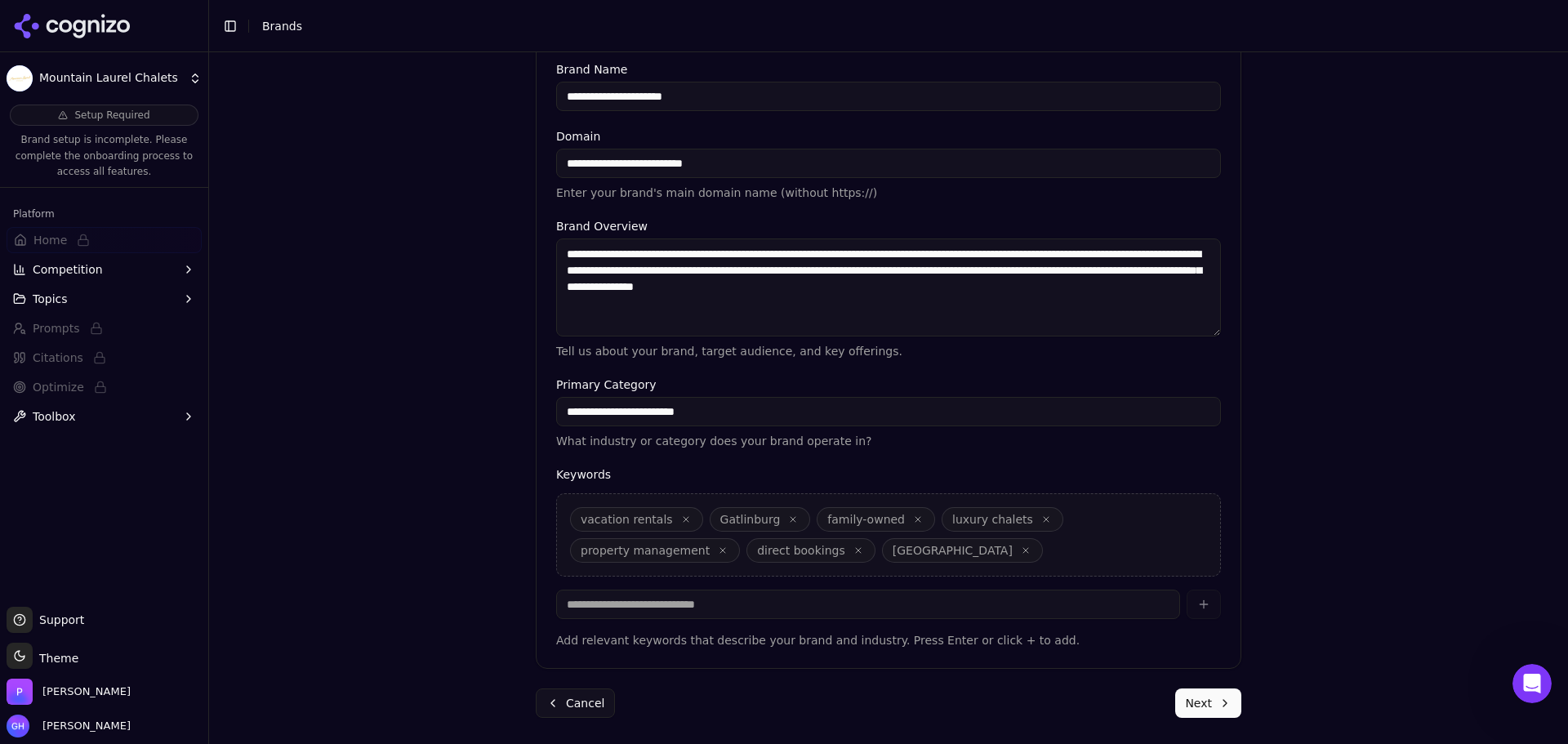
click at [1220, 712] on button "Next" at bounding box center [1207, 704] width 66 height 30
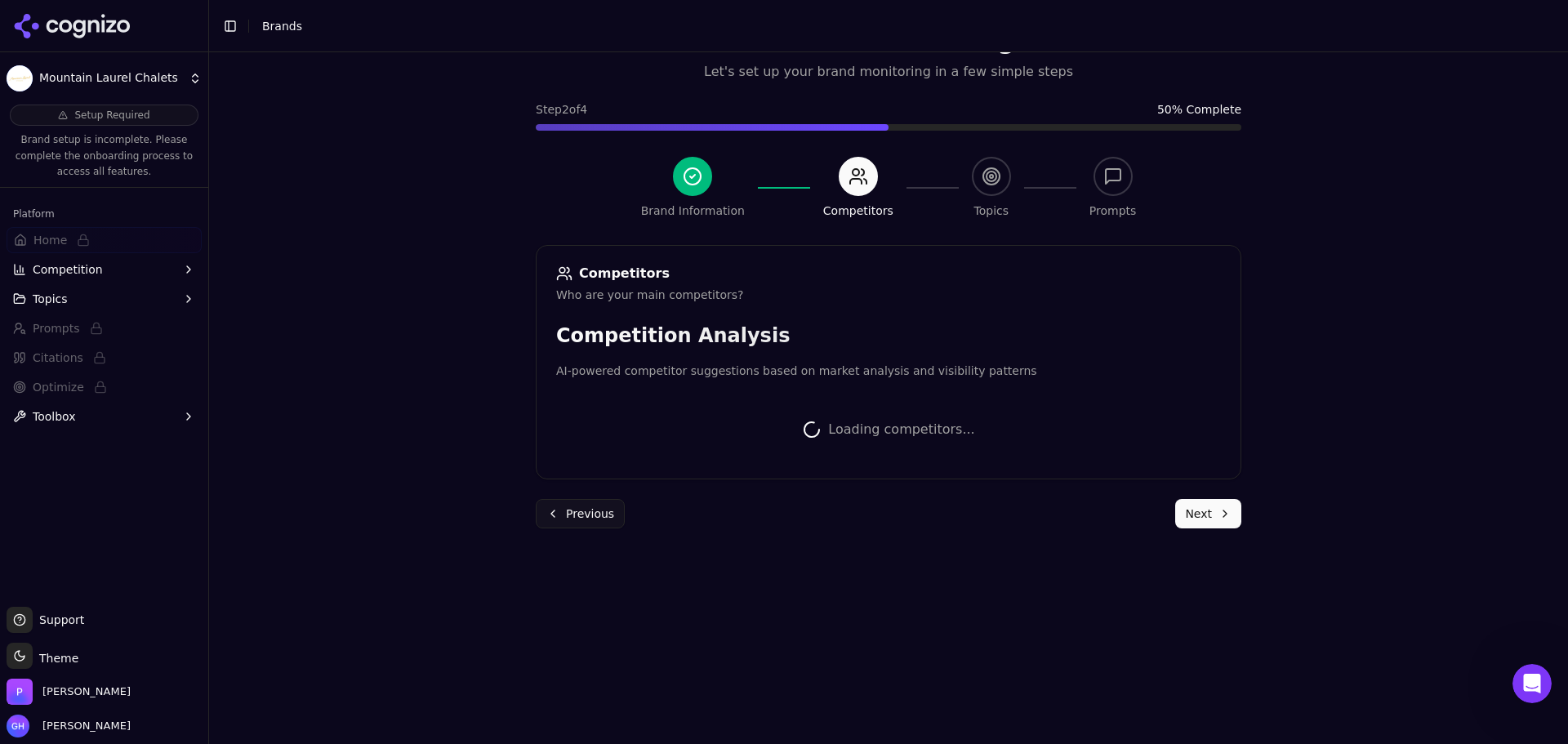
scroll to position [308, 0]
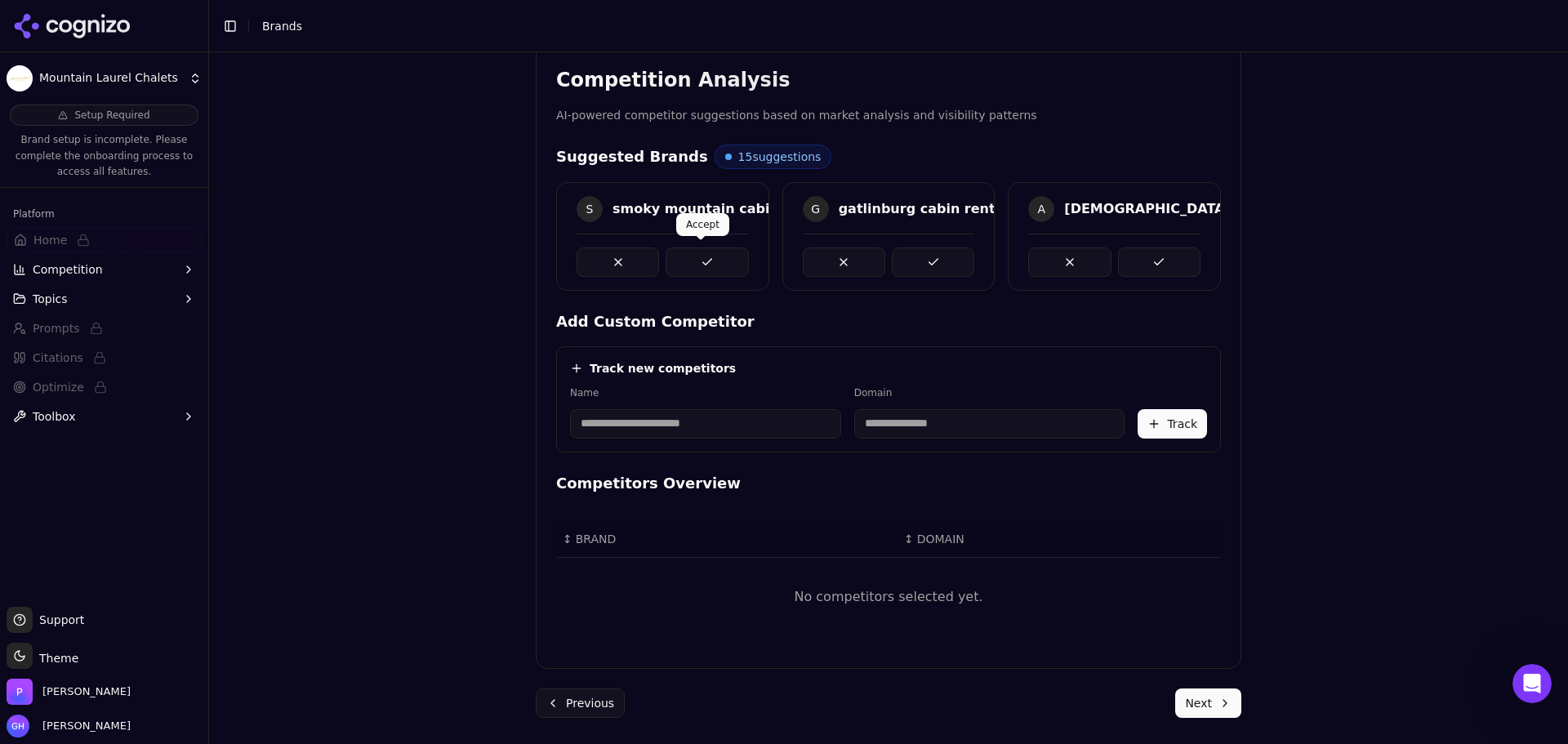
click at [723, 263] on button at bounding box center [707, 262] width 82 height 30
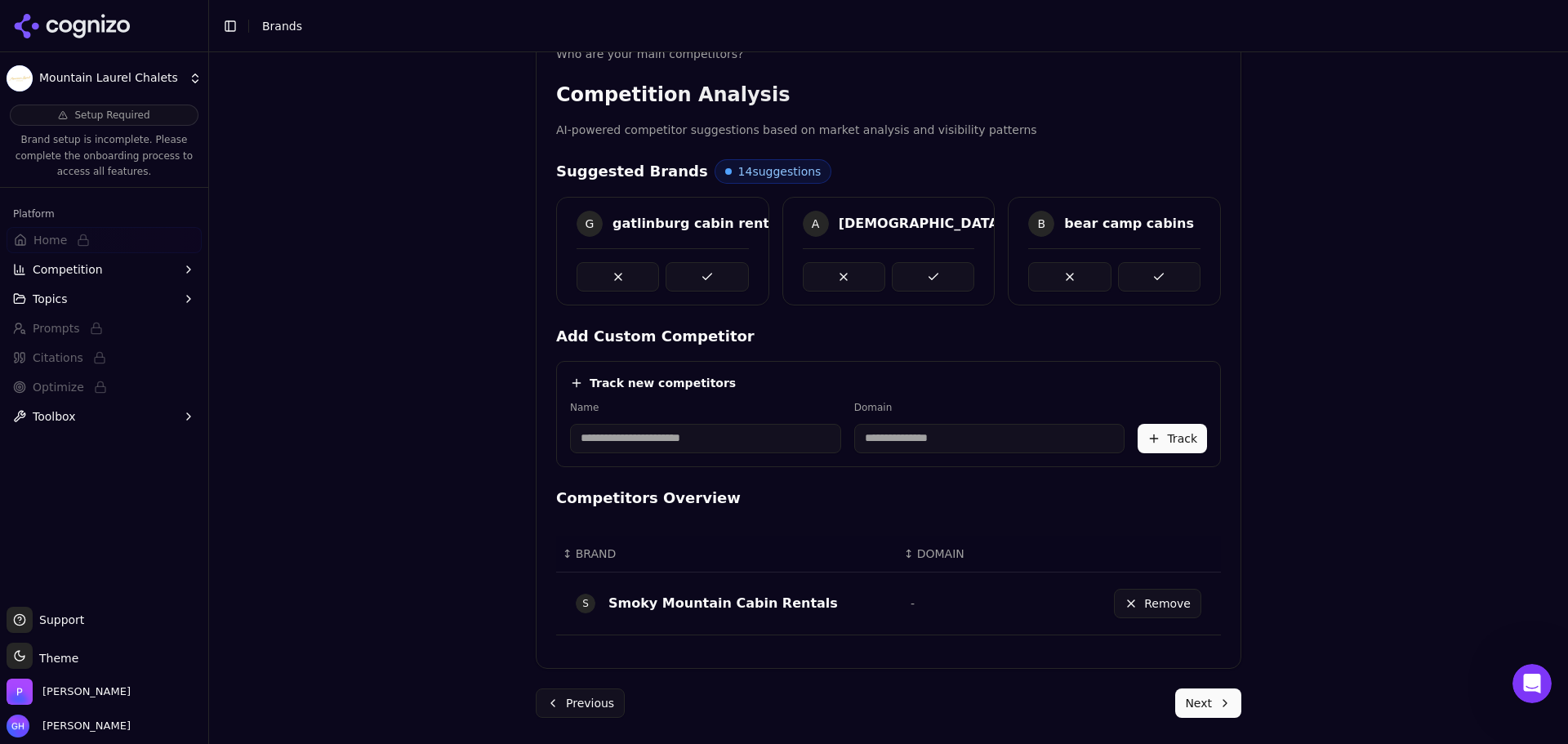
click at [723, 263] on button at bounding box center [707, 277] width 82 height 30
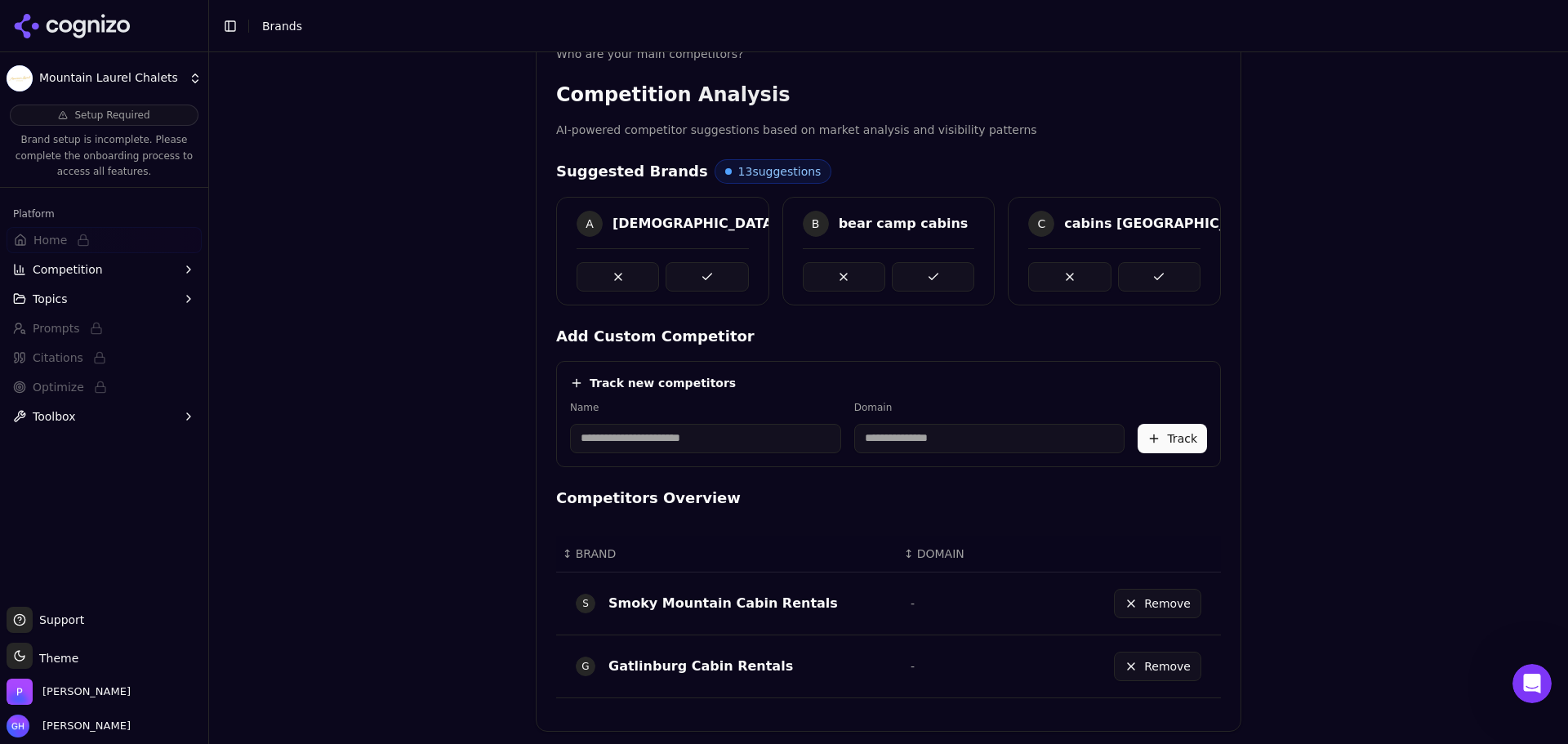
click at [721, 262] on button at bounding box center [707, 277] width 82 height 30
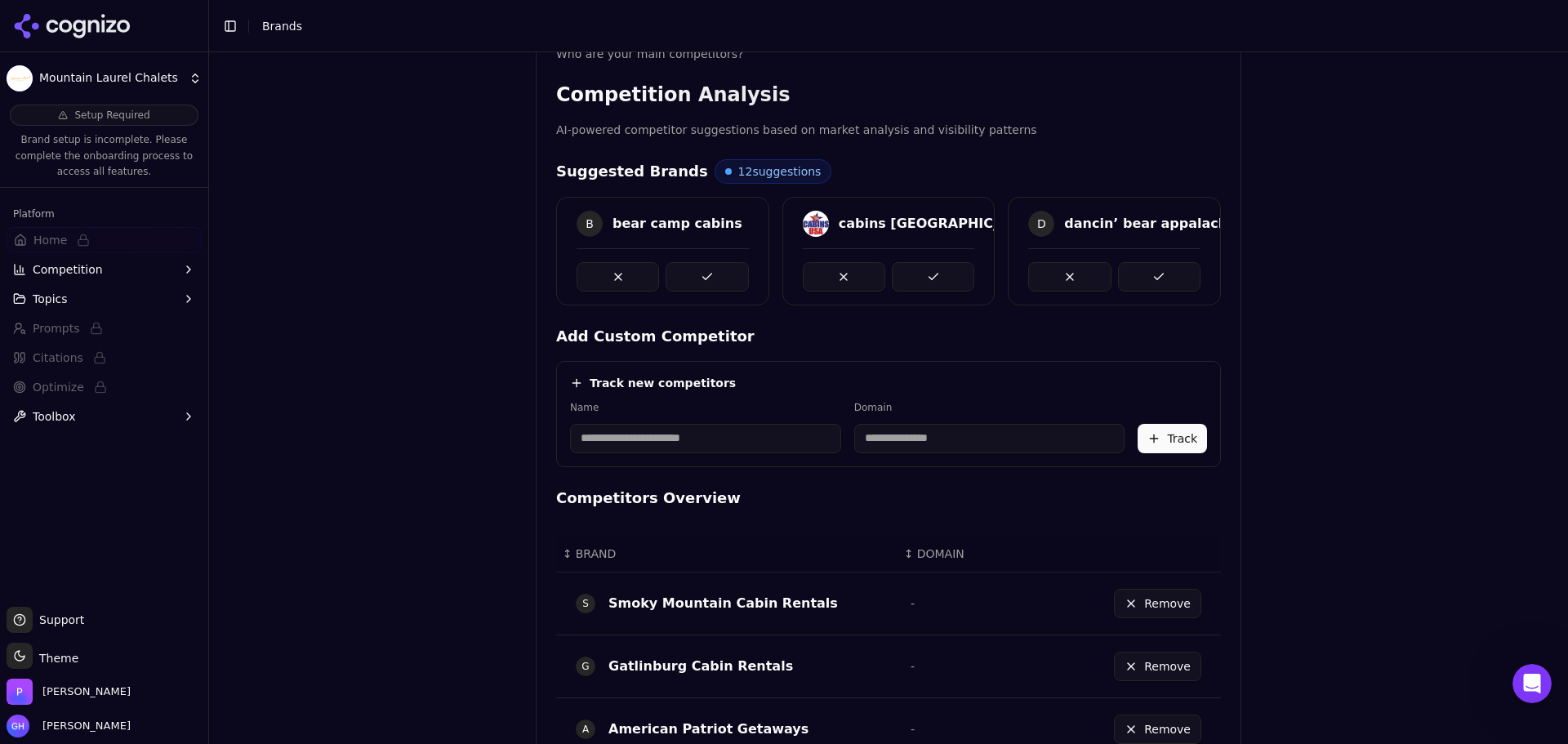
click at [721, 262] on button at bounding box center [707, 277] width 82 height 30
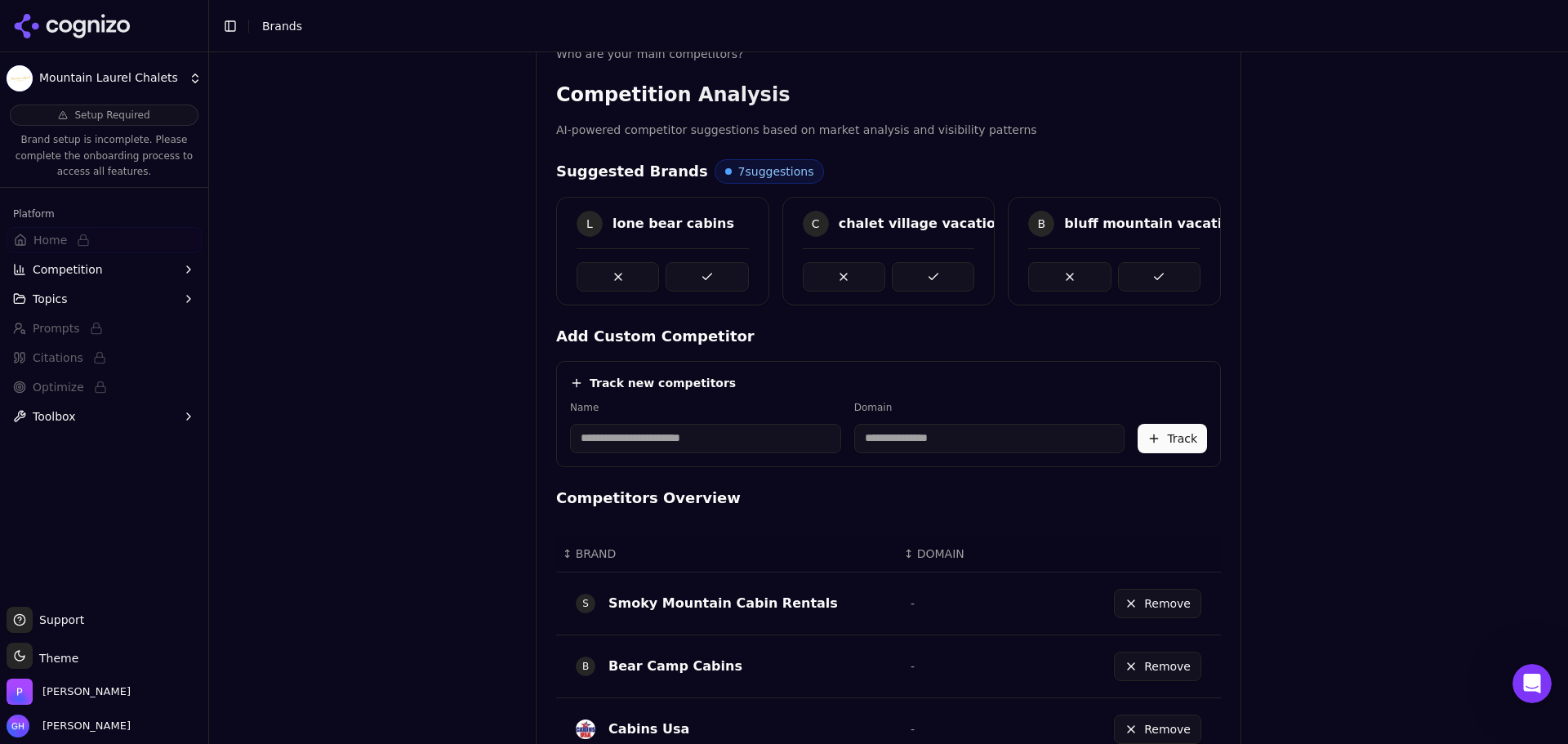
click at [721, 262] on button at bounding box center [707, 277] width 82 height 30
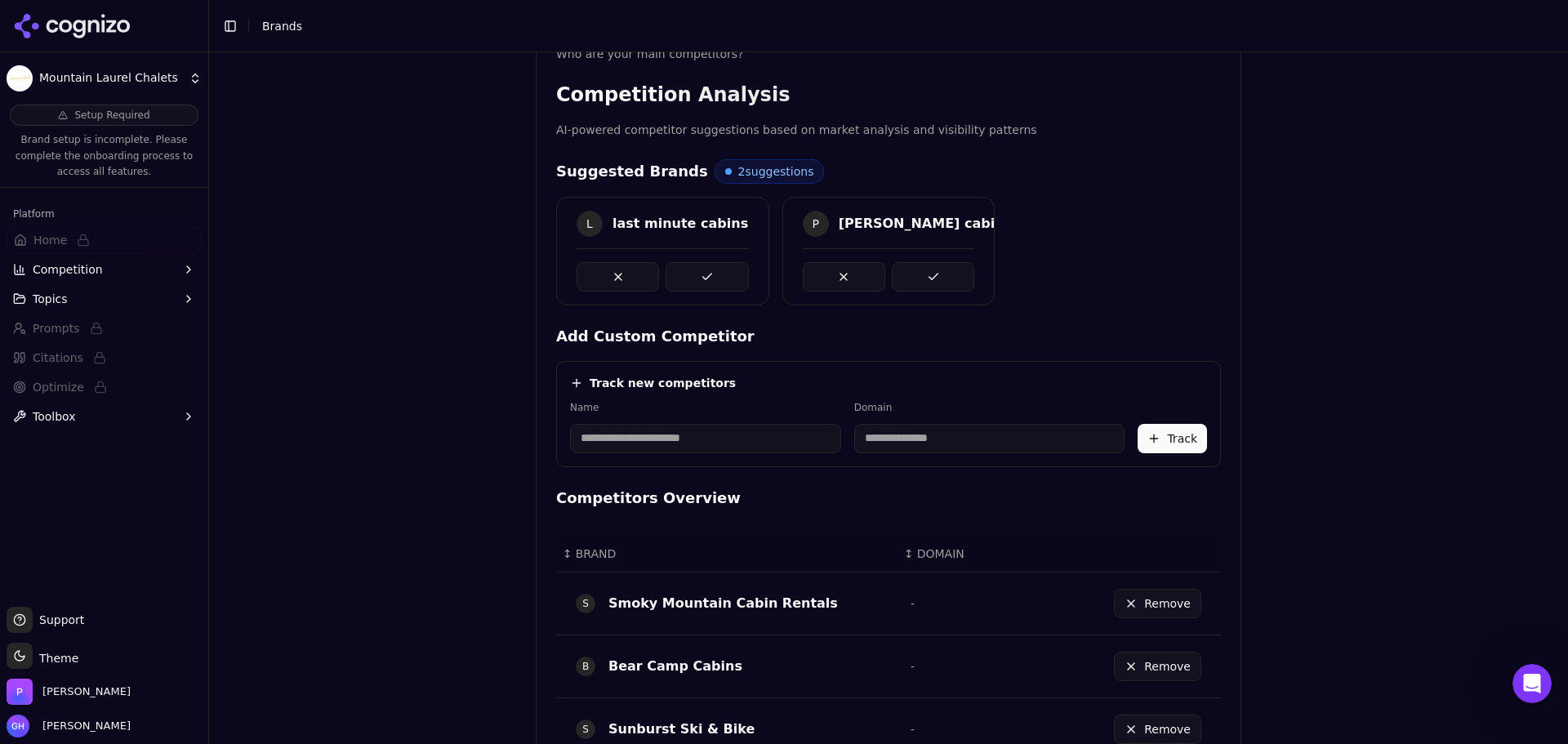
click at [718, 265] on button at bounding box center [707, 277] width 82 height 30
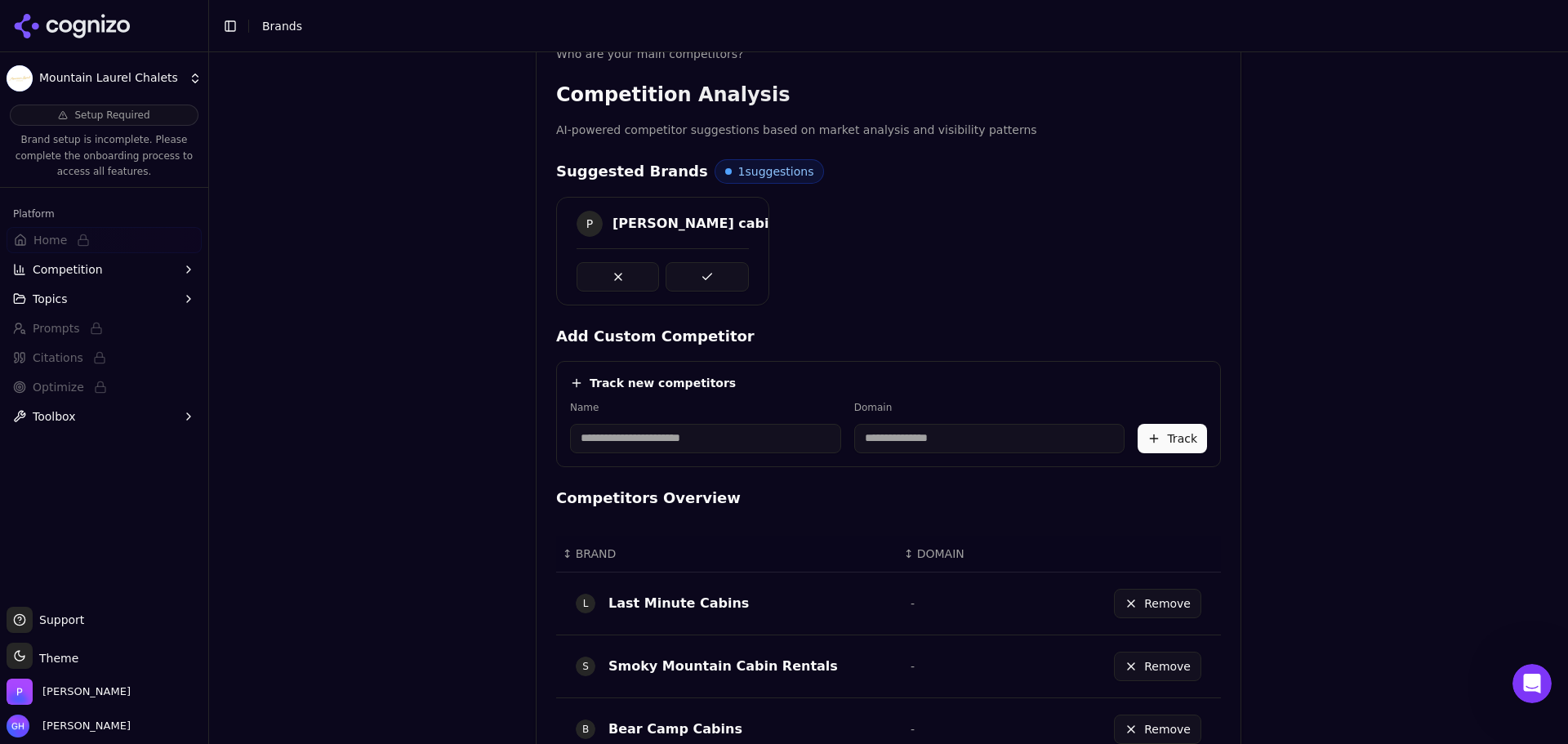
click at [718, 265] on button at bounding box center [707, 277] width 82 height 30
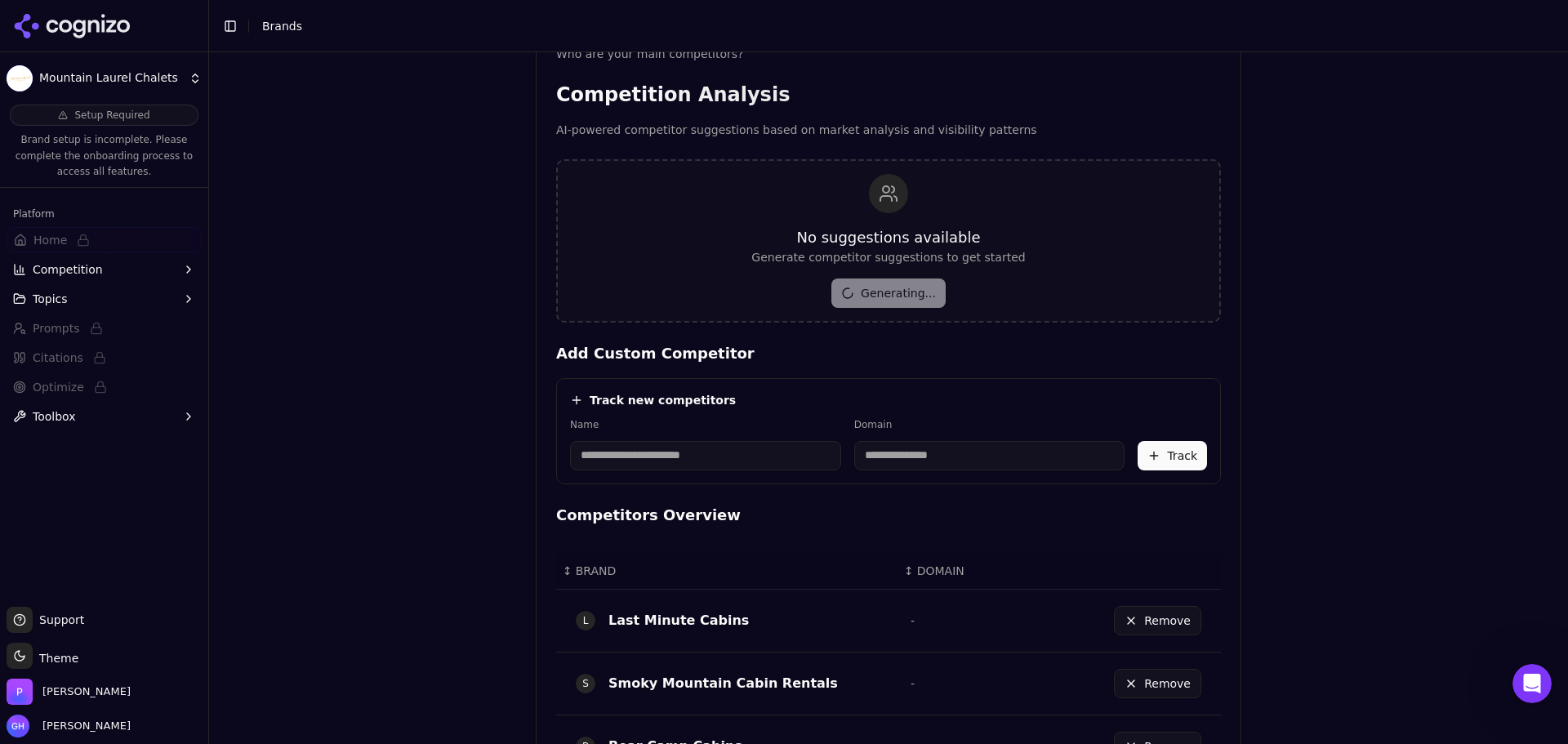
click at [623, 465] on input at bounding box center [705, 456] width 271 height 30
type input "******"
drag, startPoint x: 817, startPoint y: 371, endPoint x: 794, endPoint y: 394, distance: 32.5
click at [814, 374] on div "Add Custom Competitor Track new competitors Name ****** Domain A Airbnb Track" at bounding box center [889, 413] width 665 height 142
type input "**********"
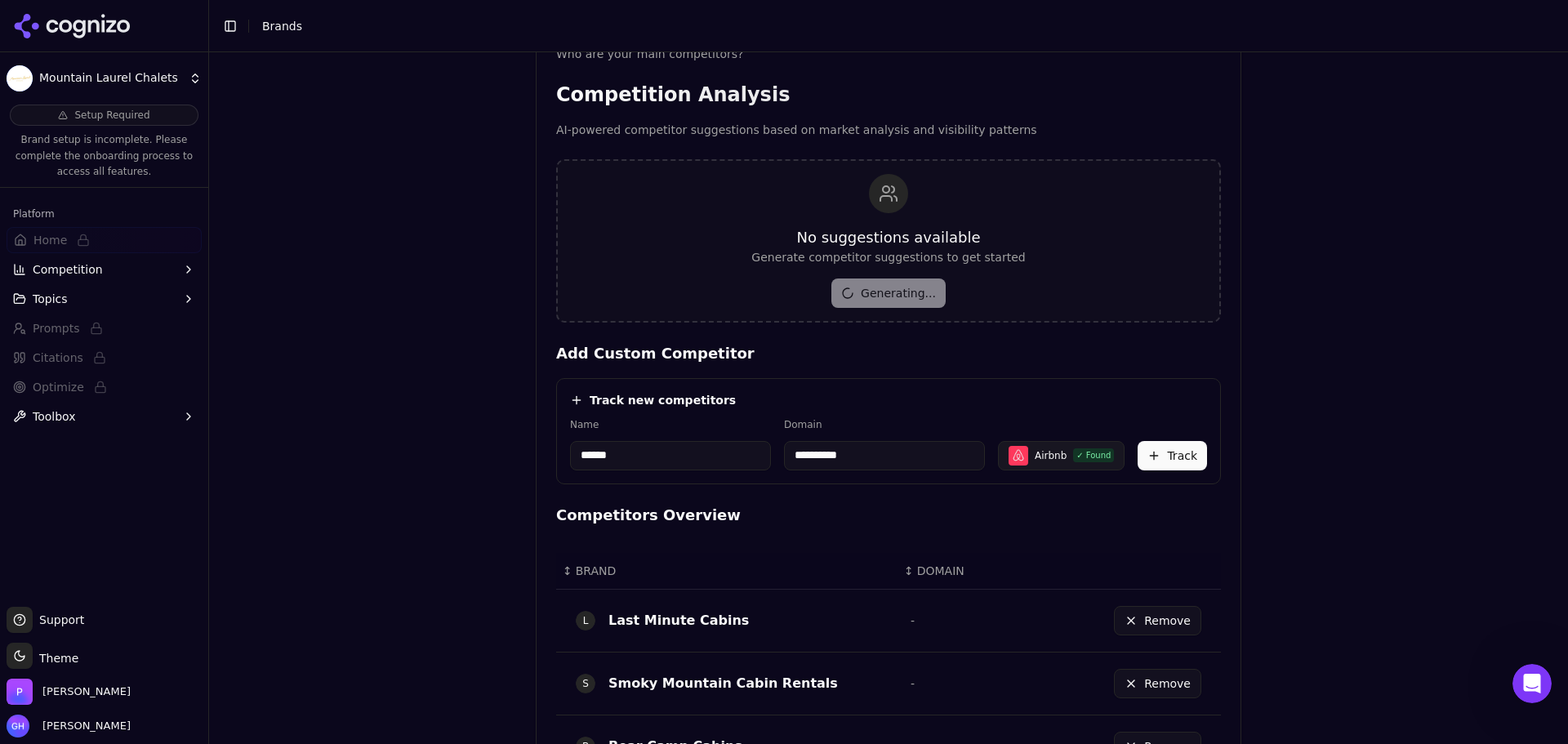
click at [1184, 452] on button "Track" at bounding box center [1171, 456] width 69 height 30
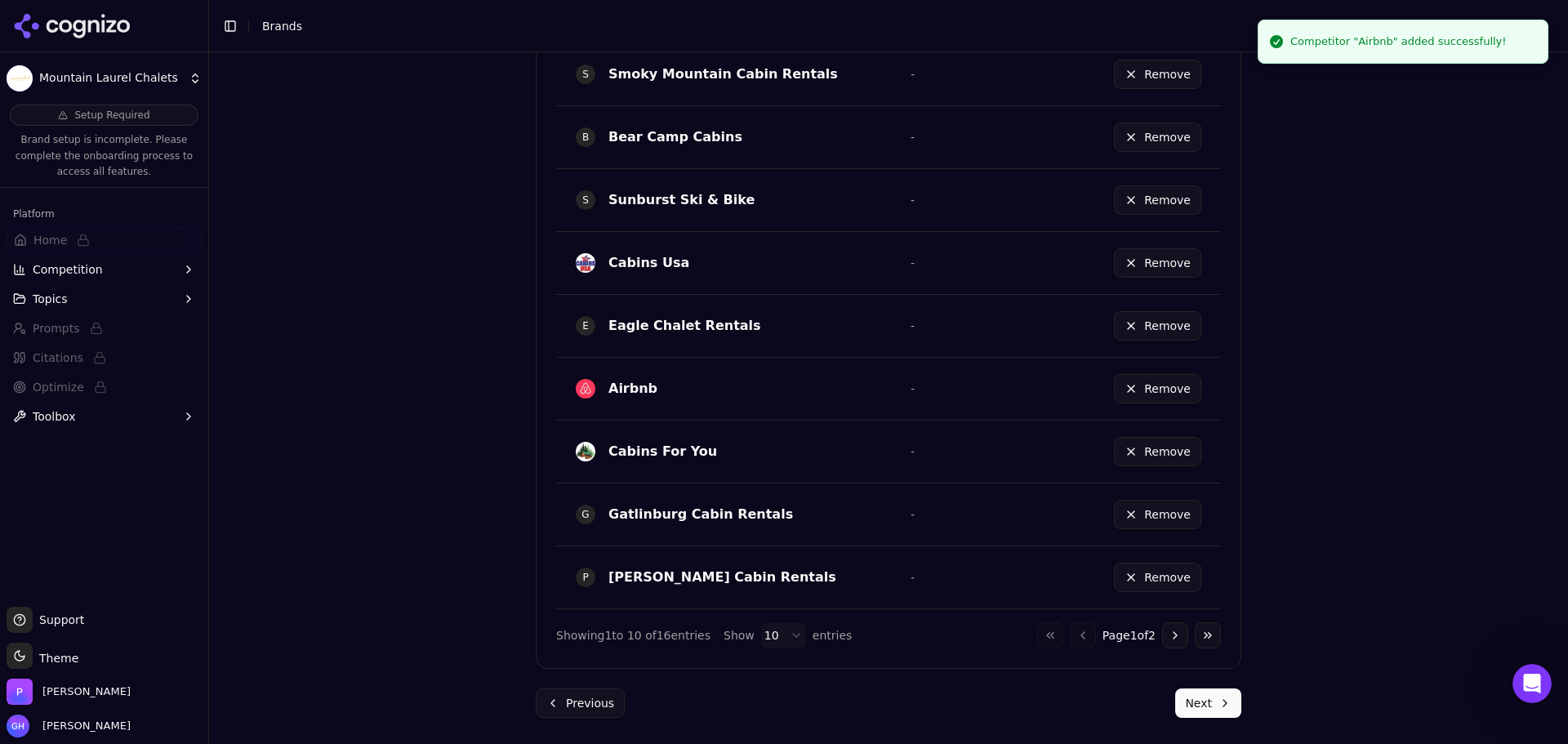
click at [1204, 701] on button "Next" at bounding box center [1207, 704] width 66 height 30
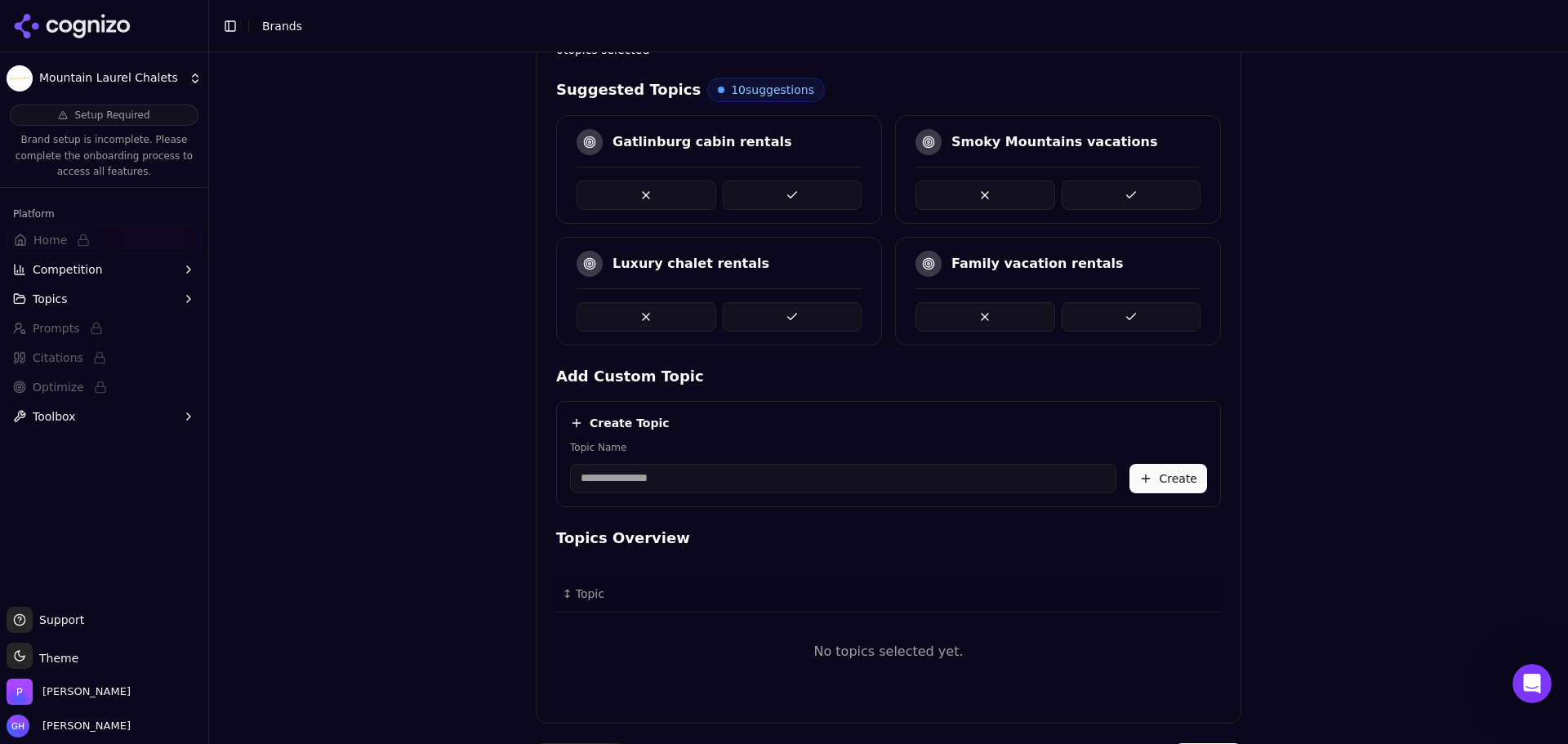
scroll to position [377, 0]
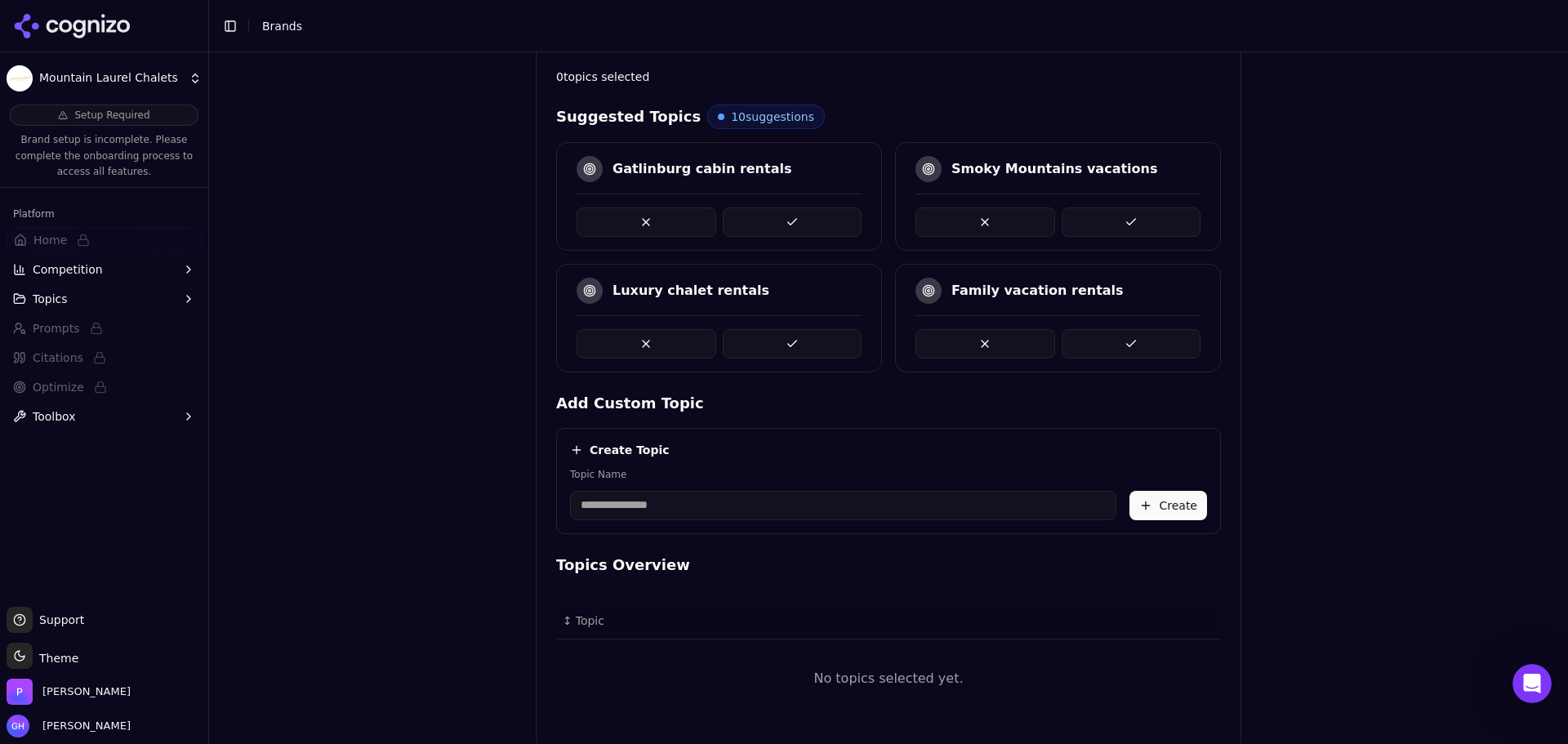
click at [1121, 233] on div "Smoky Mountains vacations" at bounding box center [1057, 197] width 326 height 109
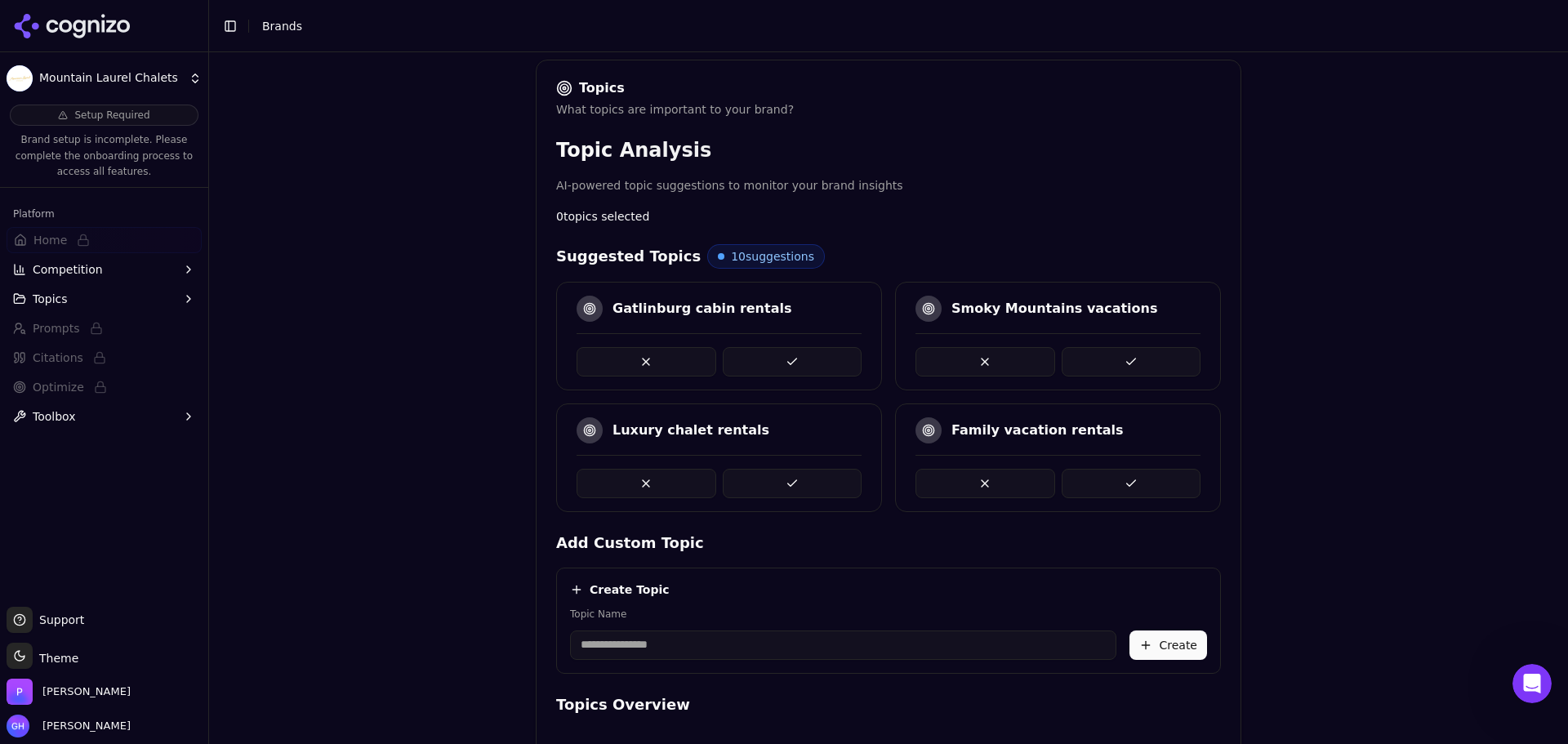
scroll to position [459, 0]
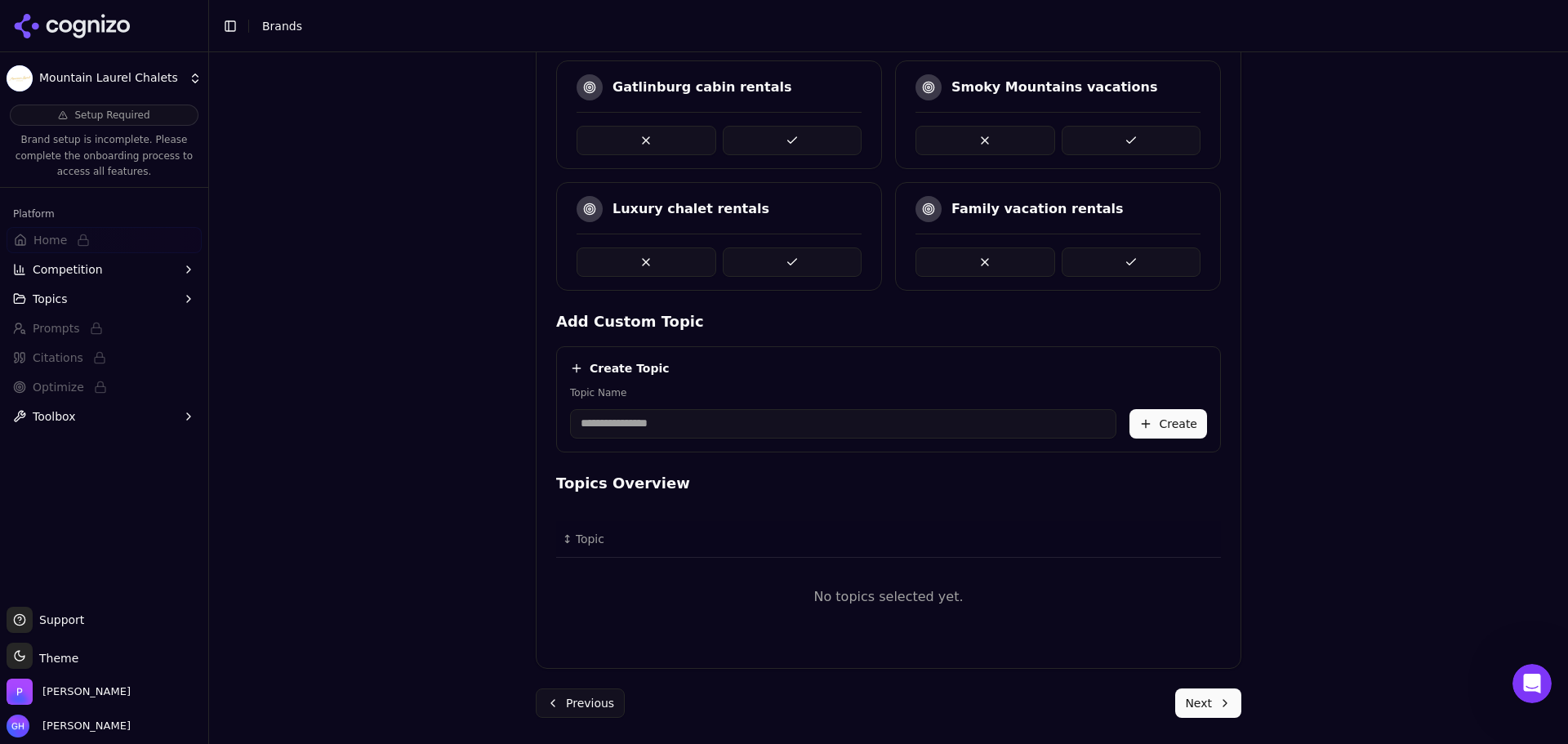
click at [1094, 126] on button at bounding box center [1131, 140] width 140 height 30
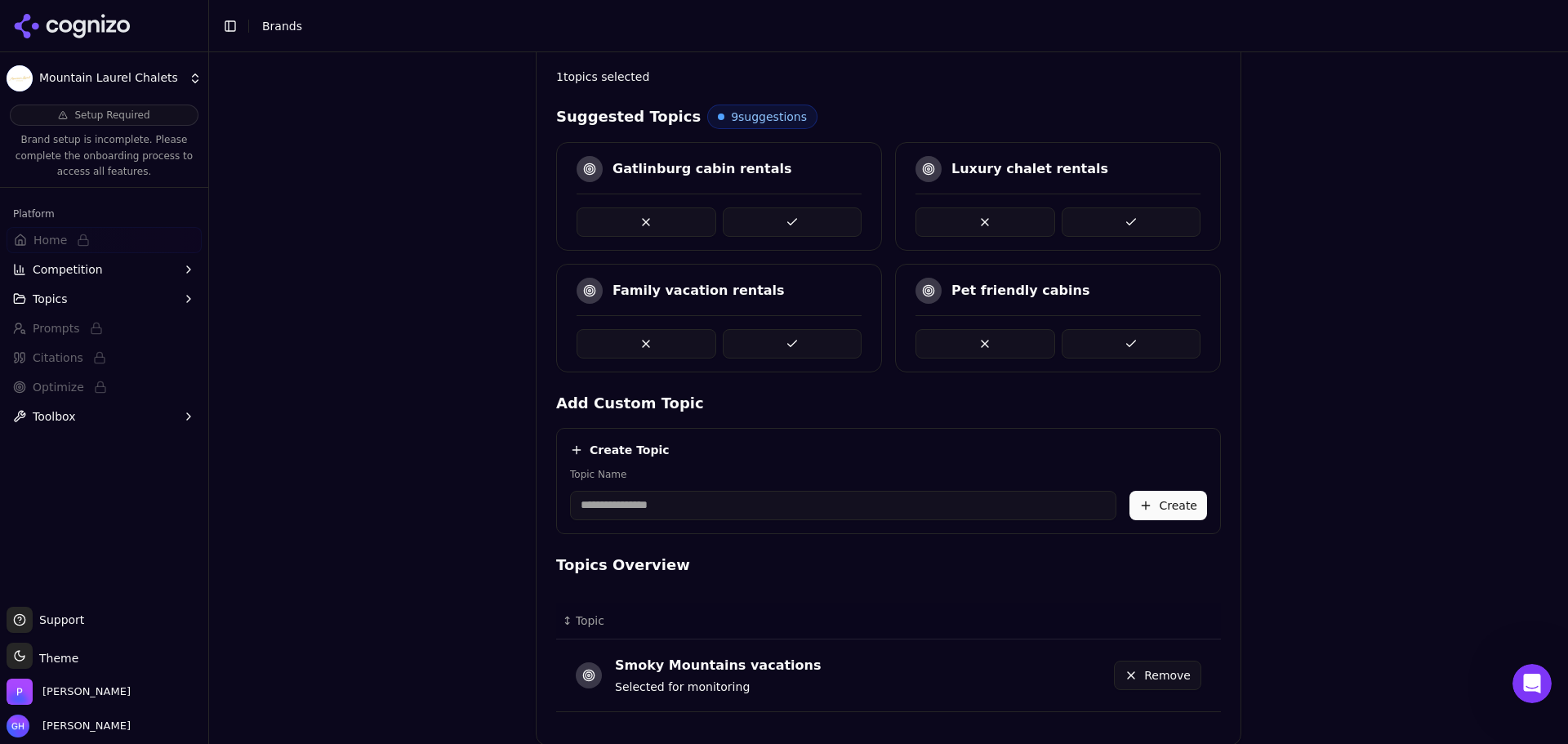
click at [792, 214] on button at bounding box center [792, 222] width 140 height 30
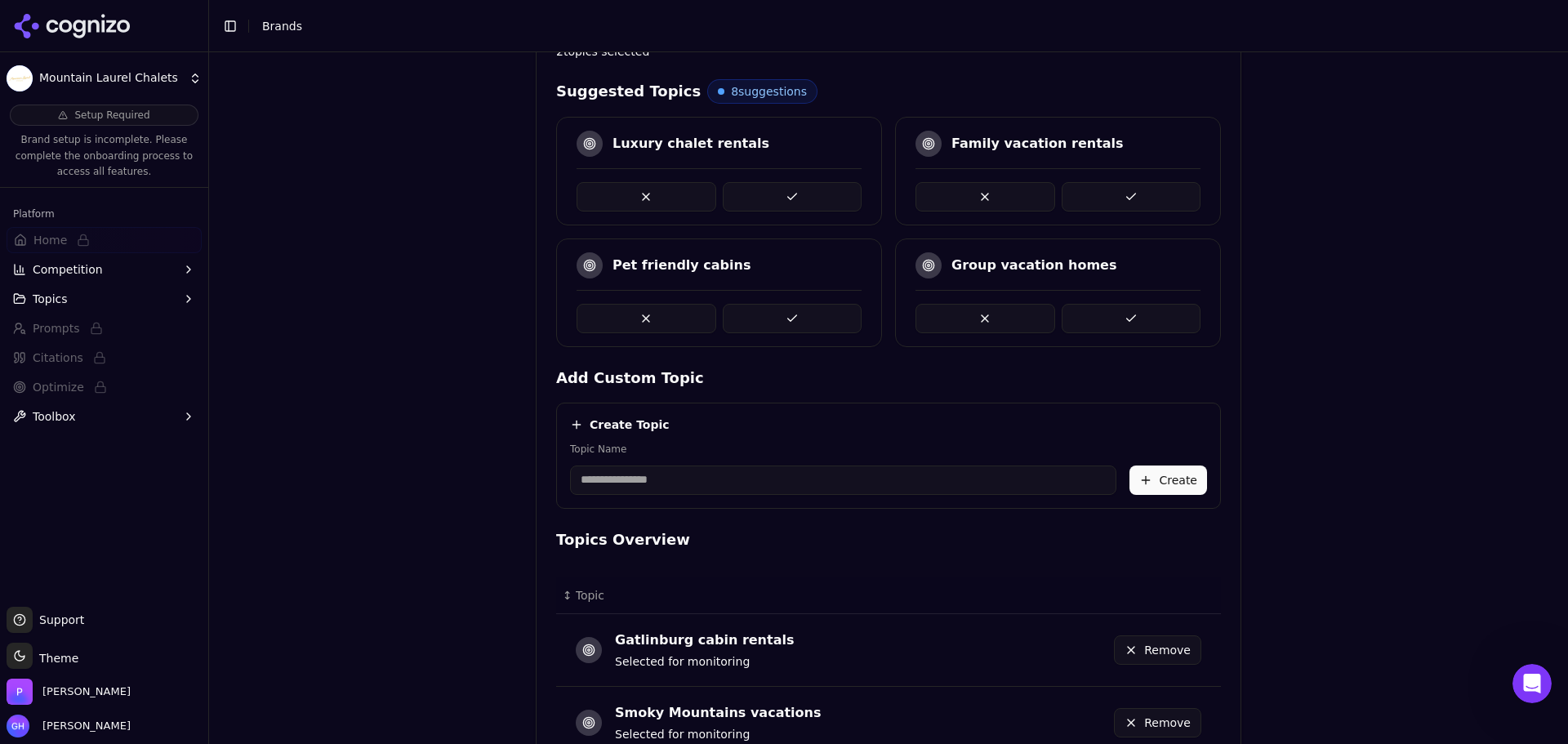
scroll to position [363, 0]
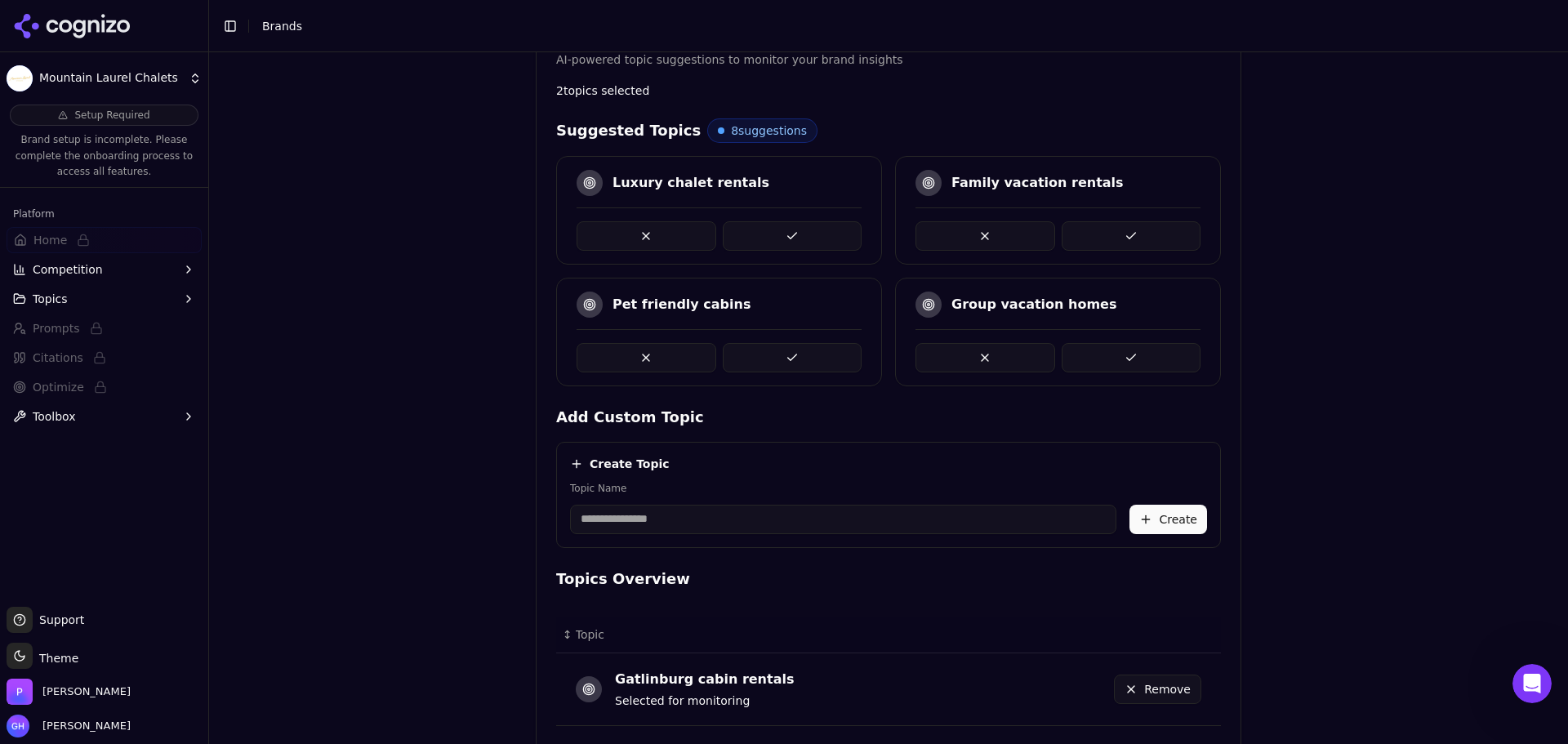
click at [652, 526] on input "Topic Name" at bounding box center [843, 519] width 547 height 30
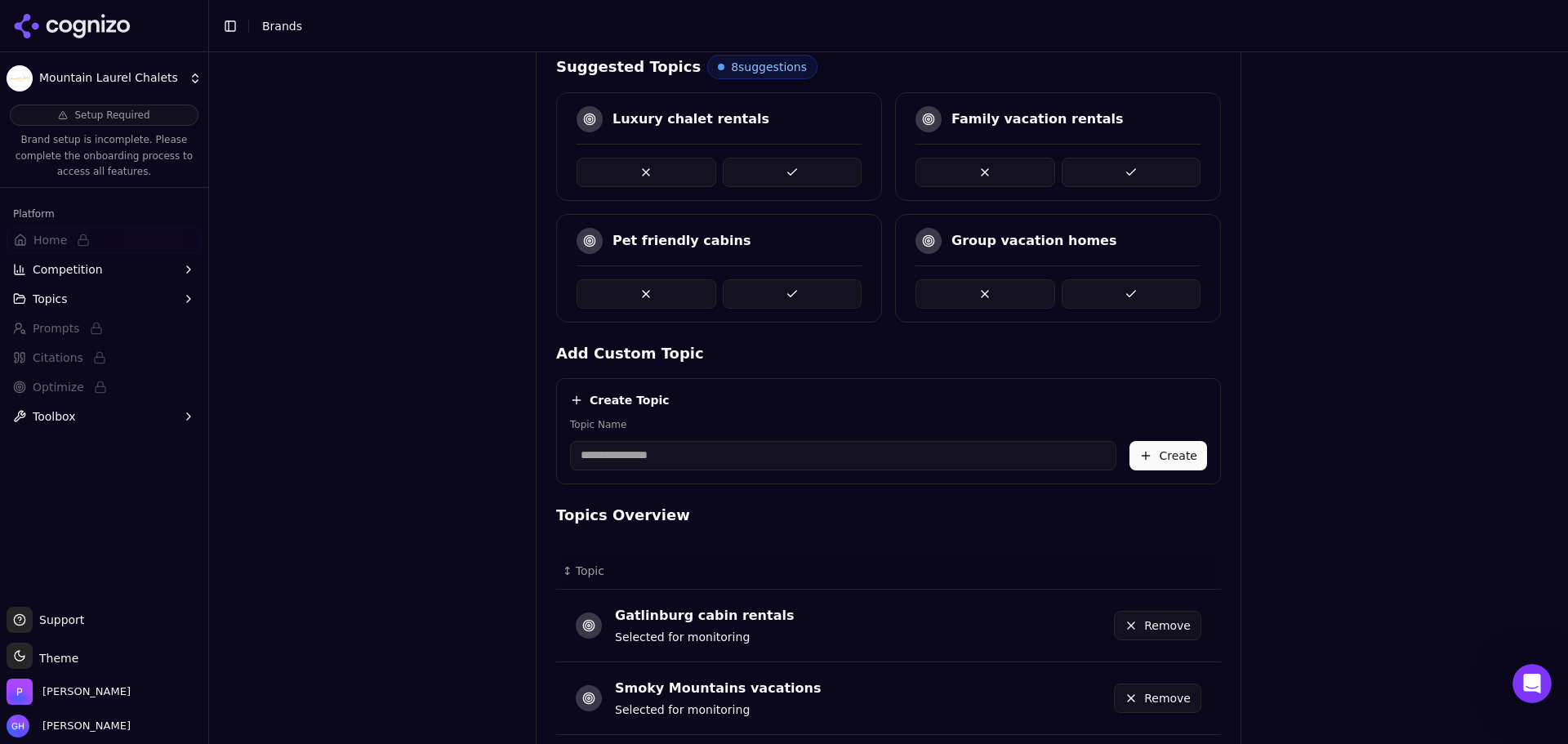
scroll to position [526, 0]
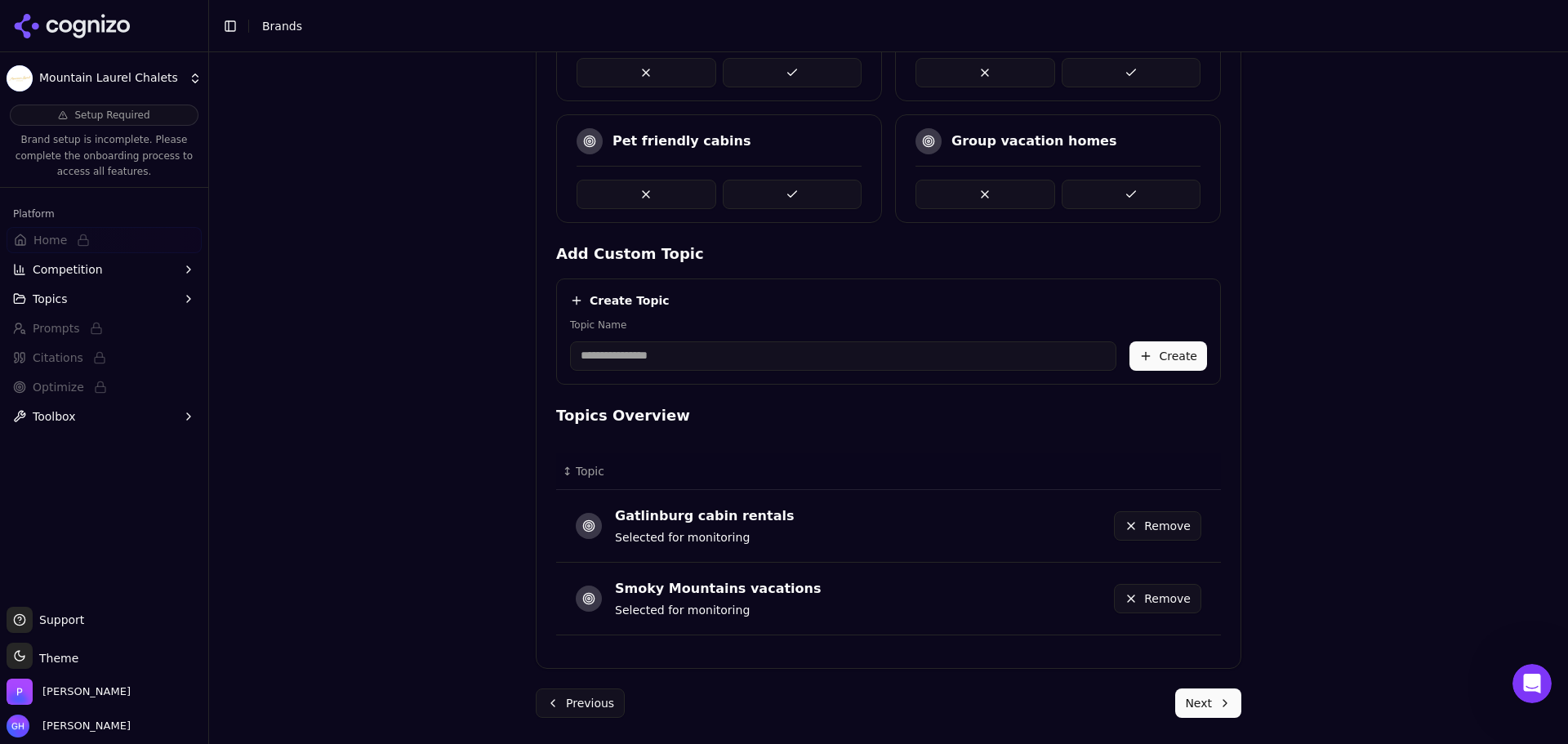
click at [372, 501] on div "Brand Onboarding Let's set up your brand monitoring in a few simple steps Step …" at bounding box center [888, 398] width 1359 height 691
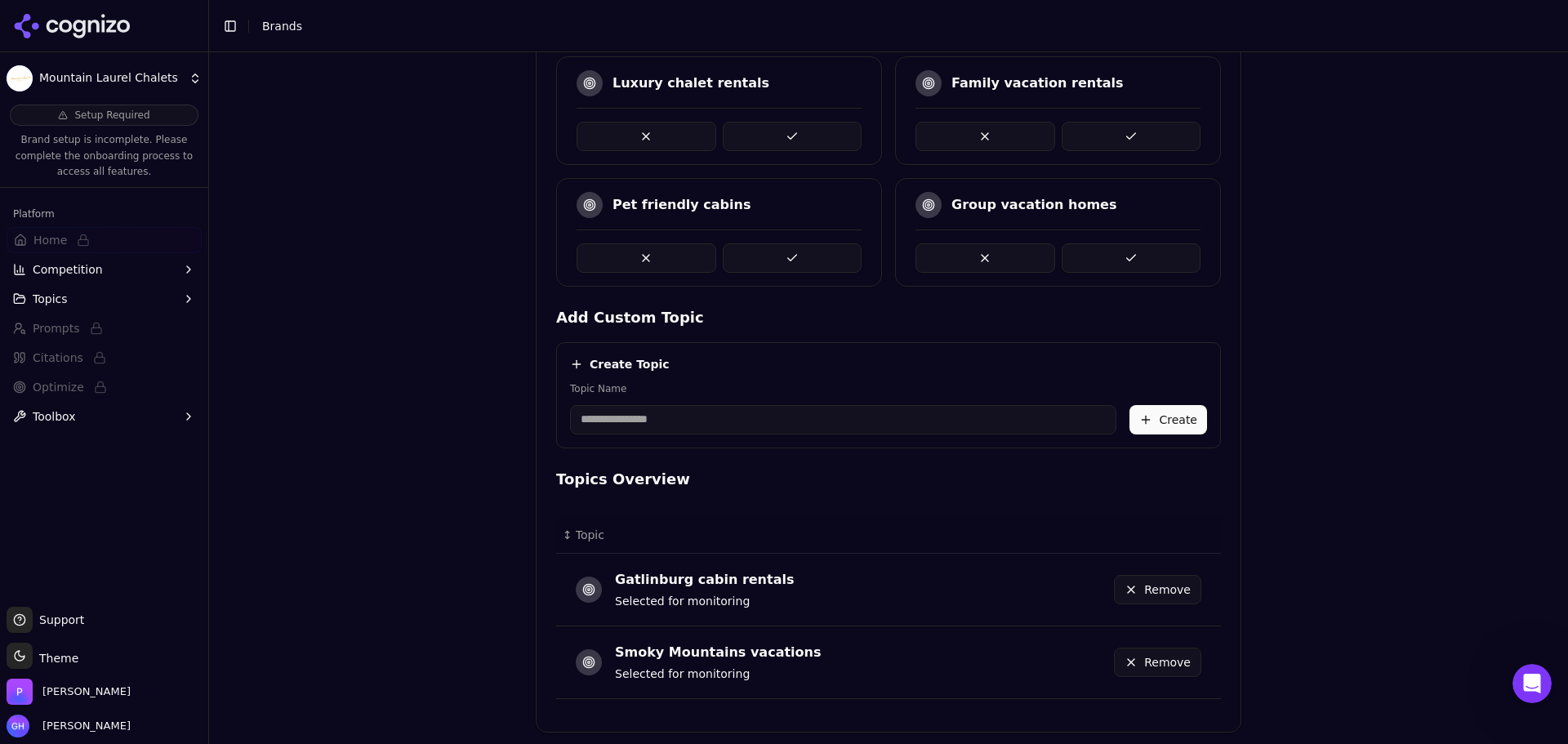
scroll to position [363, 0]
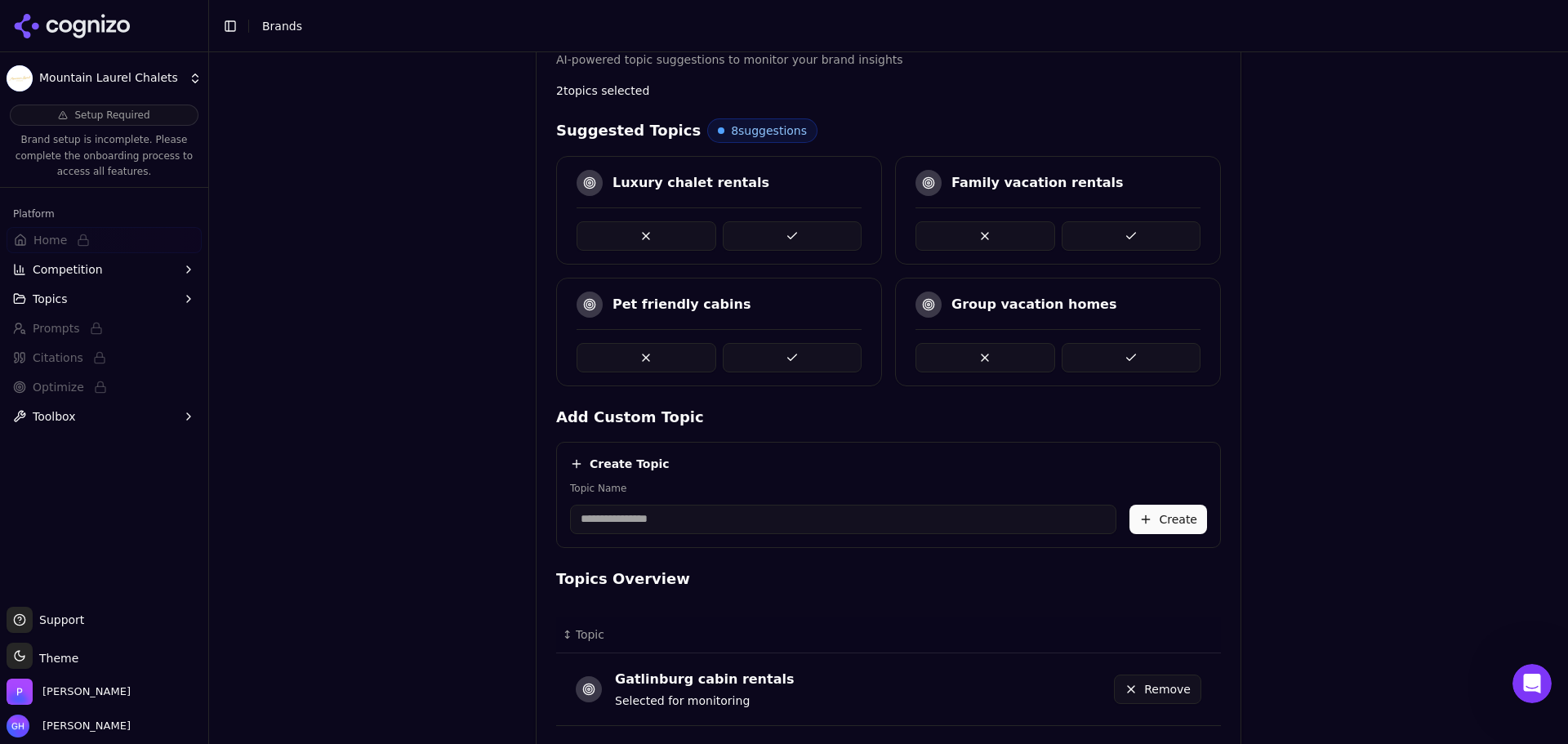
click at [675, 518] on input "Topic Name" at bounding box center [843, 519] width 547 height 30
type input "**********"
click at [1157, 505] on button "Create" at bounding box center [1168, 519] width 77 height 30
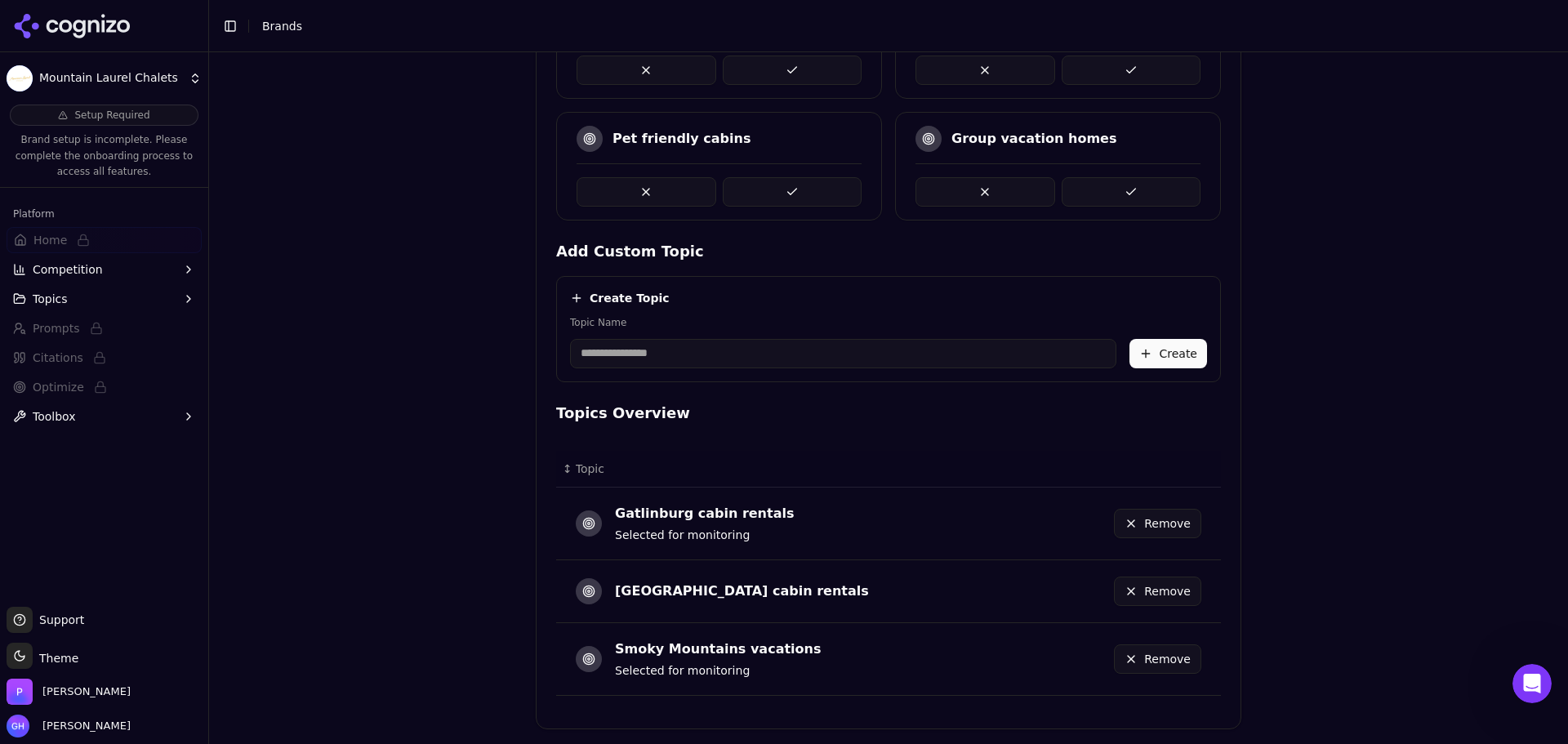
scroll to position [426, 0]
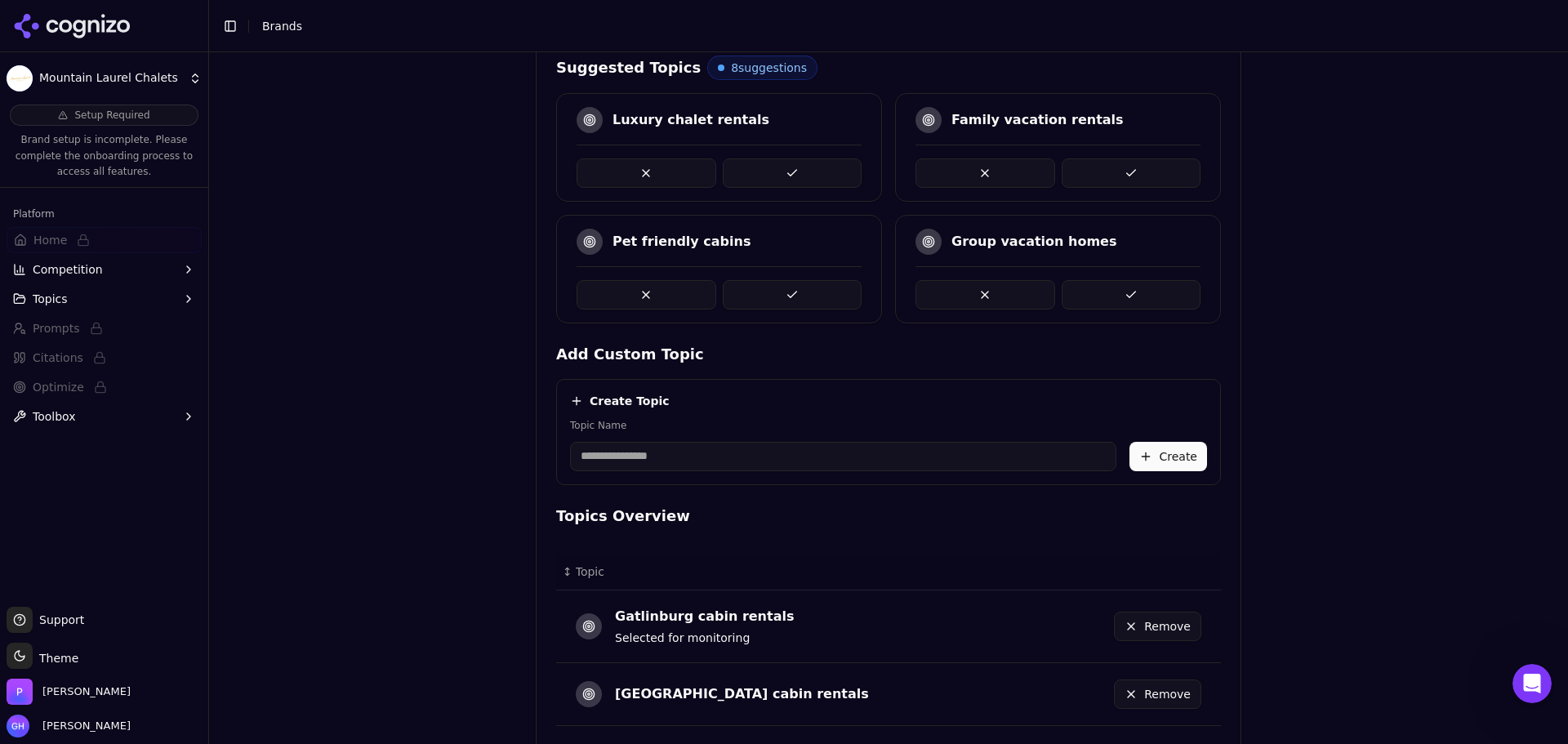
click at [678, 454] on input "Topic Name" at bounding box center [843, 456] width 547 height 30
type input "**********"
click at [1168, 461] on button "Create" at bounding box center [1168, 456] width 77 height 30
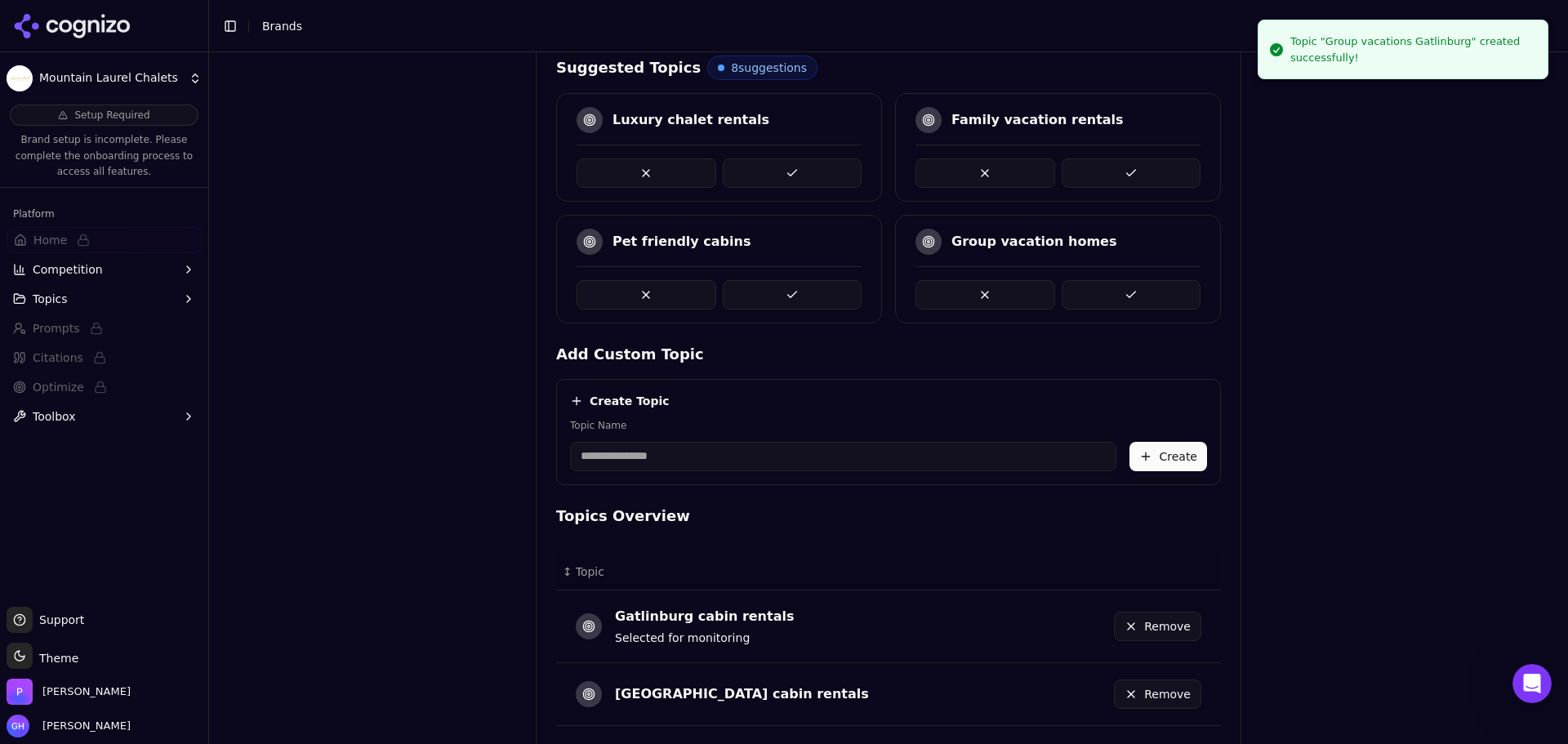
scroll to position [590, 0]
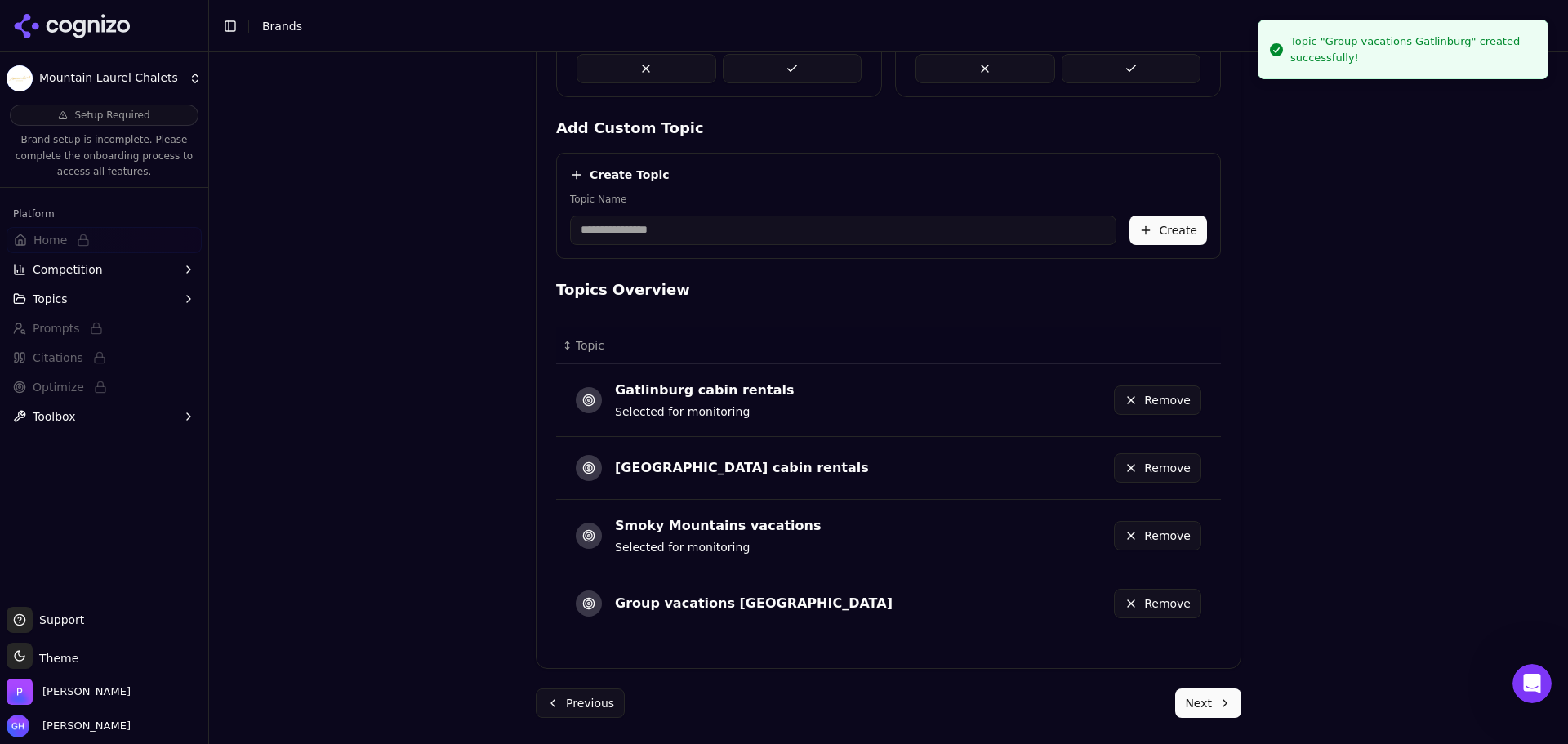
click at [1208, 702] on button "Next" at bounding box center [1207, 704] width 66 height 30
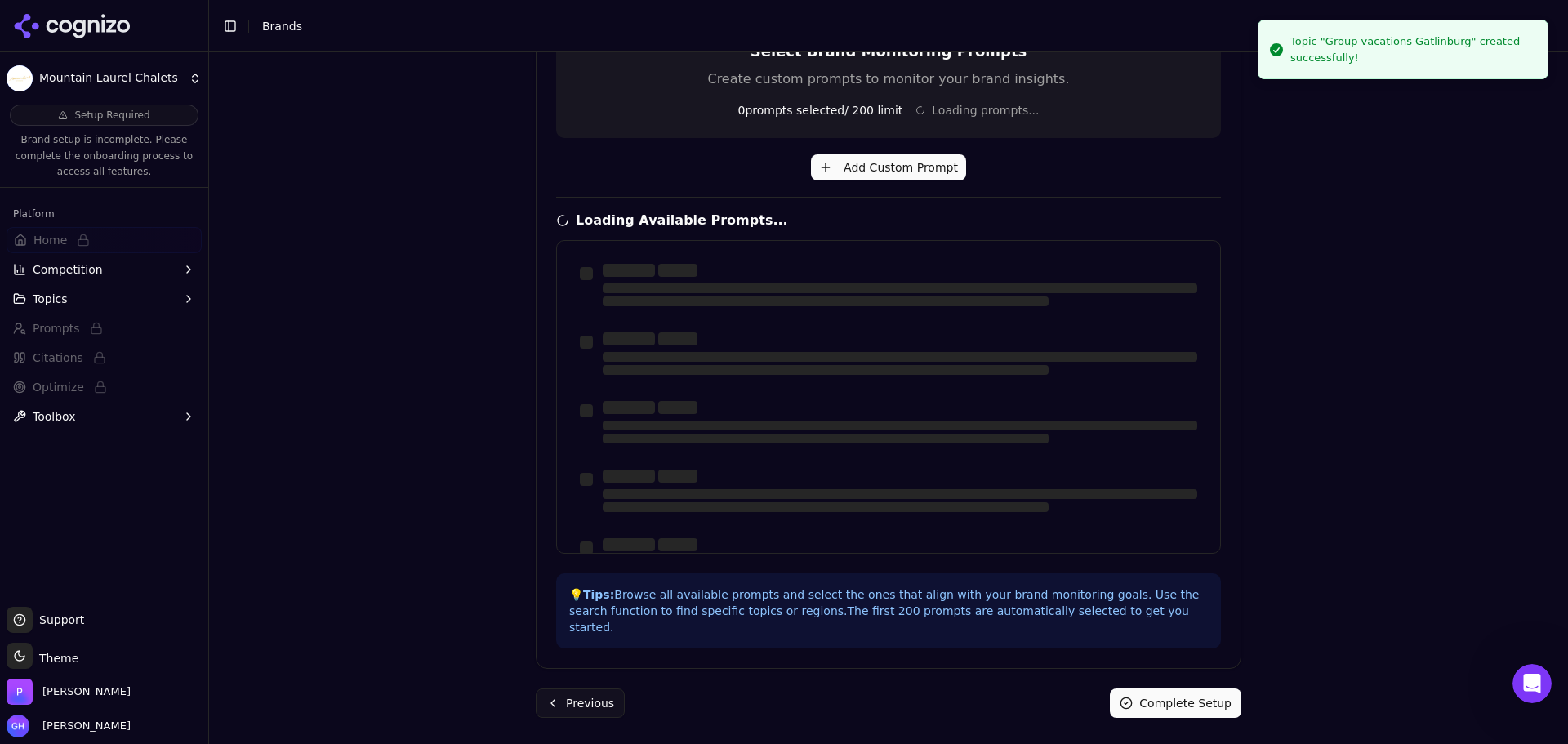
scroll to position [390, 0]
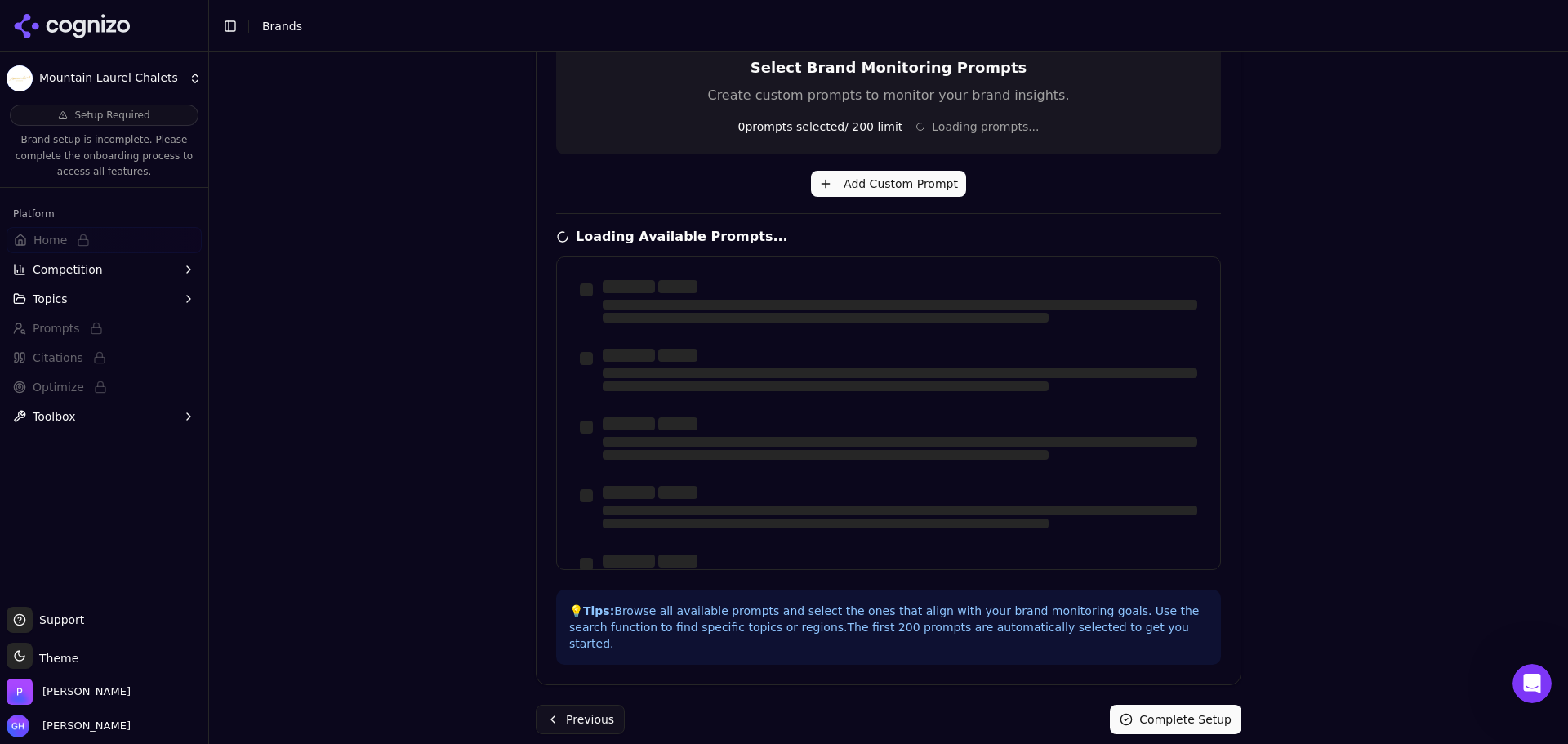
click at [1372, 580] on div "Brand Onboarding Let's set up your brand monitoring in a few simple steps Step …" at bounding box center [888, 398] width 1359 height 691
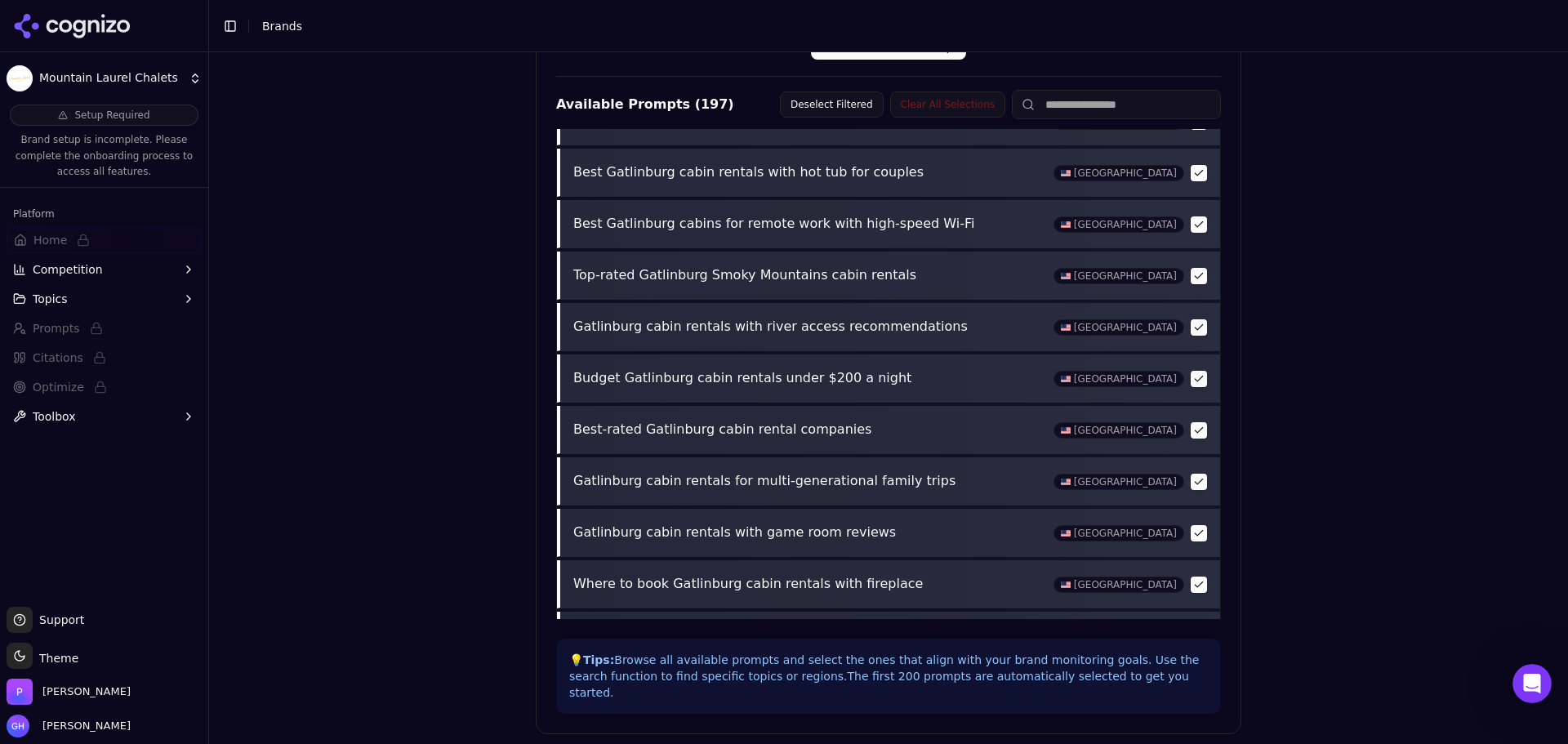
scroll to position [576, 0]
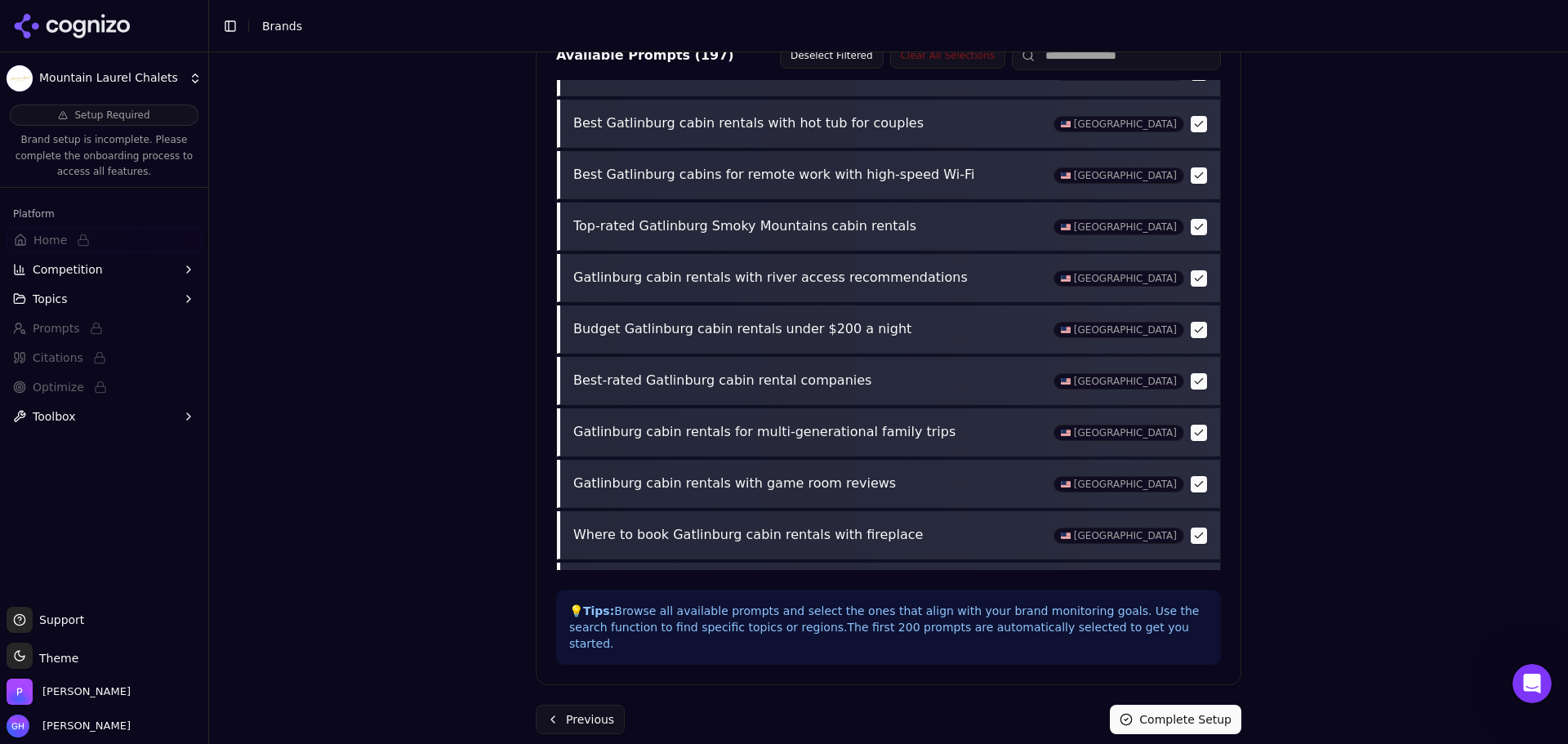
drag, startPoint x: 1210, startPoint y: 698, endPoint x: 1288, endPoint y: 647, distance: 93.2
click at [1210, 705] on button "Complete Setup" at bounding box center [1176, 719] width 132 height 30
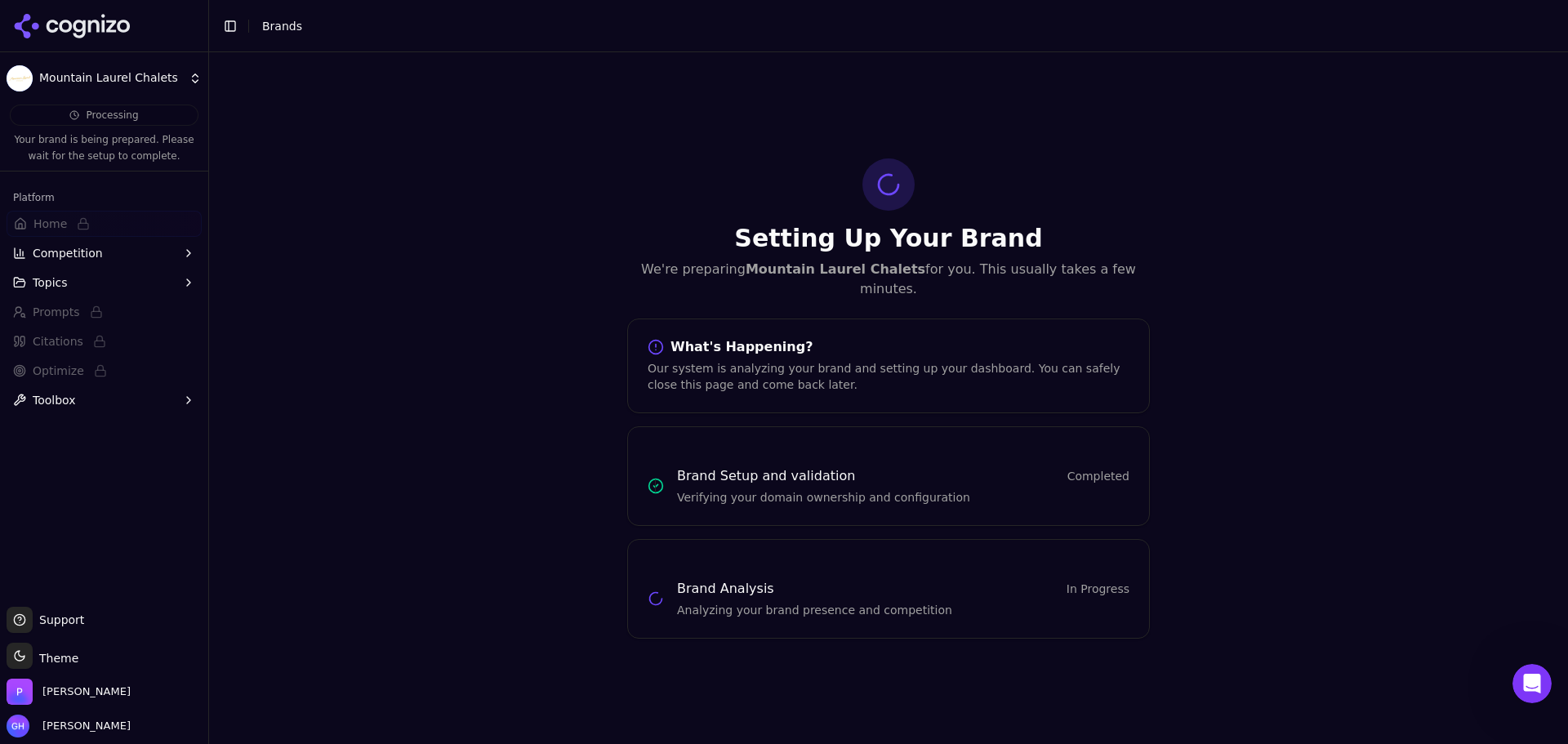
scroll to position [0, 0]
click at [62, 16] on icon at bounding box center [72, 26] width 118 height 25
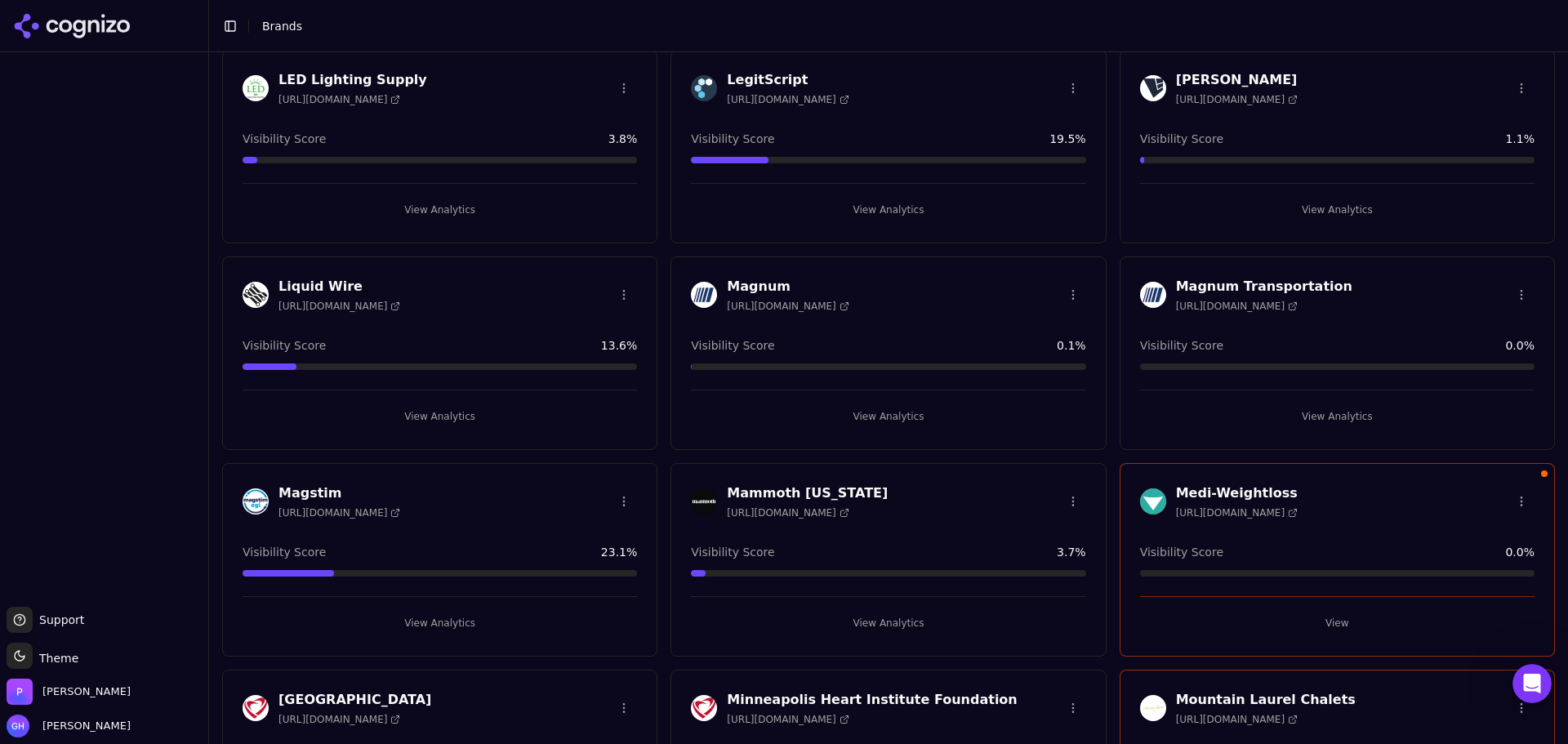
scroll to position [3348, 0]
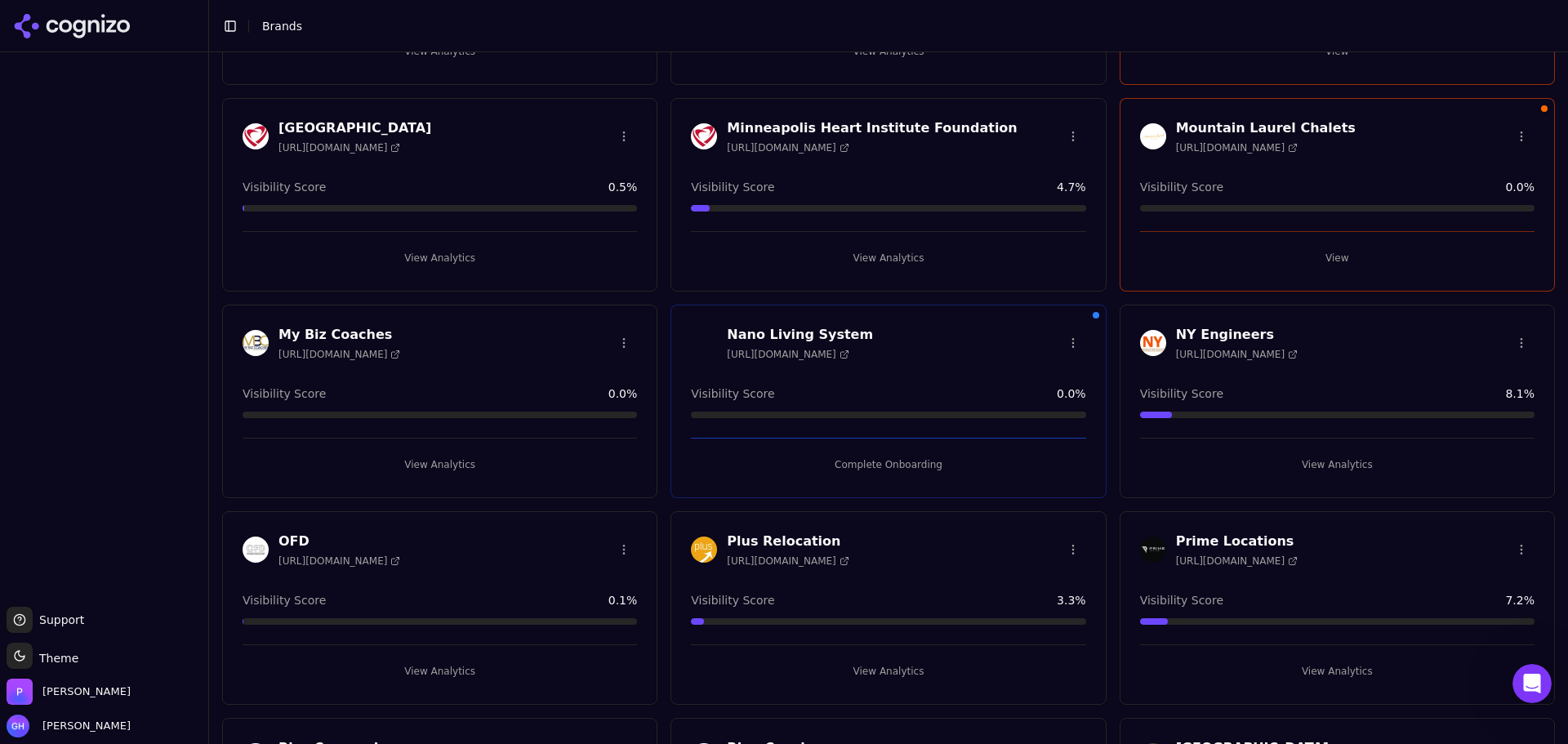
click at [870, 463] on button "Complete Onboarding" at bounding box center [888, 465] width 395 height 26
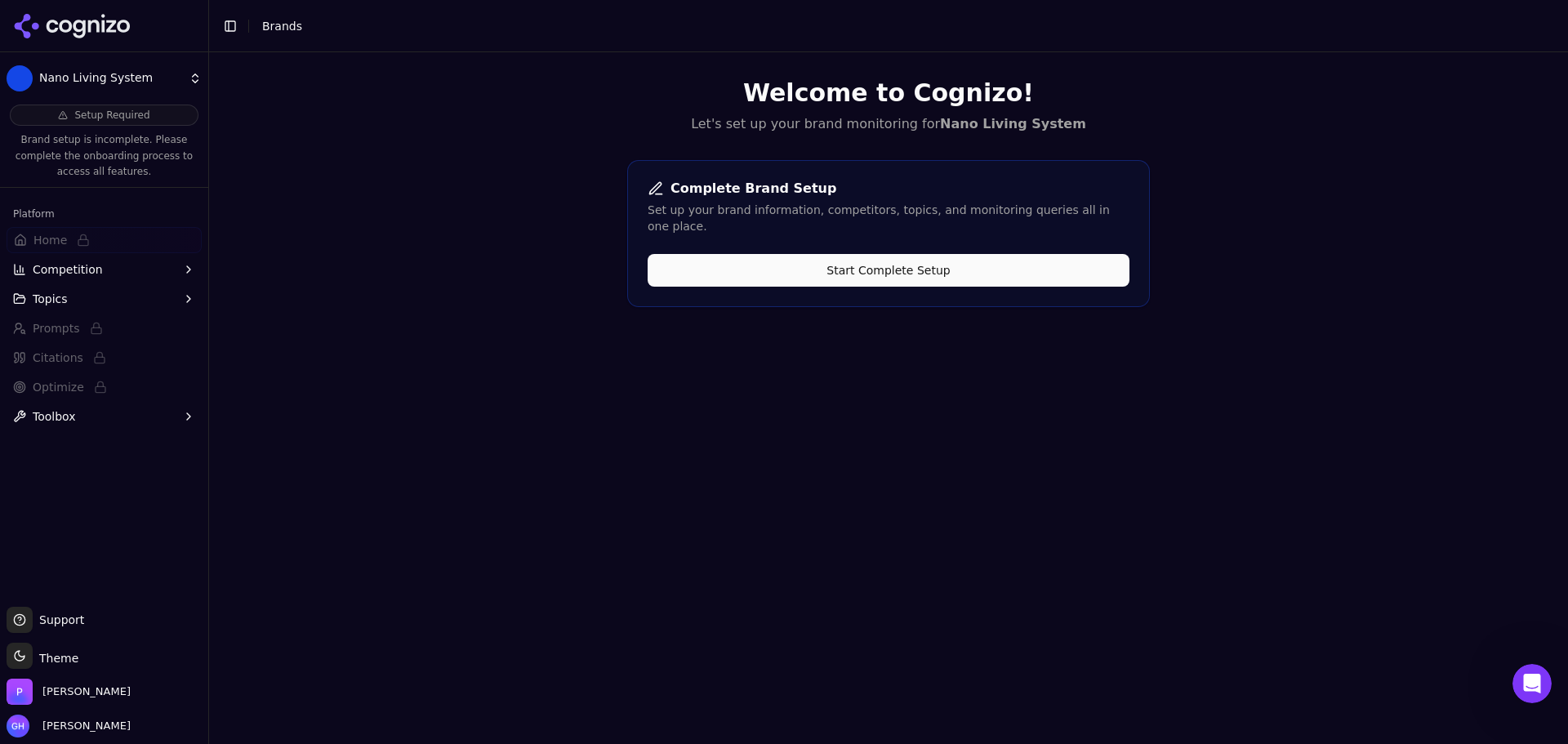
click at [814, 254] on button "Start Complete Setup" at bounding box center [888, 269] width 482 height 32
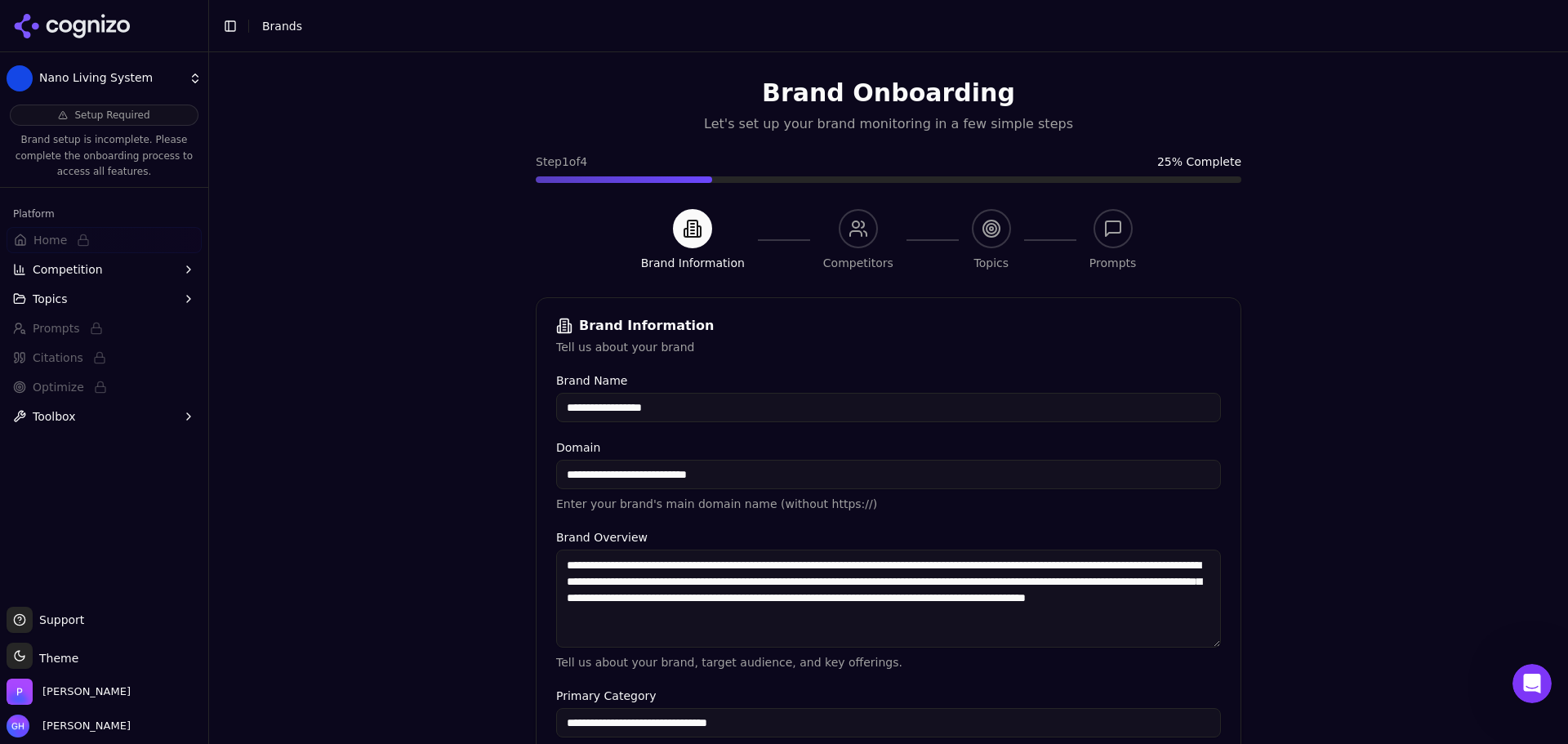
scroll to position [342, 0]
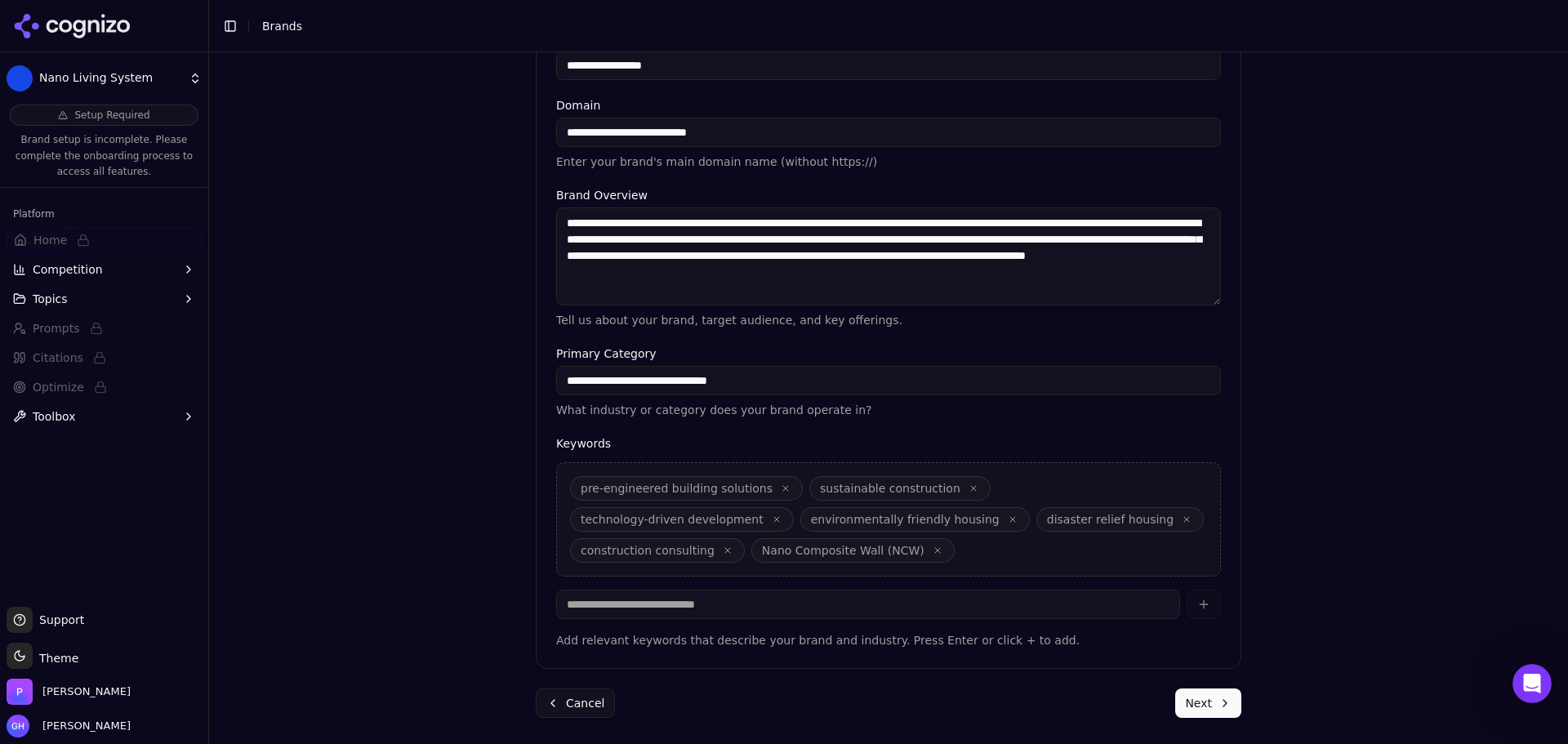
click at [1211, 707] on button "Next" at bounding box center [1207, 704] width 66 height 30
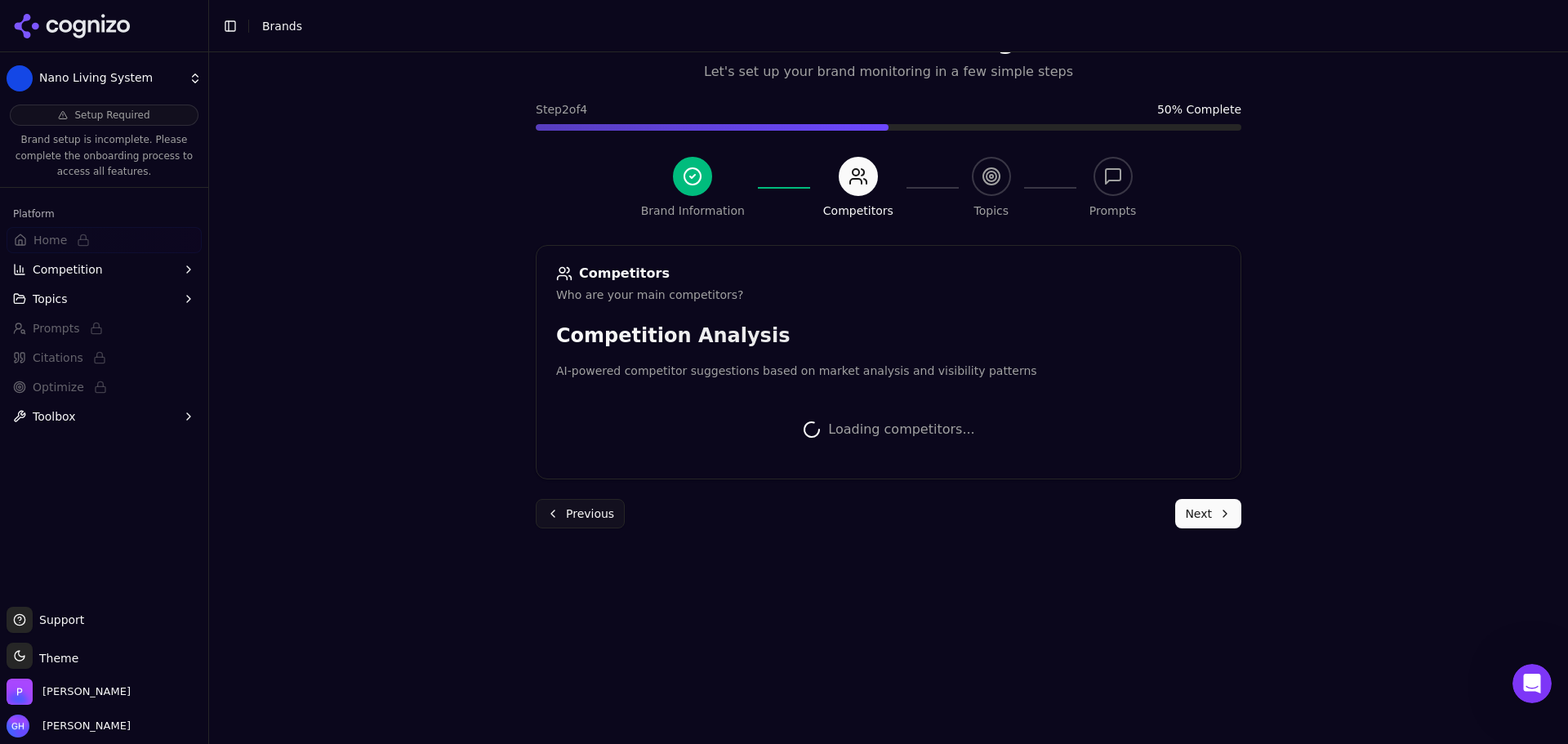
scroll to position [308, 0]
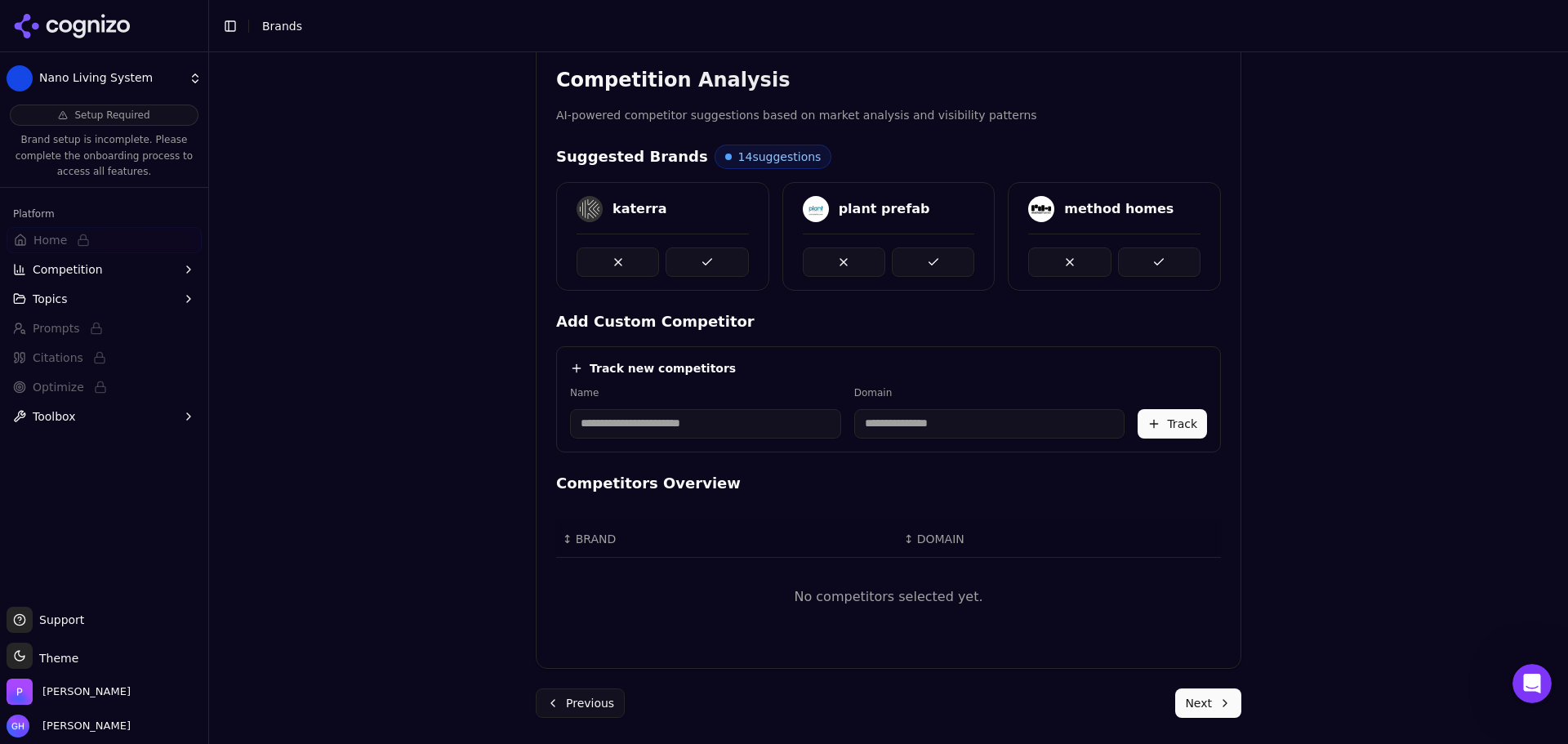
click at [409, 423] on div "Brand Onboarding Let's set up your brand monitoring in a few simple steps Step …" at bounding box center [888, 117] width 1359 height 744
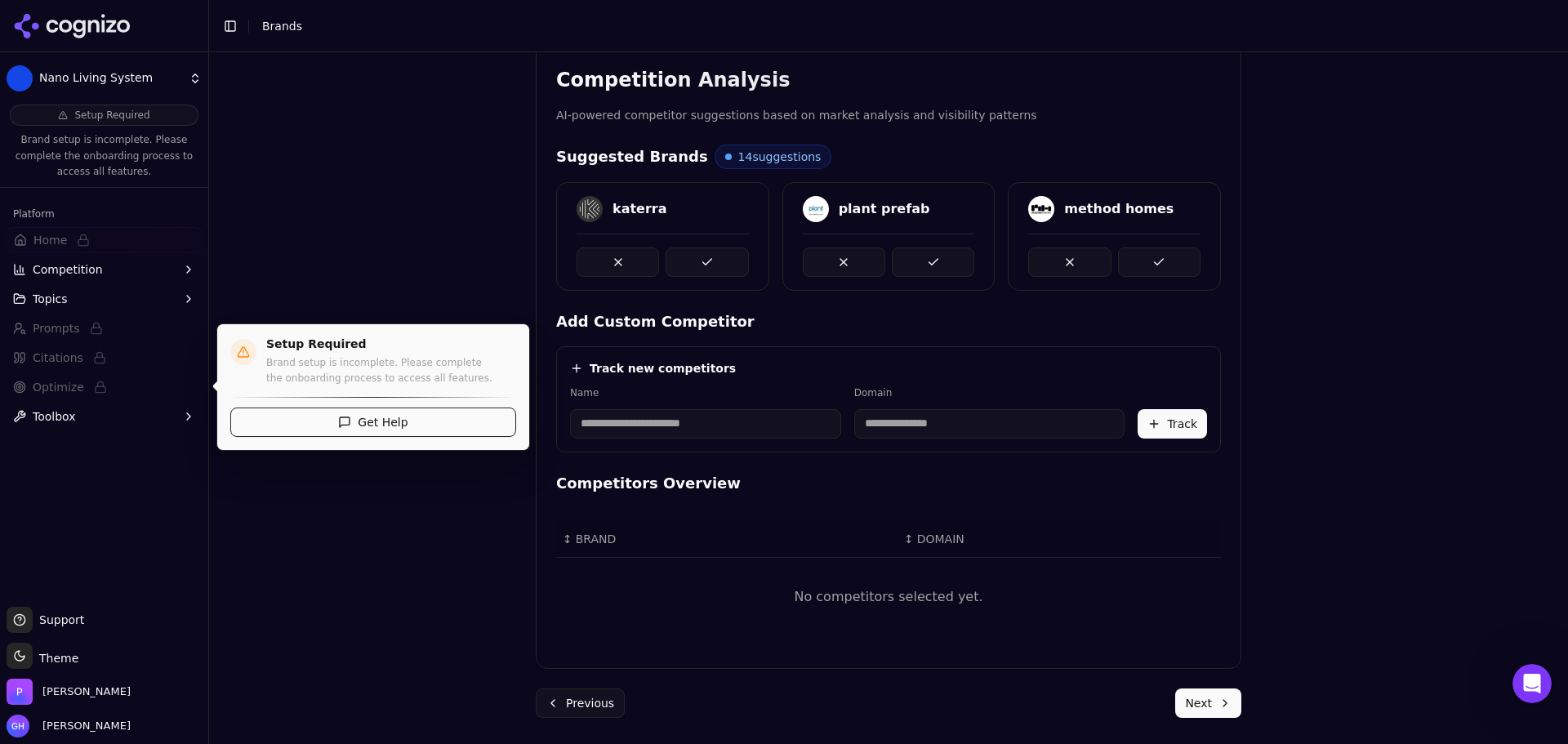
click at [405, 232] on div "Brand Onboarding Let's set up your brand monitoring in a few simple steps Step …" at bounding box center [888, 117] width 1359 height 744
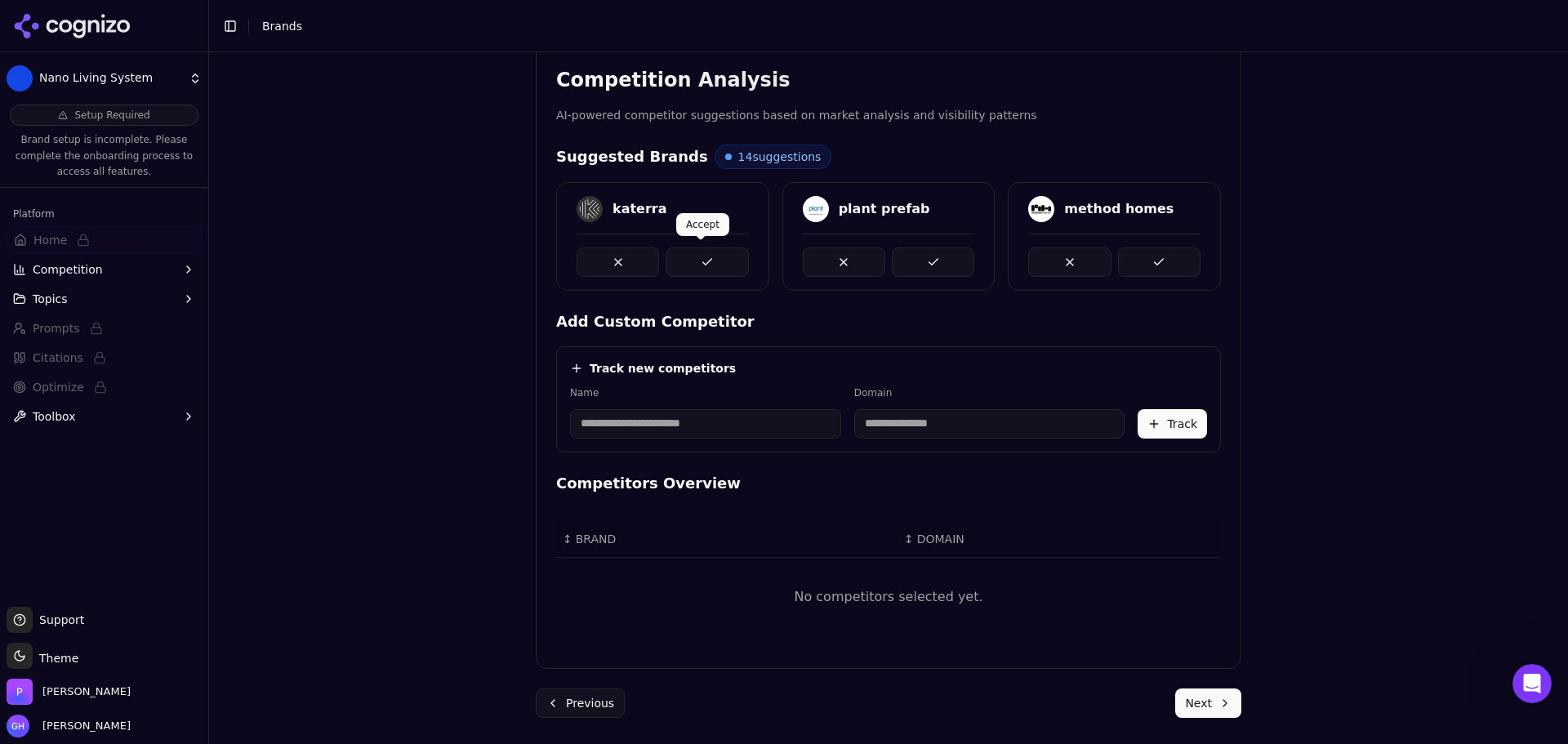
click at [720, 260] on button at bounding box center [707, 262] width 82 height 30
click at [925, 254] on button at bounding box center [933, 262] width 82 height 30
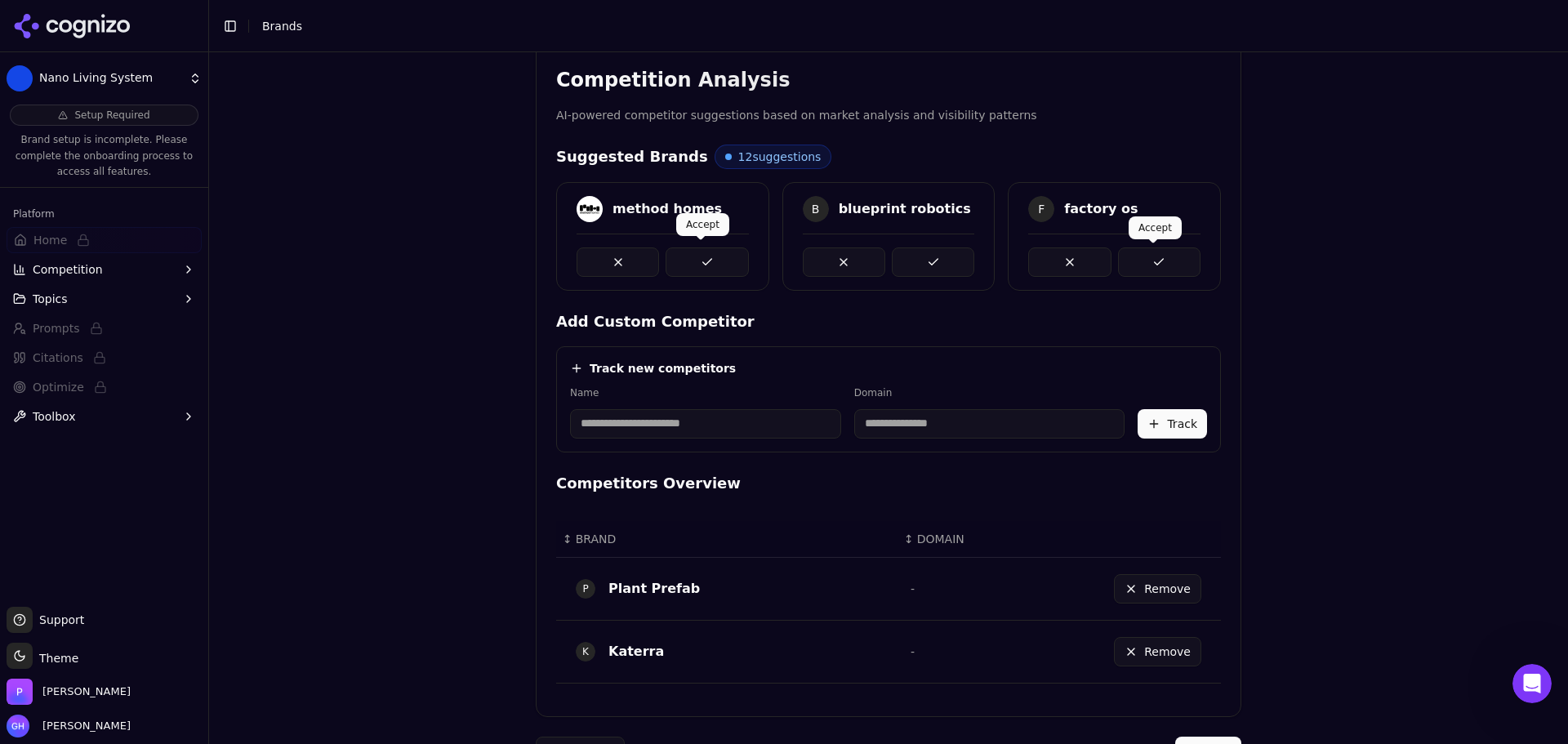
click at [1141, 254] on button at bounding box center [1159, 262] width 82 height 30
click at [711, 254] on button at bounding box center [707, 262] width 82 height 30
click at [935, 268] on button at bounding box center [933, 262] width 82 height 30
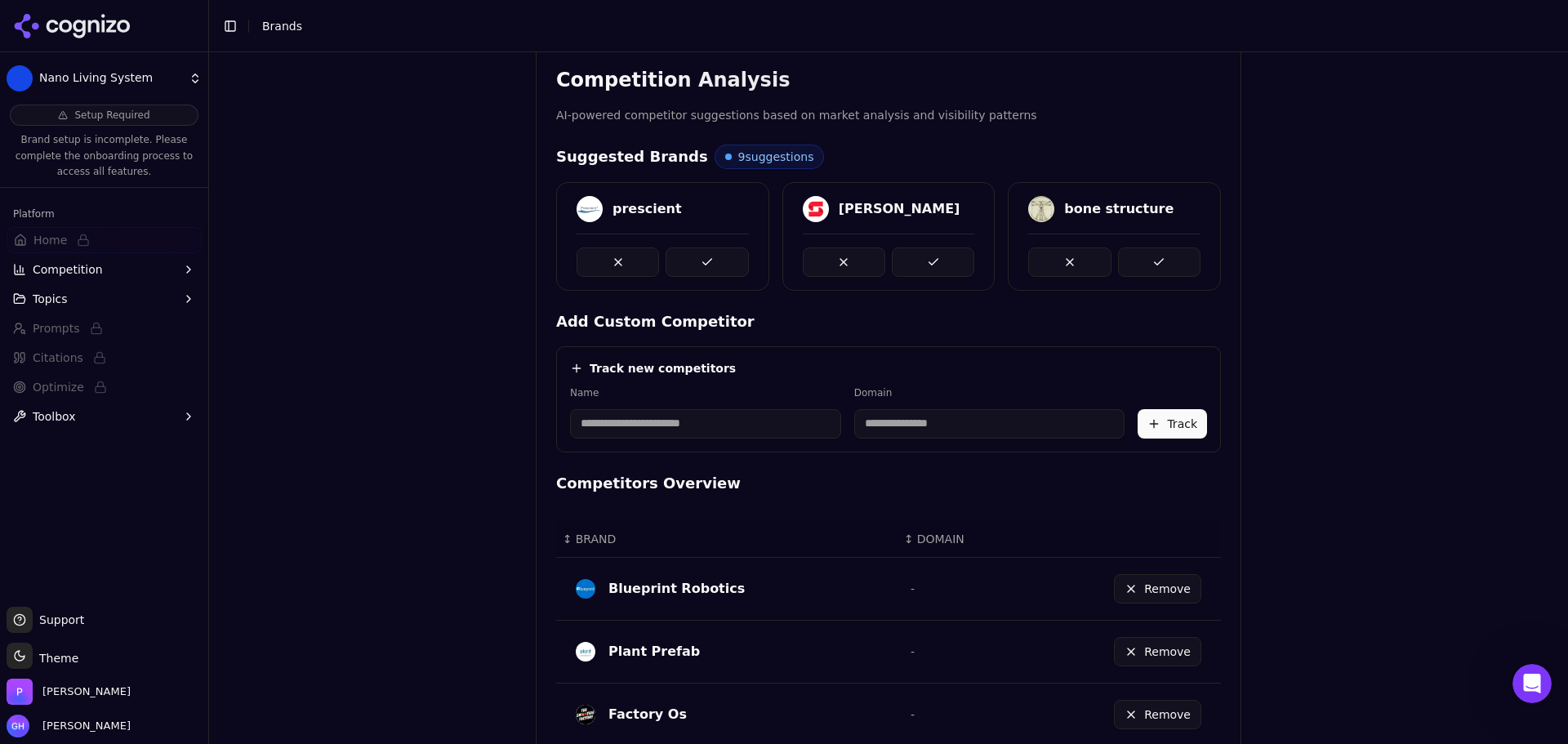
drag, startPoint x: 708, startPoint y: 256, endPoint x: 727, endPoint y: 260, distance: 19.4
click at [709, 256] on button at bounding box center [707, 262] width 82 height 30
click at [927, 255] on button at bounding box center [933, 262] width 82 height 30
click at [1156, 255] on button at bounding box center [1159, 262] width 82 height 30
click at [688, 247] on button at bounding box center [707, 262] width 82 height 30
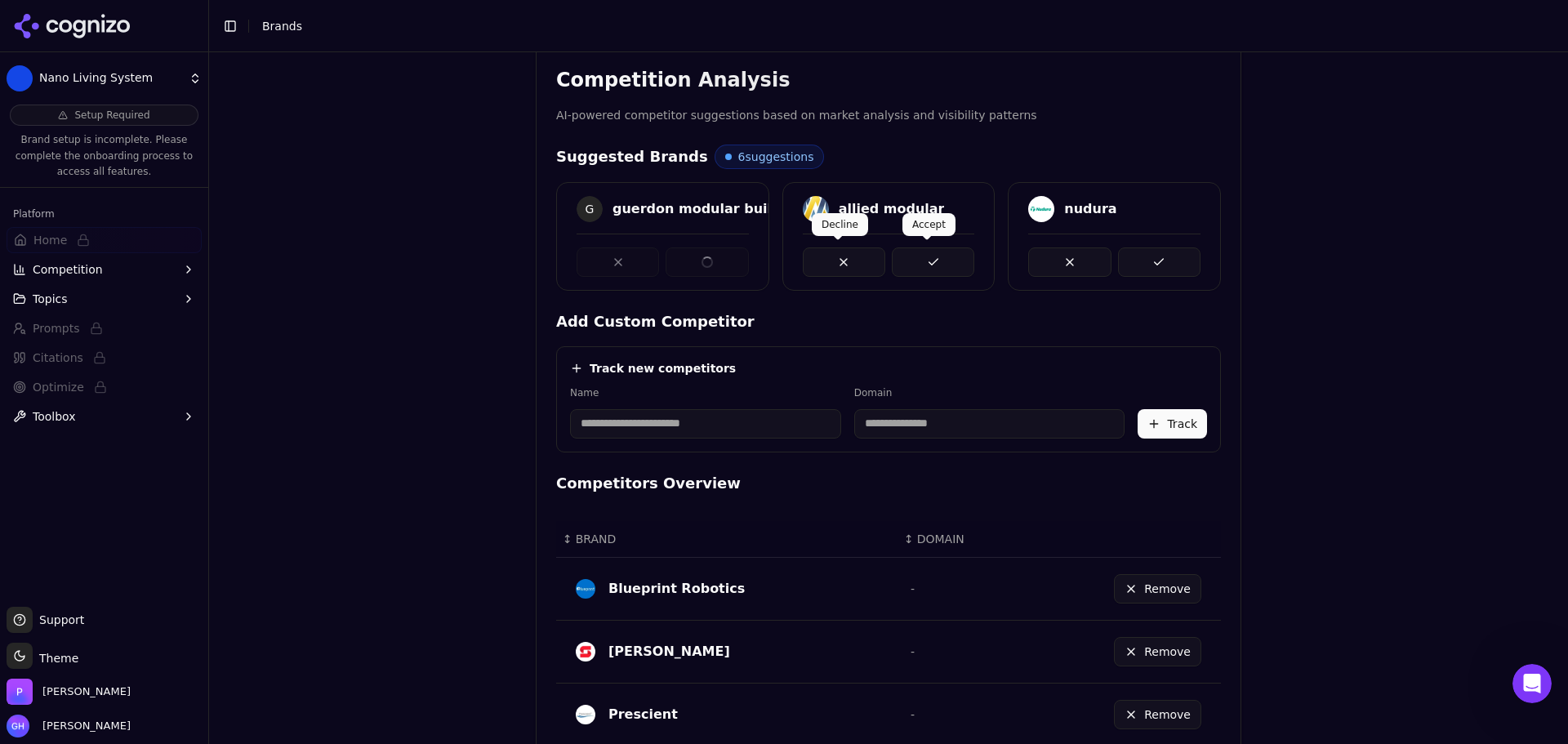
click at [937, 256] on button at bounding box center [933, 262] width 82 height 30
click at [1141, 254] on button at bounding box center [1159, 262] width 82 height 30
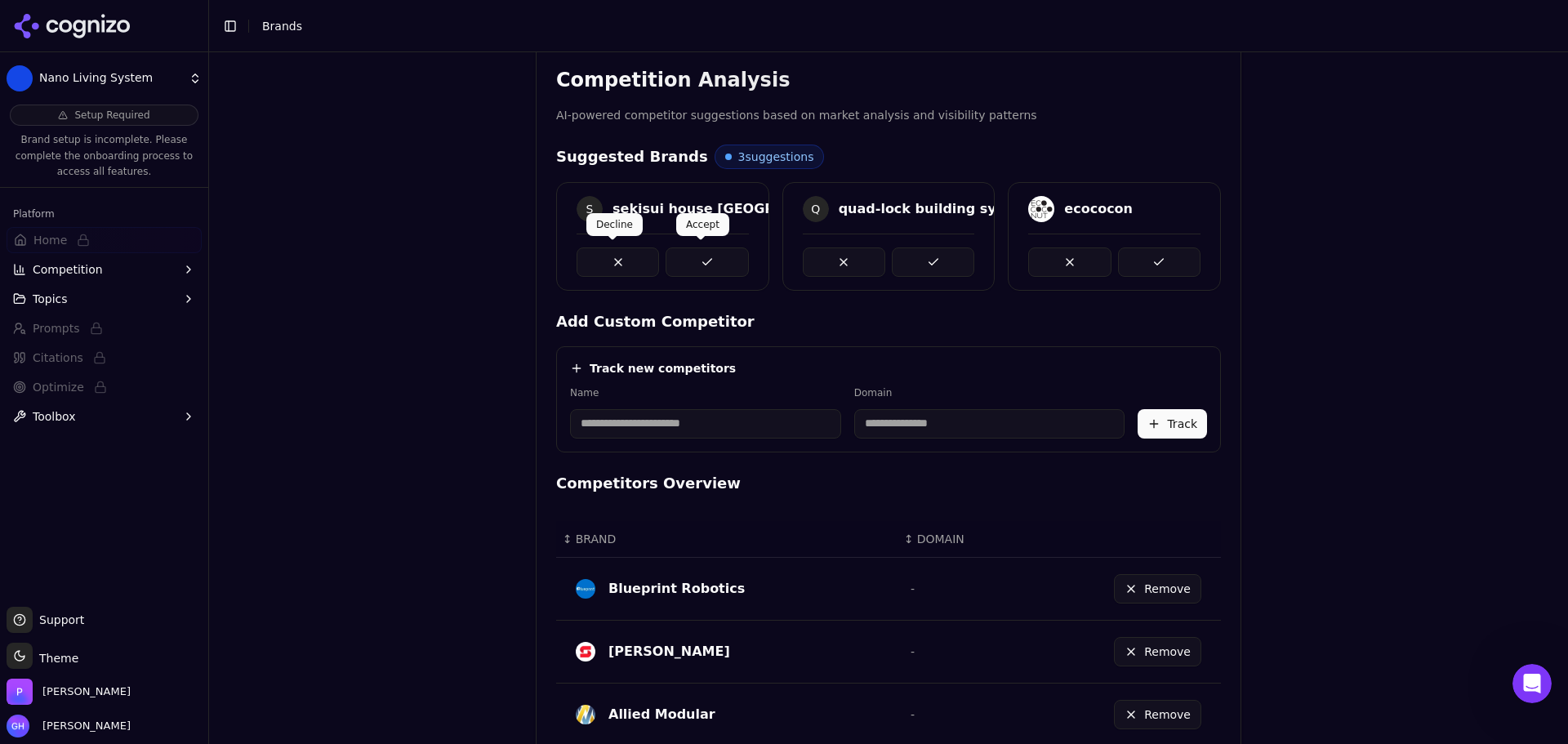
click at [705, 259] on button at bounding box center [707, 262] width 82 height 30
click at [906, 260] on button at bounding box center [933, 262] width 82 height 30
click at [1141, 260] on button at bounding box center [1159, 262] width 82 height 30
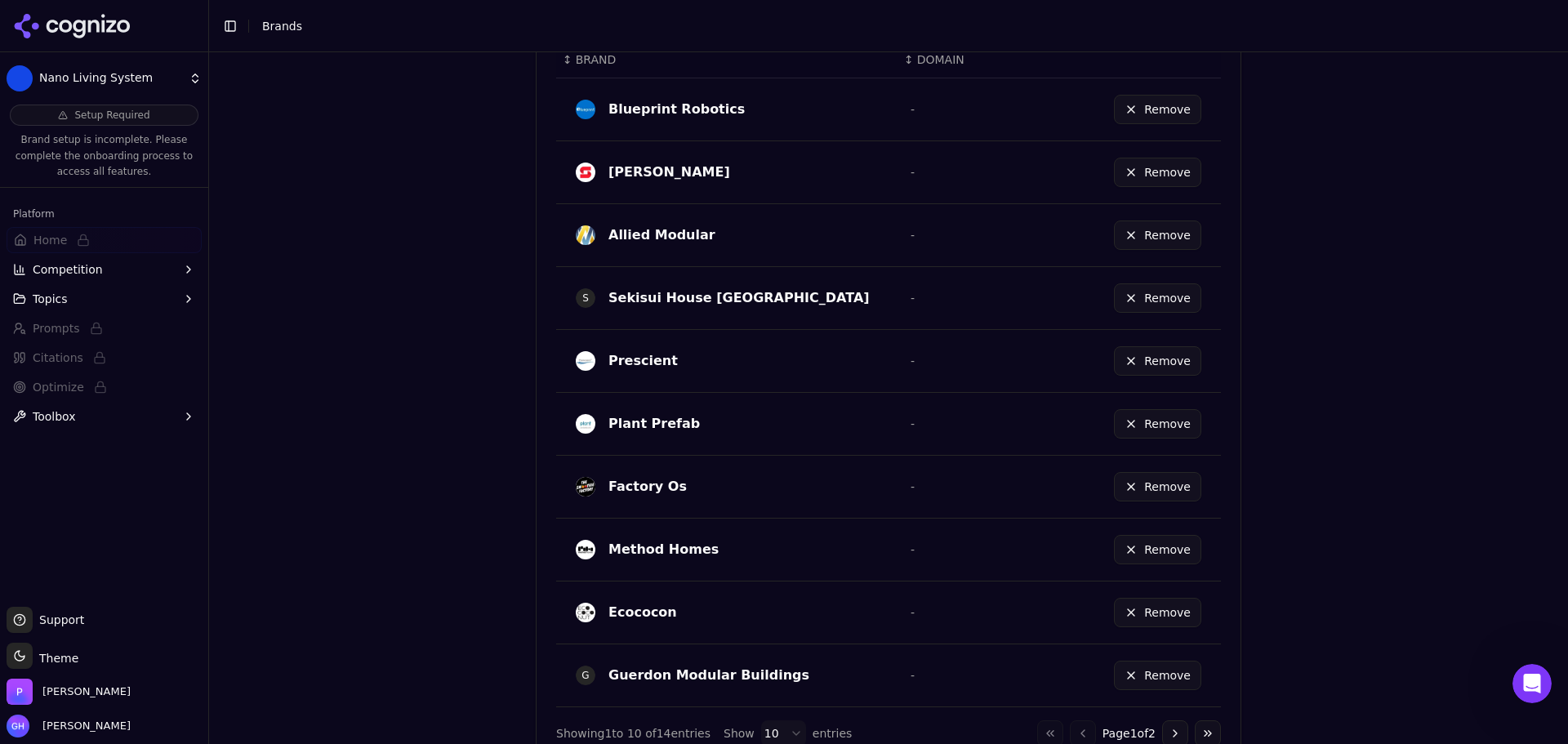
scroll to position [902, 0]
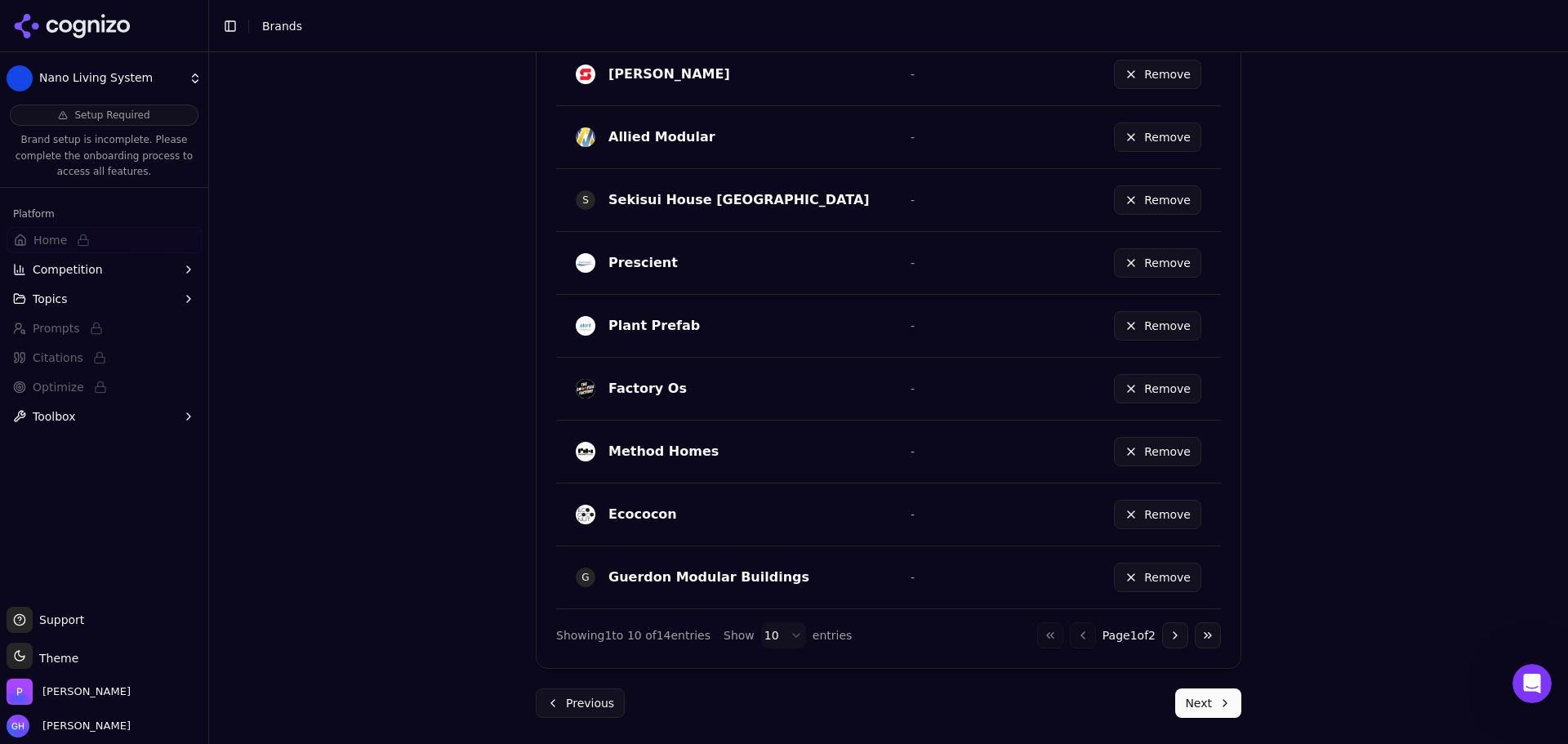
click at [1222, 705] on button "Next" at bounding box center [1207, 704] width 66 height 30
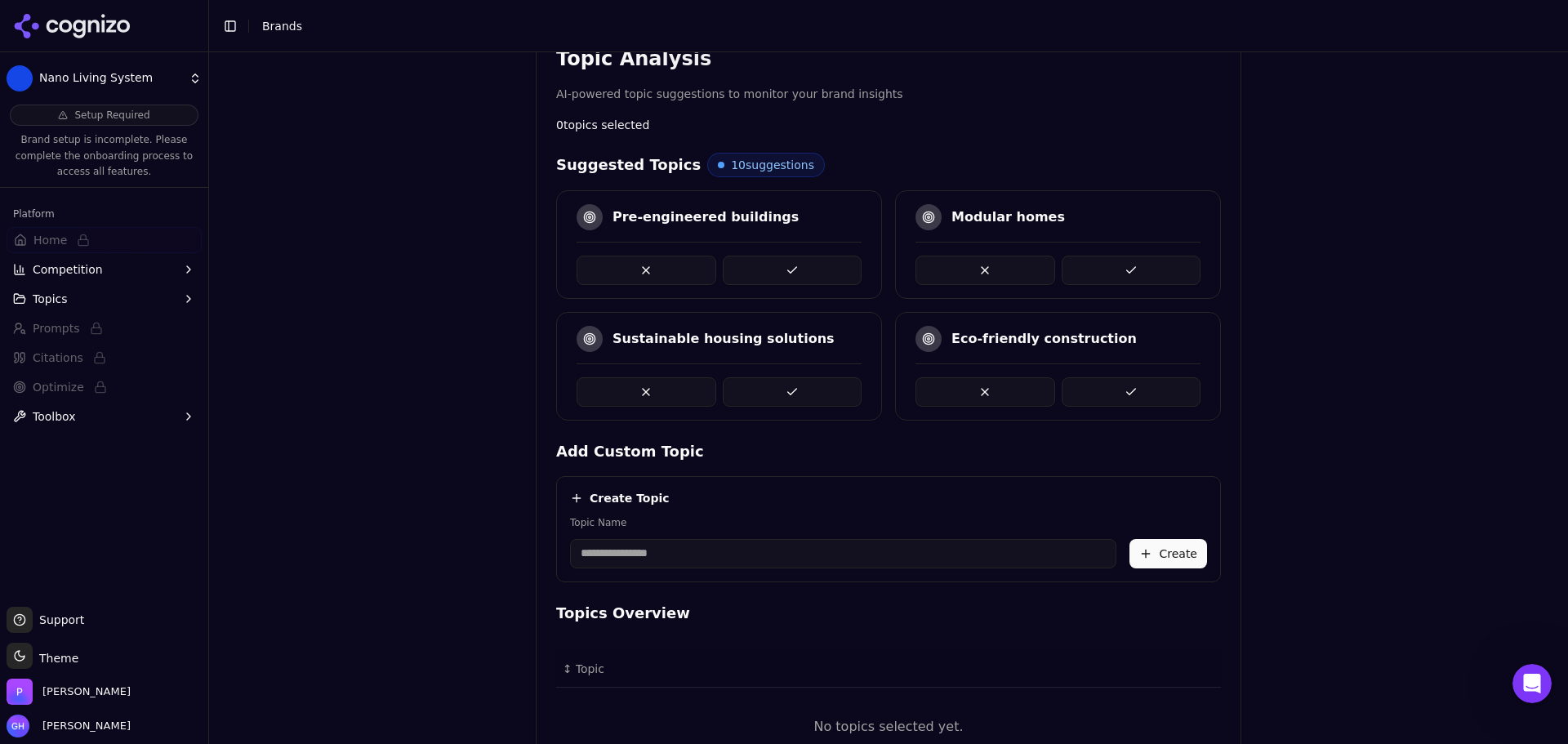
scroll to position [214, 0]
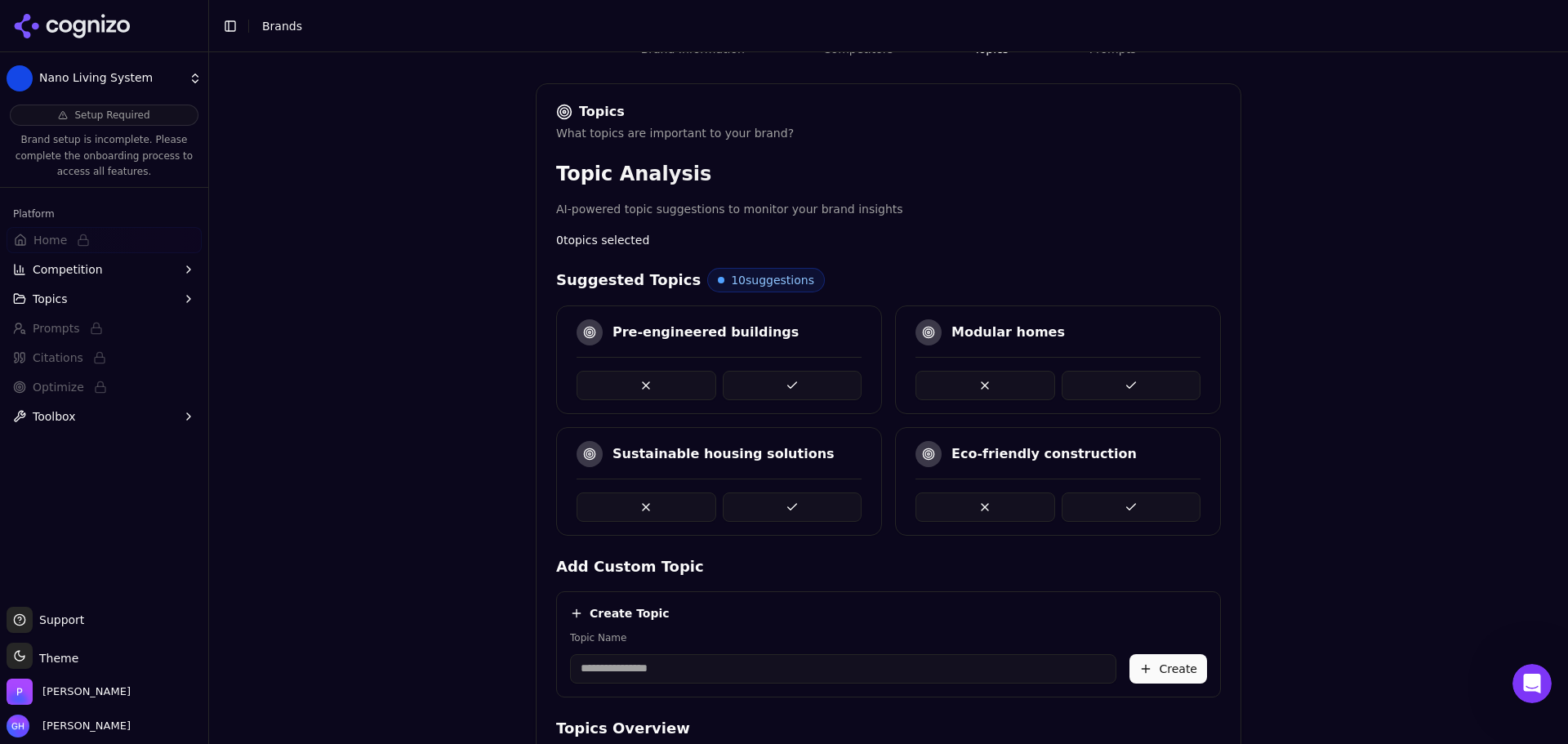
click at [813, 494] on button at bounding box center [792, 507] width 140 height 30
click at [785, 377] on button at bounding box center [792, 386] width 140 height 30
click at [1088, 381] on button at bounding box center [1131, 386] width 140 height 30
click at [1313, 496] on div "Brand Onboarding Let's set up your brand monitoring in a few simple steps Step …" at bounding box center [888, 211] width 1359 height 744
click at [1094, 376] on button at bounding box center [1131, 386] width 140 height 30
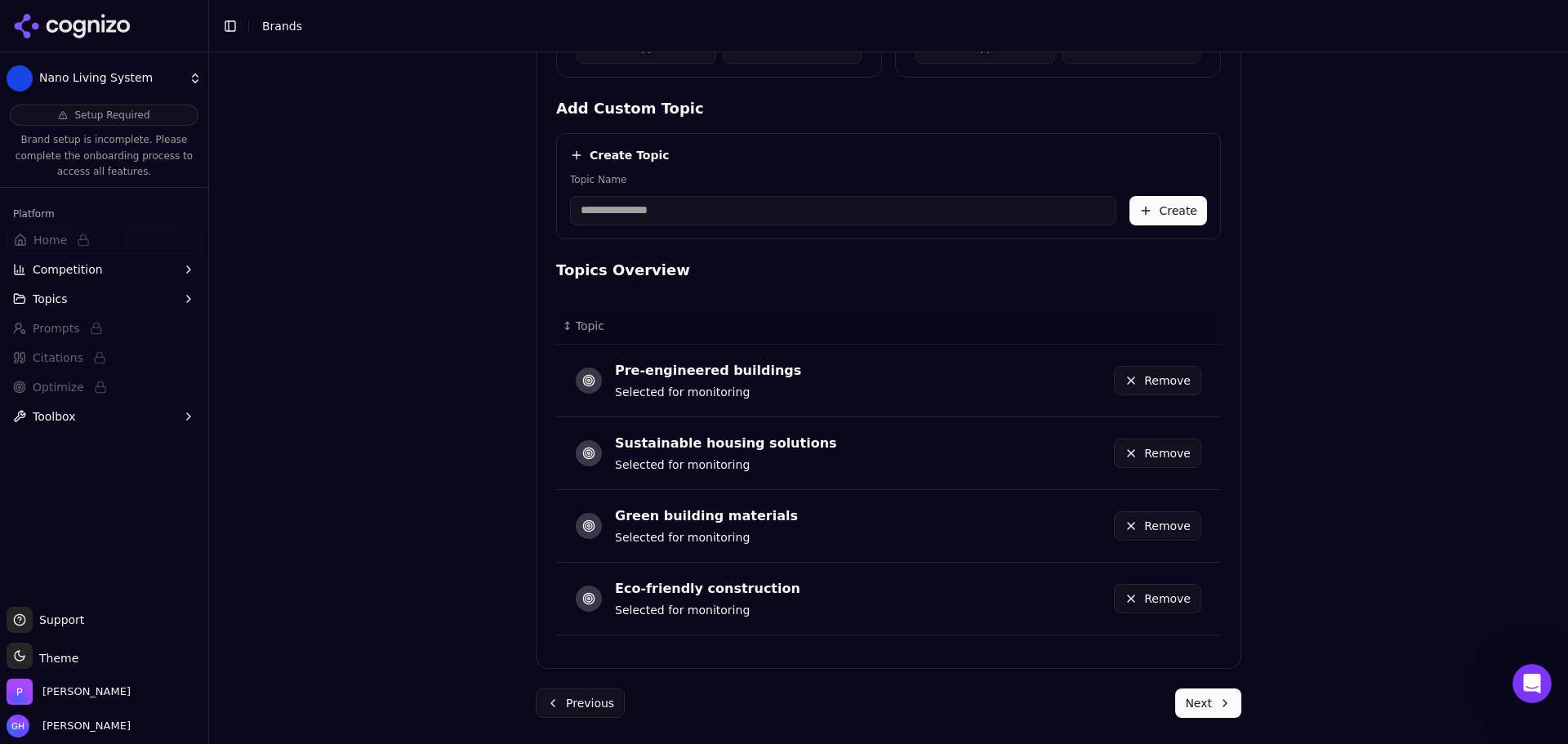
click at [1208, 714] on button "Next" at bounding box center [1207, 704] width 66 height 30
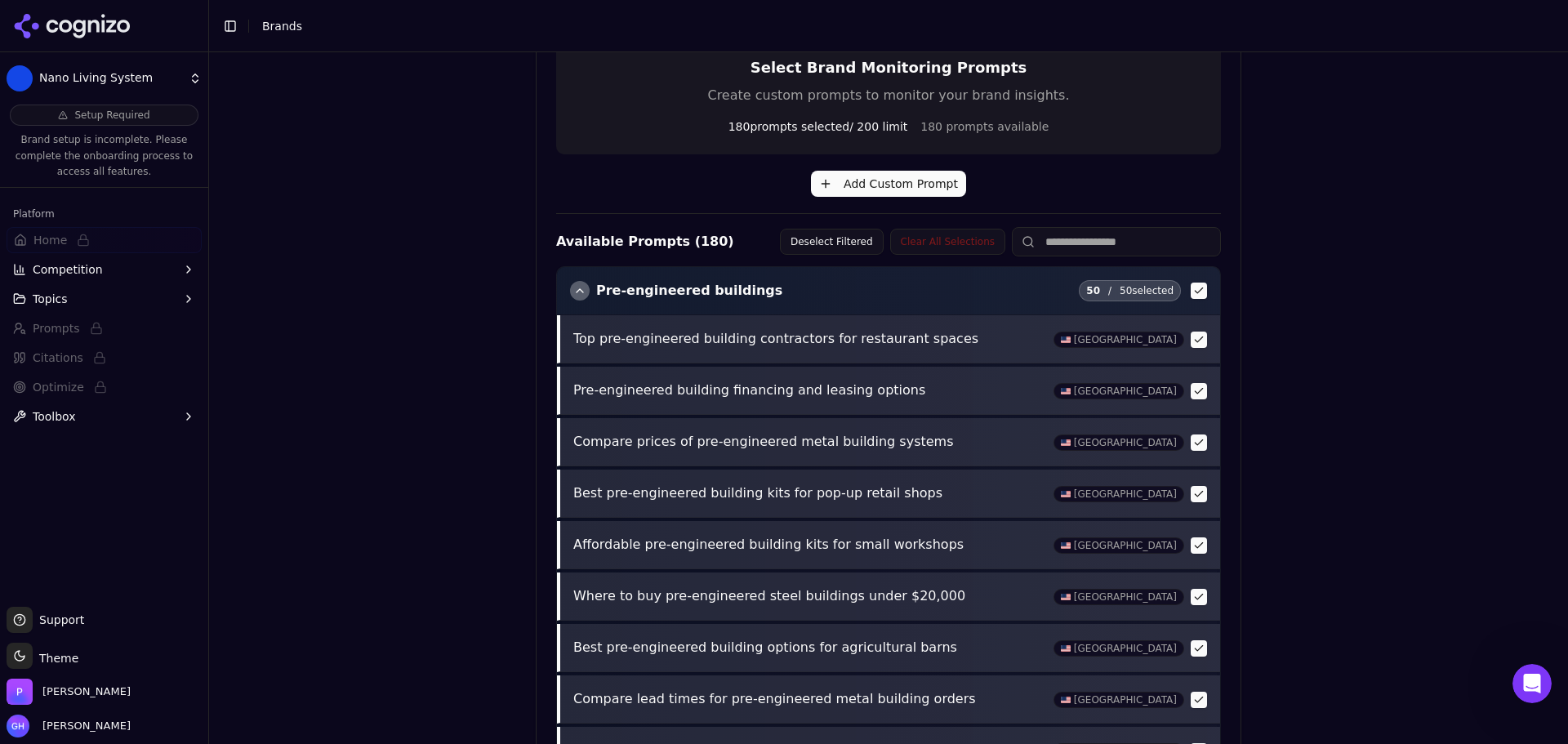
scroll to position [576, 0]
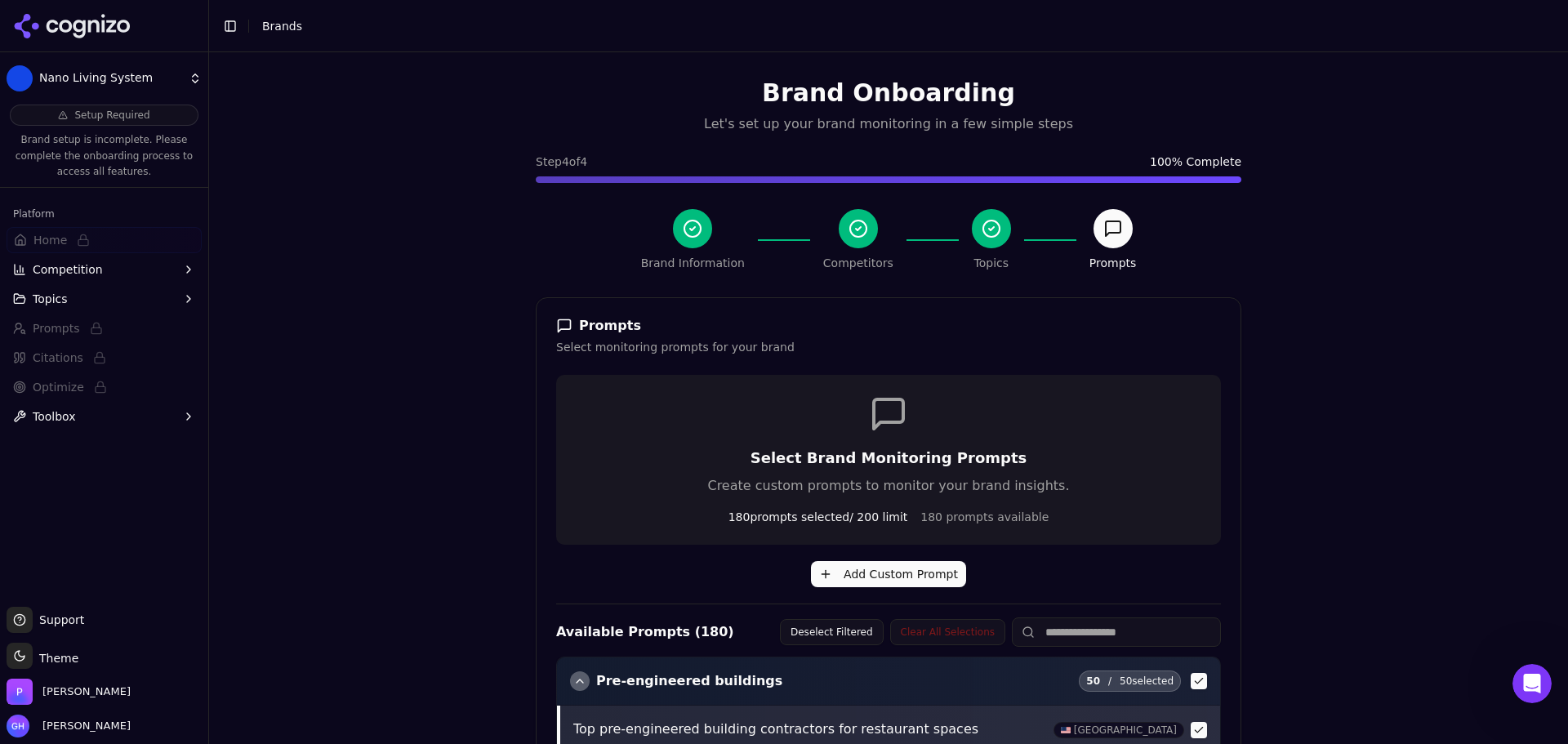
scroll to position [576, 0]
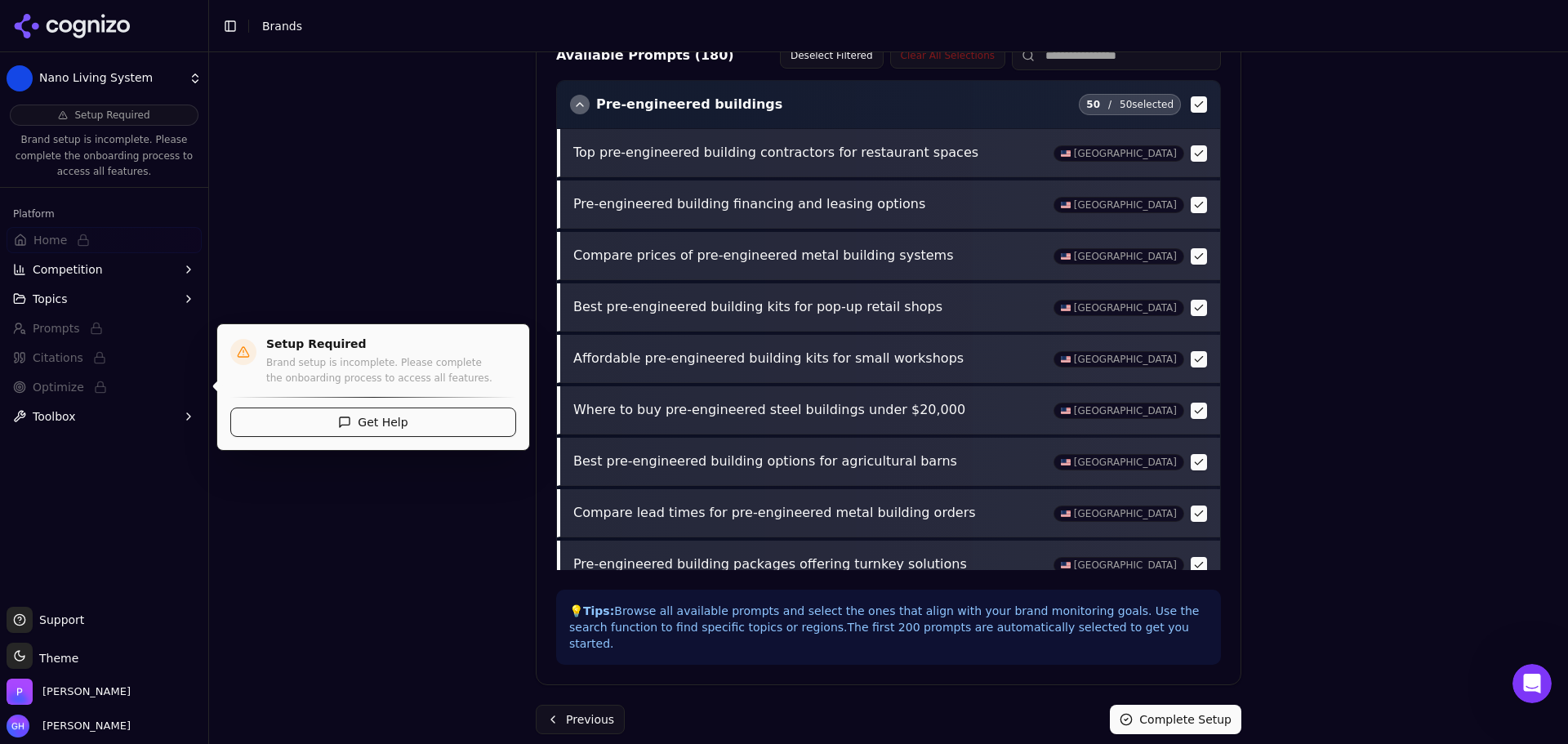
click at [1175, 705] on button "Complete Setup" at bounding box center [1176, 719] width 132 height 30
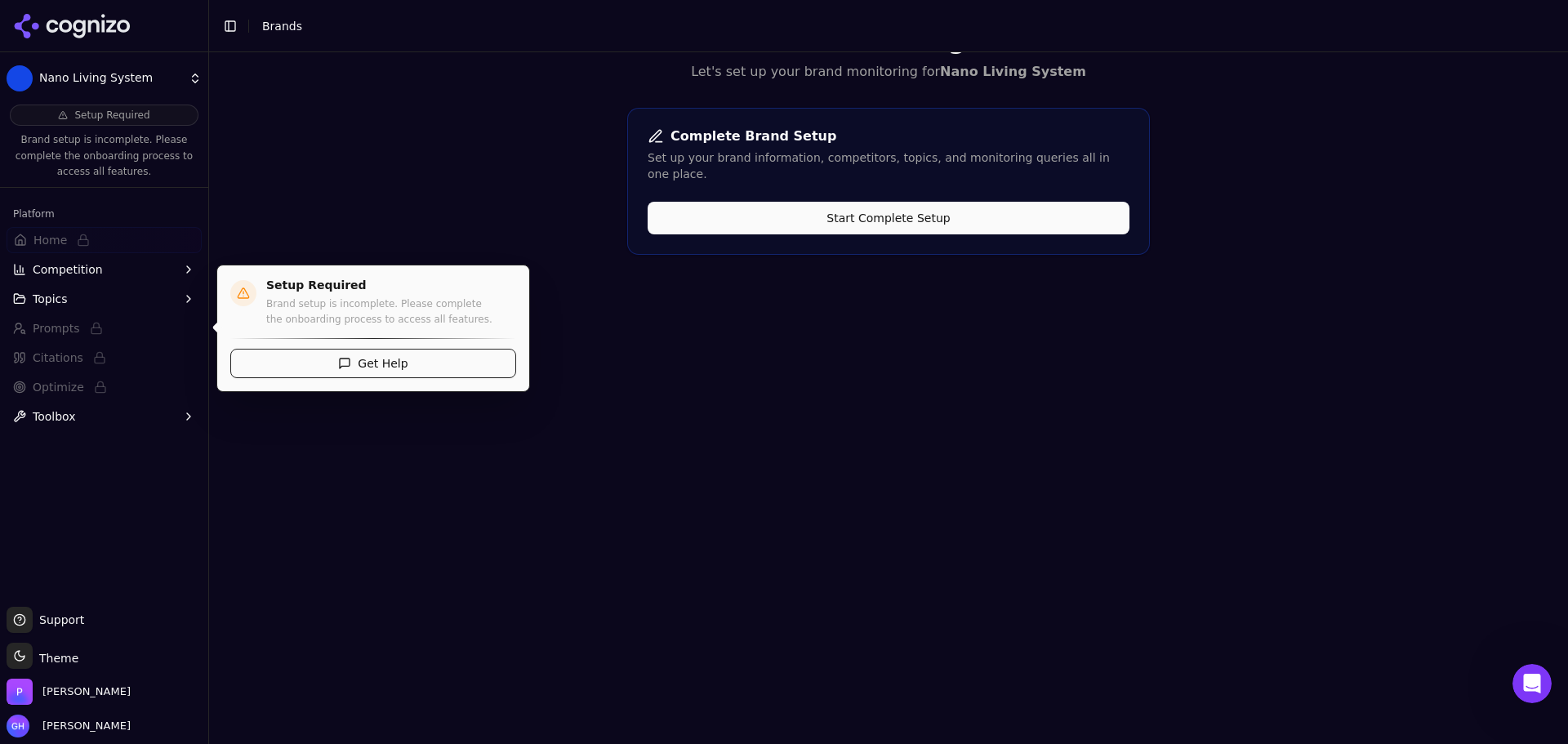
scroll to position [0, 0]
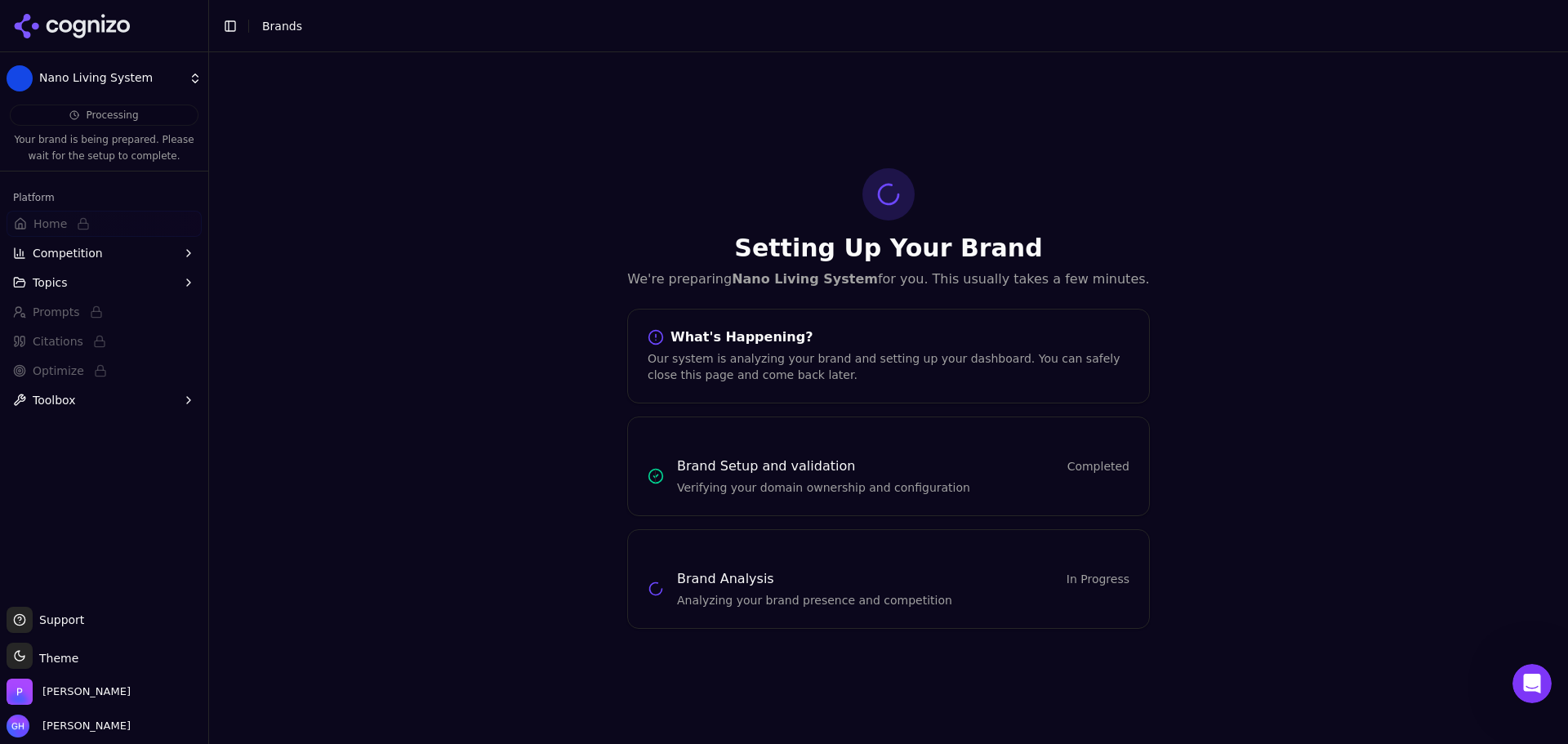
click at [409, 223] on div "Setting Up Your Brand We're preparing Nano Living System for you. This usually …" at bounding box center [888, 398] width 1359 height 691
drag, startPoint x: 101, startPoint y: 18, endPoint x: 376, endPoint y: 82, distance: 282.3
click at [101, 18] on icon at bounding box center [72, 26] width 118 height 25
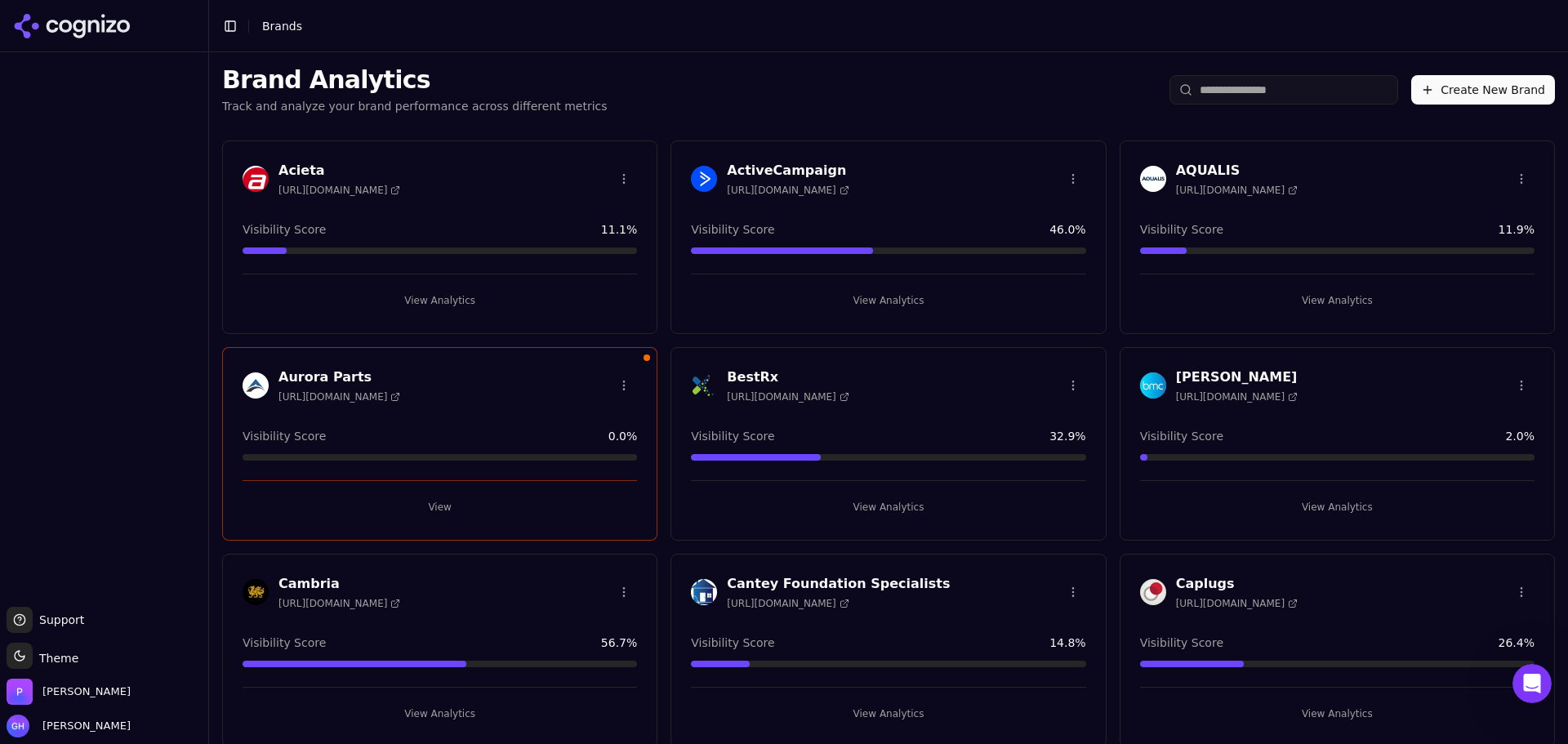
click at [1469, 71] on div "Brand Analytics Track and analyze your brand performance across different metri…" at bounding box center [888, 90] width 1359 height 75
click at [1466, 93] on button "Create New Brand" at bounding box center [1483, 90] width 144 height 30
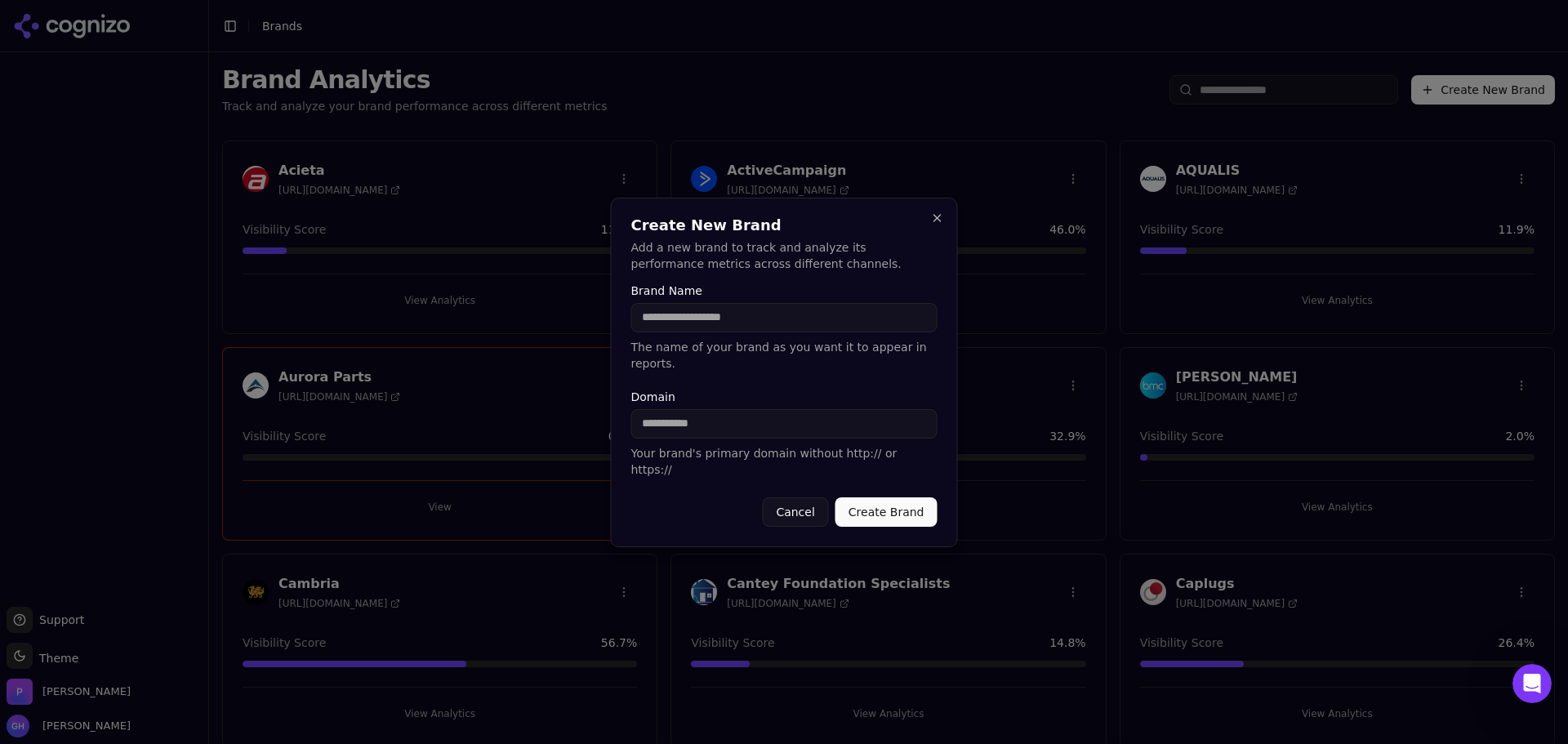
click at [835, 333] on input "Brand Name" at bounding box center [784, 318] width 306 height 30
type input "*********"
click at [665, 403] on label "Domain" at bounding box center [784, 397] width 306 height 11
click at [665, 409] on input "Domain" at bounding box center [784, 424] width 306 height 30
click at [669, 428] on input "Domain" at bounding box center [784, 424] width 306 height 30
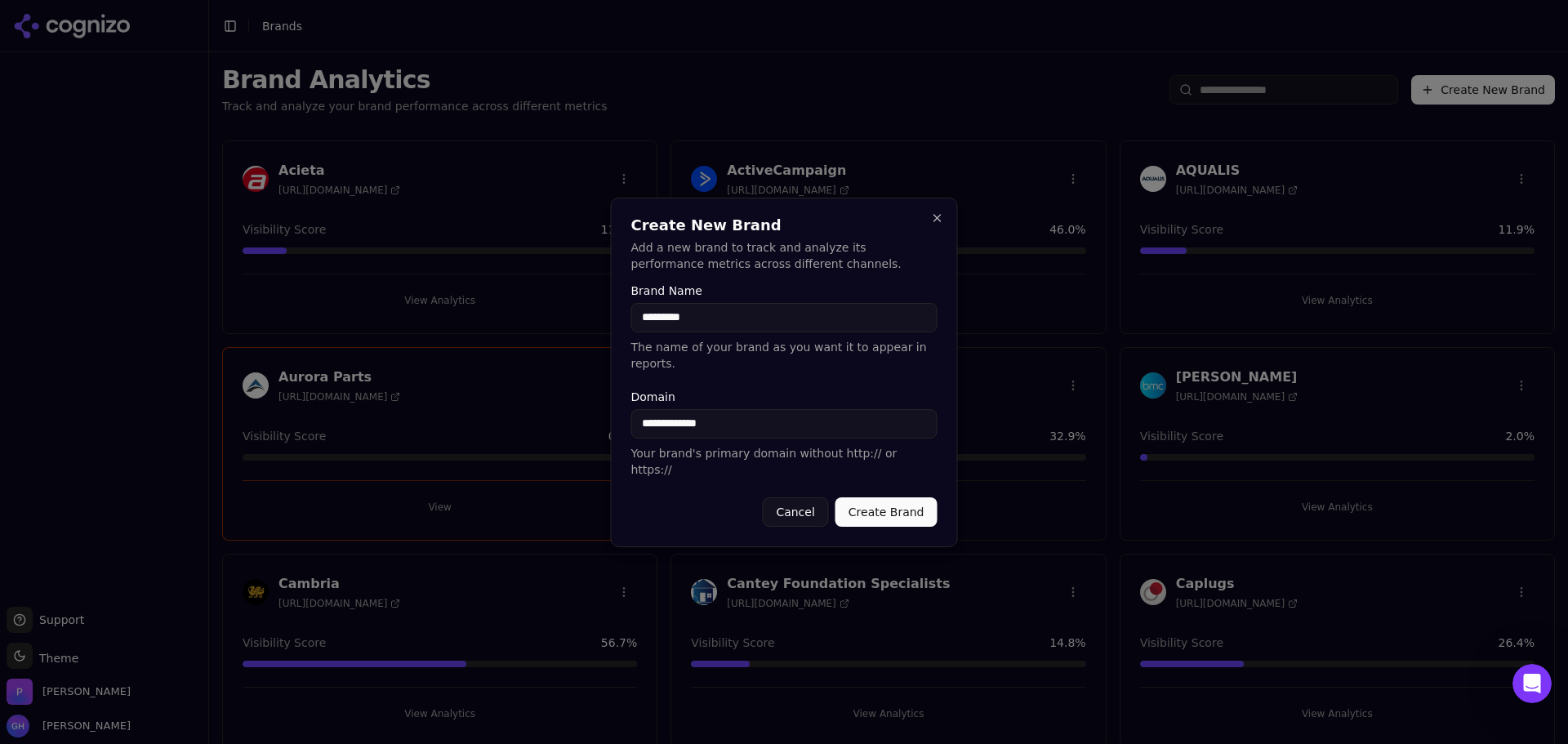
type input "**********"
click at [920, 512] on div "**********" at bounding box center [784, 372] width 347 height 349
click at [922, 504] on button "Create Brand" at bounding box center [886, 512] width 102 height 30
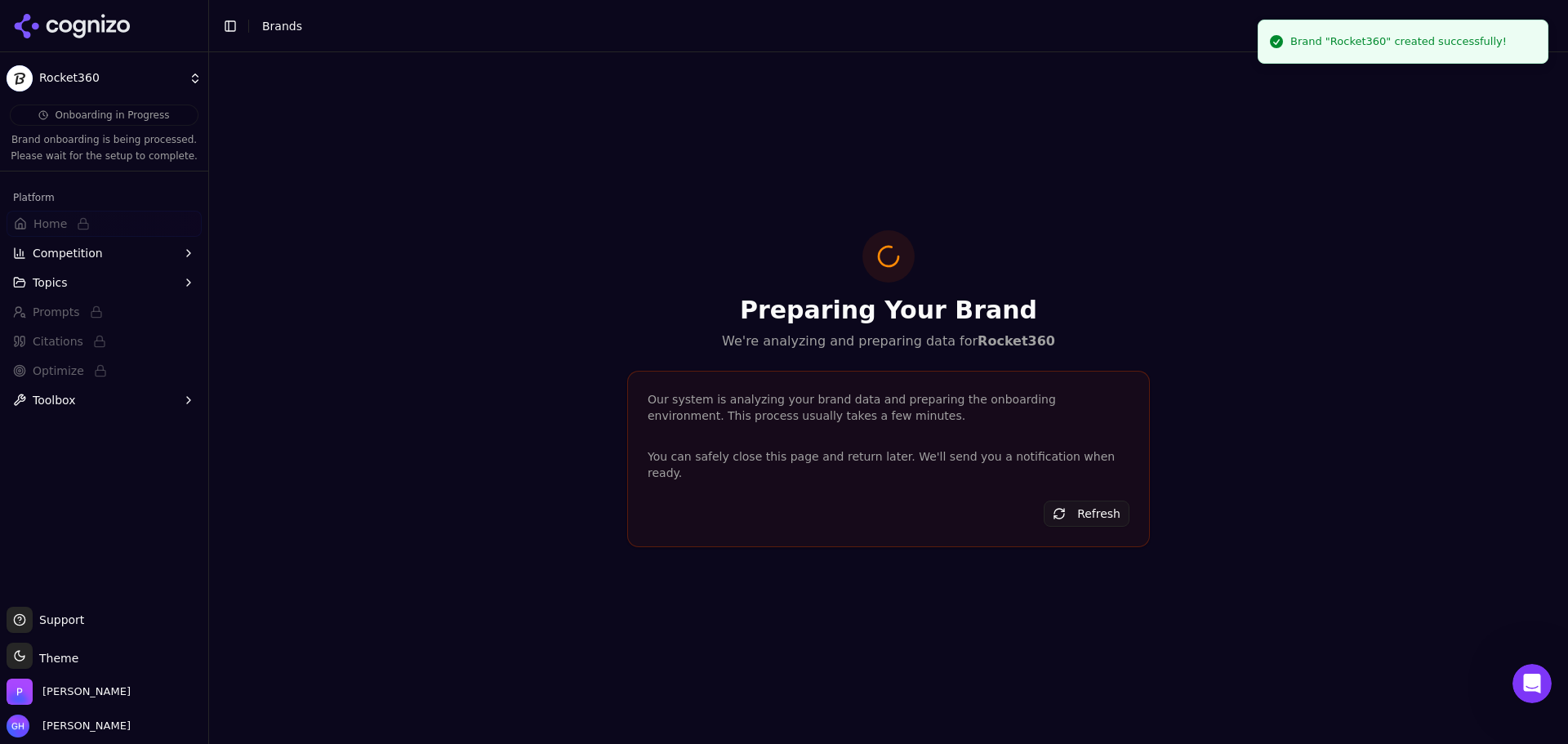
click at [98, 24] on icon at bounding box center [94, 25] width 11 height 12
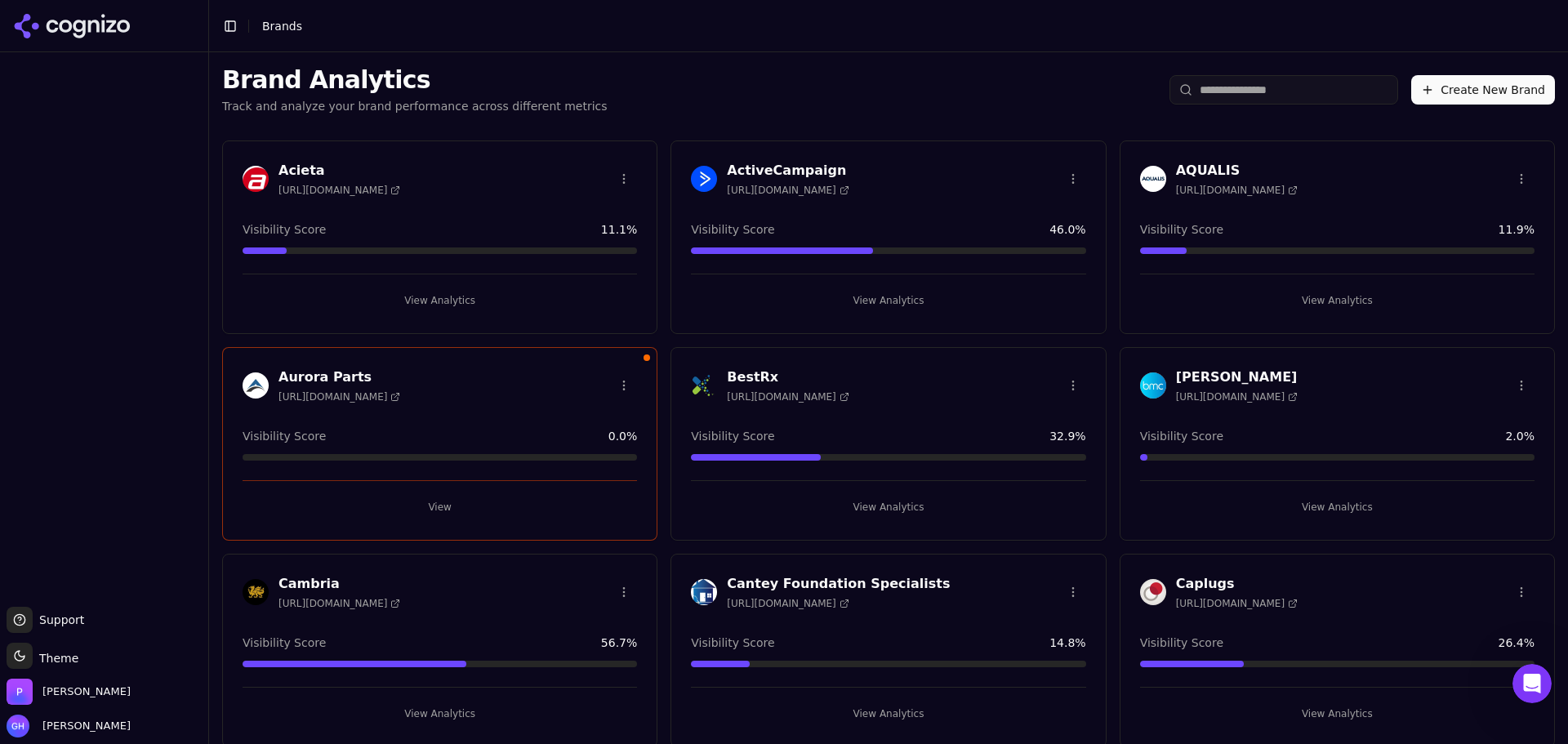
click at [1450, 82] on button "Create New Brand" at bounding box center [1483, 90] width 144 height 30
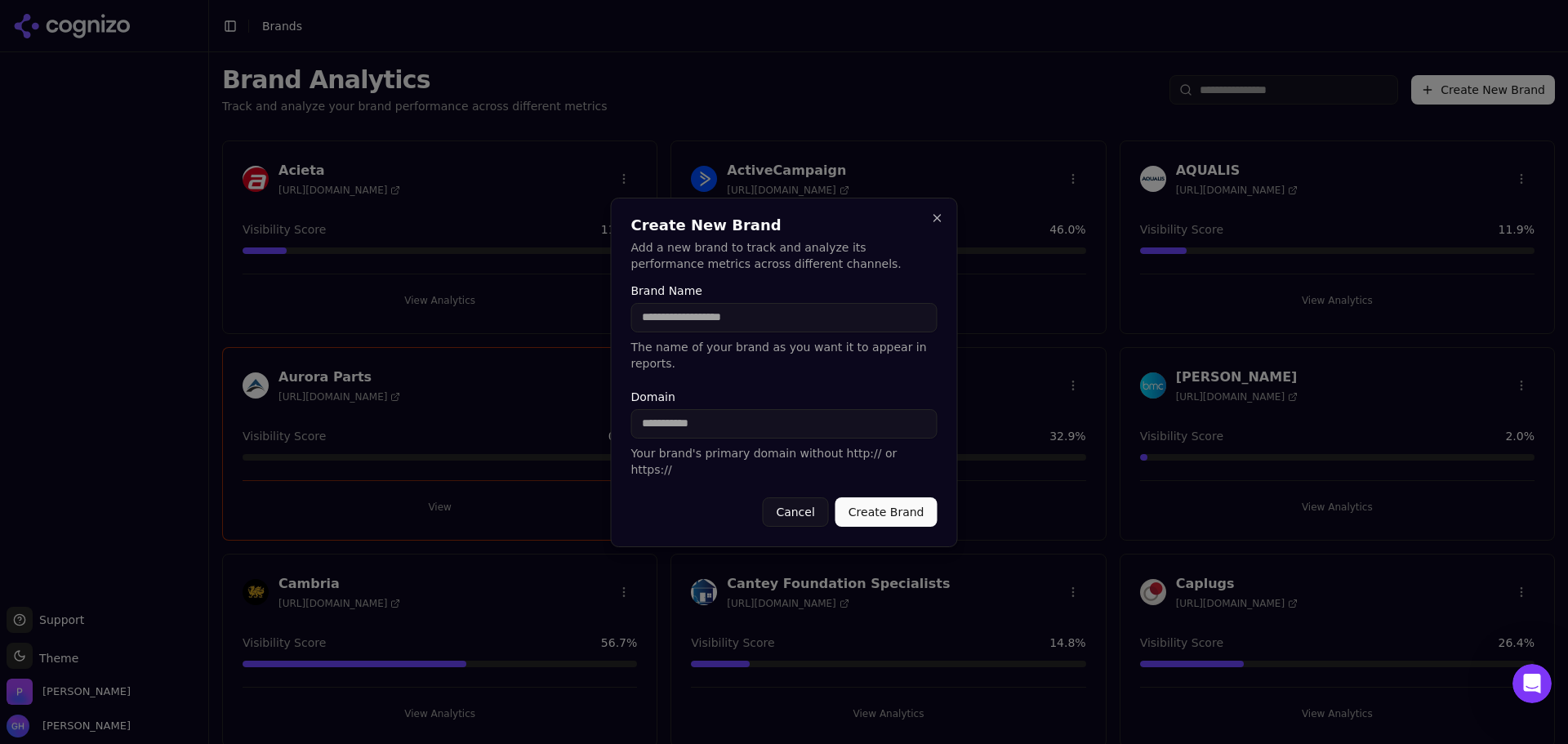
click at [726, 333] on input "Brand Name" at bounding box center [784, 318] width 306 height 30
type input "*******"
click at [761, 387] on form "Brand Name ******* The name of your brand as you want it to appear in reports. …" at bounding box center [784, 405] width 306 height 241
click at [713, 425] on input "Domain" at bounding box center [784, 424] width 306 height 30
paste input "**********"
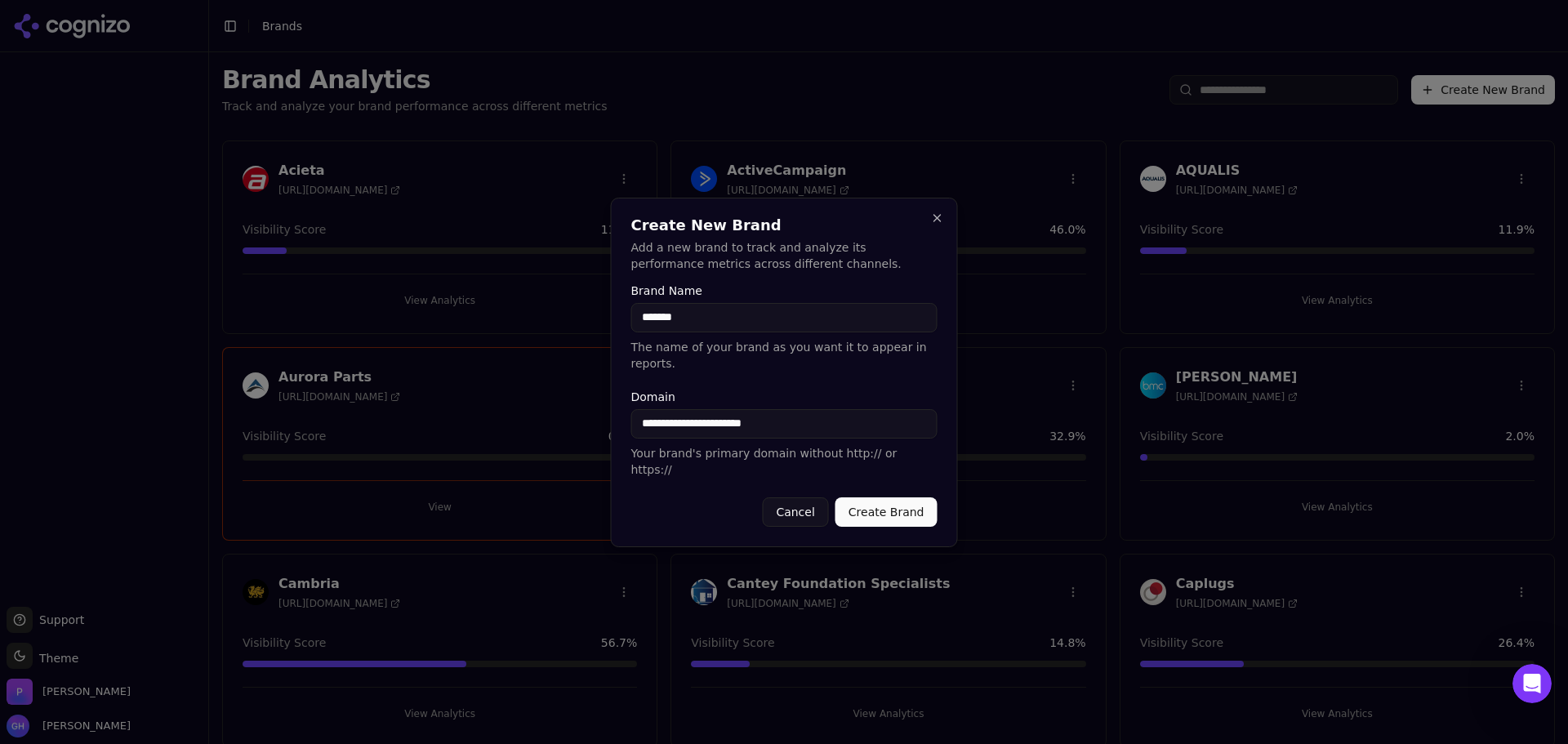
type input "**********"
click at [780, 333] on input "*******" at bounding box center [784, 318] width 306 height 30
type input "**********"
click at [893, 497] on button "Create Brand" at bounding box center [886, 512] width 102 height 30
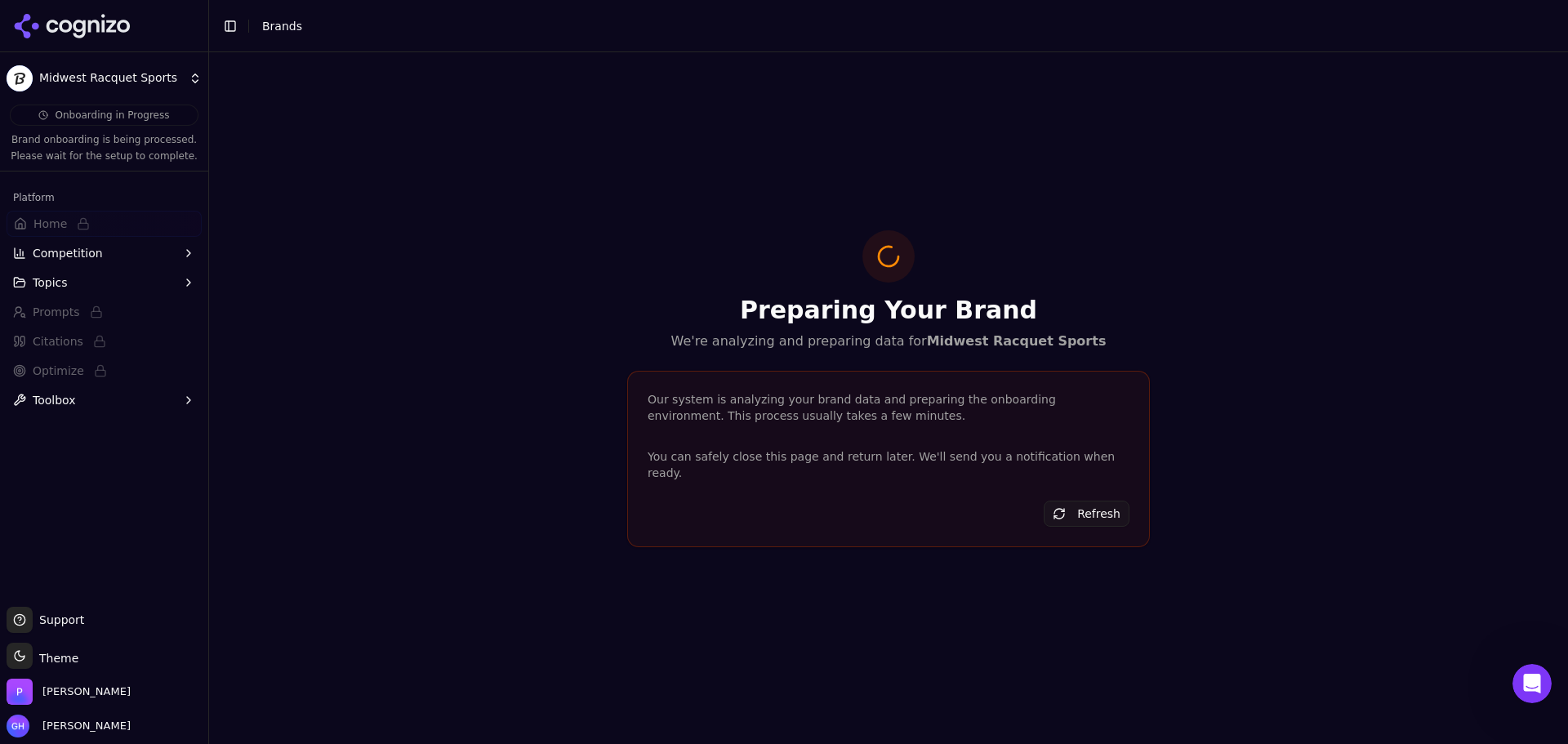
click at [86, 32] on icon at bounding box center [72, 26] width 118 height 25
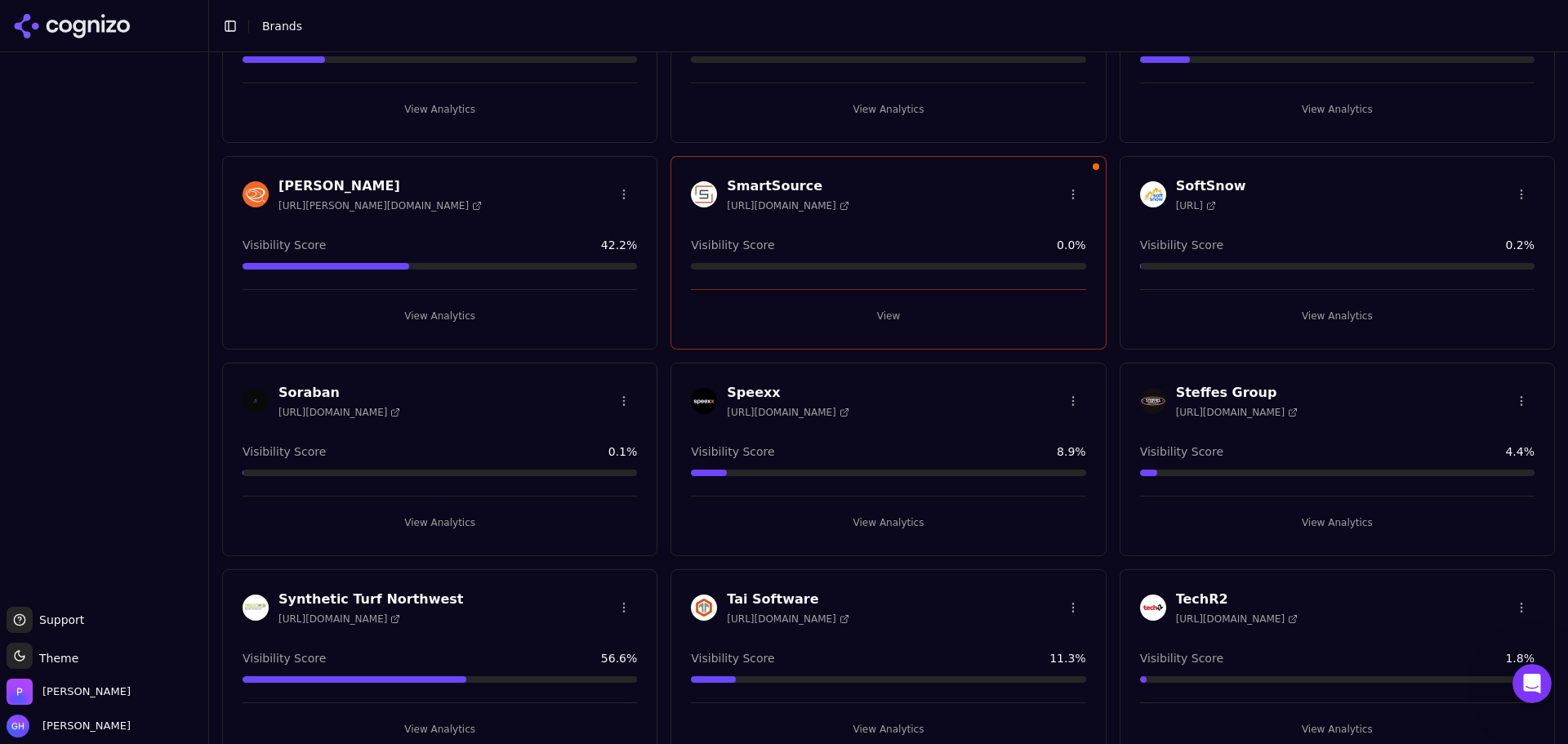
scroll to position [4164, 0]
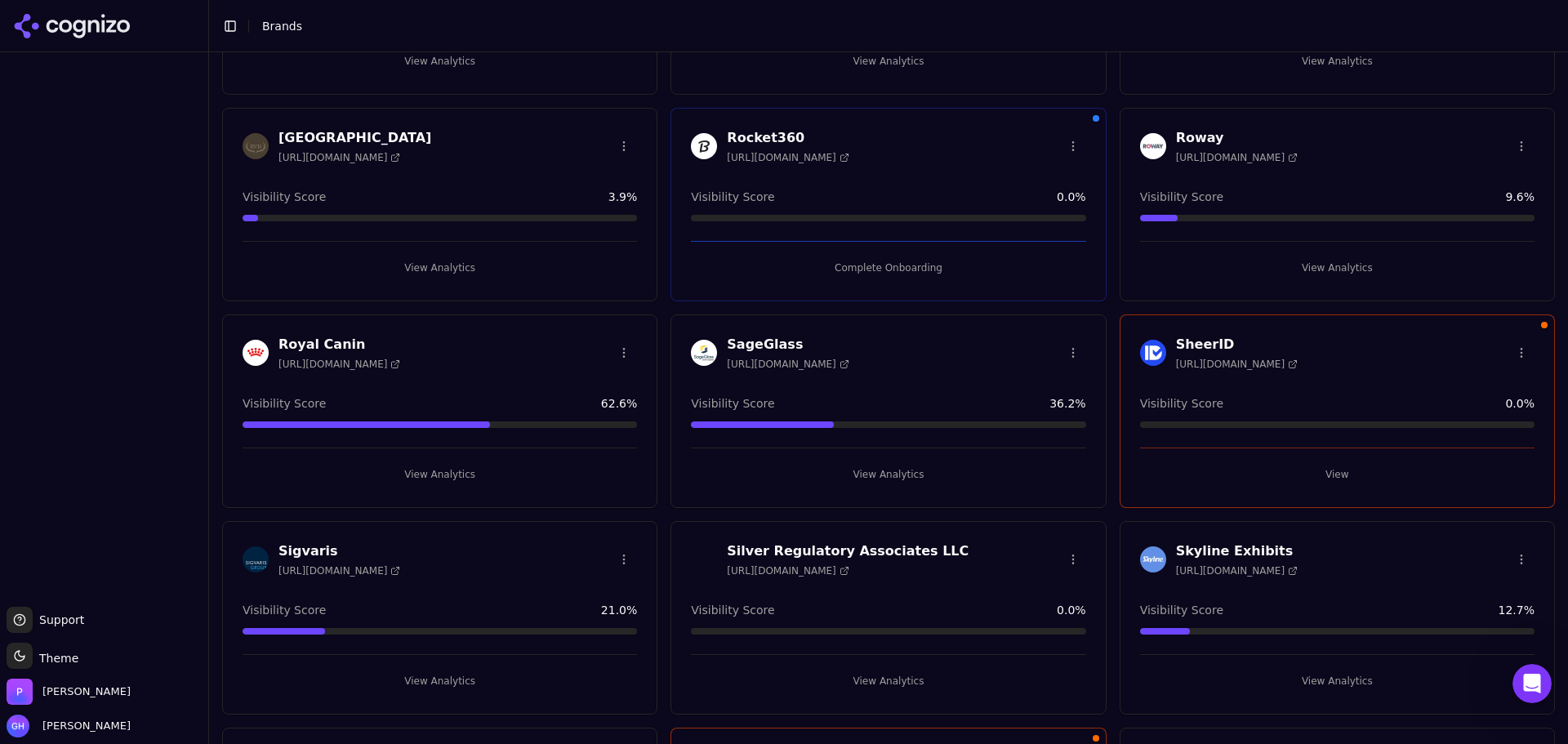
click at [892, 260] on button "Complete Onboarding" at bounding box center [888, 268] width 395 height 26
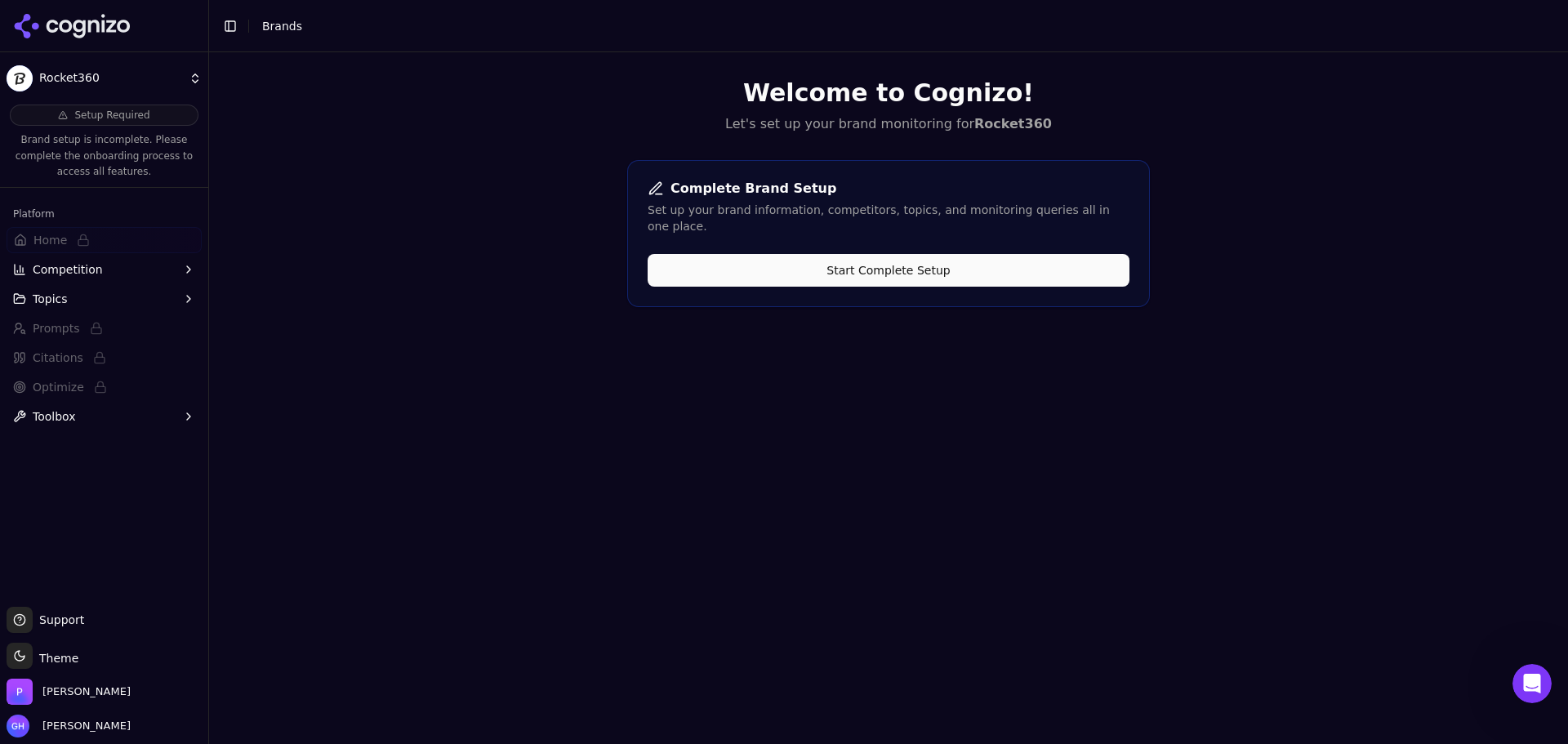
click at [868, 237] on div "Complete Brand Setup Set up your brand information, competitors, topics, and mo…" at bounding box center [889, 233] width 523 height 147
click at [791, 254] on button "Start Complete Setup" at bounding box center [888, 269] width 482 height 32
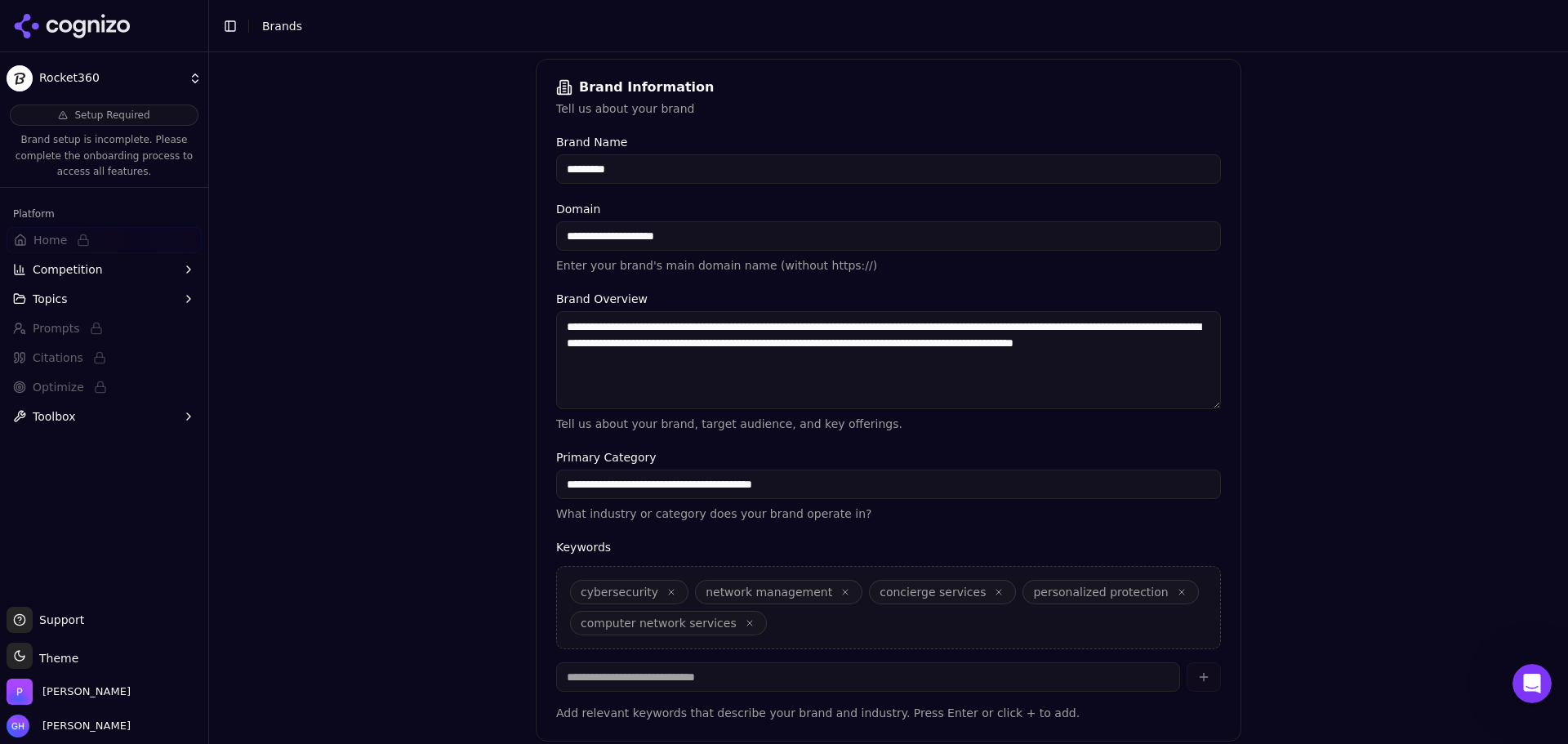
scroll to position [311, 0]
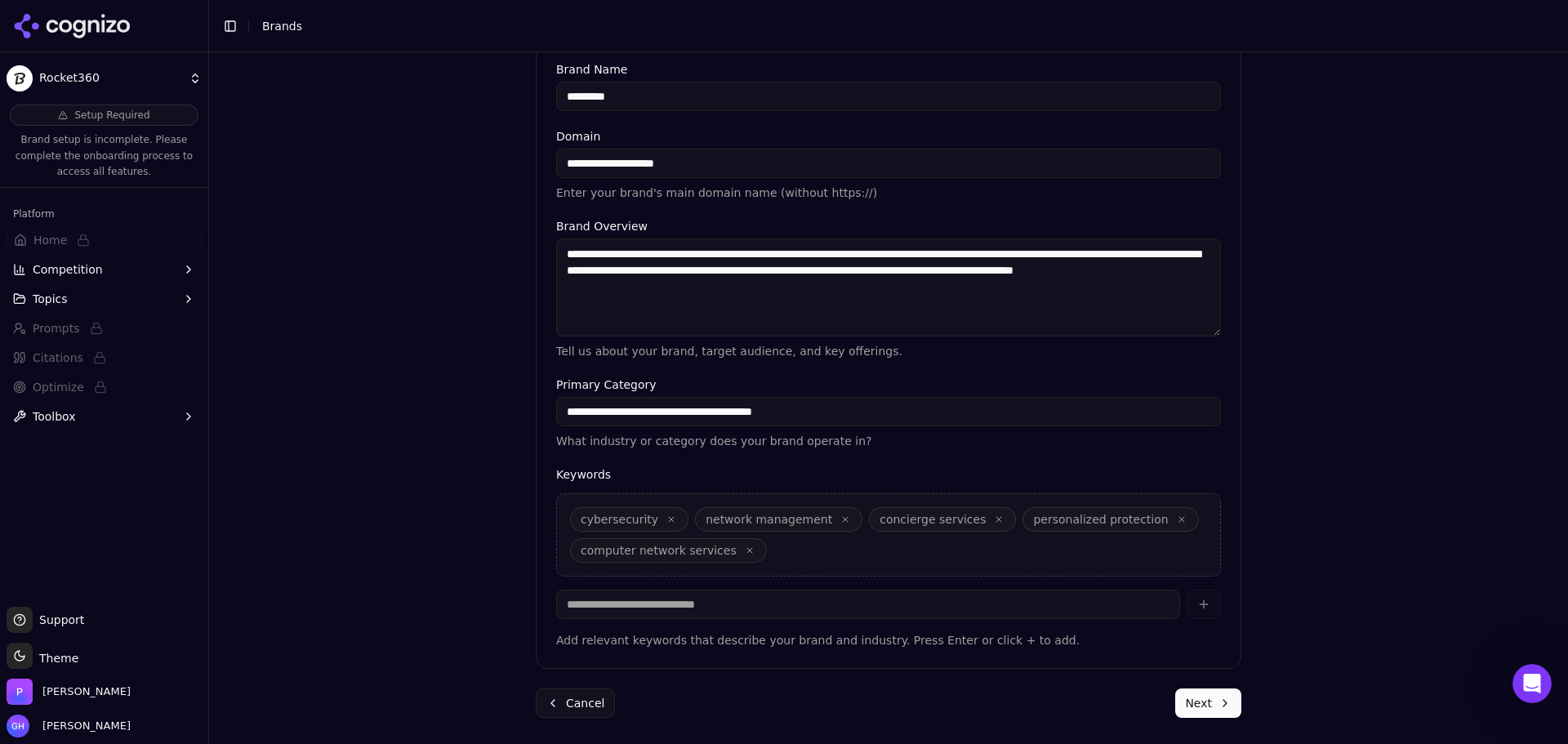
click at [1207, 721] on div "**********" at bounding box center [889, 242] width 732 height 1003
click at [1198, 702] on button "Next" at bounding box center [1207, 704] width 66 height 30
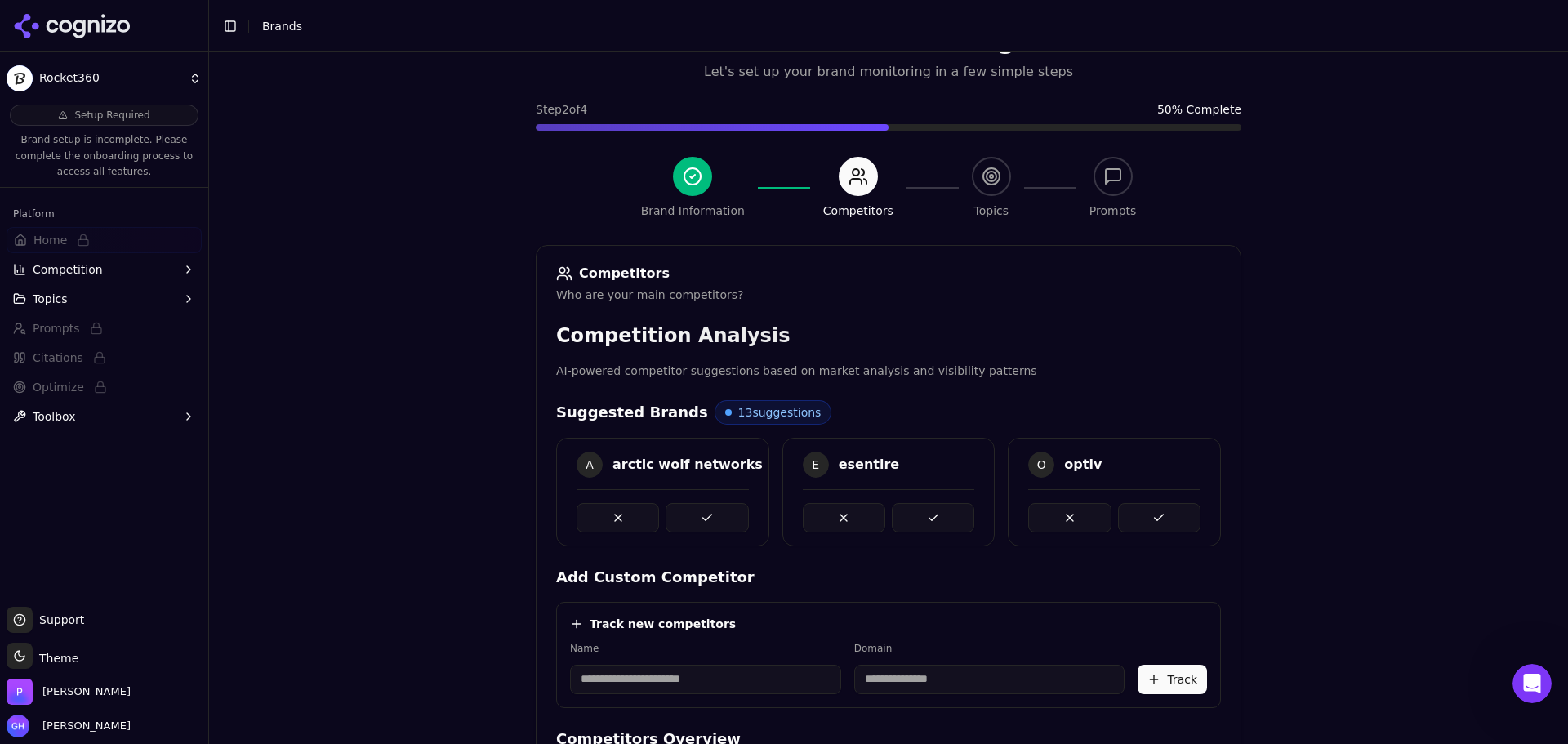
scroll to position [308, 0]
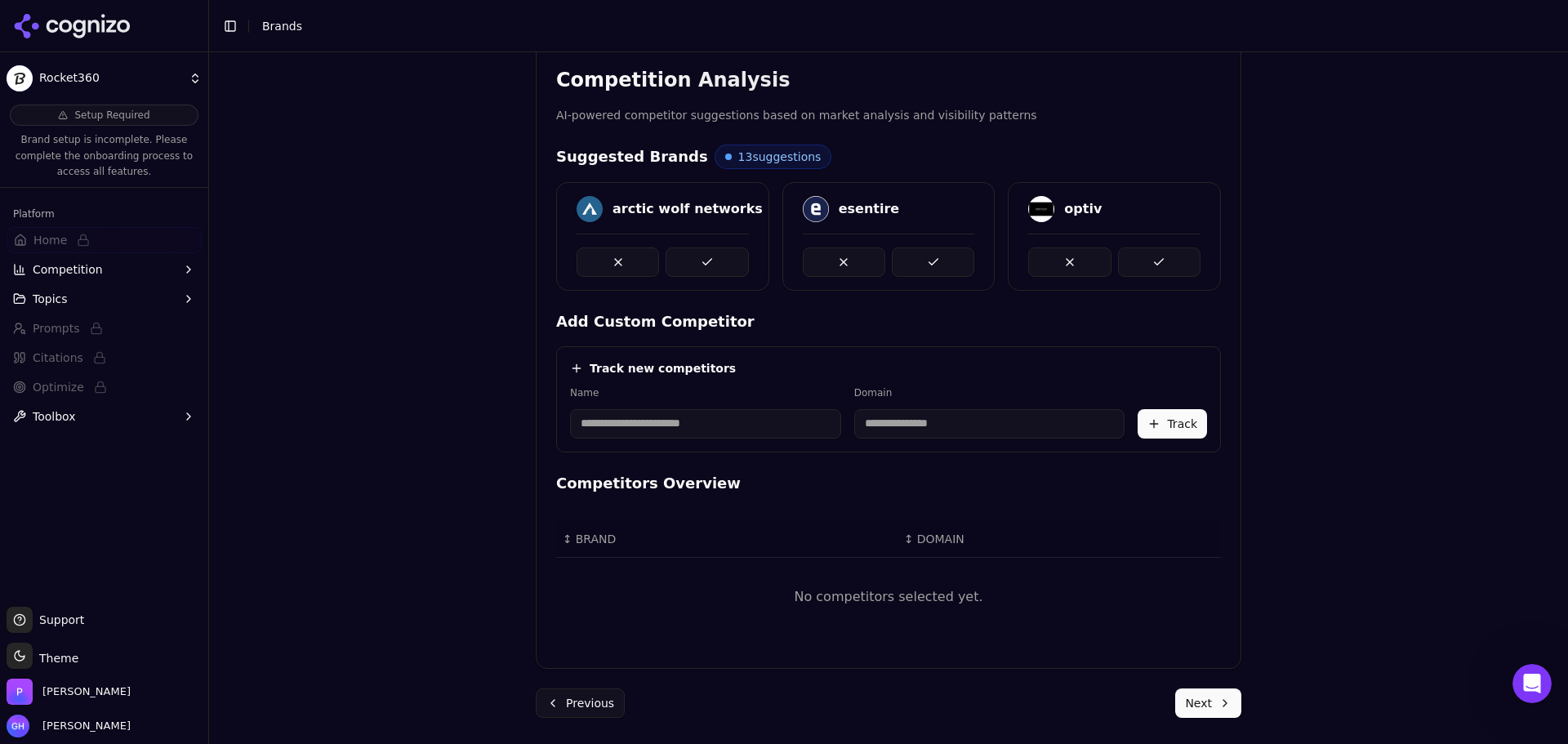
click at [640, 424] on input at bounding box center [705, 424] width 271 height 30
click at [623, 422] on input at bounding box center [705, 424] width 271 height 30
paste input "**********"
click at [721, 429] on input "**********" at bounding box center [670, 424] width 200 height 30
click at [722, 426] on input "**********" at bounding box center [670, 424] width 200 height 30
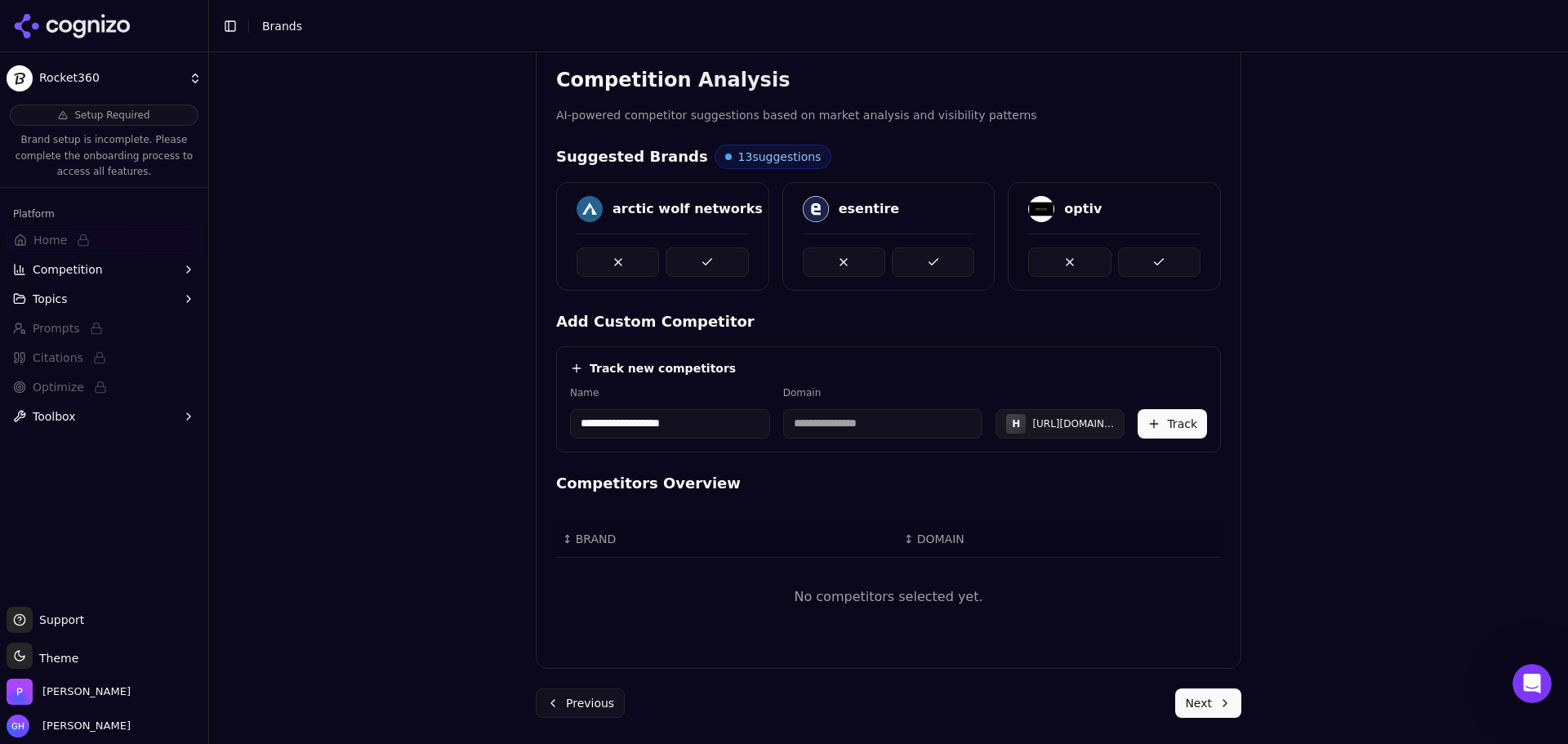
click at [869, 426] on input at bounding box center [884, 424] width 200 height 30
click at [687, 423] on input "**********" at bounding box center [670, 424] width 200 height 30
type input "**"
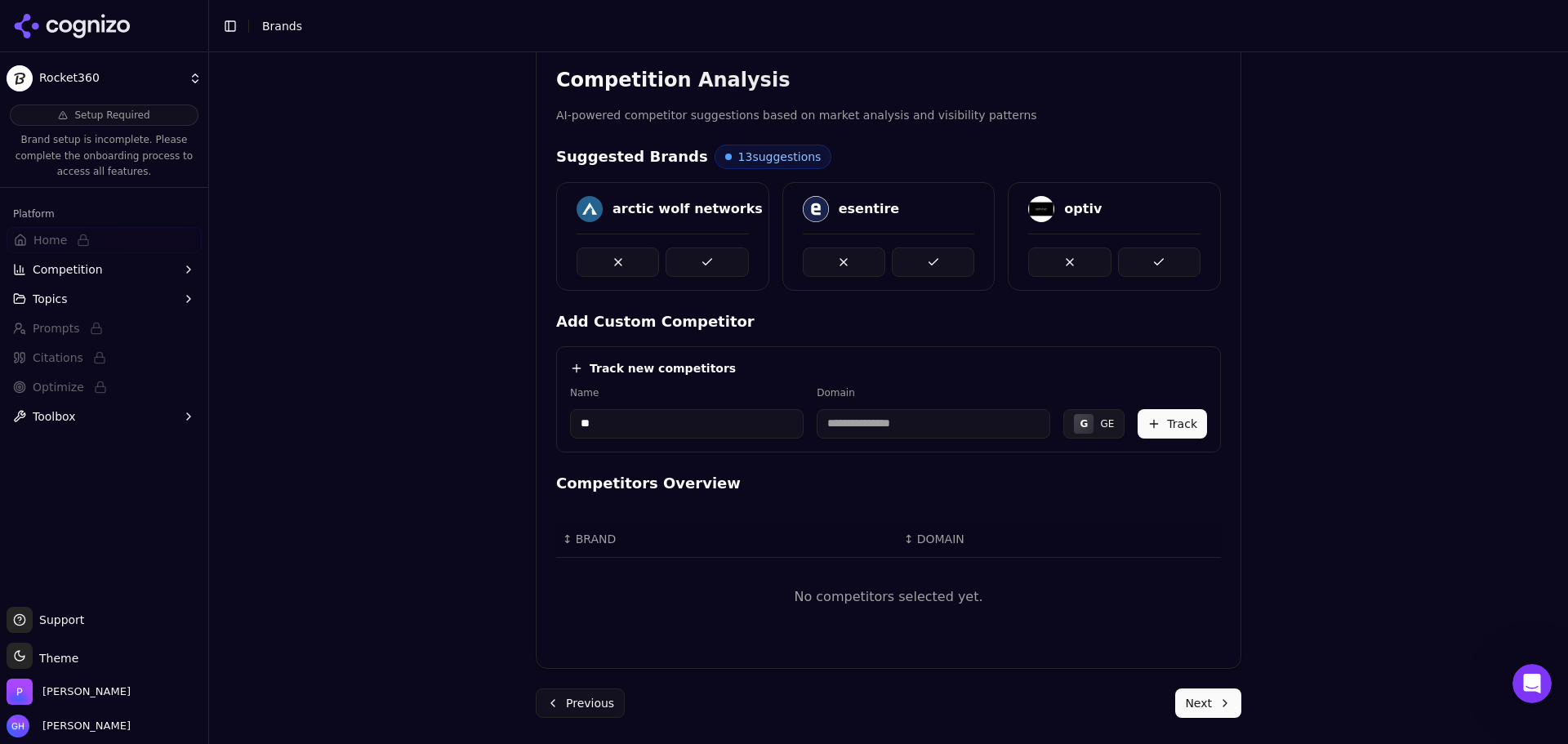
click at [891, 407] on div "Domain" at bounding box center [934, 412] width 233 height 53
click at [863, 431] on input "**********" at bounding box center [897, 424] width 209 height 30
click at [863, 431] on input "**********" at bounding box center [861, 424] width 185 height 30
type input "**********"
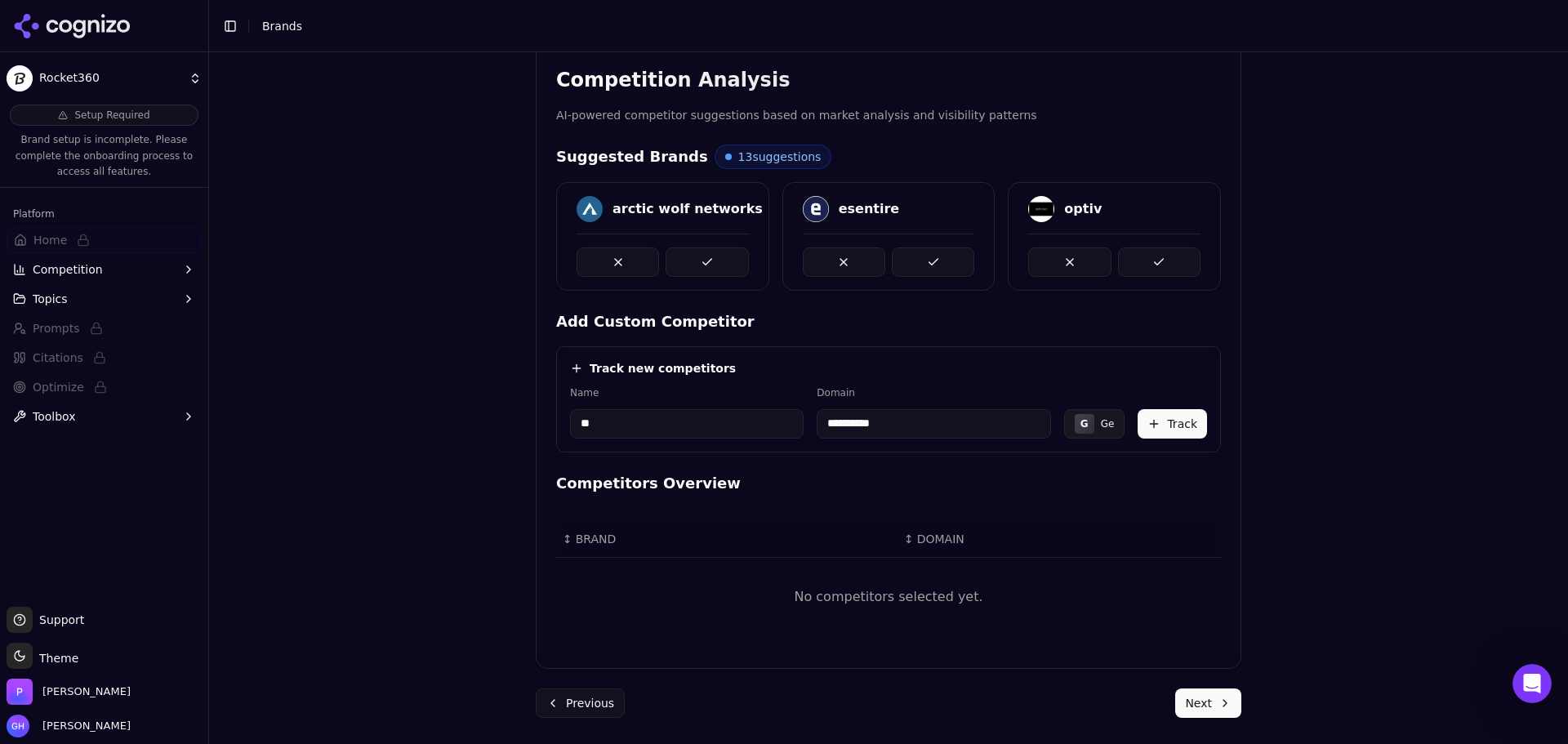
click at [1191, 420] on button "Track" at bounding box center [1171, 424] width 69 height 30
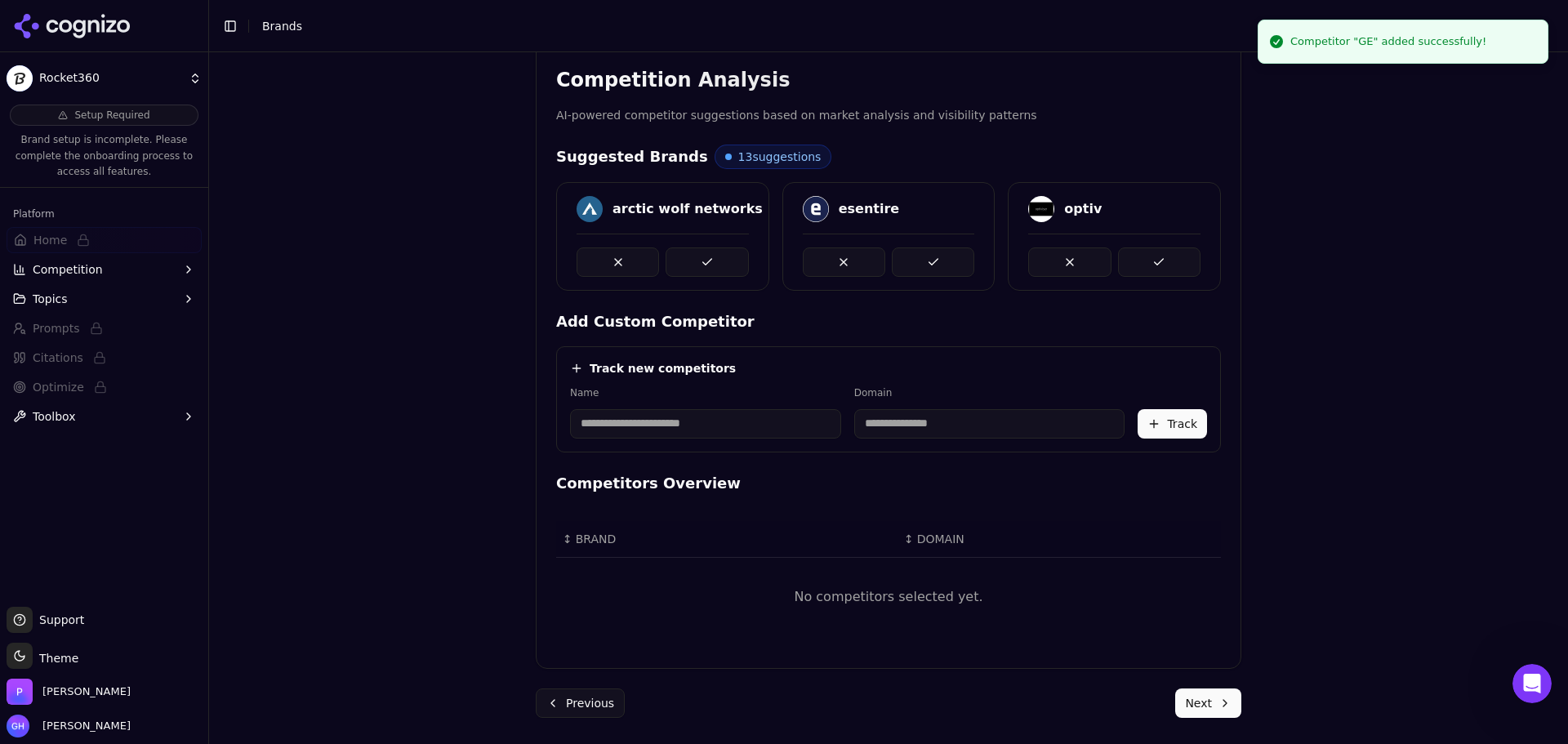
scroll to position [293, 0]
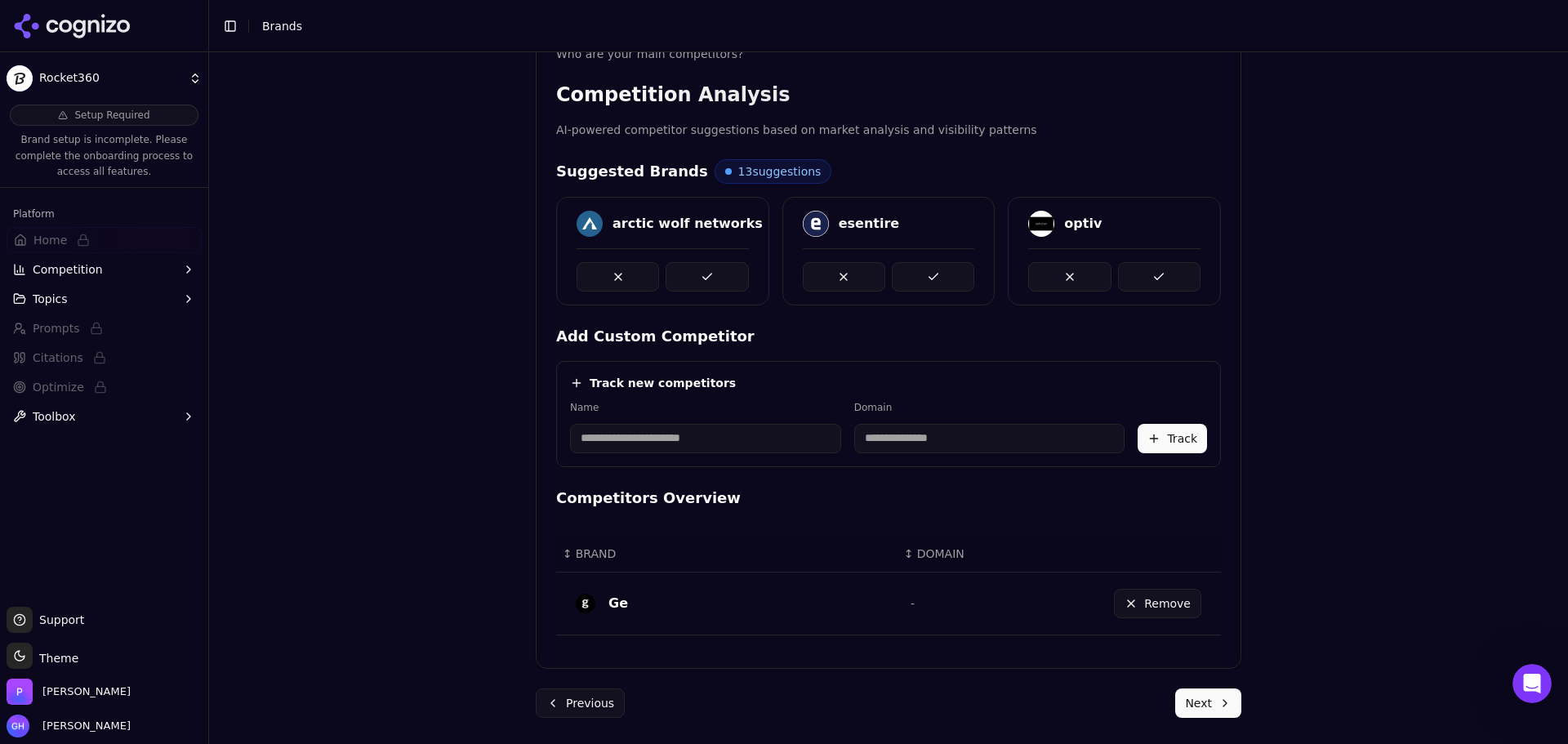
click at [642, 437] on input at bounding box center [705, 439] width 271 height 30
type input "****"
click at [712, 395] on div "Track new competitors Name **** Domain E Epic Track" at bounding box center [889, 413] width 665 height 106
type input "********"
click at [1188, 440] on button "Track" at bounding box center [1171, 439] width 69 height 30
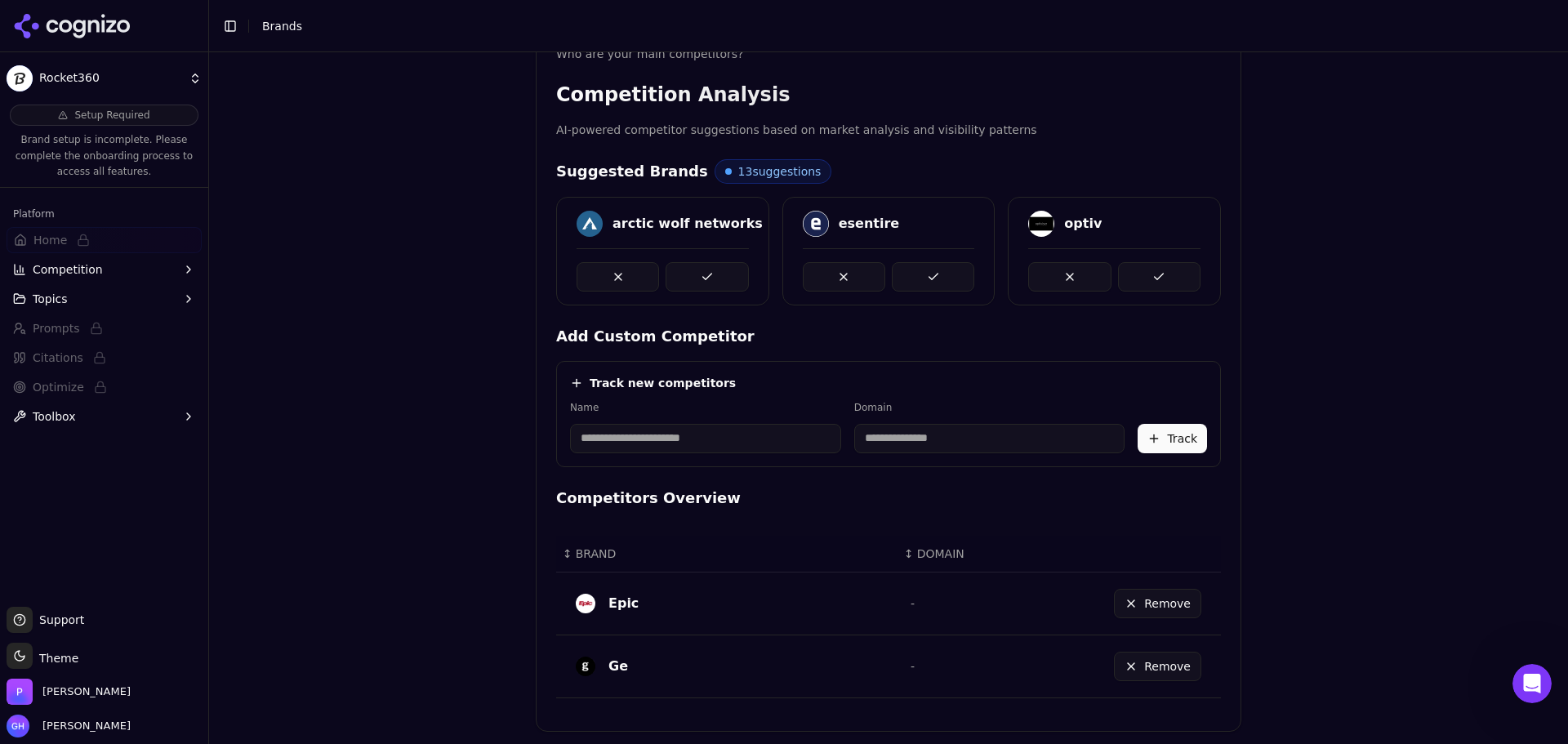
click at [446, 654] on div "Brand Onboarding Let's set up your brand monitoring in a few simple steps Step …" at bounding box center [888, 398] width 1359 height 691
click at [617, 422] on div "Name" at bounding box center [705, 427] width 271 height 53
click at [636, 440] on input at bounding box center [705, 439] width 271 height 30
type input "**********"
click at [459, 398] on div "**********" at bounding box center [888, 131] width 1359 height 744
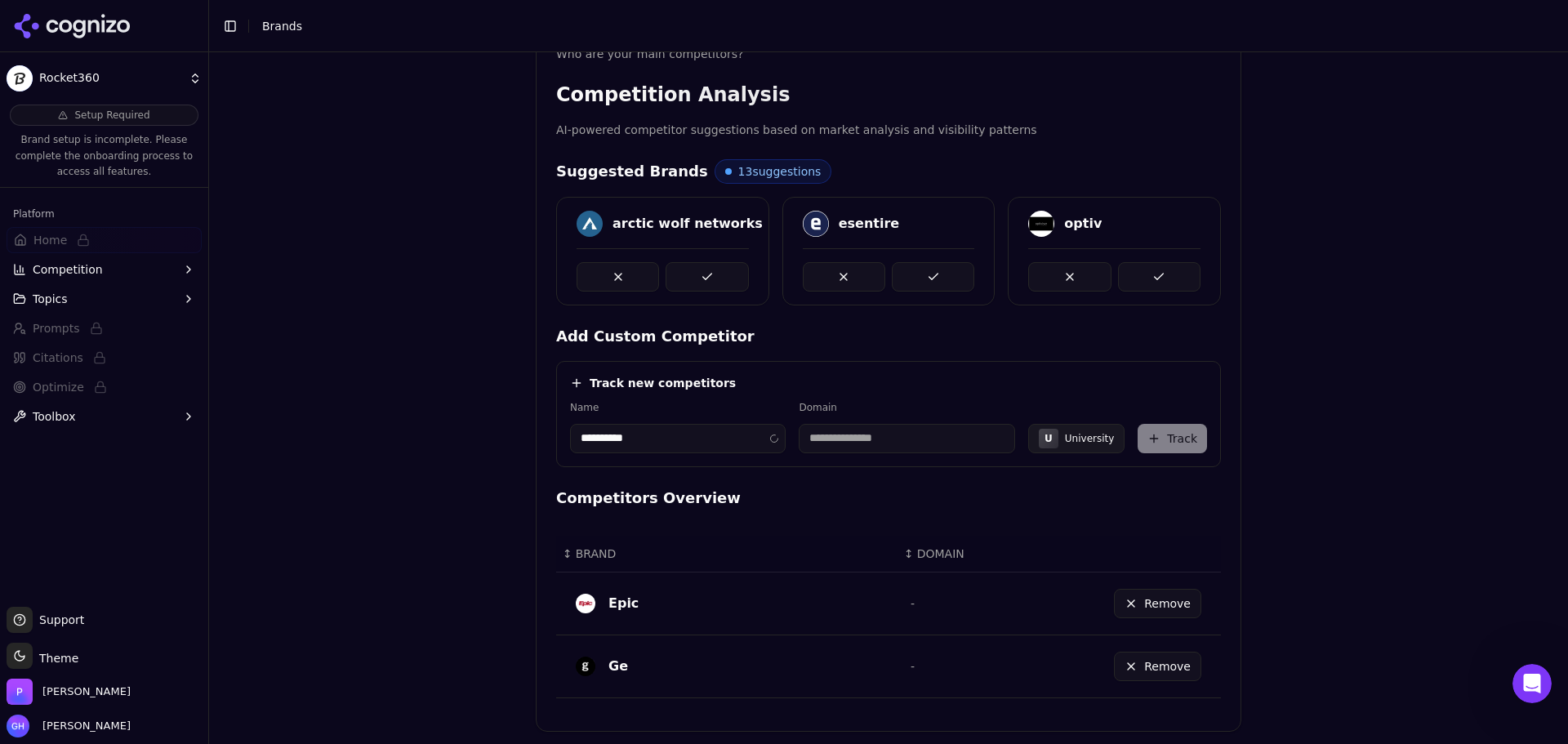
type input "**********"
drag, startPoint x: 903, startPoint y: 437, endPoint x: 727, endPoint y: 444, distance: 176.1
click at [744, 441] on div "**********" at bounding box center [889, 427] width 637 height 53
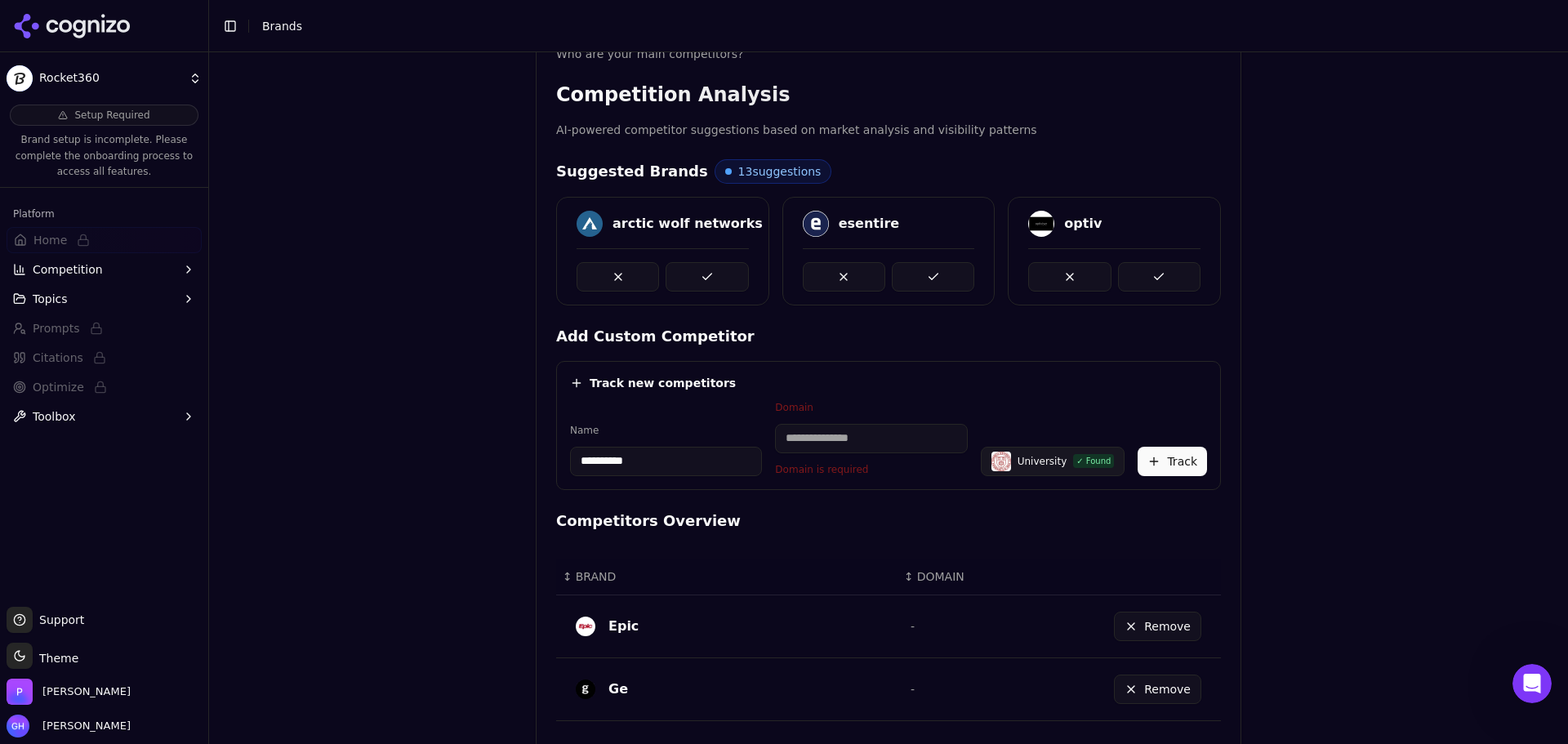
click at [654, 477] on div "**********" at bounding box center [889, 425] width 665 height 129
click at [638, 472] on input "**********" at bounding box center [666, 461] width 192 height 30
click at [637, 471] on input "**********" at bounding box center [666, 461] width 192 height 30
click at [348, 313] on div "Brand Onboarding Let's set up your brand monitoring in a few simple steps Step …" at bounding box center [888, 131] width 1359 height 744
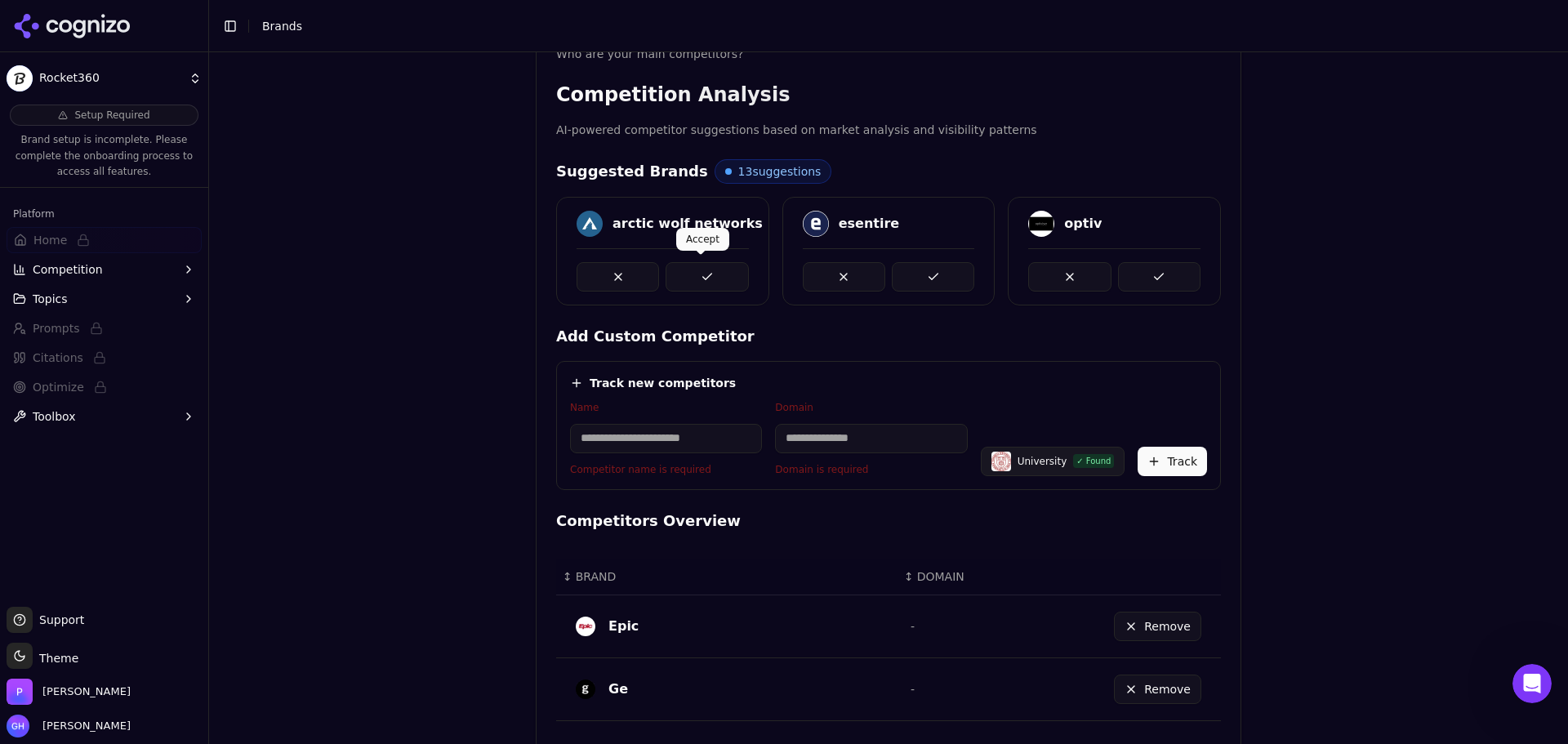
click at [712, 277] on button at bounding box center [707, 277] width 82 height 30
click at [906, 277] on button at bounding box center [933, 277] width 82 height 30
click at [1200, 273] on div at bounding box center [1113, 269] width 211 height 43
click at [1189, 274] on div "arctic wolf networks esentire optiv" at bounding box center [889, 251] width 665 height 109
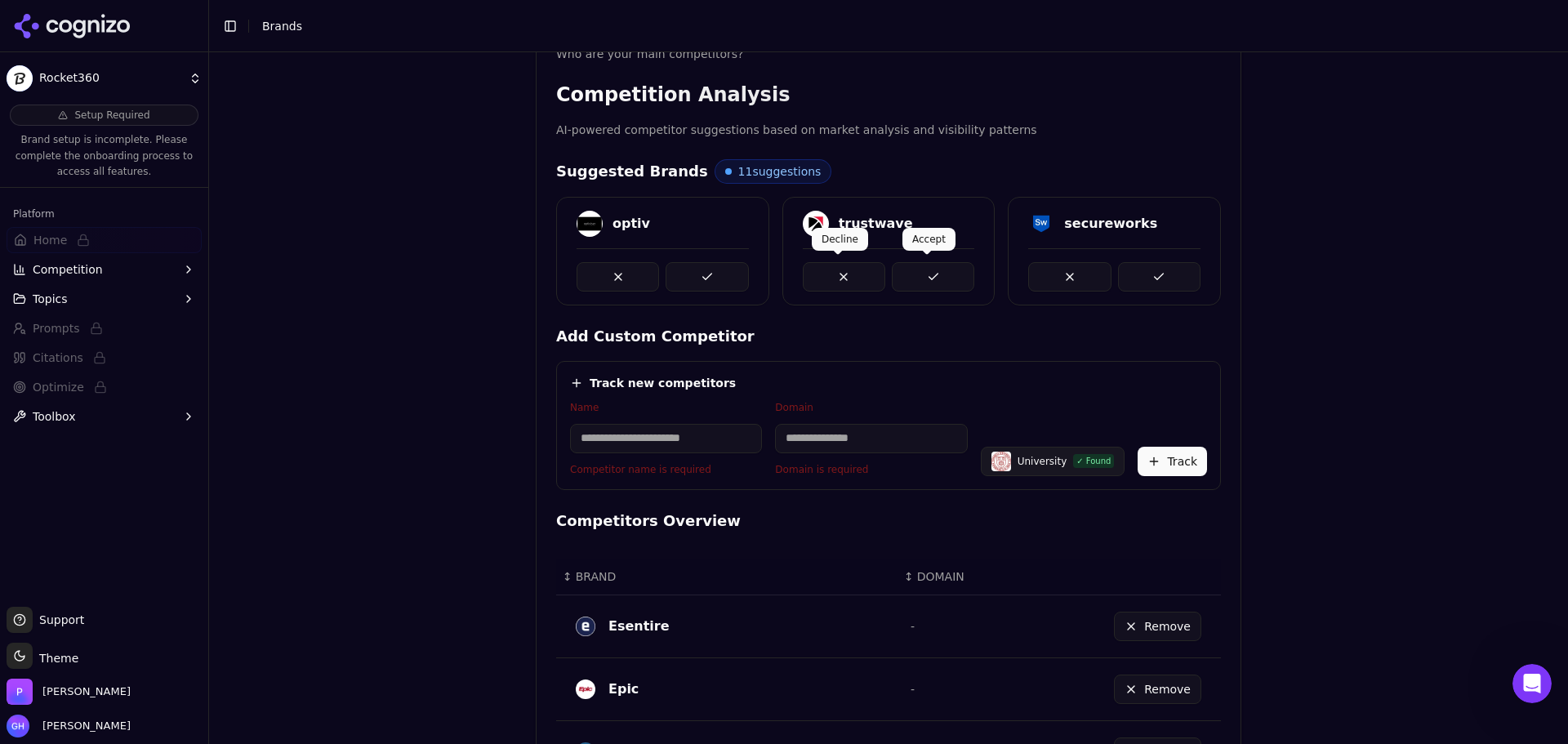
click at [948, 266] on button at bounding box center [933, 277] width 82 height 30
click at [1149, 266] on button at bounding box center [1159, 277] width 82 height 30
click at [712, 275] on button at bounding box center [707, 277] width 82 height 30
click at [703, 274] on button at bounding box center [707, 277] width 82 height 30
click at [901, 272] on button at bounding box center [933, 277] width 82 height 30
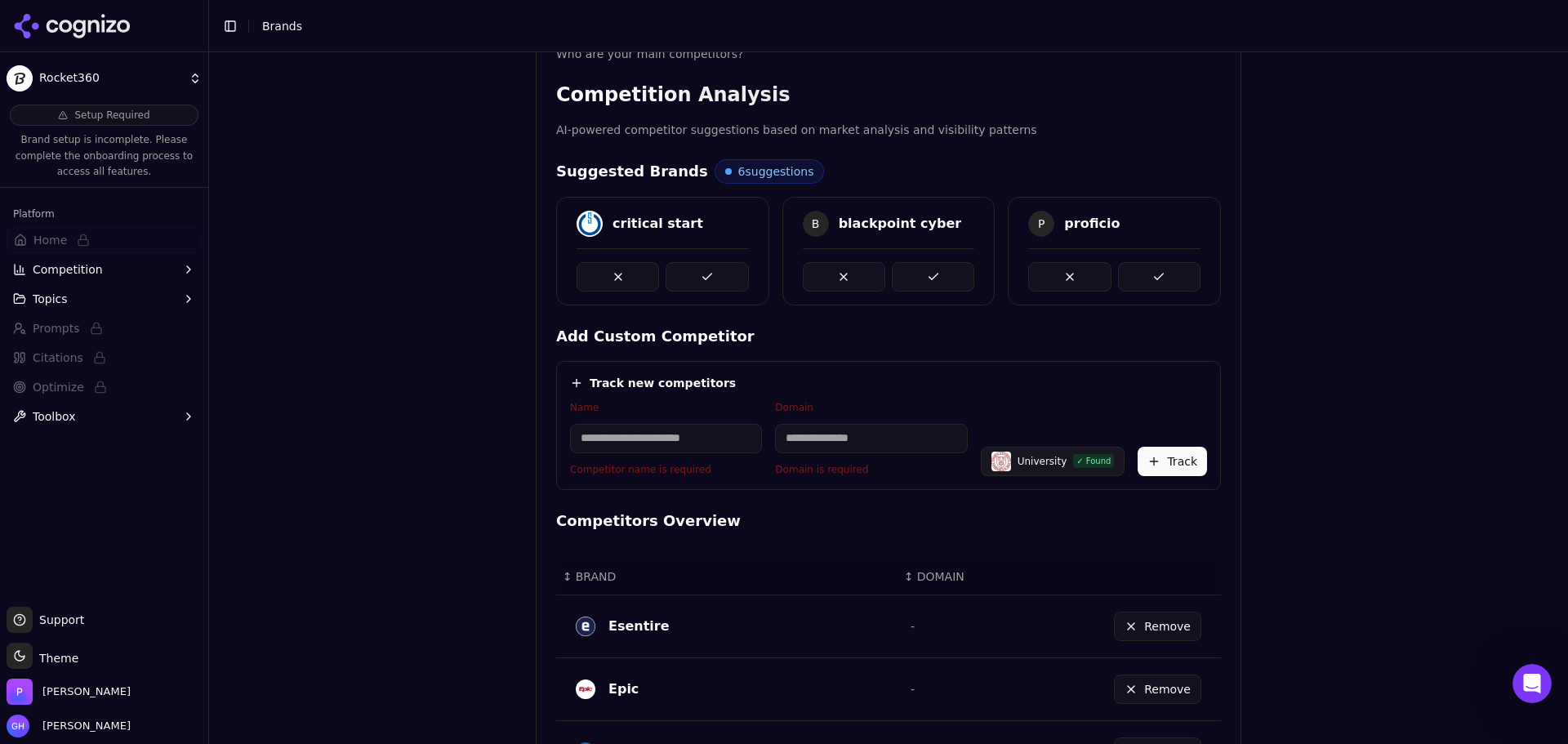
click at [1143, 259] on div at bounding box center [1114, 269] width 172 height 43
click at [689, 281] on button at bounding box center [707, 277] width 82 height 30
click at [913, 276] on button at bounding box center [933, 277] width 82 height 30
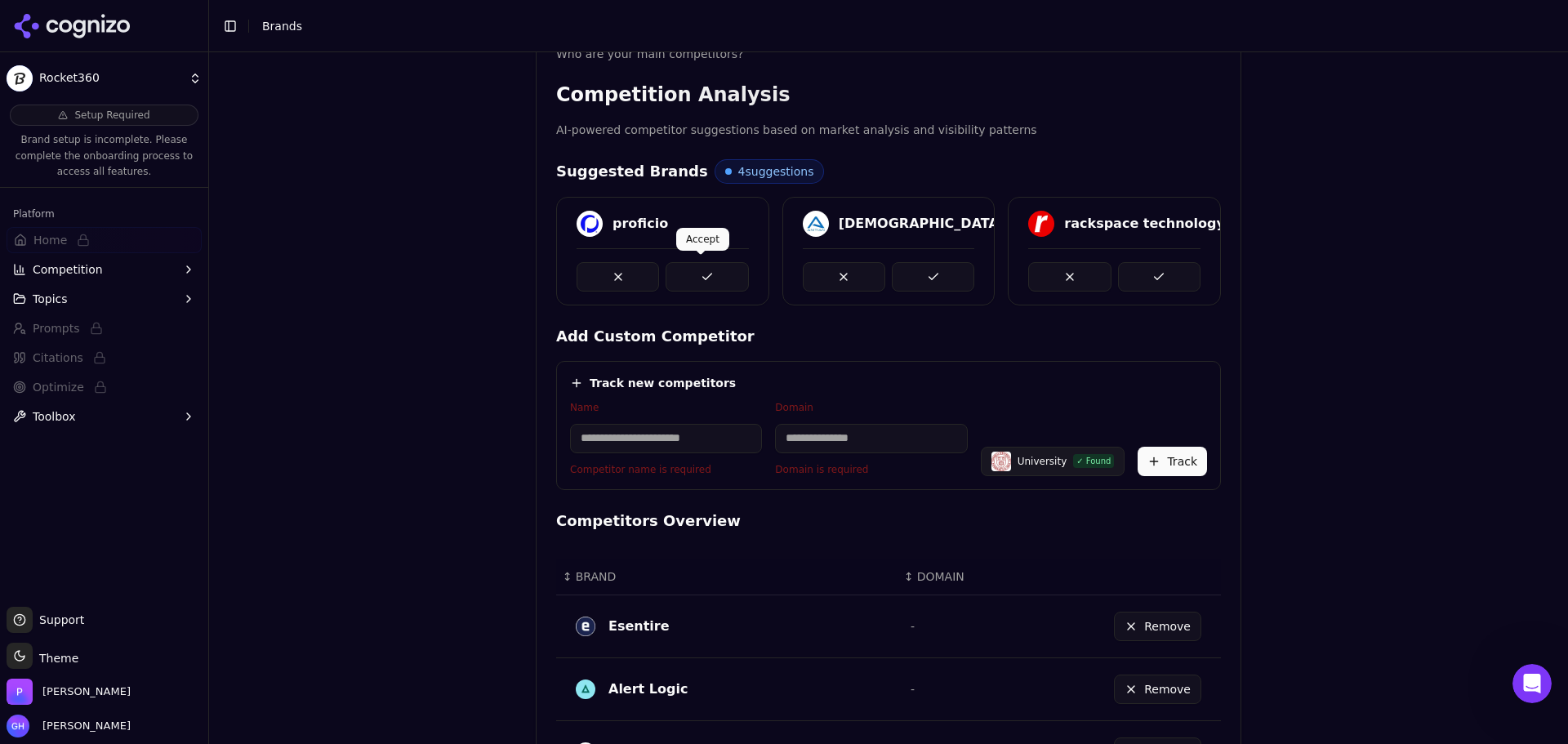
click at [712, 276] on button at bounding box center [707, 277] width 82 height 30
click at [922, 266] on button at bounding box center [933, 277] width 82 height 30
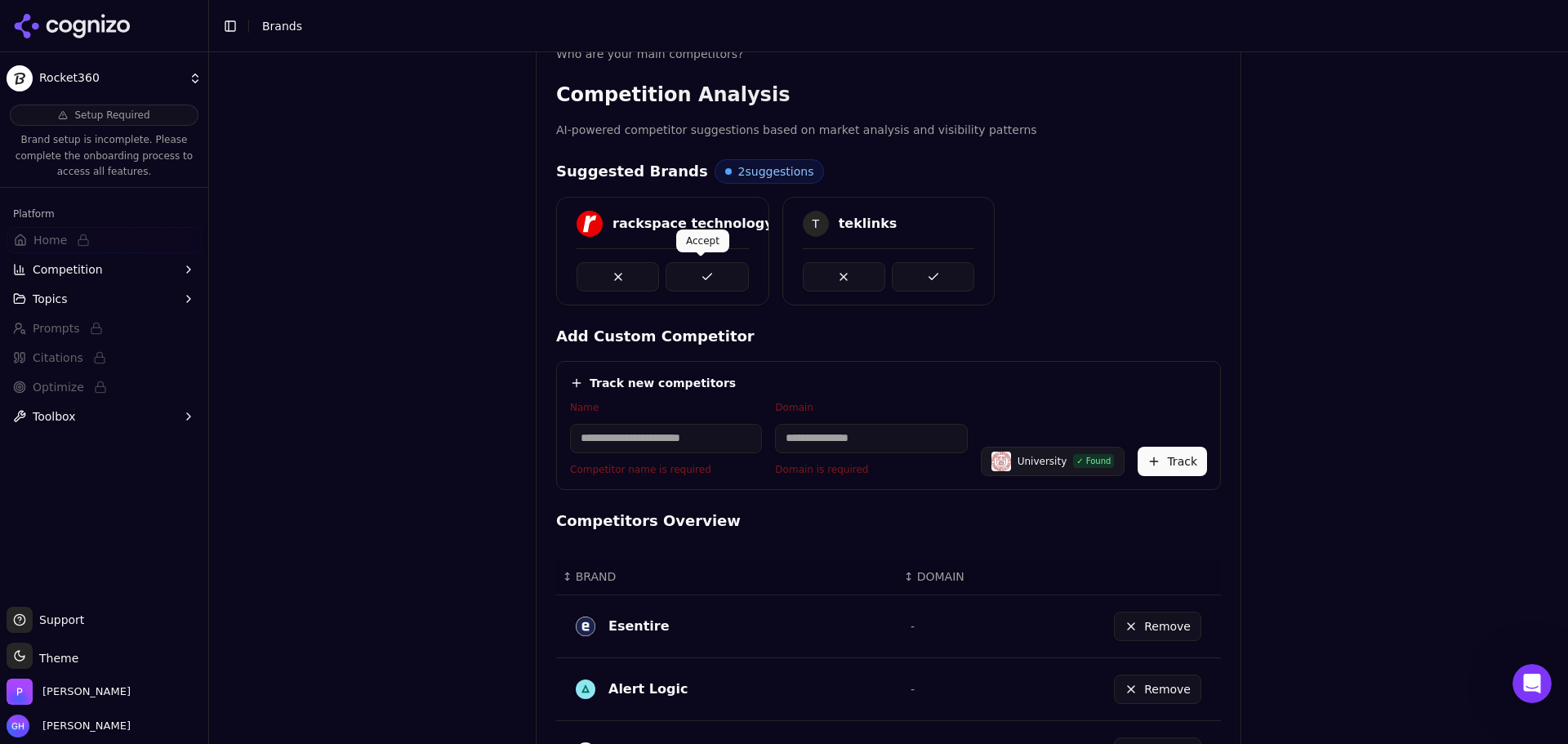
click at [1138, 280] on div "rackspace technology T teklinks" at bounding box center [889, 251] width 665 height 109
click at [701, 272] on button at bounding box center [707, 277] width 82 height 30
click at [921, 270] on button at bounding box center [933, 277] width 82 height 30
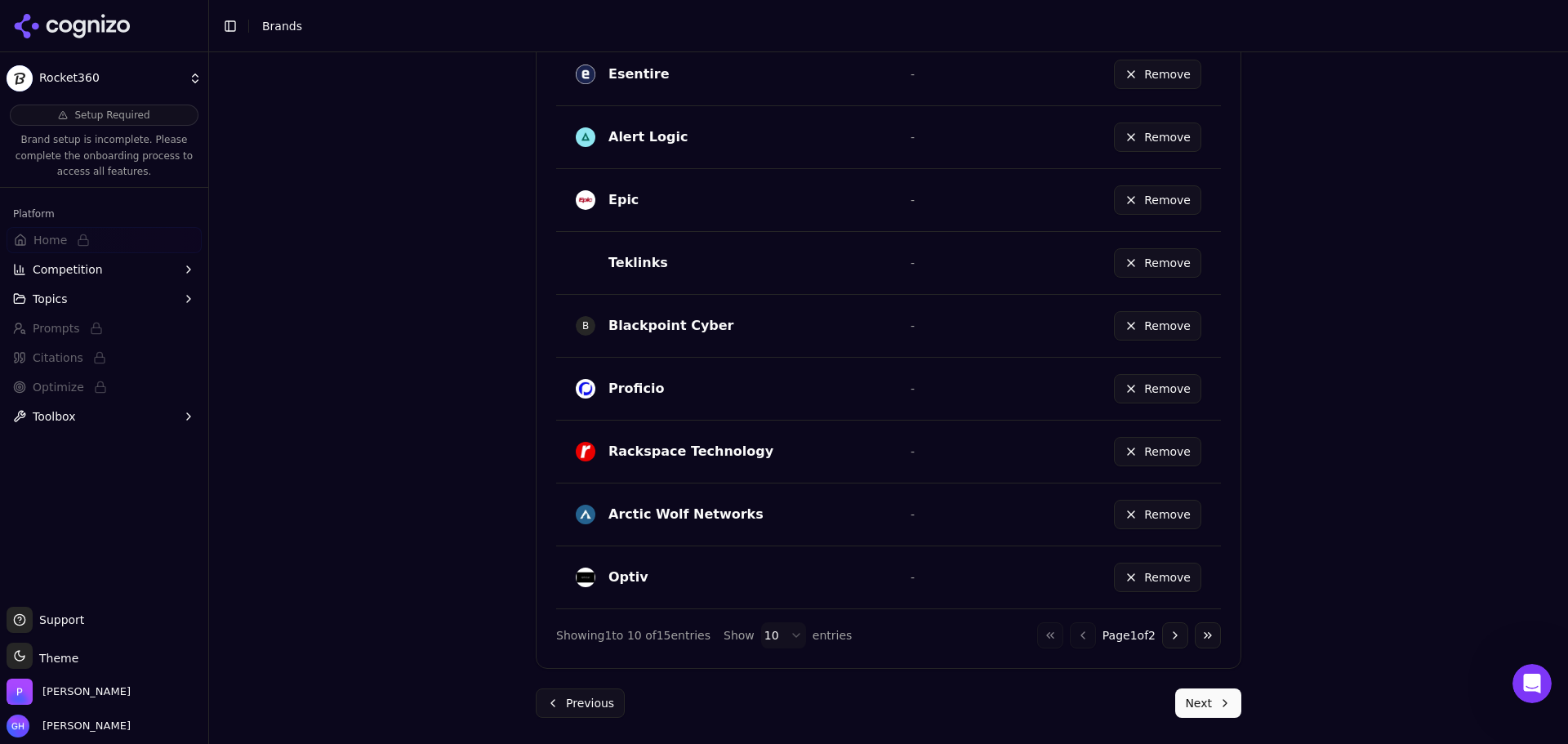
click at [1206, 710] on button "Next" at bounding box center [1207, 704] width 66 height 30
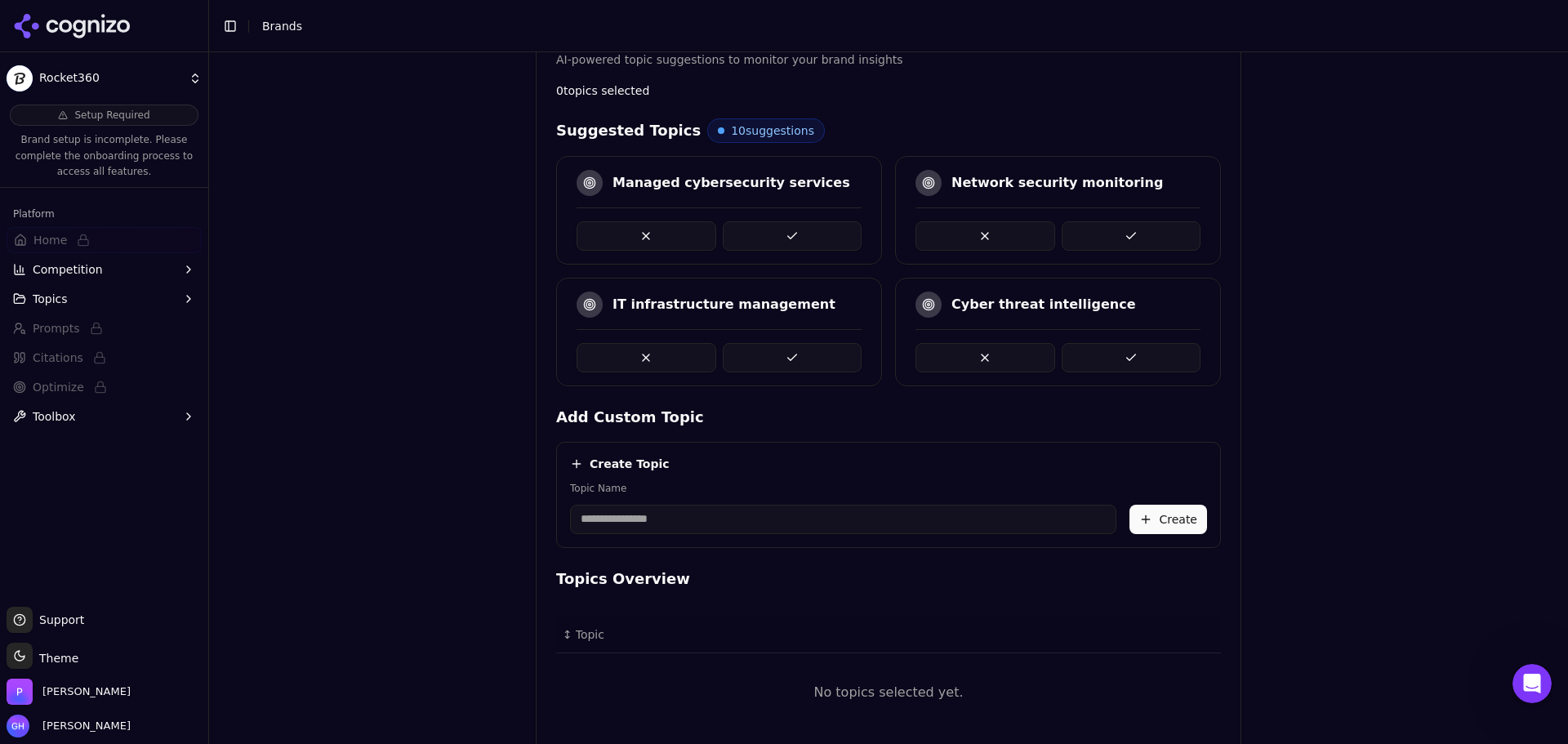
scroll to position [296, 0]
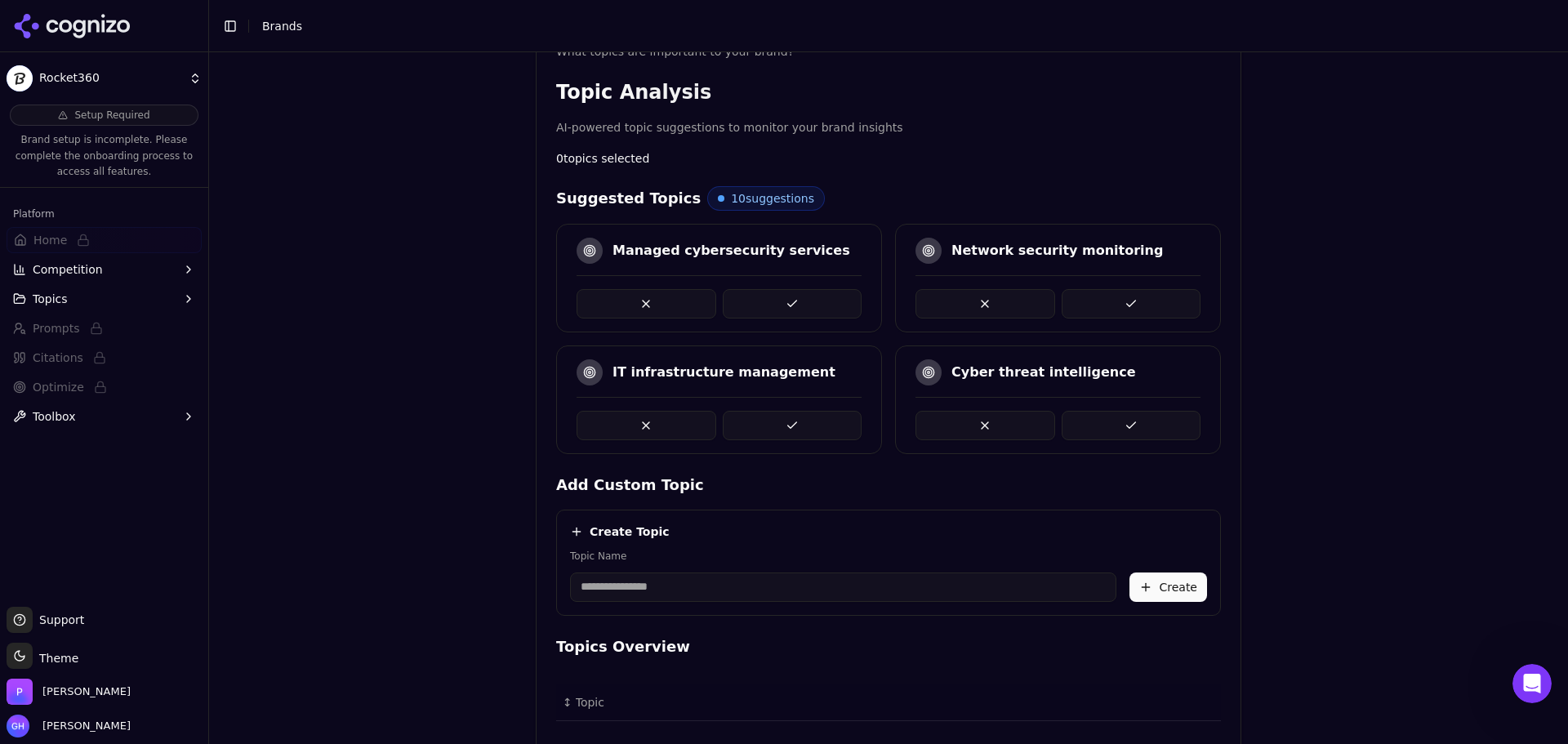
click at [1420, 416] on div "Brand Onboarding Let's set up your brand monitoring in a few simple steps Step …" at bounding box center [888, 129] width 1359 height 744
click at [798, 307] on button at bounding box center [792, 304] width 140 height 30
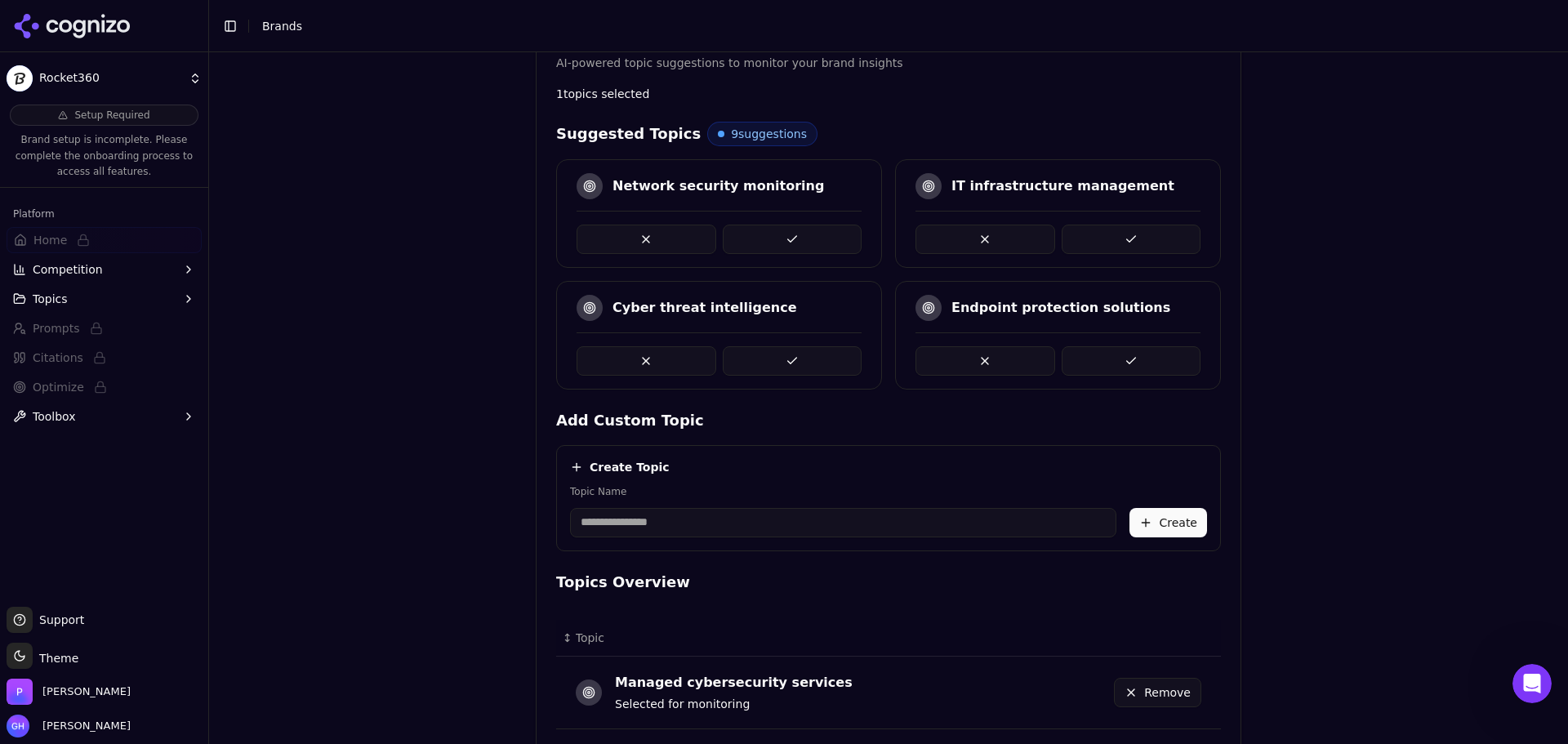
scroll to position [454, 0]
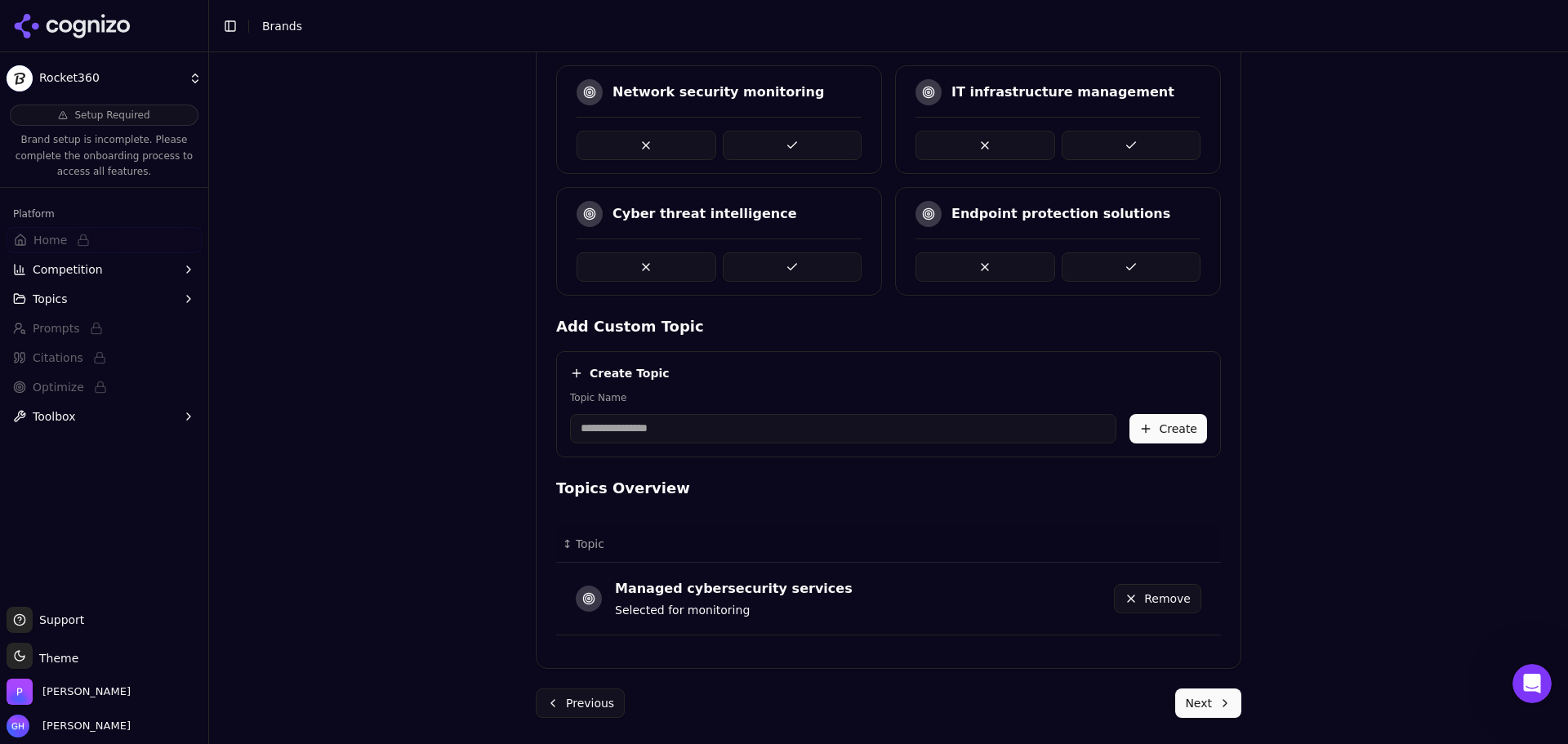
click at [1129, 160] on div "IT infrastructure management" at bounding box center [1057, 119] width 326 height 109
click at [1127, 147] on button at bounding box center [1131, 146] width 140 height 30
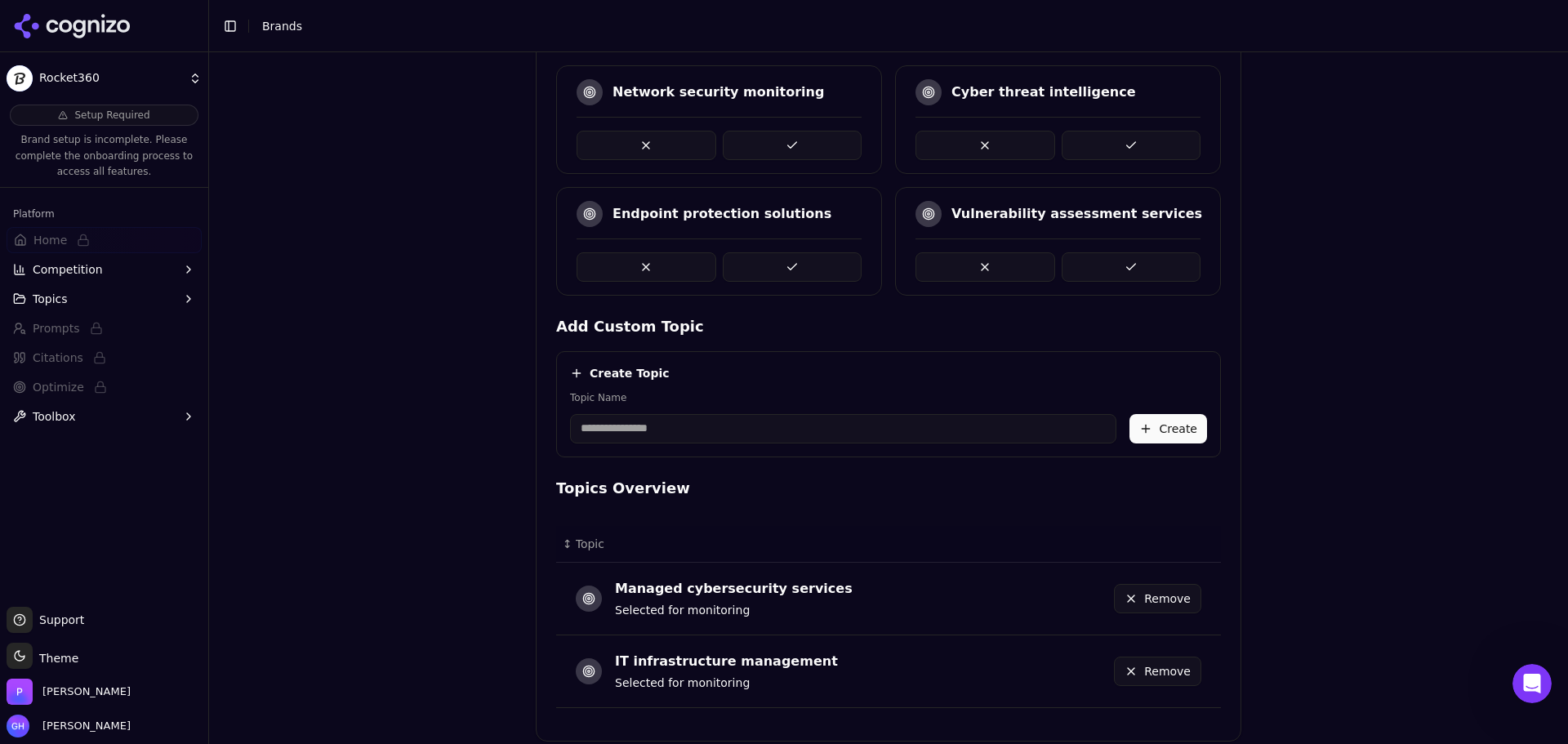
click at [756, 423] on input "Topic Name" at bounding box center [843, 429] width 547 height 30
type input "**********"
click at [1164, 430] on button "Create" at bounding box center [1168, 429] width 77 height 30
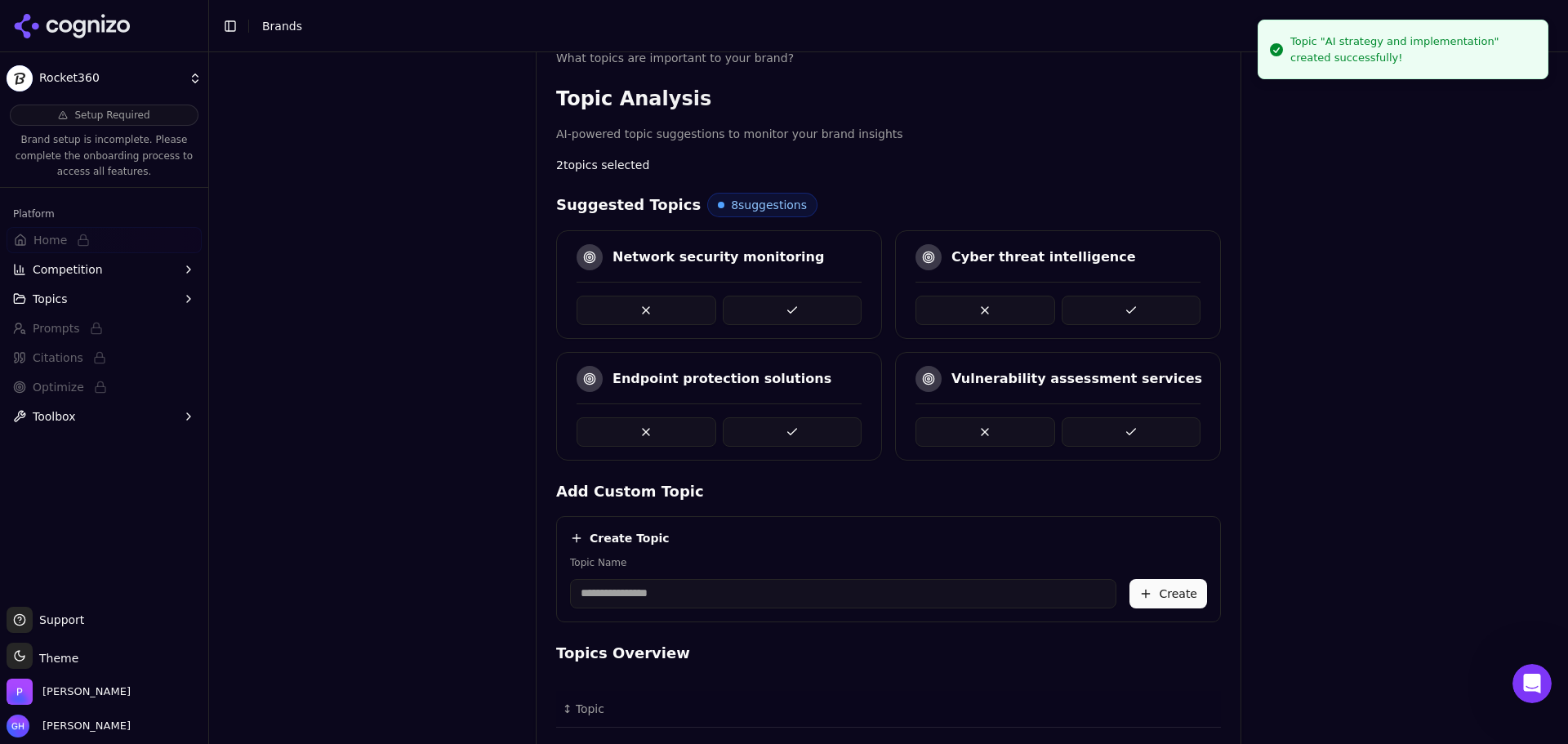
scroll to position [209, 0]
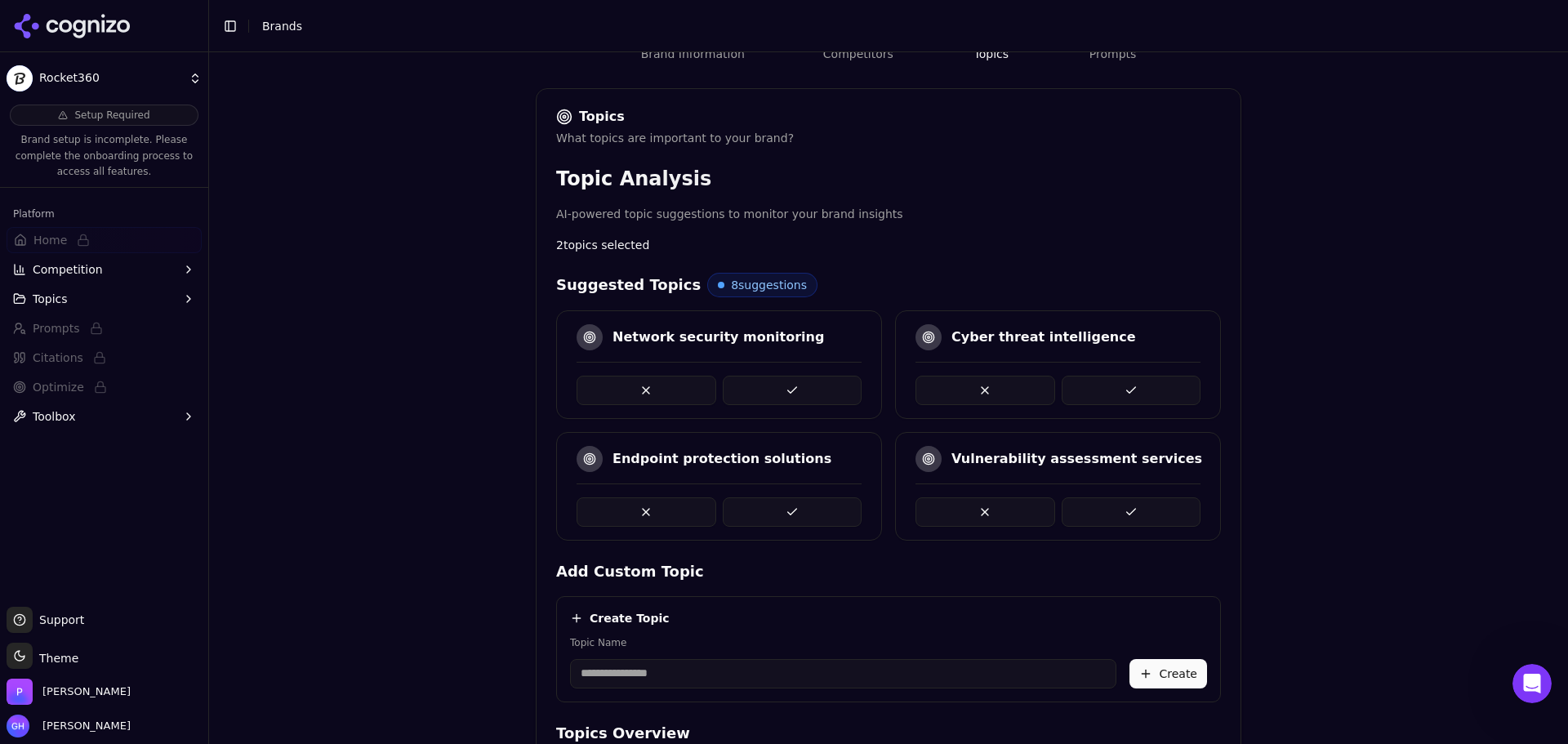
drag, startPoint x: 1132, startPoint y: 390, endPoint x: 1142, endPoint y: 387, distance: 10.4
click at [1132, 390] on button at bounding box center [1131, 390] width 140 height 30
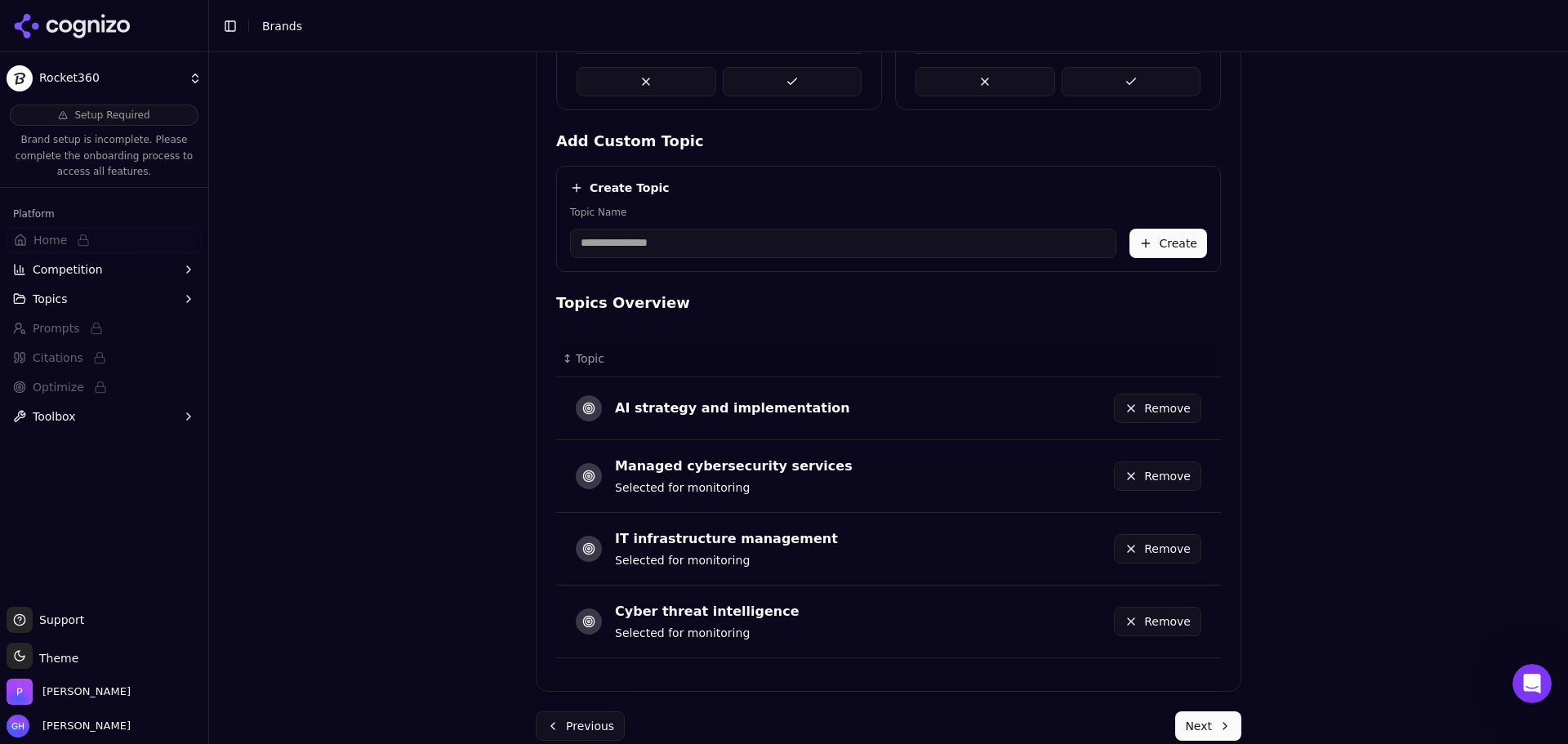
scroll to position [662, 0]
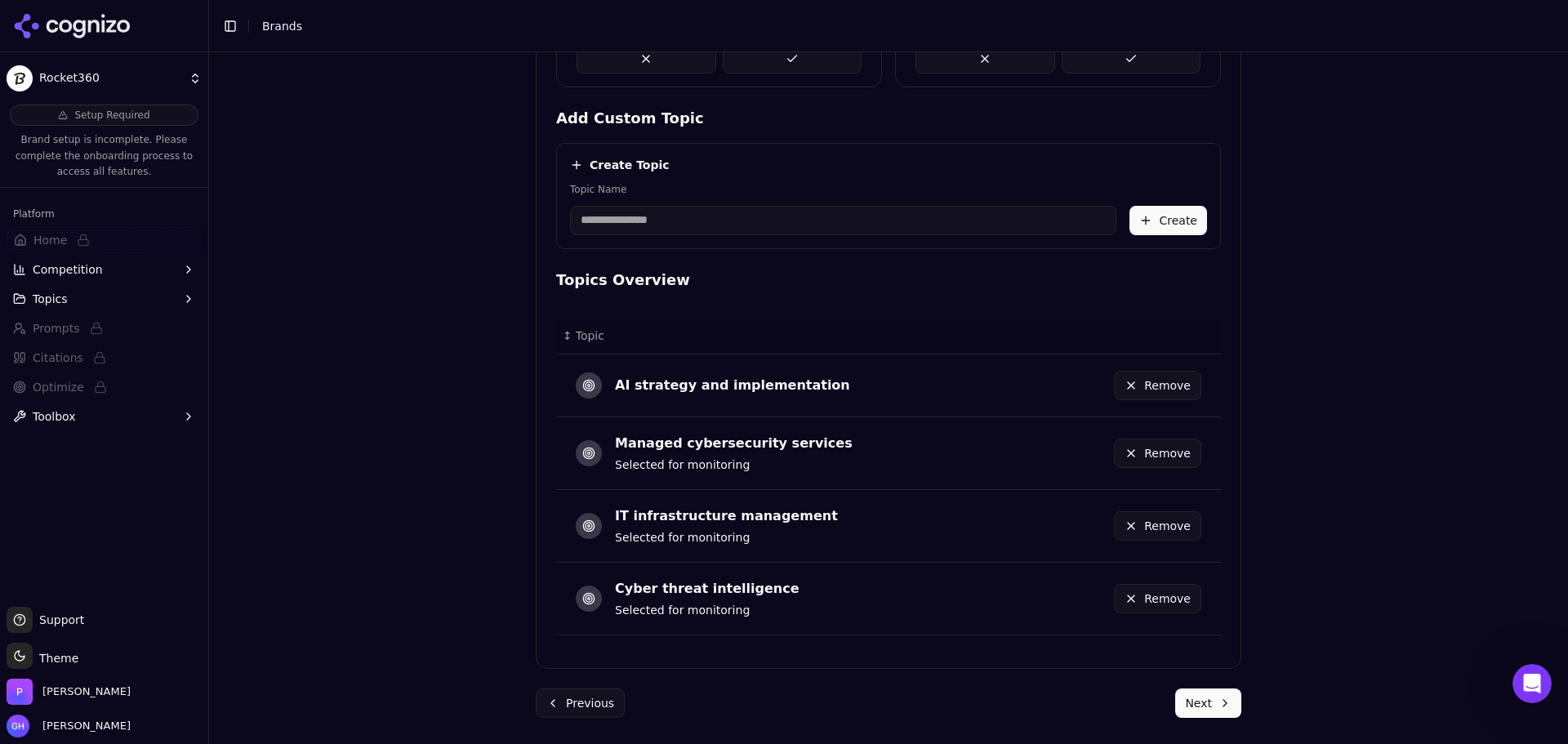
click at [1209, 678] on form "Topics What topics are important to your brand? Topic Analysis AI-powered topic…" at bounding box center [889, 176] width 705 height 1083
click at [1206, 700] on button "Next" at bounding box center [1207, 704] width 66 height 30
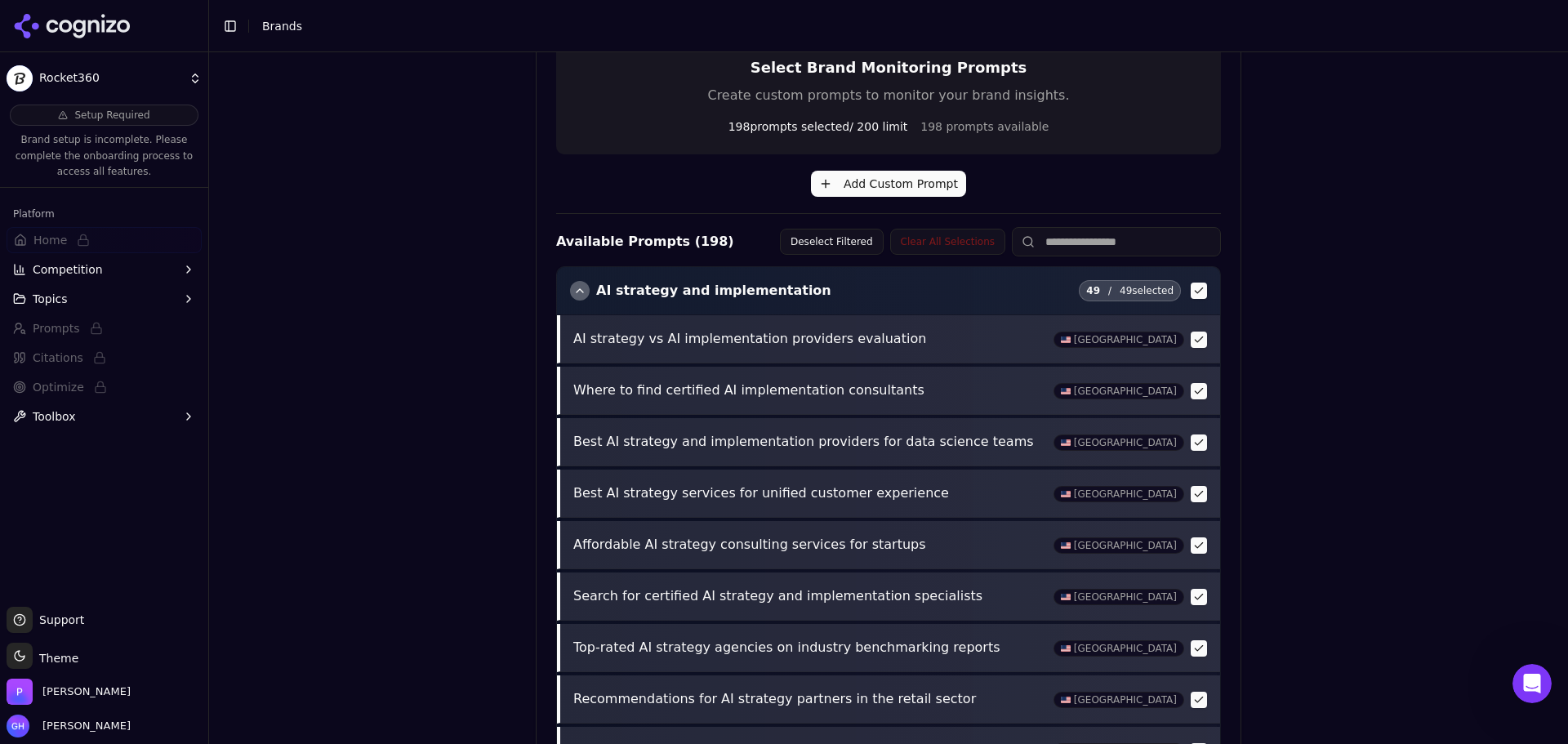
scroll to position [576, 0]
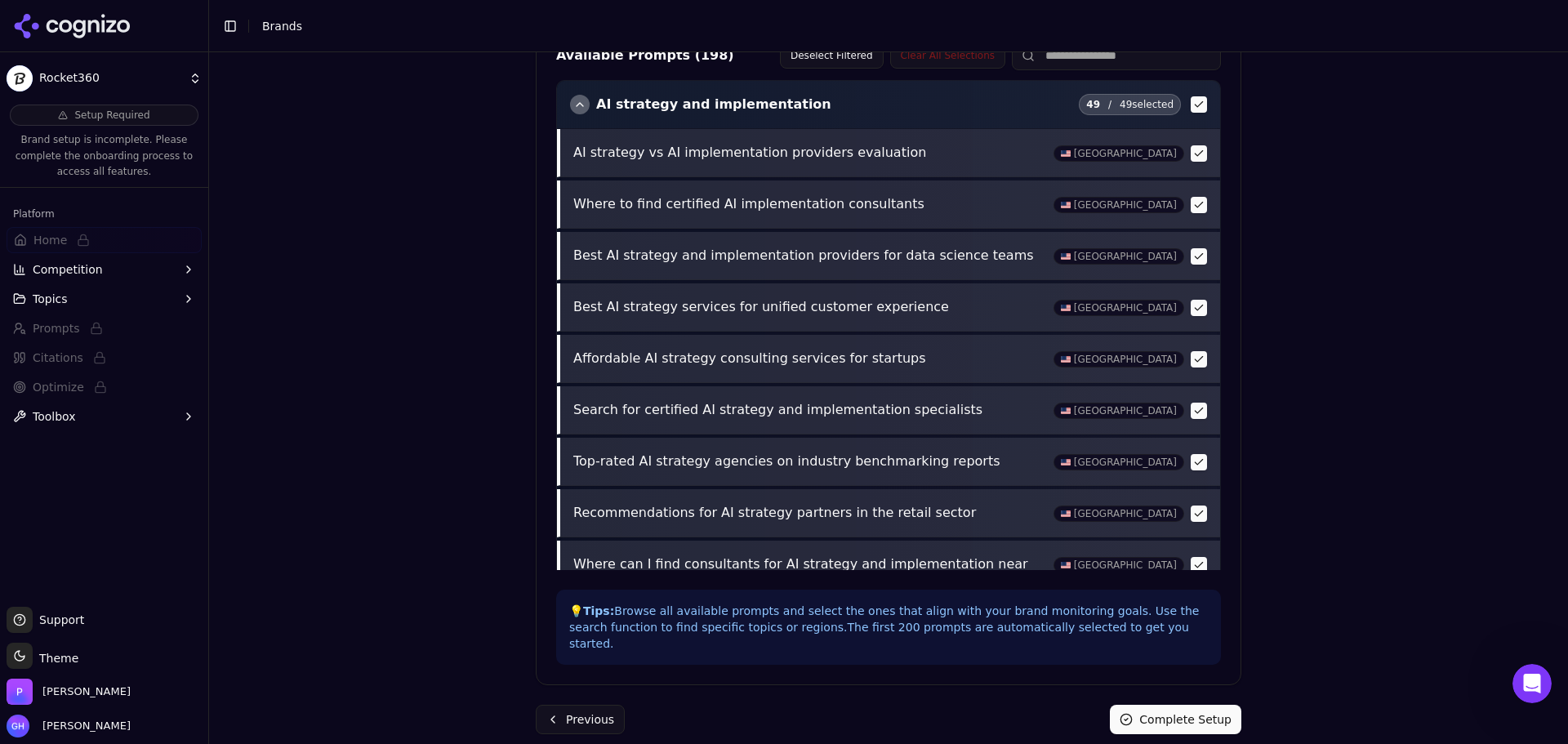
click at [1171, 706] on button "Complete Setup" at bounding box center [1176, 719] width 132 height 30
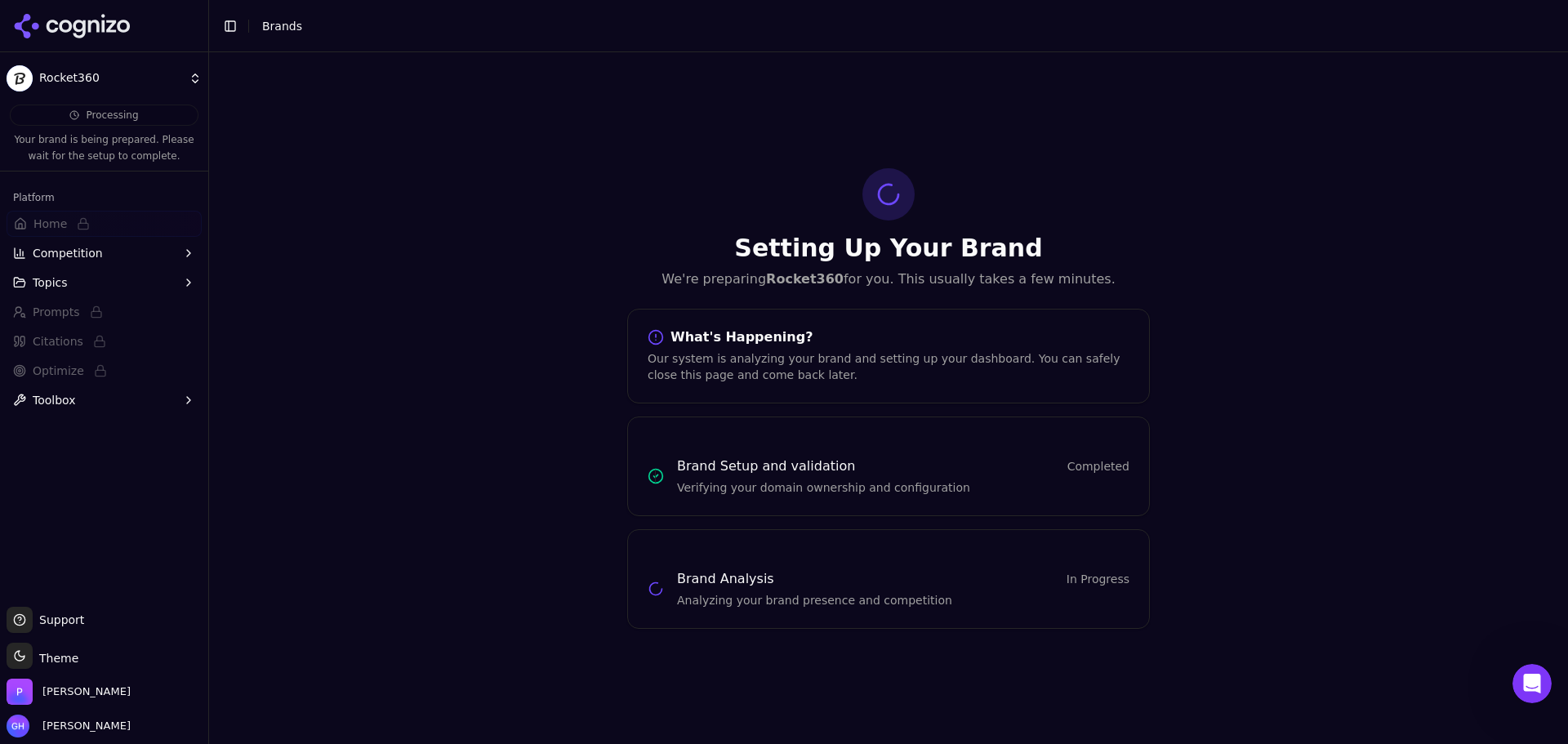
scroll to position [0, 0]
click at [95, 30] on icon at bounding box center [72, 26] width 118 height 25
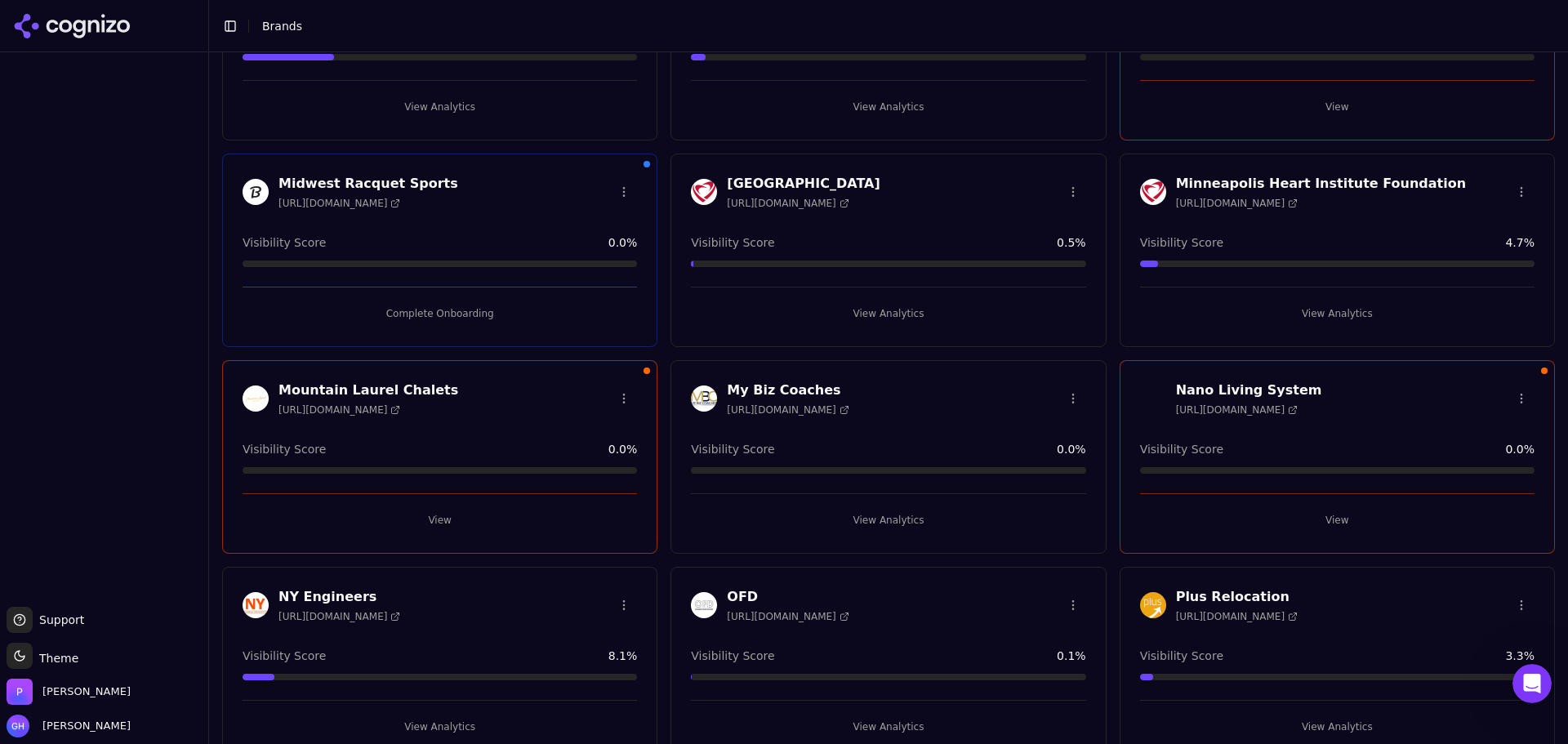
scroll to position [3185, 0]
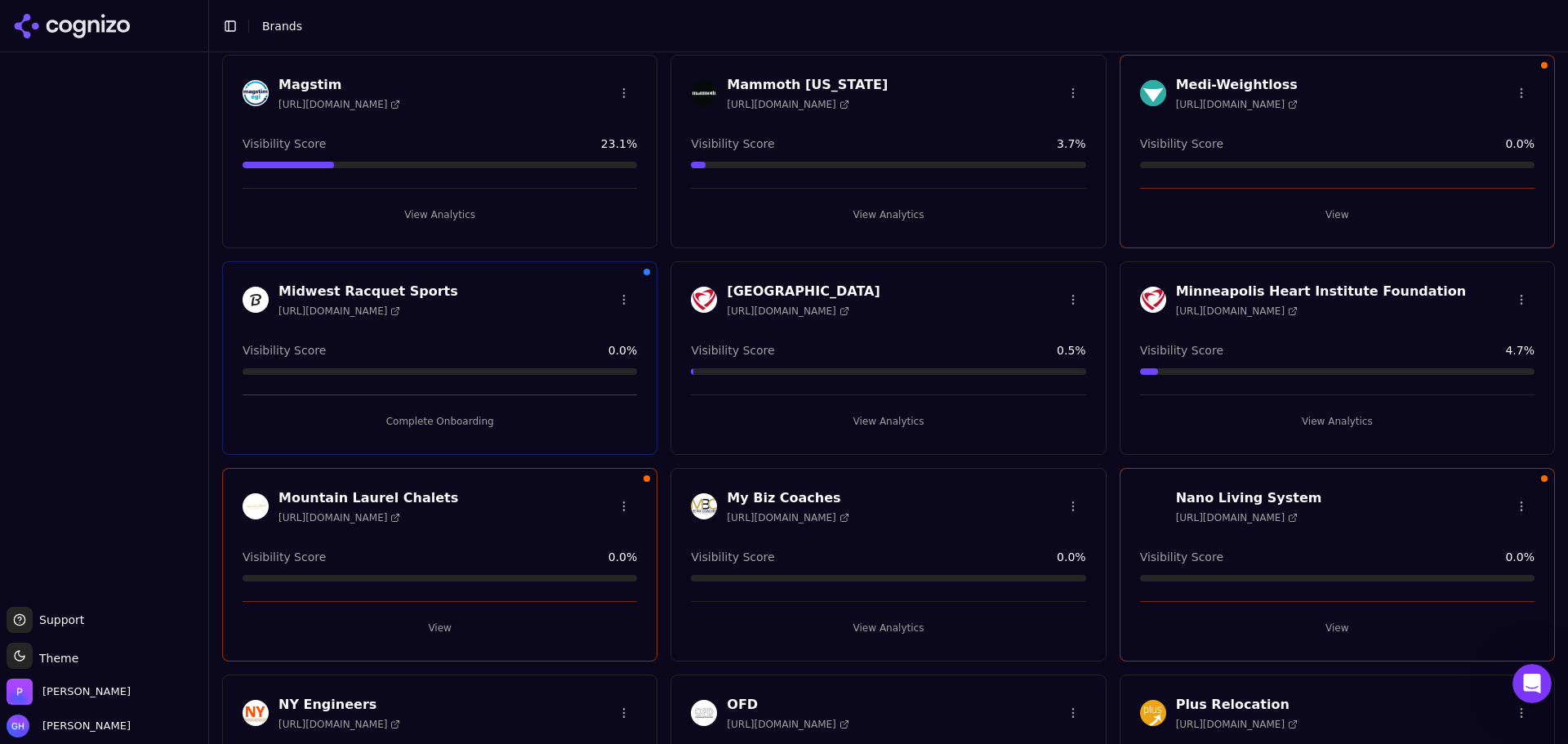
click at [454, 428] on button "Complete Onboarding" at bounding box center [440, 421] width 395 height 26
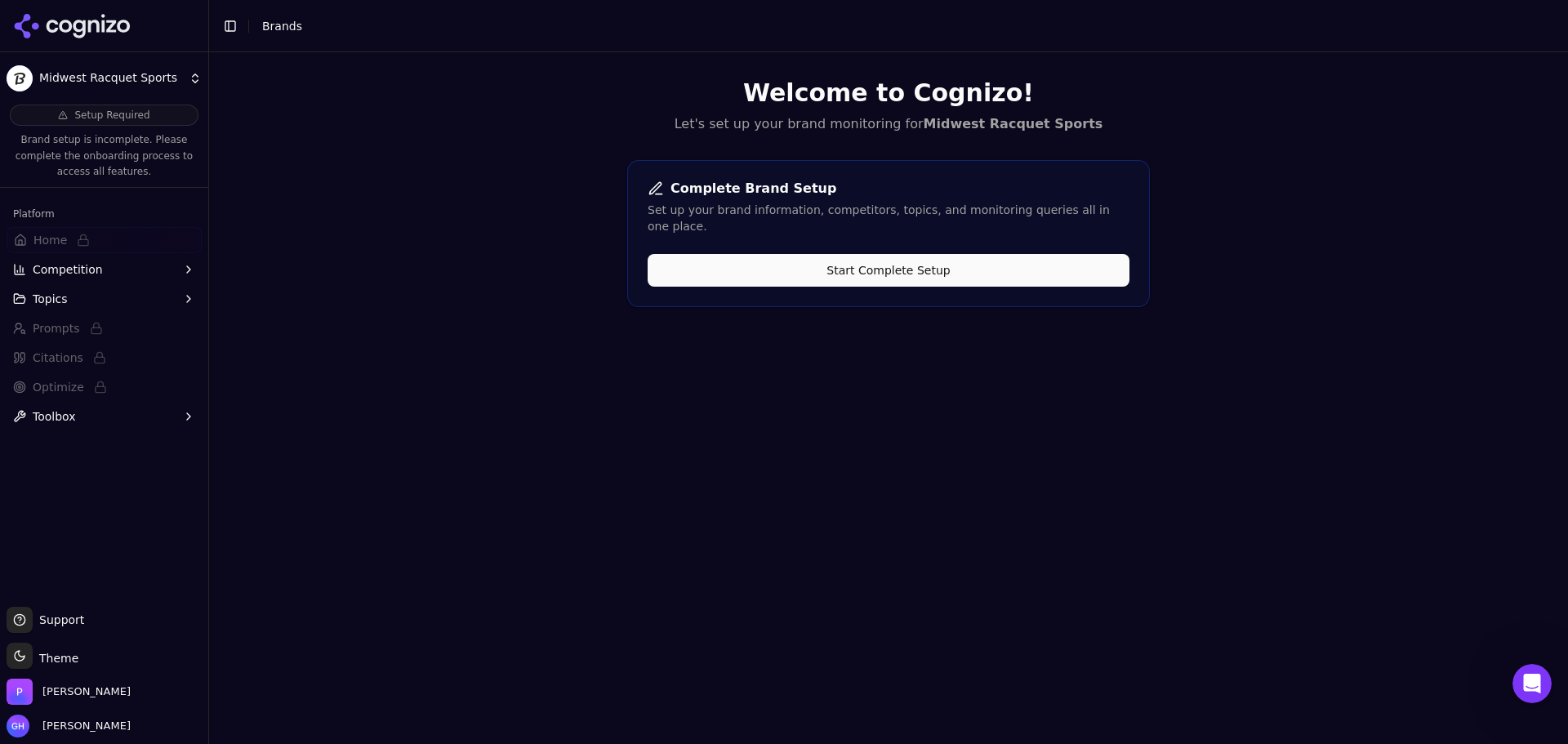
click at [794, 254] on button "Start Complete Setup" at bounding box center [888, 269] width 482 height 32
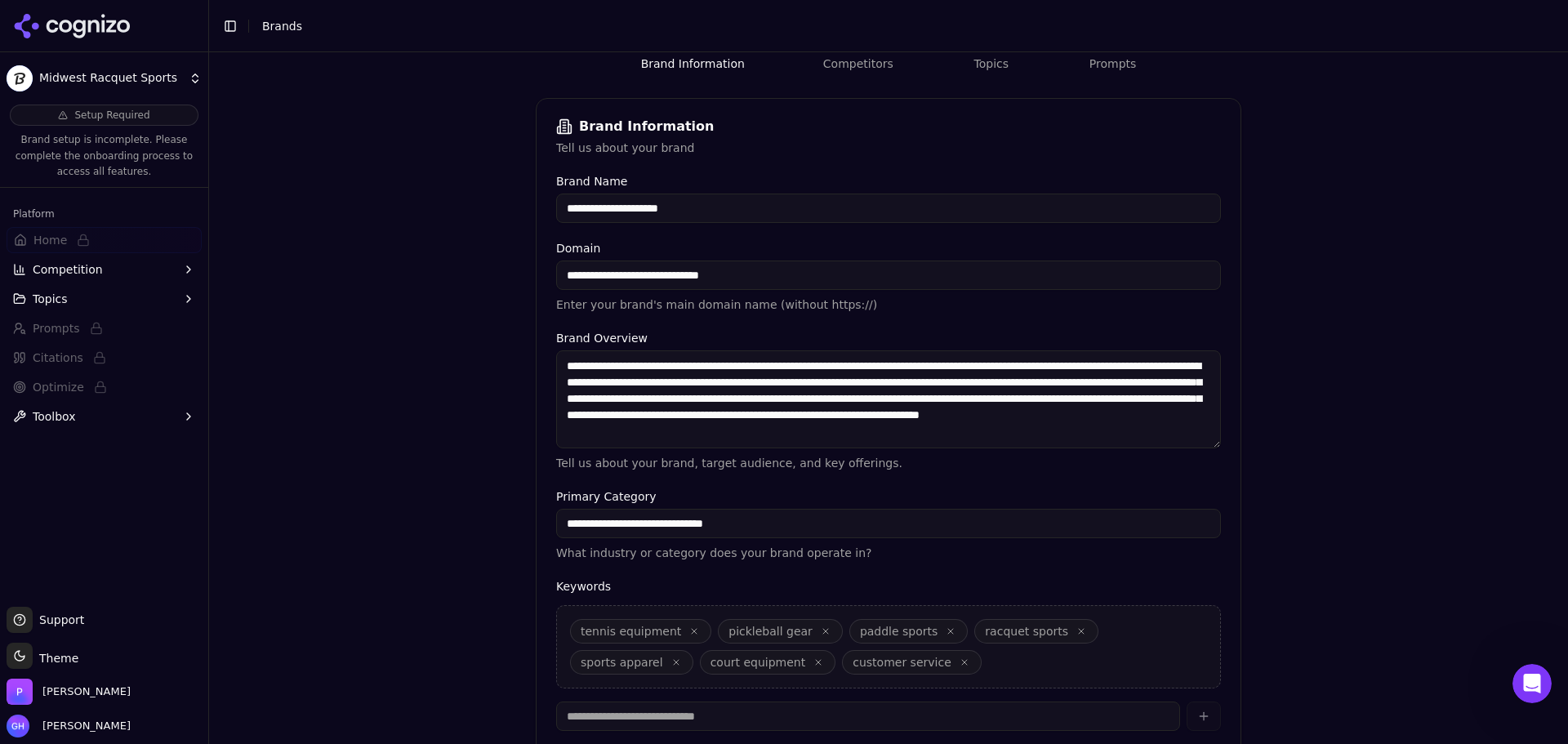
scroll to position [311, 0]
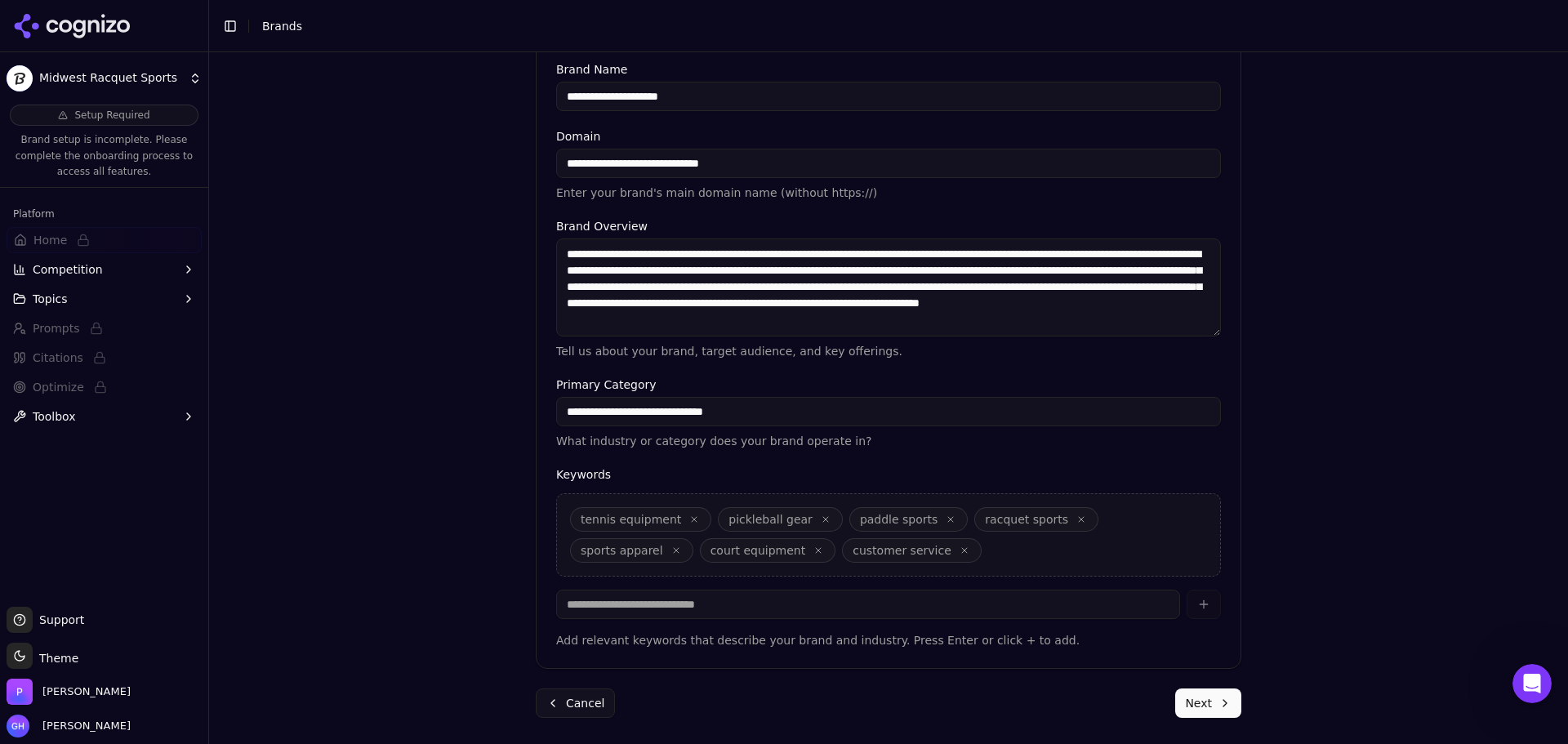
click at [1216, 715] on button "Next" at bounding box center [1207, 704] width 66 height 30
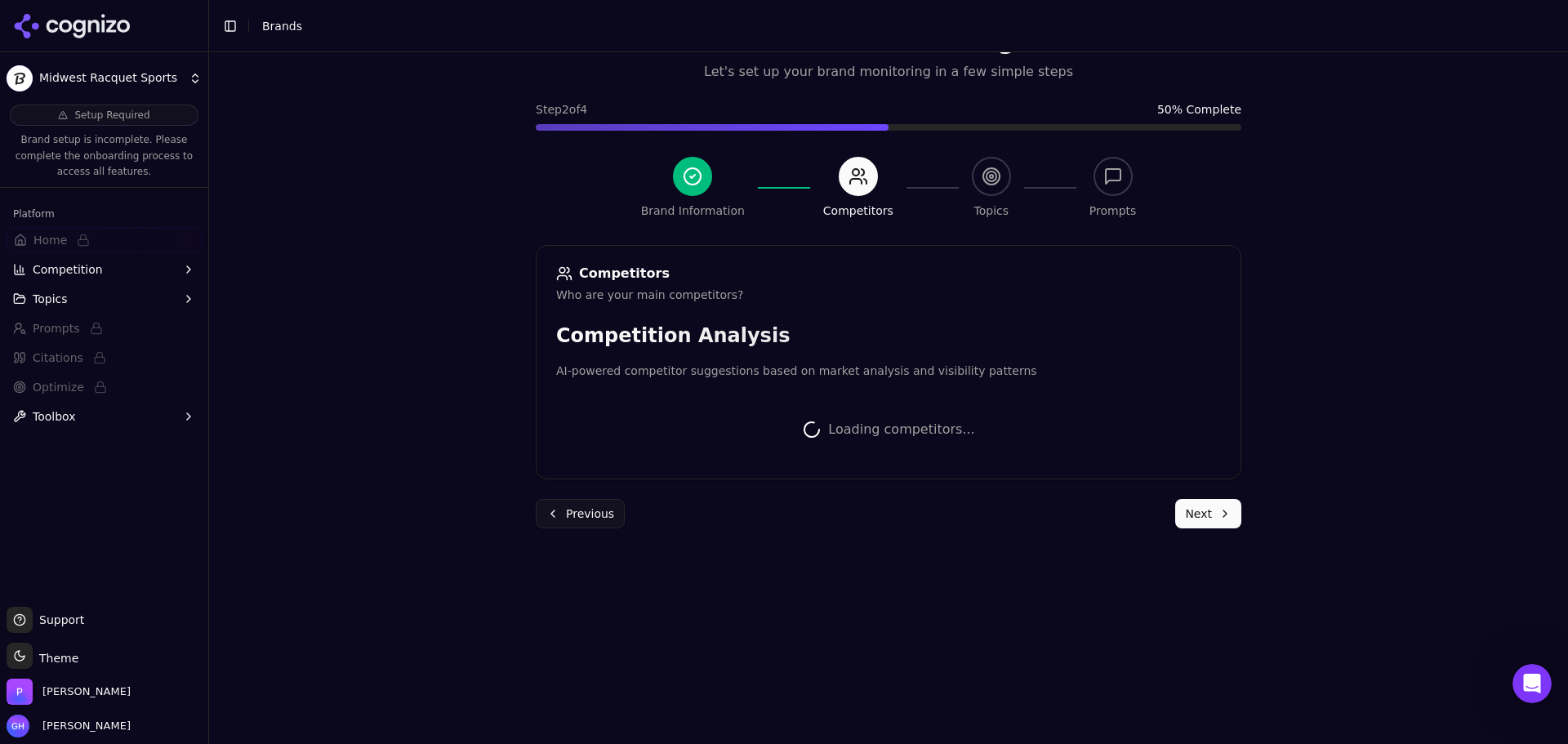
scroll to position [308, 0]
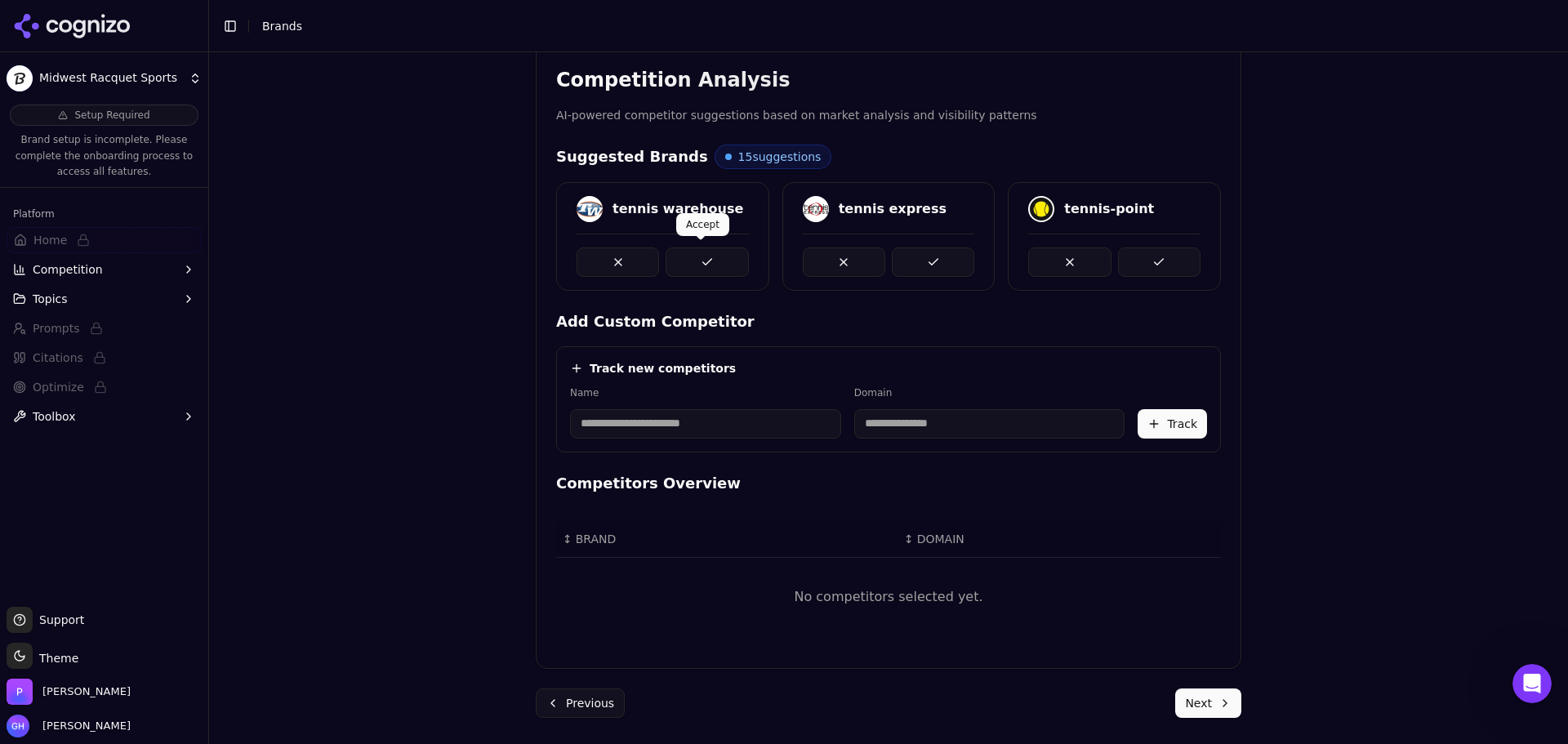
click at [738, 257] on button at bounding box center [707, 262] width 82 height 30
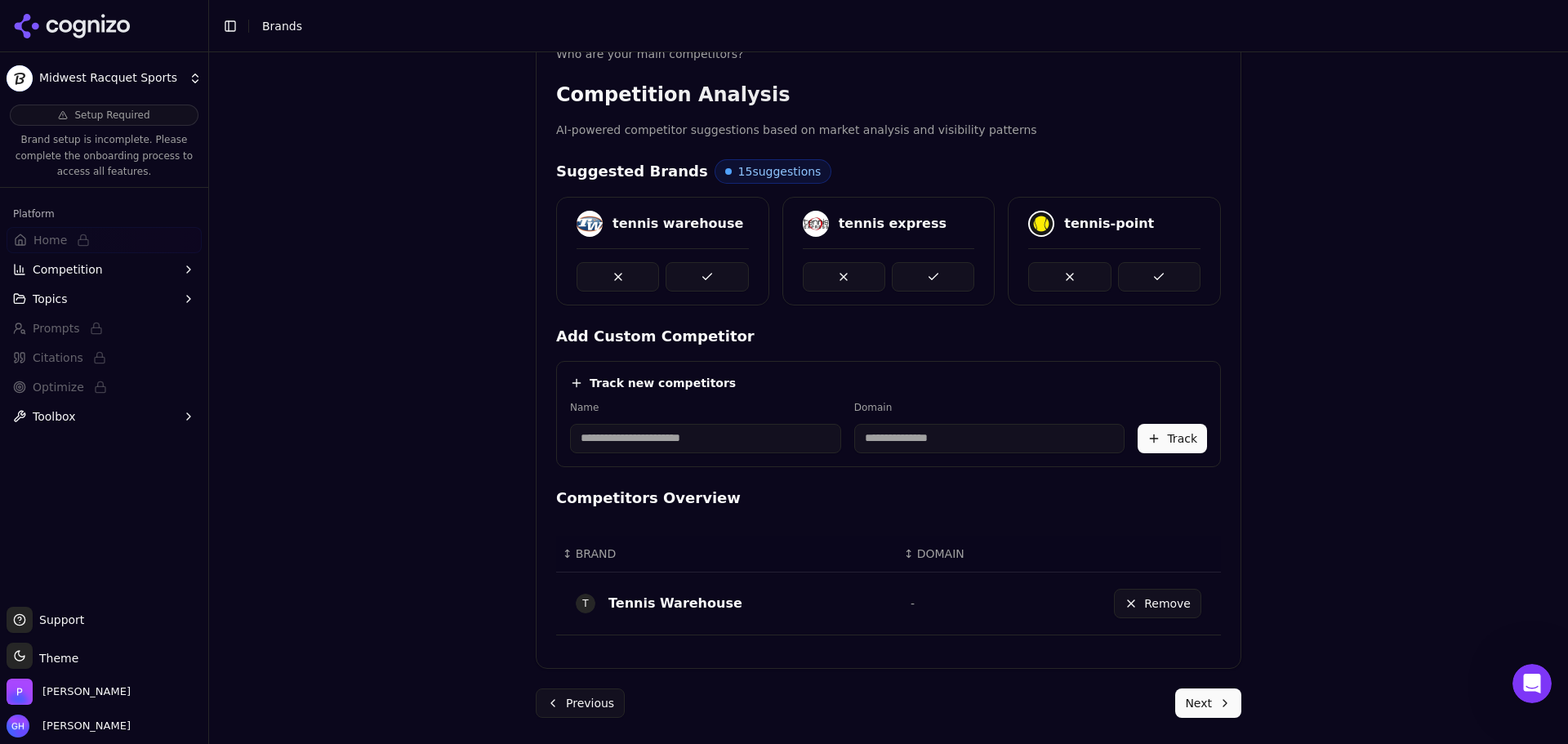
scroll to position [293, 0]
click at [692, 277] on button at bounding box center [707, 277] width 82 height 30
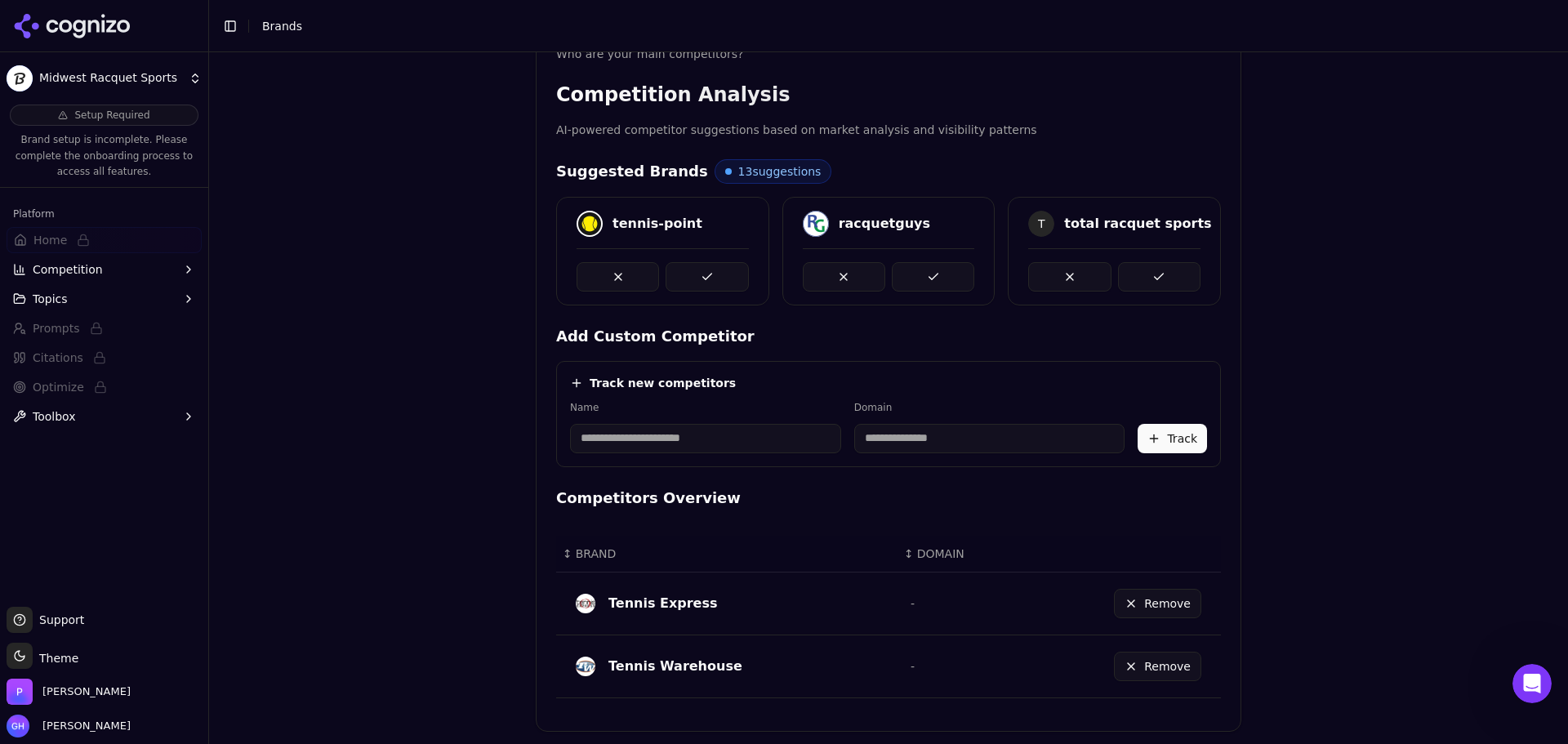
click at [692, 276] on button at bounding box center [707, 277] width 82 height 30
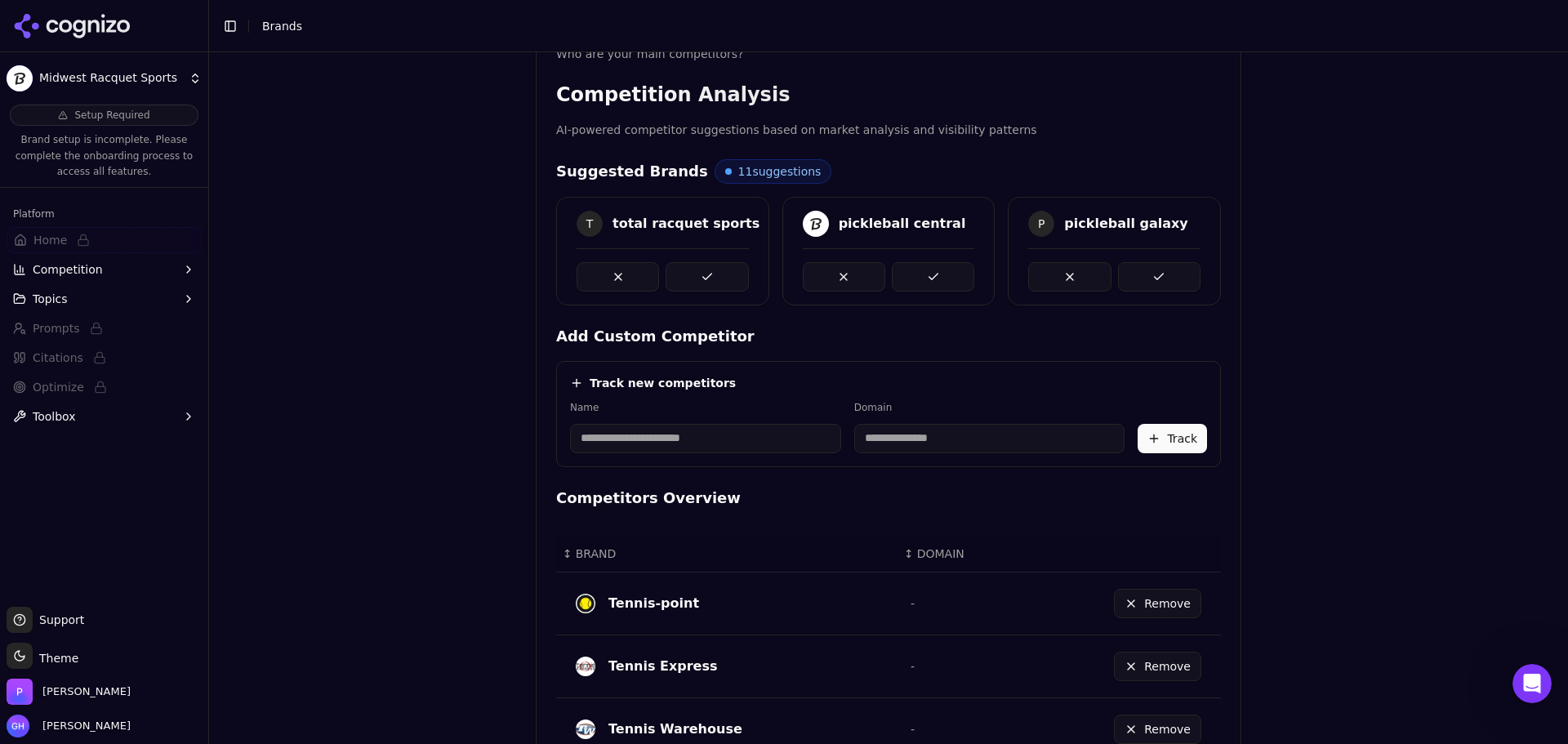
click at [692, 276] on button at bounding box center [707, 277] width 82 height 30
click at [913, 266] on button at bounding box center [933, 277] width 82 height 30
click at [725, 275] on button at bounding box center [707, 277] width 82 height 30
click at [691, 275] on button at bounding box center [707, 277] width 82 height 30
click at [949, 271] on button at bounding box center [933, 277] width 82 height 30
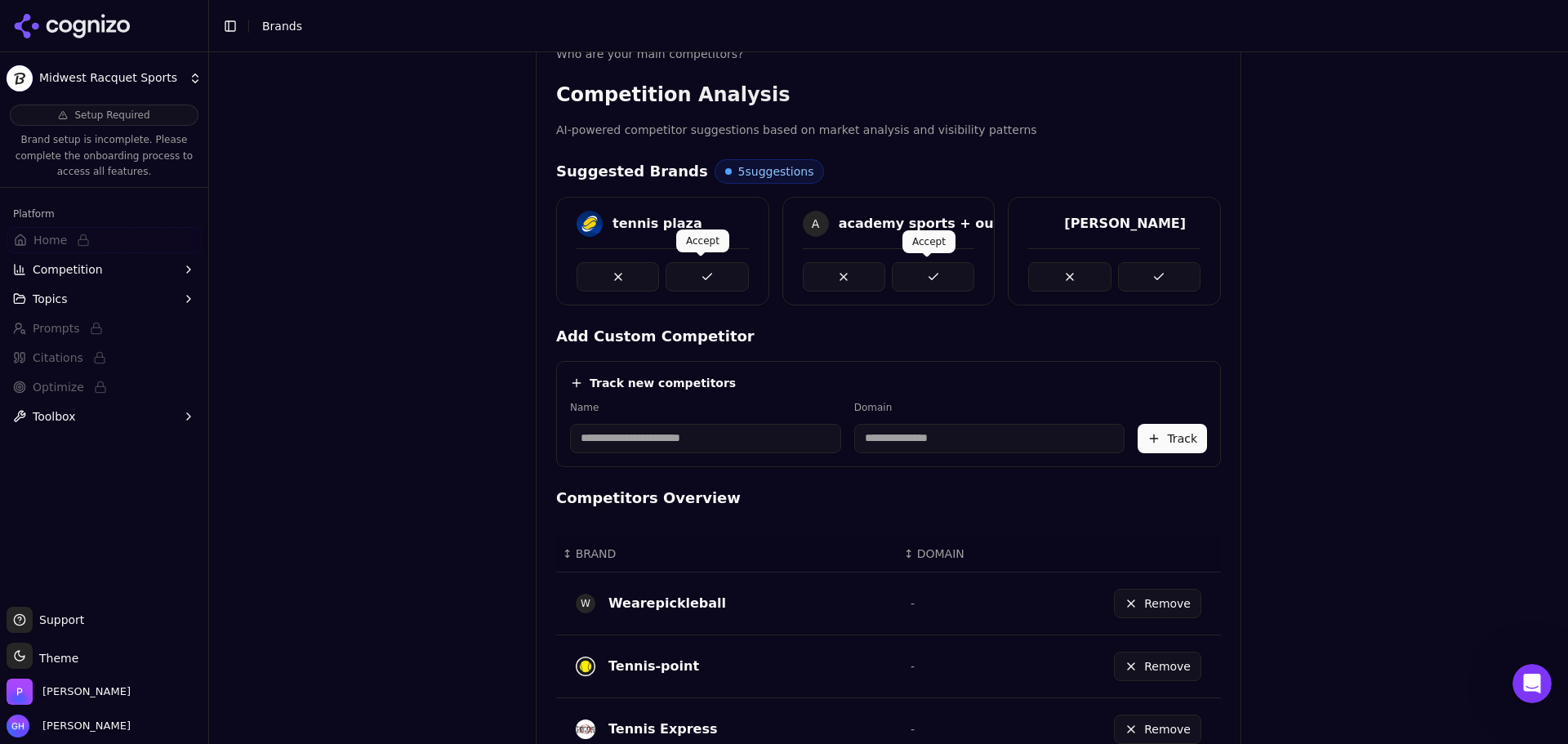
click at [934, 274] on button at bounding box center [933, 277] width 82 height 30
click at [720, 269] on button at bounding box center [707, 277] width 82 height 30
click at [705, 281] on button at bounding box center [707, 277] width 82 height 30
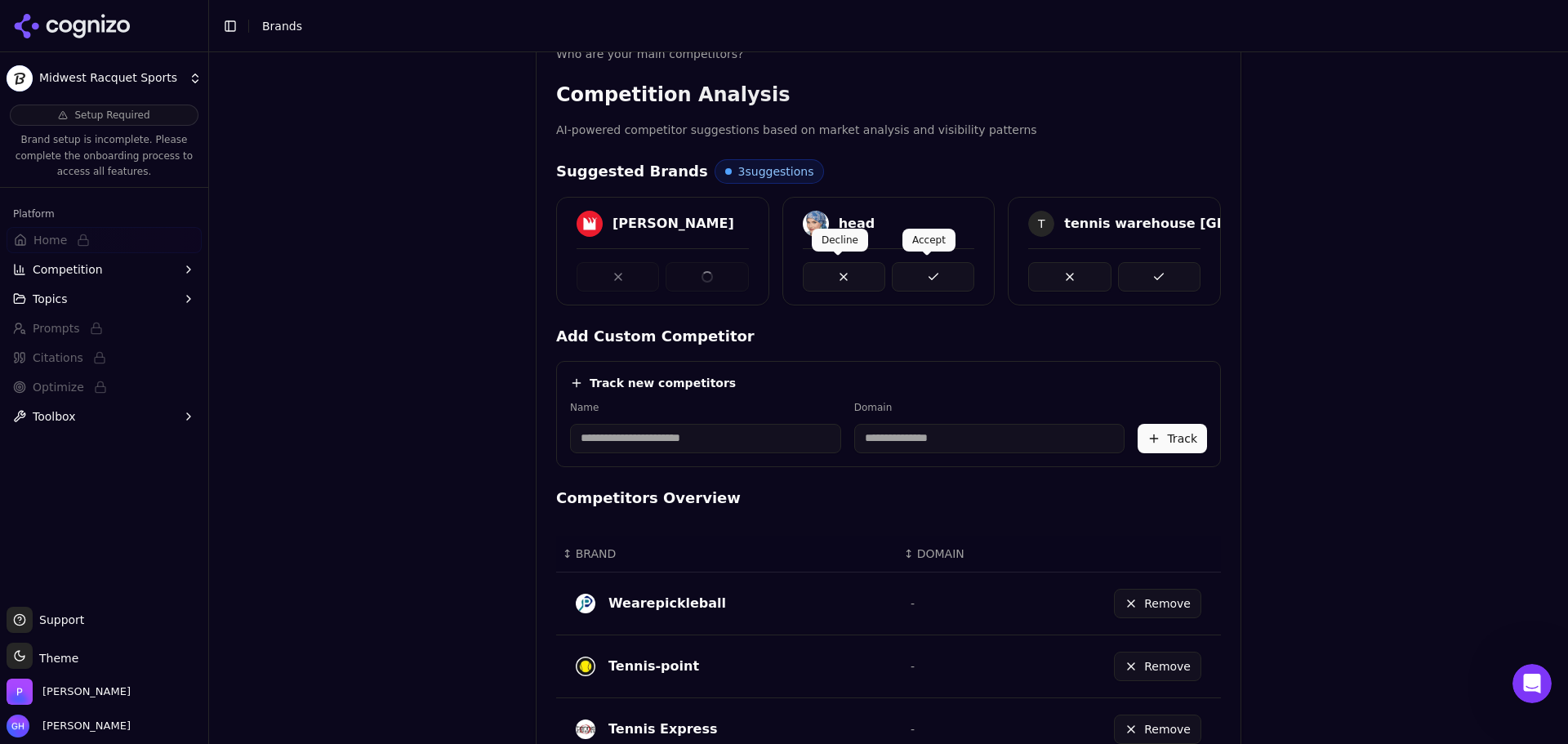
click at [940, 279] on button at bounding box center [933, 277] width 82 height 30
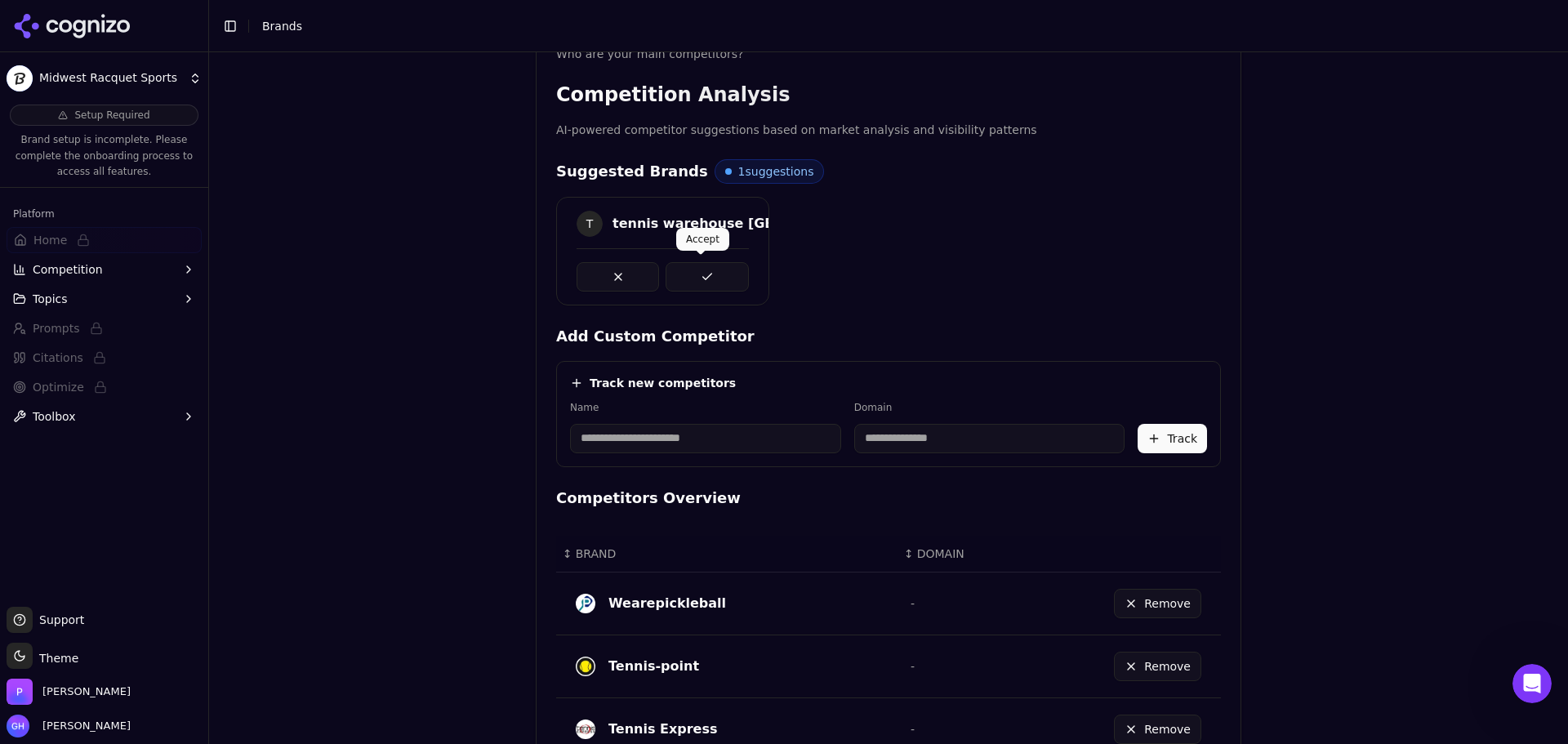
click at [701, 289] on div "T tennis warehouse [GEOGRAPHIC_DATA]" at bounding box center [662, 251] width 213 height 109
click at [712, 289] on div "T tennis warehouse [GEOGRAPHIC_DATA]" at bounding box center [662, 251] width 213 height 109
click at [691, 439] on input at bounding box center [705, 439] width 271 height 30
type input "**********"
click at [885, 392] on div "**********" at bounding box center [889, 413] width 665 height 106
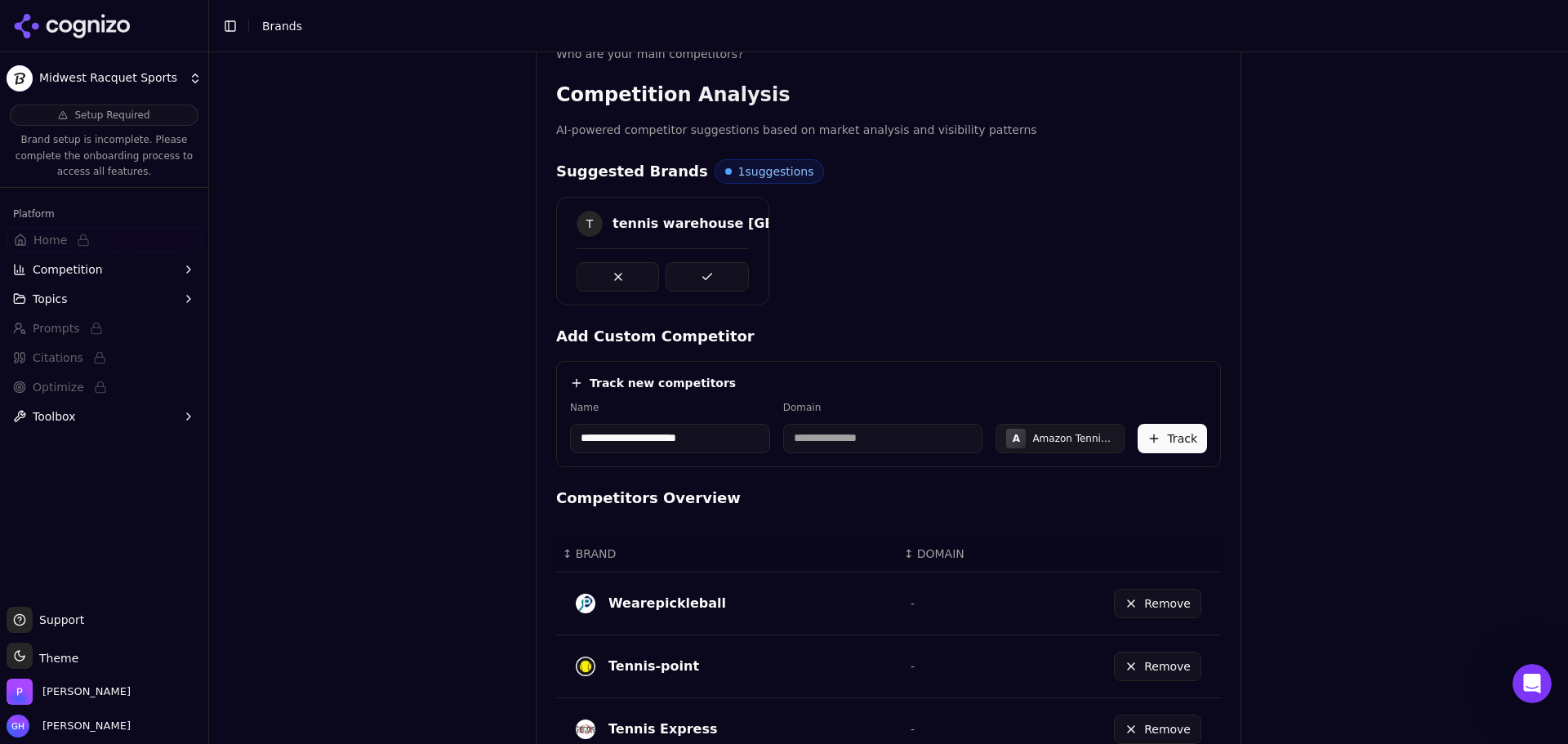
drag, startPoint x: 846, startPoint y: 430, endPoint x: 838, endPoint y: 428, distance: 8.2
click at [846, 430] on input at bounding box center [884, 439] width 200 height 30
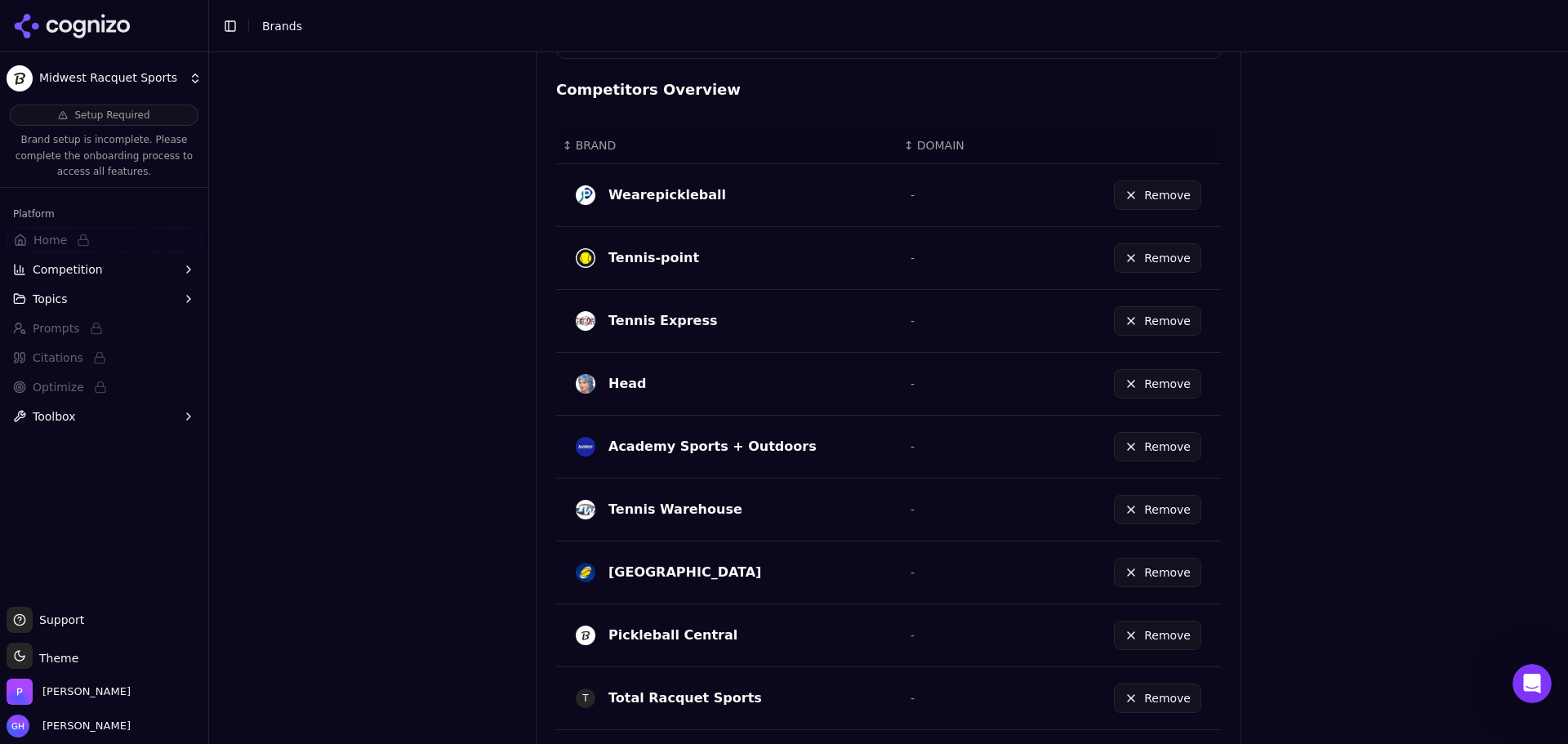
scroll to position [130, 0]
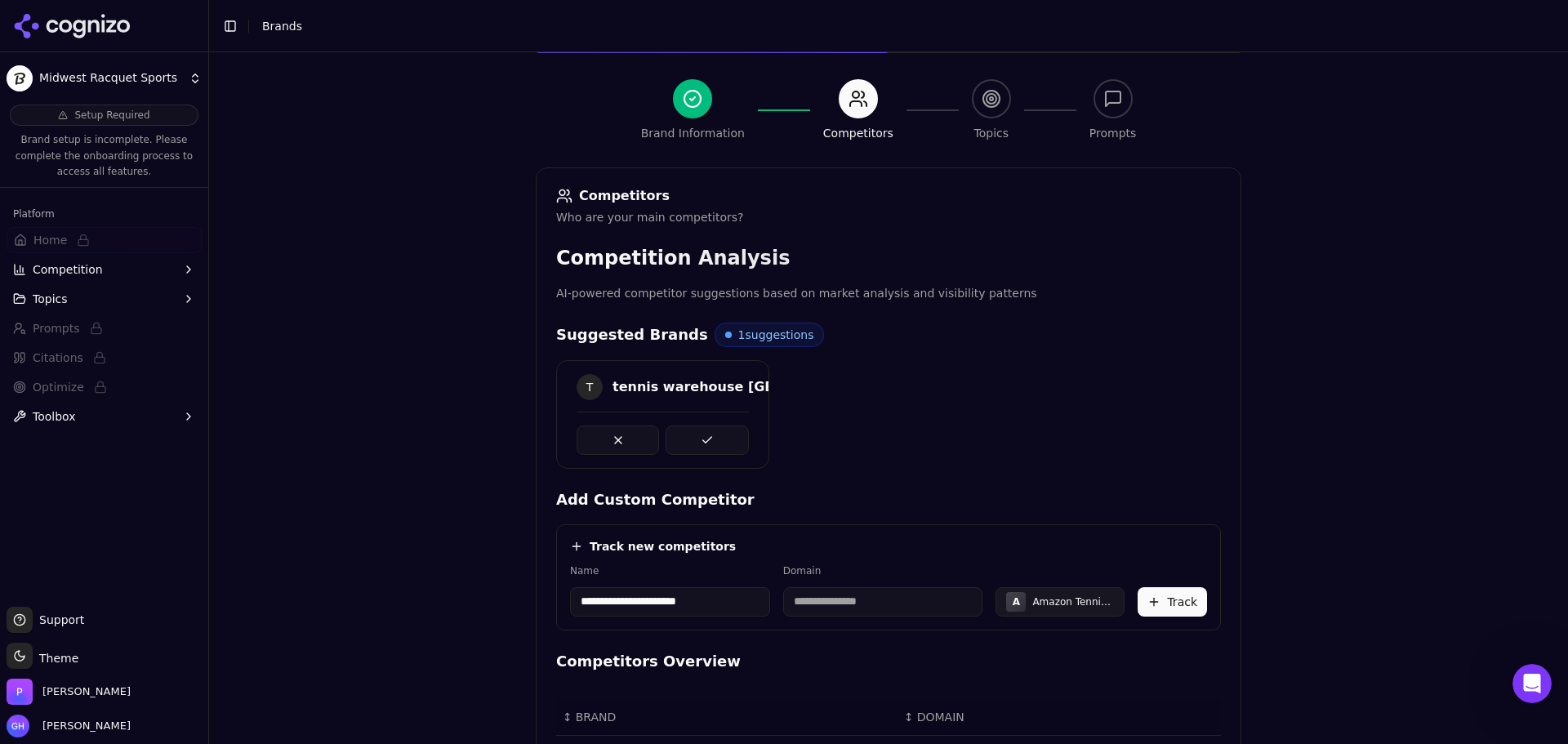
click at [863, 598] on input at bounding box center [884, 602] width 200 height 30
paste input "**********"
click at [853, 596] on input "**********" at bounding box center [884, 602] width 202 height 30
click at [820, 603] on input "**********" at bounding box center [884, 602] width 202 height 30
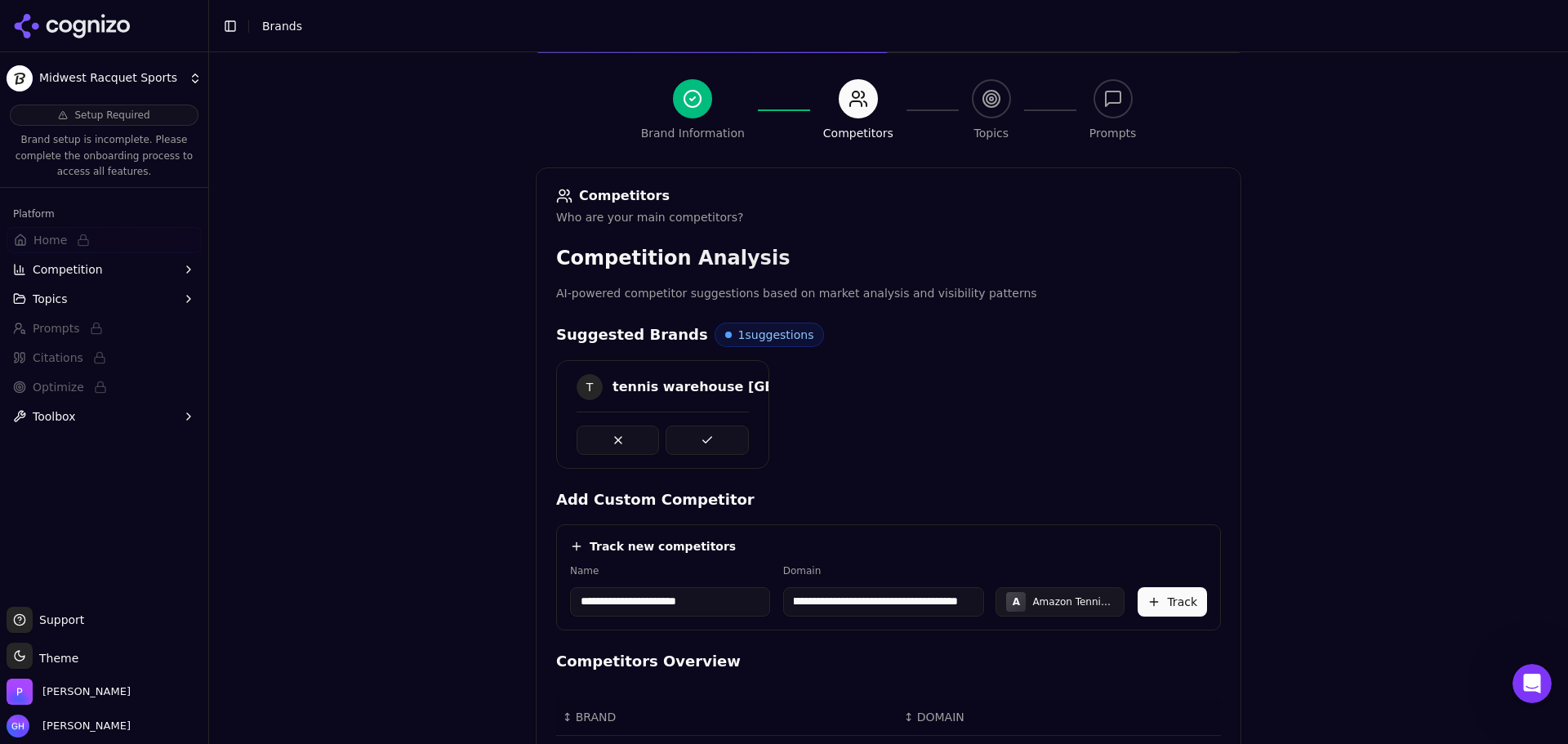
scroll to position [0, 0]
drag, startPoint x: 820, startPoint y: 596, endPoint x: 716, endPoint y: 594, distance: 104.0
click at [716, 594] on div "**********" at bounding box center [889, 590] width 637 height 53
click at [829, 599] on input "**********" at bounding box center [884, 602] width 202 height 30
drag, startPoint x: 827, startPoint y: 599, endPoint x: 729, endPoint y: 604, distance: 98.1
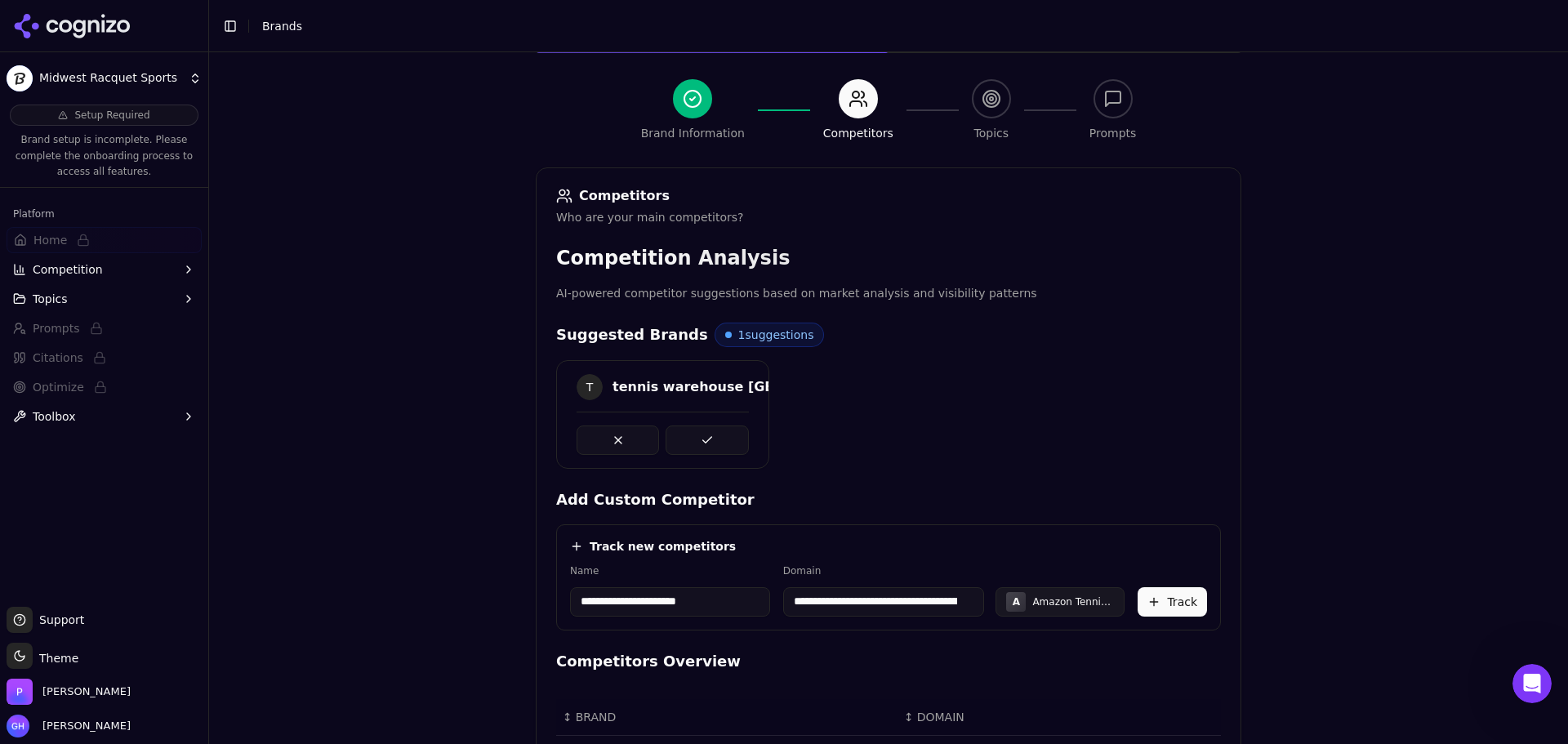
click at [729, 604] on div "**********" at bounding box center [889, 590] width 637 height 53
type input "**********"
click at [902, 559] on div "**********" at bounding box center [889, 576] width 665 height 106
click at [917, 609] on input "**********" at bounding box center [884, 602] width 202 height 30
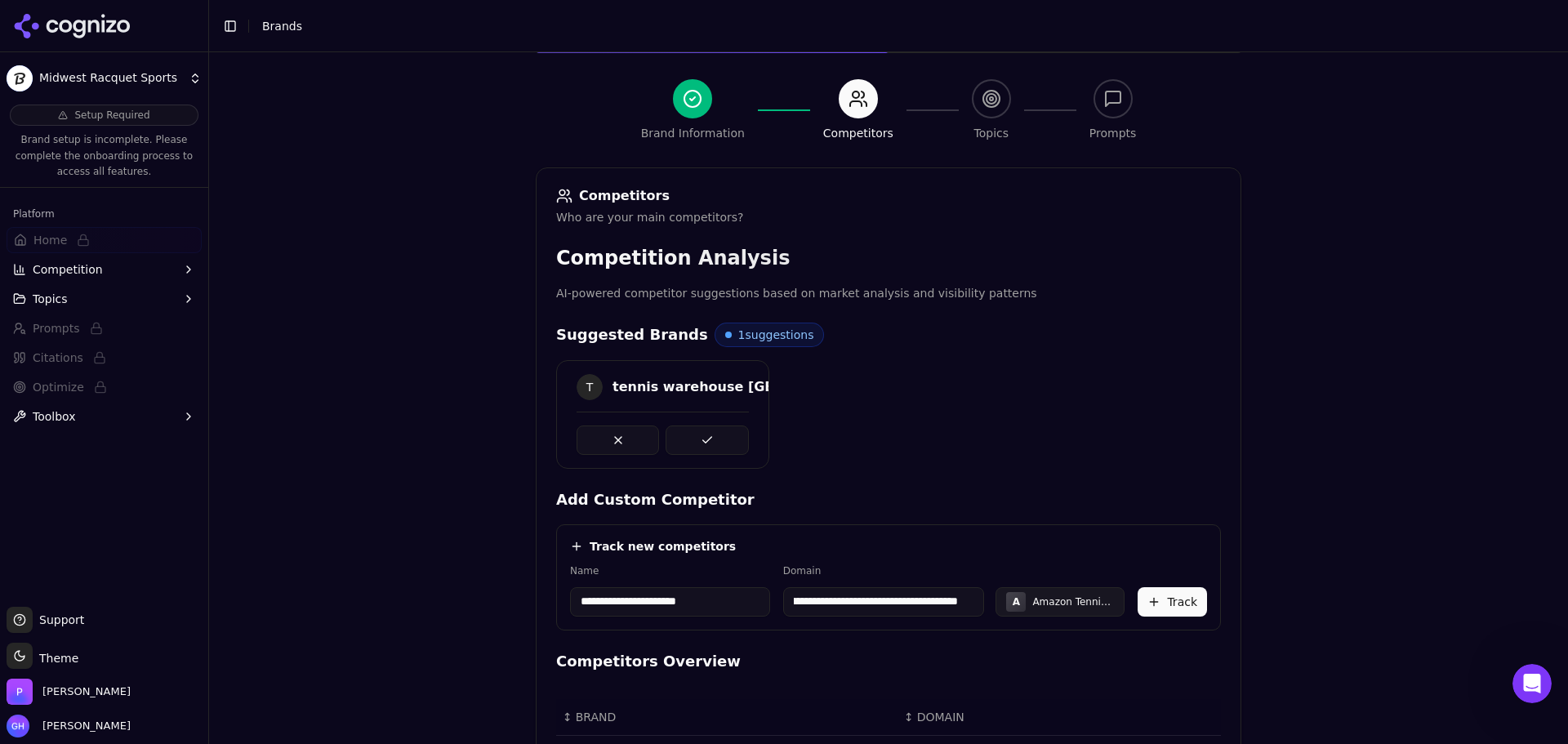
drag, startPoint x: 882, startPoint y: 588, endPoint x: 998, endPoint y: 583, distance: 116.1
click at [1018, 584] on div "**********" at bounding box center [889, 590] width 637 height 53
click at [931, 554] on div "Track new competitors" at bounding box center [889, 546] width 637 height 17
click at [1168, 604] on button "Track" at bounding box center [1171, 602] width 69 height 30
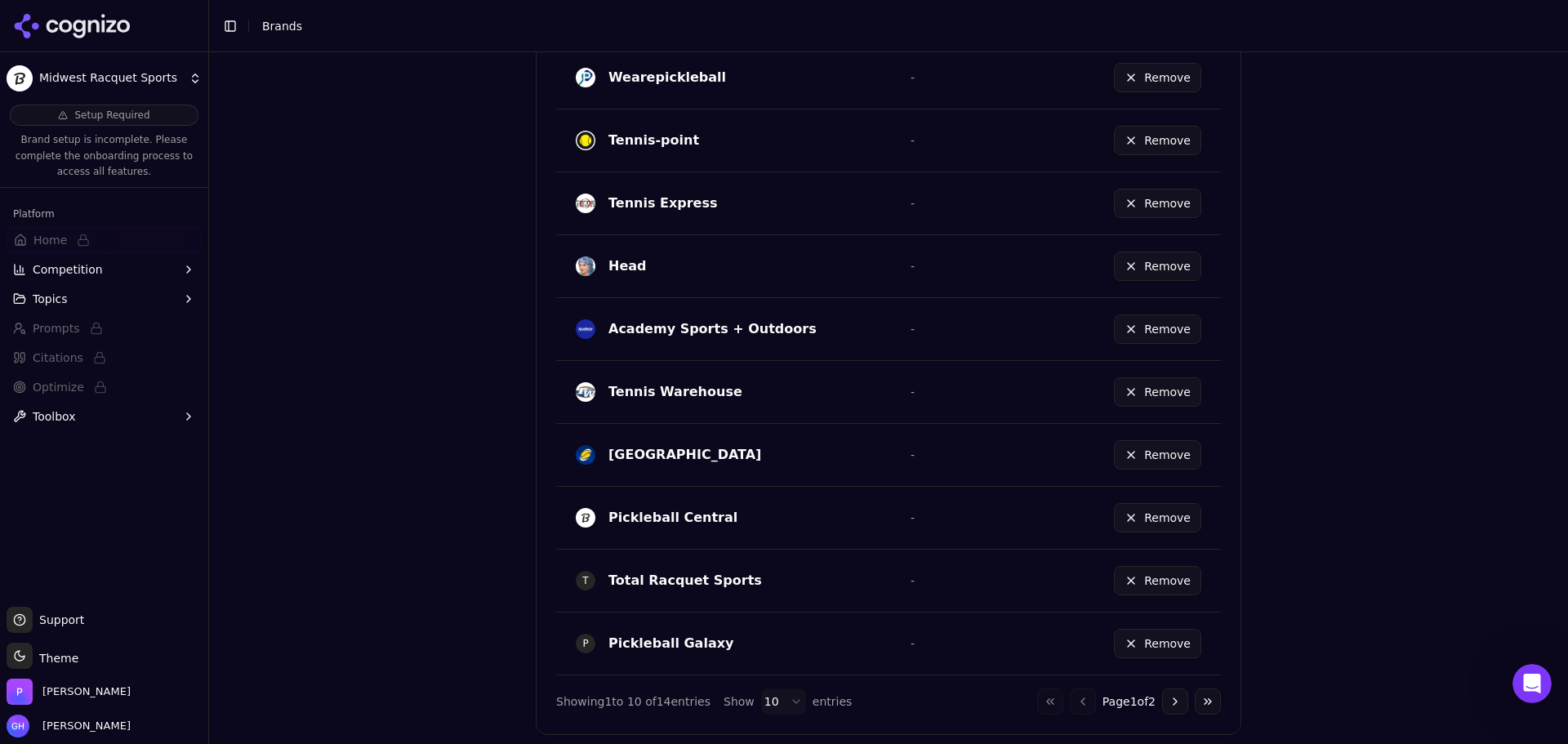
scroll to position [921, 0]
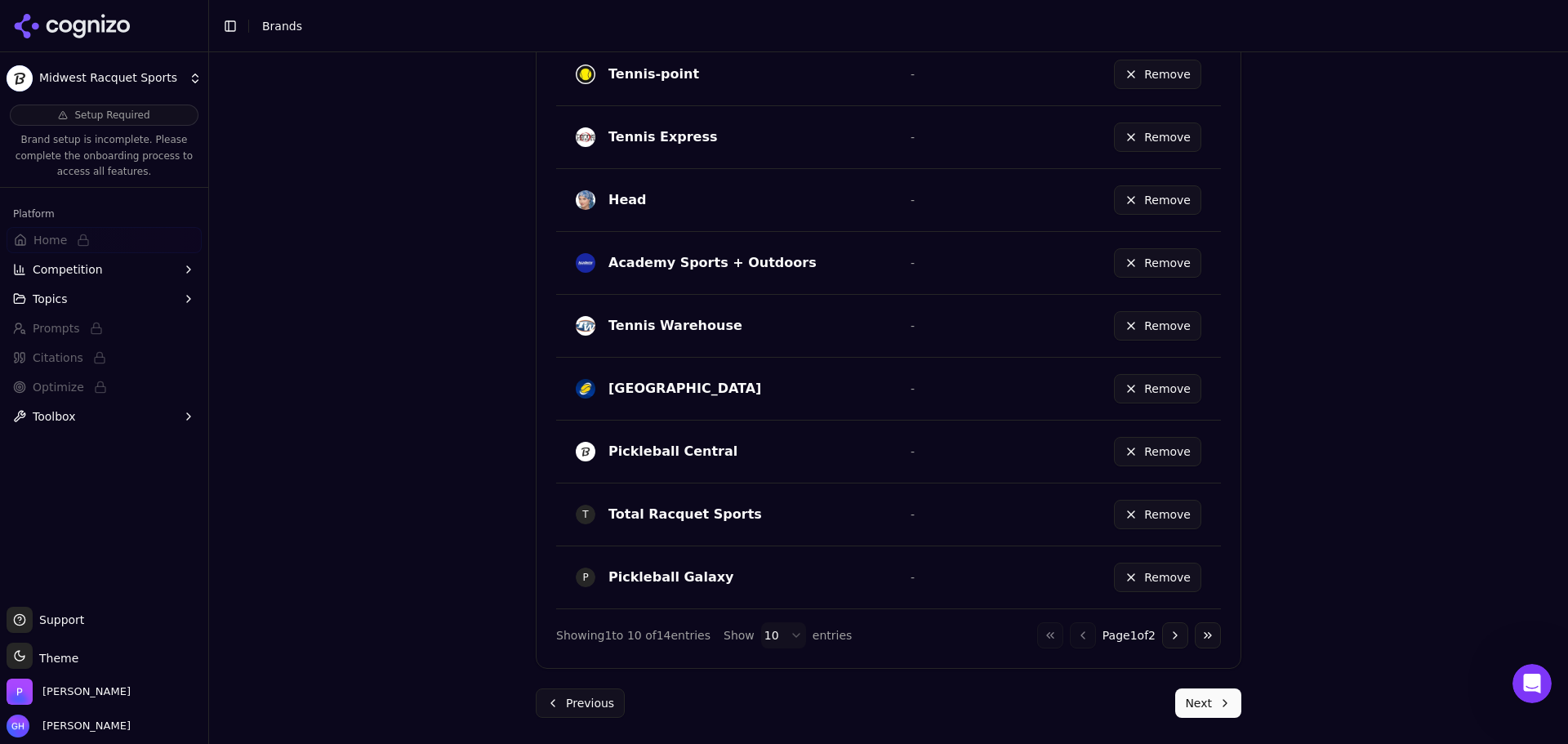
drag, startPoint x: 1201, startPoint y: 711, endPoint x: 1233, endPoint y: 669, distance: 52.8
click at [1201, 712] on button "Next" at bounding box center [1207, 704] width 66 height 30
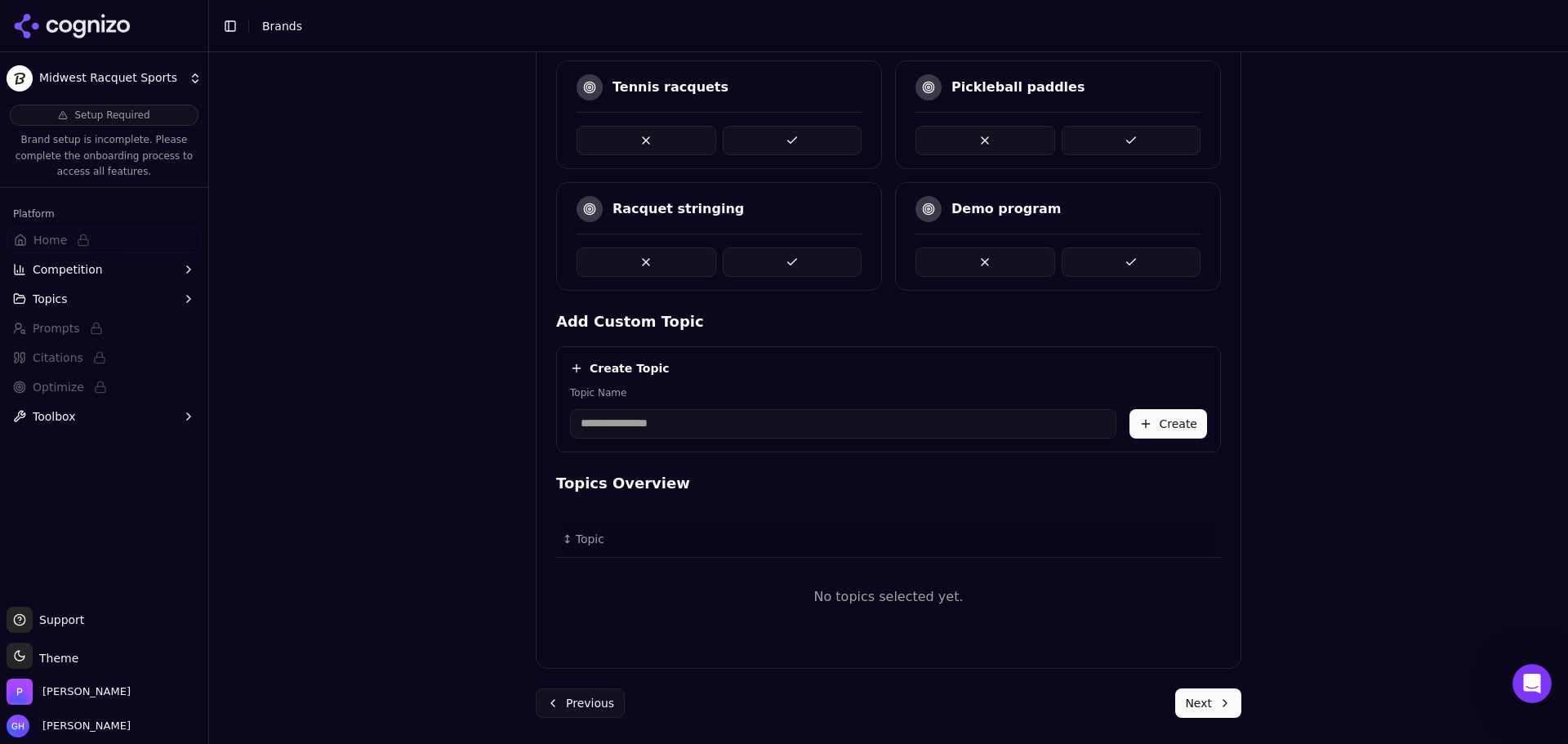
scroll to position [296, 0]
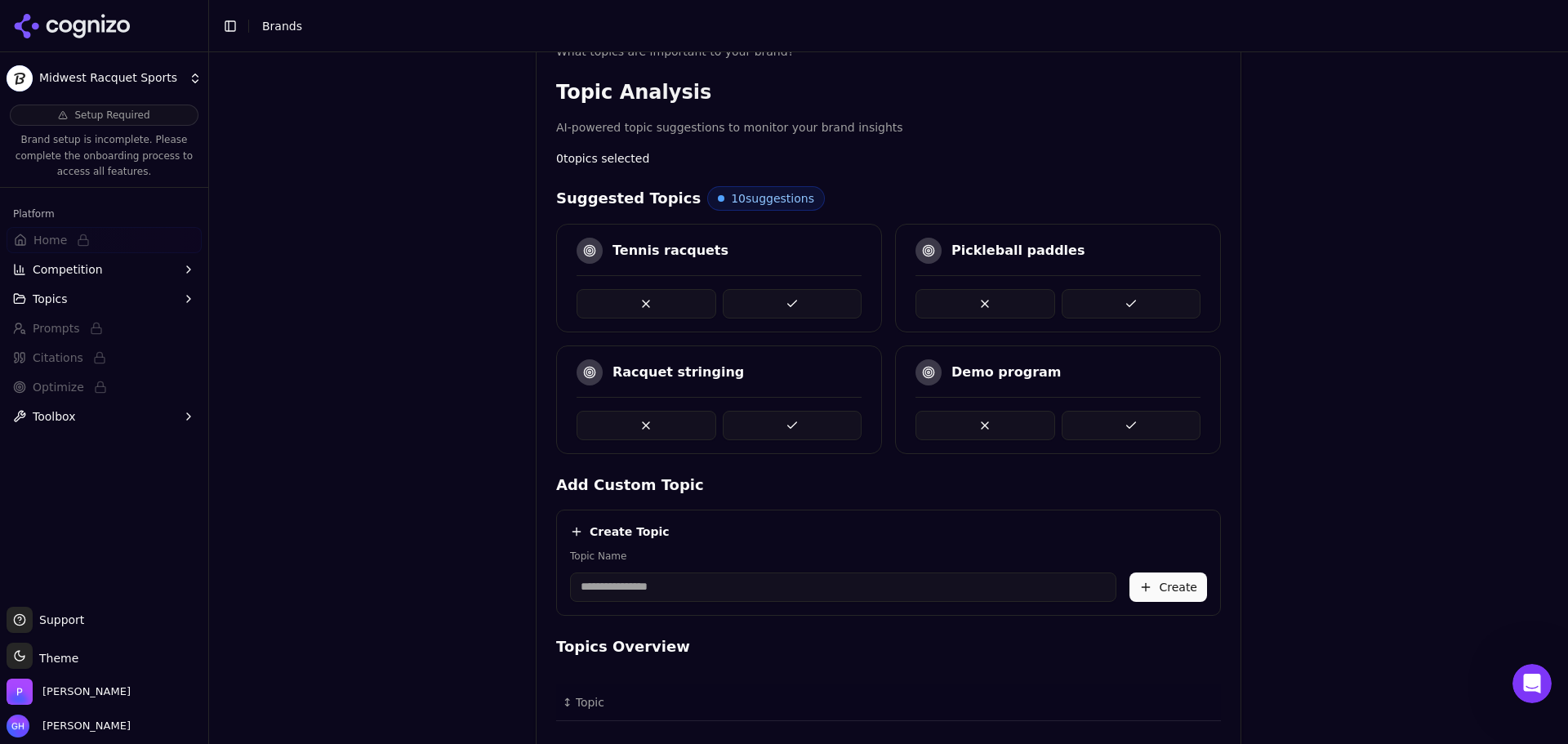
click at [858, 306] on div at bounding box center [719, 297] width 324 height 43
click at [752, 297] on button at bounding box center [792, 304] width 140 height 30
click at [805, 307] on button at bounding box center [792, 304] width 140 height 30
click at [805, 425] on button at bounding box center [792, 426] width 140 height 30
click at [1161, 417] on button at bounding box center [1131, 426] width 140 height 30
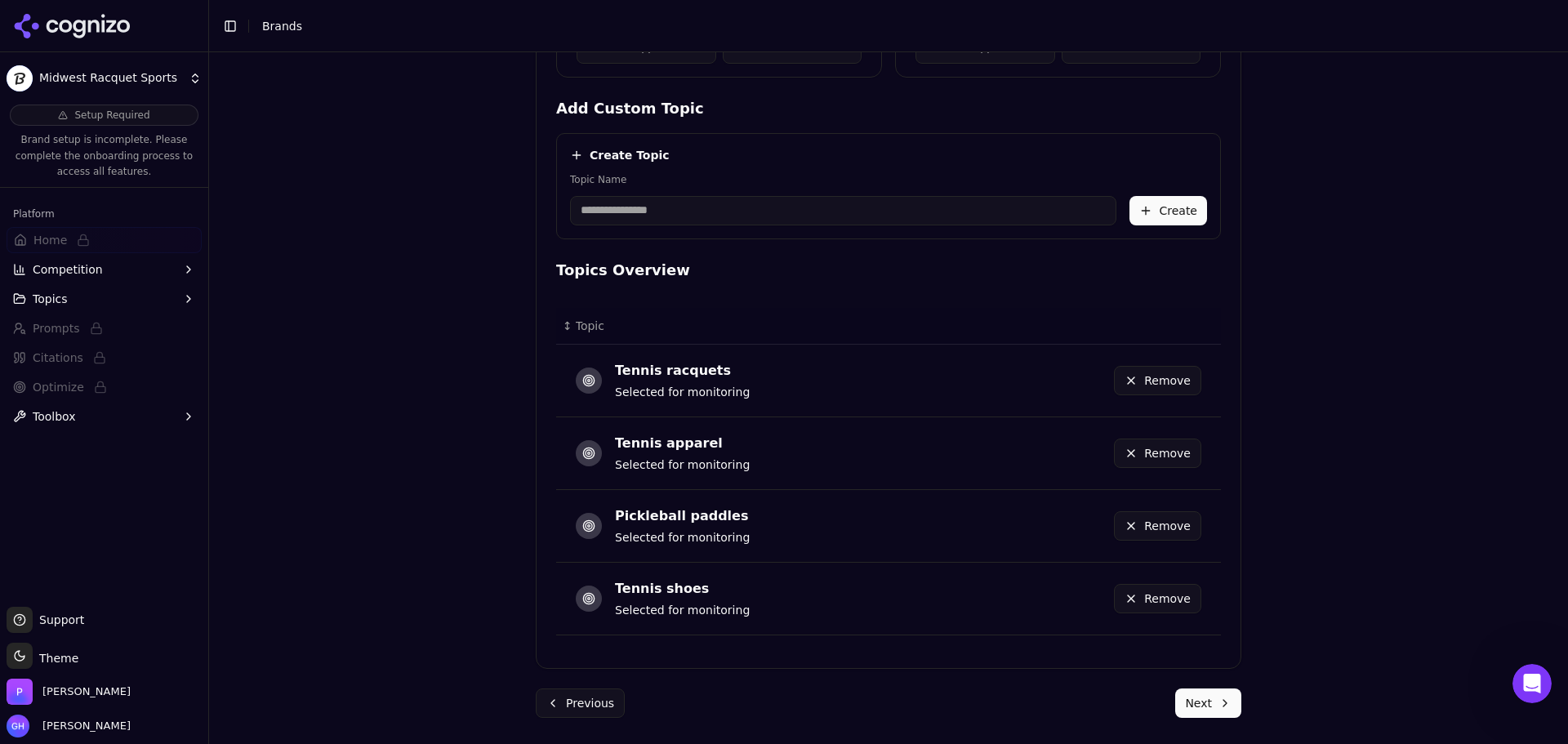
click at [1198, 701] on button "Next" at bounding box center [1207, 704] width 66 height 30
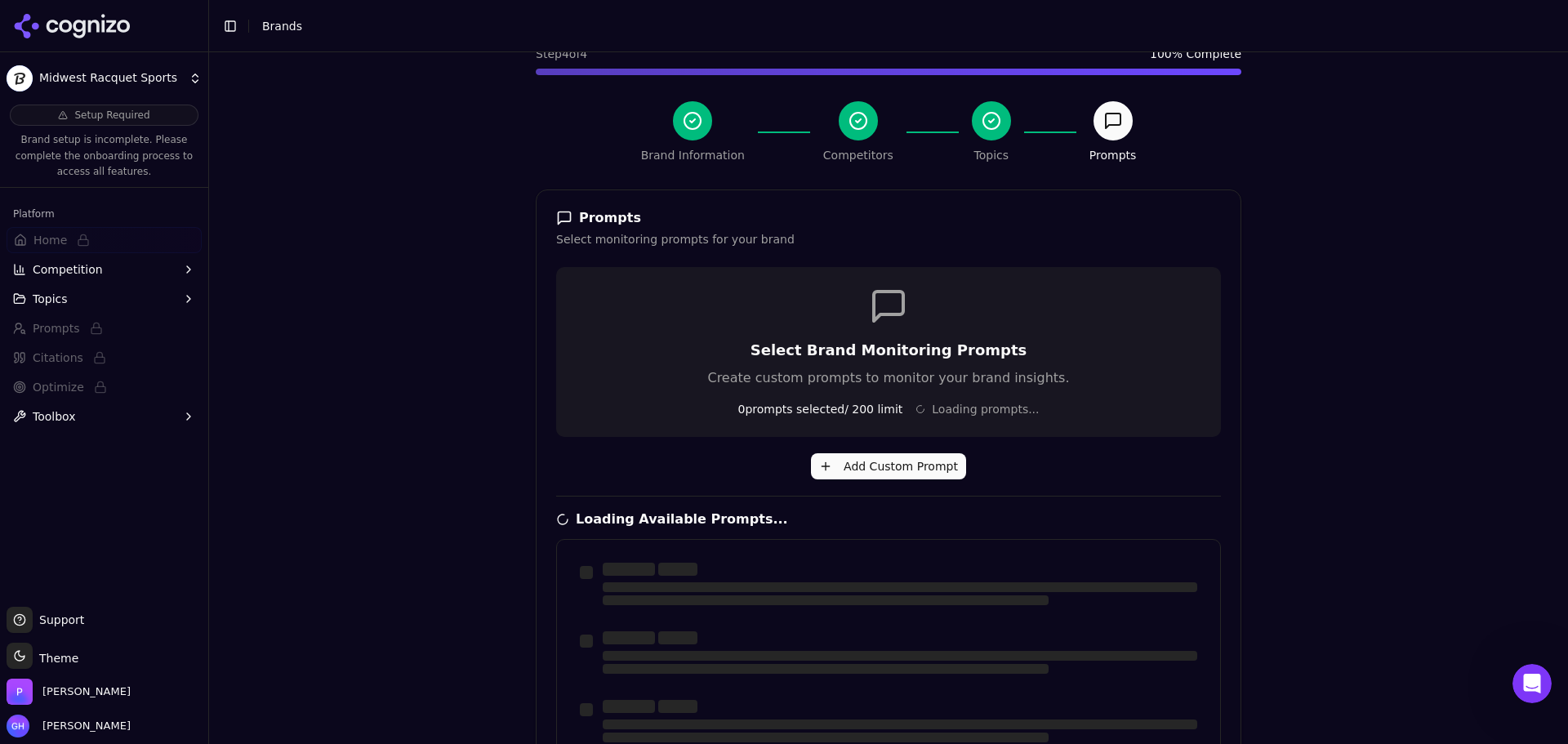
scroll to position [64, 0]
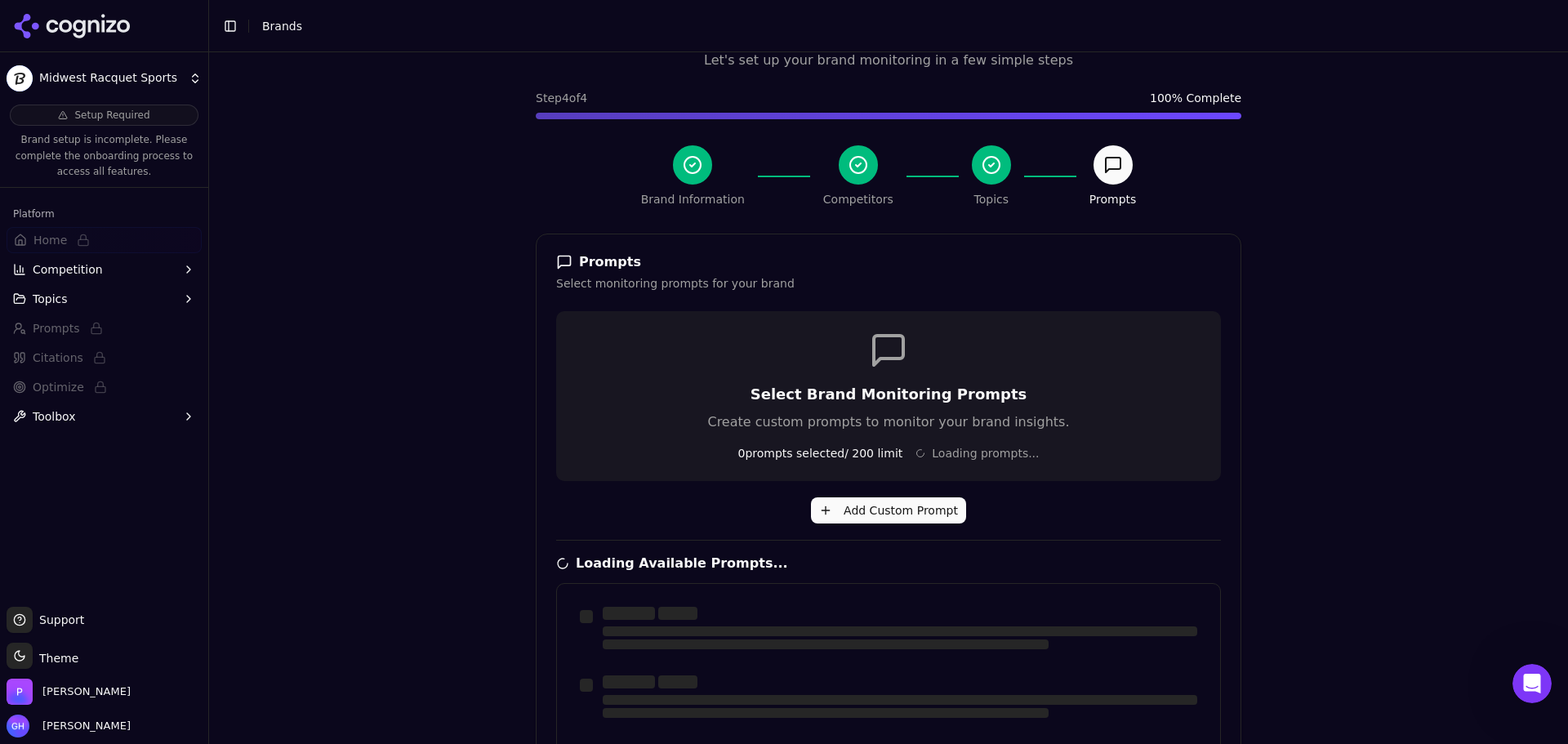
click at [1346, 495] on div "Brand Onboarding Let's set up your brand monitoring in a few simple steps Step …" at bounding box center [888, 361] width 1359 height 744
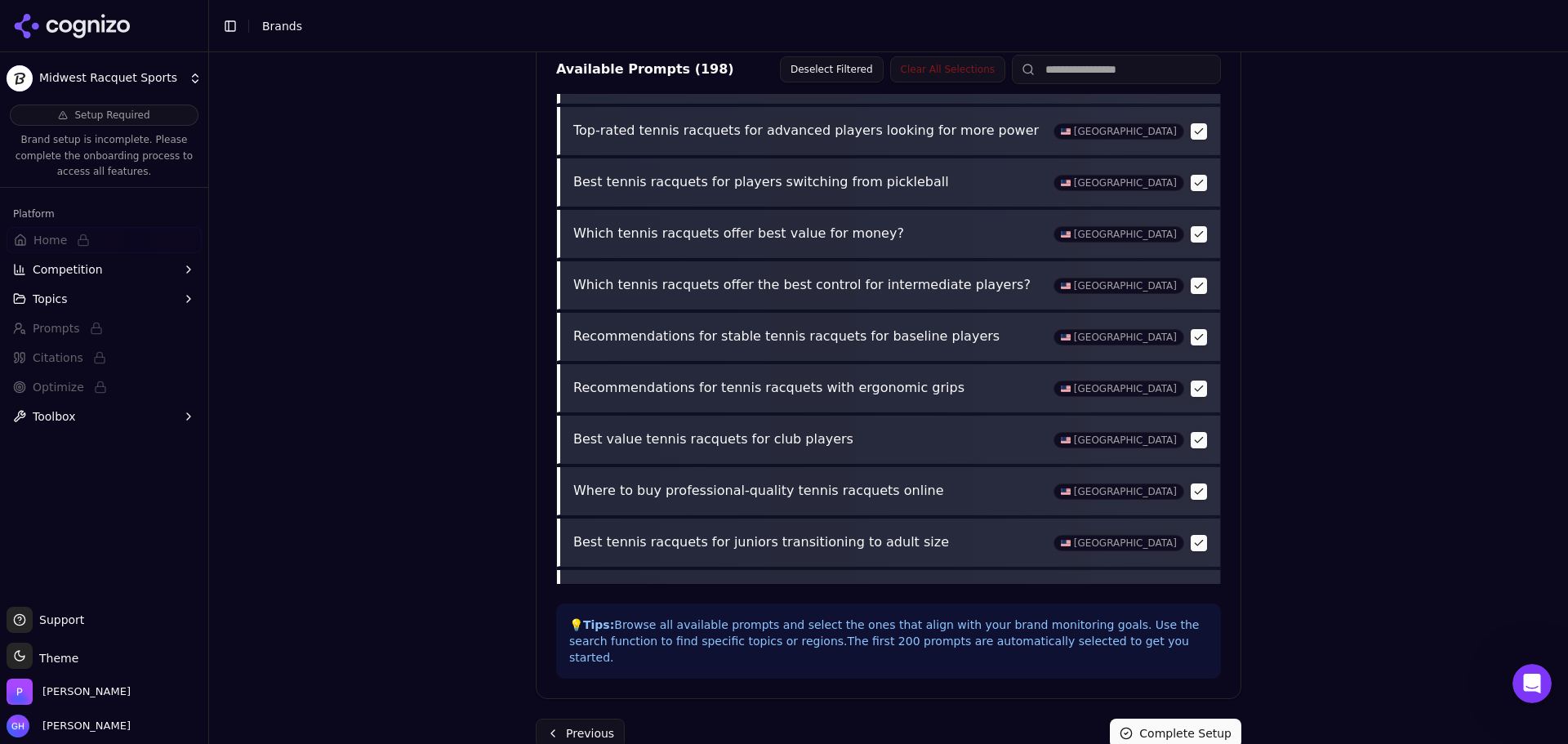
scroll to position [576, 0]
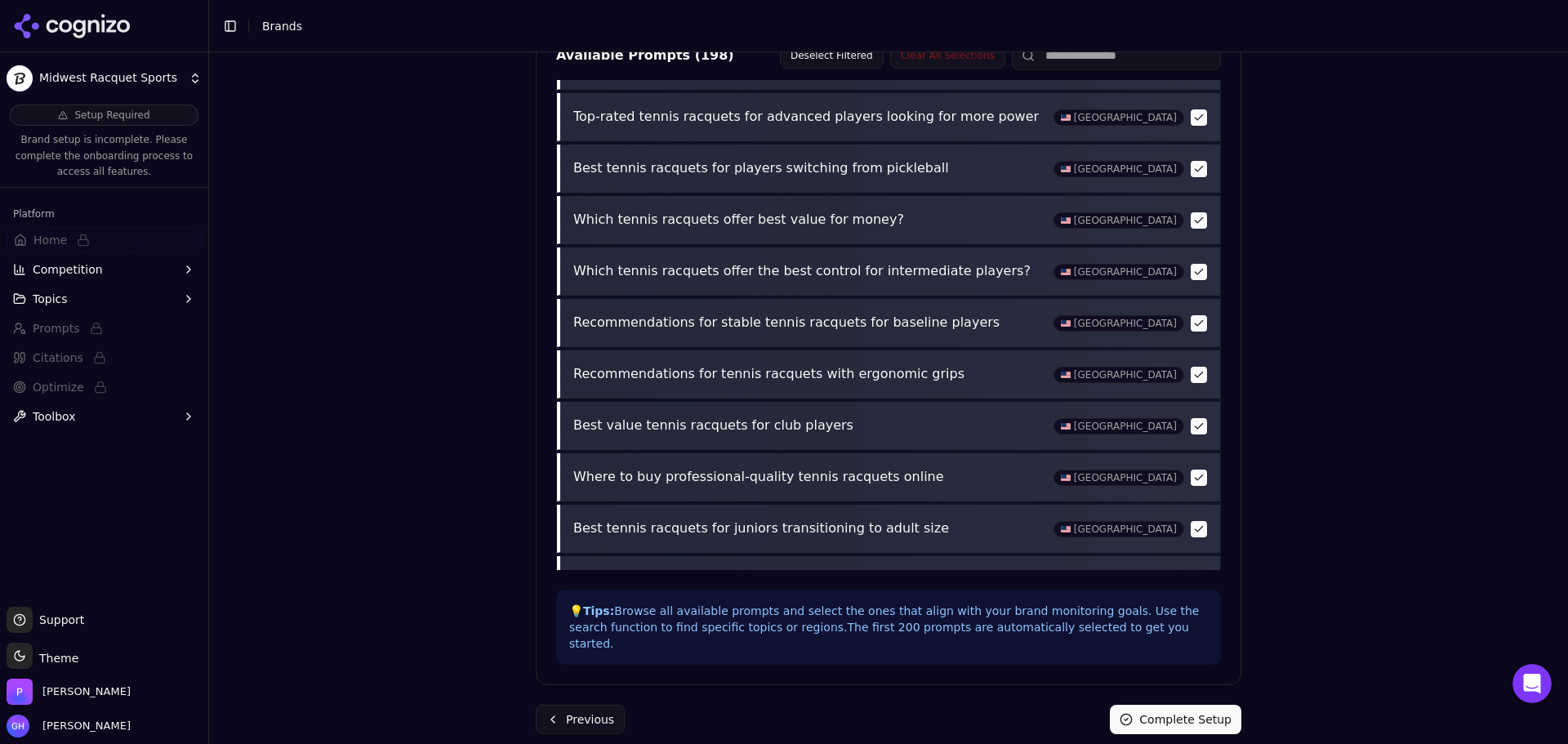
click at [1160, 705] on button "Complete Setup" at bounding box center [1176, 719] width 132 height 30
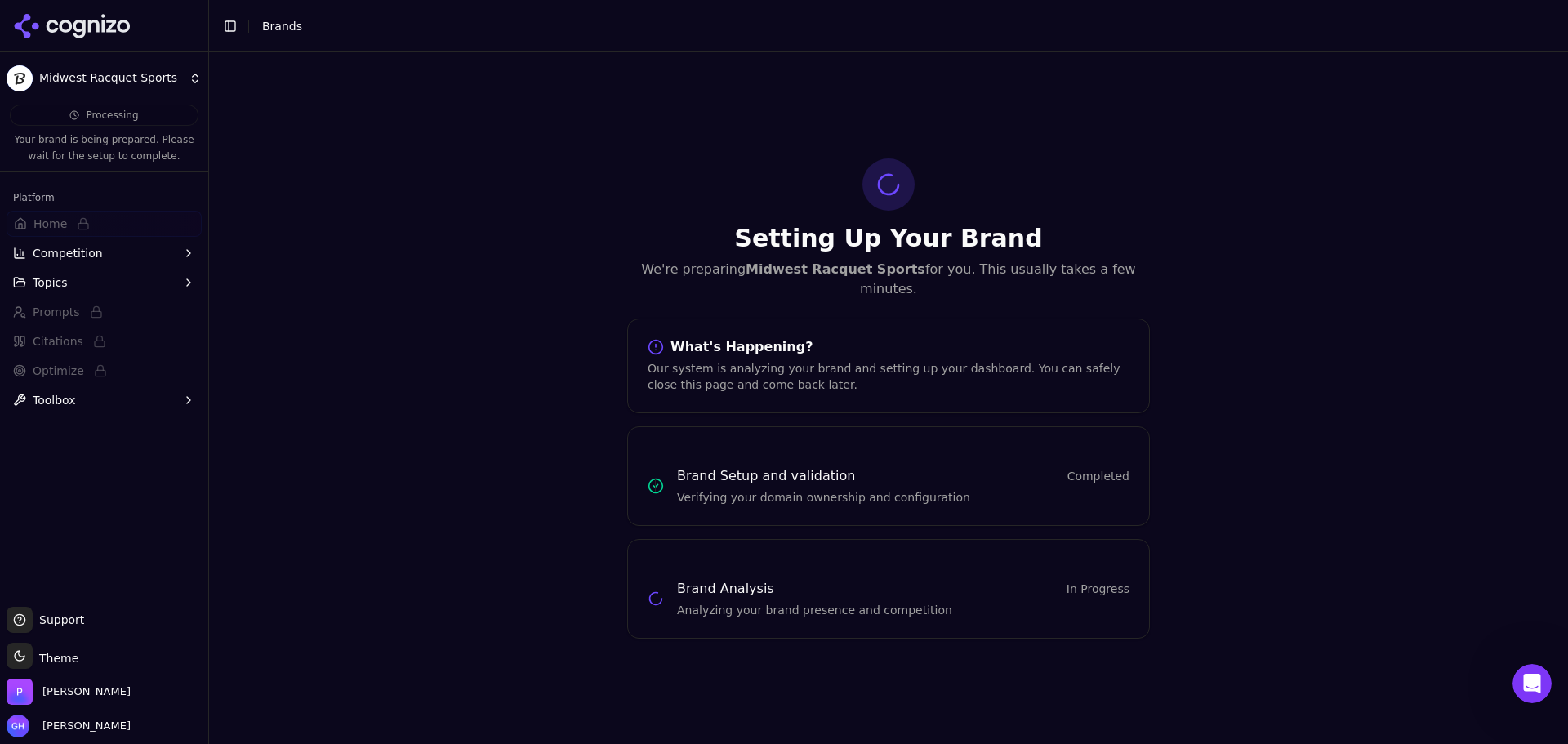
scroll to position [0, 0]
click at [101, 27] on icon at bounding box center [72, 26] width 118 height 25
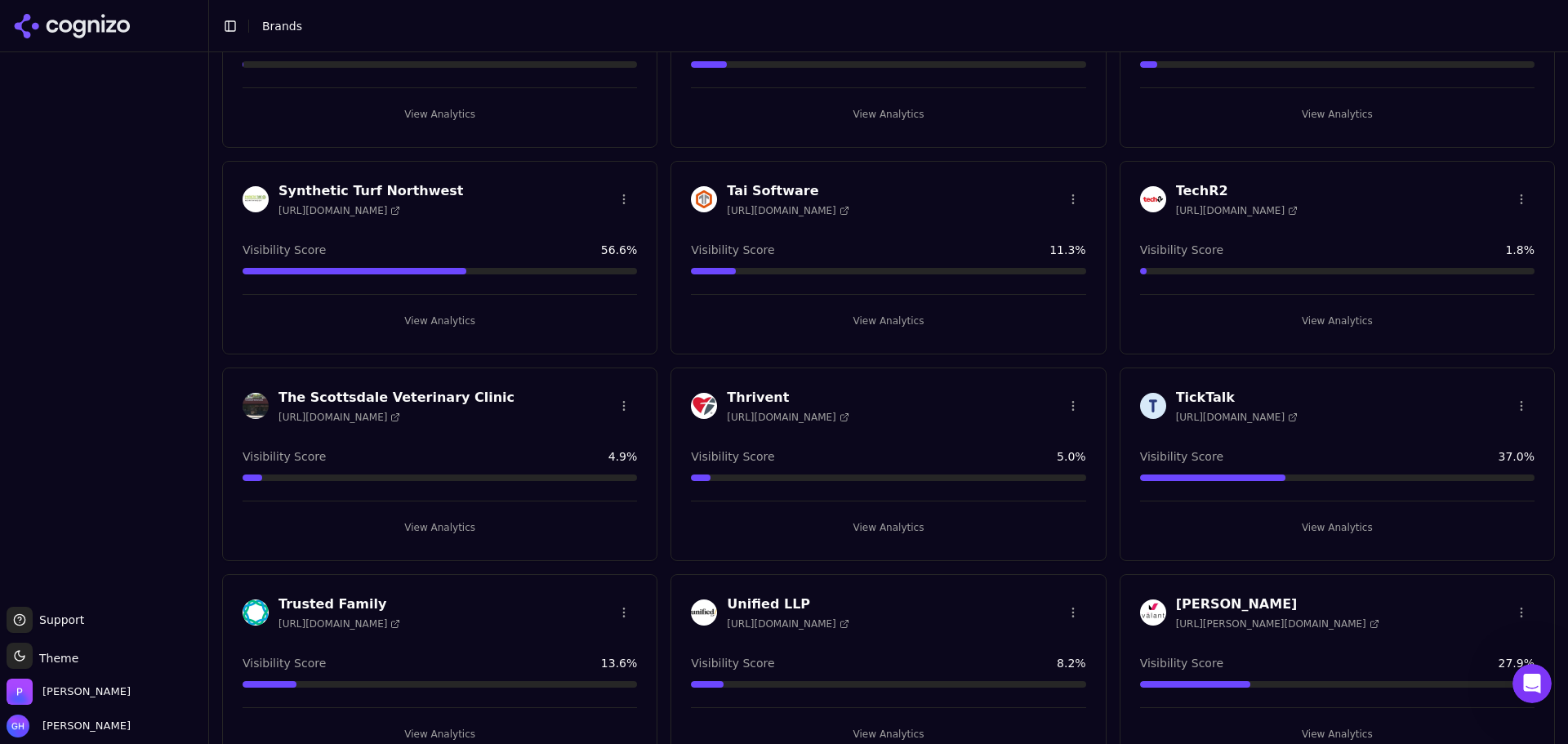
scroll to position [5388, 0]
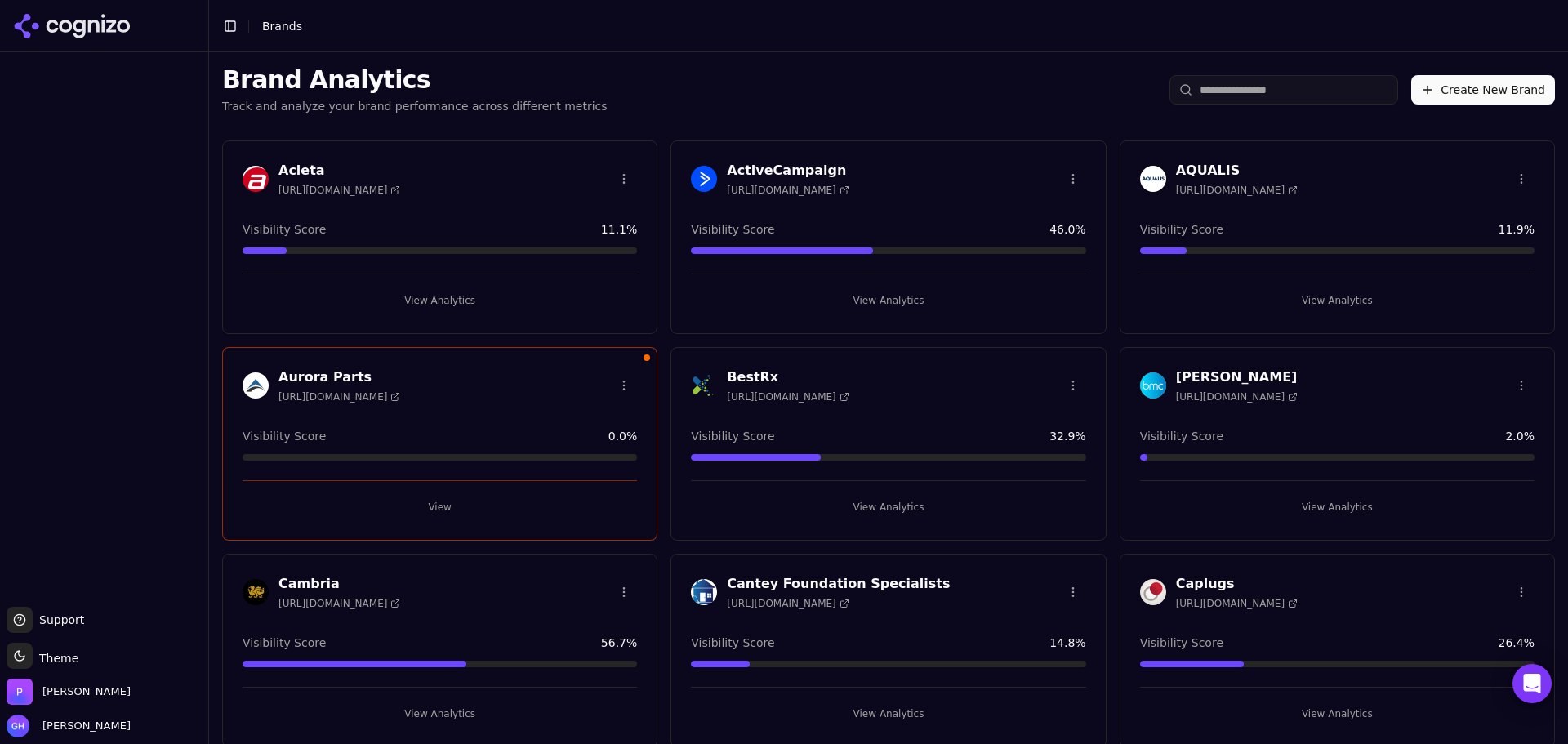
click at [441, 499] on button "View" at bounding box center [440, 507] width 395 height 26
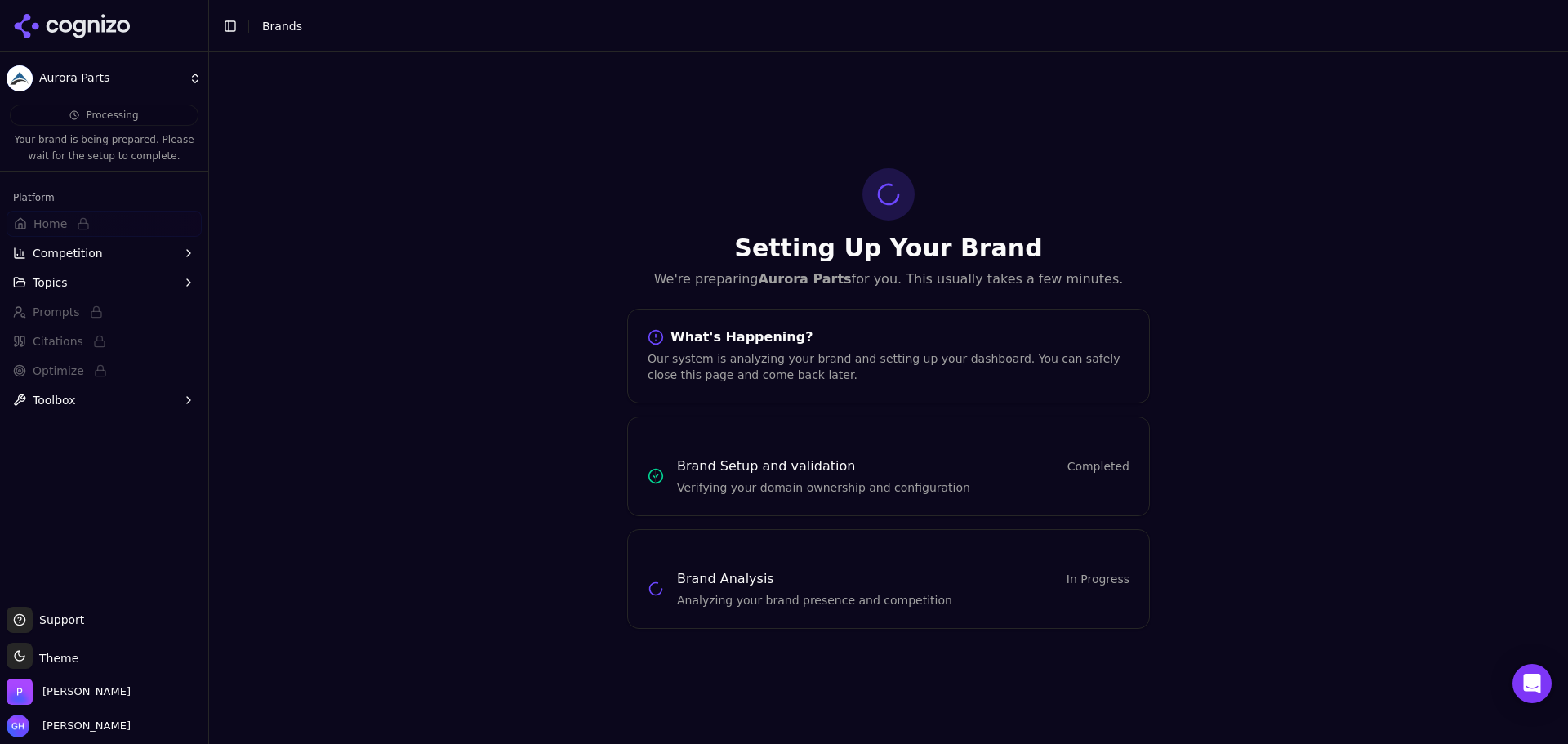
click at [74, 25] on icon at bounding box center [79, 28] width 12 height 18
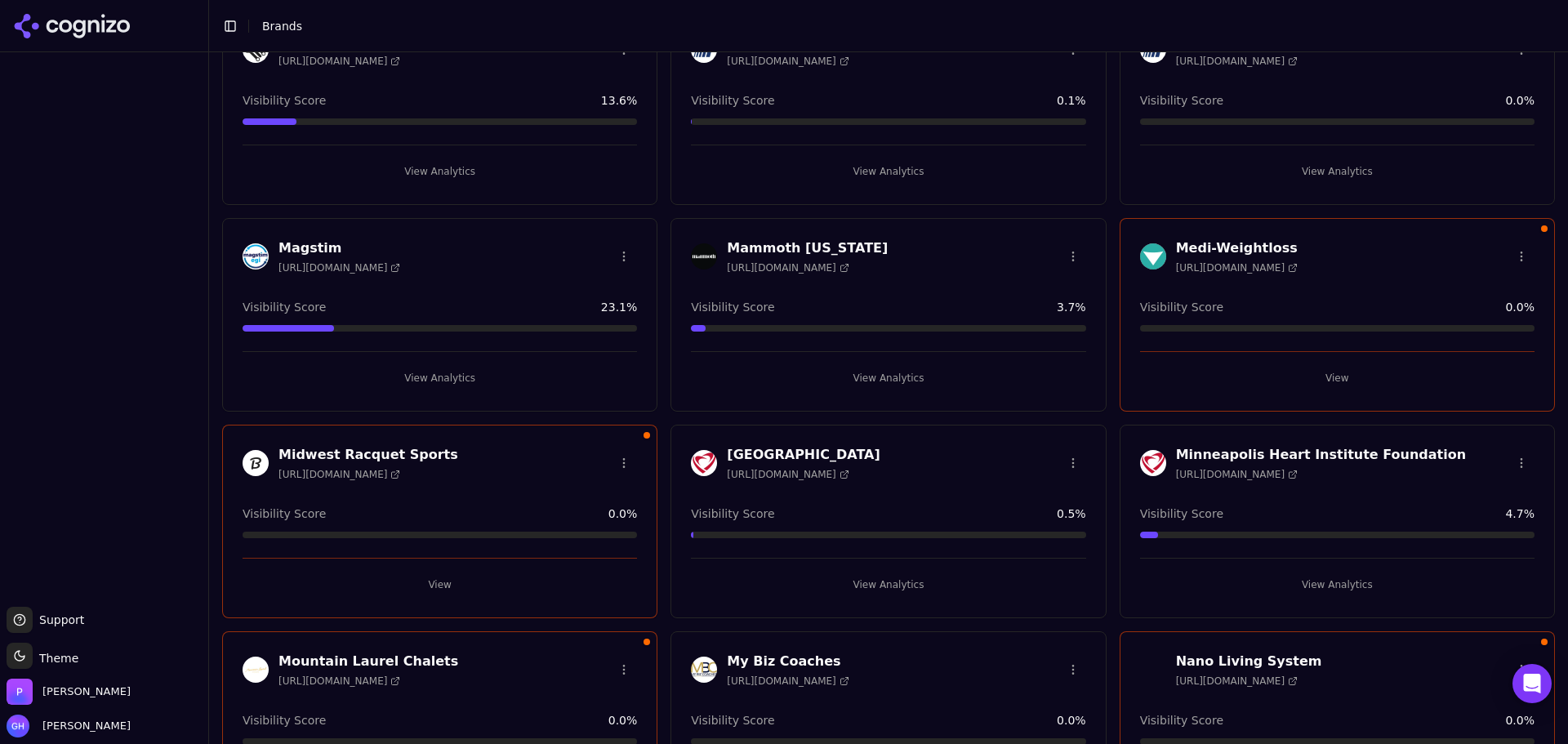
scroll to position [3185, 0]
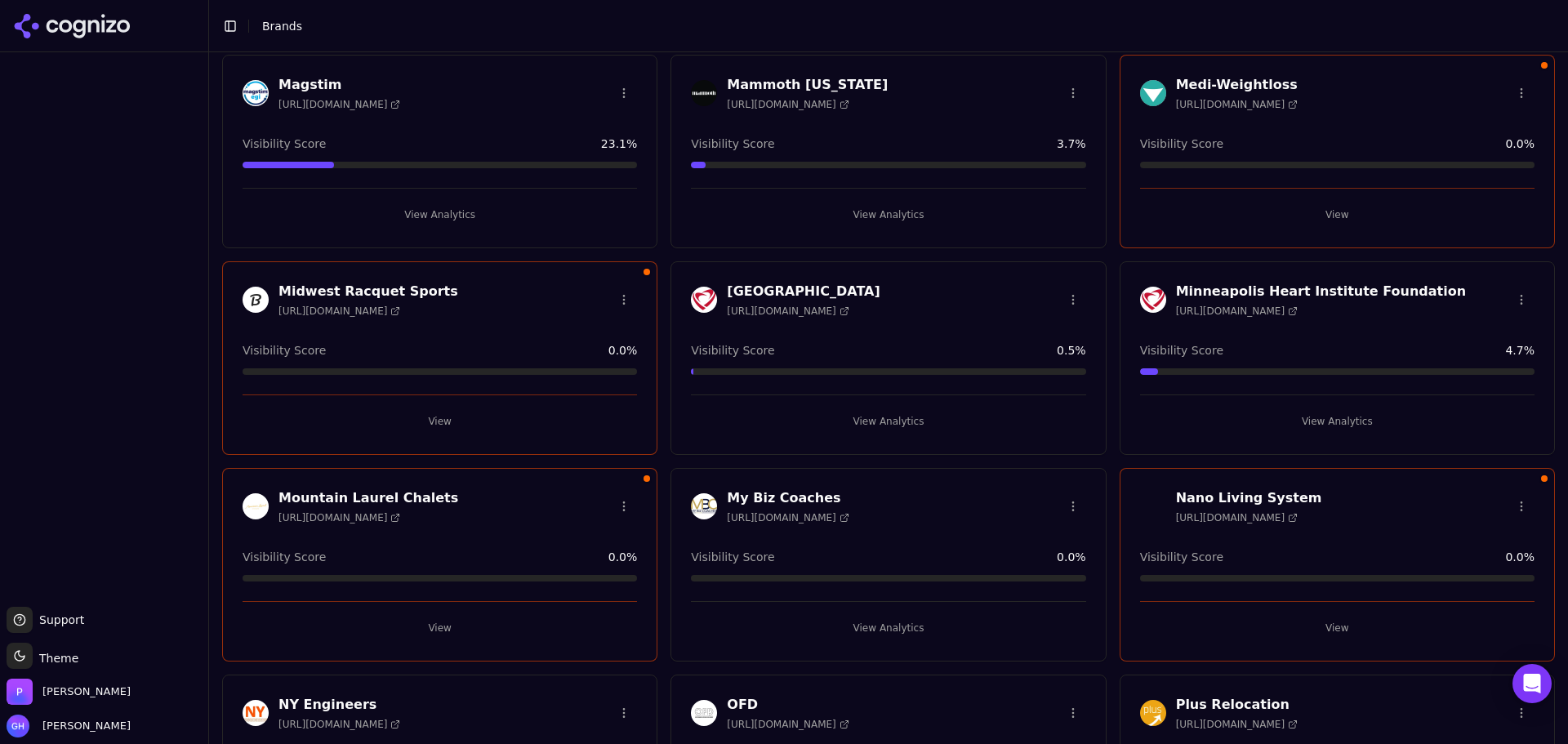
click at [1314, 626] on button "View" at bounding box center [1337, 628] width 395 height 26
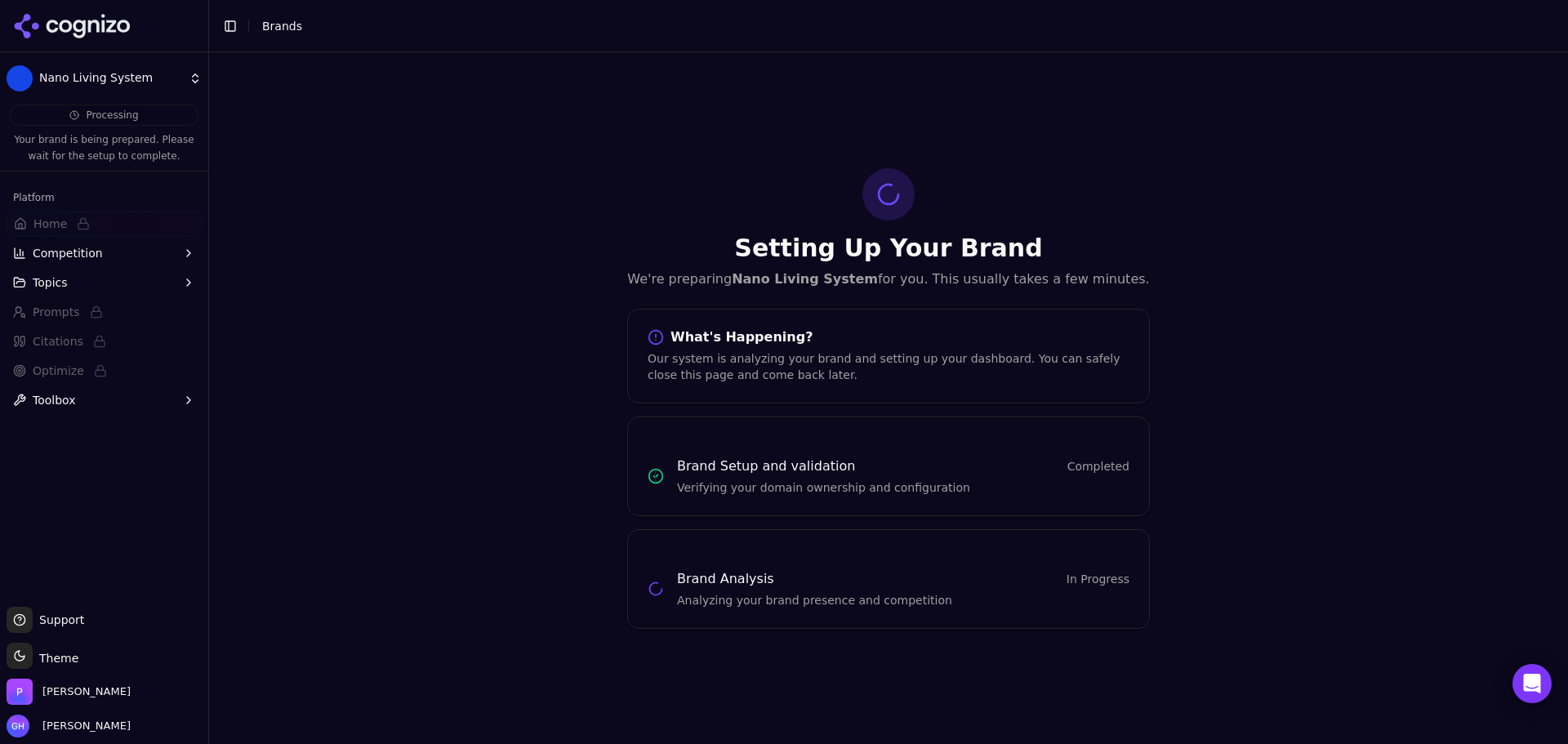
click at [95, 27] on icon at bounding box center [72, 26] width 118 height 25
